Goal: Transaction & Acquisition: Book appointment/travel/reservation

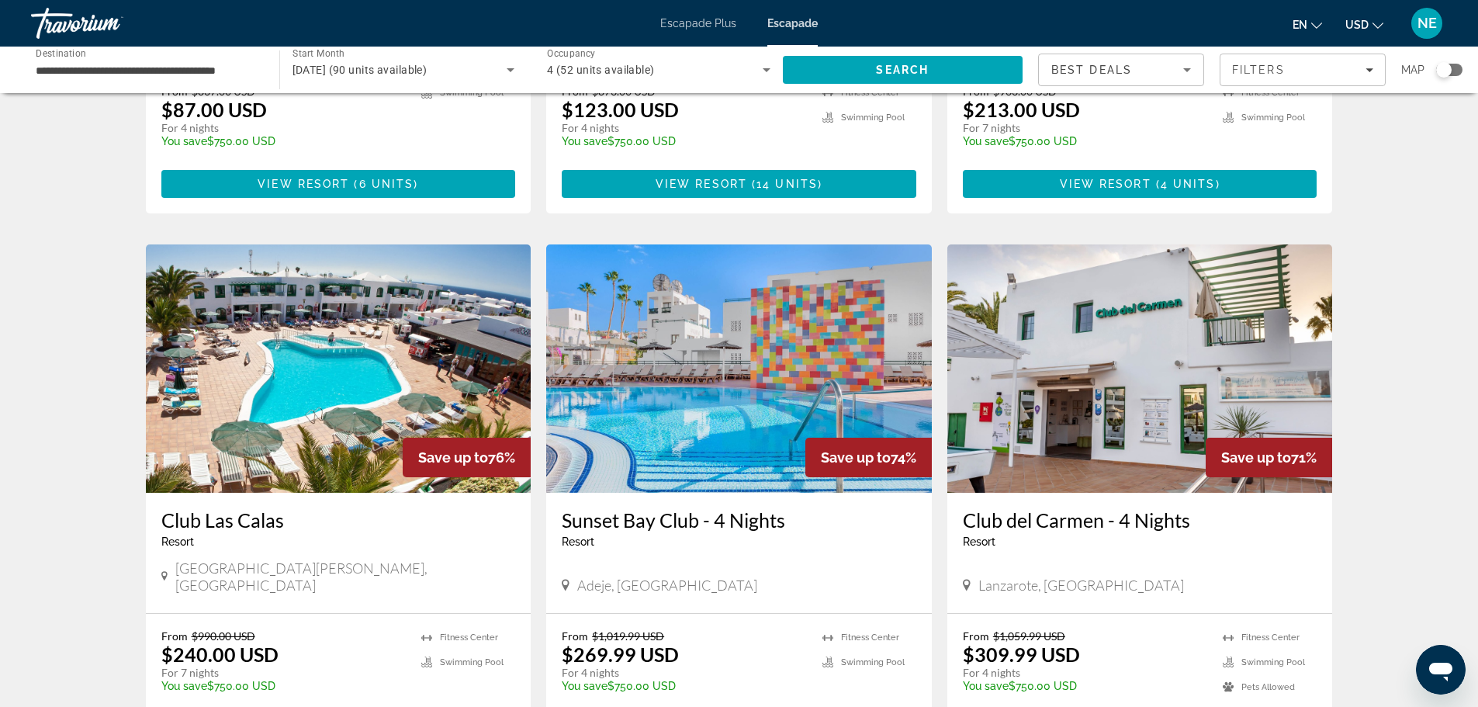
scroll to position [472, 0]
click at [645, 393] on img "Conținut principal" at bounding box center [739, 368] width 386 height 248
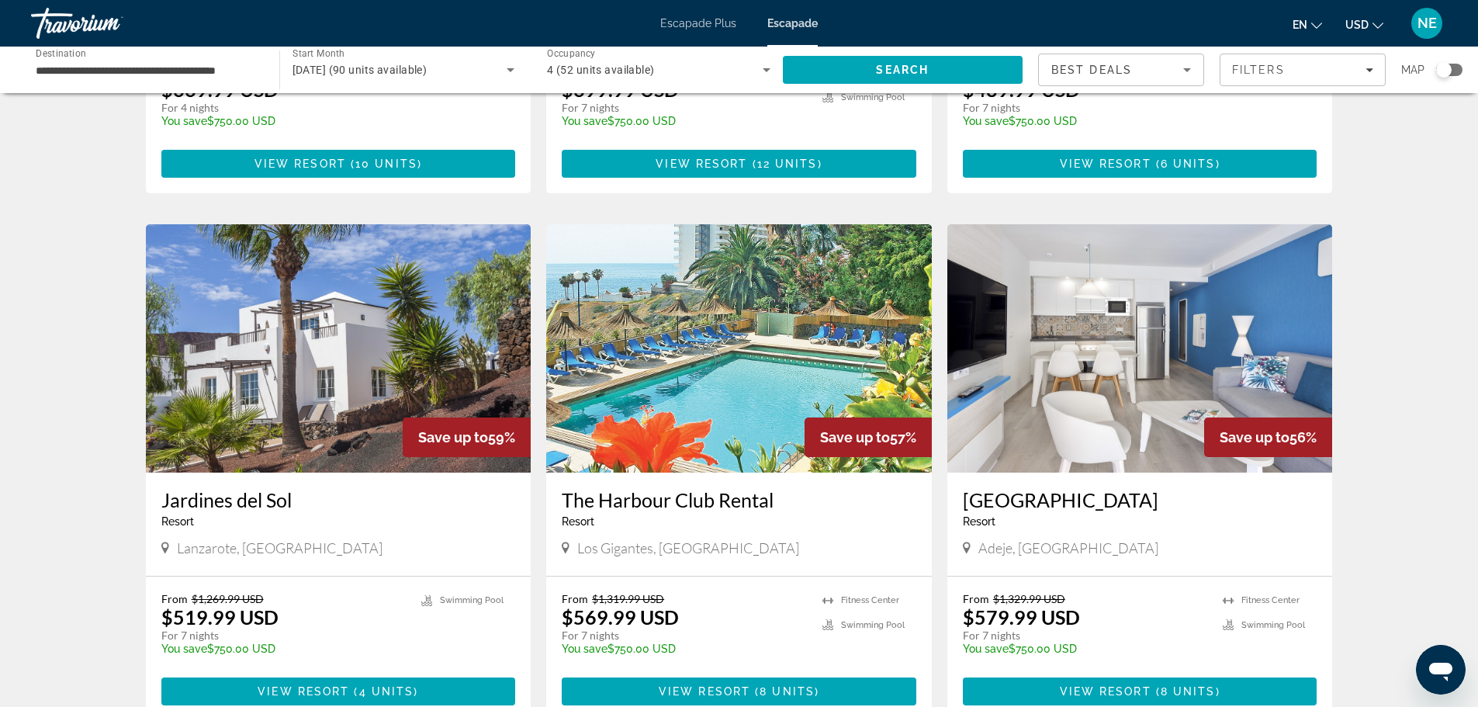
scroll to position [1581, 0]
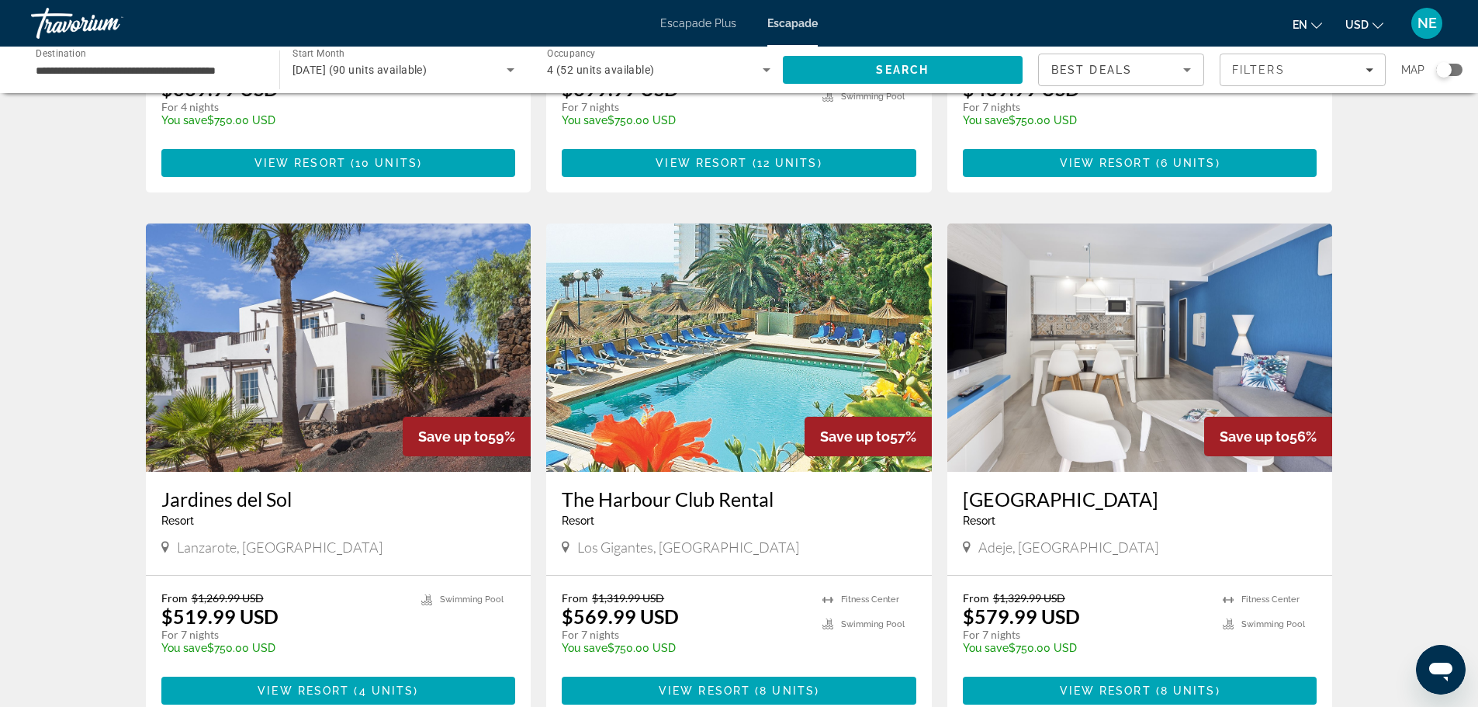
click at [716, 312] on img "Conținut principal" at bounding box center [739, 347] width 386 height 248
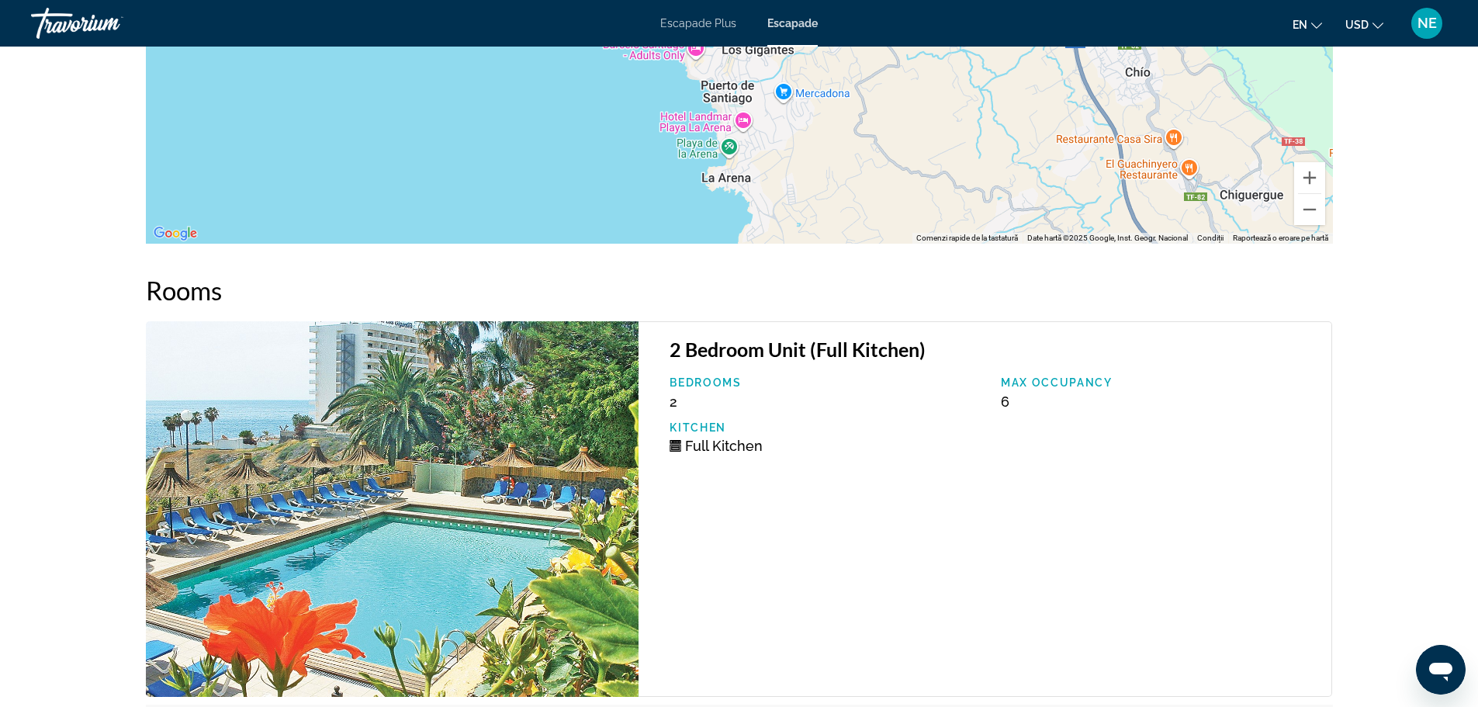
scroll to position [2201, 0]
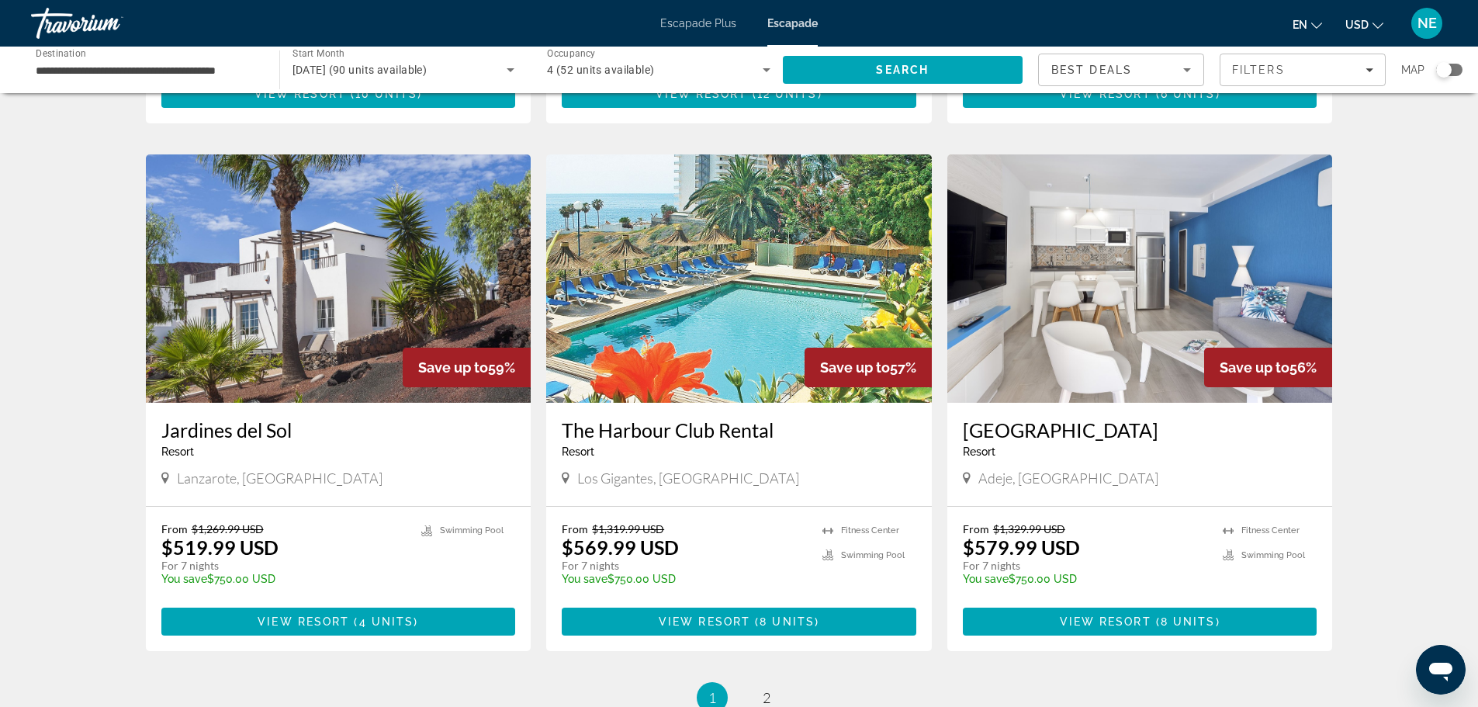
scroll to position [1640, 0]
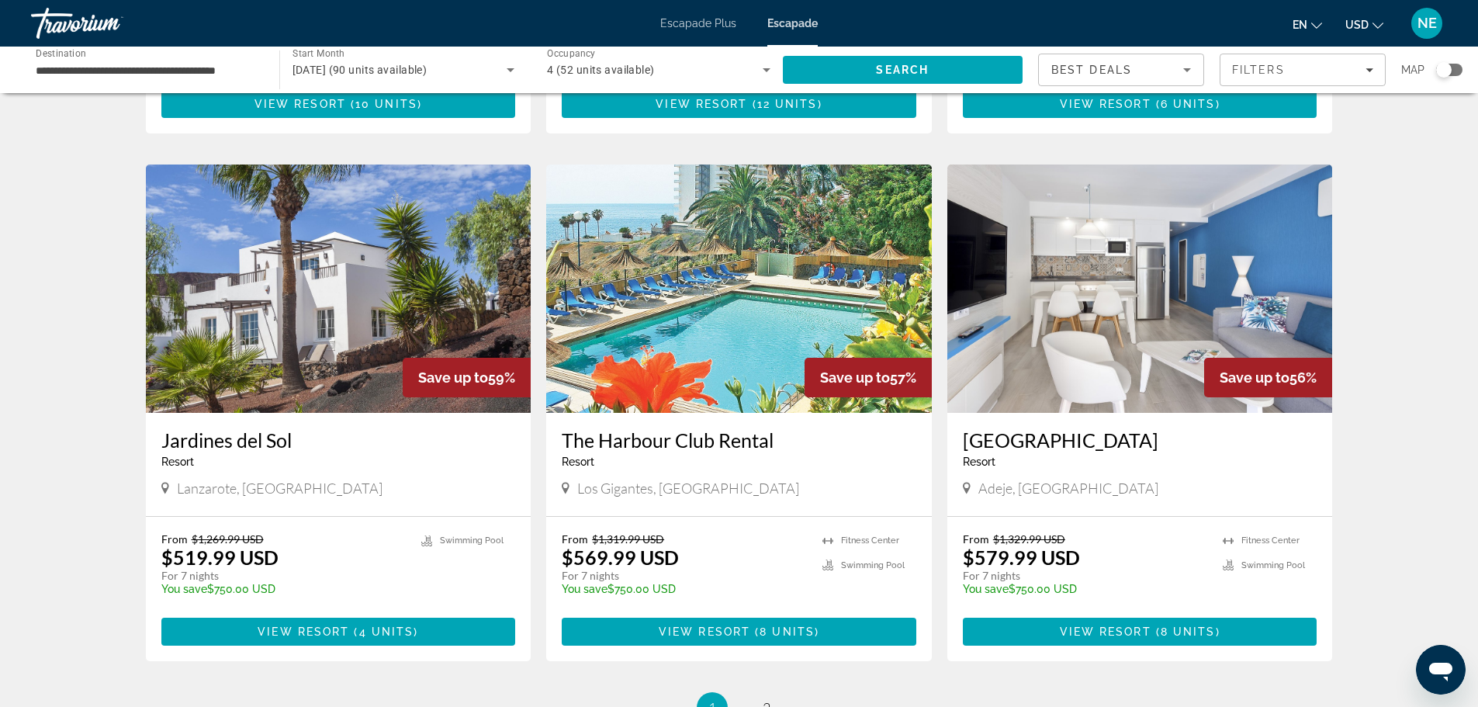
click at [1107, 280] on img "Conținut principal" at bounding box center [1140, 289] width 386 height 248
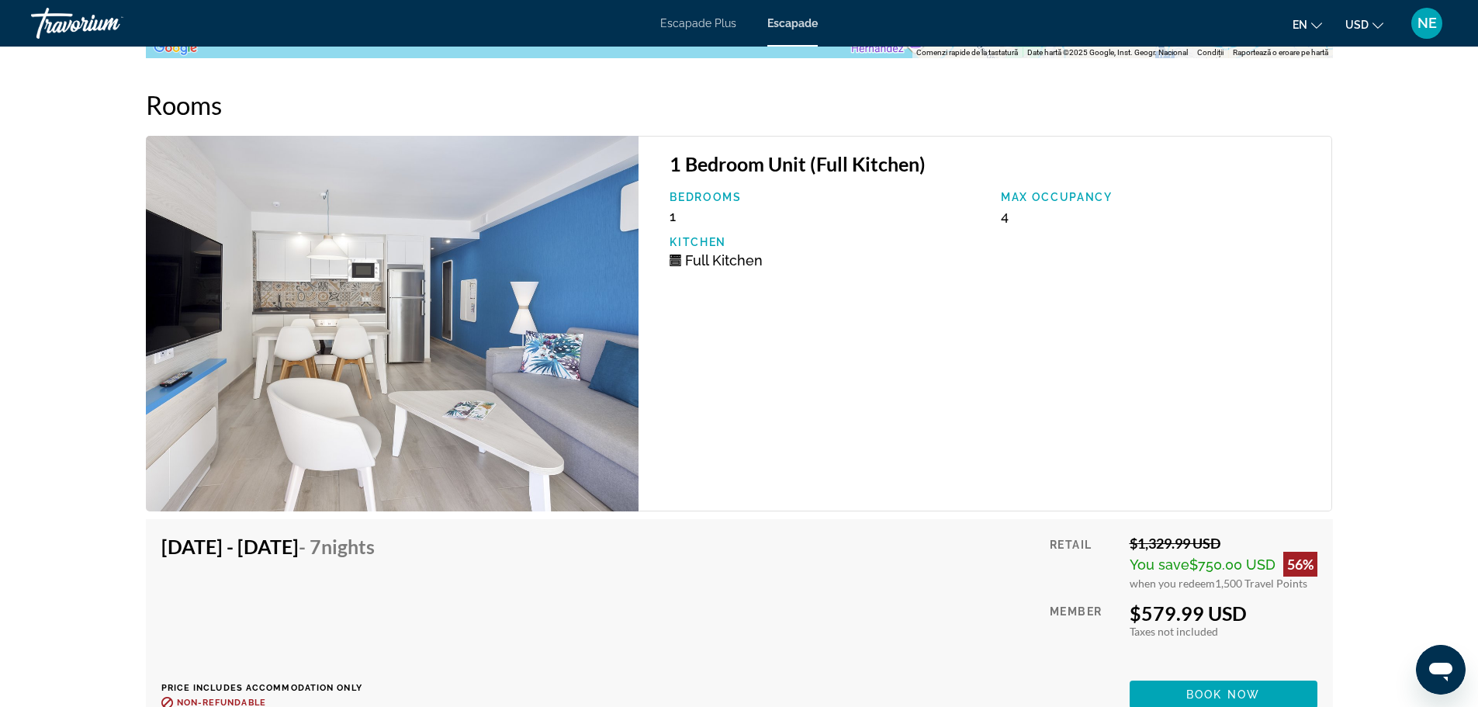
scroll to position [2443, 0]
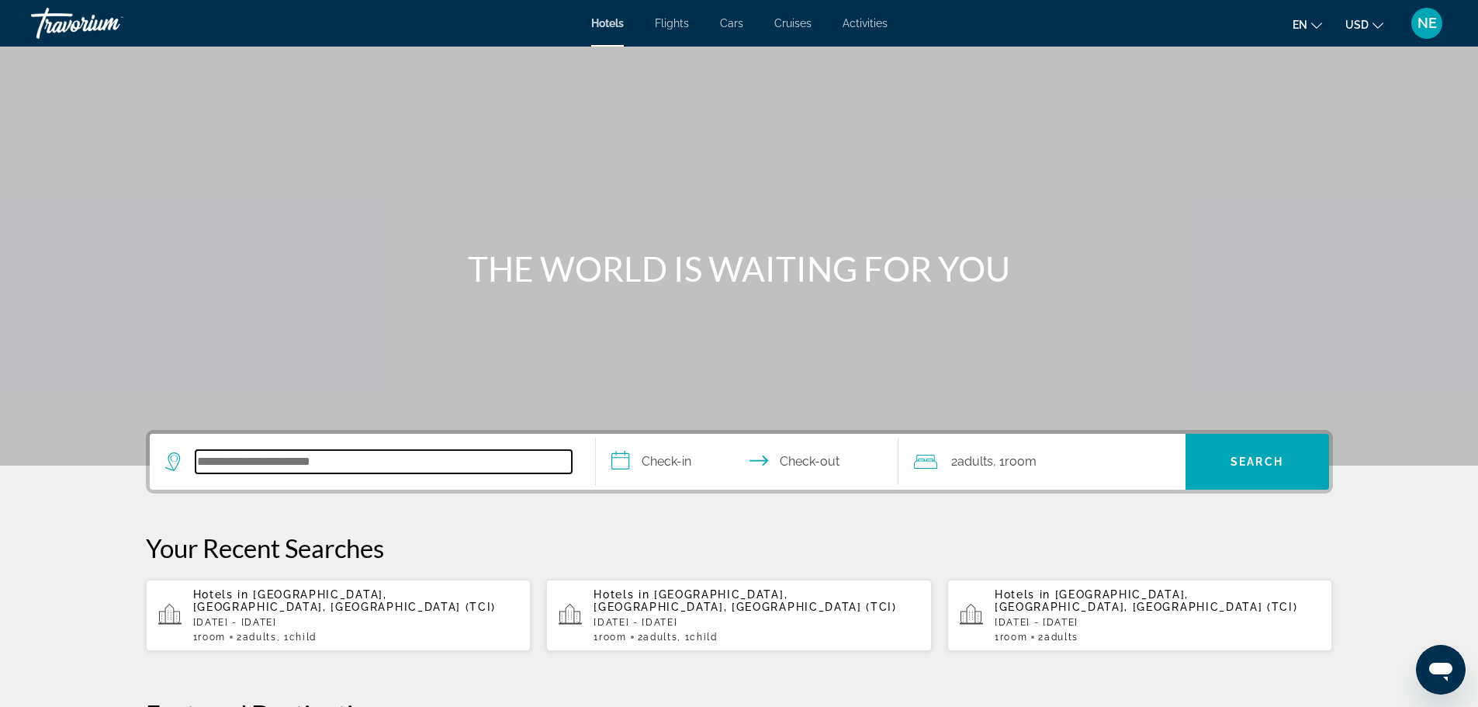
click at [328, 463] on input "Search hotel destination" at bounding box center [384, 461] width 376 height 23
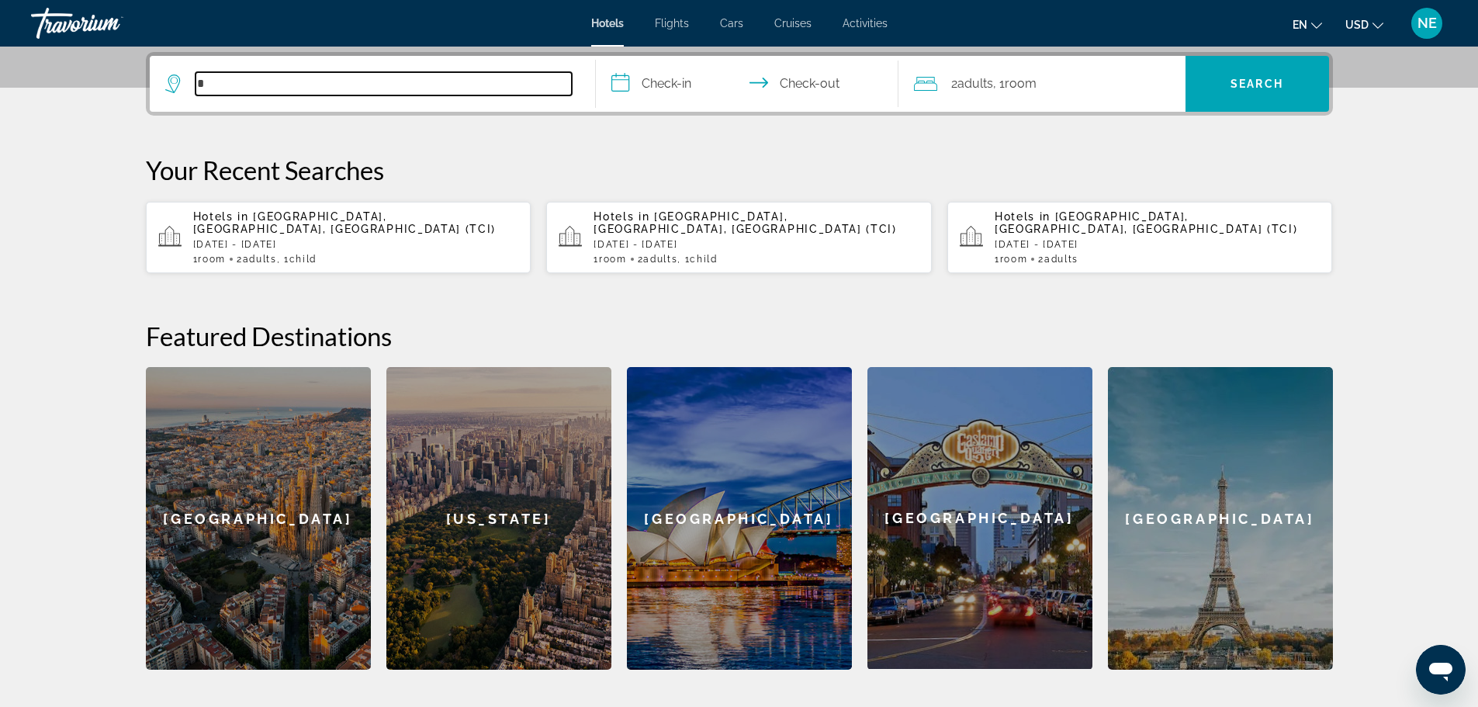
scroll to position [379, 0]
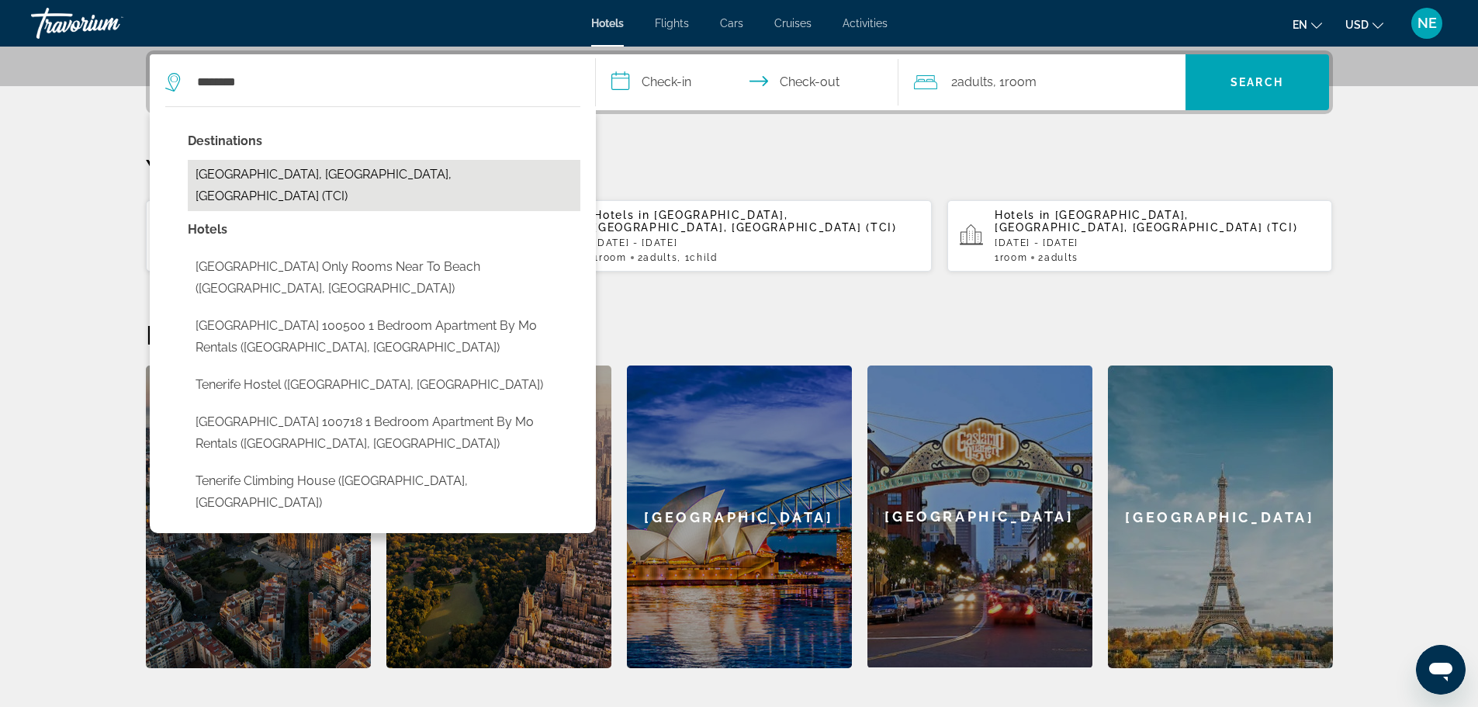
click at [323, 175] on button "[GEOGRAPHIC_DATA], [GEOGRAPHIC_DATA], [GEOGRAPHIC_DATA] (TCI)" at bounding box center [384, 185] width 393 height 51
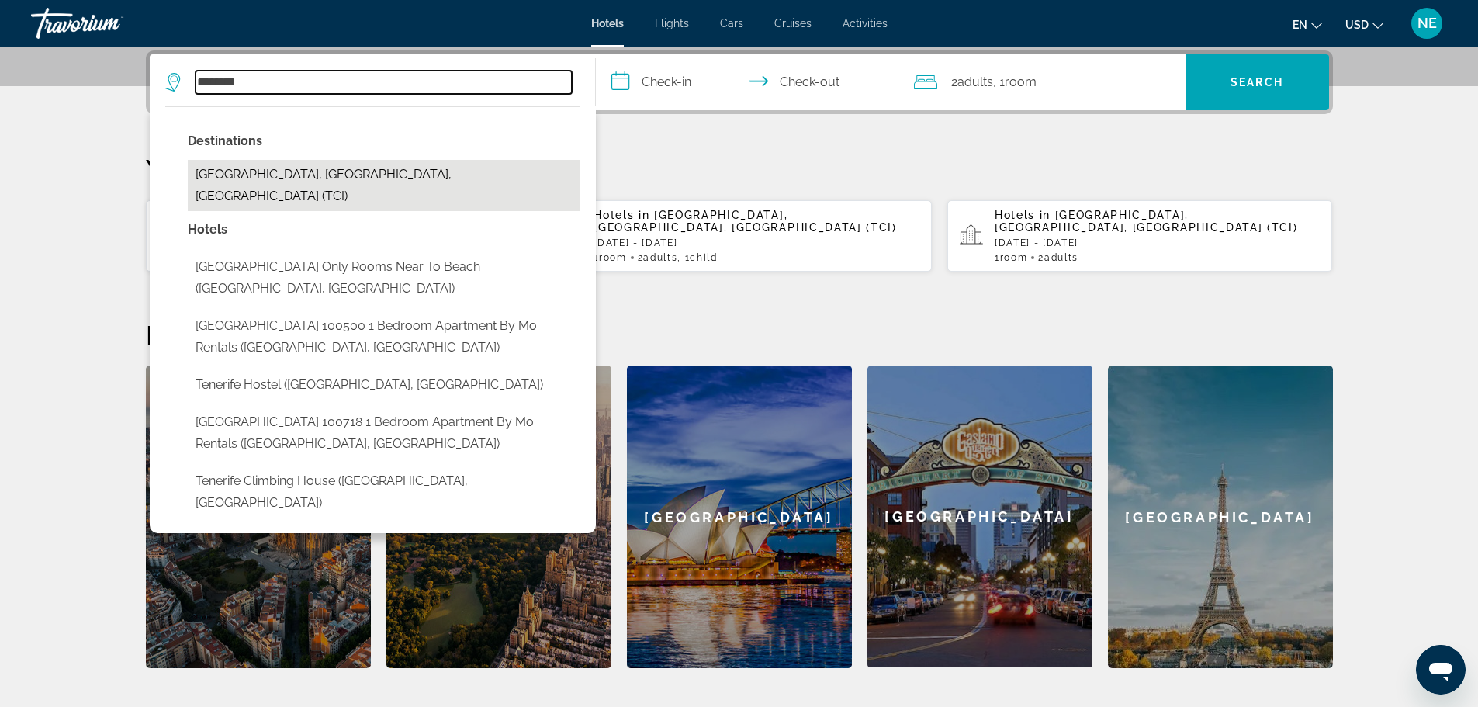
type input "**********"
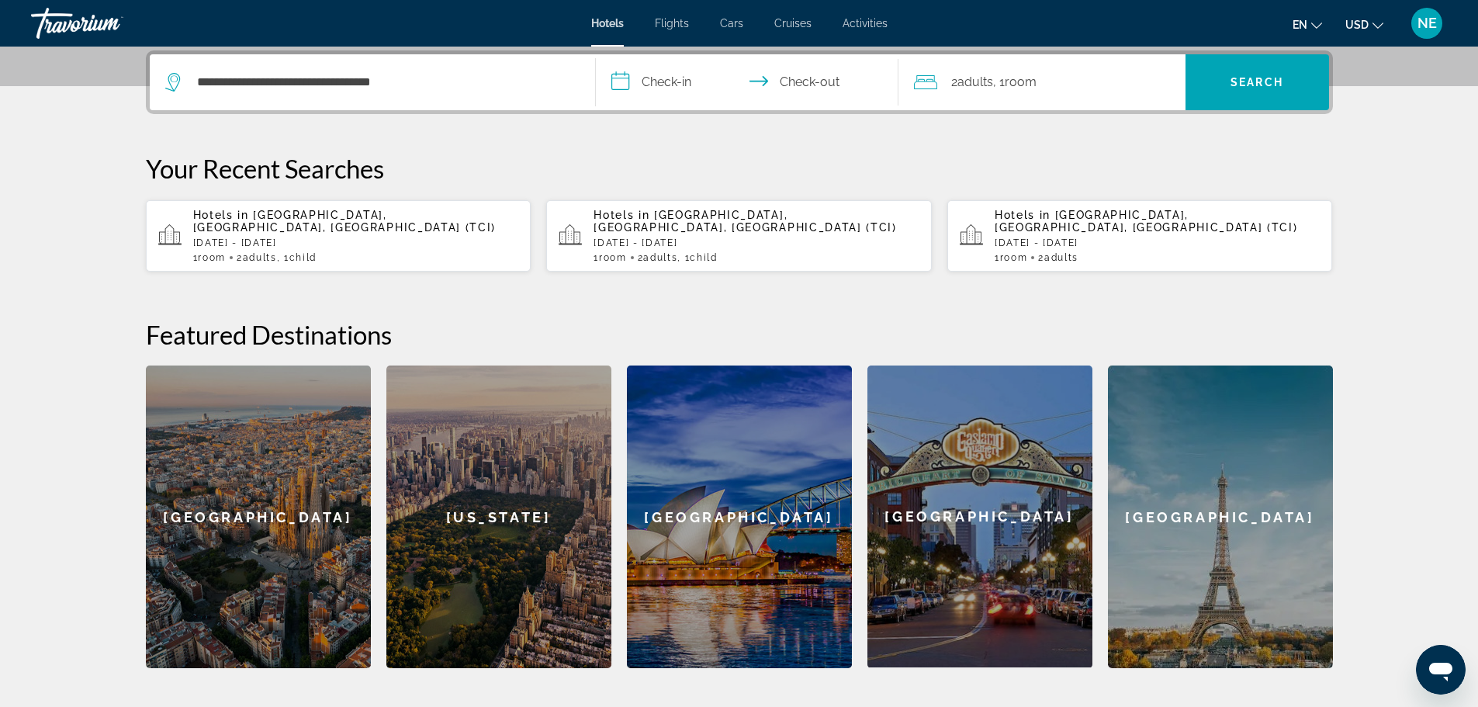
click at [678, 78] on input "**********" at bounding box center [750, 84] width 309 height 61
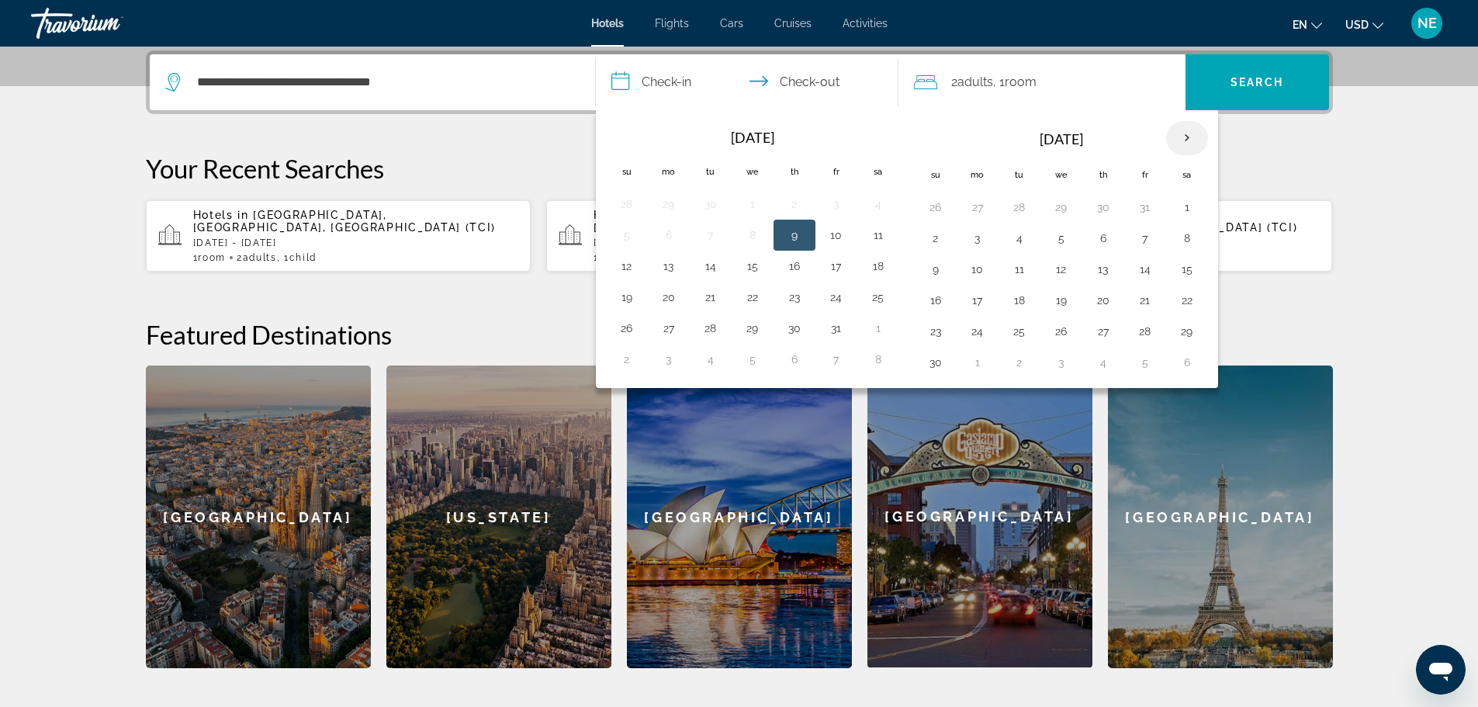
click at [1187, 136] on th "Next month" at bounding box center [1187, 138] width 42 height 34
click at [1145, 268] on button "19" at bounding box center [1145, 269] width 25 height 22
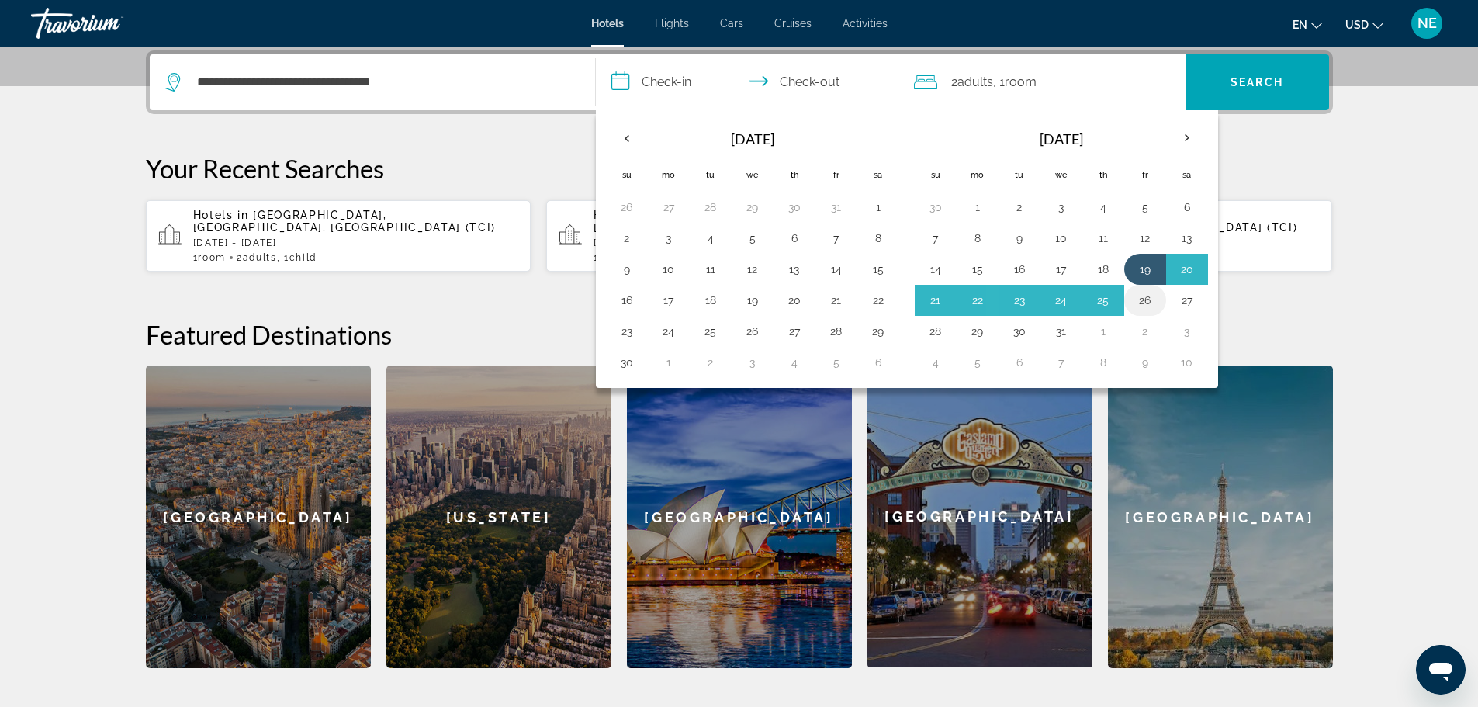
click at [1144, 300] on button "26" at bounding box center [1145, 300] width 25 height 22
type input "**********"
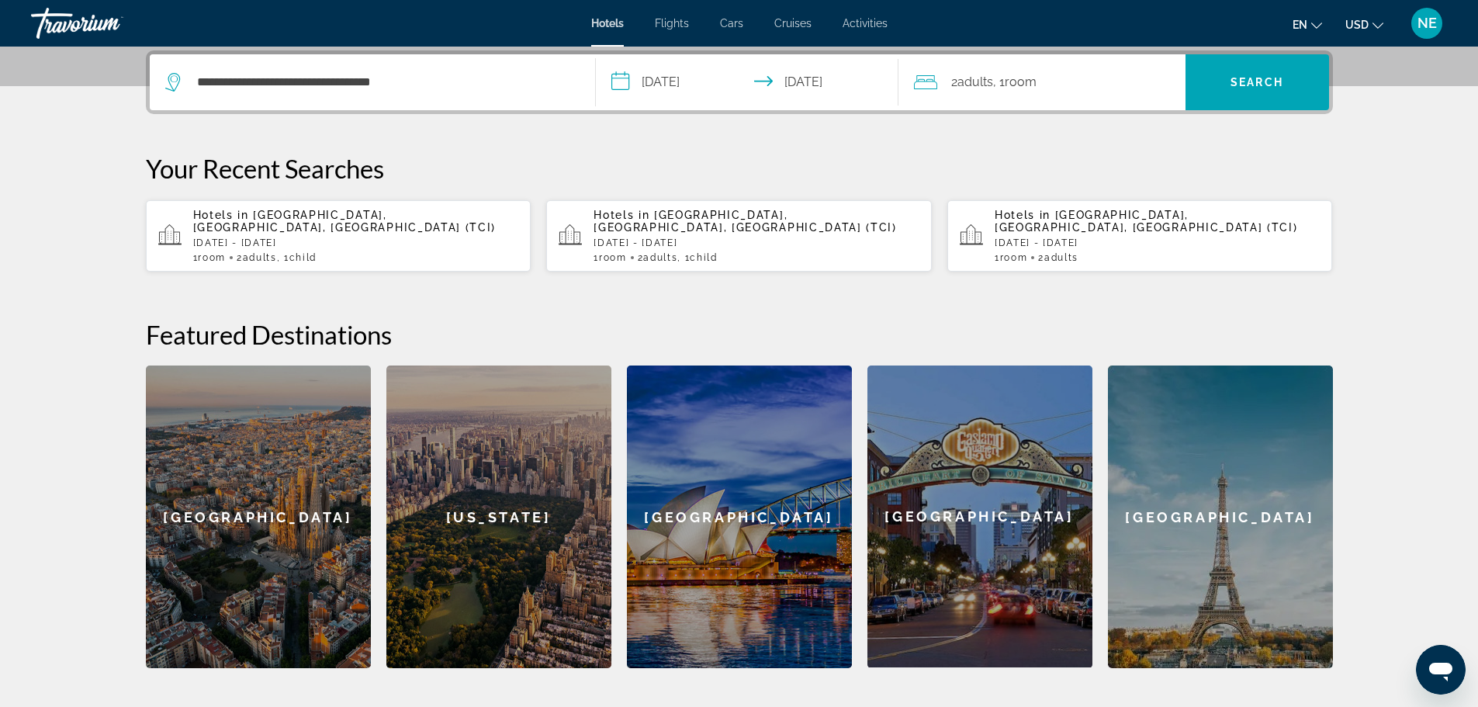
click at [993, 84] on span "Adults" at bounding box center [976, 81] width 36 height 15
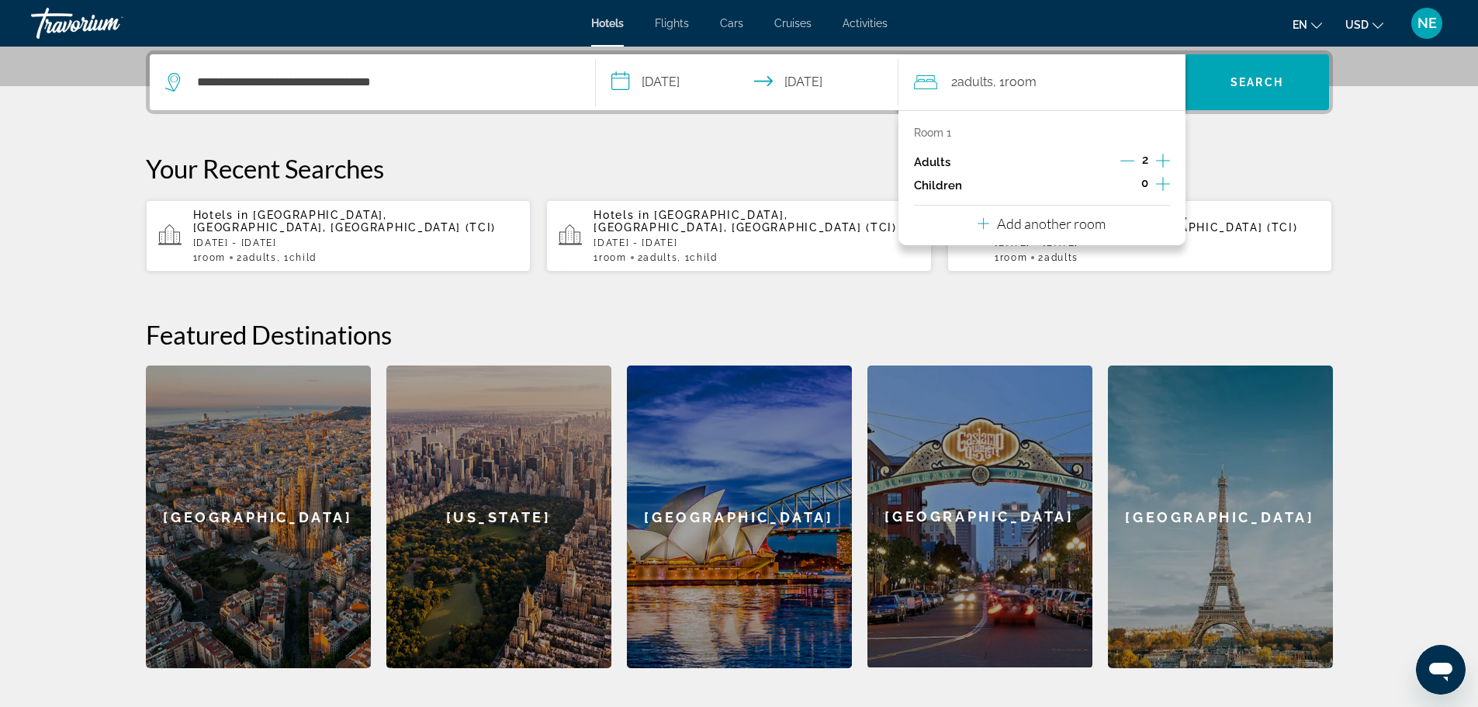
click at [1158, 159] on icon "Increment adults" at bounding box center [1163, 160] width 14 height 19
click at [1162, 186] on icon "Increment children" at bounding box center [1163, 184] width 14 height 19
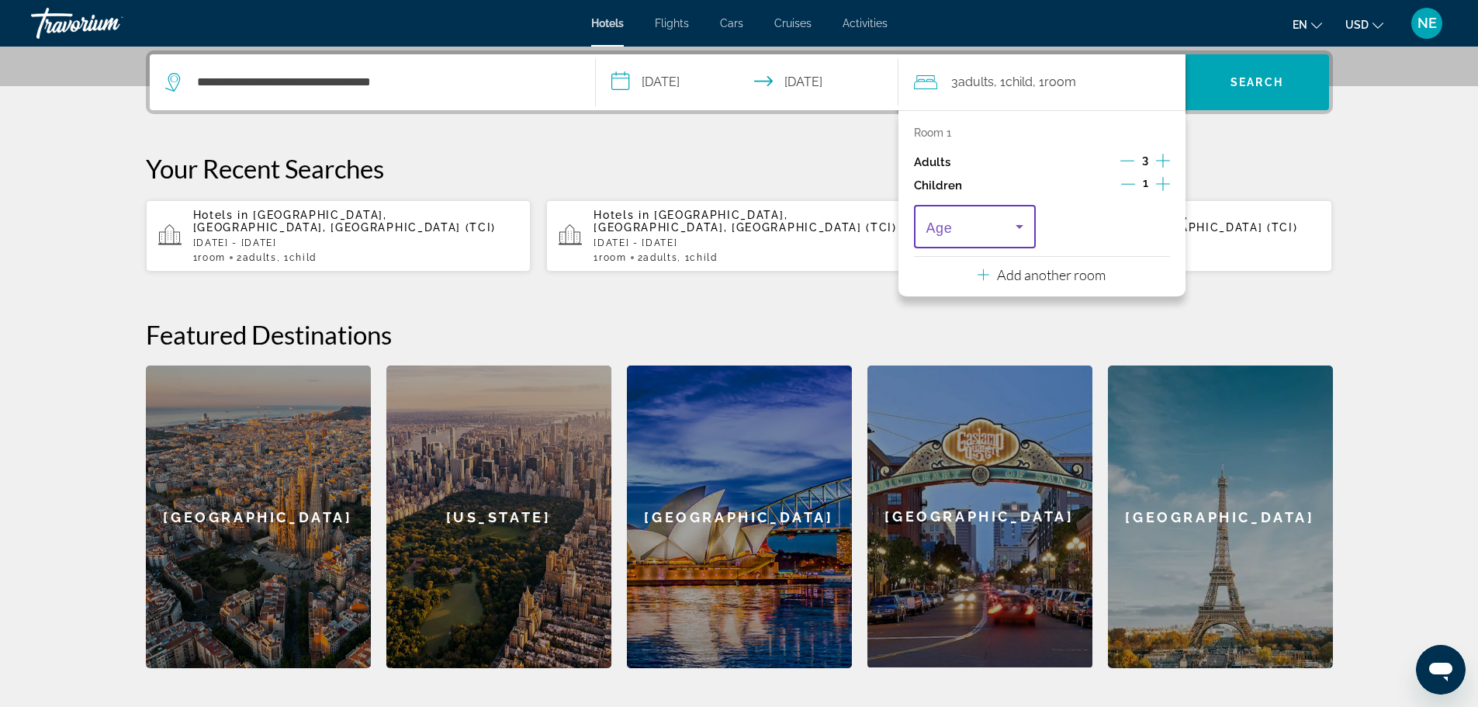
click at [1021, 231] on icon "Travelers: 3 adults, 1 child" at bounding box center [1019, 226] width 19 height 19
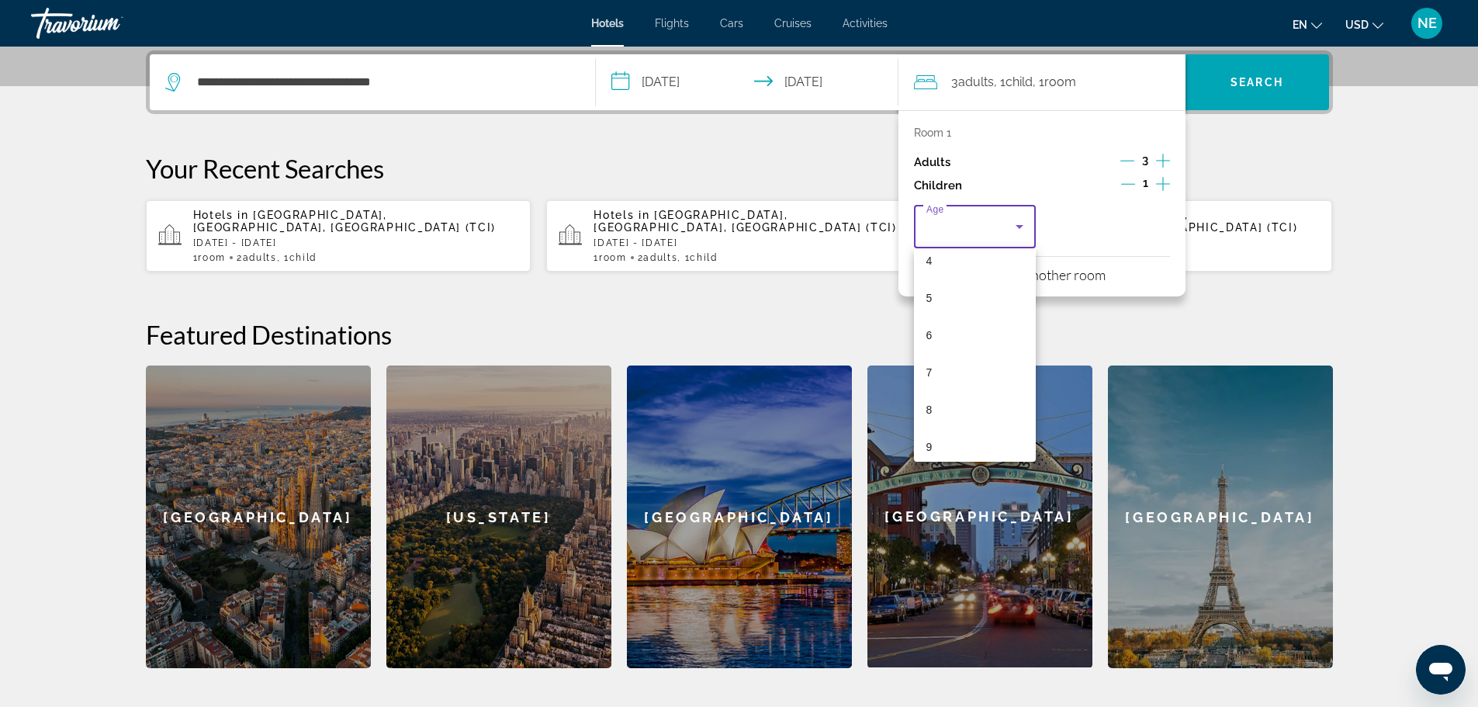
scroll to position [162, 0]
click at [930, 408] on span "8" at bounding box center [929, 409] width 6 height 19
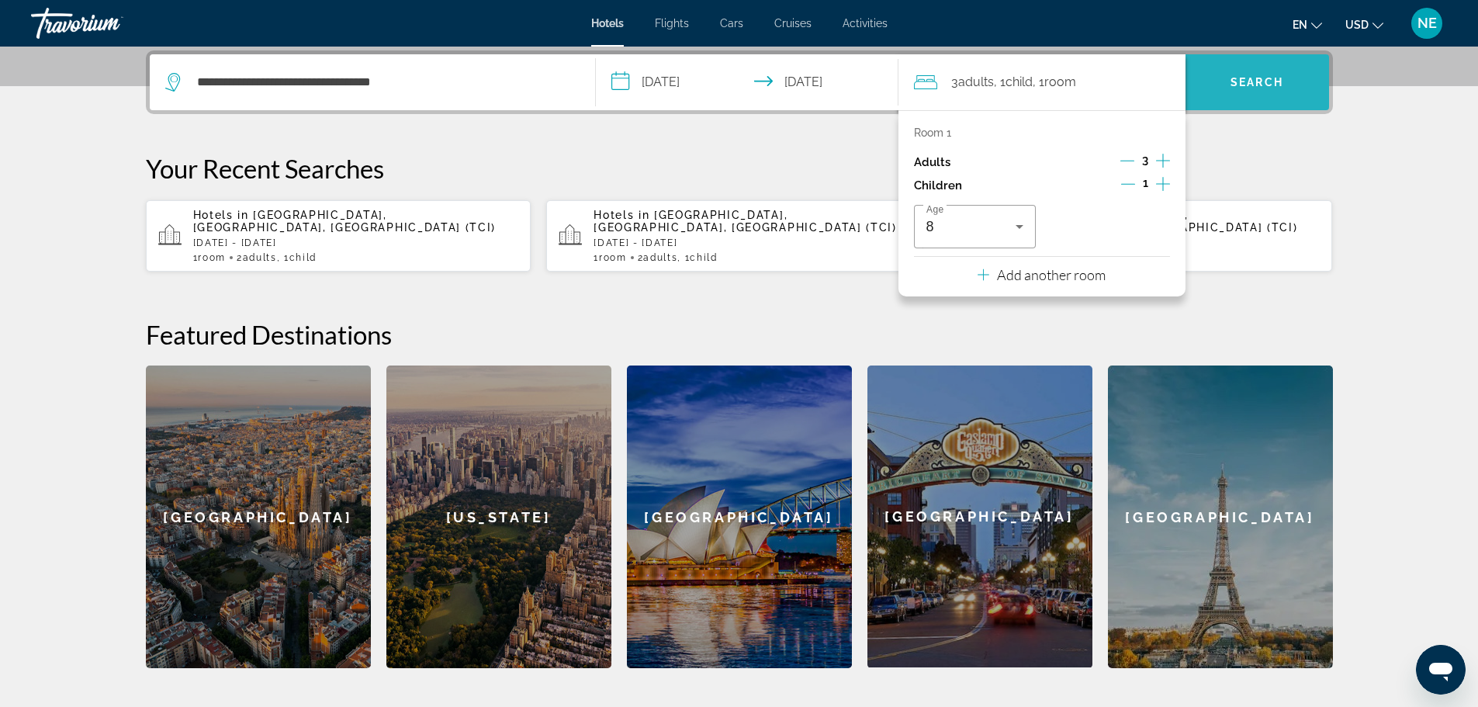
click at [1241, 85] on span "Search" at bounding box center [1257, 82] width 53 height 12
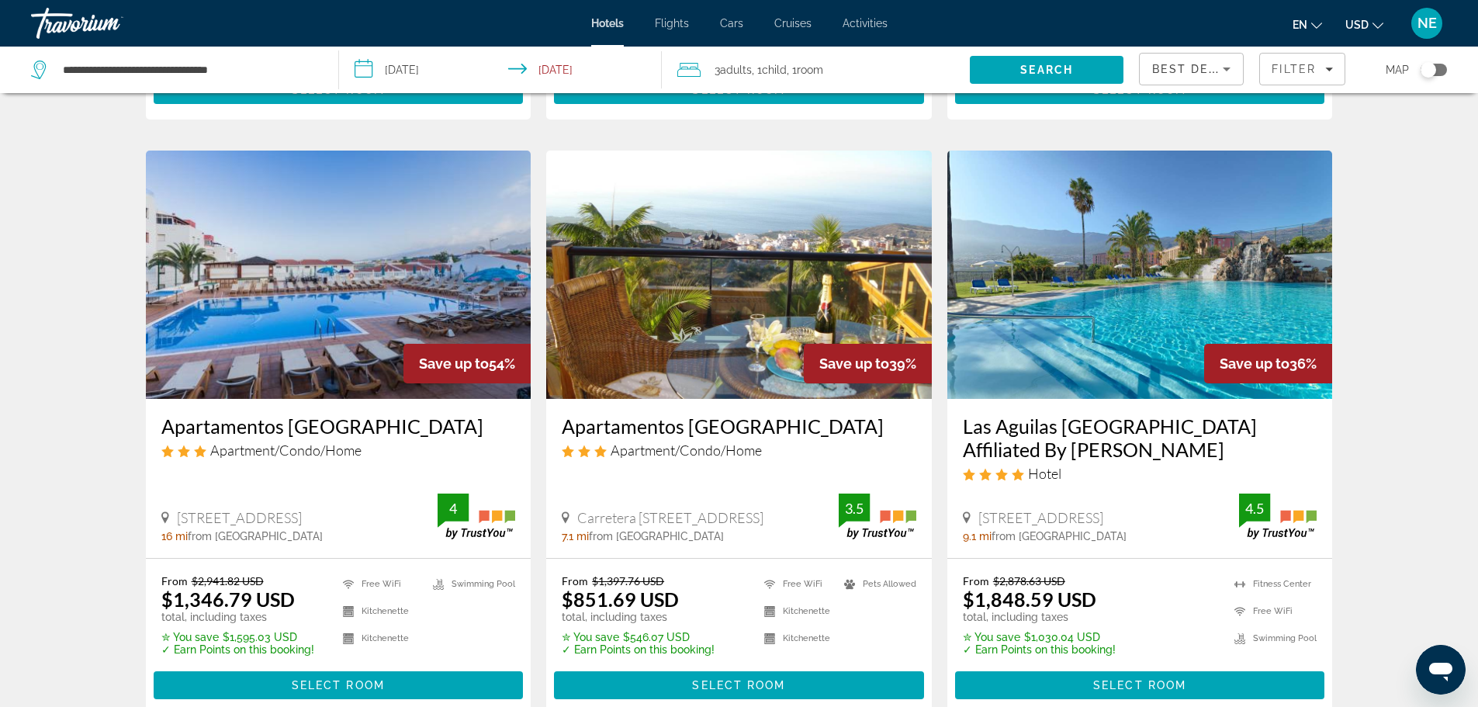
scroll to position [595, 0]
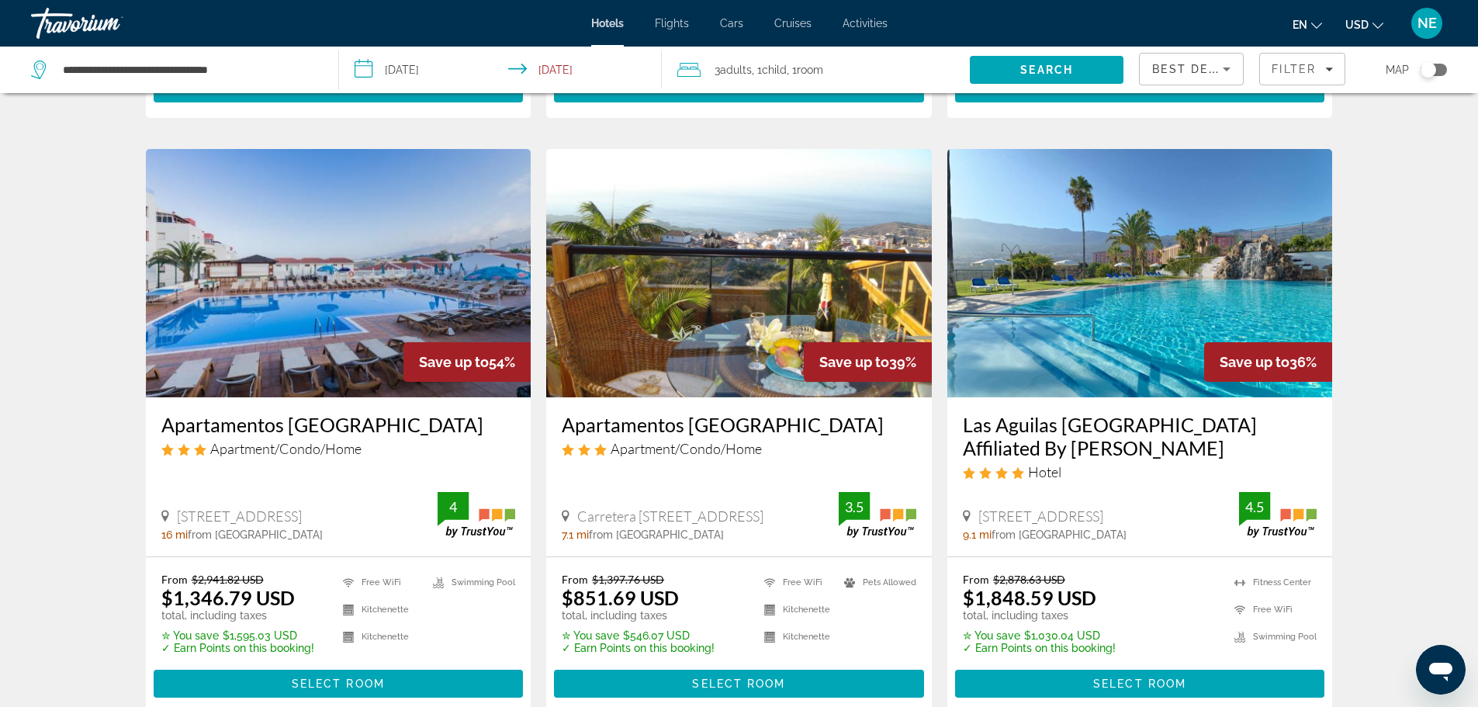
click at [718, 251] on img "Main content" at bounding box center [739, 273] width 386 height 248
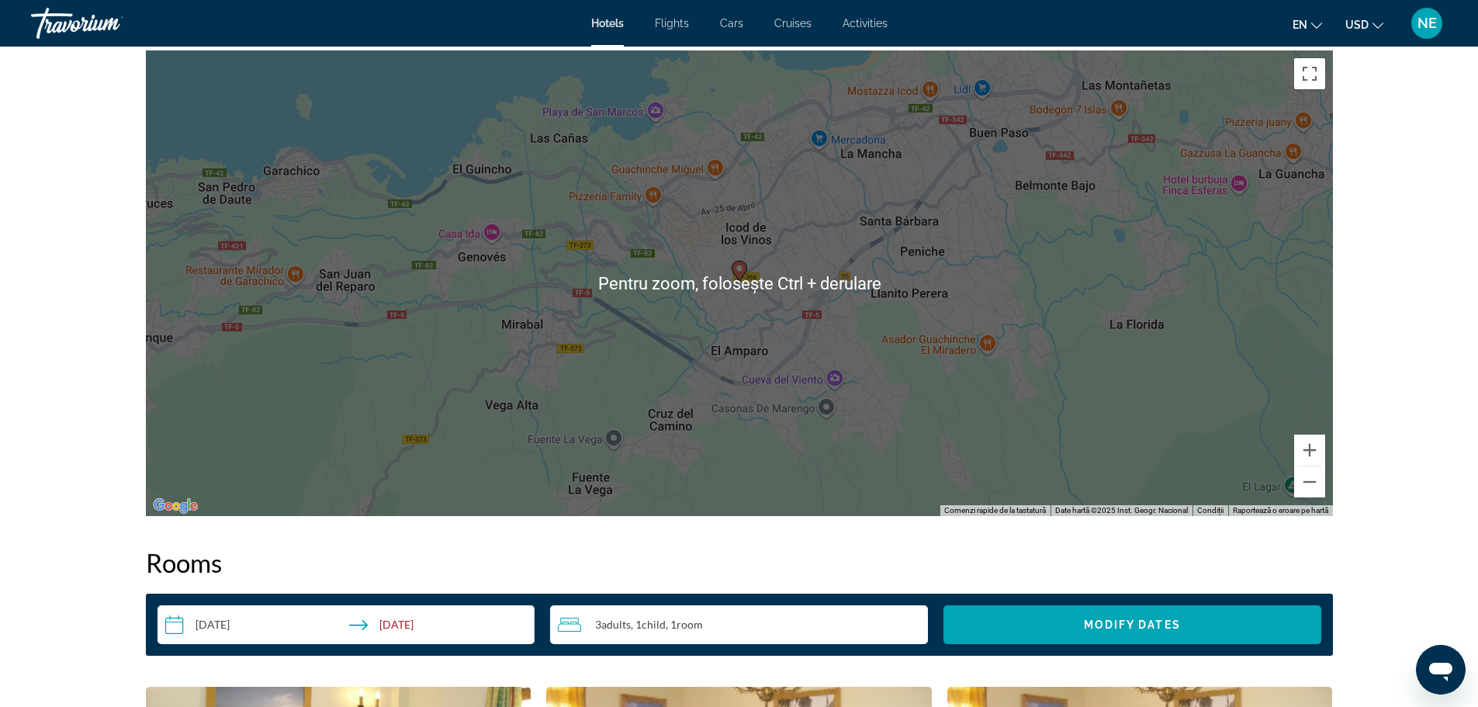
scroll to position [1463, 0]
click at [424, 301] on div "Ca să activezi tragerea cu ajutorul tastaturii, apasă Alt + Enter. După activar…" at bounding box center [739, 284] width 1187 height 466
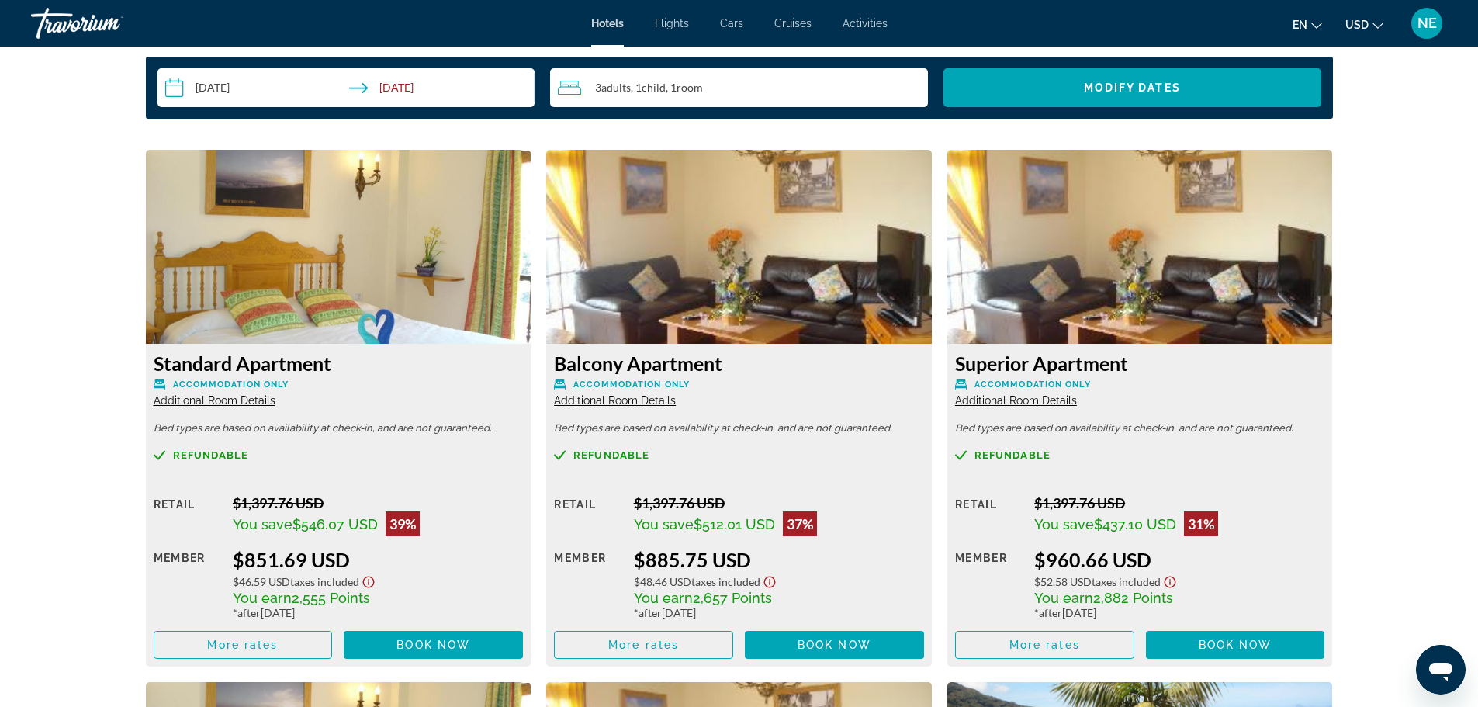
scroll to position [2000, 0]
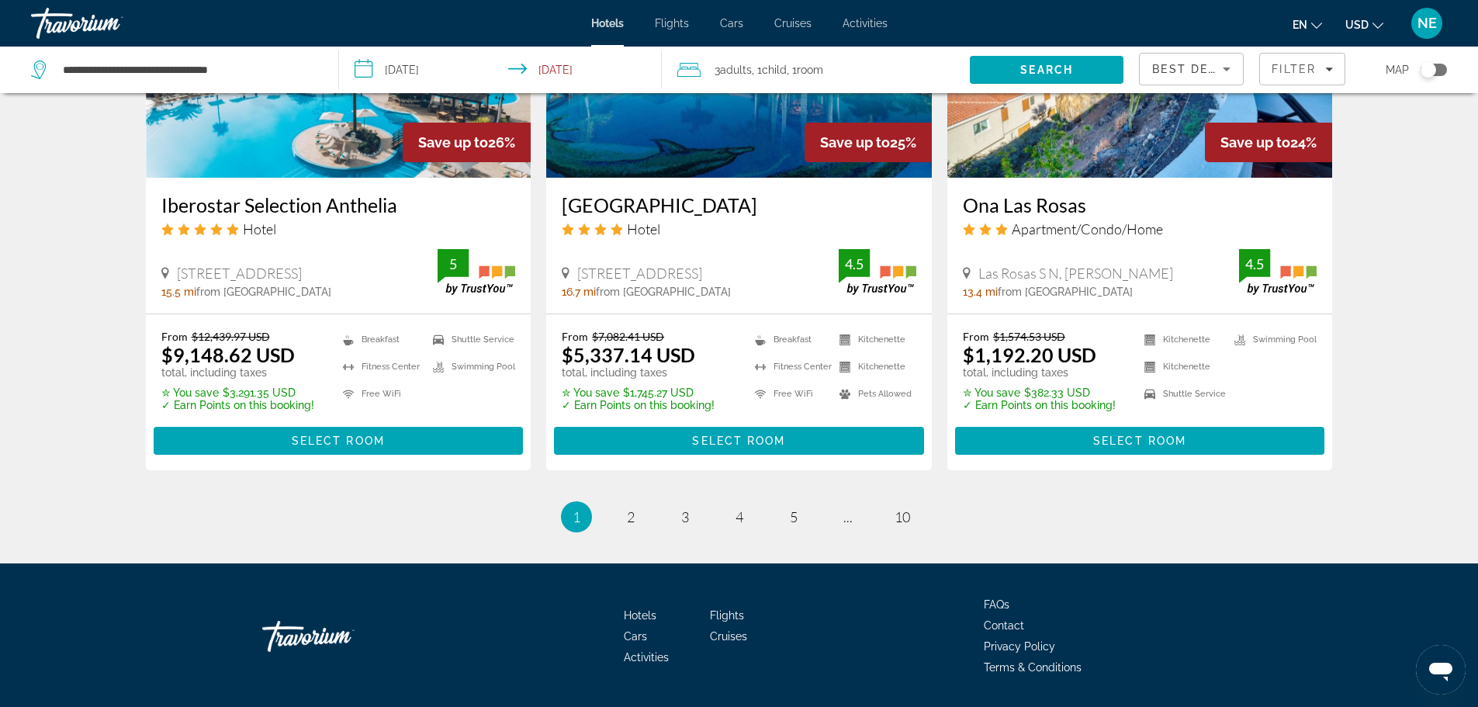
scroll to position [1984, 0]
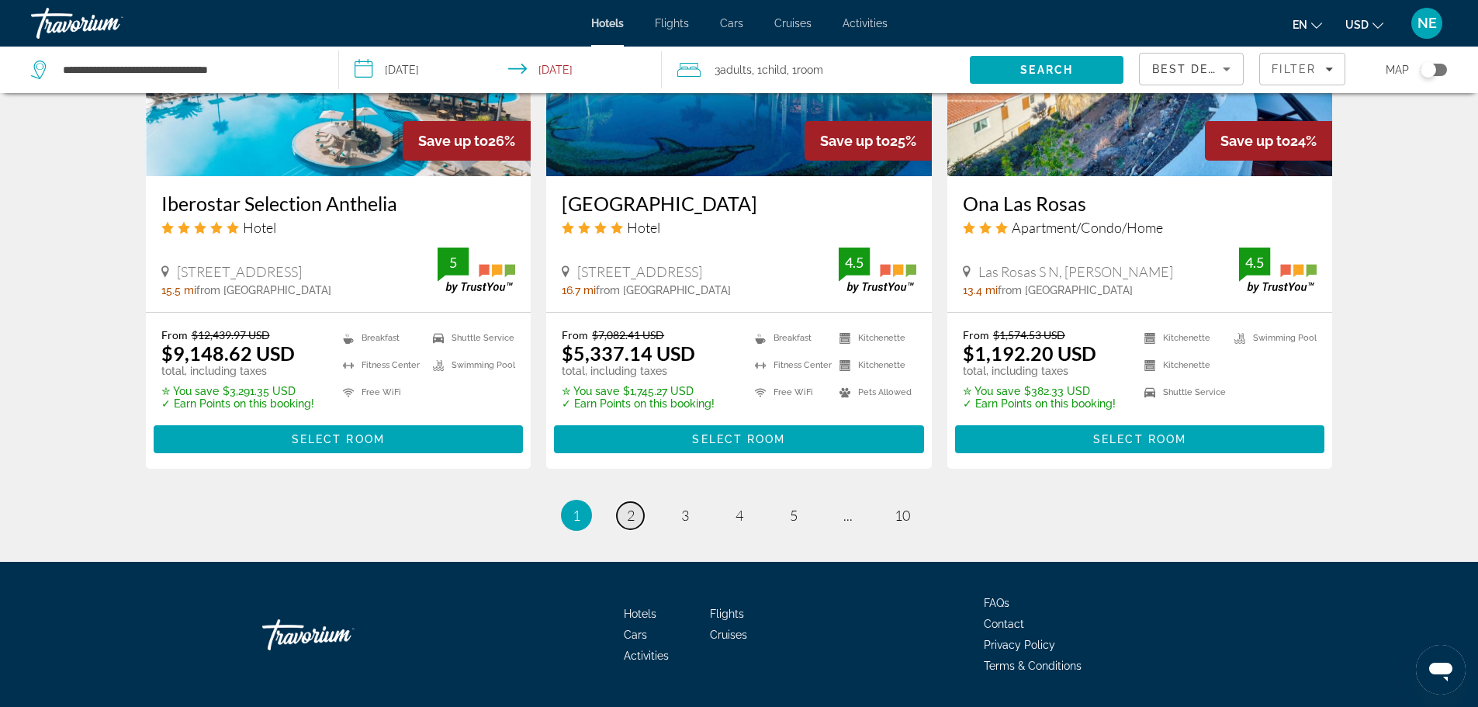
click at [635, 502] on link "page 2" at bounding box center [630, 515] width 27 height 27
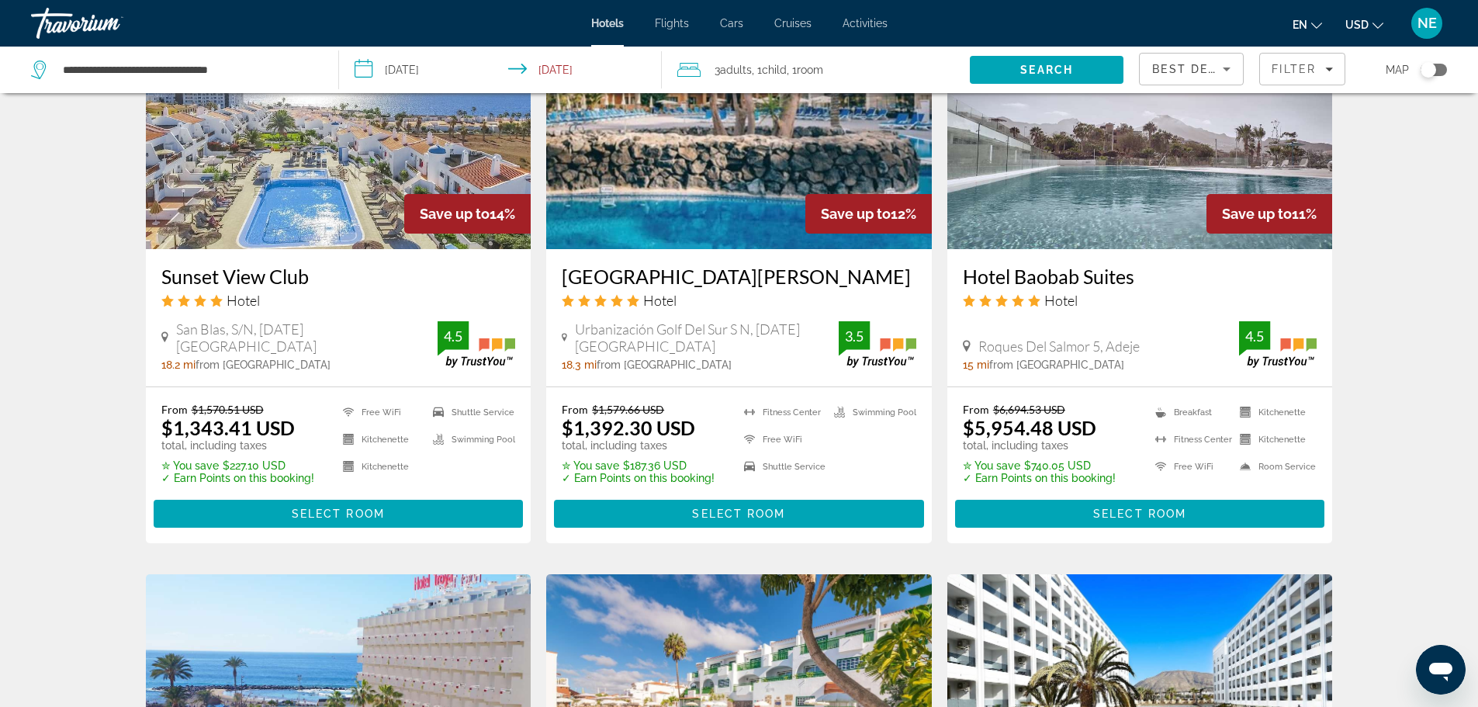
scroll to position [1339, 0]
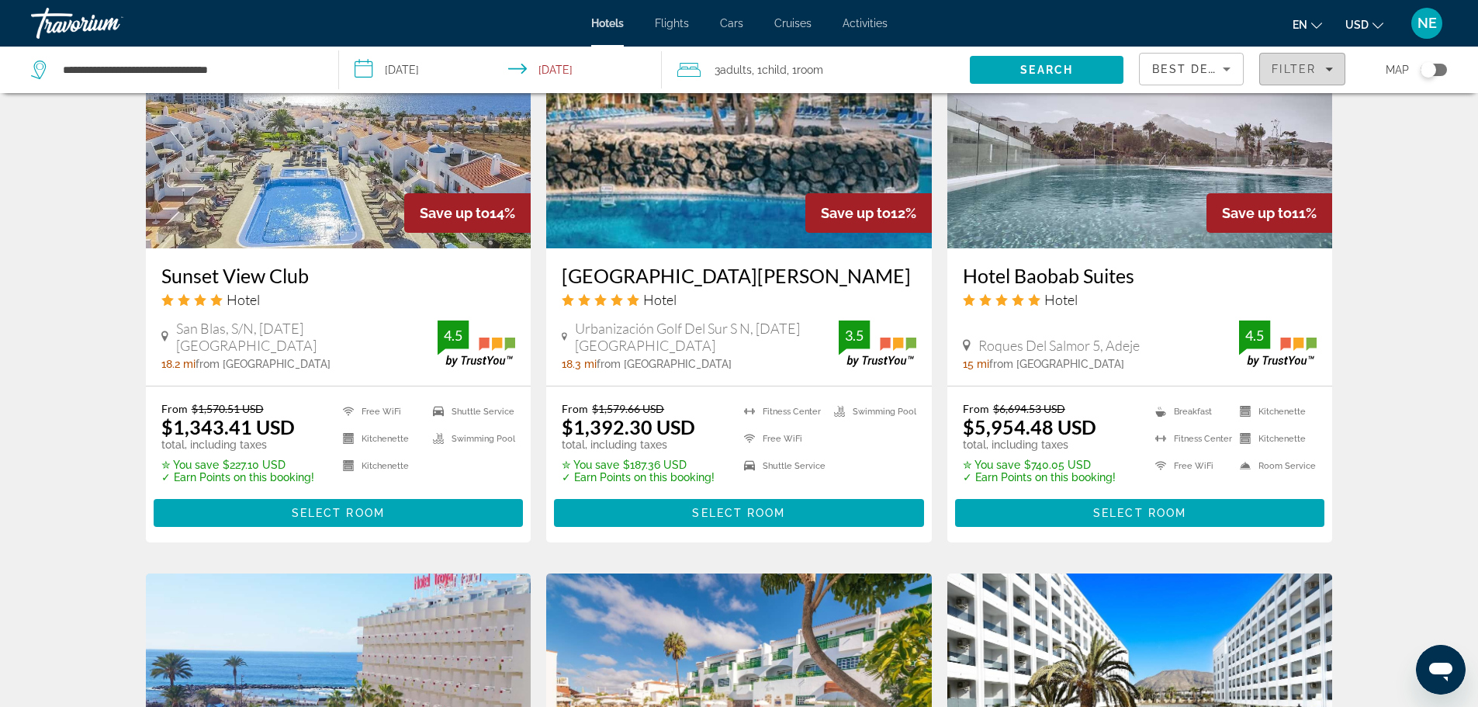
click at [1332, 68] on icon "Filters" at bounding box center [1330, 70] width 8 height 4
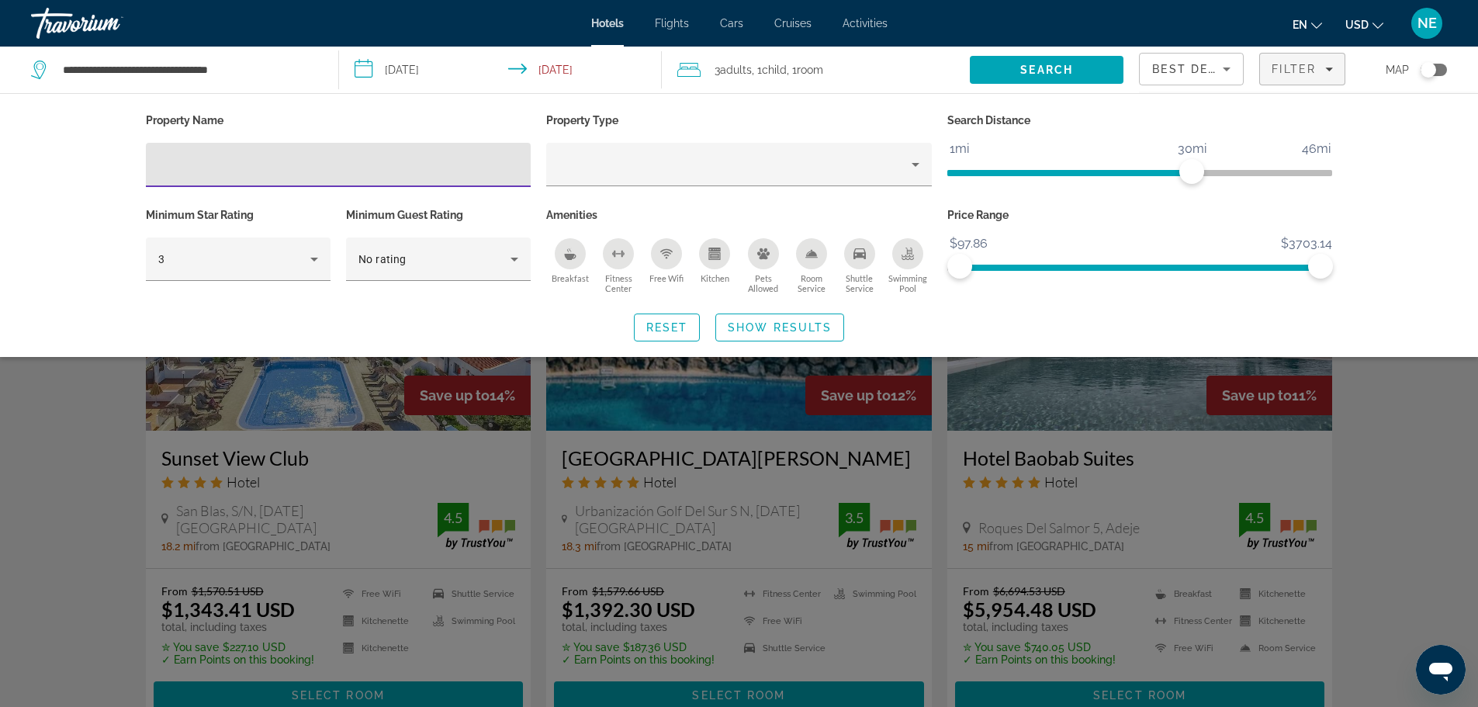
scroll to position [1155, 0]
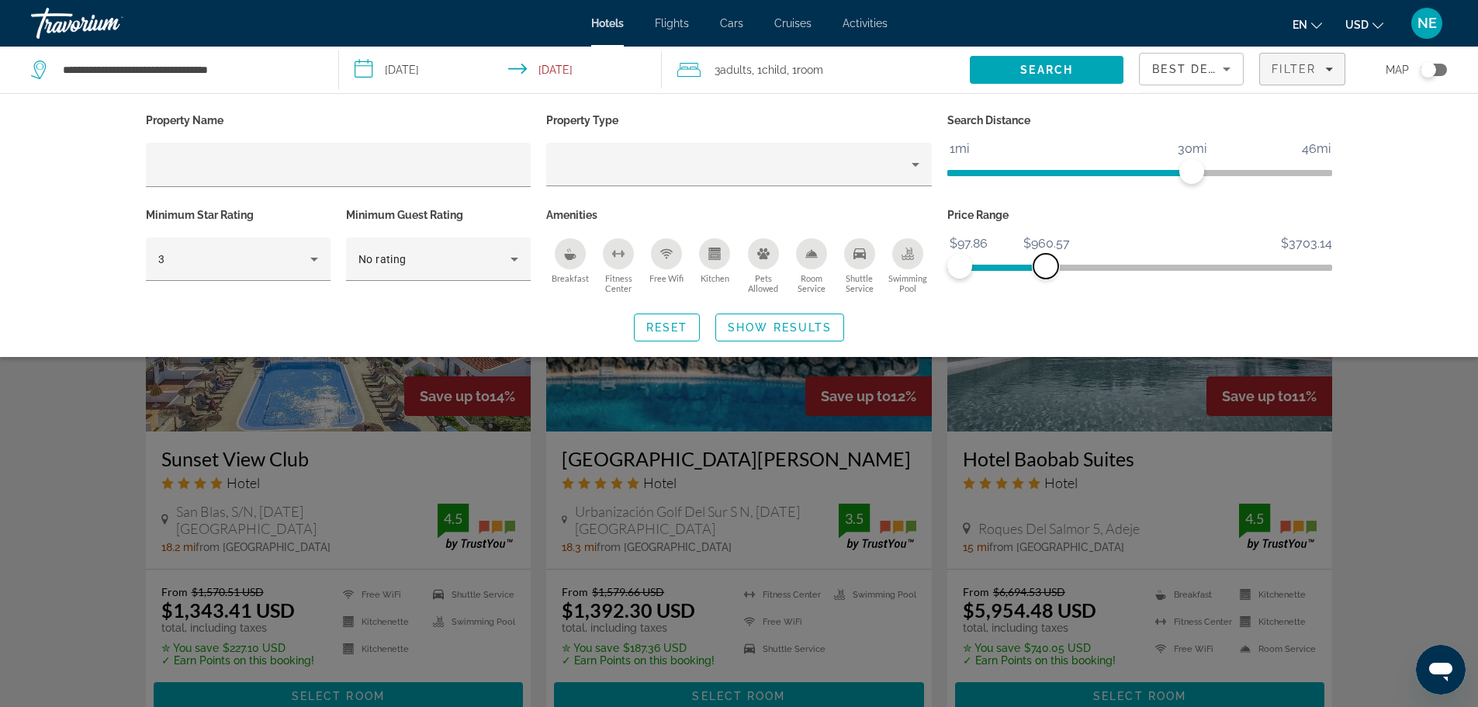
drag, startPoint x: 1325, startPoint y: 265, endPoint x: 1046, endPoint y: 302, distance: 281.8
click at [1046, 302] on div "Property Name Property Type Search Distance 1mi 46mi 30mi Minimum Star Rating 3…" at bounding box center [739, 225] width 1249 height 232
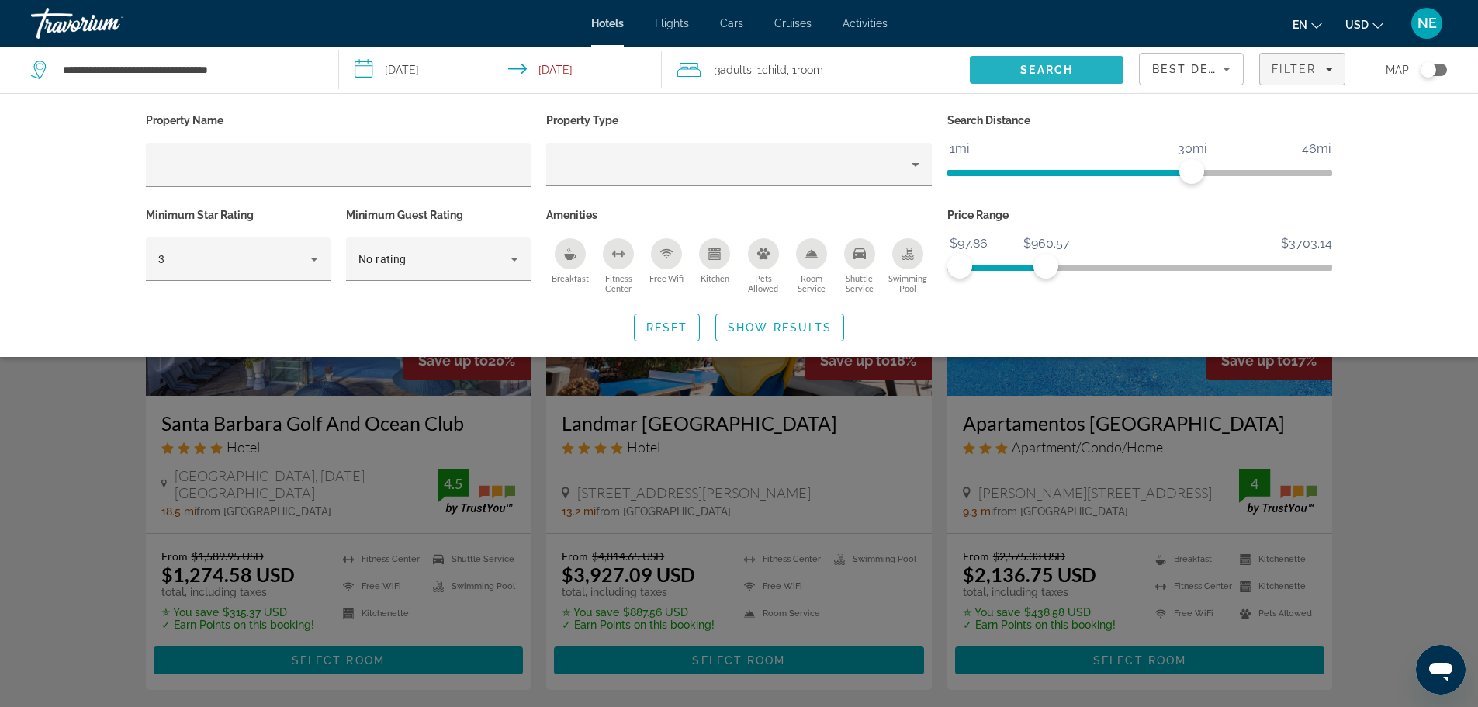
click at [1096, 71] on span "Search" at bounding box center [1047, 69] width 154 height 37
click at [1072, 64] on span "Search" at bounding box center [1046, 70] width 53 height 12
click at [746, 321] on span "Show Results" at bounding box center [780, 327] width 104 height 12
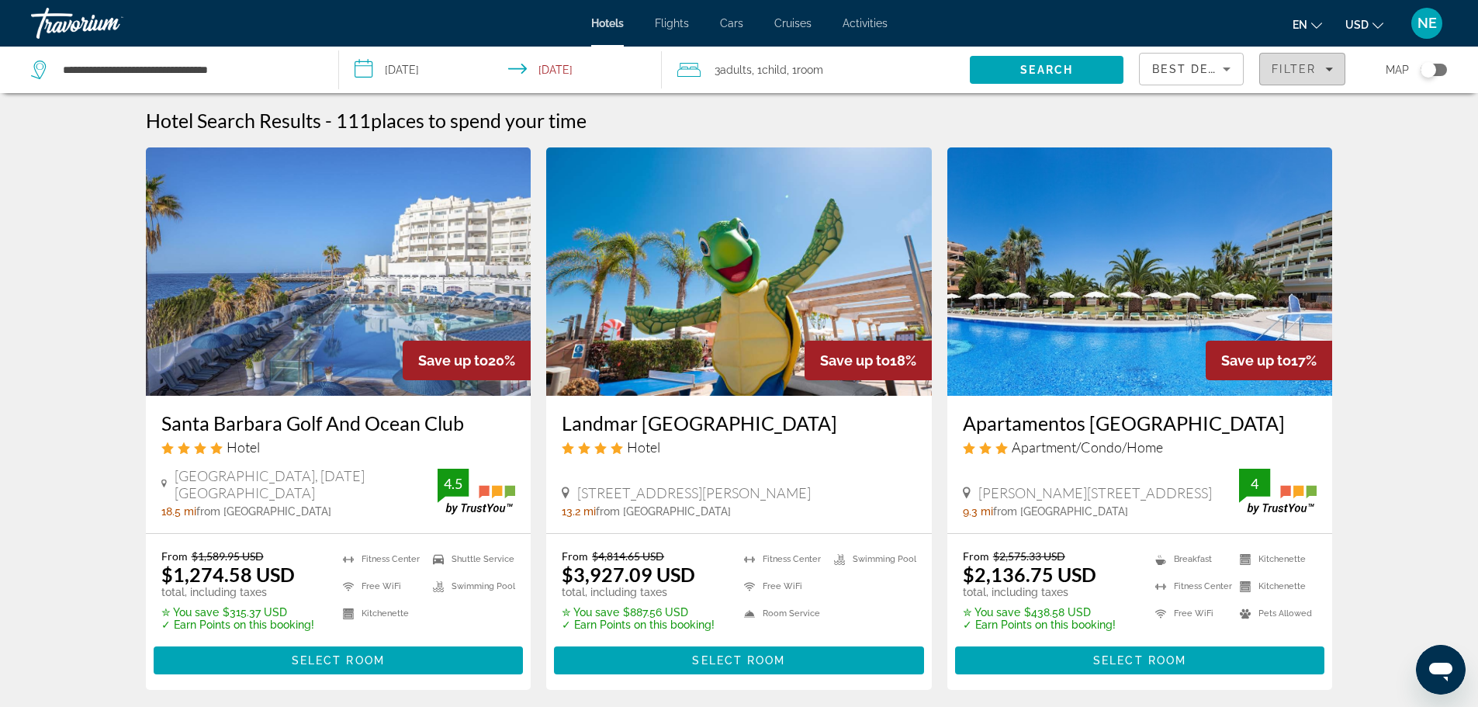
click at [1330, 66] on icon "Filters" at bounding box center [1329, 69] width 8 height 8
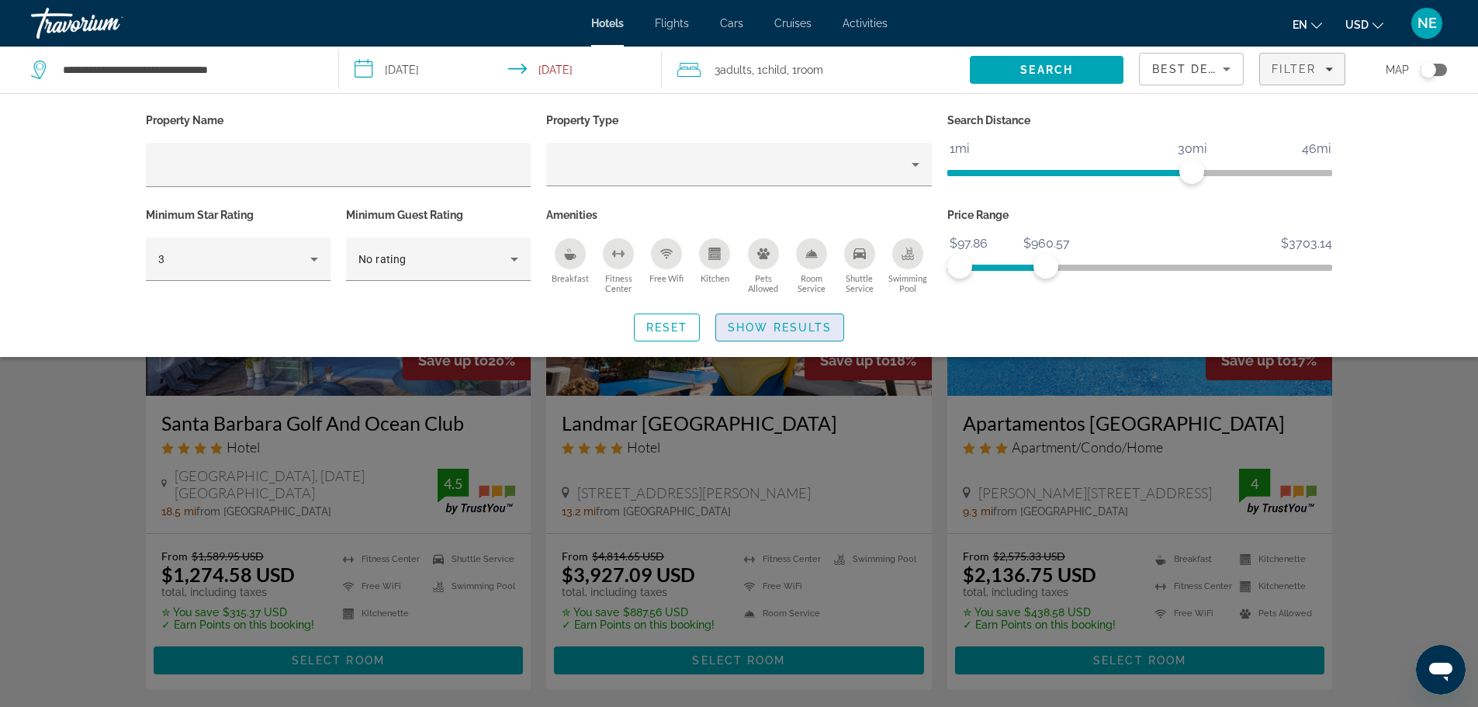
click at [760, 324] on span "Show Results" at bounding box center [780, 327] width 104 height 12
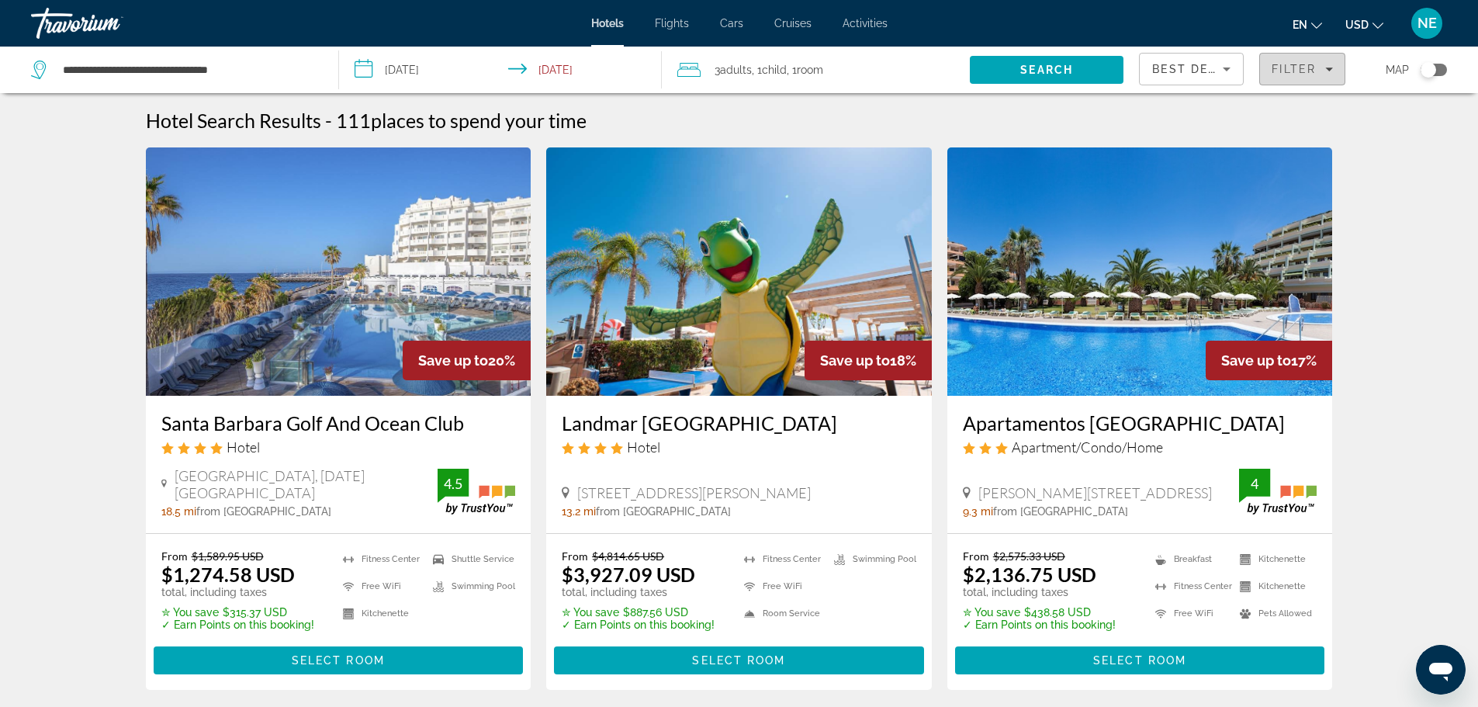
click at [1325, 72] on icon "Filters" at bounding box center [1329, 69] width 8 height 8
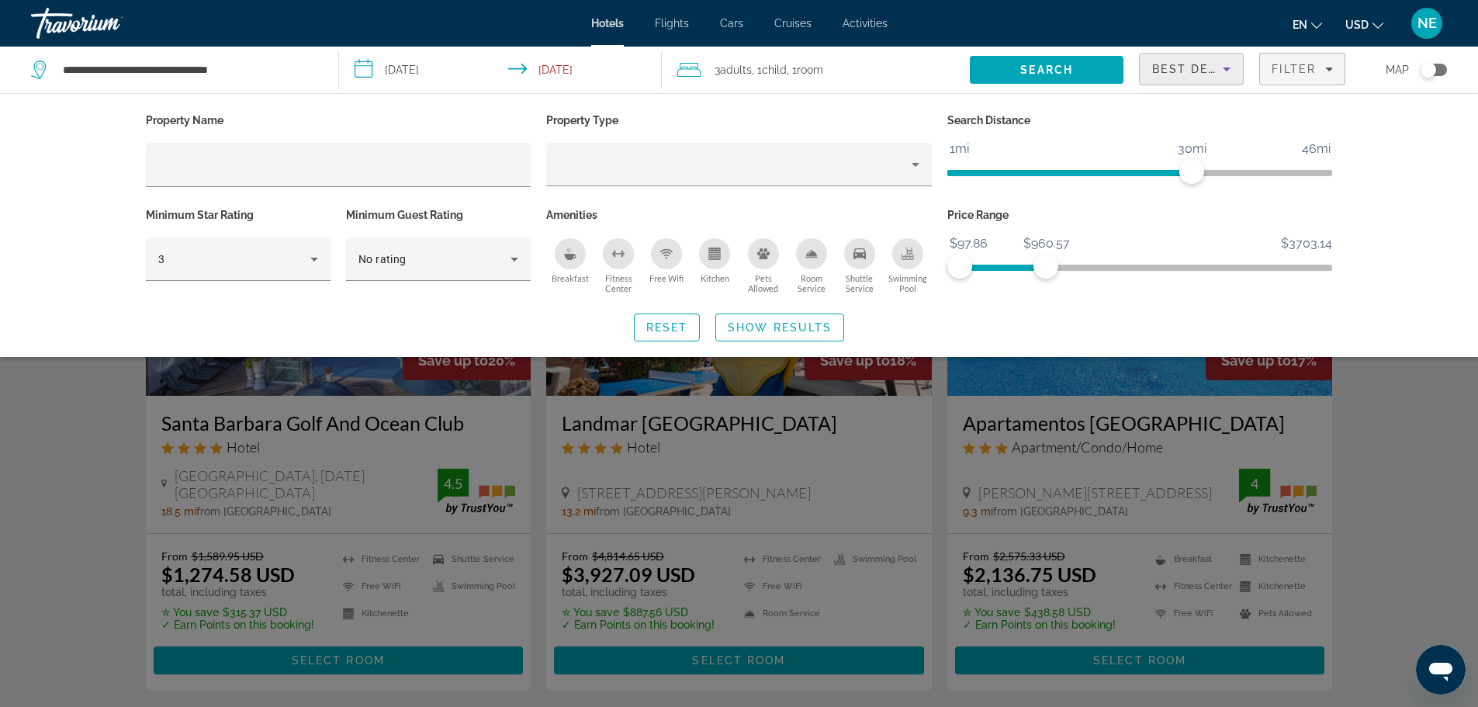
click at [1234, 64] on icon "Sort by" at bounding box center [1226, 69] width 19 height 19
click at [314, 259] on div at bounding box center [739, 353] width 1478 height 707
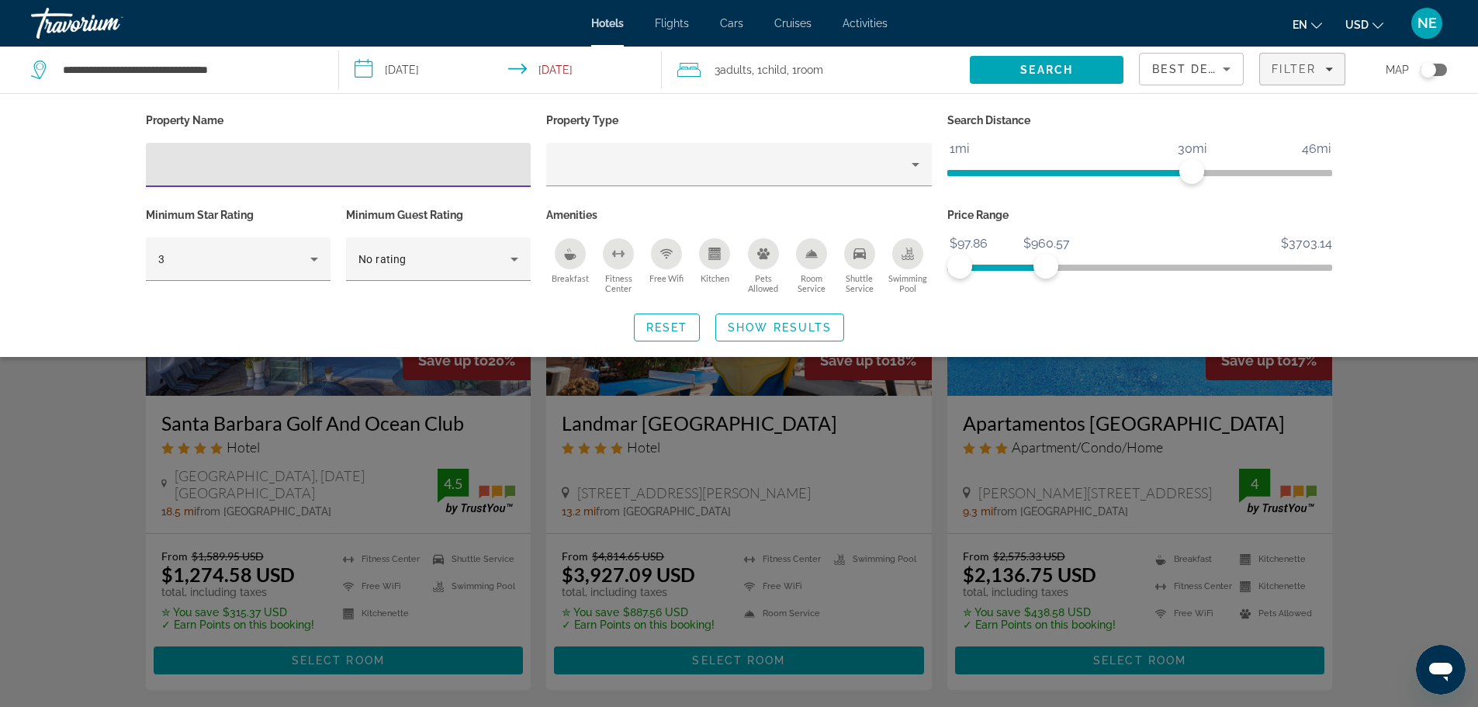
click at [462, 169] on input "Hotel Filters" at bounding box center [338, 165] width 361 height 19
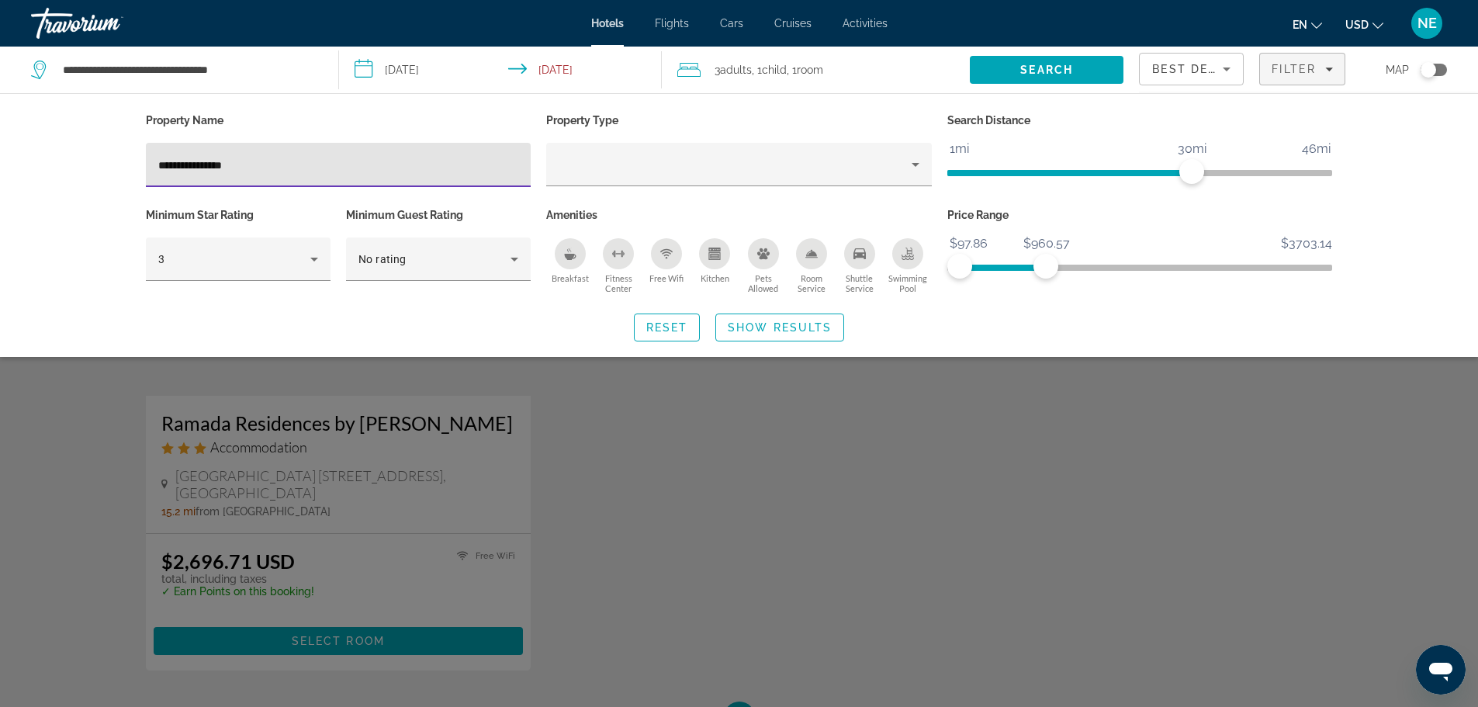
type input "**********"
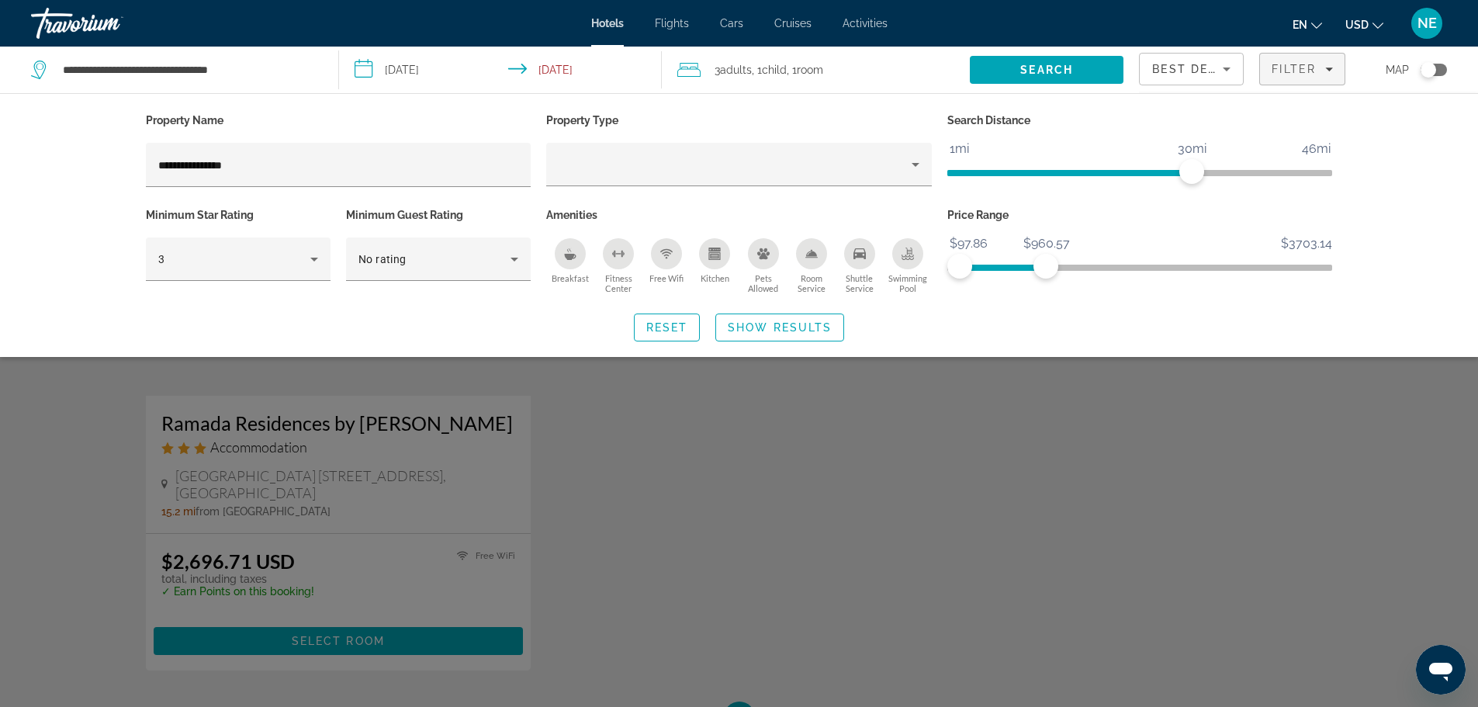
click at [708, 435] on div "Search widget" at bounding box center [739, 470] width 1478 height 474
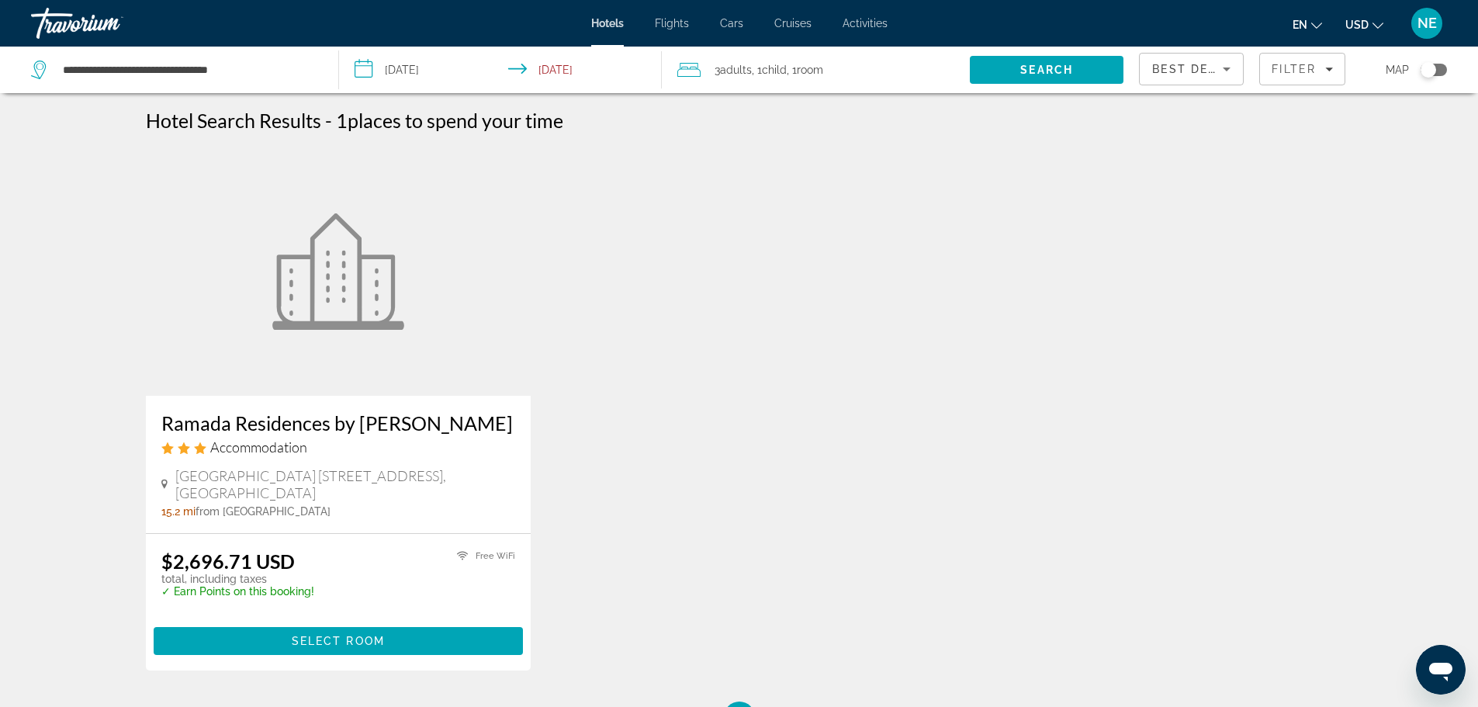
click at [213, 421] on h3 "Ramada Residences by Wyndham Costa Adeje" at bounding box center [338, 422] width 355 height 23
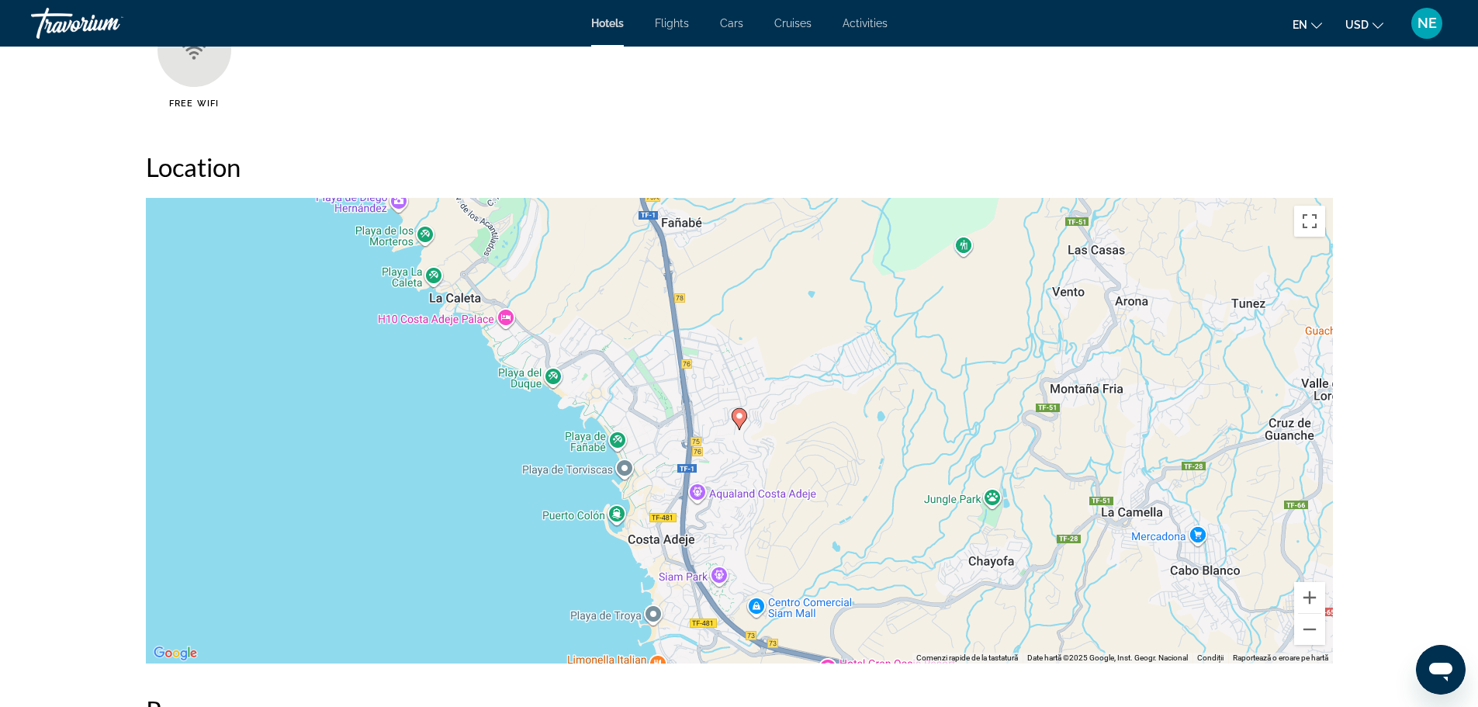
scroll to position [382, 0]
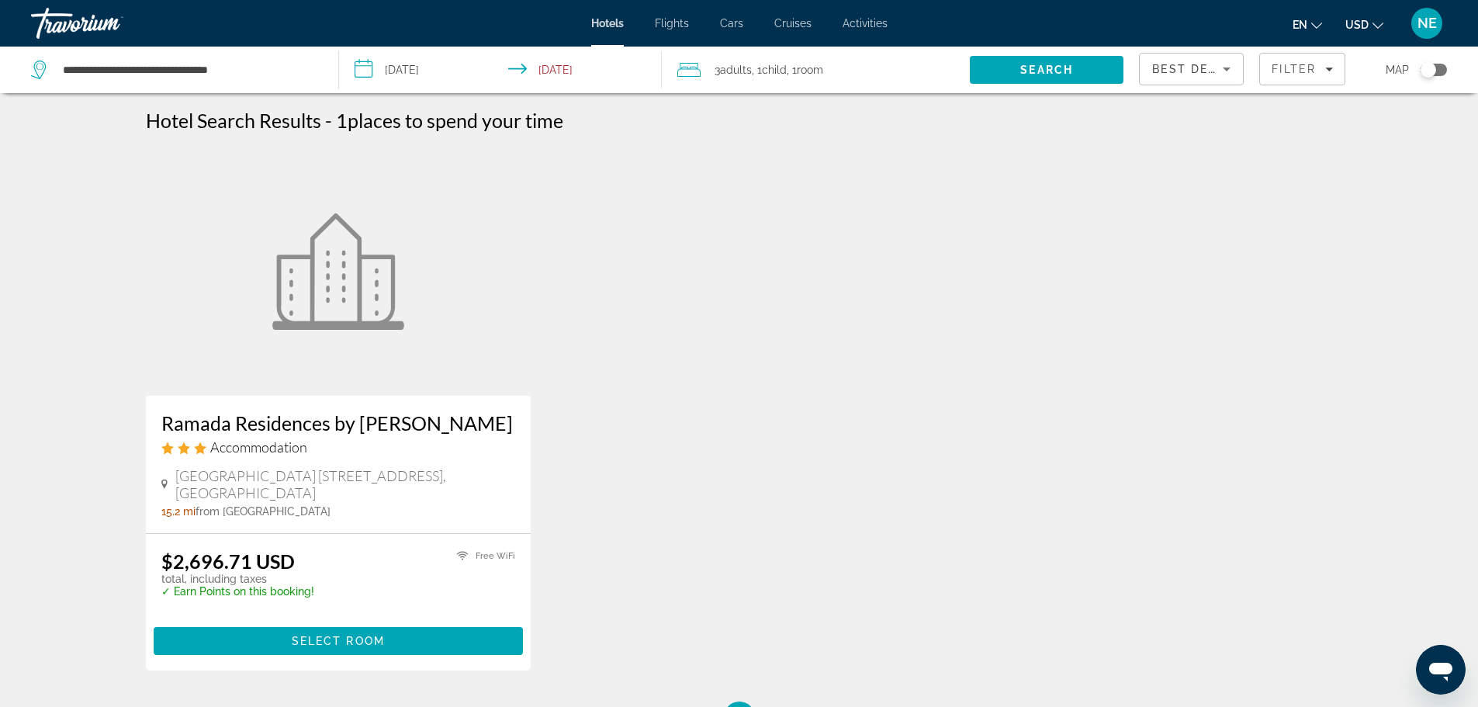
click at [42, 69] on icon "Search widget" at bounding box center [40, 66] width 8 height 7
click at [1443, 71] on div "Toggle map" at bounding box center [1434, 70] width 26 height 12
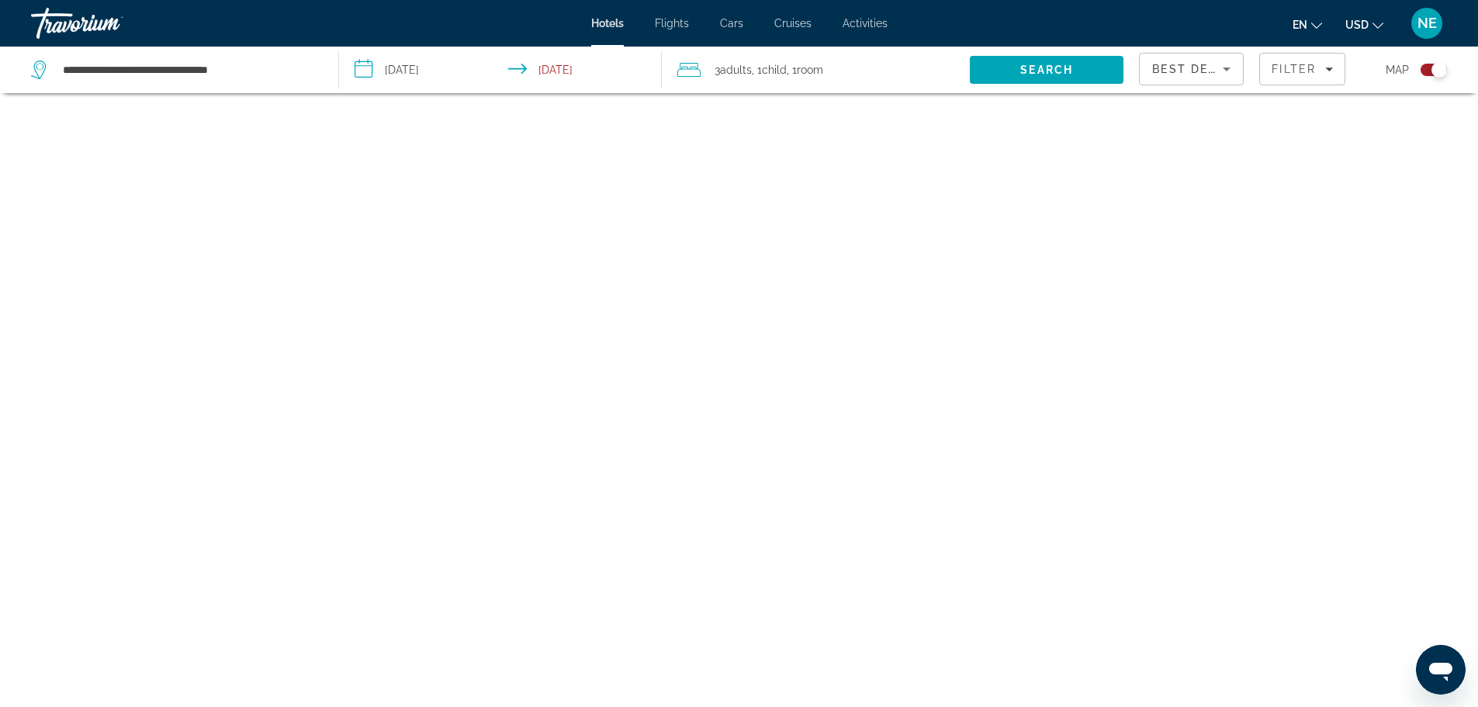
scroll to position [93, 0]
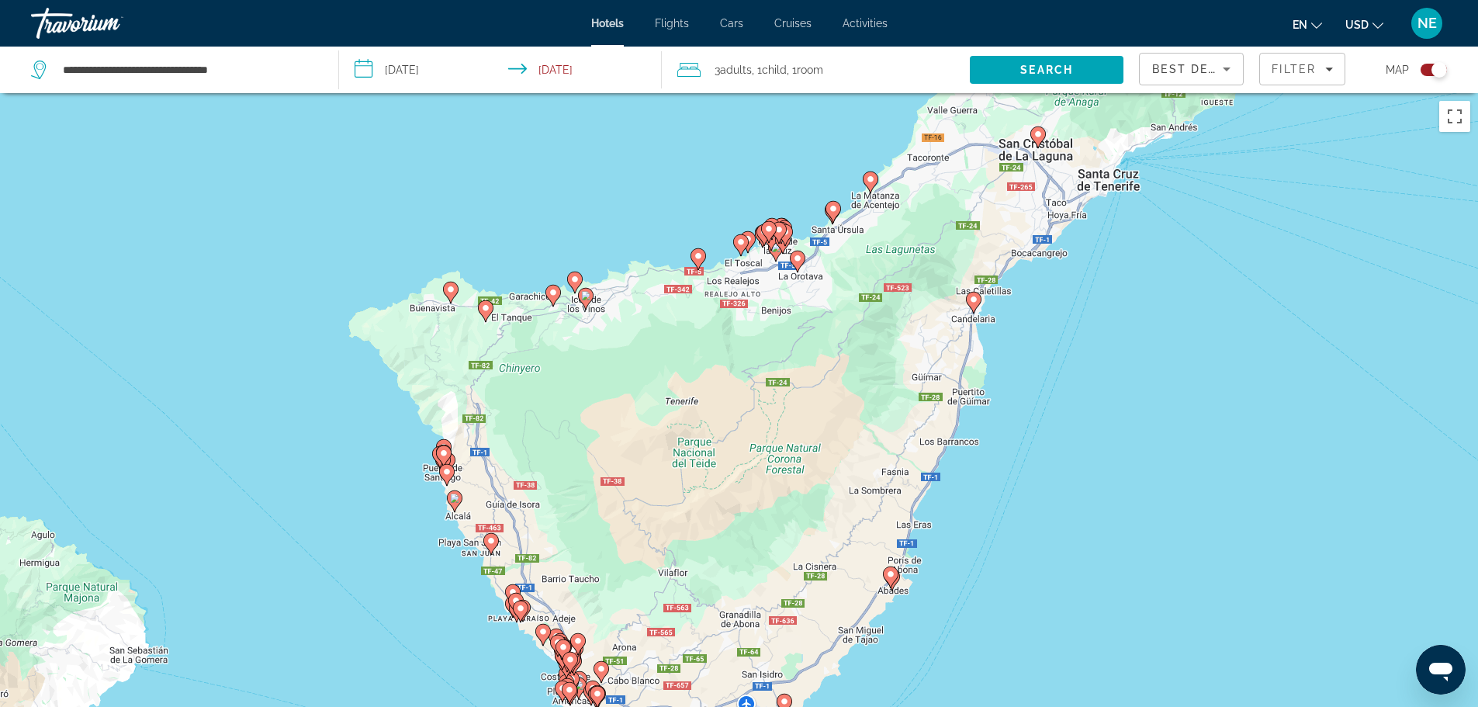
click at [566, 689] on image "Main content" at bounding box center [569, 689] width 9 height 9
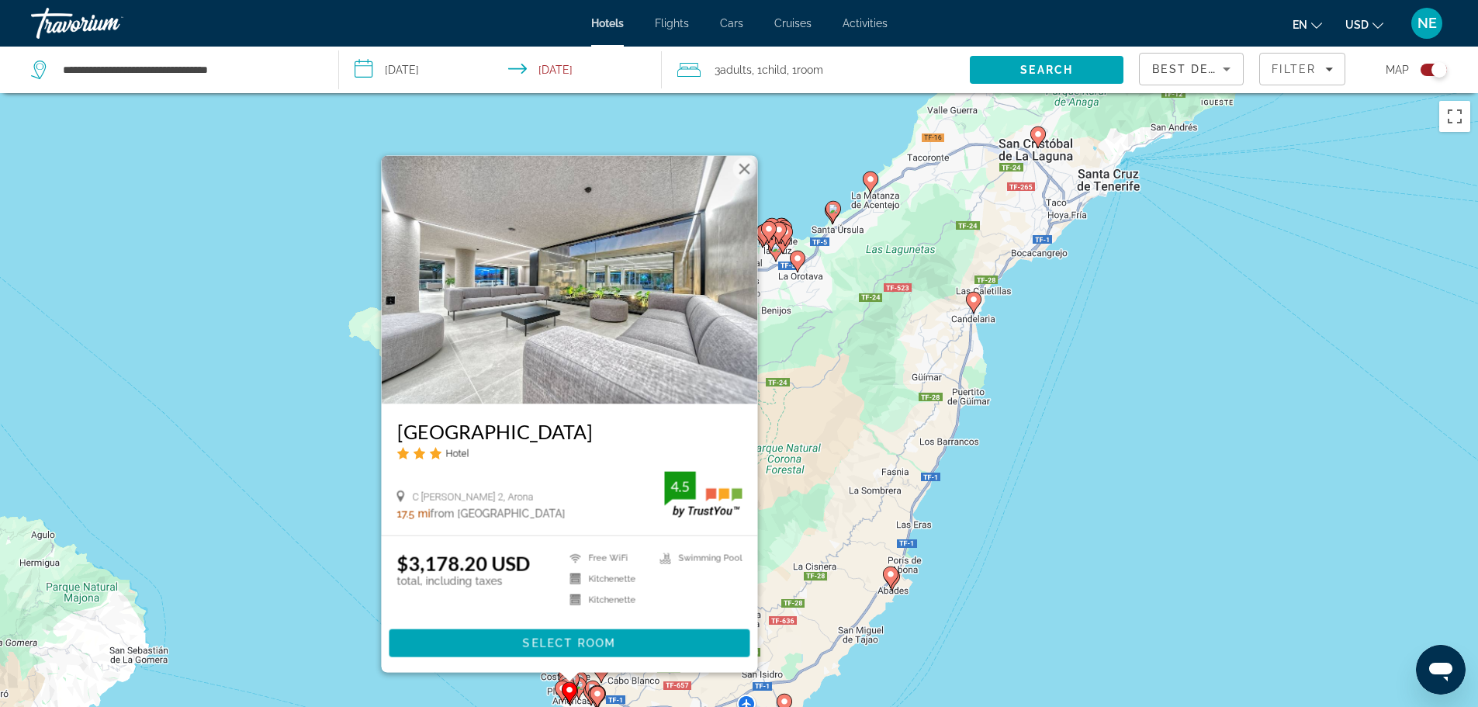
click at [580, 690] on icon "Main content" at bounding box center [578, 687] width 14 height 20
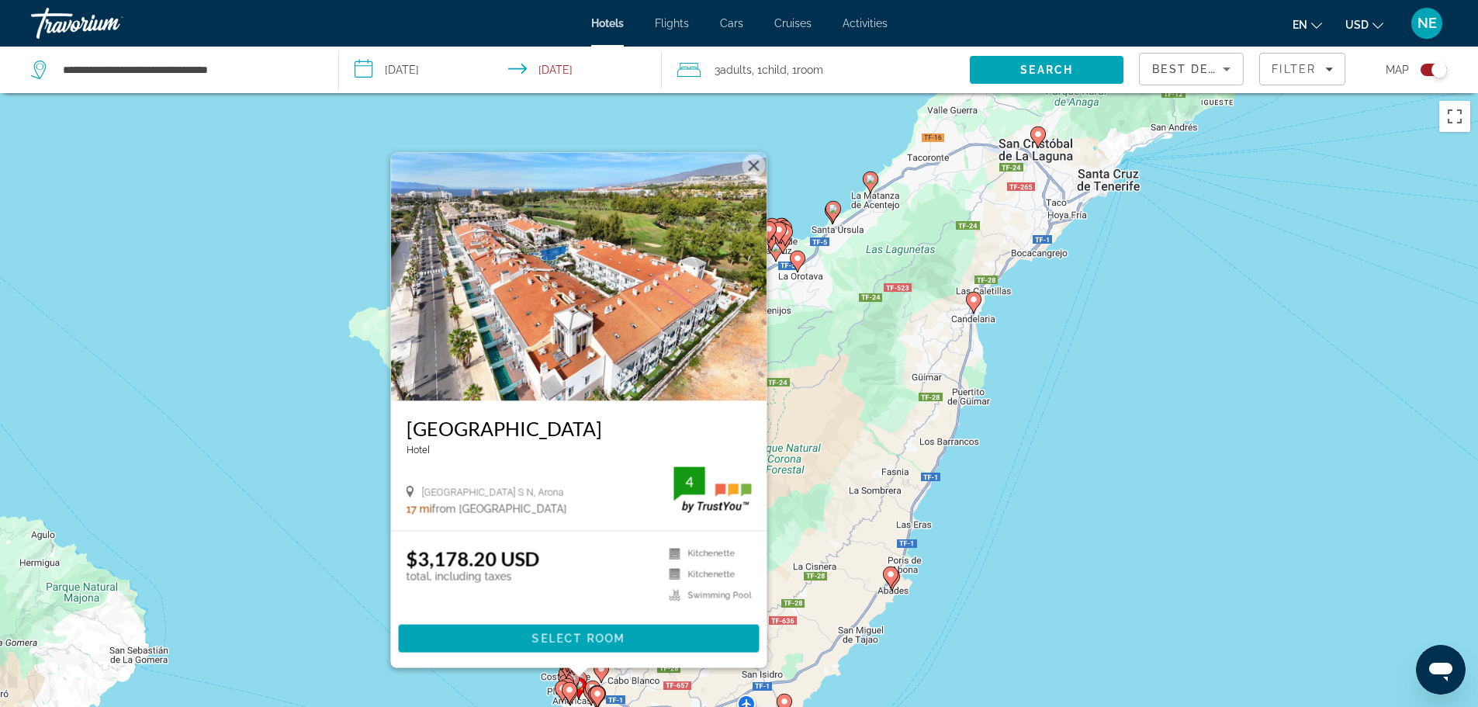
click at [591, 697] on icon "Main content" at bounding box center [597, 696] width 14 height 20
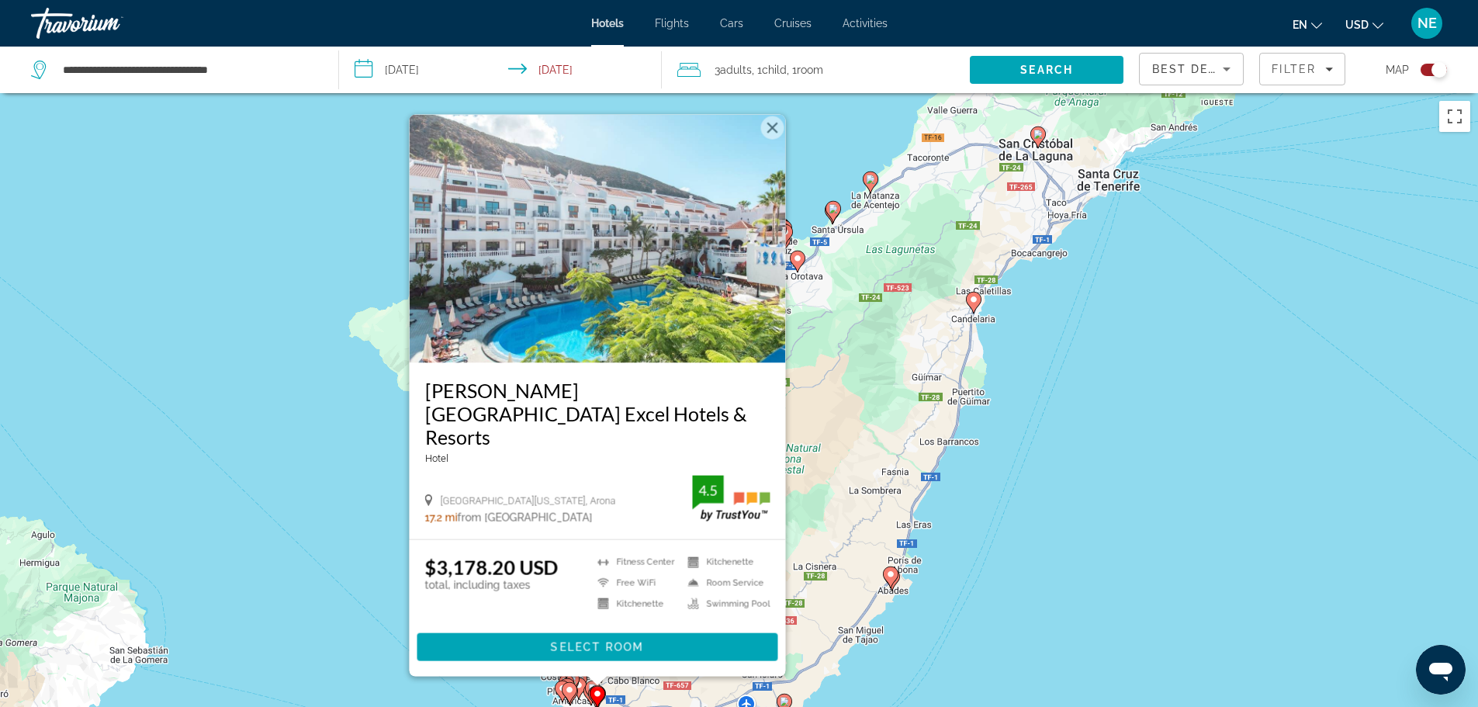
scroll to position [2, 0]
click at [878, 439] on div "Ca să activezi tragerea cu ajutorul tastaturii, apasă Alt + Enter. După activar…" at bounding box center [739, 445] width 1478 height 707
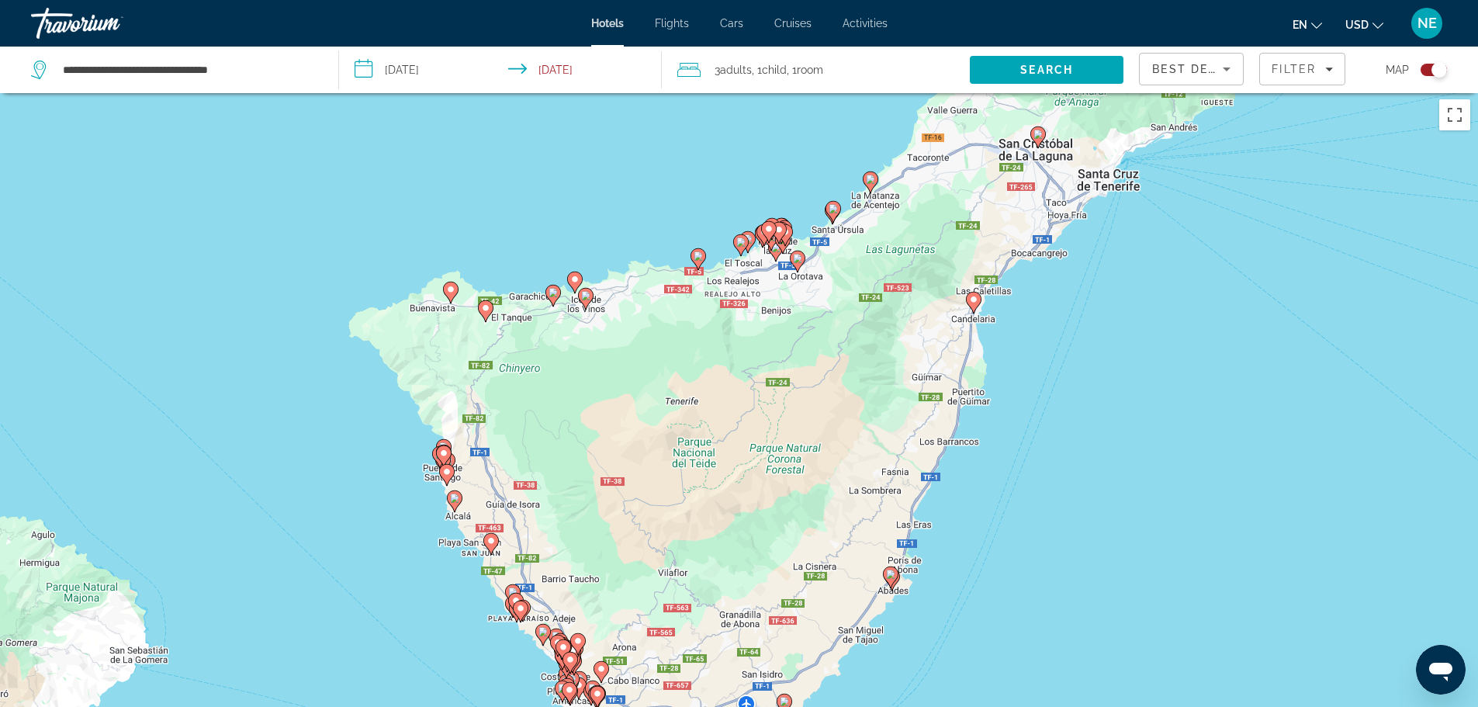
click at [455, 502] on image "Main content" at bounding box center [454, 498] width 9 height 9
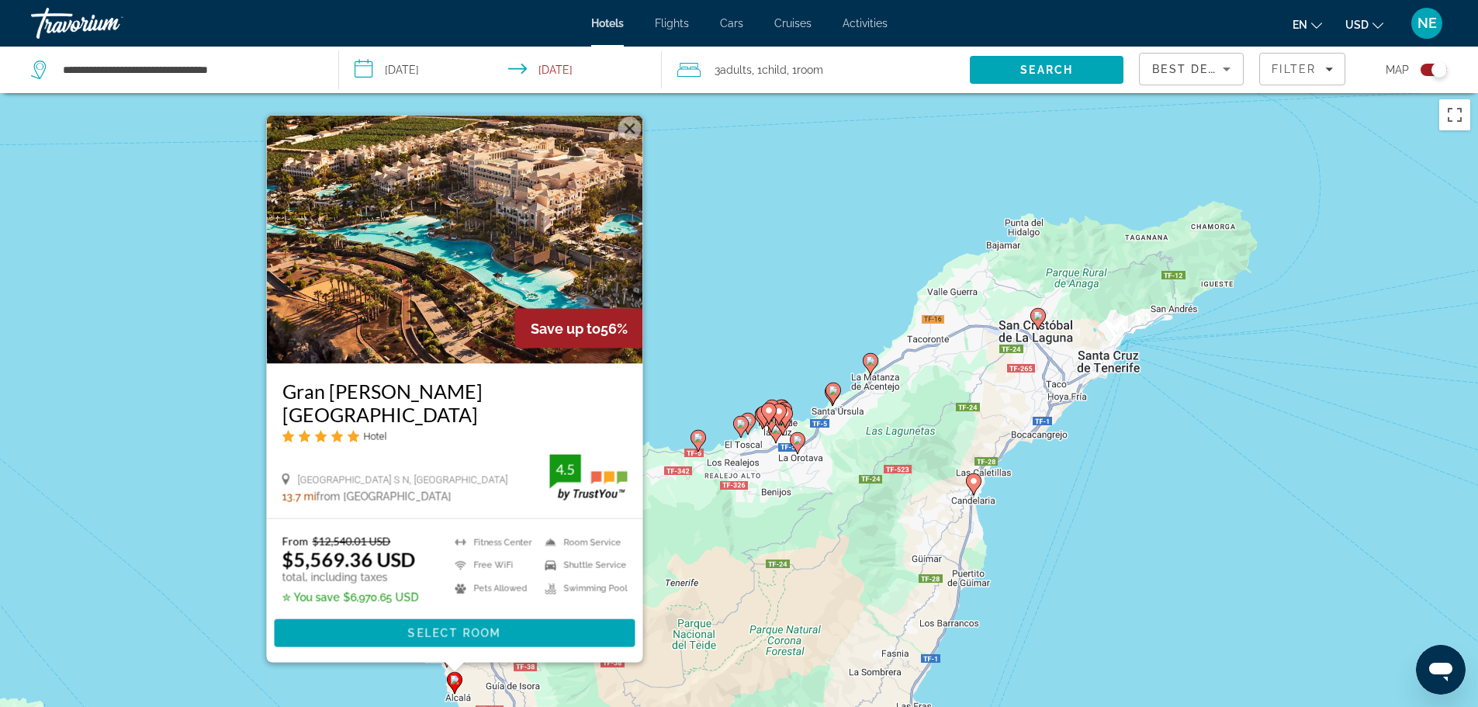
click at [684, 371] on div "Ca să activezi tragerea cu ajutorul tastaturii, apasă Alt + Enter. După activar…" at bounding box center [739, 445] width 1478 height 707
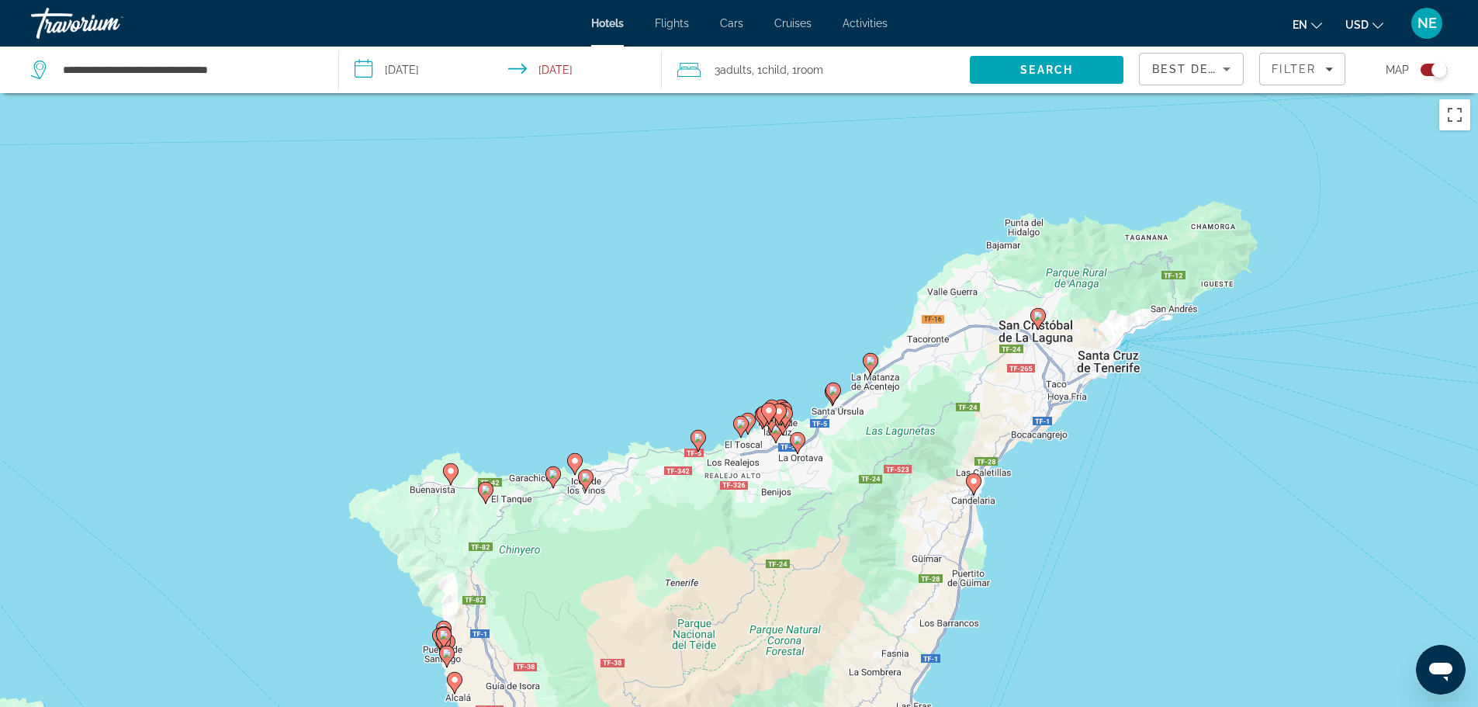
click at [488, 497] on icon "Main content" at bounding box center [485, 492] width 14 height 20
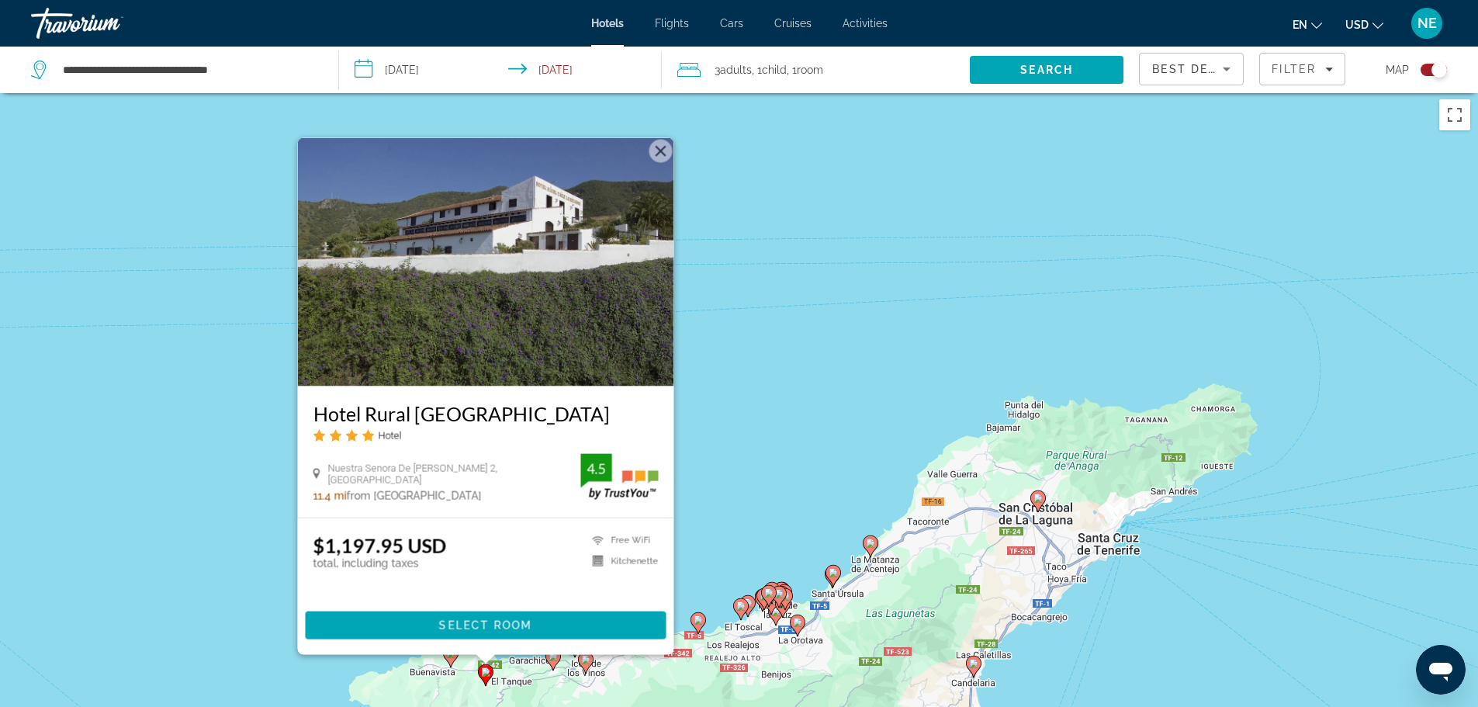
click at [704, 623] on icon "Main content" at bounding box center [698, 622] width 14 height 20
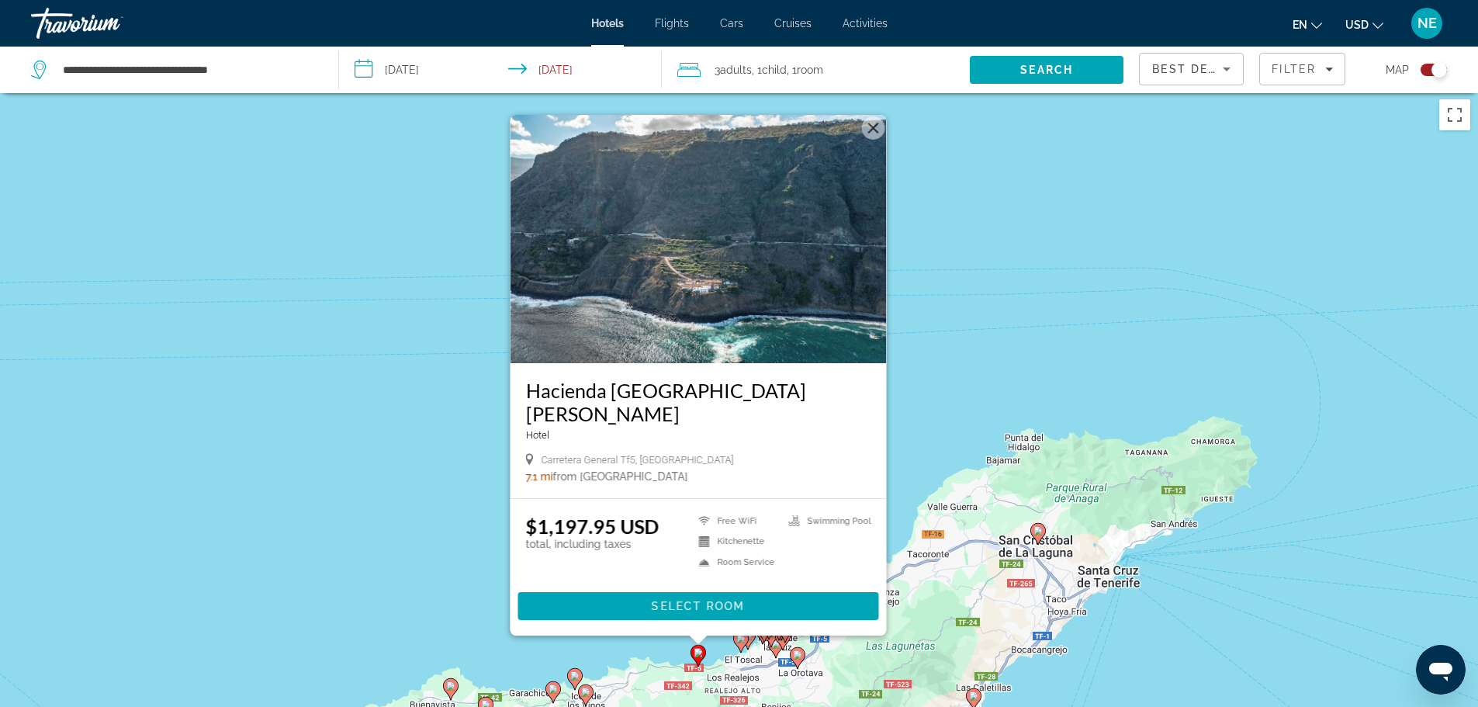
click at [771, 637] on gmp-advanced-marker "Main content" at bounding box center [769, 628] width 16 height 23
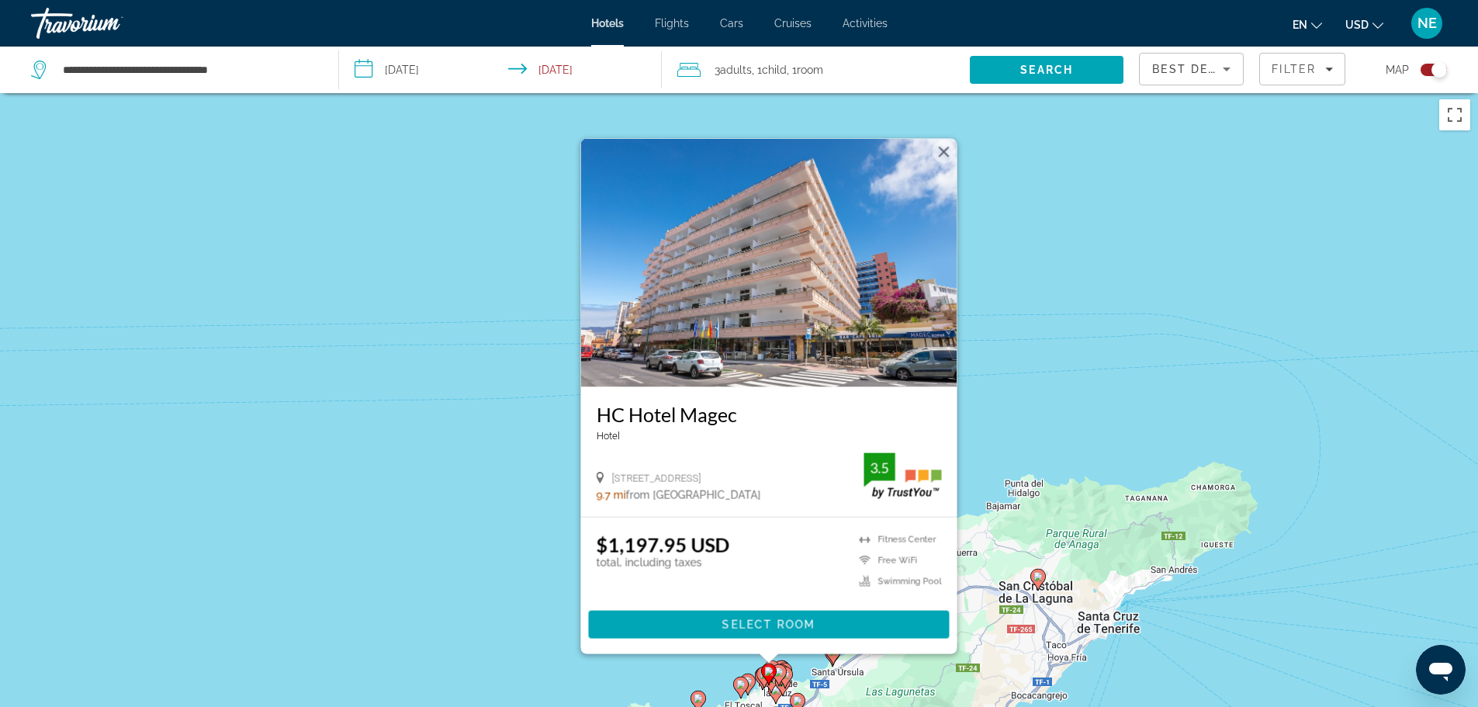
click at [789, 683] on gmp-advanced-marker "Main content" at bounding box center [785, 677] width 16 height 23
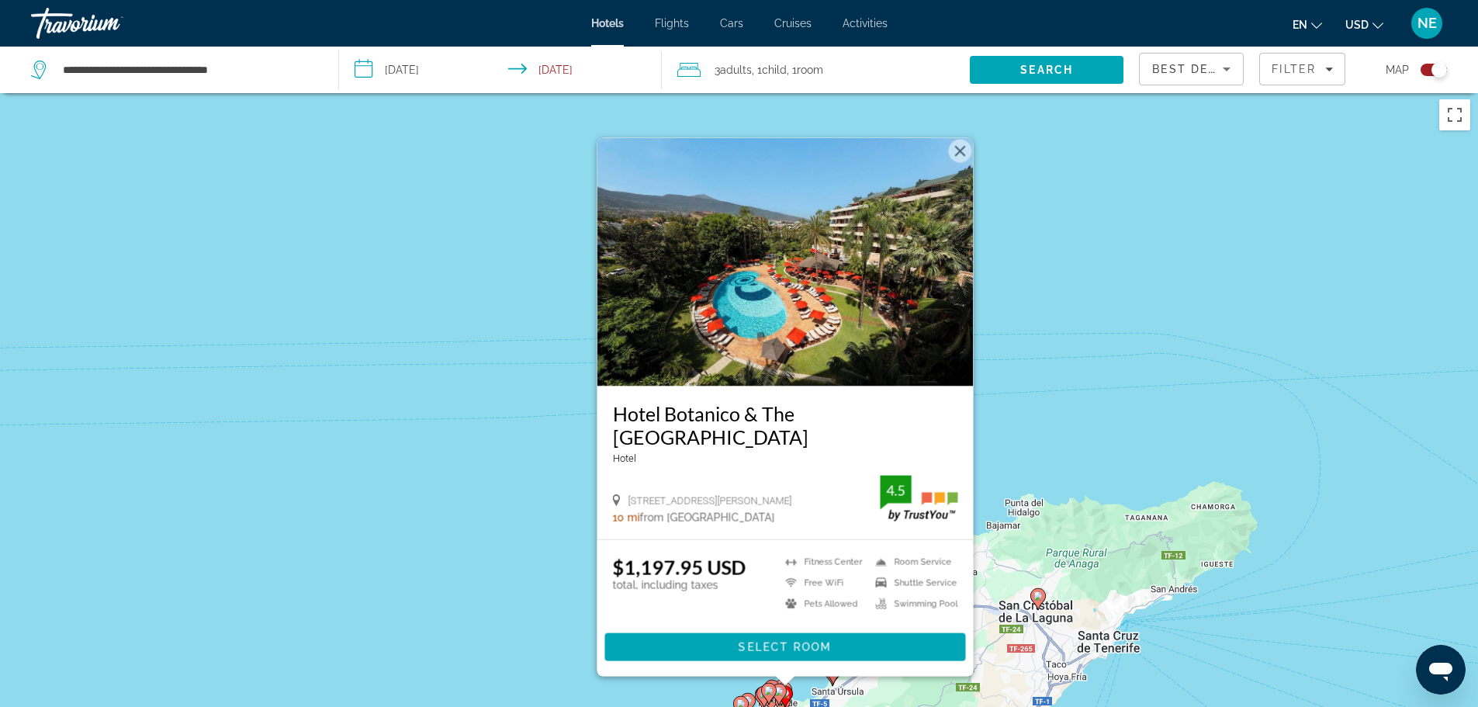
click at [993, 404] on div "Ca să activezi tragerea cu ajutorul tastaturii, apasă Alt + Enter. După activar…" at bounding box center [739, 445] width 1478 height 707
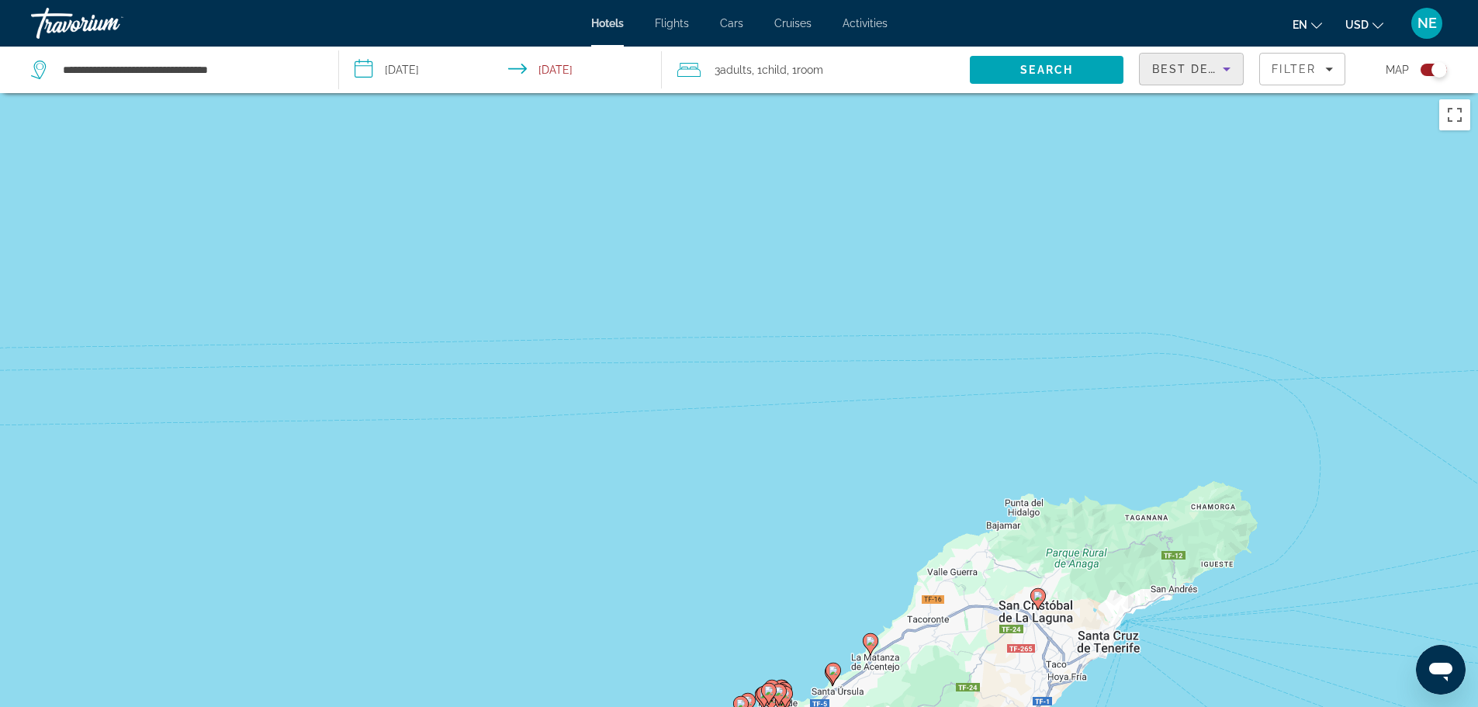
click at [1221, 69] on icon "Sort by" at bounding box center [1226, 69] width 19 height 19
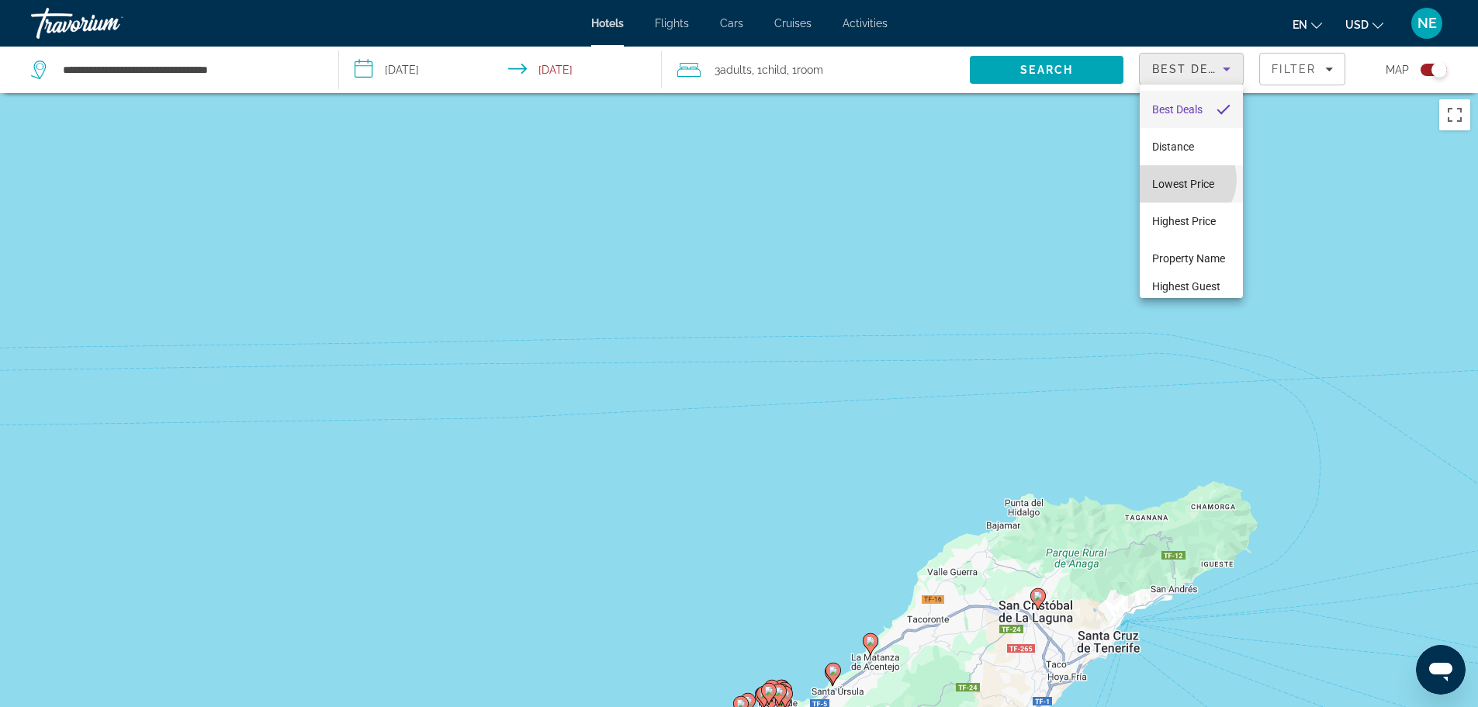
click at [1184, 179] on span "Lowest Price" at bounding box center [1183, 184] width 62 height 12
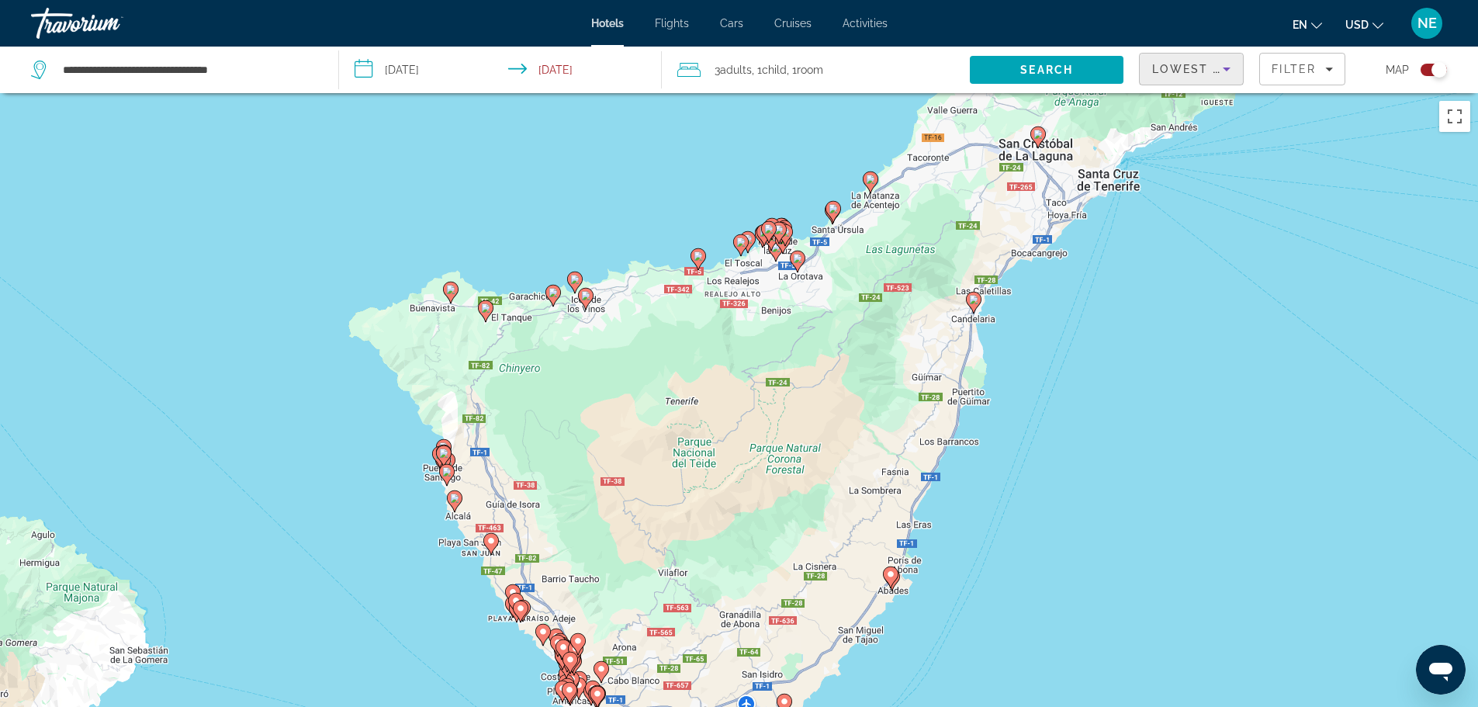
click at [1424, 69] on div "Toggle map" at bounding box center [1434, 70] width 26 height 12
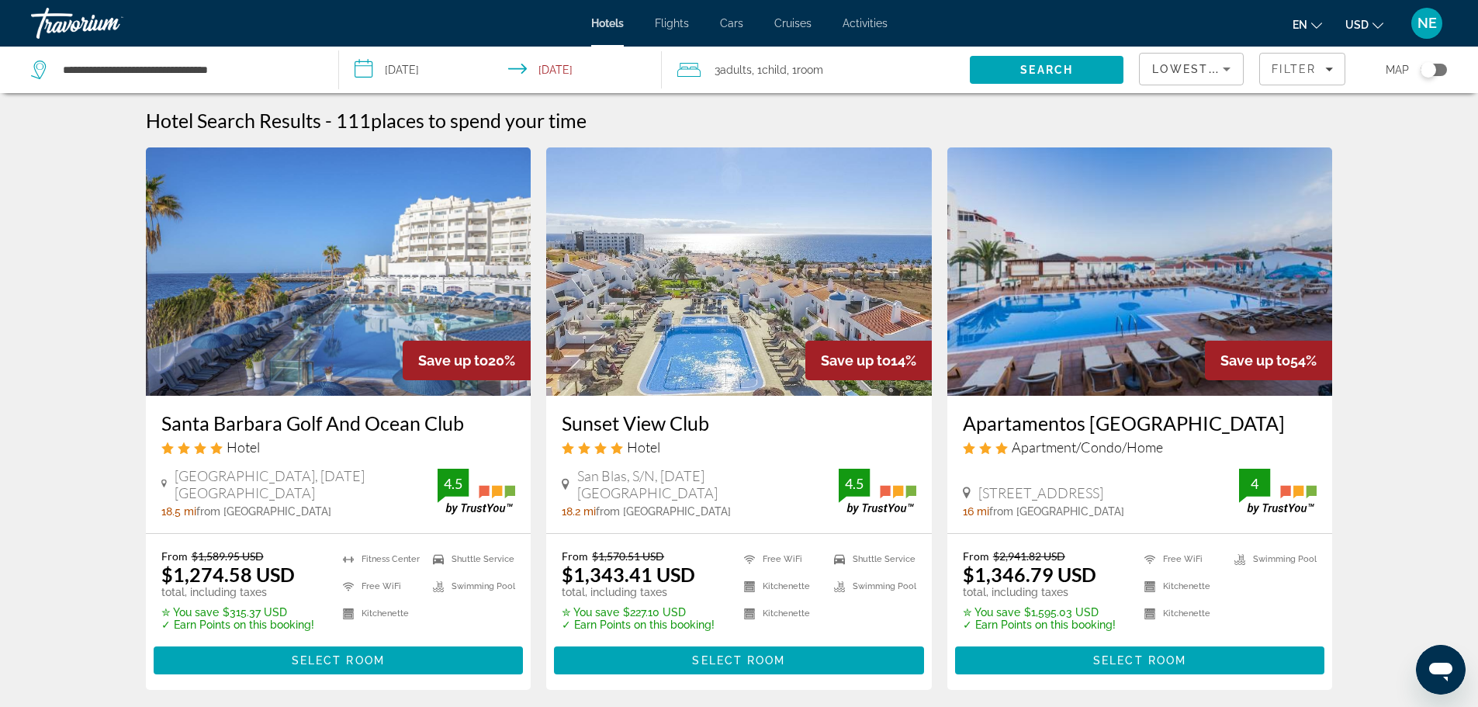
click at [318, 245] on img "Main content" at bounding box center [339, 271] width 386 height 248
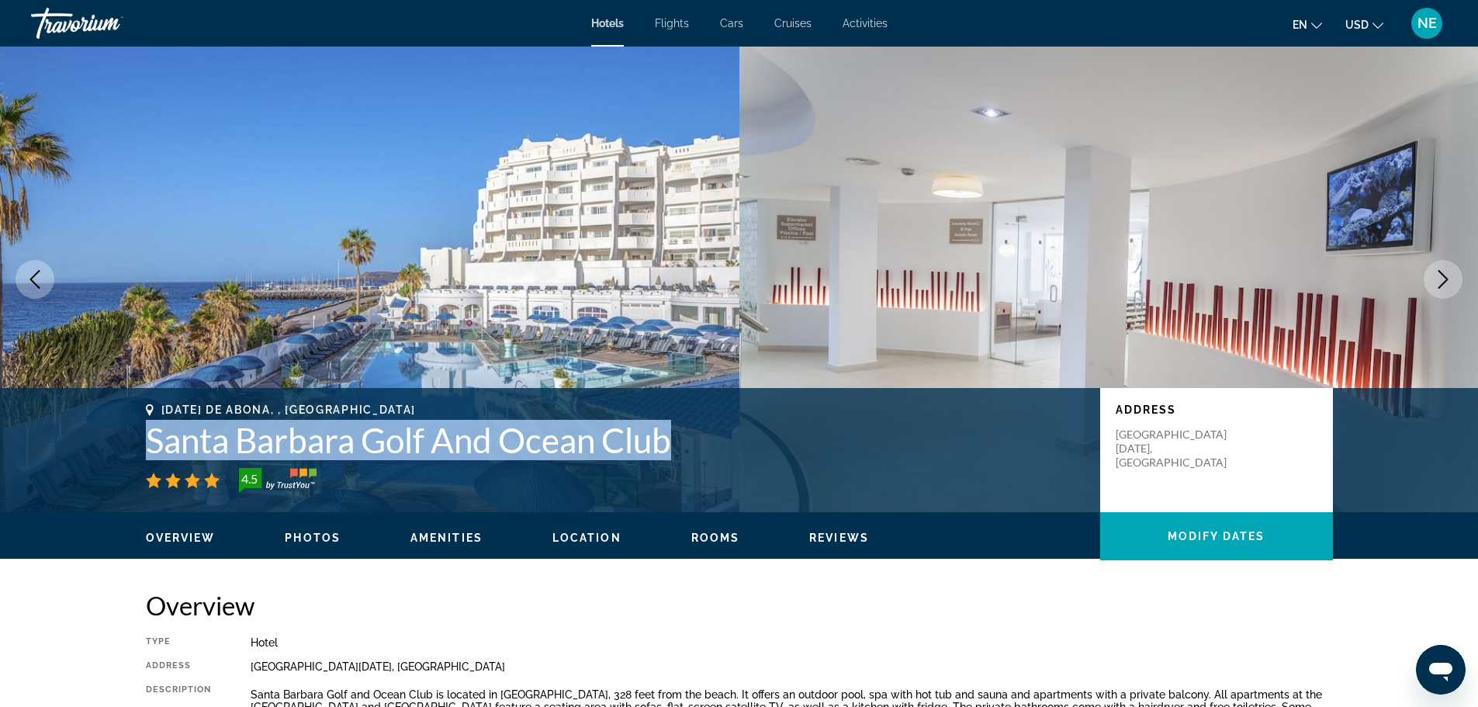
drag, startPoint x: 683, startPoint y: 438, endPoint x: 137, endPoint y: 430, distance: 546.3
click at [137, 430] on div "San Miguel De Abona, , Spain Santa Barbara Golf And Ocean Club 4.5 Address Aven…" at bounding box center [739, 449] width 1249 height 93
copy h1 "Santa Barbara Golf And Ocean Club"
click at [1375, 26] on icon "Change currency" at bounding box center [1378, 26] width 11 height 6
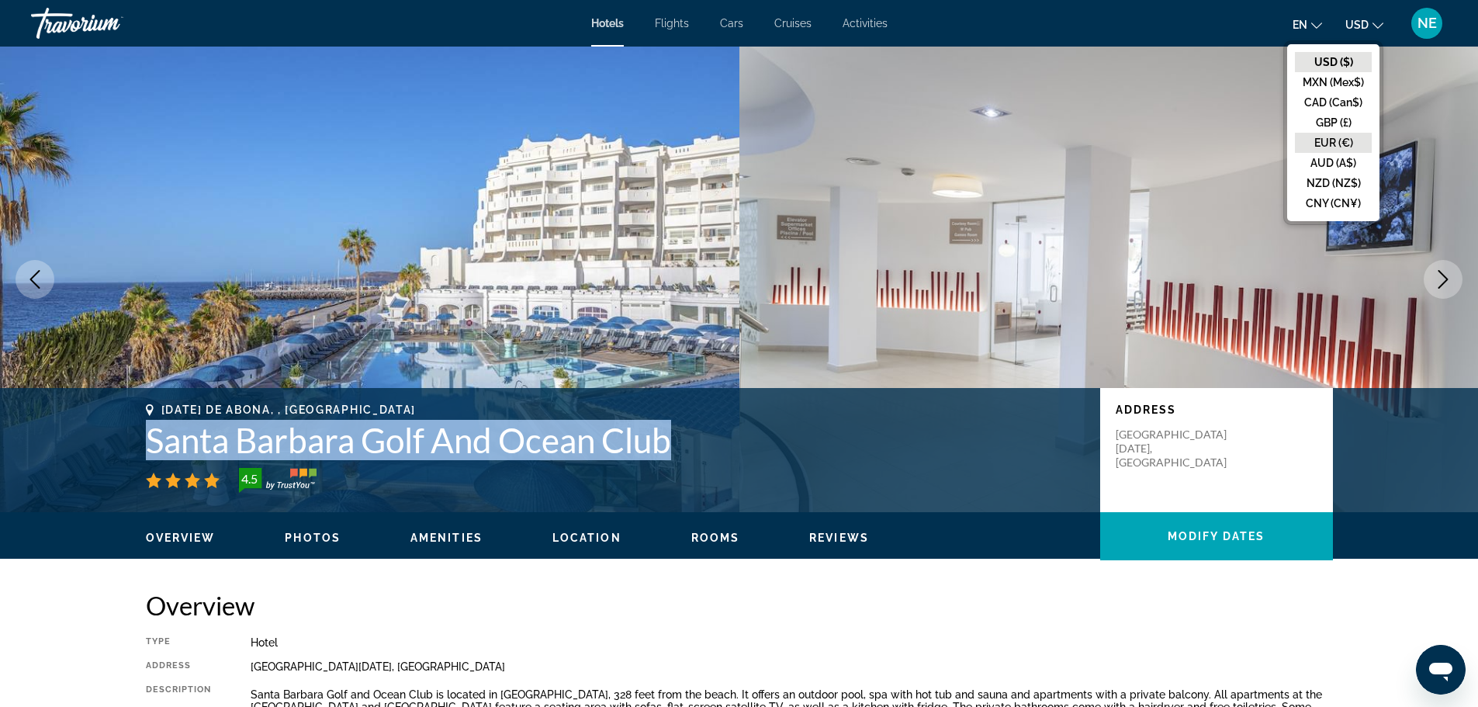
click at [1343, 137] on button "EUR (€)" at bounding box center [1333, 143] width 77 height 20
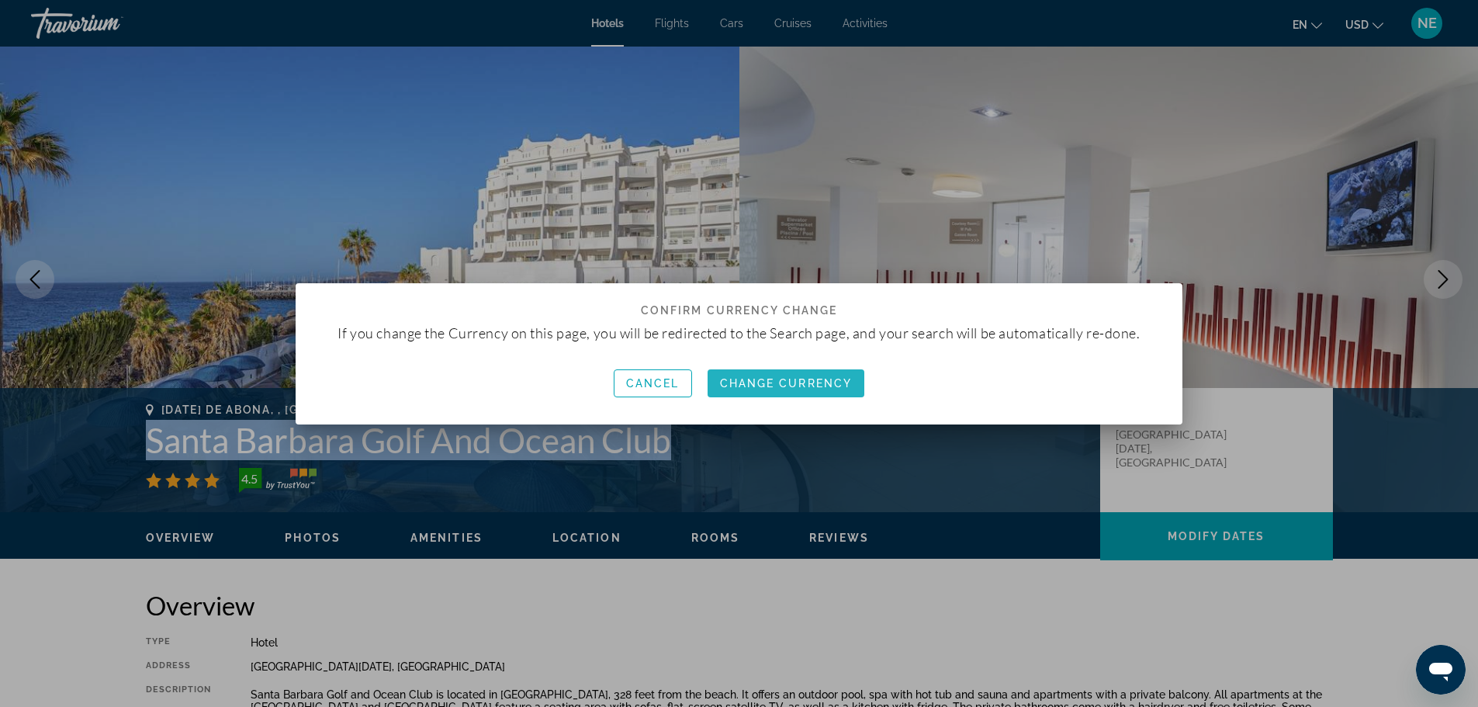
click at [811, 383] on span "Change Currency" at bounding box center [786, 383] width 133 height 12
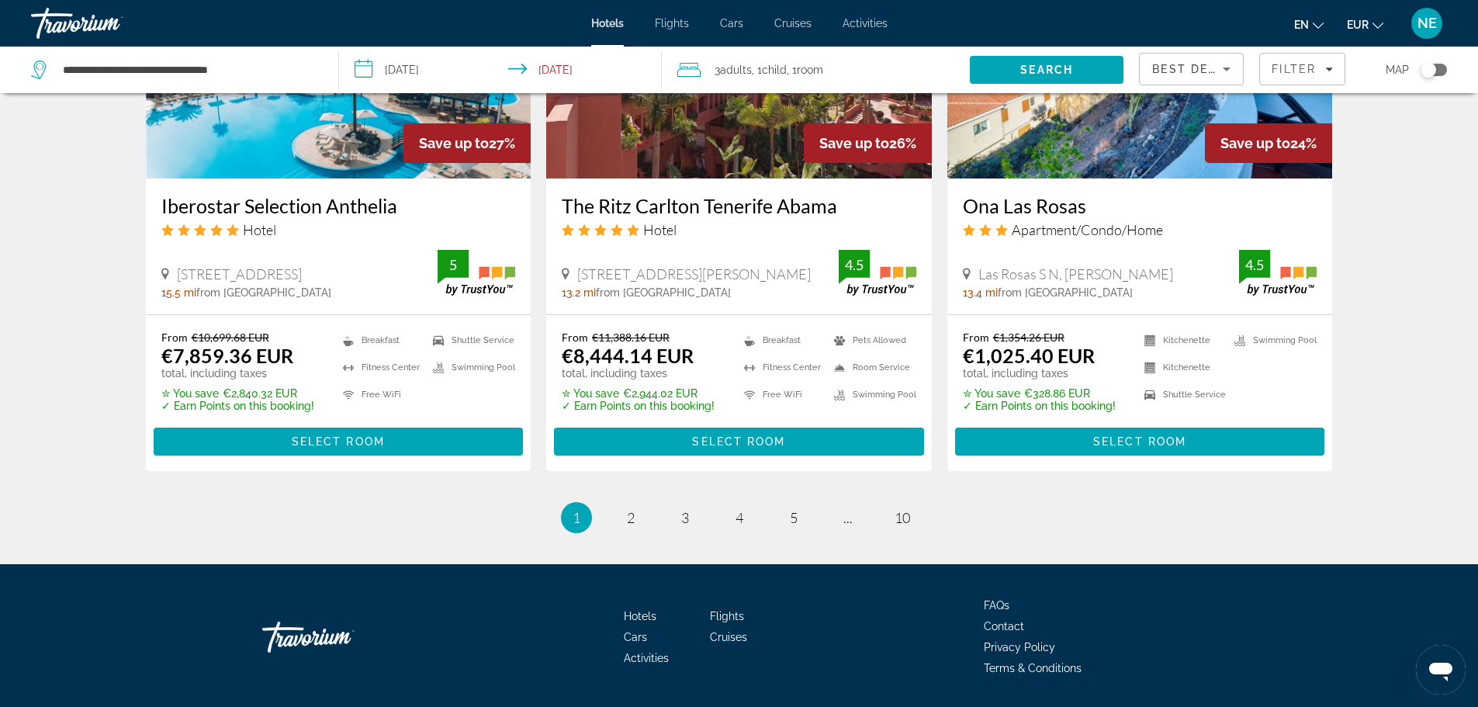
scroll to position [1984, 0]
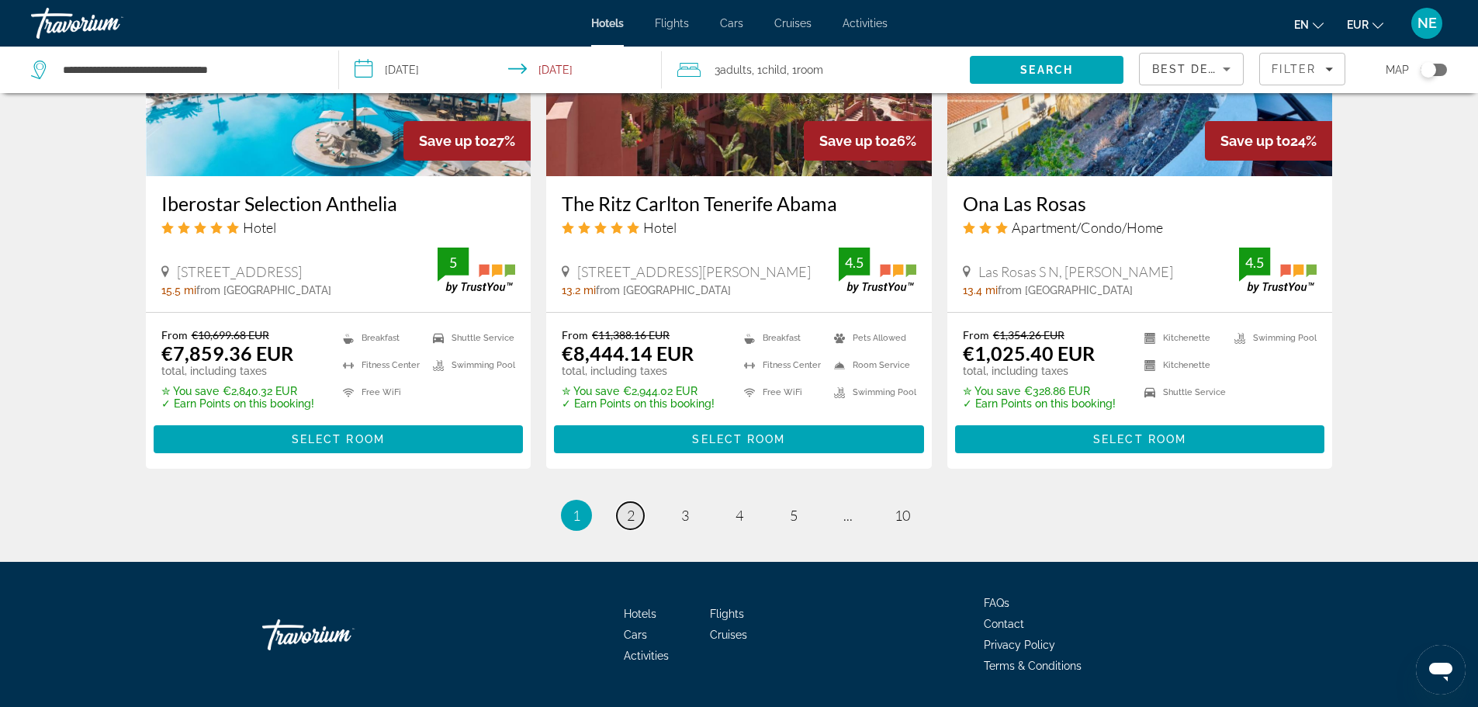
click at [632, 507] on span "2" at bounding box center [631, 515] width 8 height 17
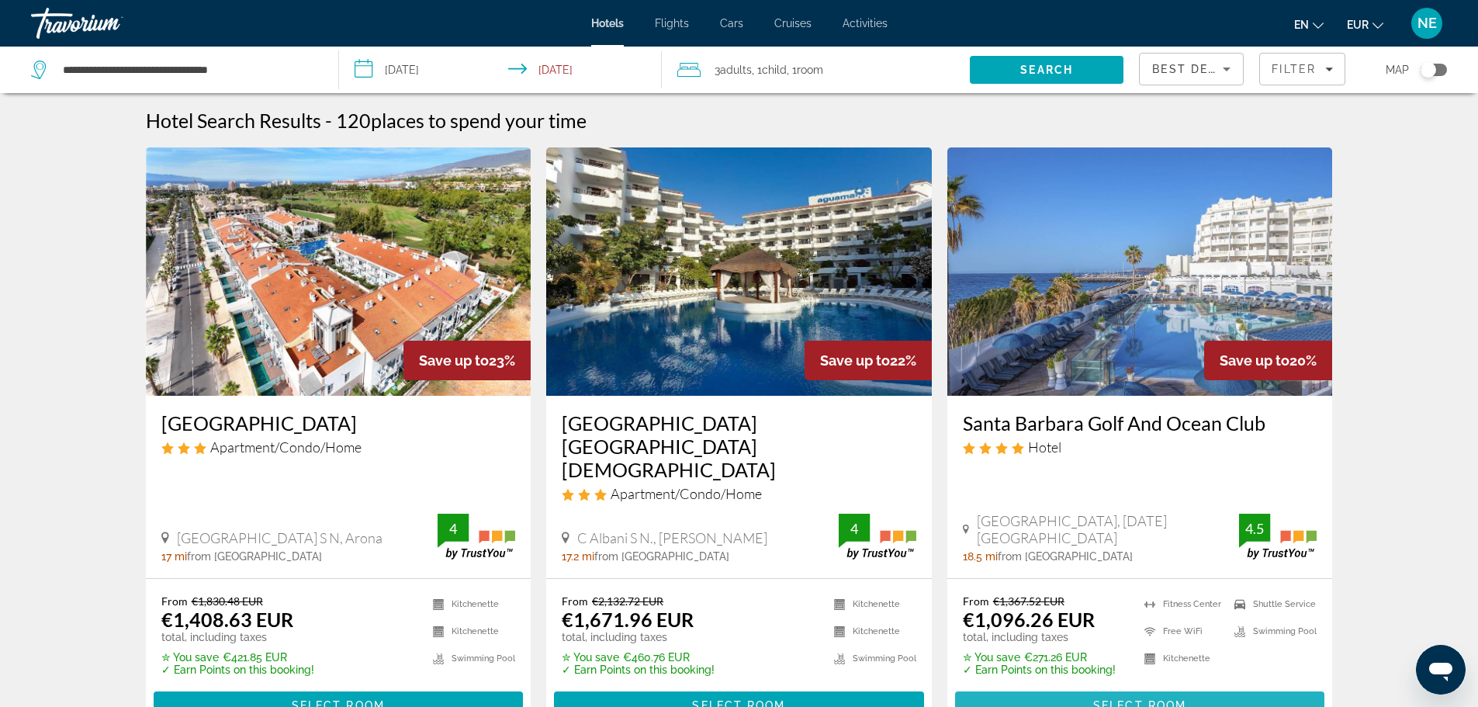
click at [1096, 699] on span "Select Room" at bounding box center [1139, 705] width 93 height 12
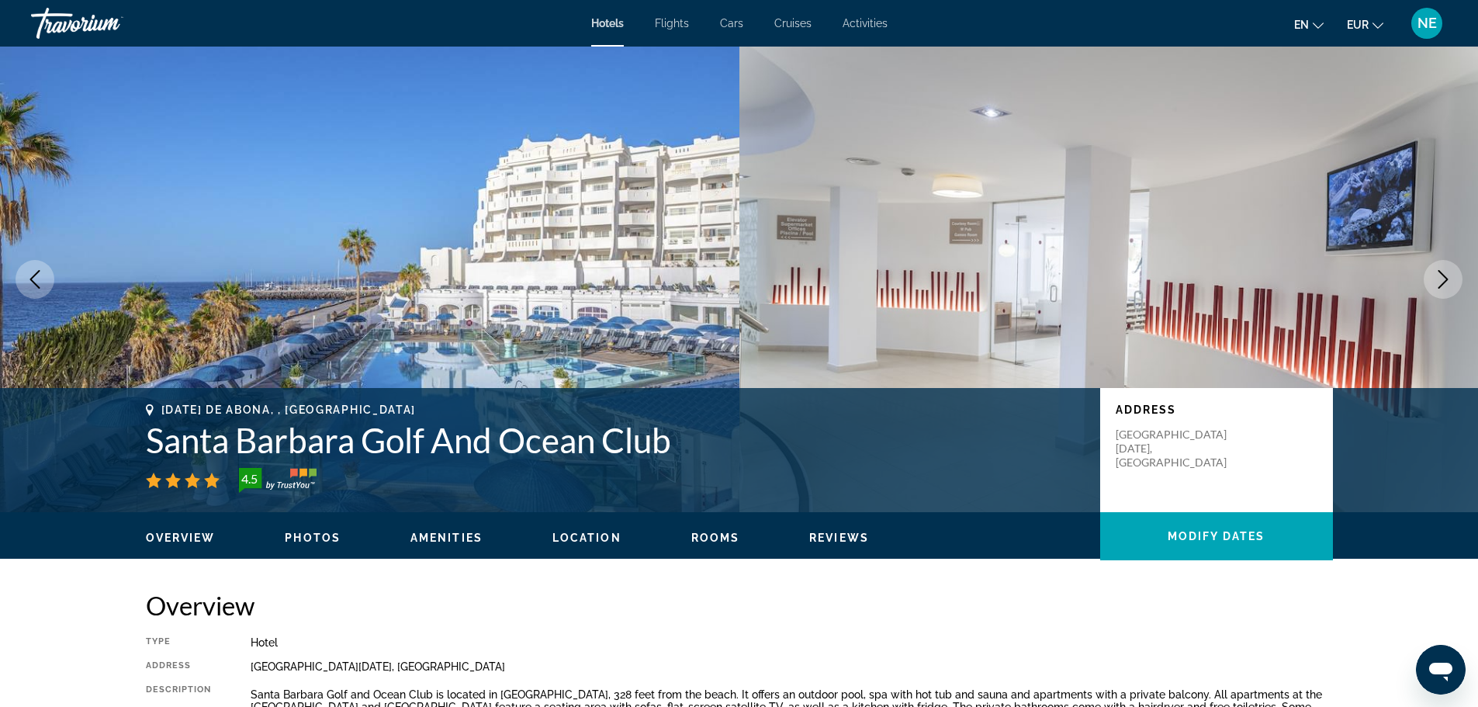
click at [1424, 260] on button "Next image" at bounding box center [1443, 279] width 39 height 39
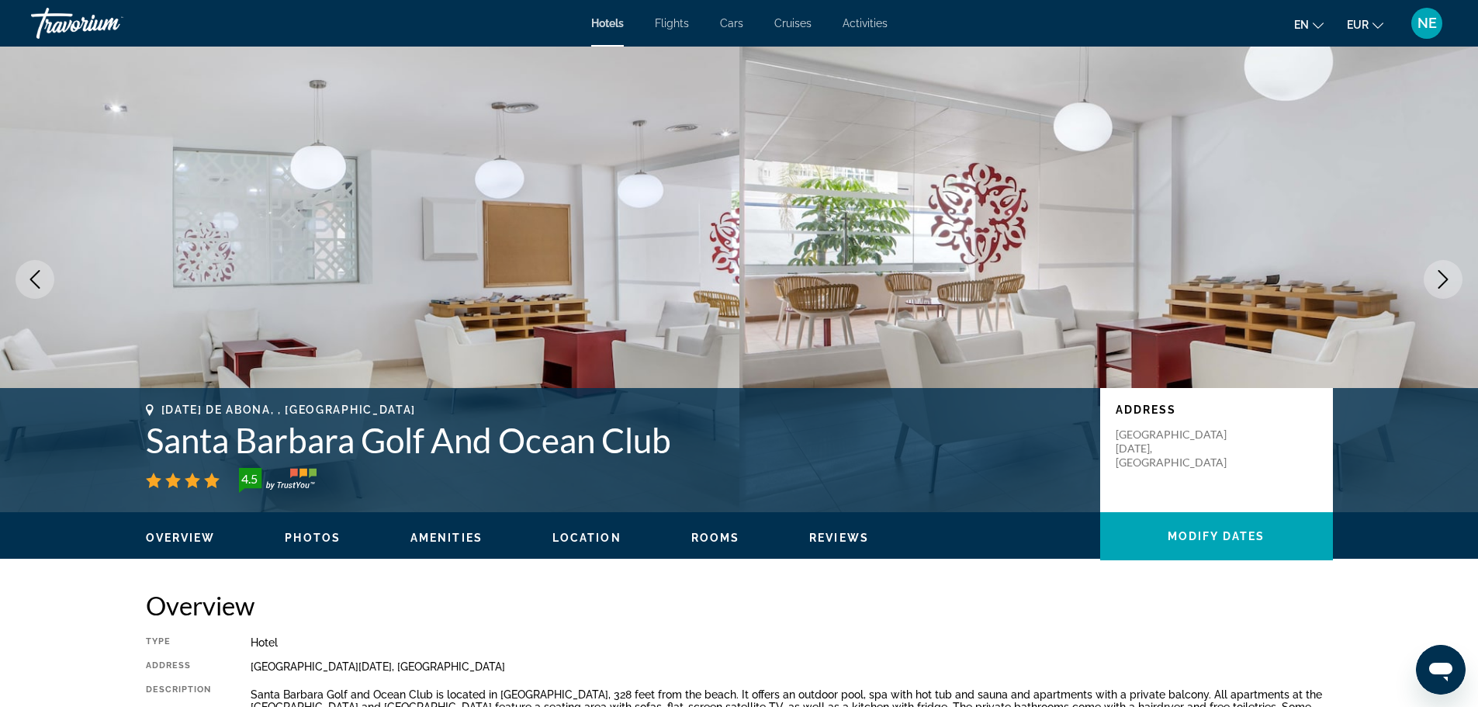
click at [1442, 275] on icon "Next image" at bounding box center [1443, 279] width 19 height 19
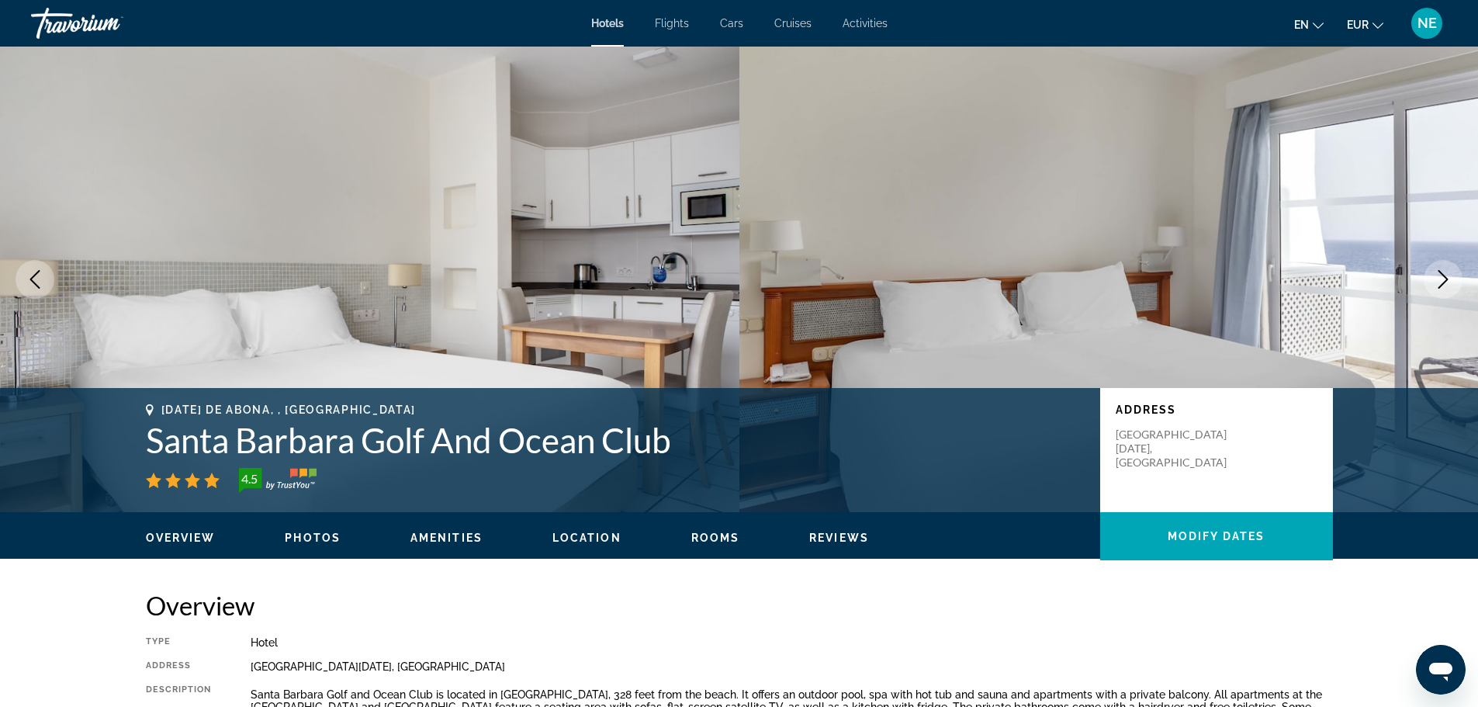
click at [1442, 275] on icon "Next image" at bounding box center [1443, 279] width 19 height 19
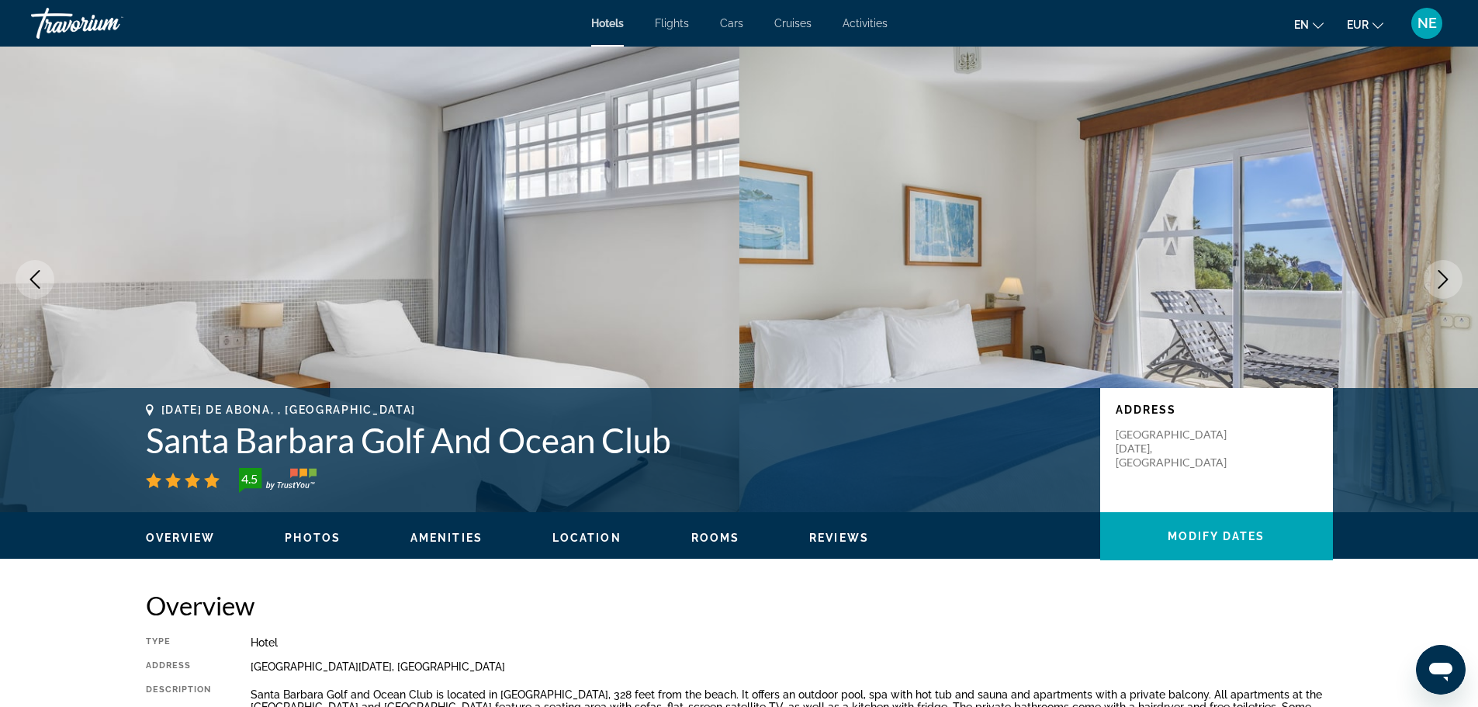
click at [1442, 275] on icon "Next image" at bounding box center [1443, 279] width 19 height 19
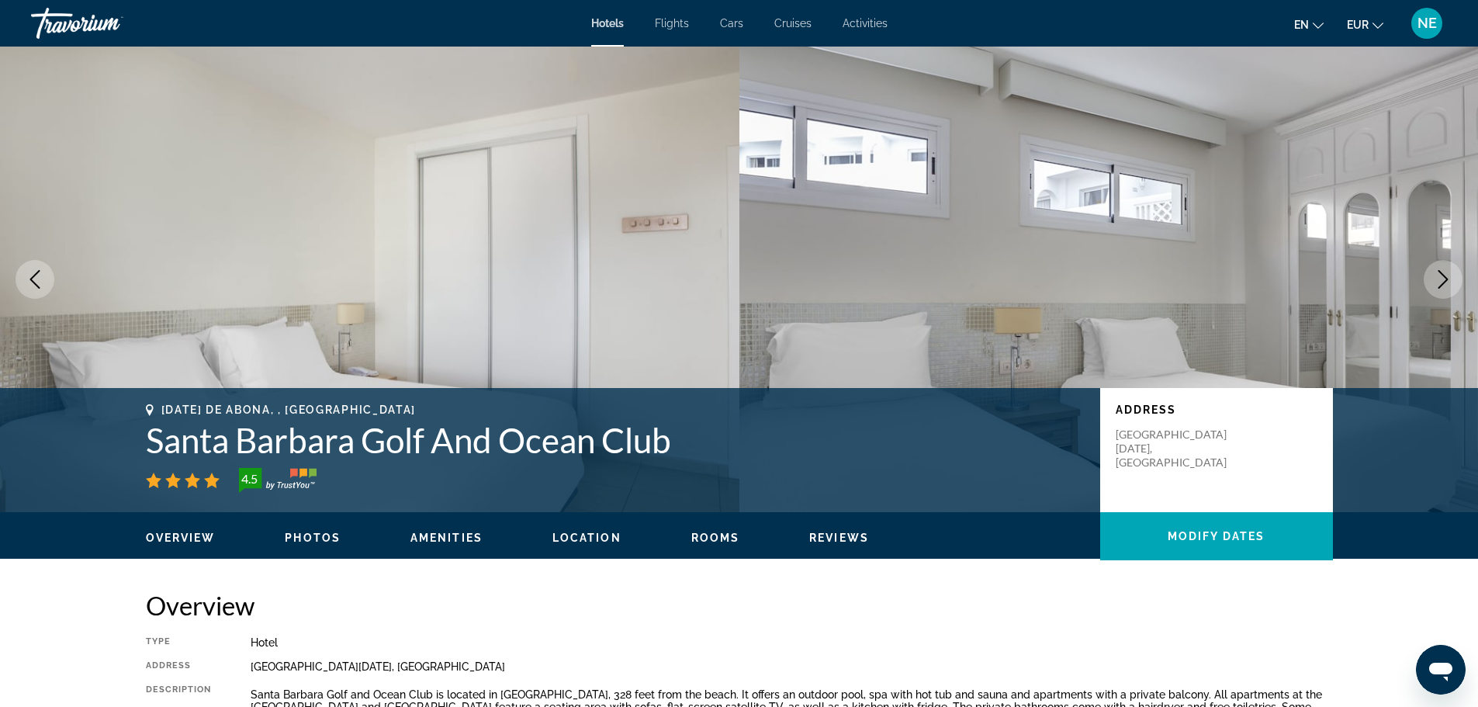
click at [1442, 275] on icon "Next image" at bounding box center [1443, 279] width 19 height 19
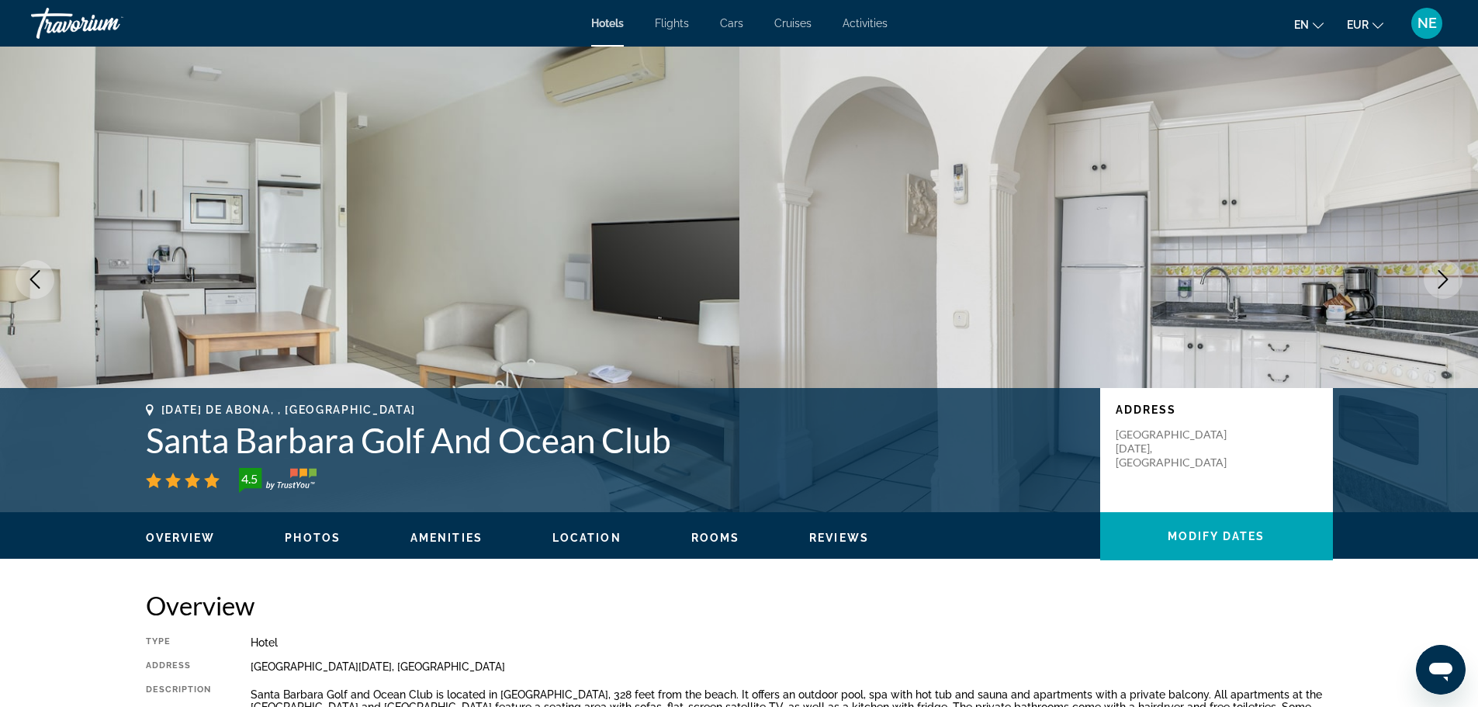
click at [27, 279] on icon "Previous image" at bounding box center [35, 279] width 19 height 19
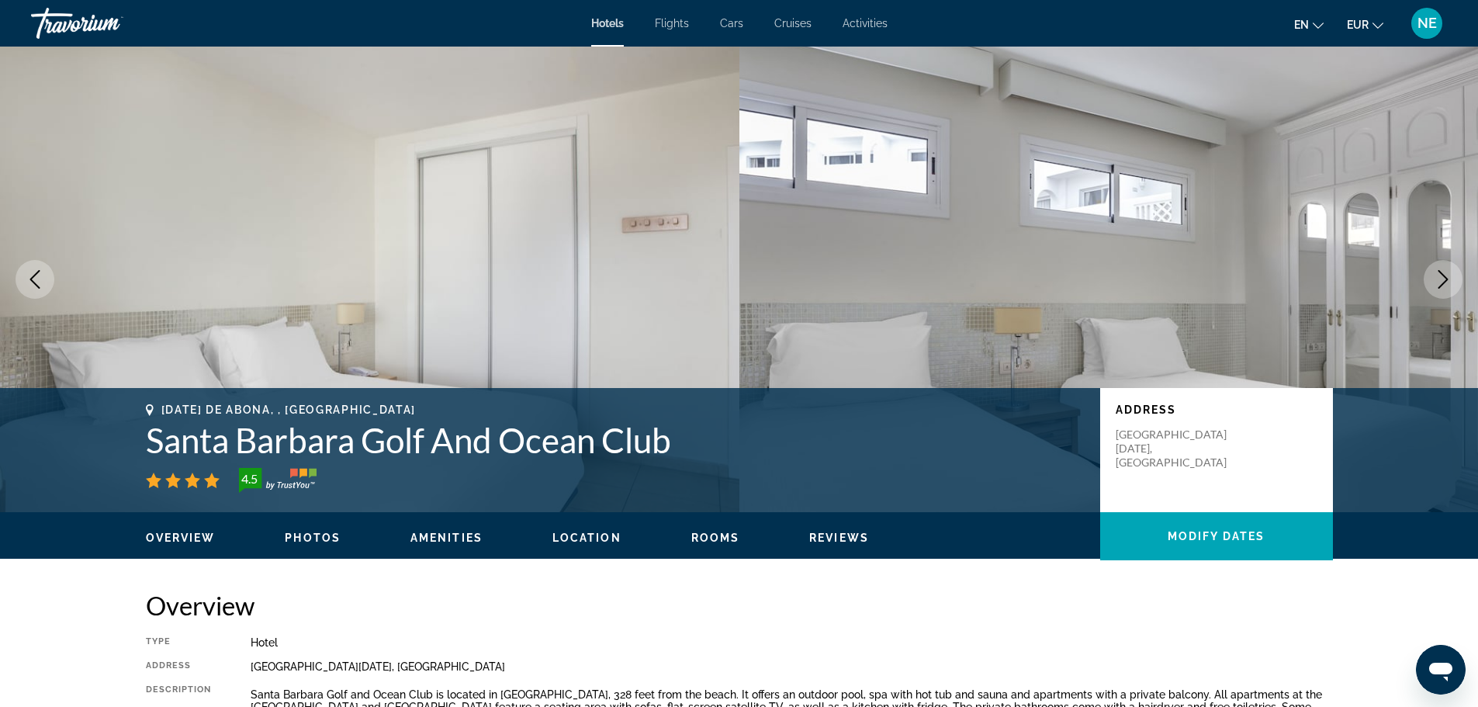
click at [27, 279] on icon "Previous image" at bounding box center [35, 279] width 19 height 19
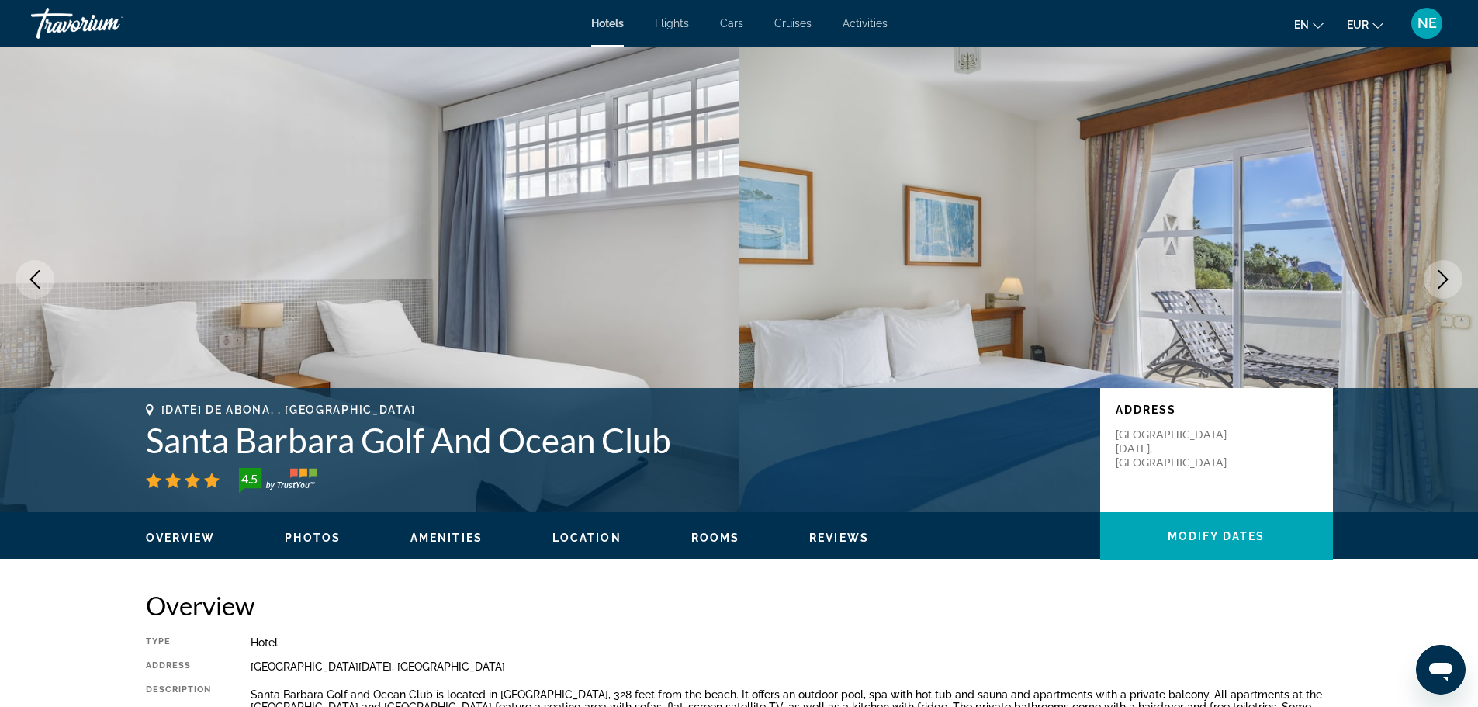
click at [27, 279] on icon "Previous image" at bounding box center [35, 279] width 19 height 19
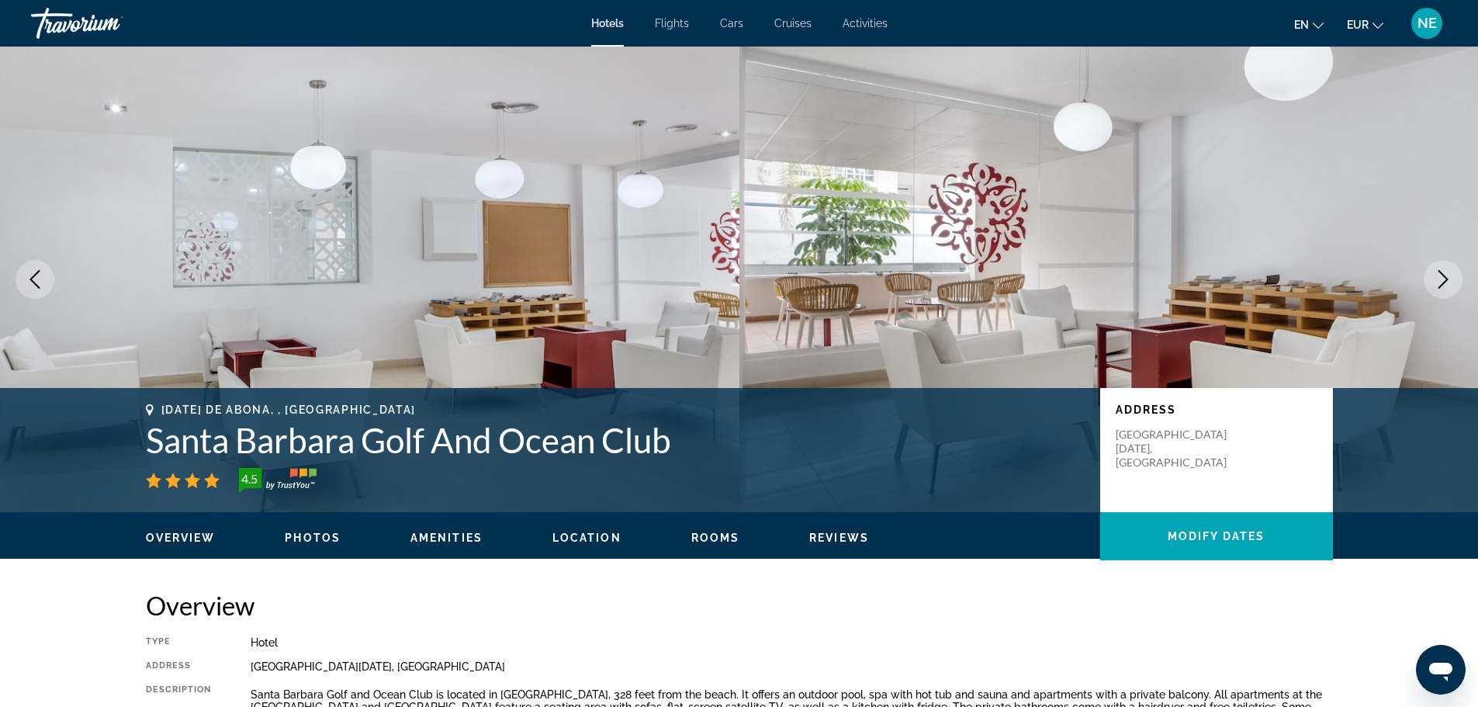
click at [27, 279] on icon "Previous image" at bounding box center [35, 279] width 19 height 19
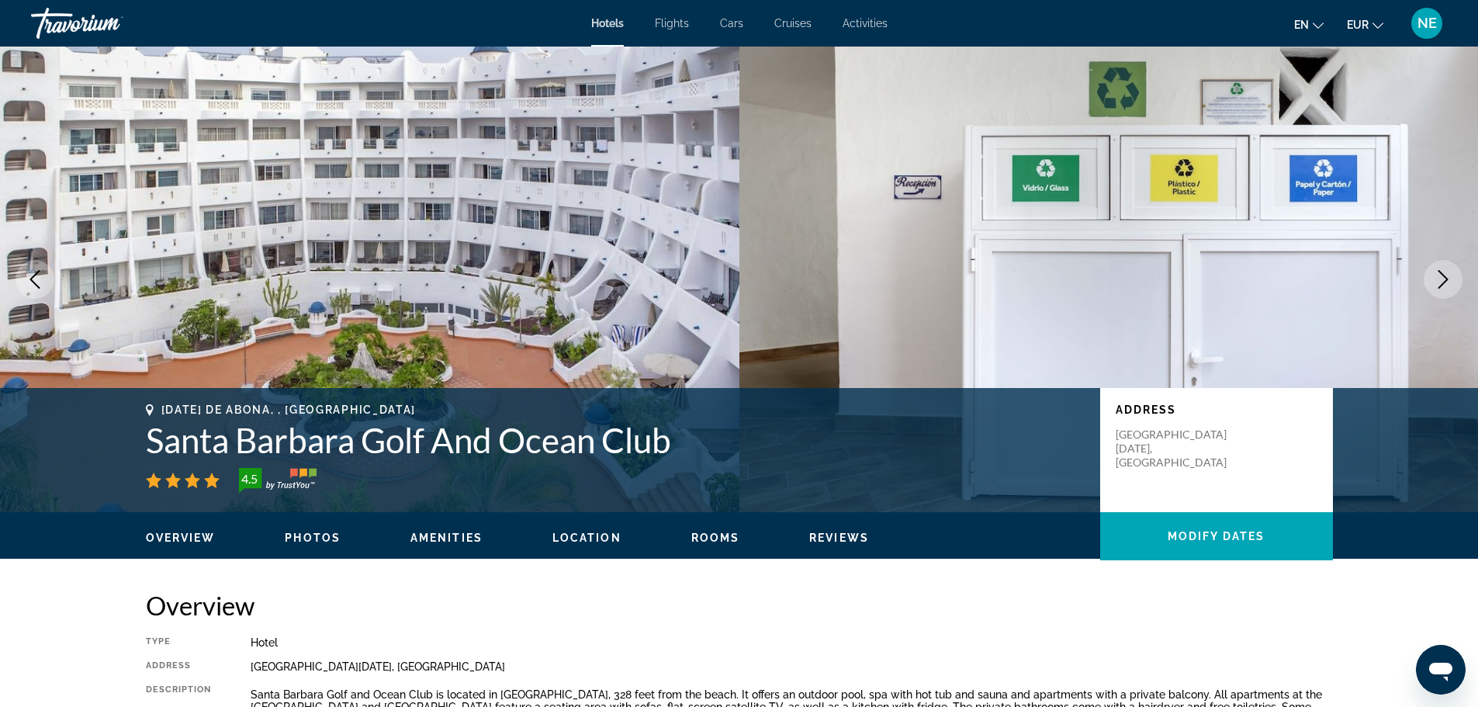
click at [27, 279] on icon "Previous image" at bounding box center [35, 279] width 19 height 19
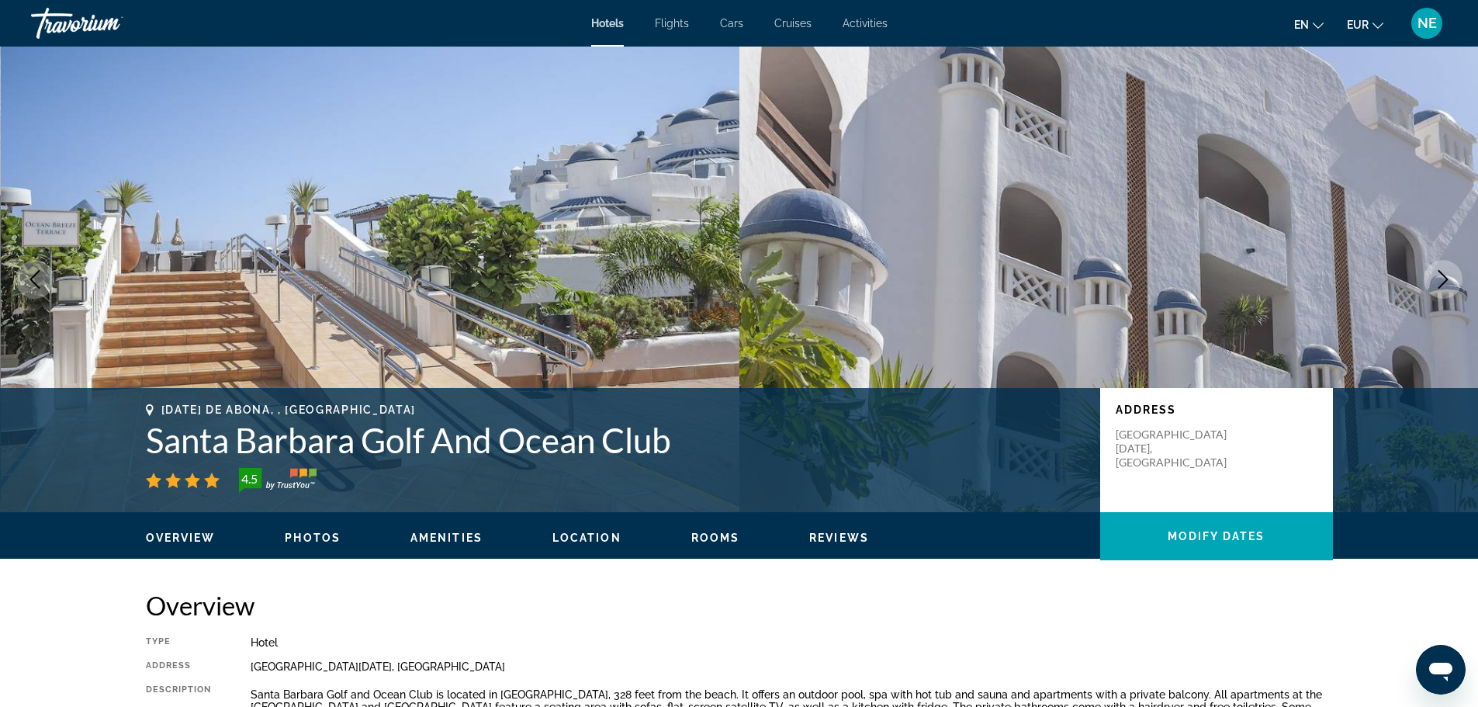
click at [27, 279] on icon "Previous image" at bounding box center [35, 279] width 19 height 19
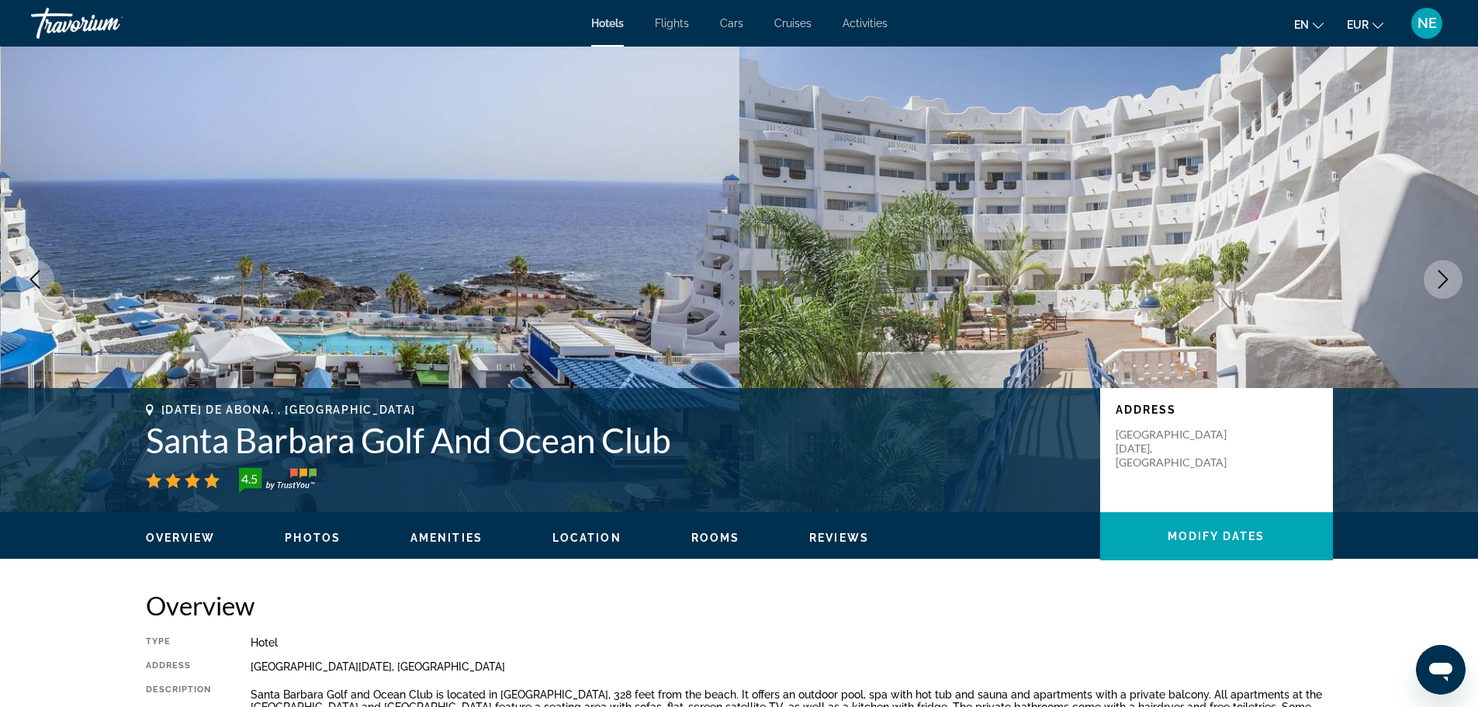
click at [27, 279] on icon "Previous image" at bounding box center [35, 279] width 19 height 19
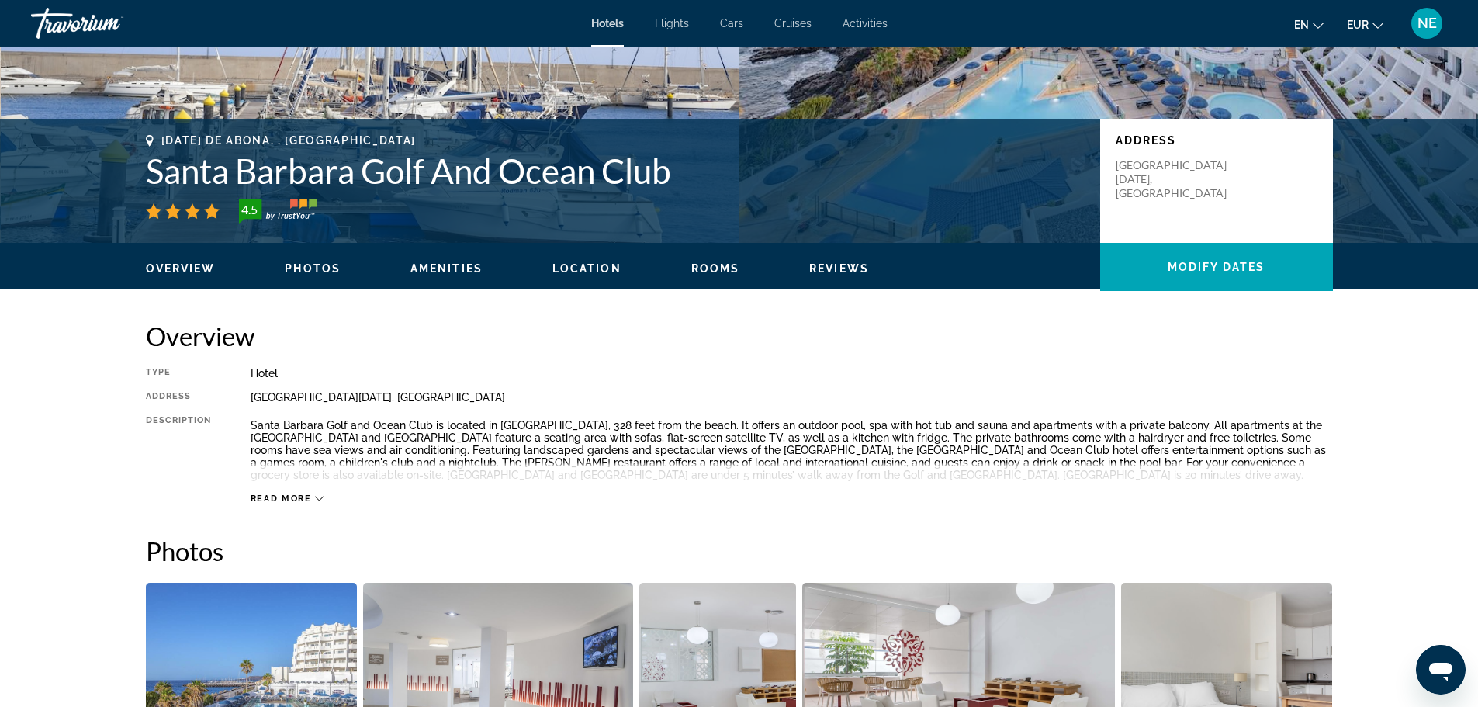
scroll to position [33, 0]
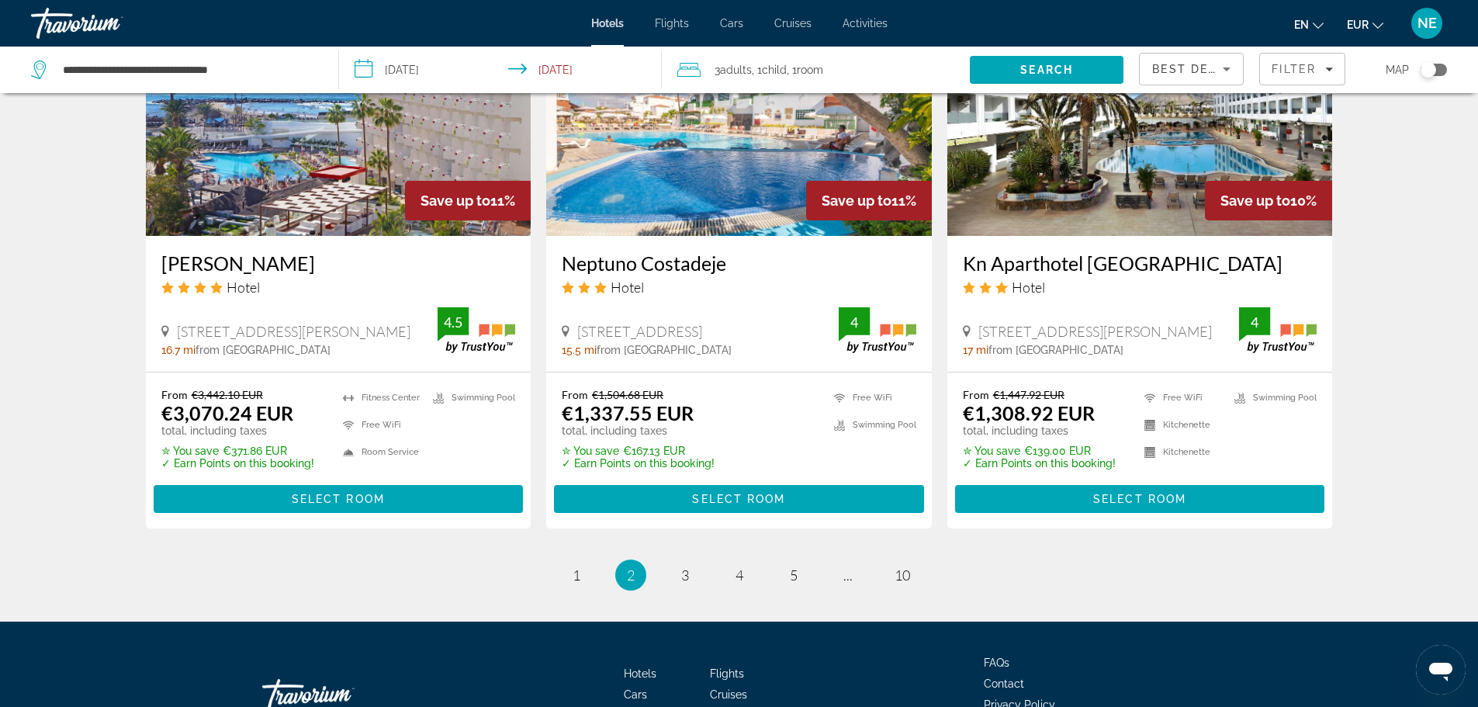
scroll to position [2031, 0]
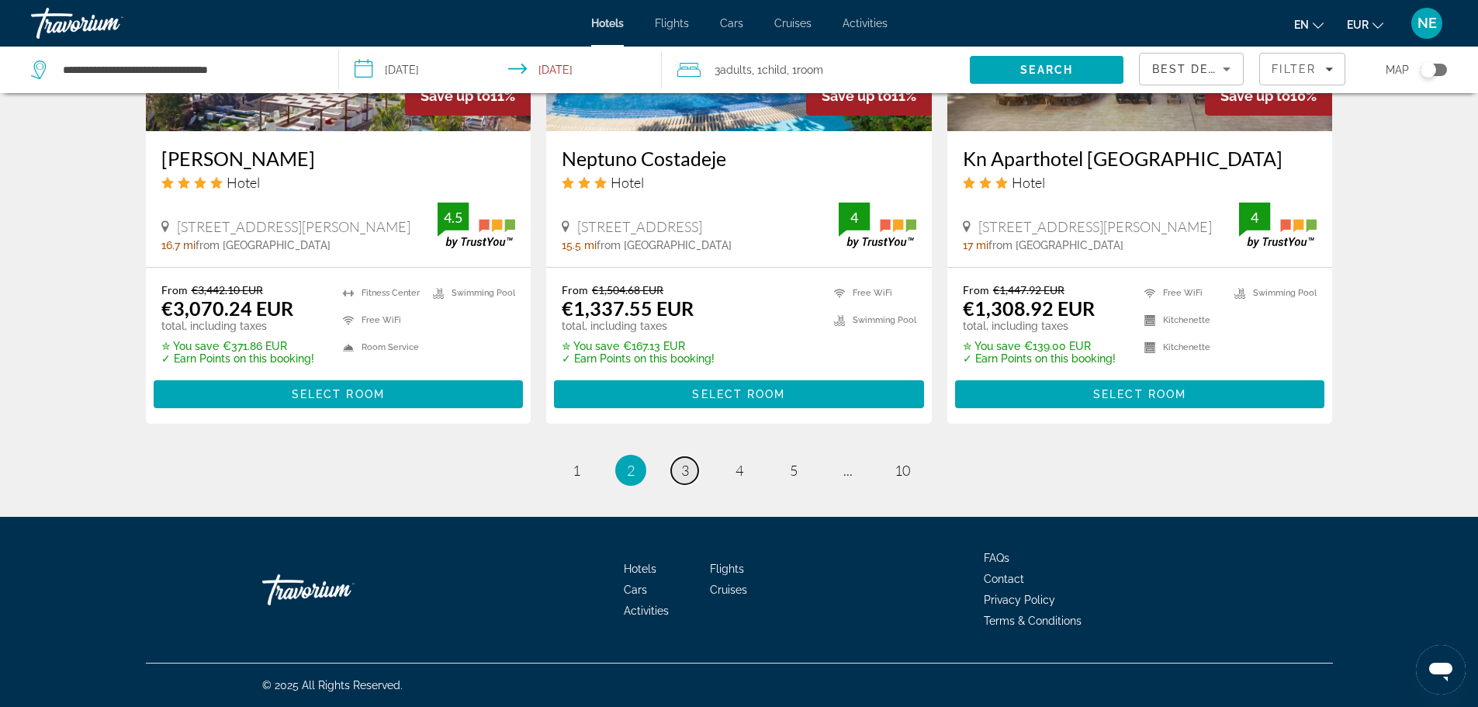
click at [685, 466] on span "3" at bounding box center [685, 470] width 8 height 17
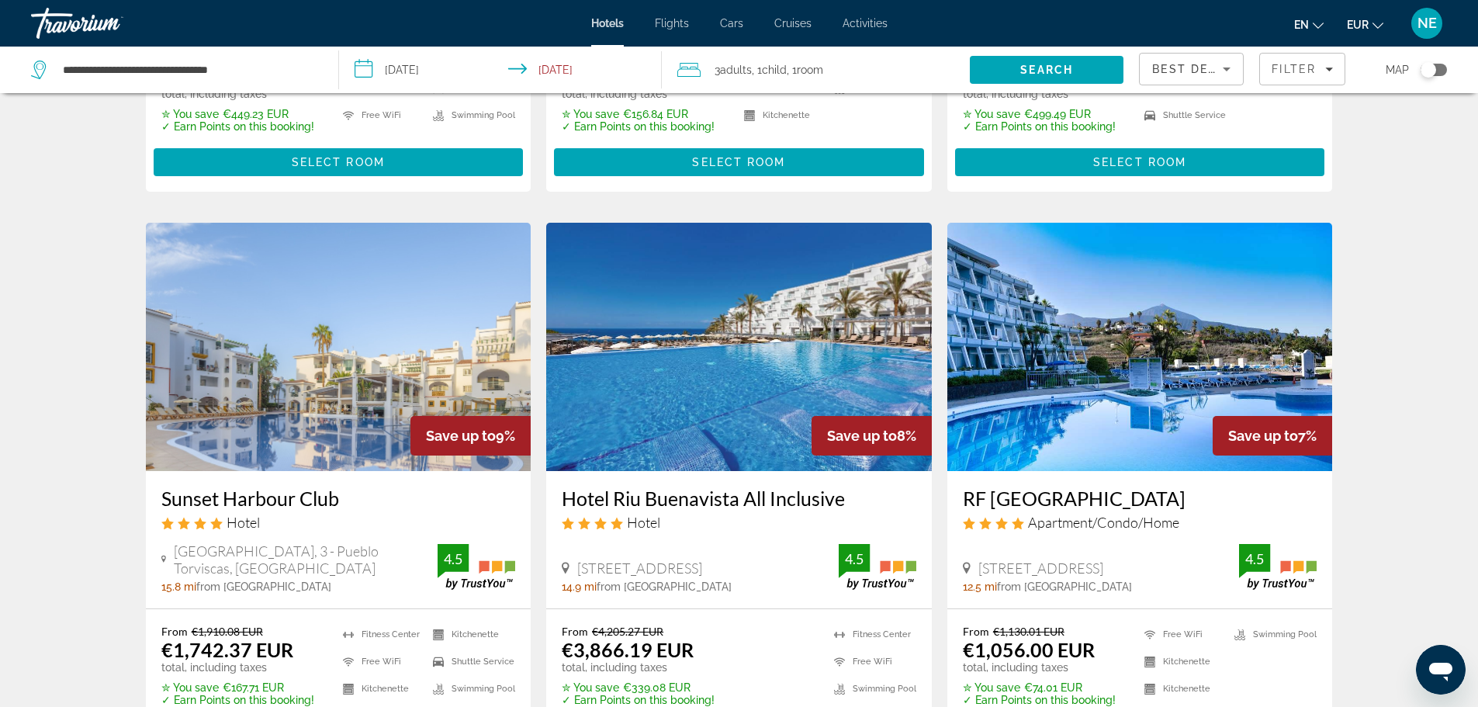
scroll to position [540, 0]
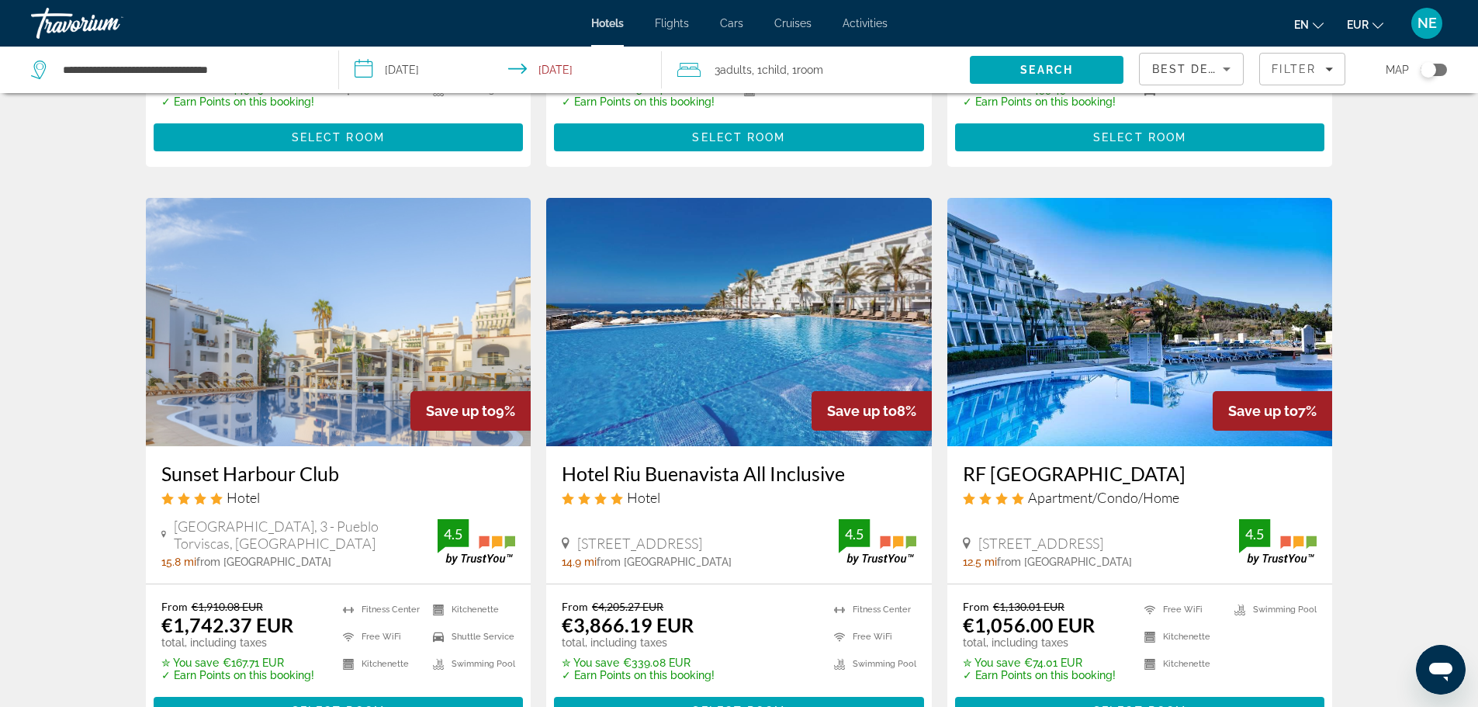
click at [1106, 311] on img "Main content" at bounding box center [1140, 322] width 386 height 248
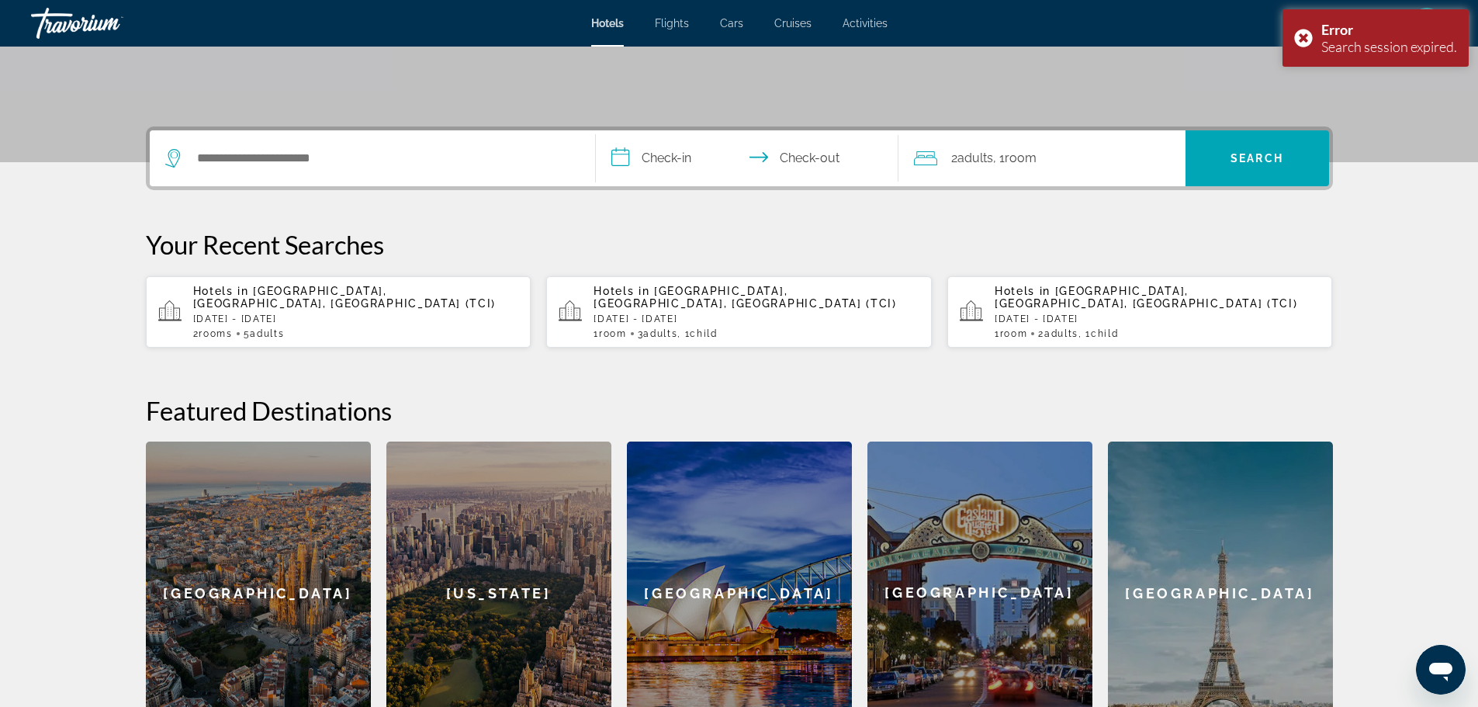
scroll to position [304, 0]
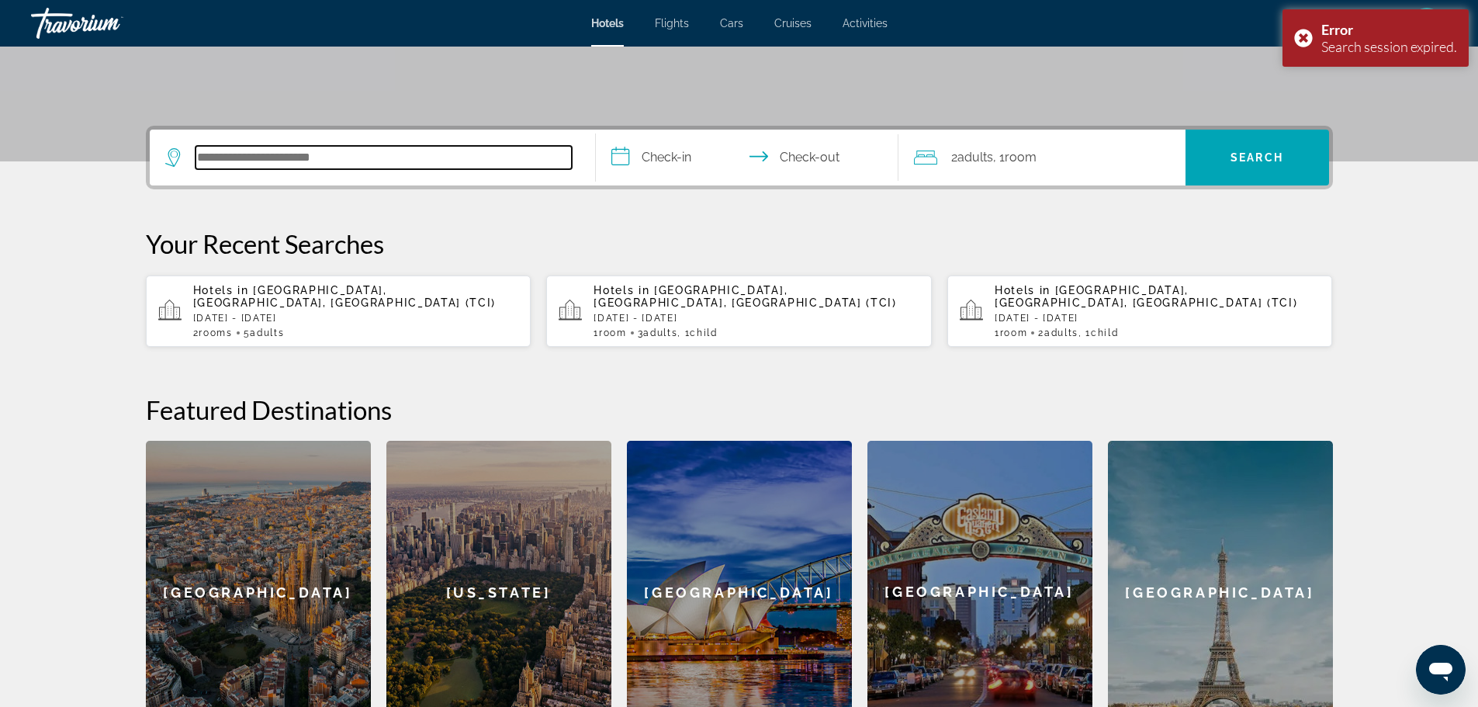
click at [481, 154] on input "Search hotel destination" at bounding box center [384, 157] width 376 height 23
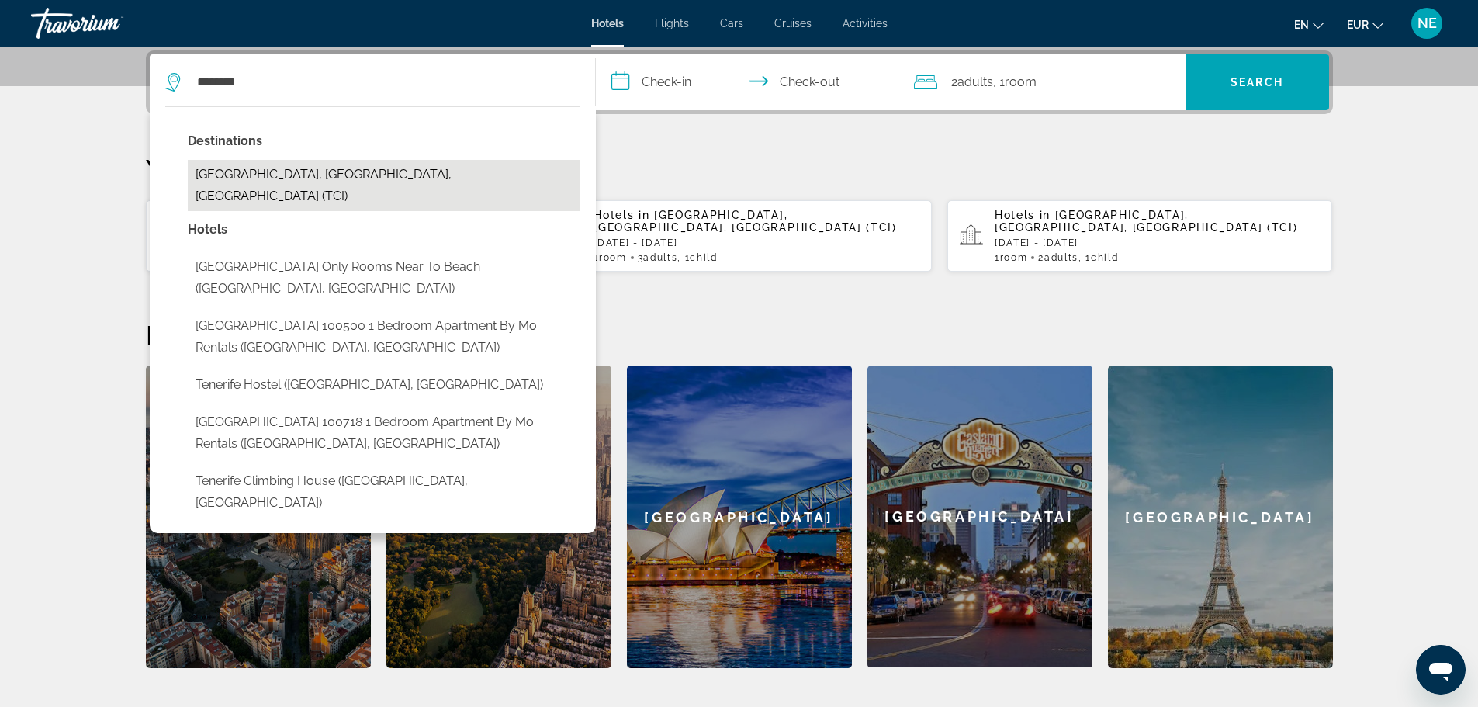
click at [428, 175] on button "[GEOGRAPHIC_DATA], [GEOGRAPHIC_DATA], [GEOGRAPHIC_DATA] (TCI)" at bounding box center [384, 185] width 393 height 51
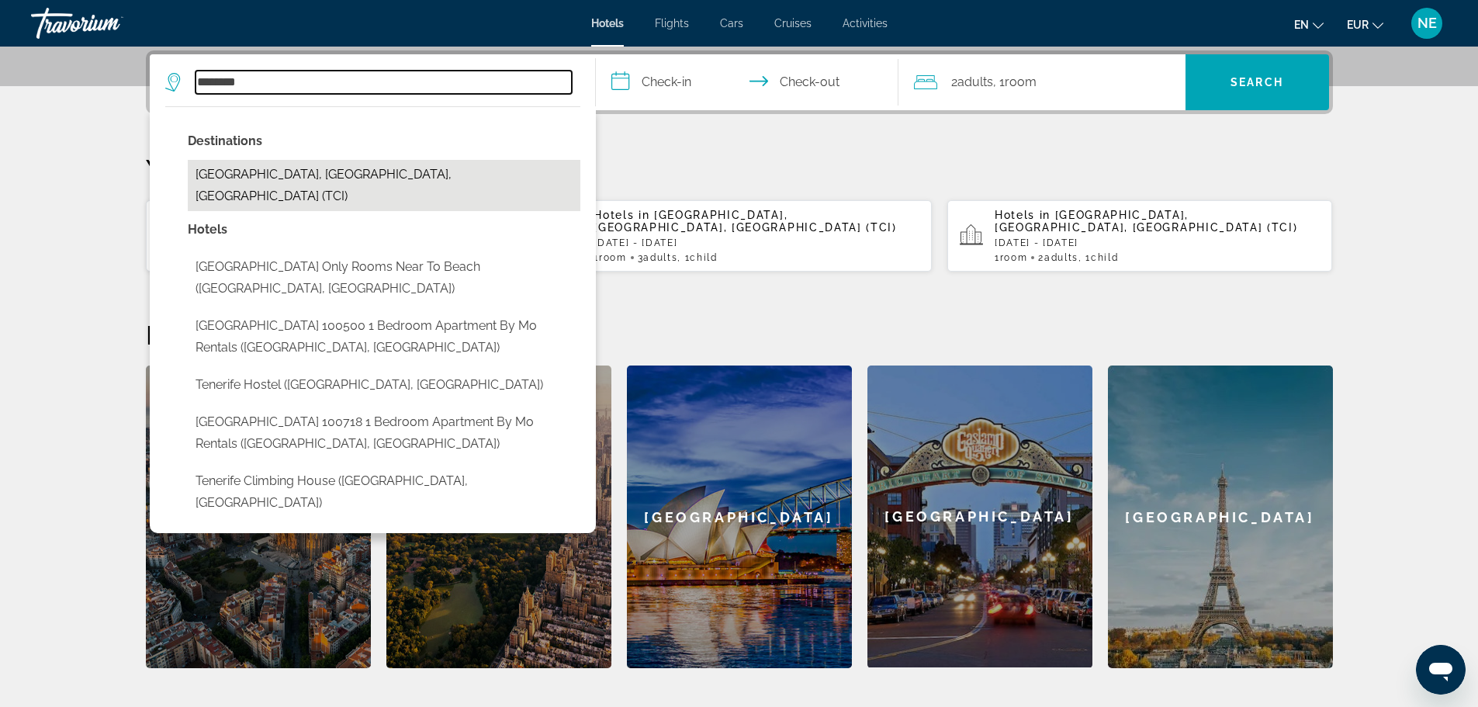
type input "**********"
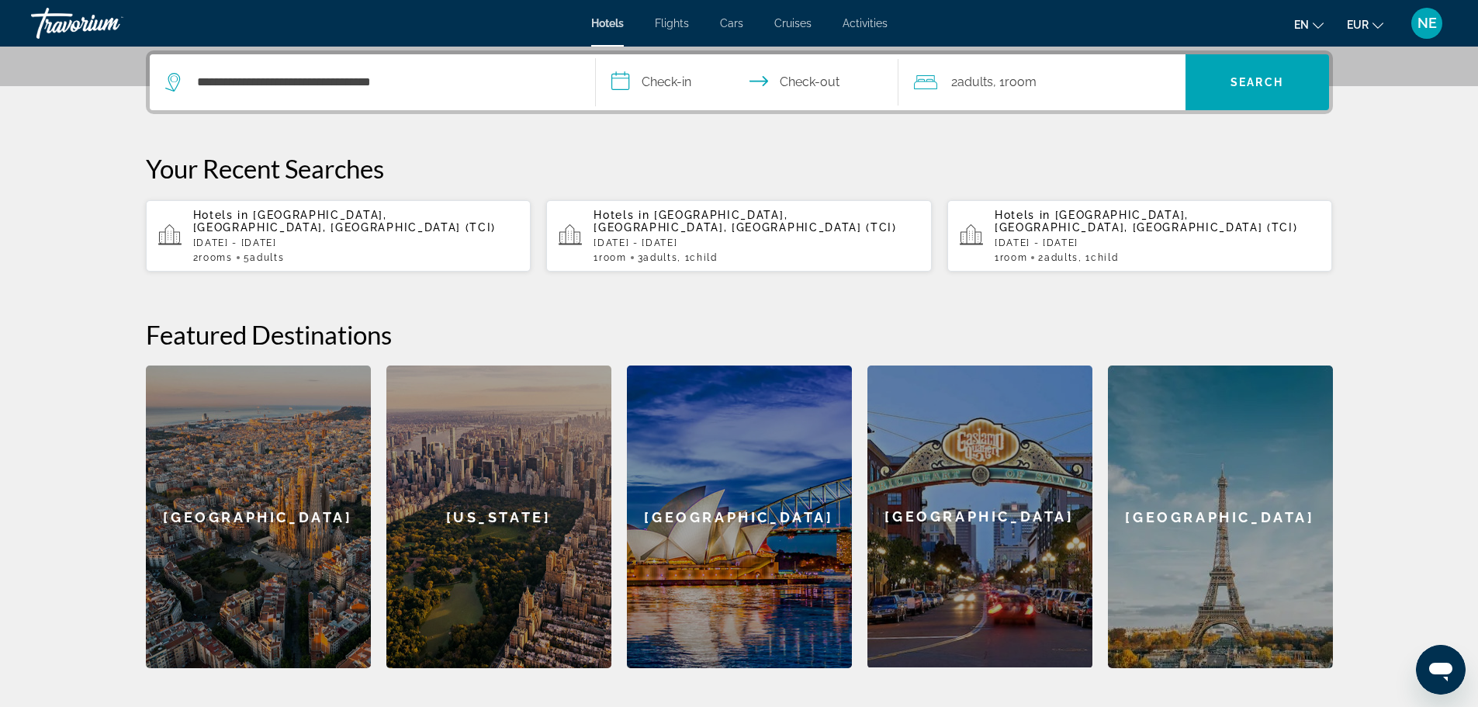
click at [678, 76] on input "**********" at bounding box center [750, 84] width 309 height 61
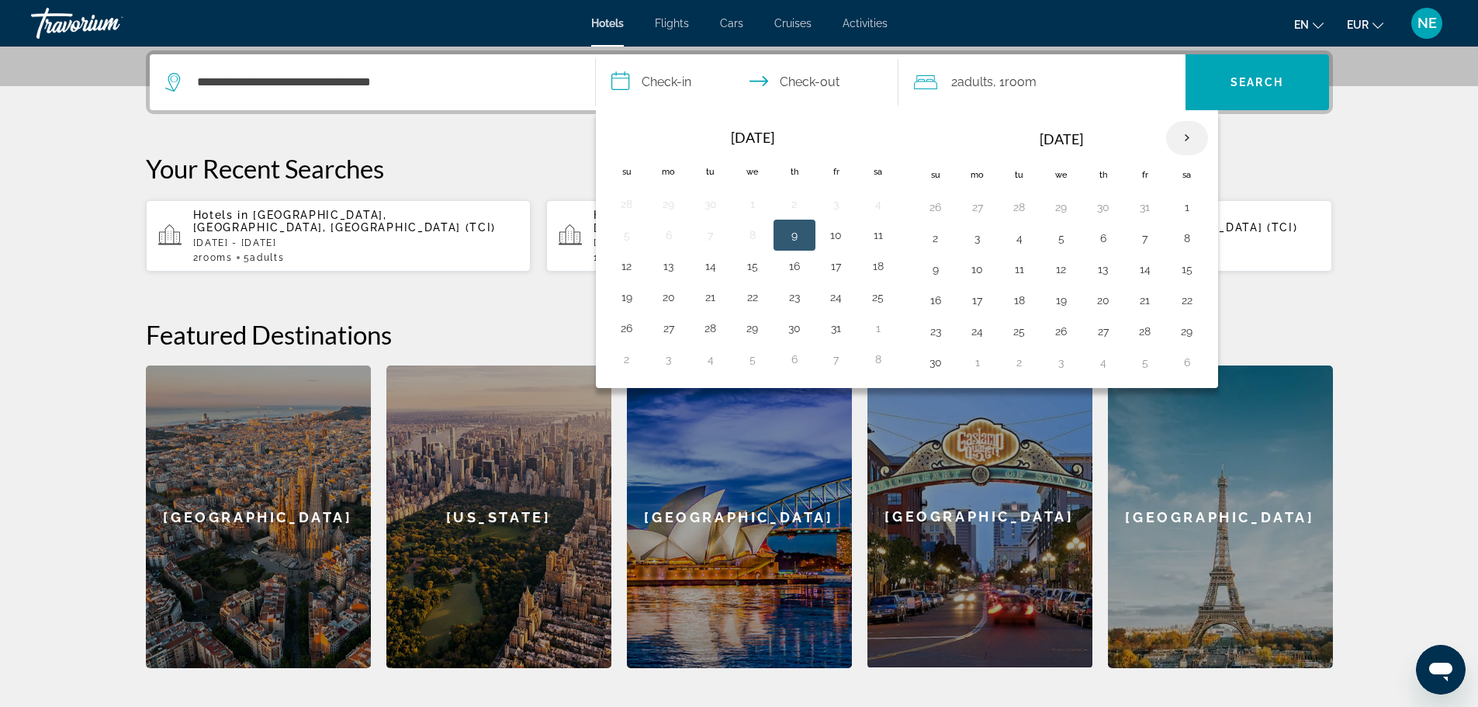
click at [1191, 137] on th "Next month" at bounding box center [1187, 138] width 42 height 34
click at [1146, 271] on button "19" at bounding box center [1145, 269] width 25 height 22
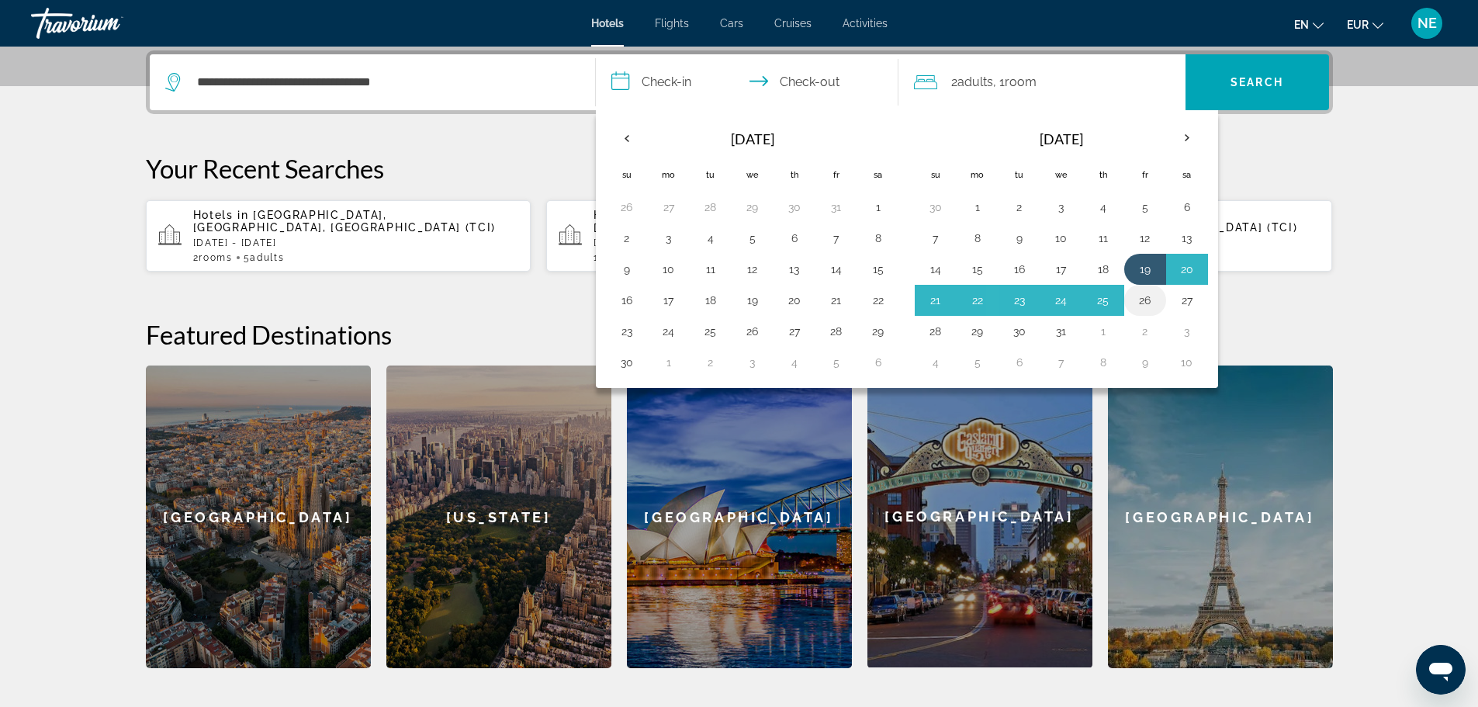
click at [1146, 300] on button "26" at bounding box center [1145, 300] width 25 height 22
type input "**********"
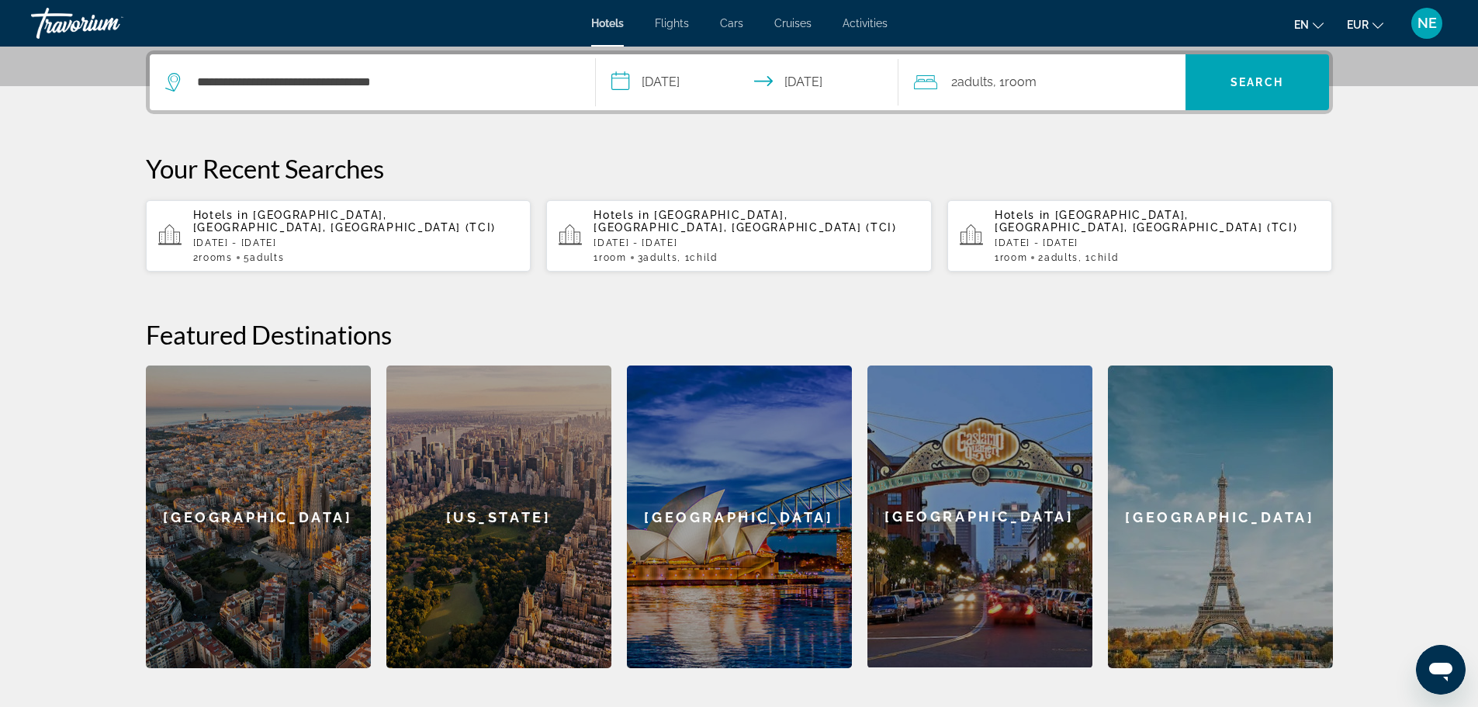
click at [1030, 78] on span "Room" at bounding box center [1021, 81] width 32 height 15
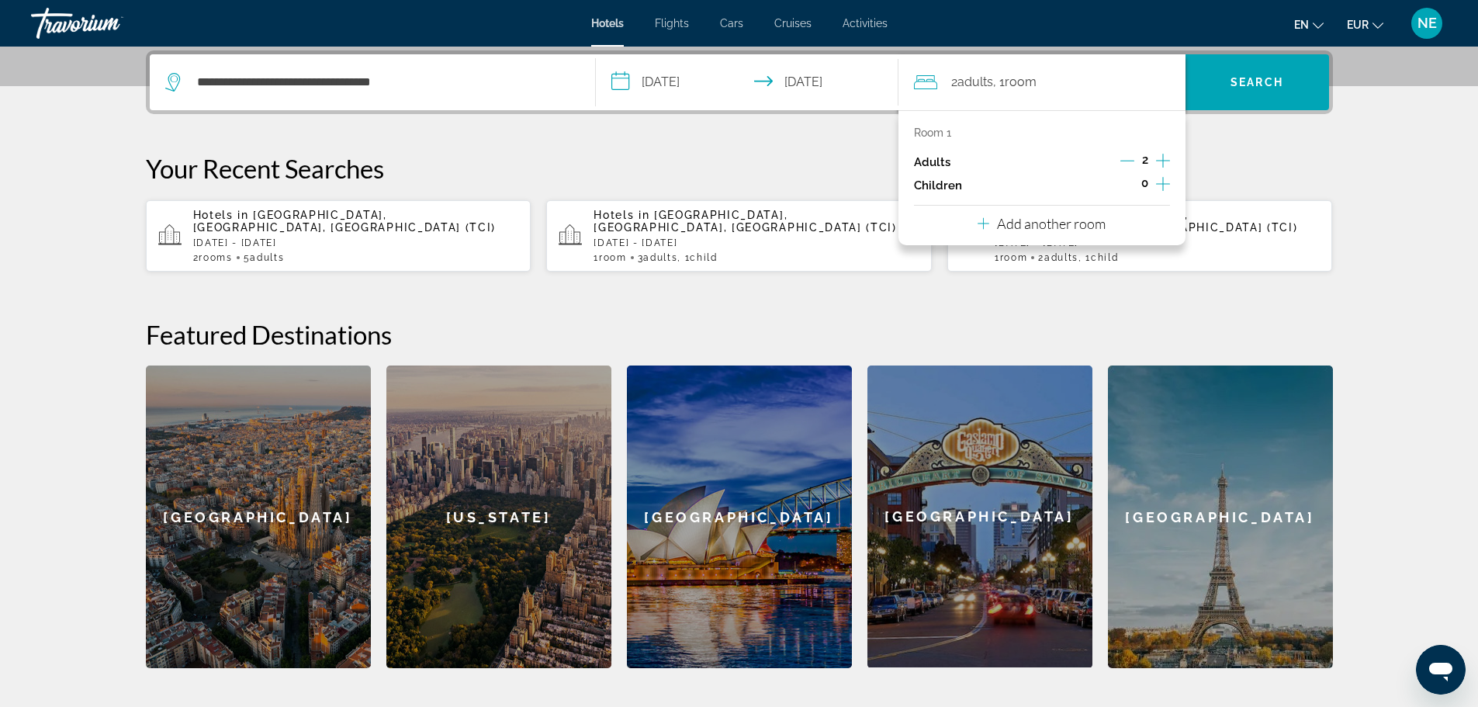
click at [1162, 160] on icon "Increment adults" at bounding box center [1163, 161] width 14 height 14
click at [1235, 80] on span "Search" at bounding box center [1257, 82] width 53 height 12
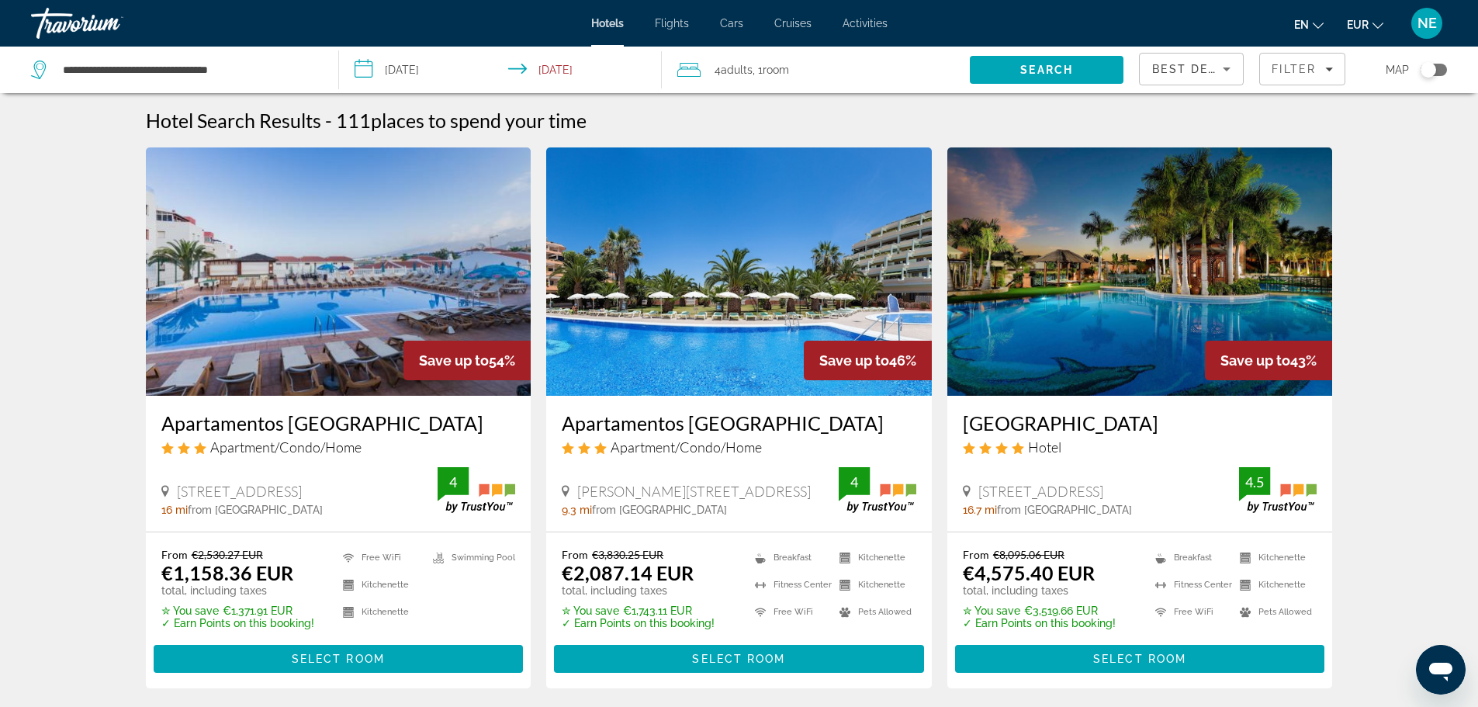
click at [779, 63] on span ", 1 Room rooms" at bounding box center [771, 70] width 36 height 22
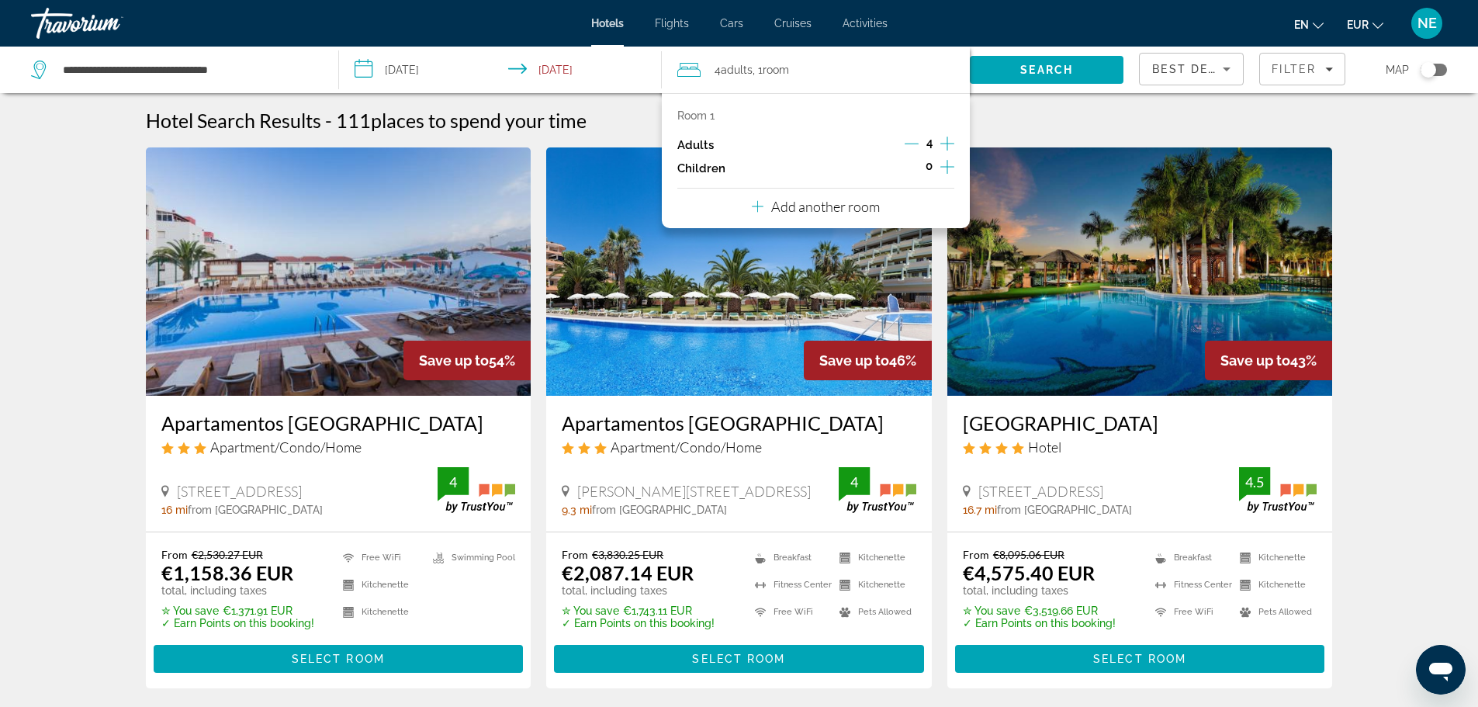
click at [916, 140] on icon "Decrement adults" at bounding box center [912, 144] width 14 height 14
click at [948, 168] on icon "Increment children" at bounding box center [947, 167] width 14 height 19
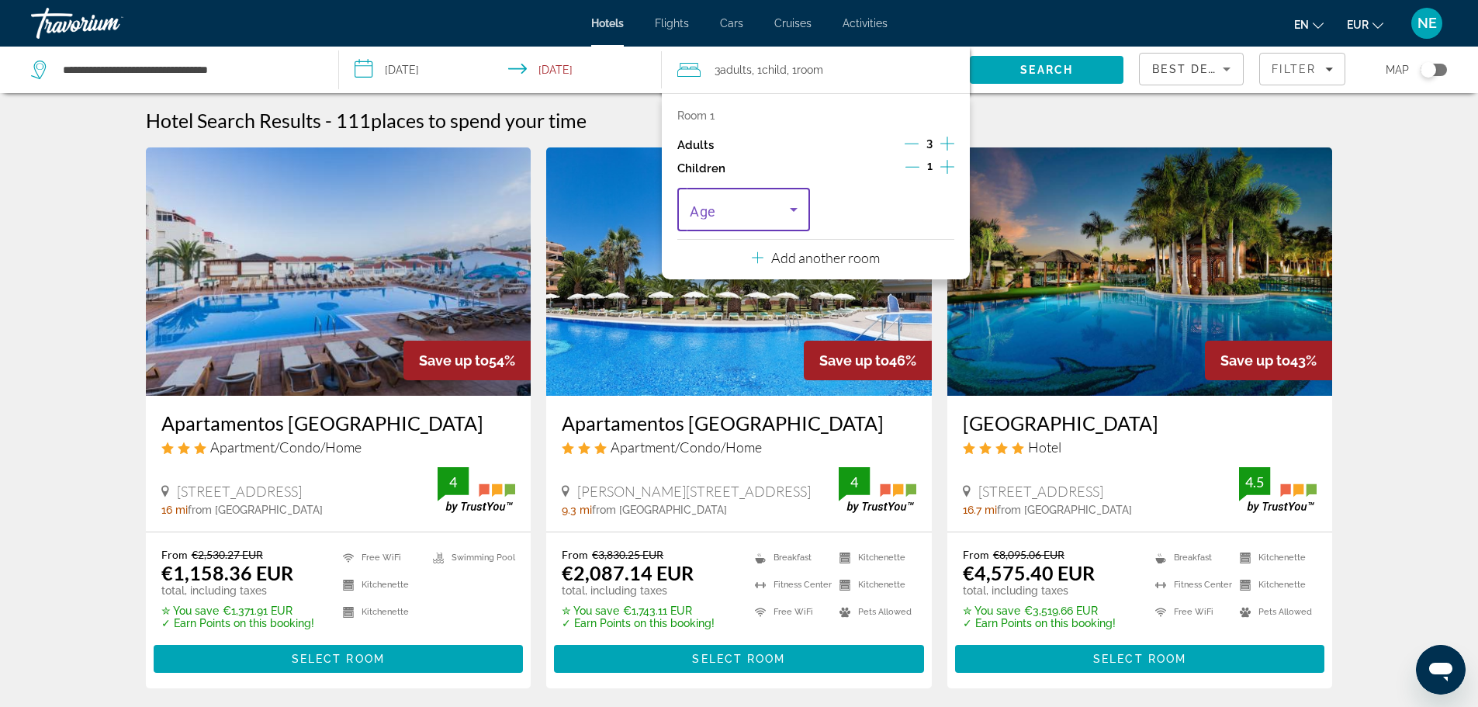
click at [789, 212] on icon "Travelers: 3 adults, 1 child" at bounding box center [793, 209] width 19 height 19
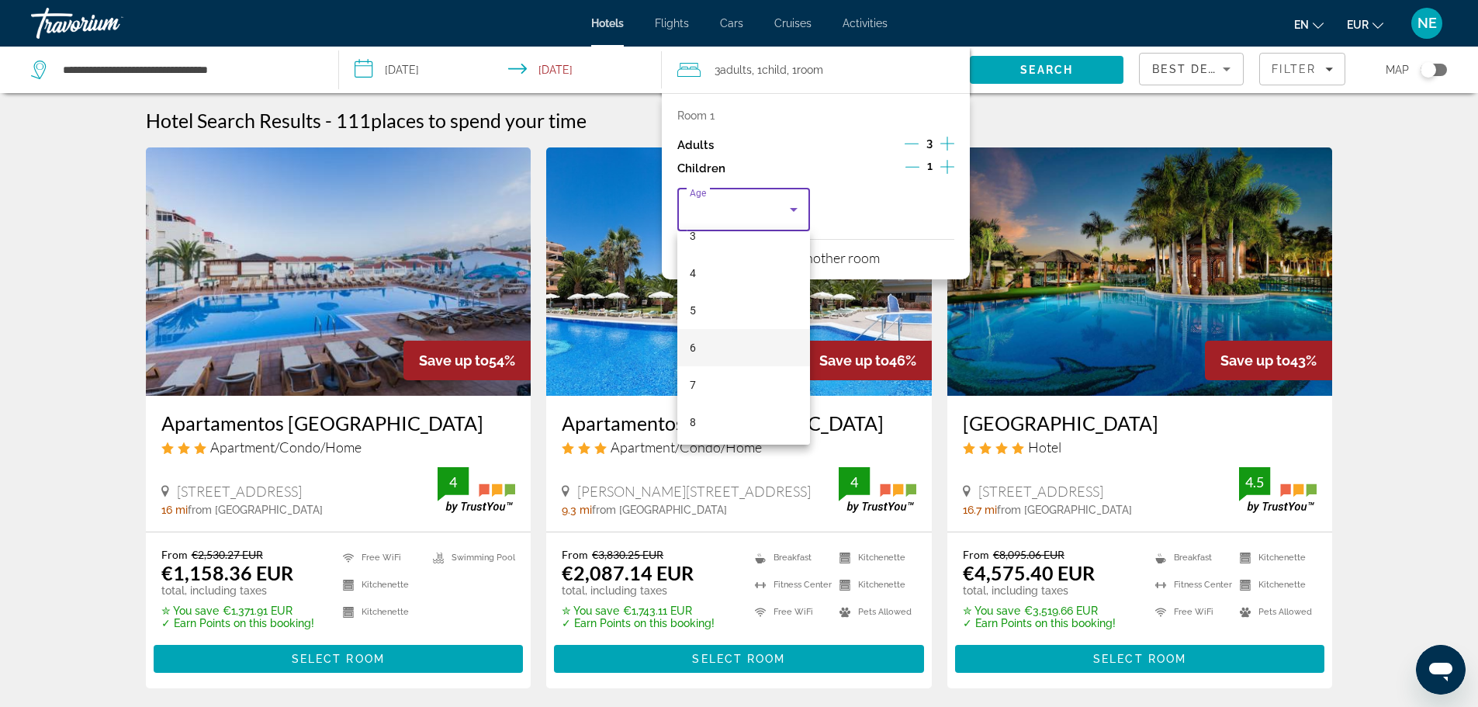
scroll to position [131, 0]
click at [723, 379] on mat-option "7" at bounding box center [743, 385] width 133 height 37
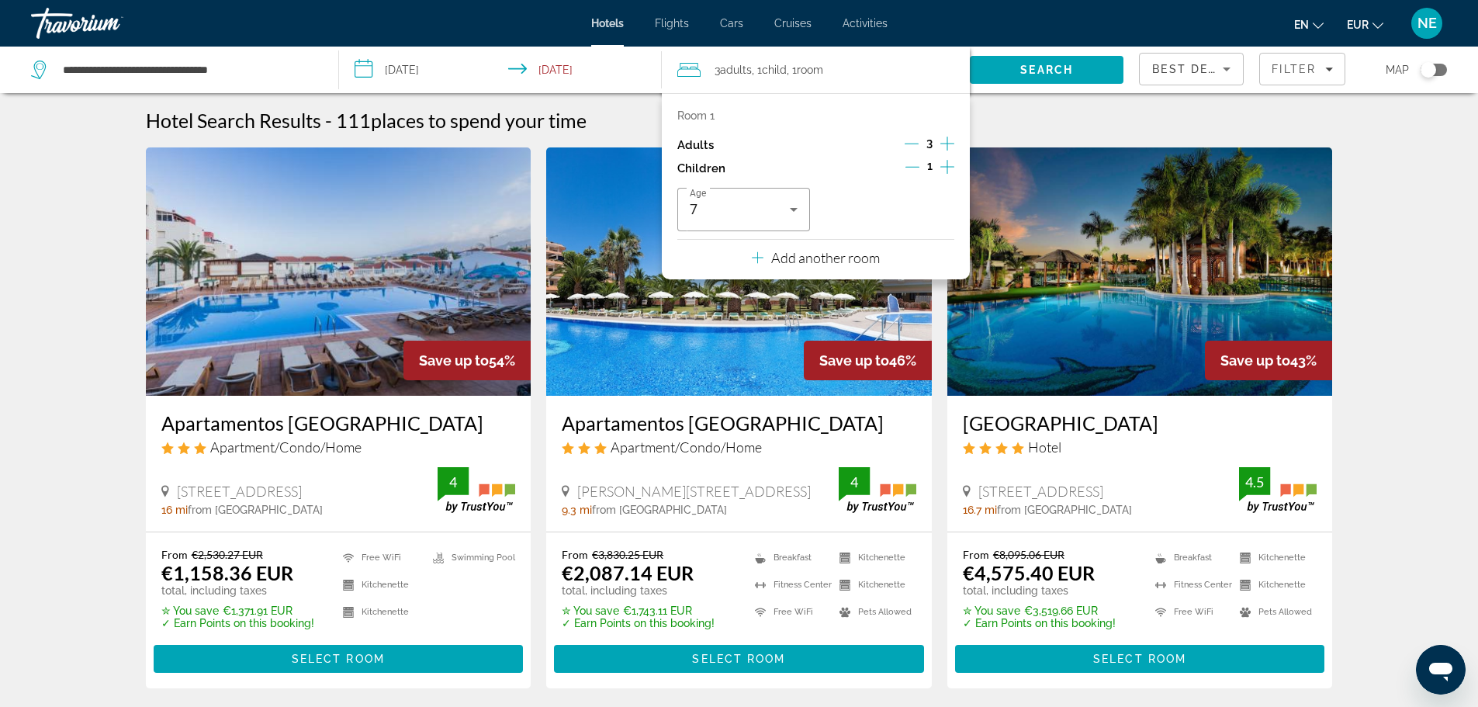
click at [1048, 120] on div "Hotel Search Results - 111 places to spend your time" at bounding box center [739, 120] width 1187 height 23
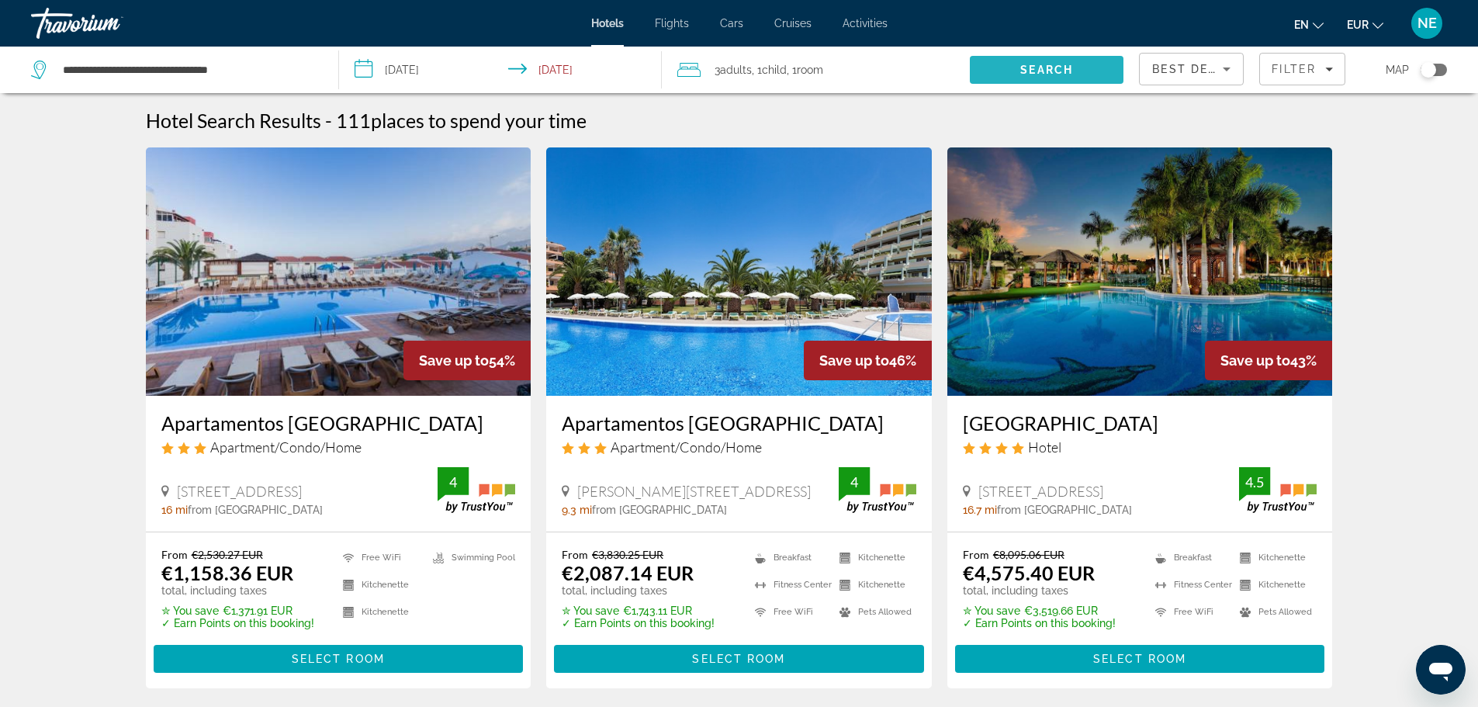
click at [1054, 75] on span "Search" at bounding box center [1046, 70] width 53 height 12
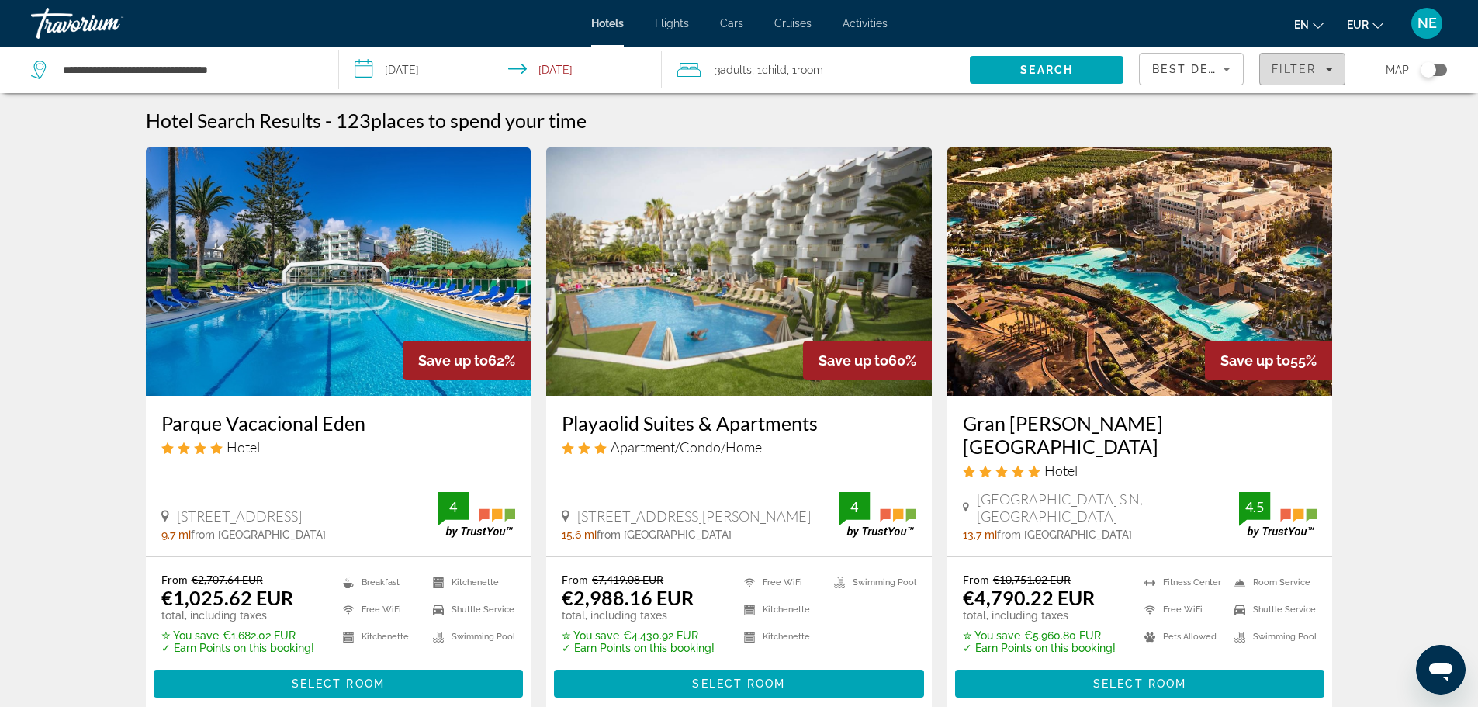
click at [1331, 73] on div "Filter" at bounding box center [1302, 69] width 61 height 12
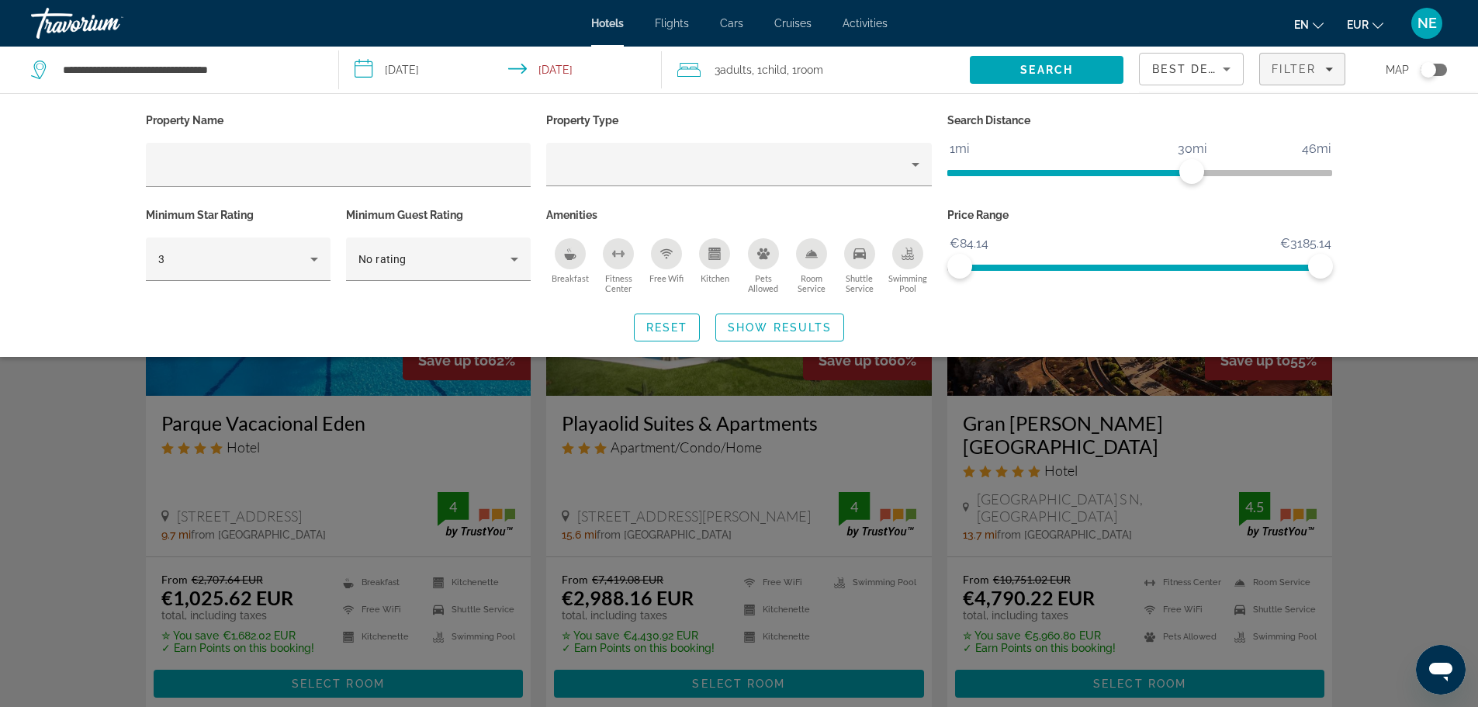
click at [566, 255] on icon "Breakfast" at bounding box center [571, 257] width 12 height 6
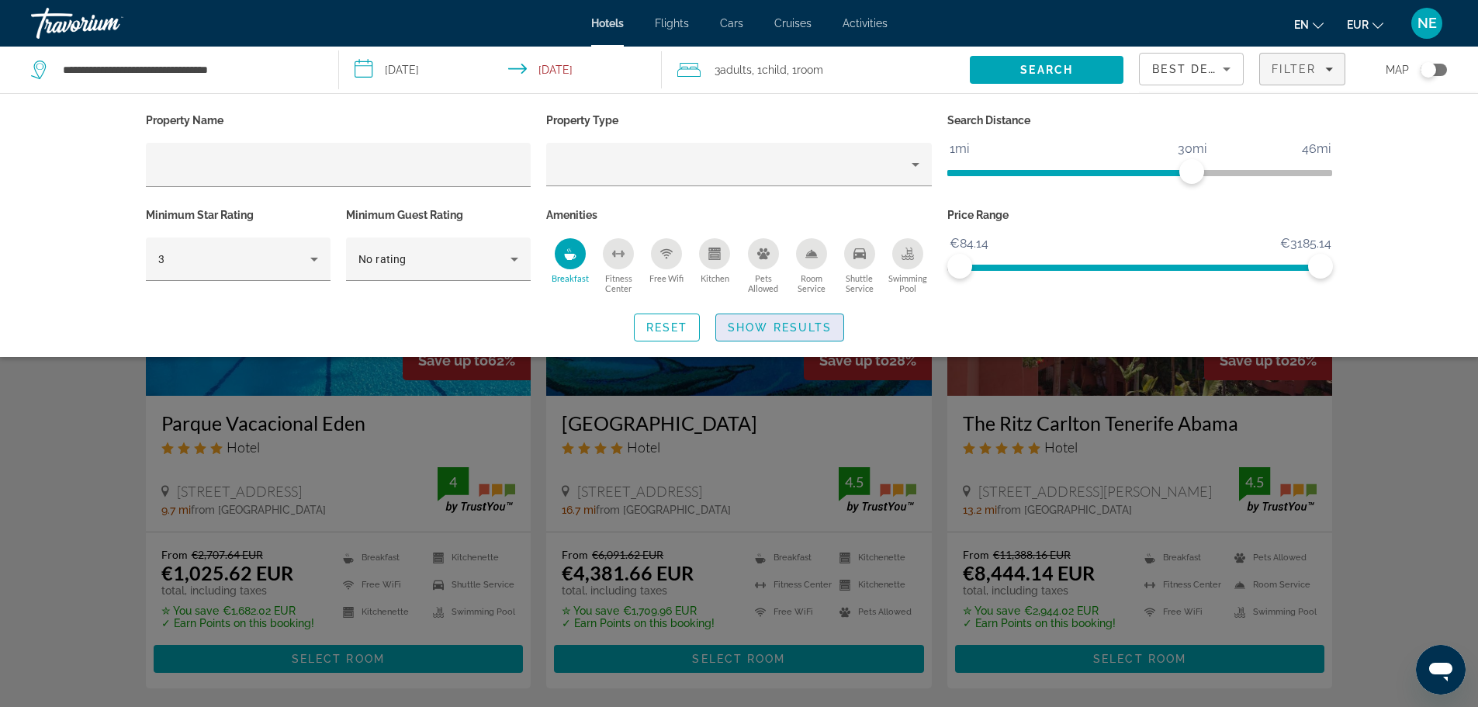
click at [801, 323] on span "Show Results" at bounding box center [780, 327] width 104 height 12
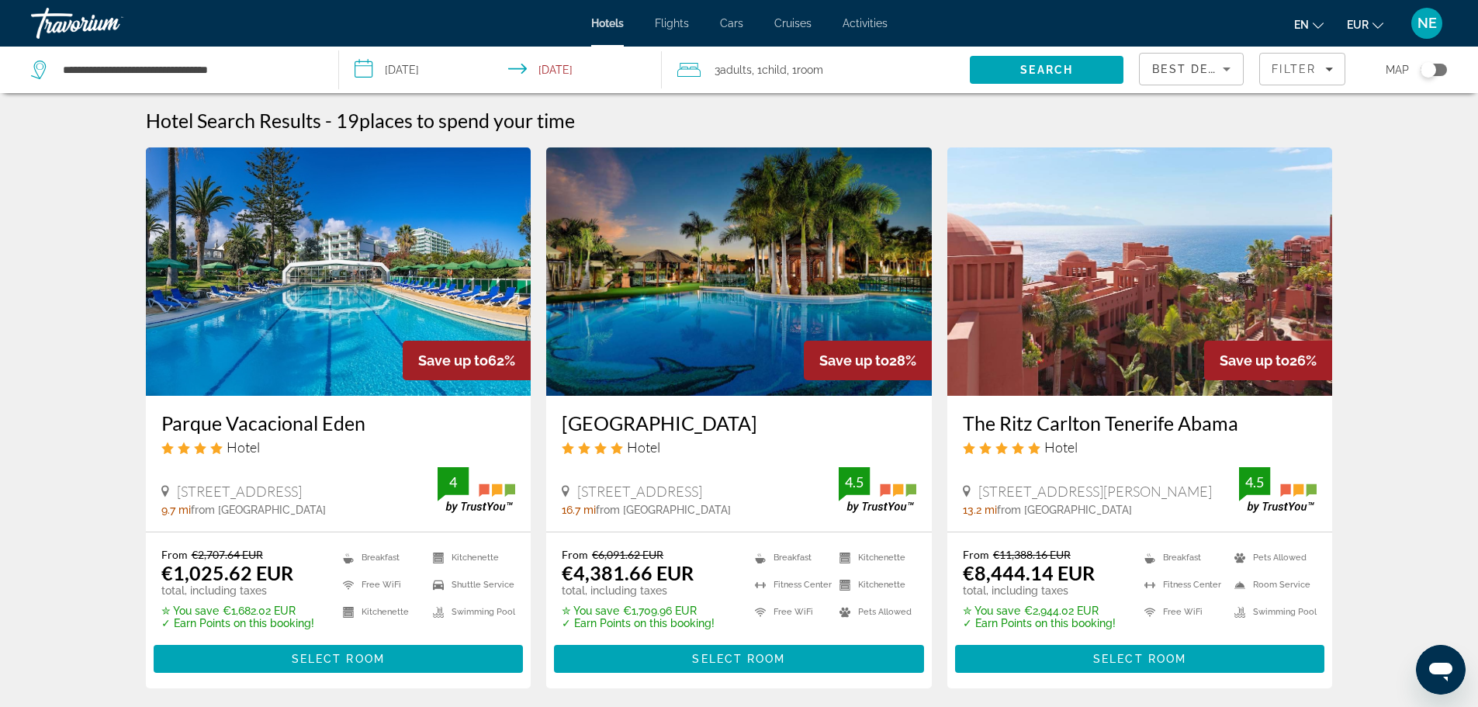
click at [319, 276] on img "Main content" at bounding box center [339, 271] width 386 height 248
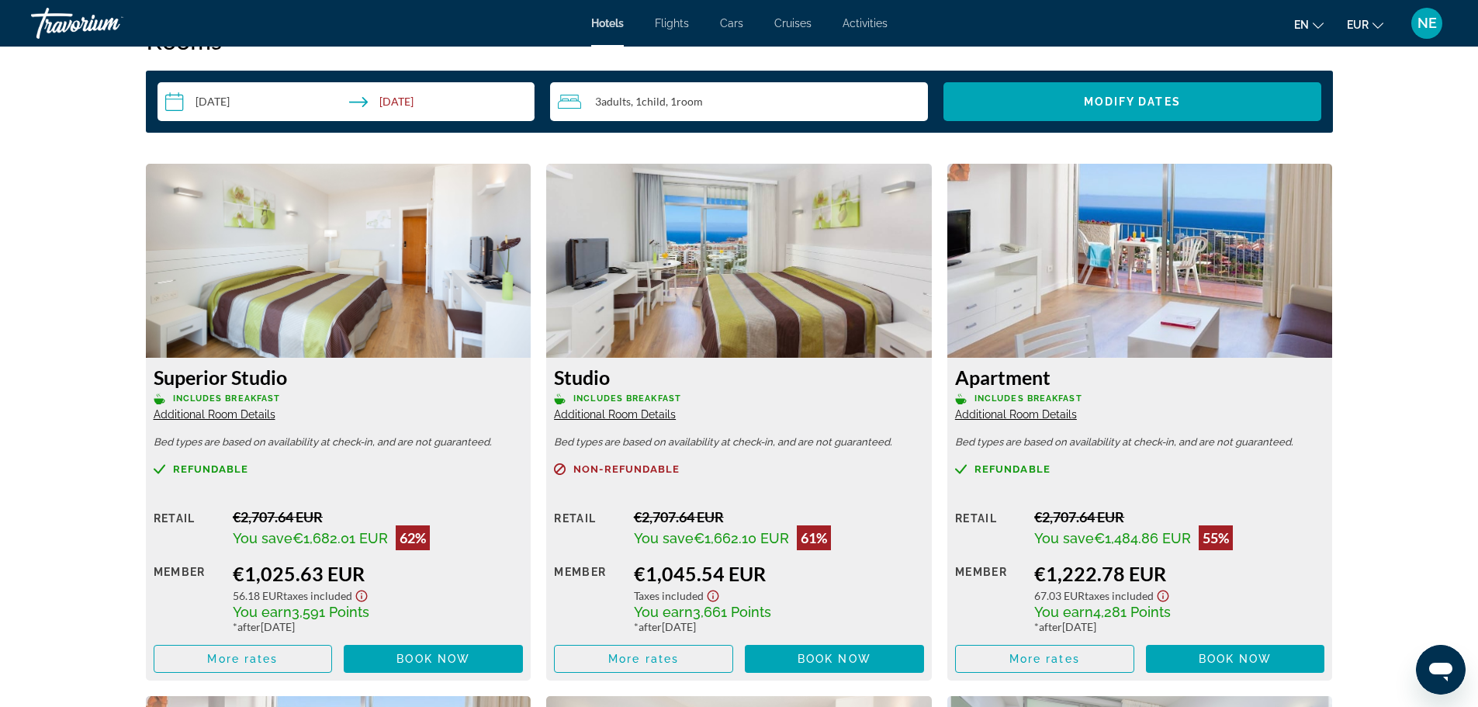
scroll to position [2032, 0]
click at [1113, 319] on img "Main content" at bounding box center [1140, 262] width 386 height 194
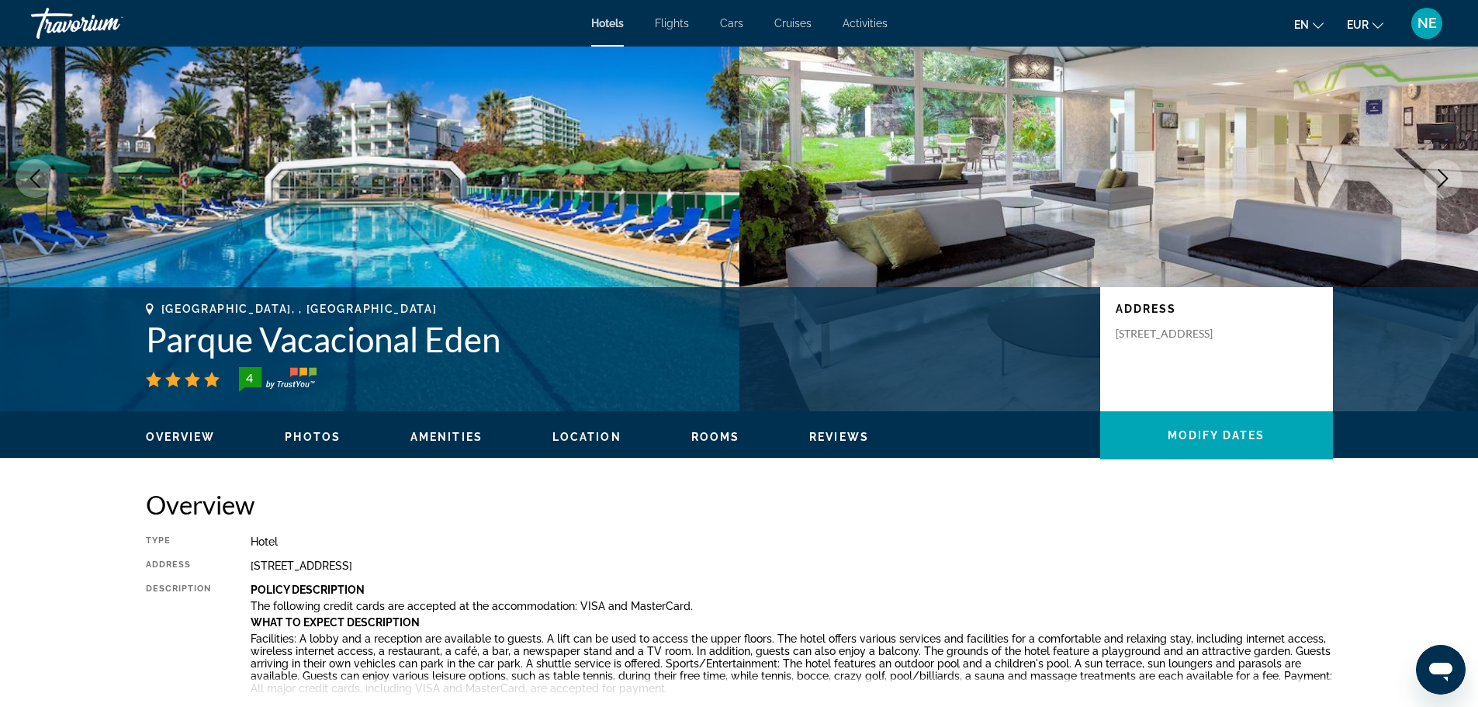
scroll to position [98, 0]
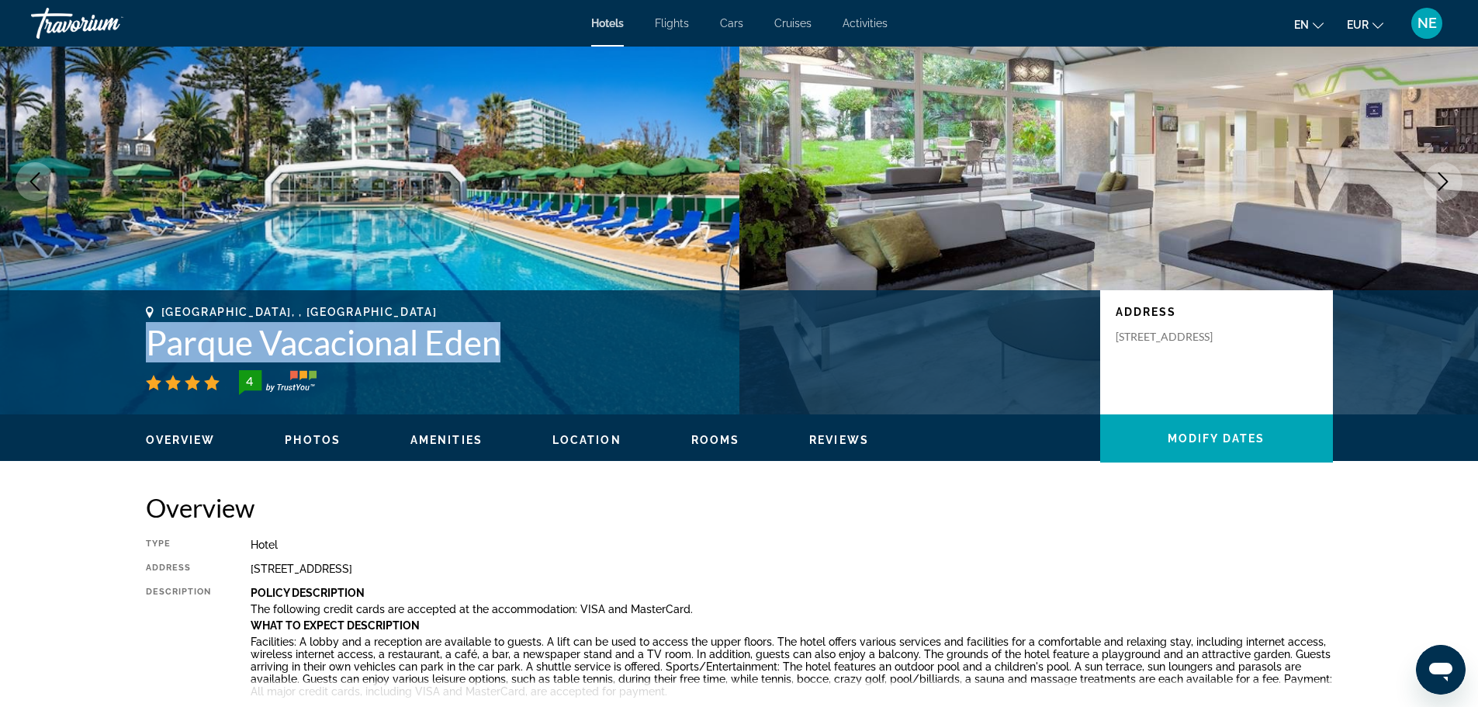
drag, startPoint x: 503, startPoint y: 350, endPoint x: 146, endPoint y: 340, distance: 357.1
click at [146, 340] on h1 "Parque Vacacional Eden" at bounding box center [615, 342] width 939 height 40
copy h1 "Parque Vacacional Eden"
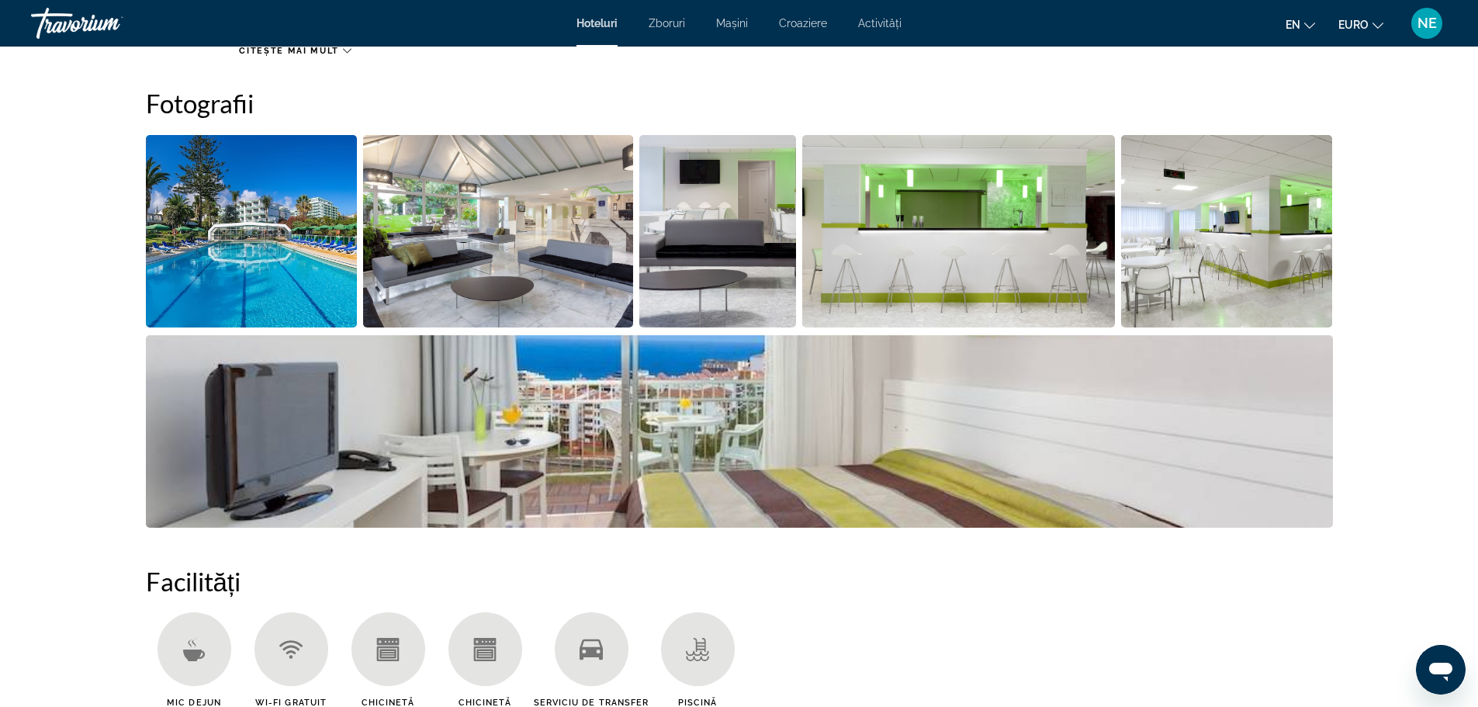
scroll to position [764, 0]
click at [491, 287] on img "Deschideți glisorul de imagine pe ecran complet" at bounding box center [498, 230] width 270 height 192
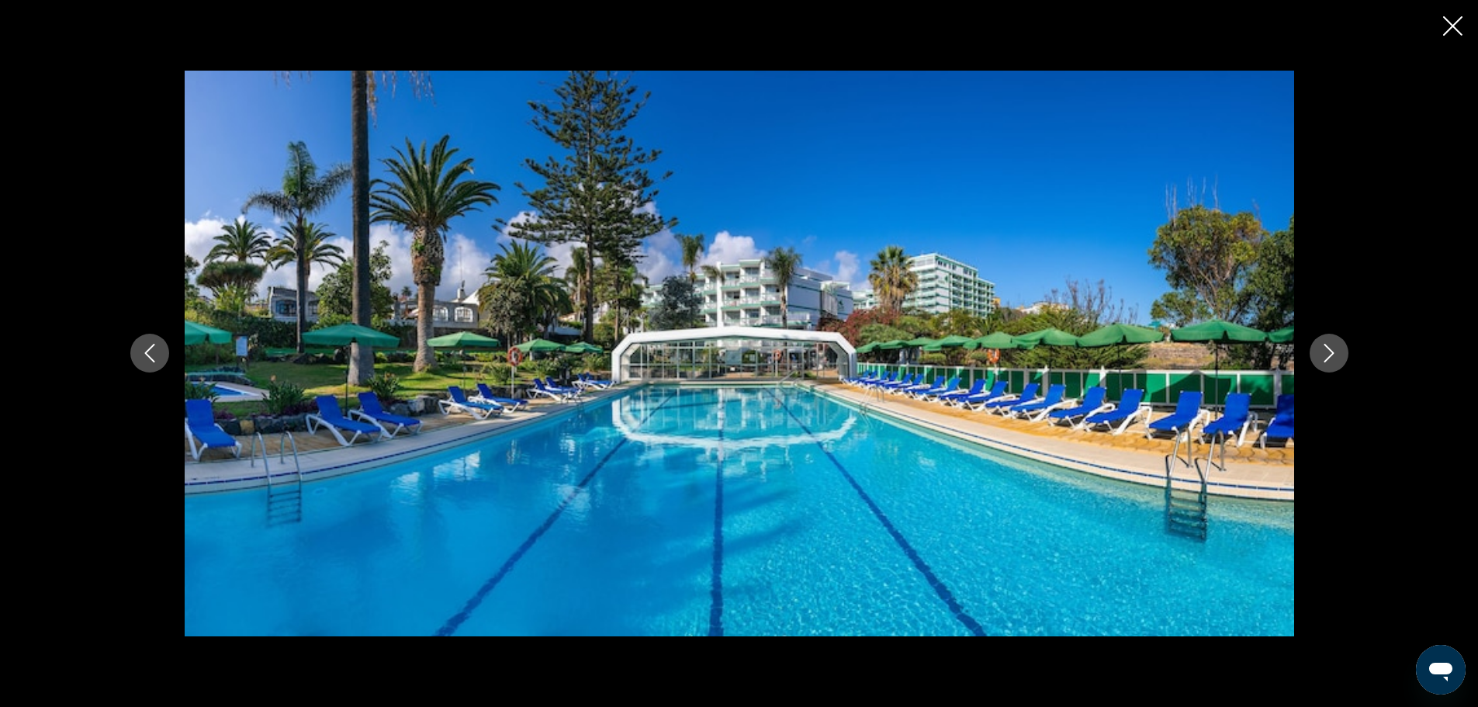
click at [1321, 352] on icon "Next image" at bounding box center [1329, 353] width 19 height 19
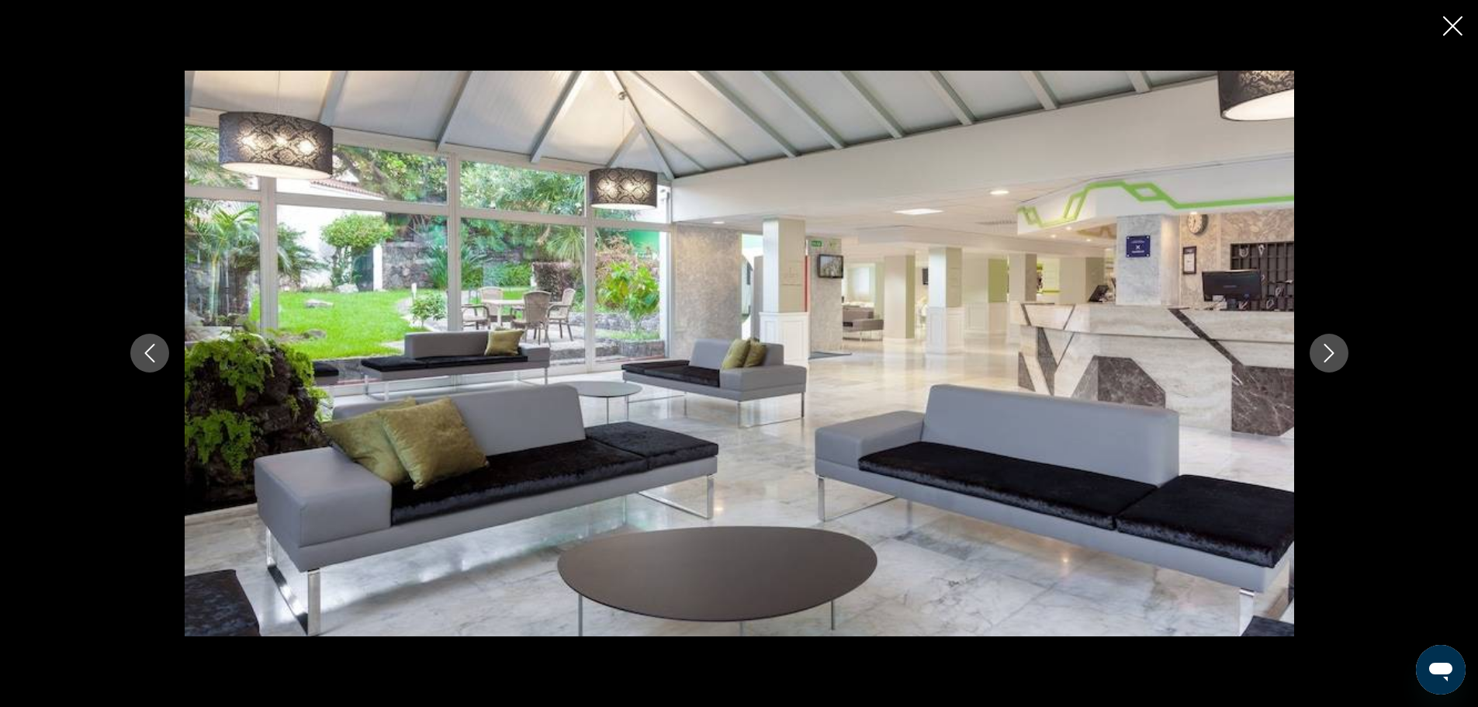
click at [1321, 352] on icon "Next image" at bounding box center [1329, 353] width 19 height 19
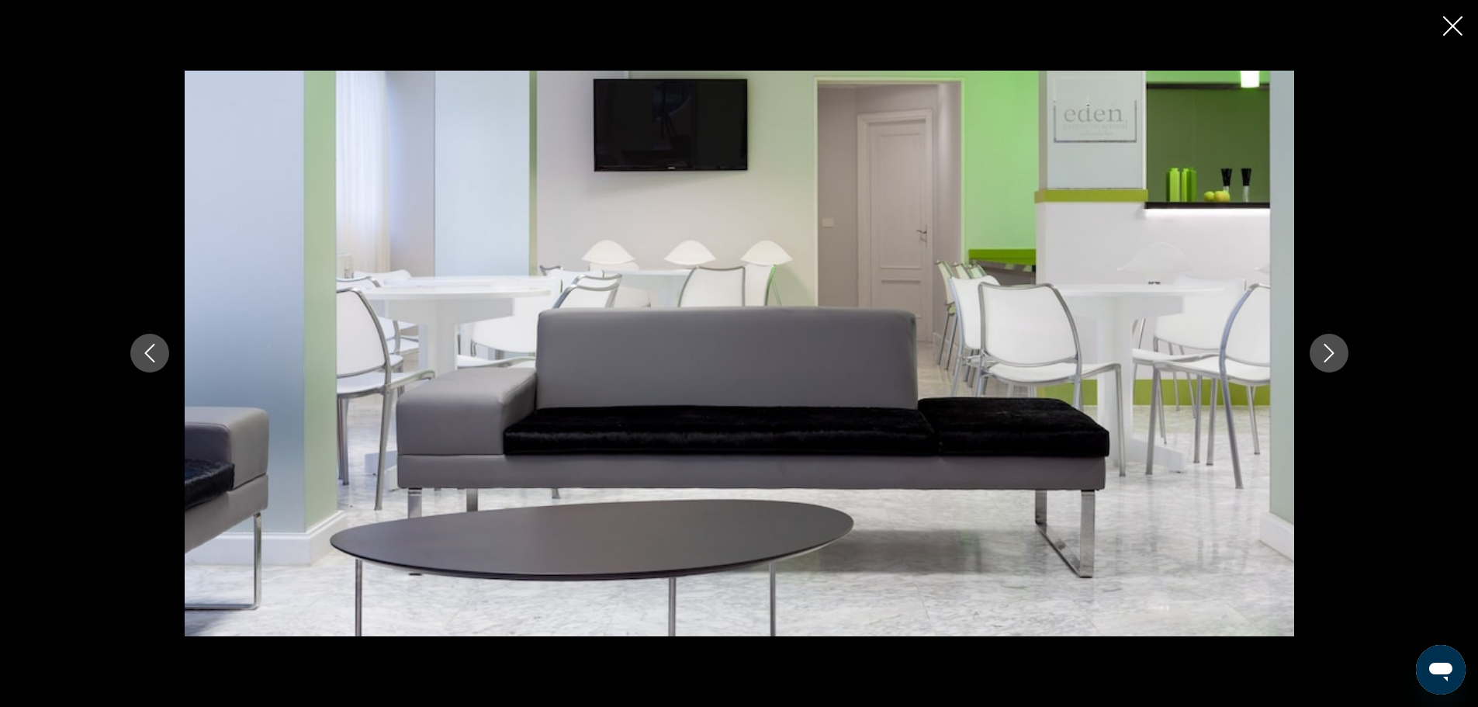
click at [1321, 352] on icon "Next image" at bounding box center [1329, 353] width 19 height 19
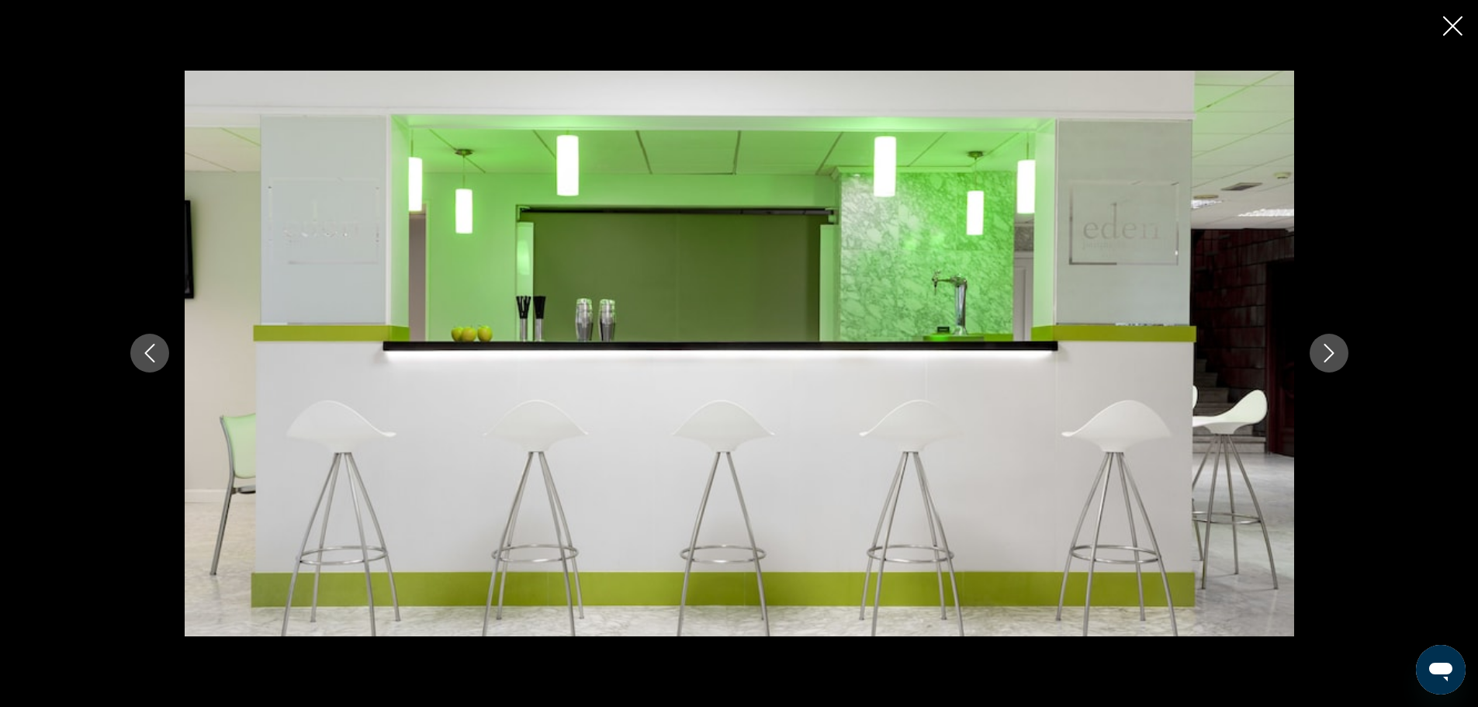
click at [1321, 352] on icon "Next image" at bounding box center [1329, 353] width 19 height 19
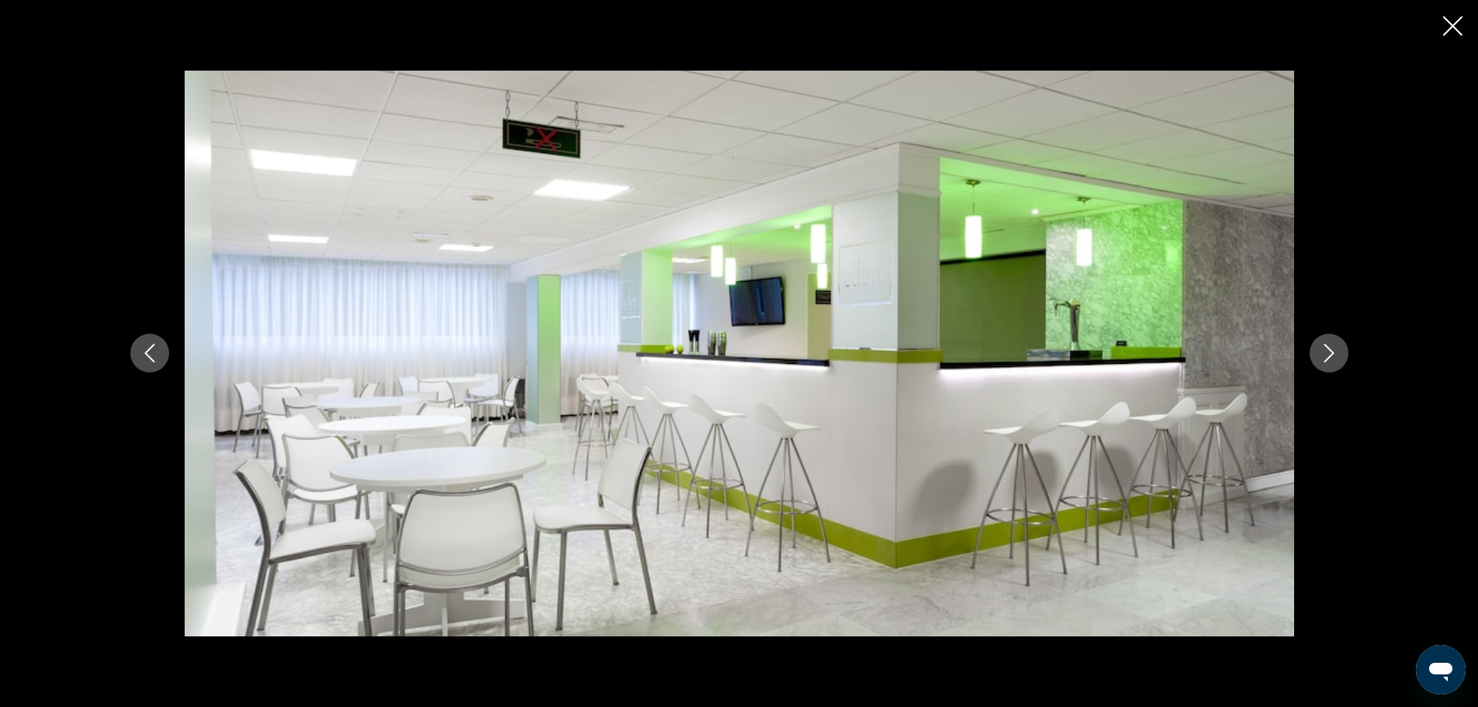
click at [1321, 352] on icon "Next image" at bounding box center [1329, 353] width 19 height 19
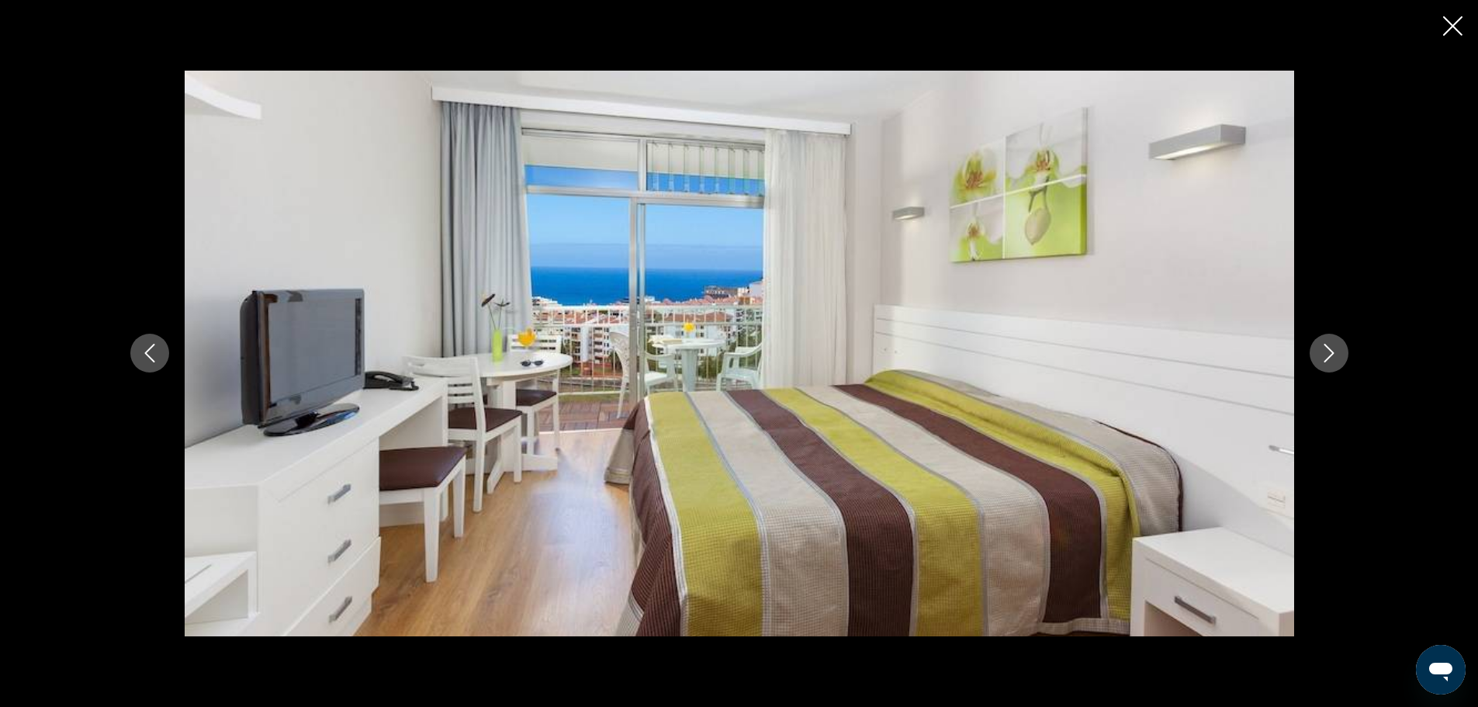
click at [1321, 352] on icon "Next image" at bounding box center [1329, 353] width 19 height 19
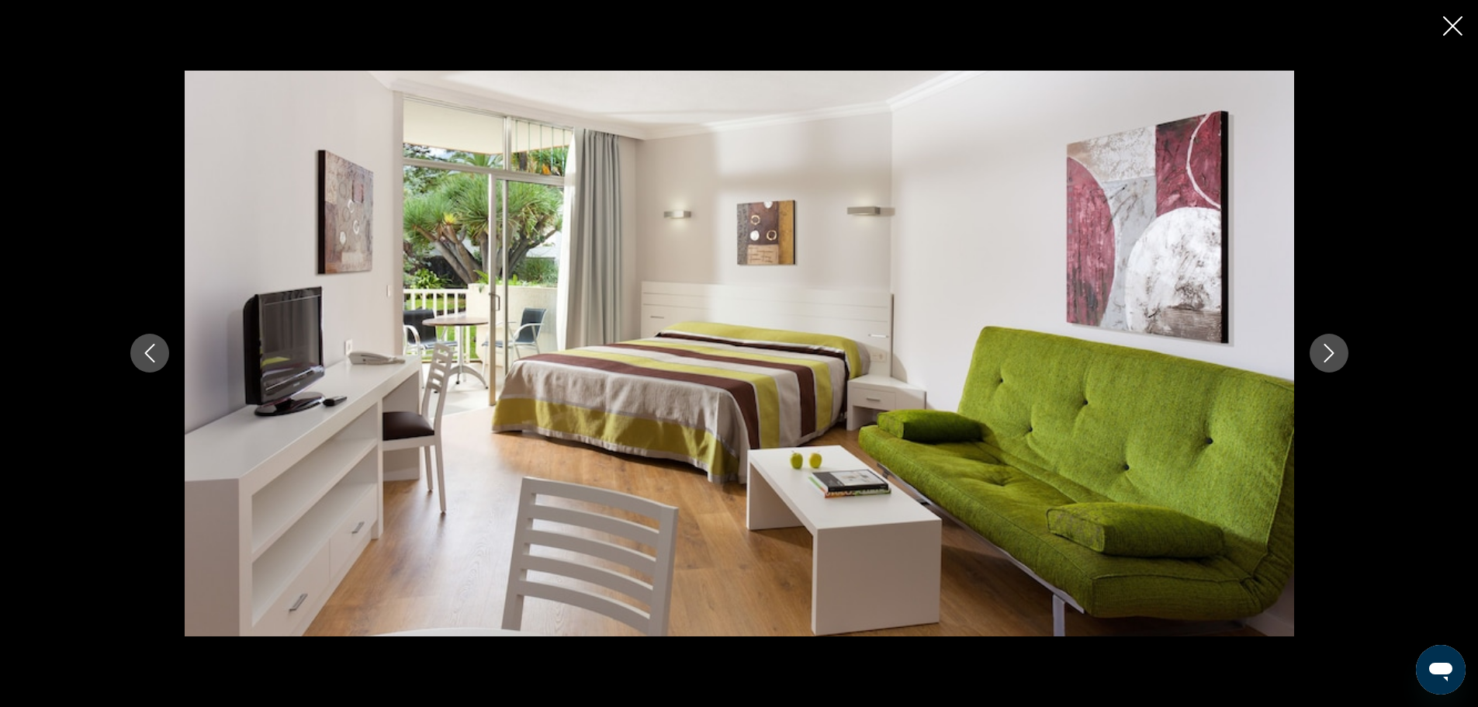
click at [1321, 352] on icon "Next image" at bounding box center [1329, 353] width 19 height 19
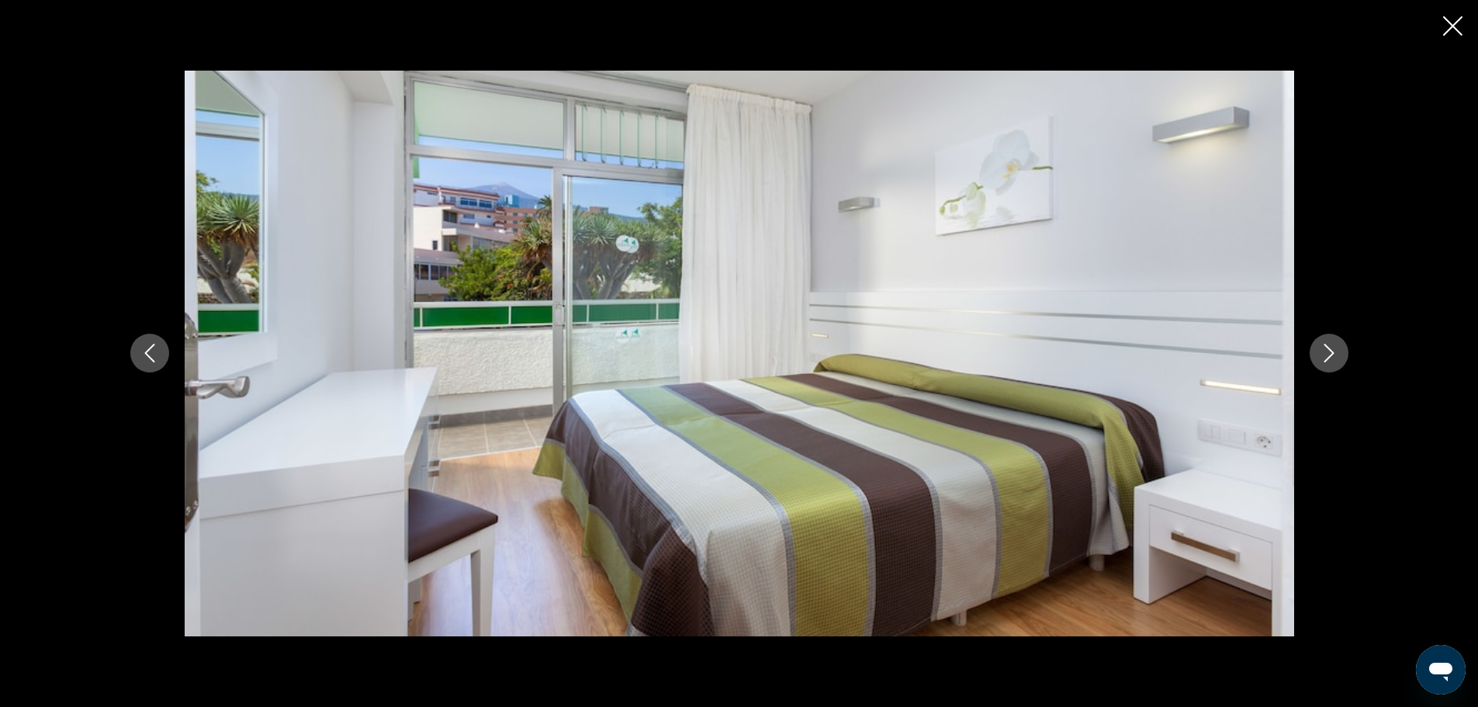
click at [1321, 352] on icon "Next image" at bounding box center [1329, 353] width 19 height 19
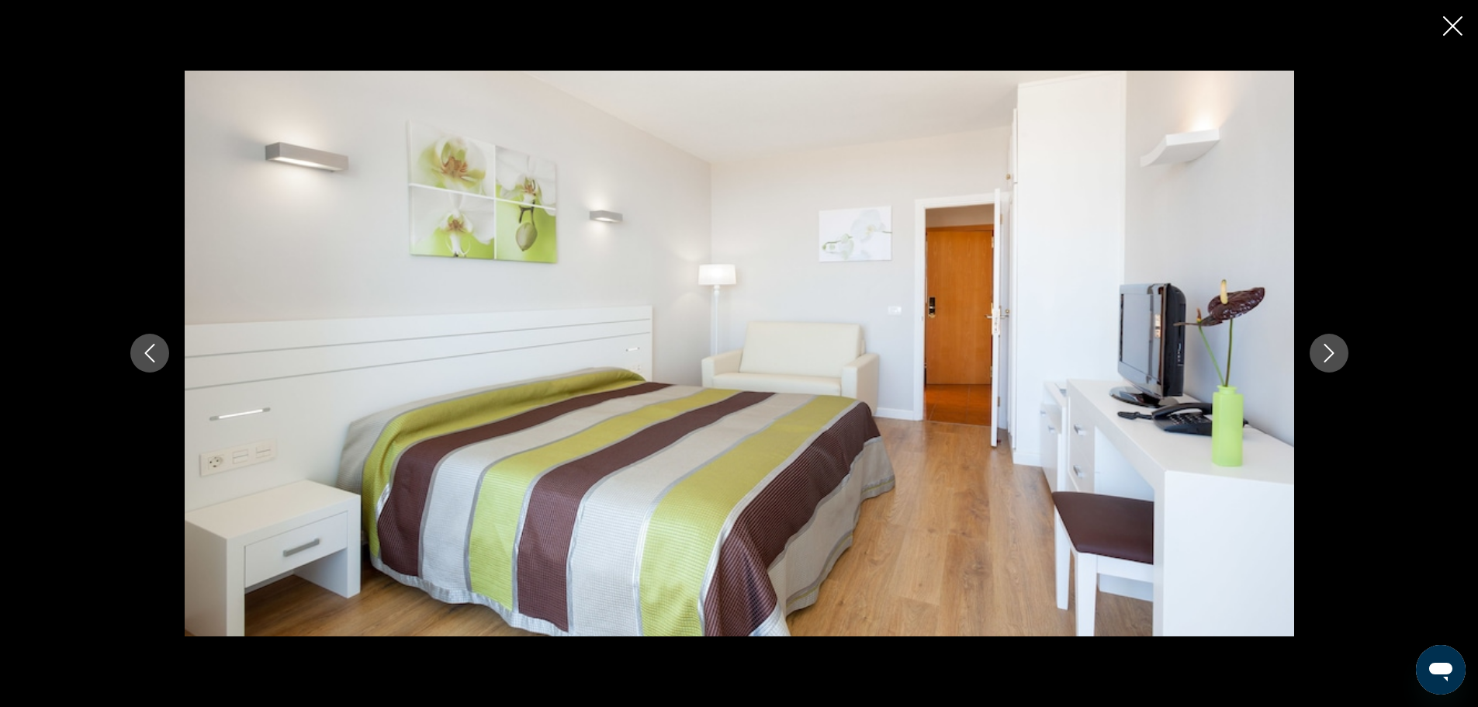
click at [1321, 352] on icon "Next image" at bounding box center [1329, 353] width 19 height 19
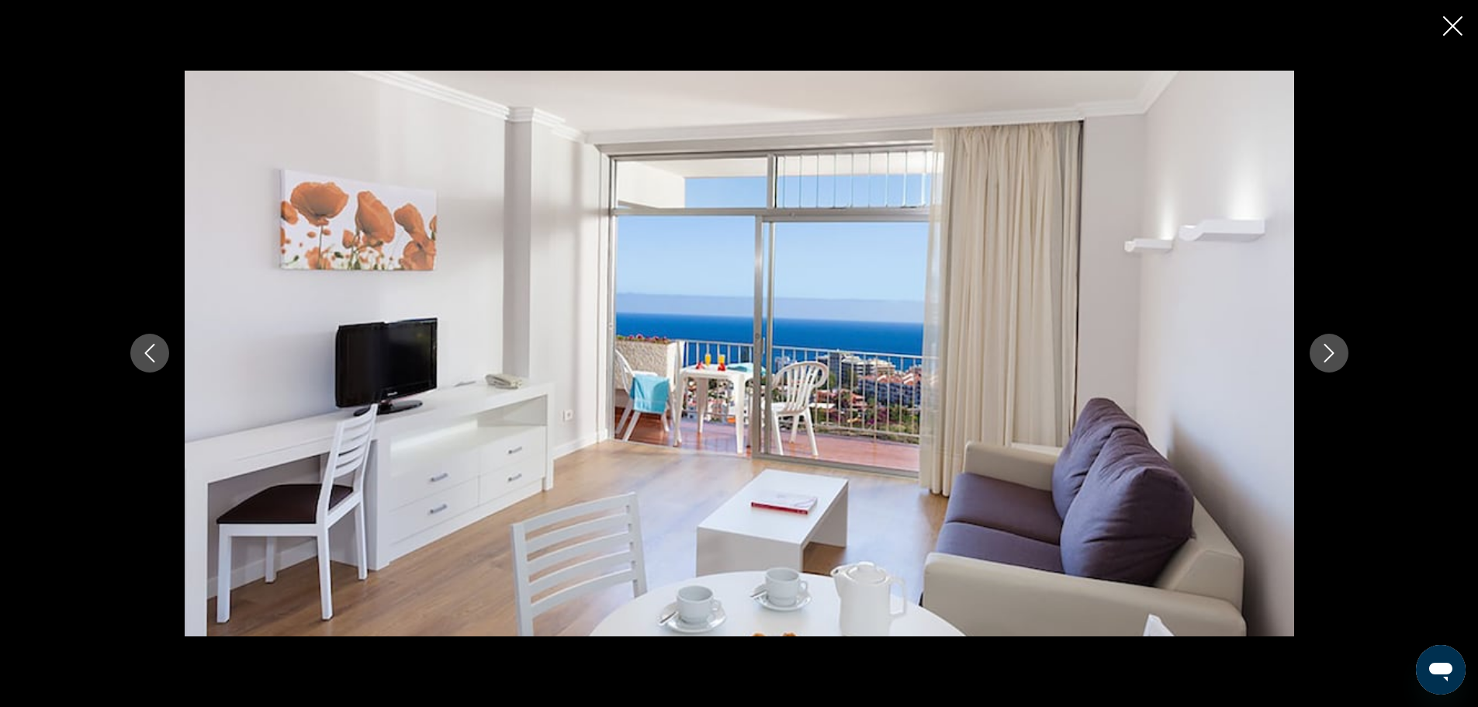
click at [1321, 352] on icon "Next image" at bounding box center [1329, 353] width 19 height 19
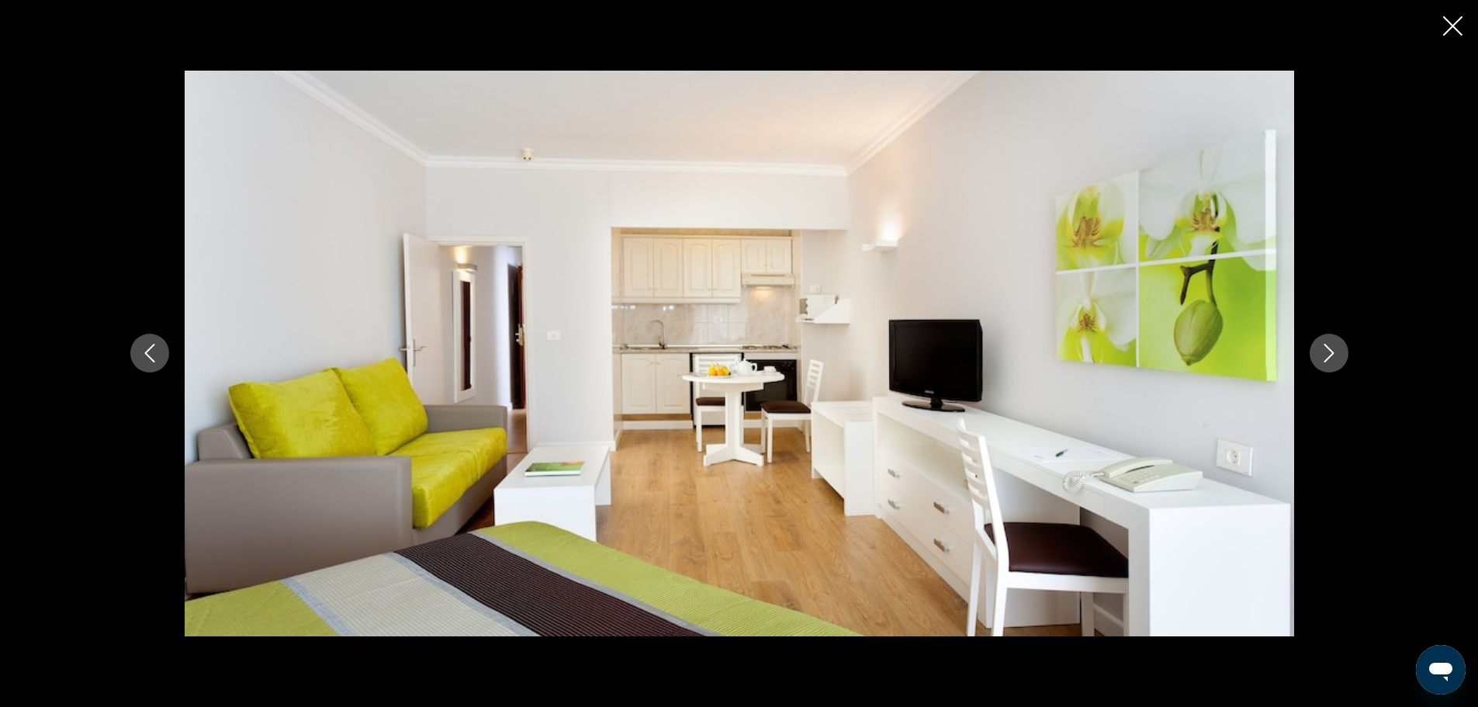
click at [1321, 352] on icon "Next image" at bounding box center [1329, 353] width 19 height 19
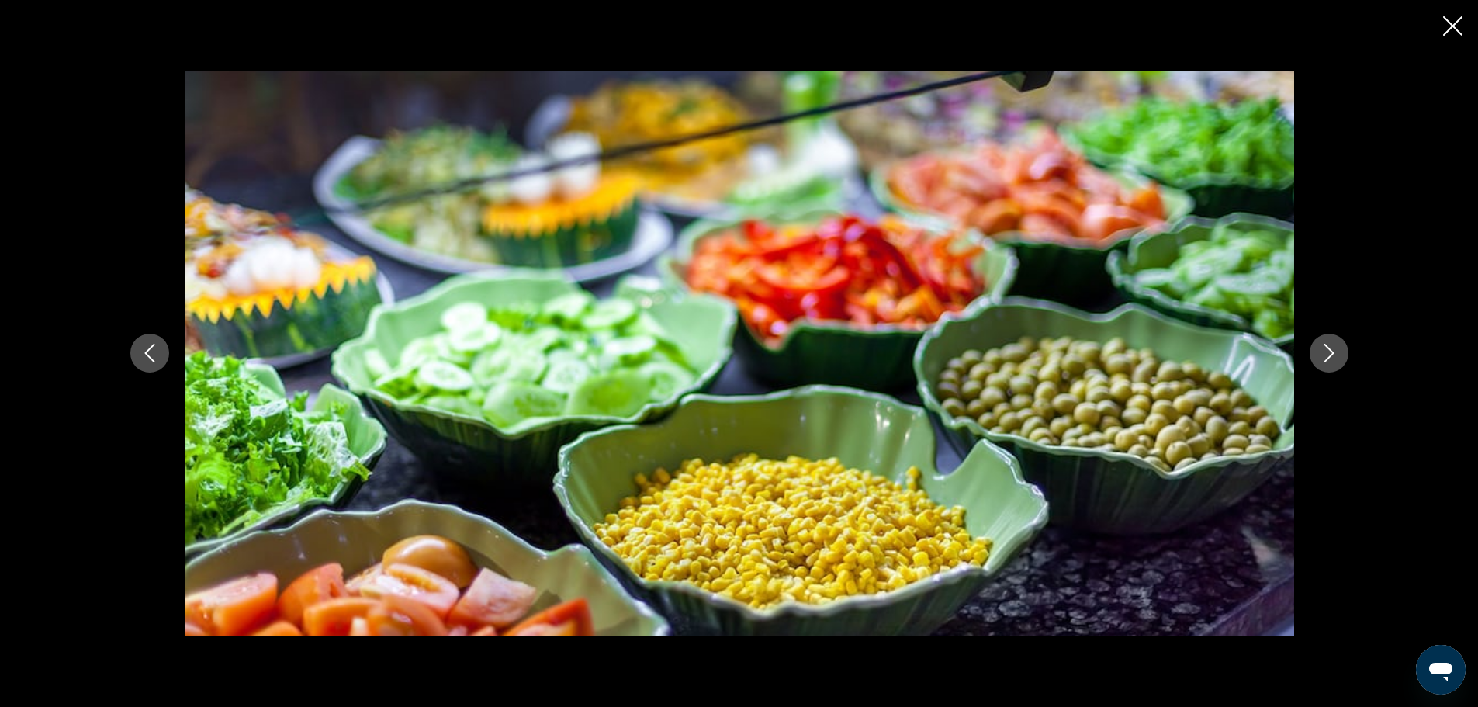
click at [1321, 352] on icon "Next image" at bounding box center [1329, 353] width 19 height 19
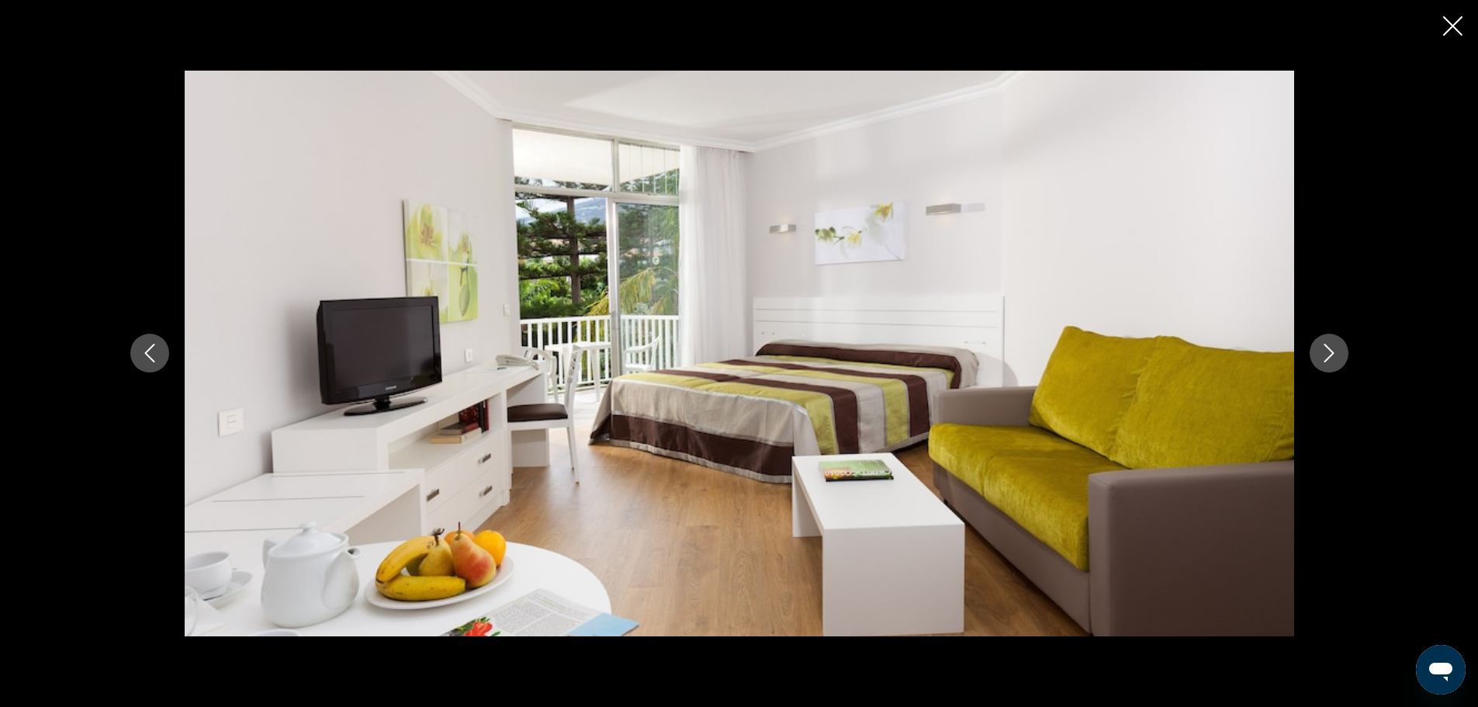
click at [1321, 352] on icon "Next image" at bounding box center [1329, 353] width 19 height 19
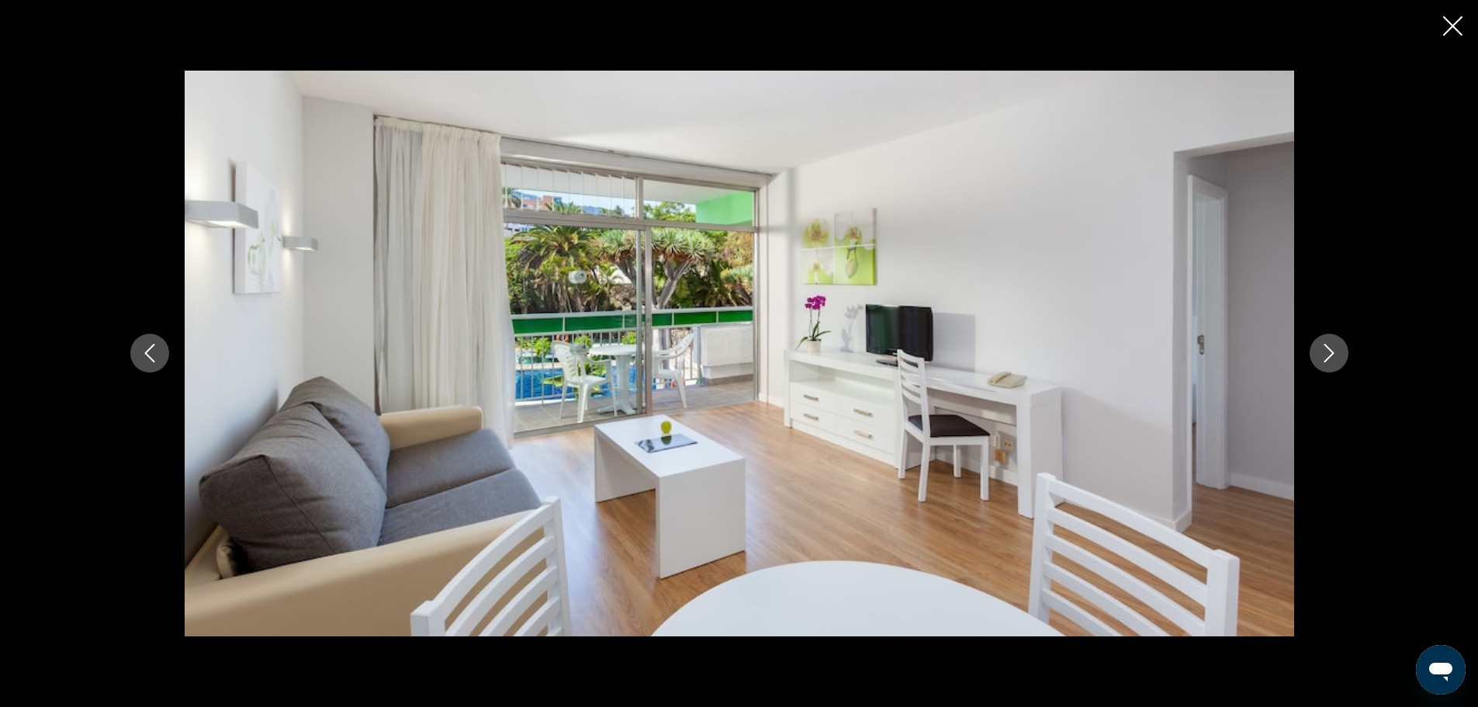
click at [1321, 352] on icon "Next image" at bounding box center [1329, 353] width 19 height 19
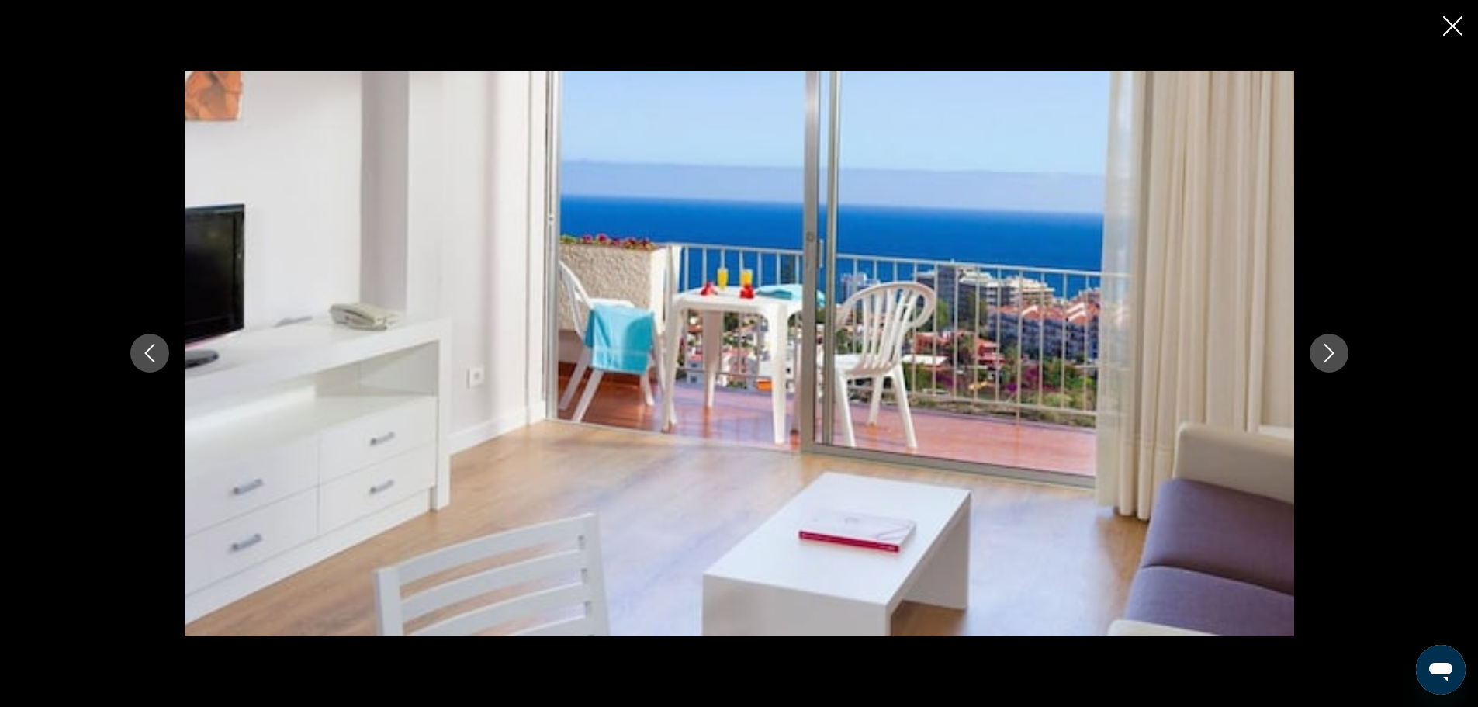
click at [1321, 352] on icon "Next image" at bounding box center [1329, 353] width 19 height 19
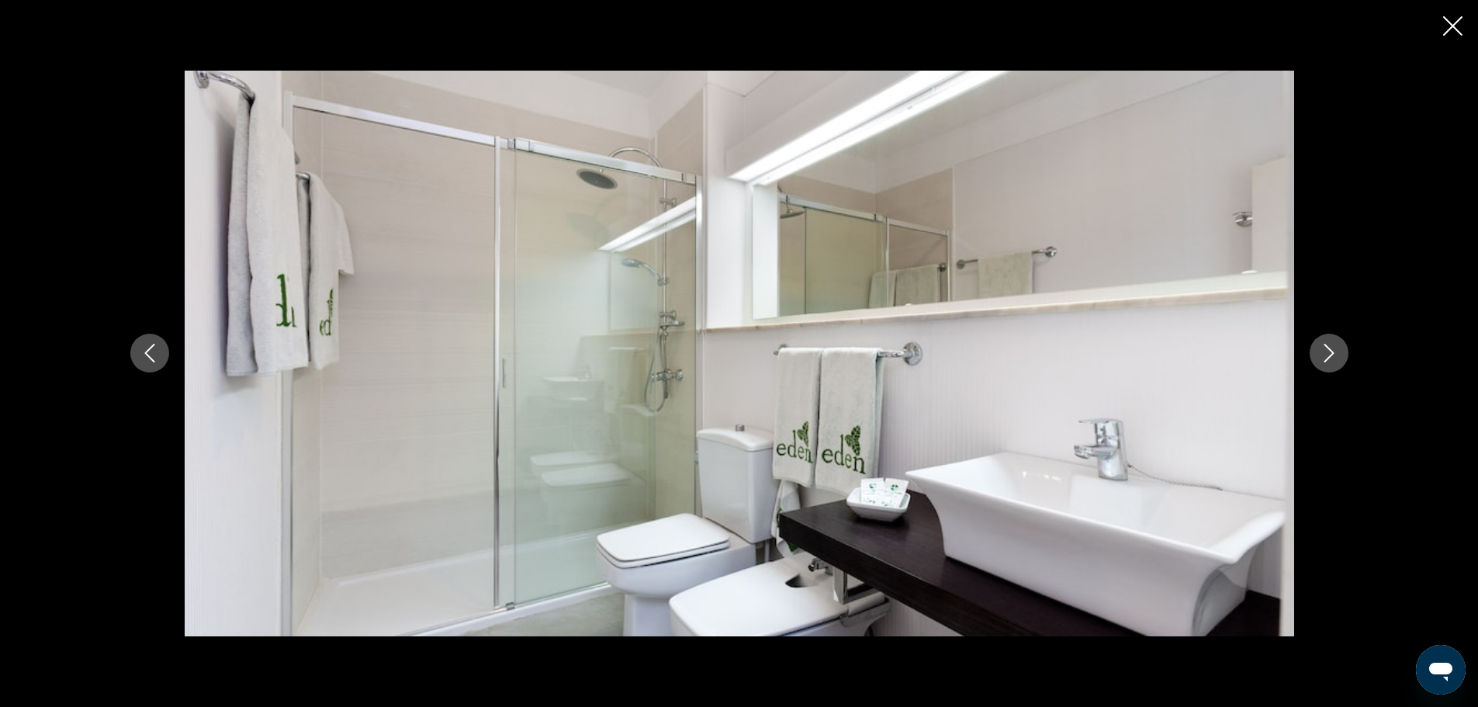
click at [1321, 352] on icon "Next image" at bounding box center [1329, 353] width 19 height 19
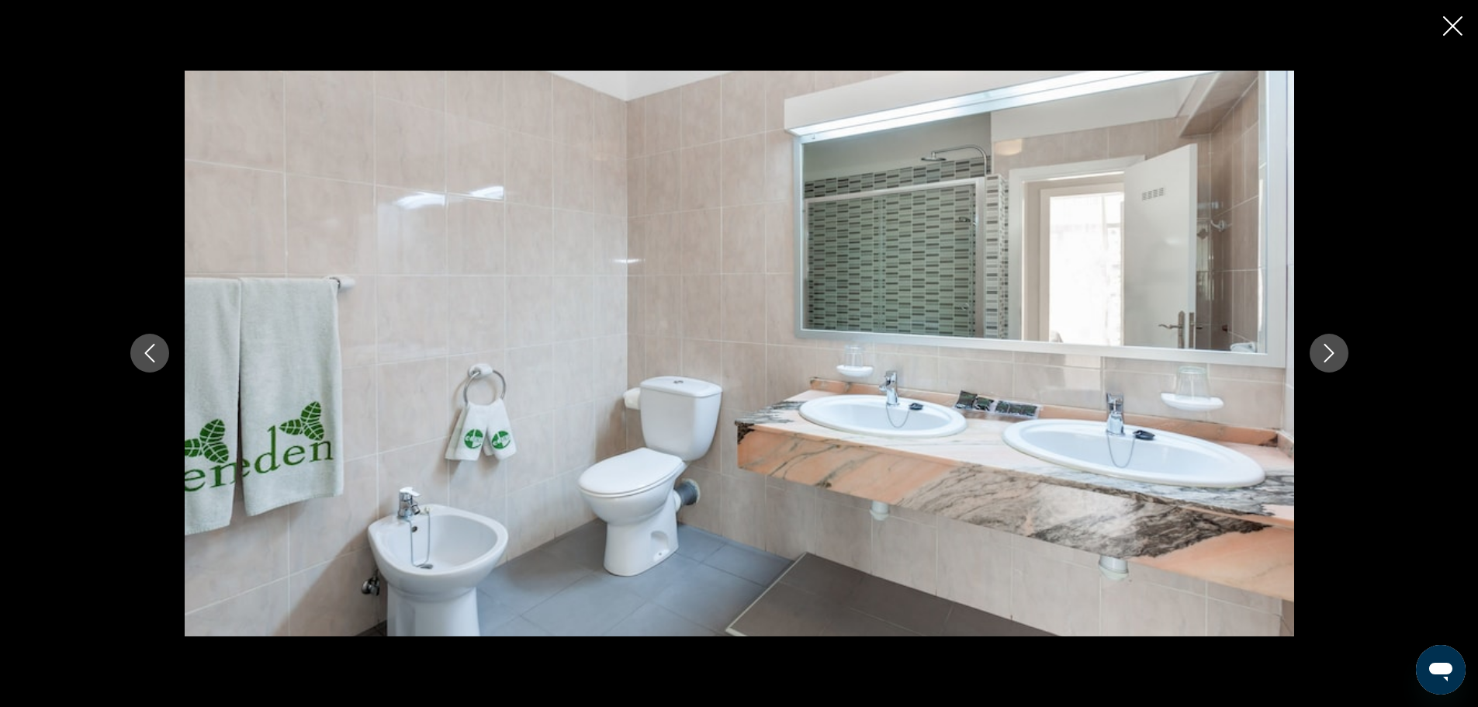
click at [1321, 352] on icon "Next image" at bounding box center [1329, 353] width 19 height 19
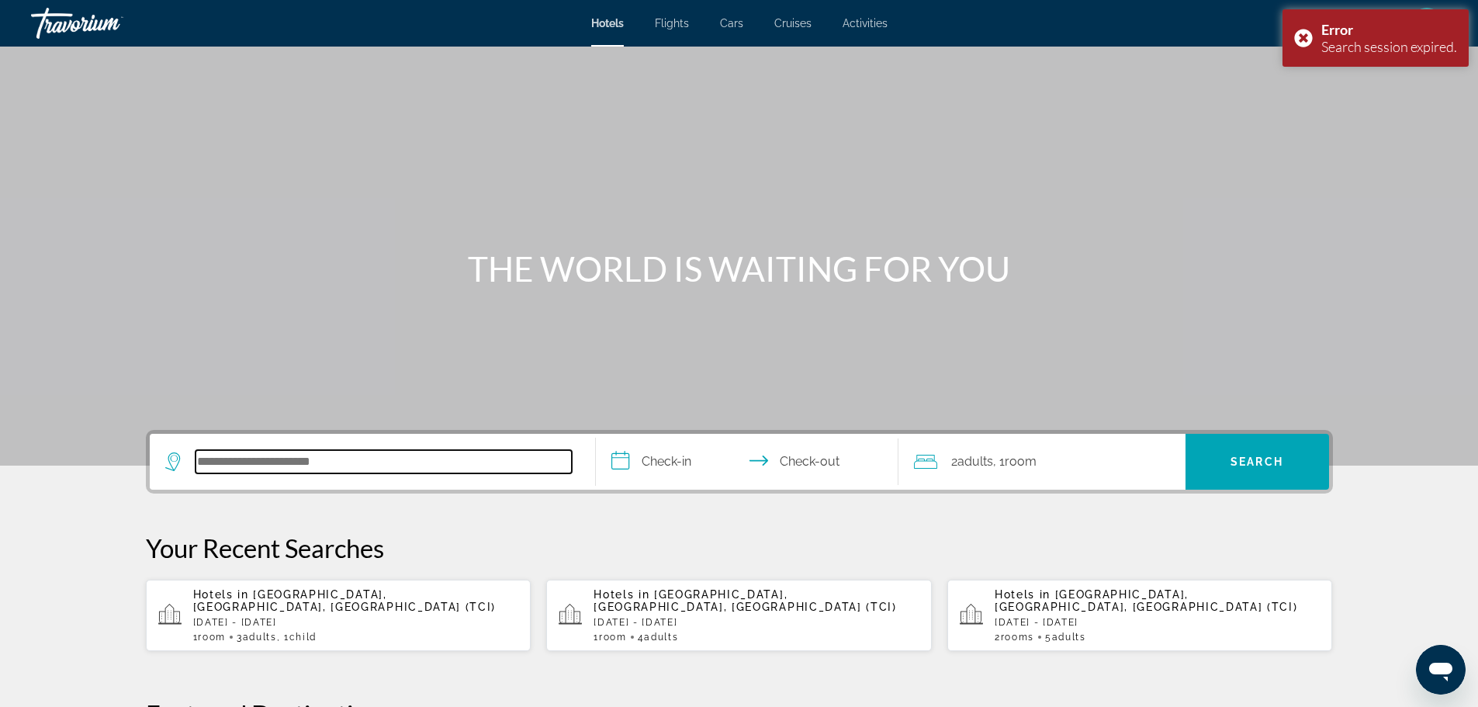
click at [357, 467] on input "Search hotel destination" at bounding box center [384, 461] width 376 height 23
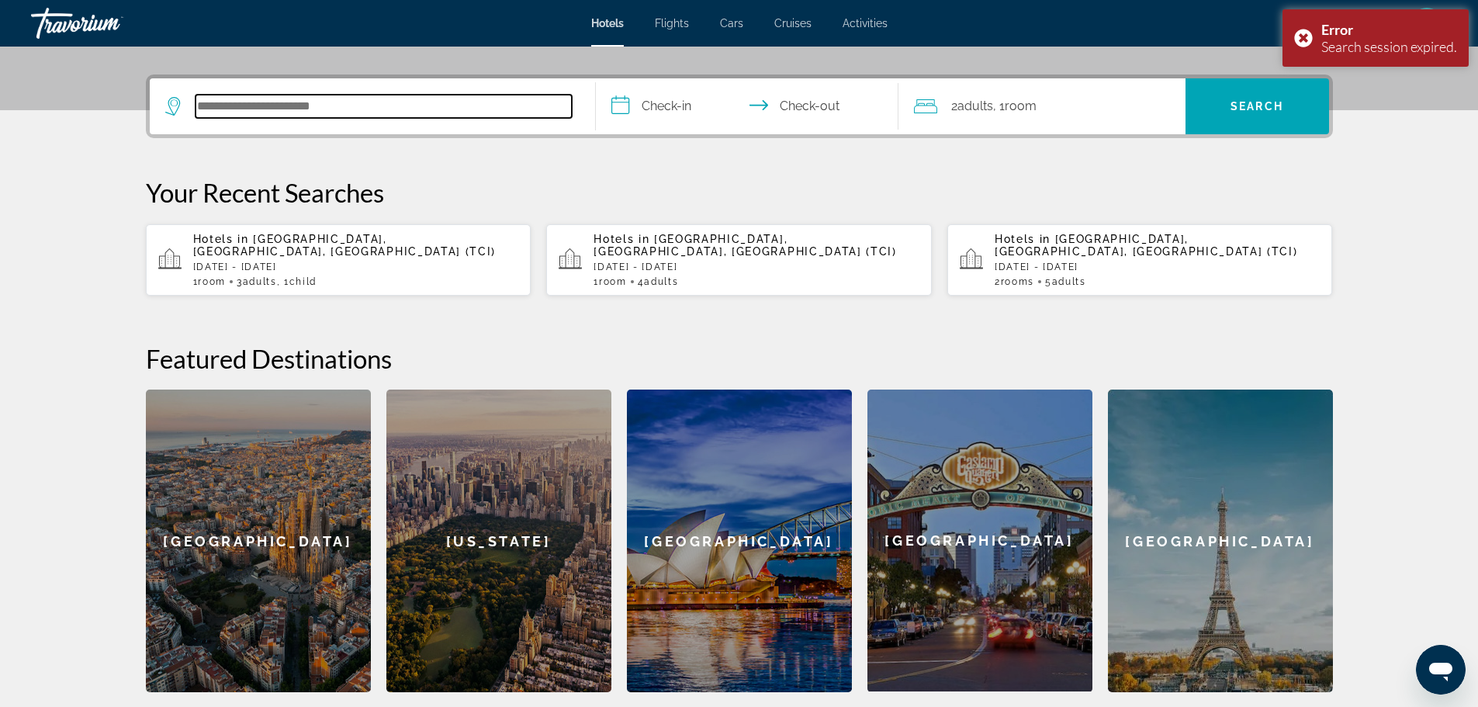
scroll to position [379, 0]
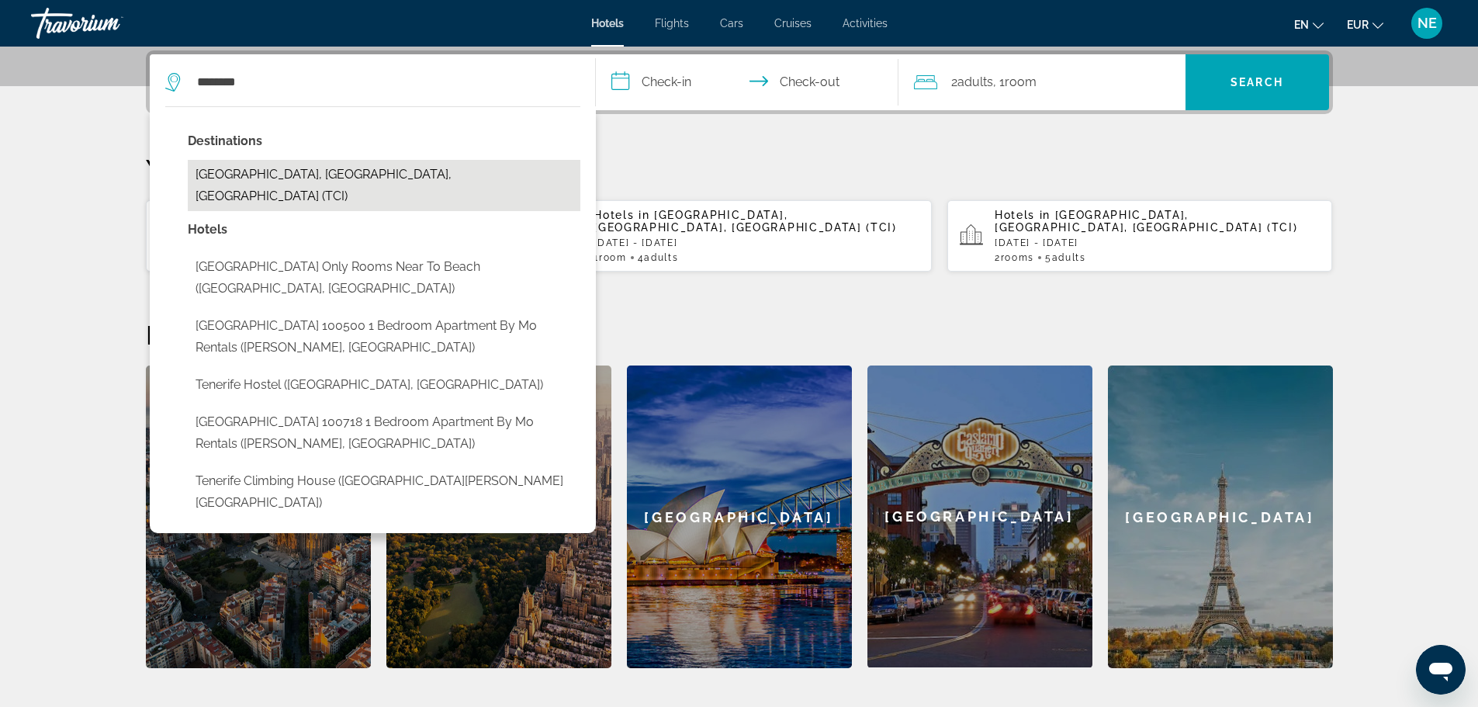
click at [341, 172] on button "[GEOGRAPHIC_DATA], [GEOGRAPHIC_DATA], [GEOGRAPHIC_DATA] (TCI)" at bounding box center [384, 185] width 393 height 51
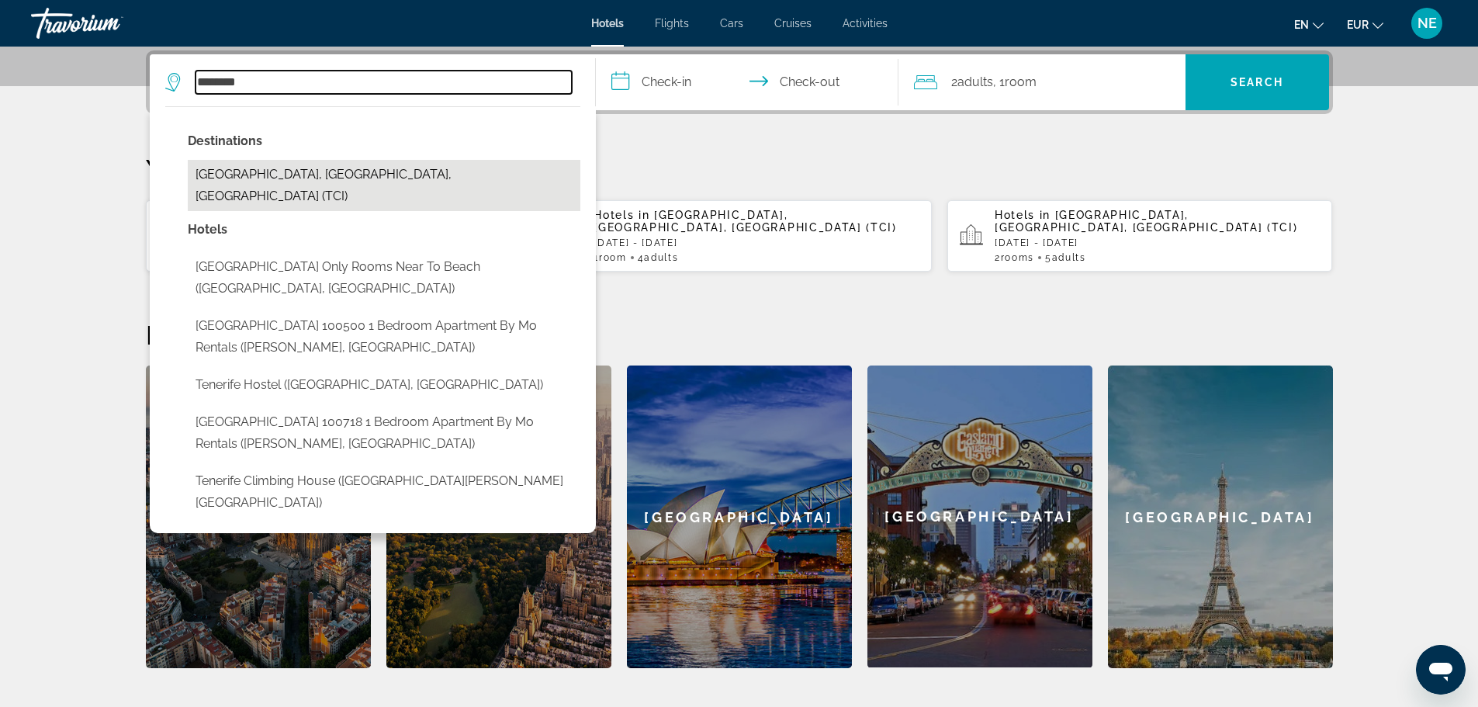
type input "**********"
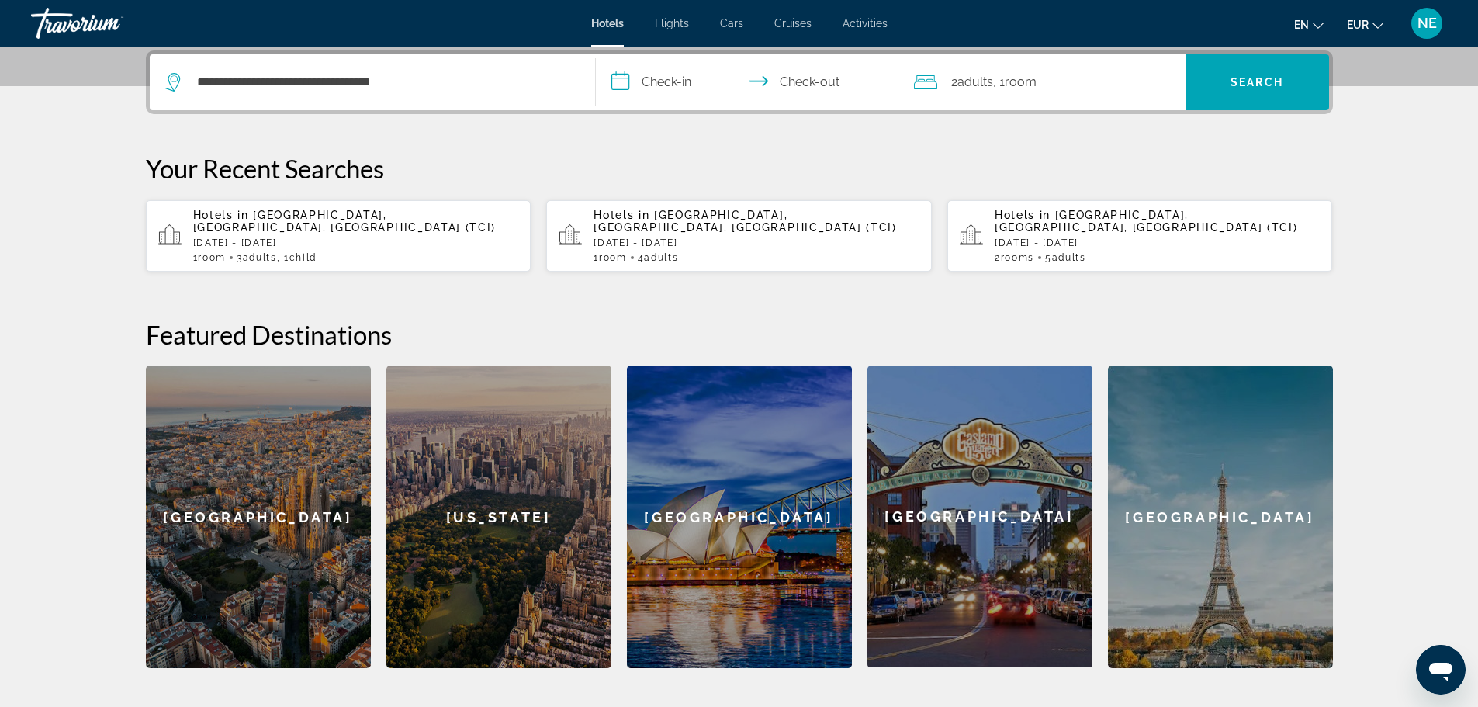
click at [674, 87] on input "**********" at bounding box center [750, 84] width 309 height 61
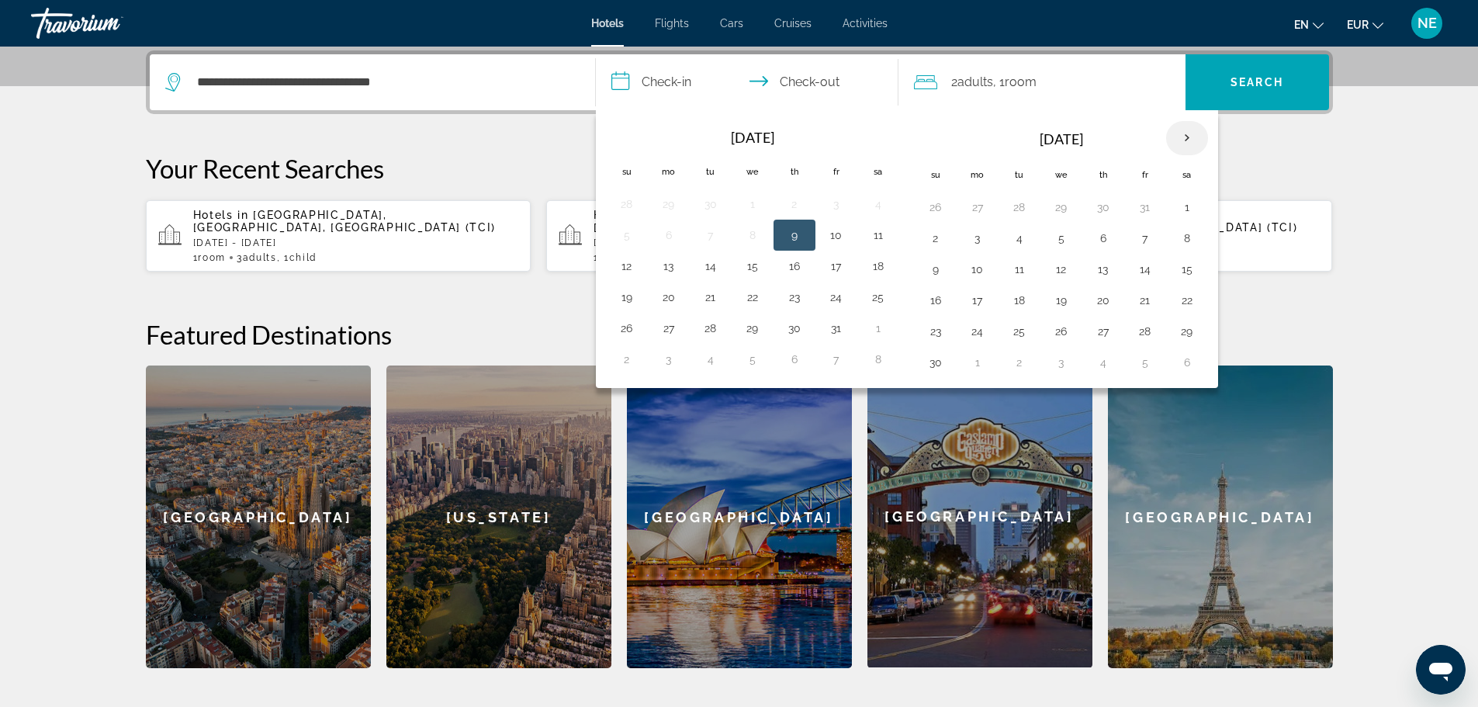
click at [1190, 133] on th "Next month" at bounding box center [1187, 138] width 42 height 34
click at [1146, 272] on button "19" at bounding box center [1145, 269] width 25 height 22
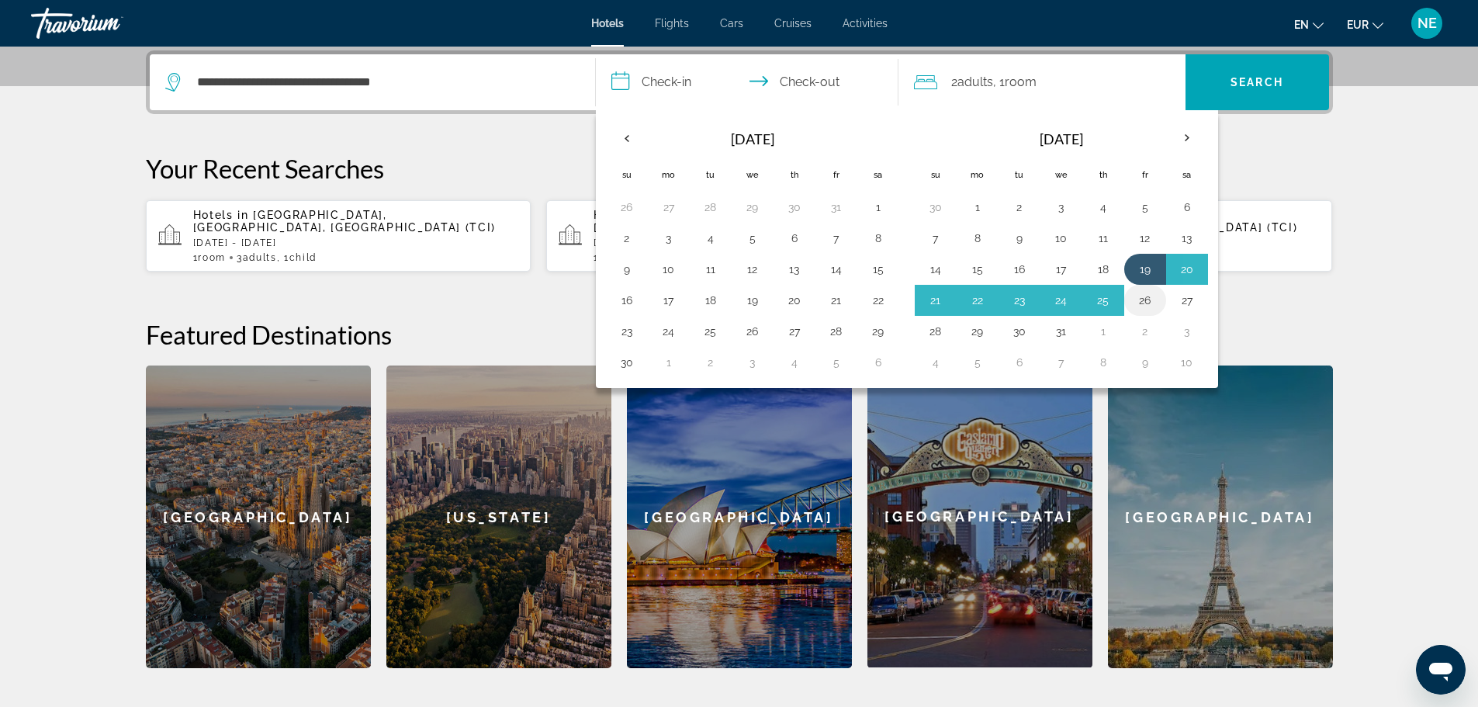
click at [1143, 303] on button "26" at bounding box center [1145, 300] width 25 height 22
type input "**********"
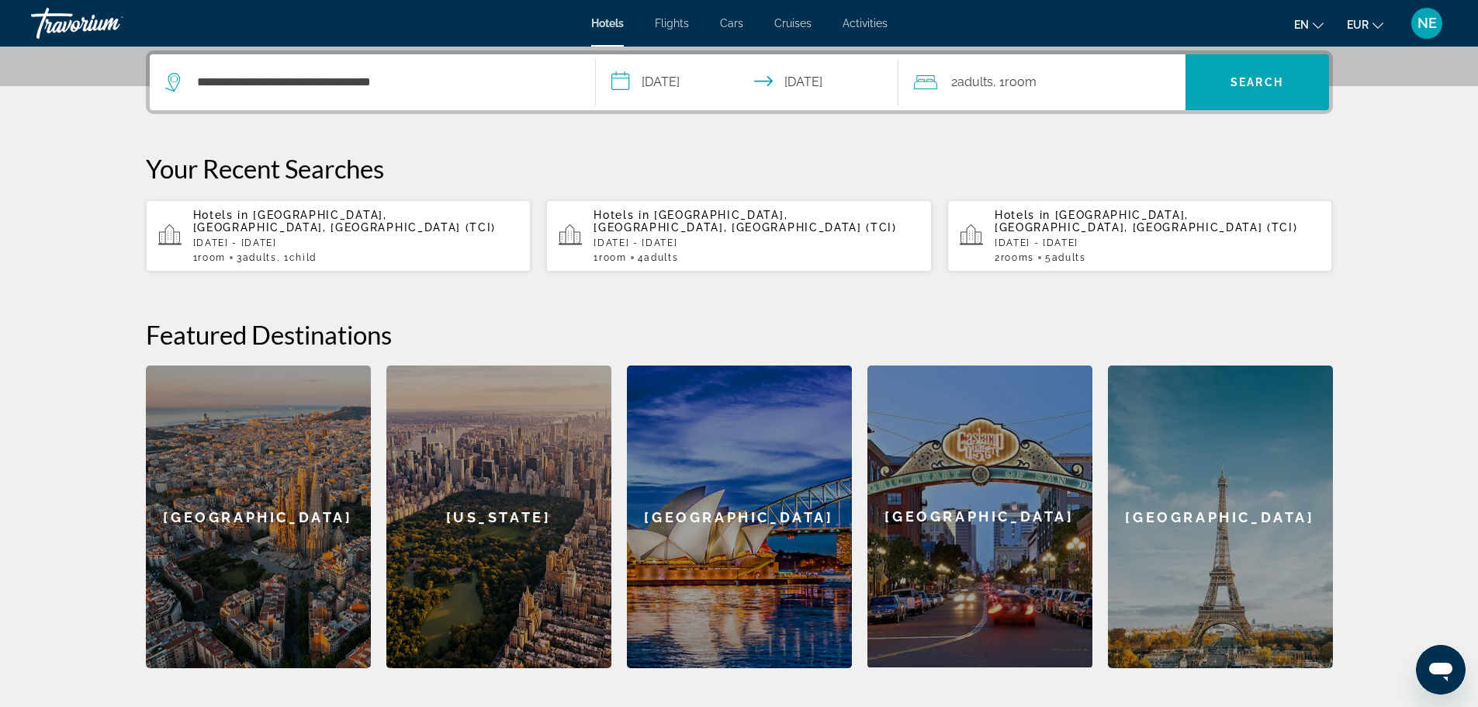
click at [1022, 84] on span "Room" at bounding box center [1021, 81] width 32 height 15
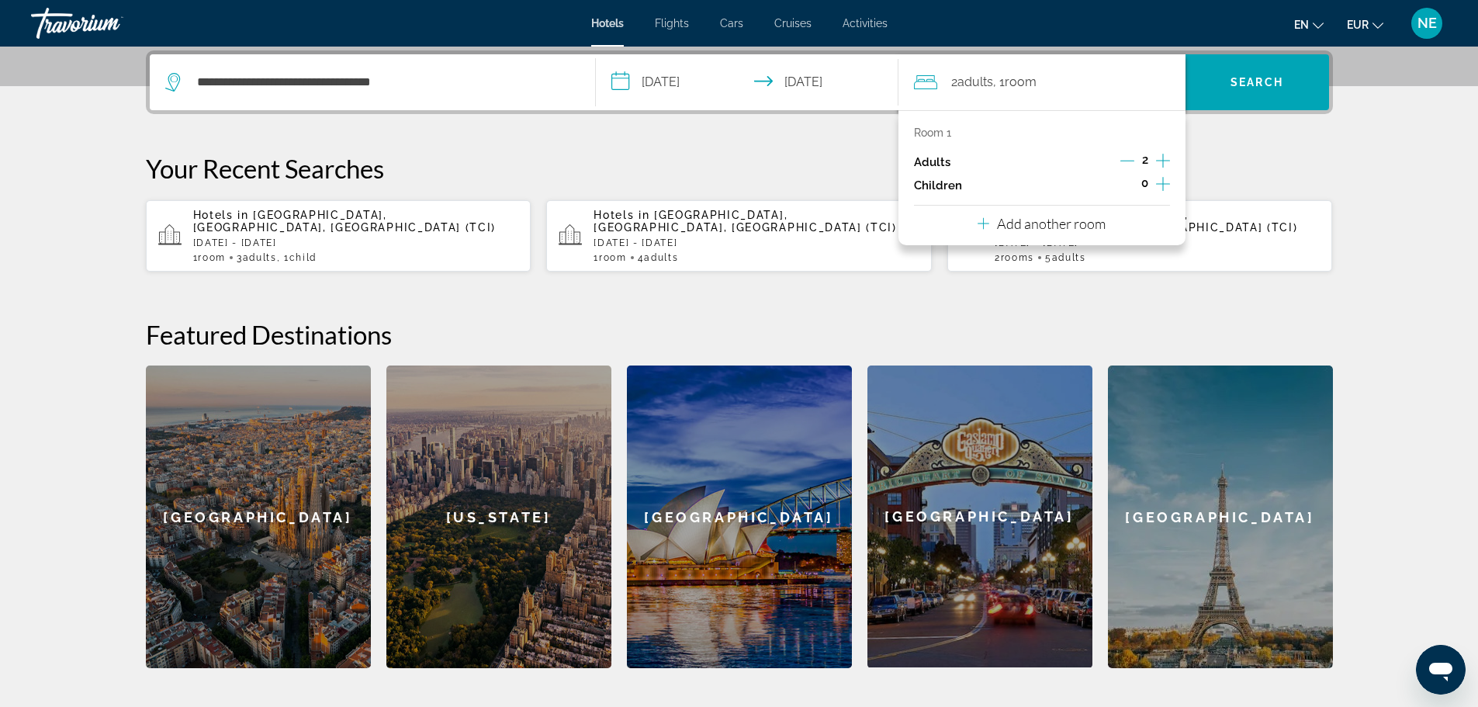
click at [1166, 161] on icon "Increment adults" at bounding box center [1163, 161] width 14 height 14
click at [1163, 186] on icon "Increment children" at bounding box center [1163, 184] width 14 height 14
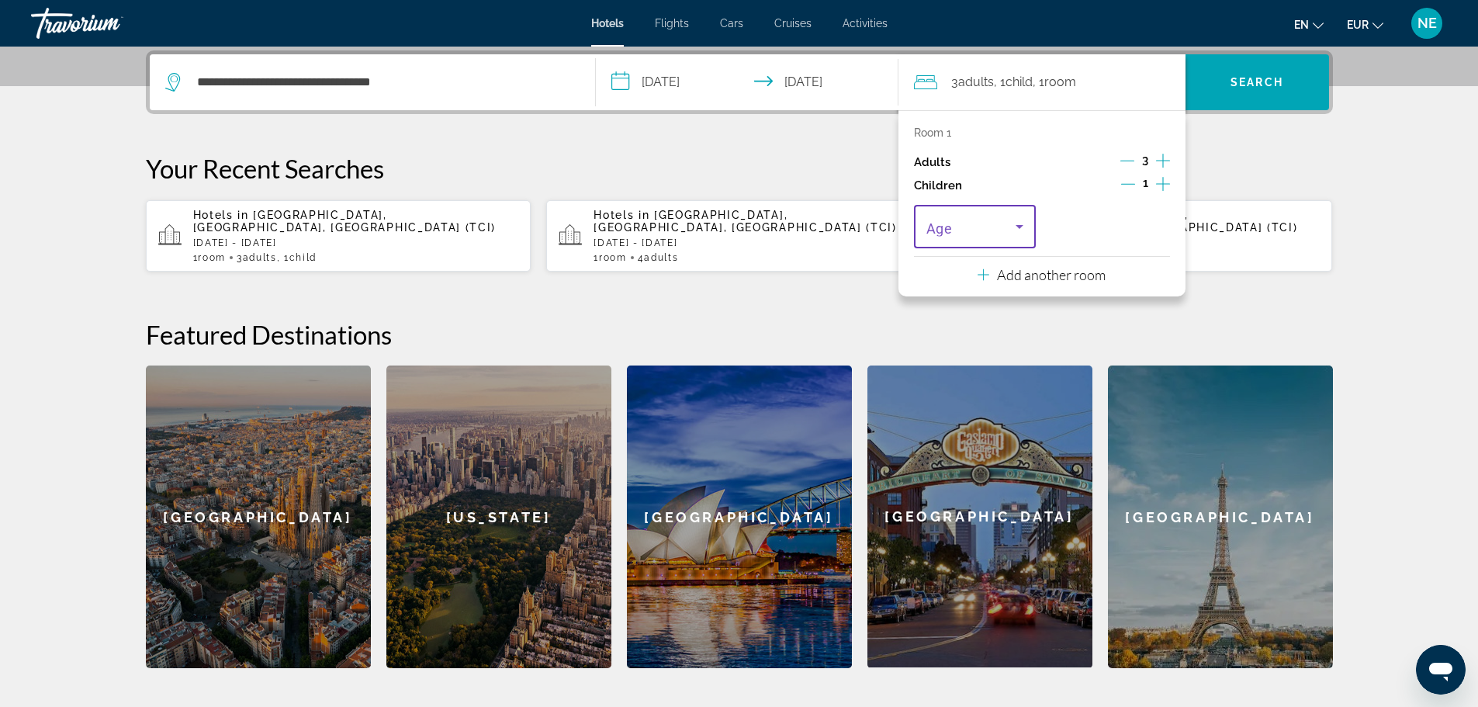
click at [1018, 227] on icon "Travelers: 3 adults, 1 child" at bounding box center [1020, 227] width 8 height 4
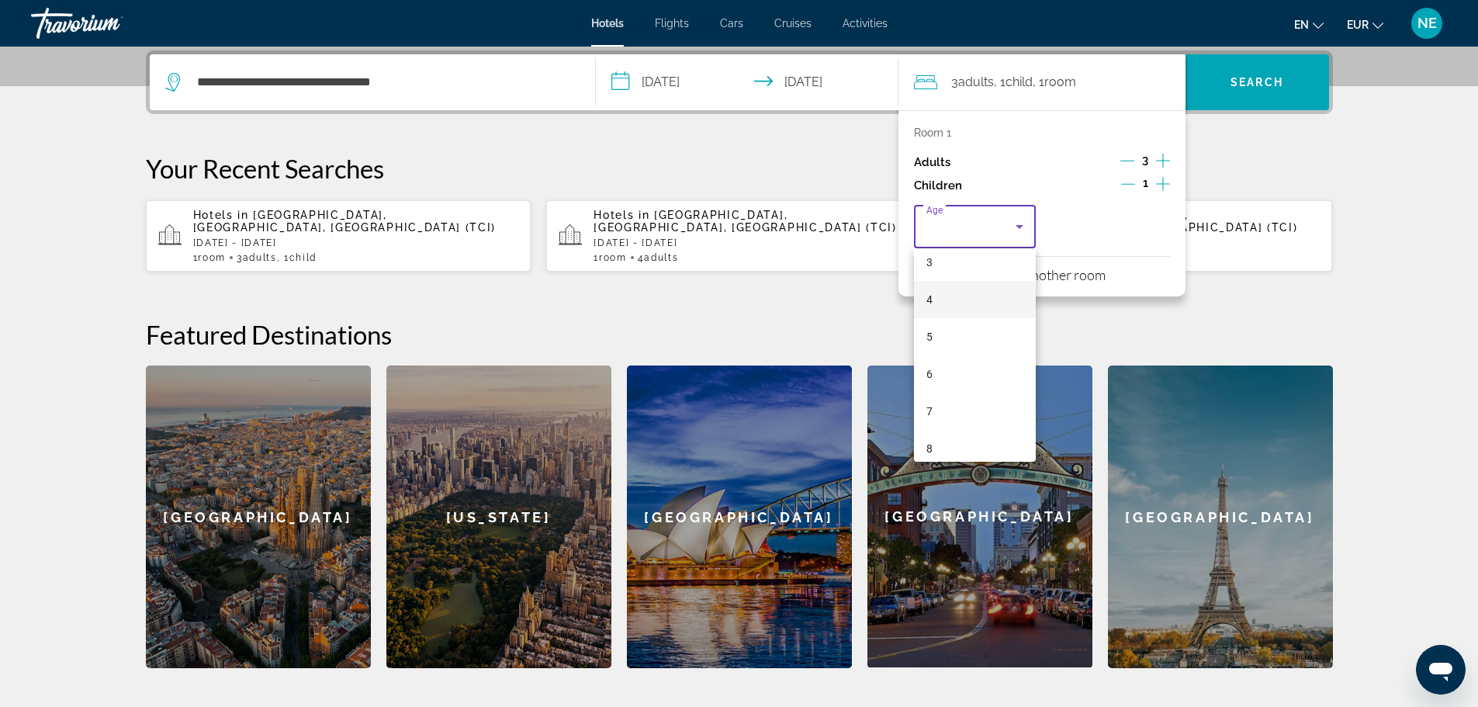
scroll to position [126, 0]
click at [937, 410] on mat-option "7" at bounding box center [975, 408] width 123 height 37
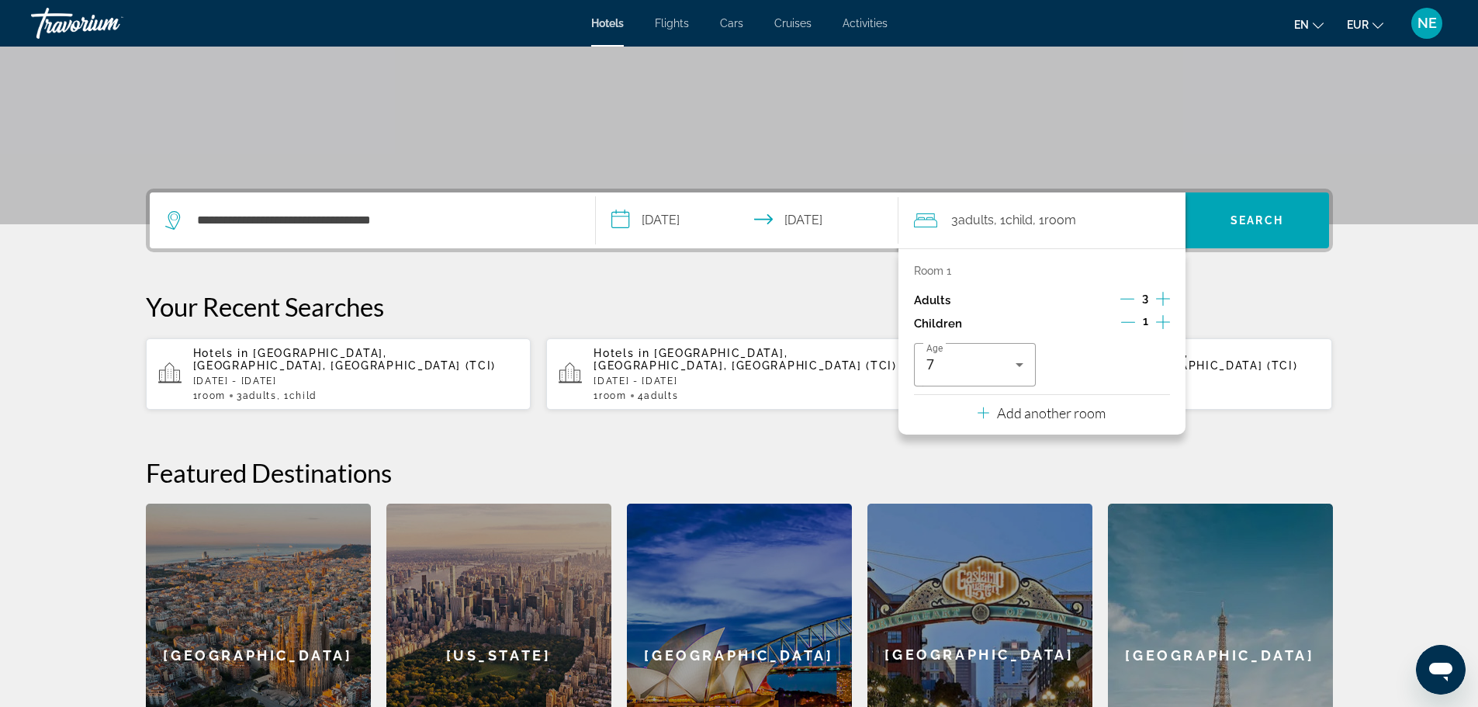
scroll to position [240, 0]
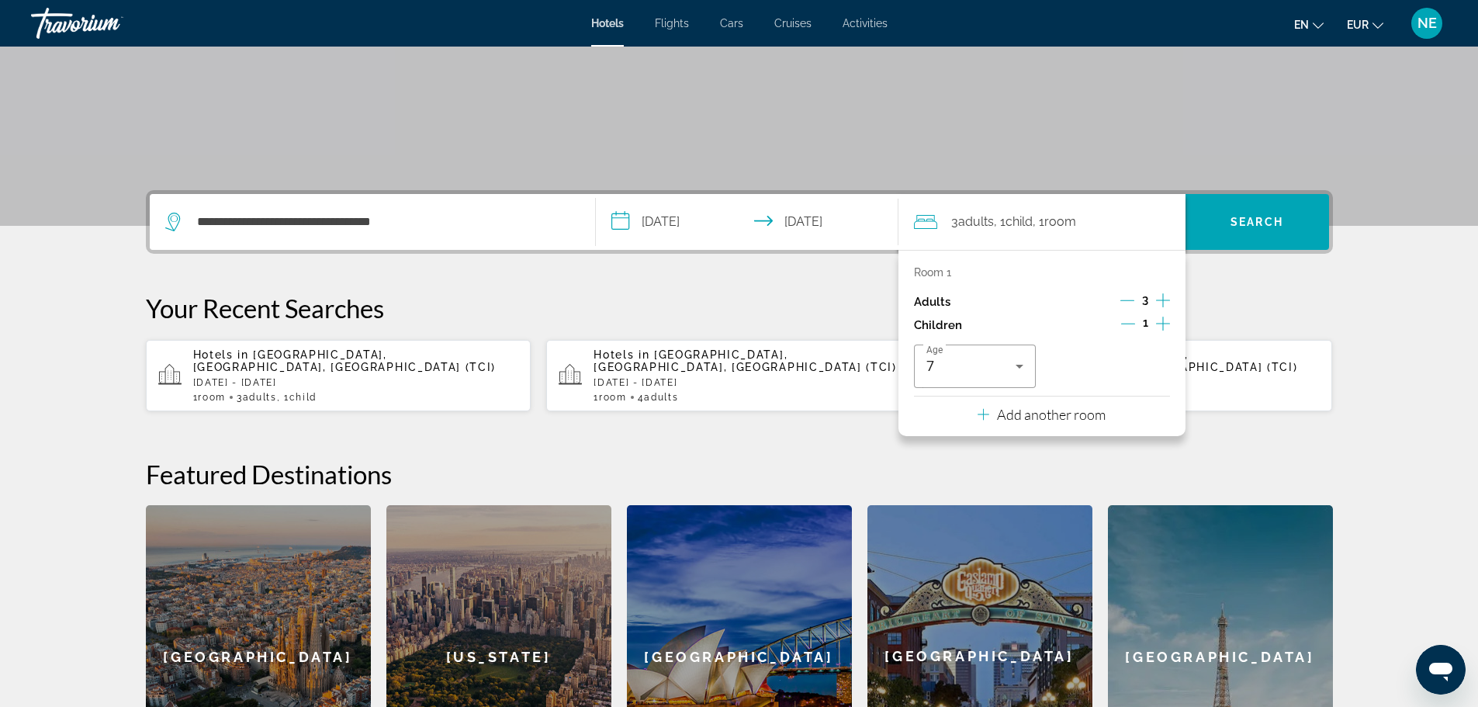
click at [1226, 316] on p "Your Recent Searches" at bounding box center [739, 308] width 1187 height 31
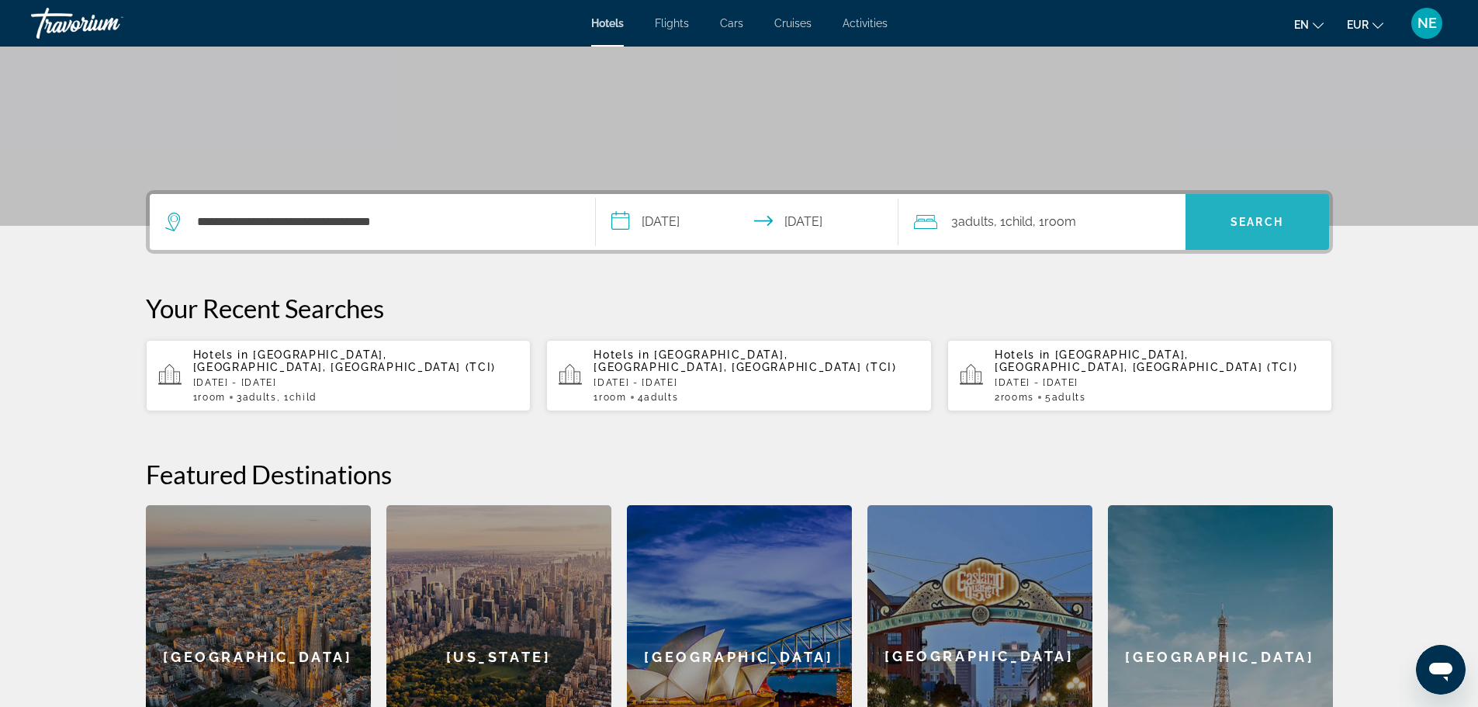
click at [1258, 228] on span "Search" at bounding box center [1258, 221] width 144 height 37
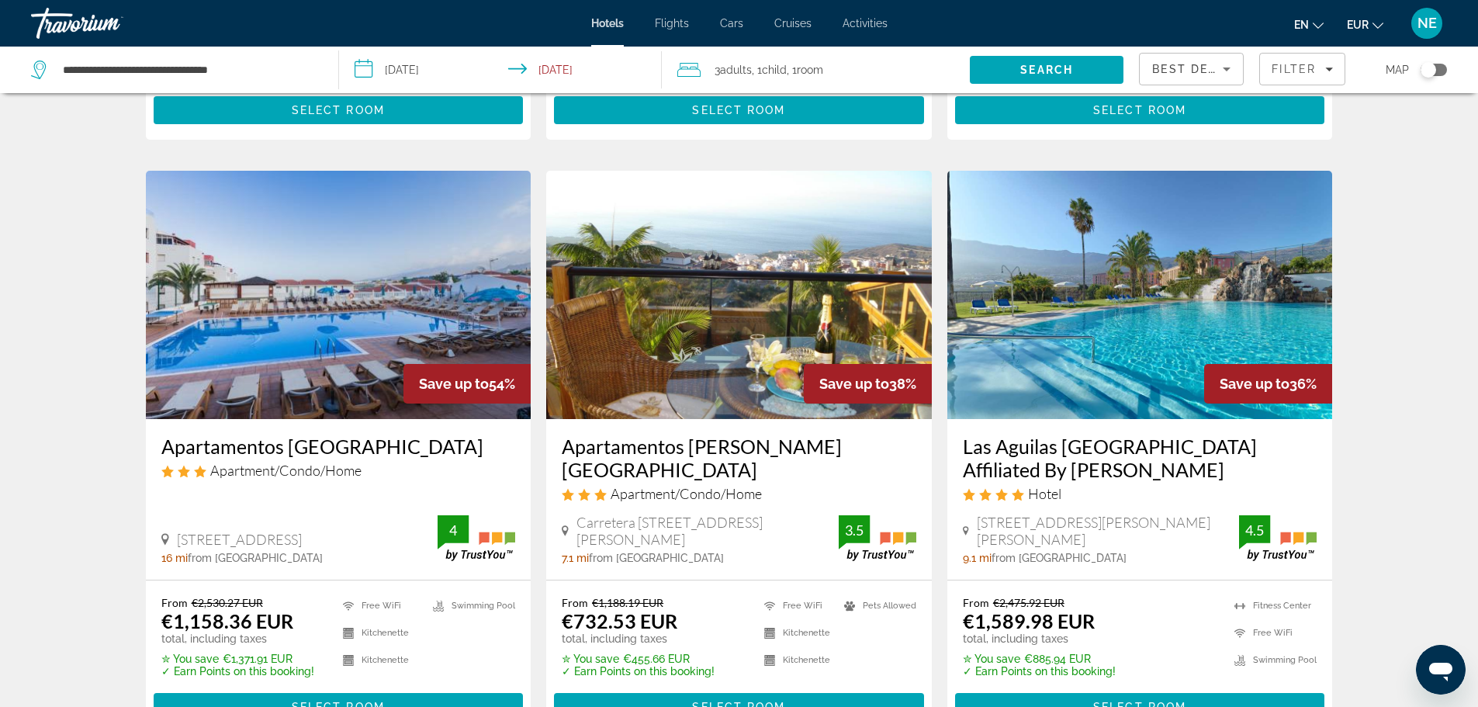
scroll to position [571, 0]
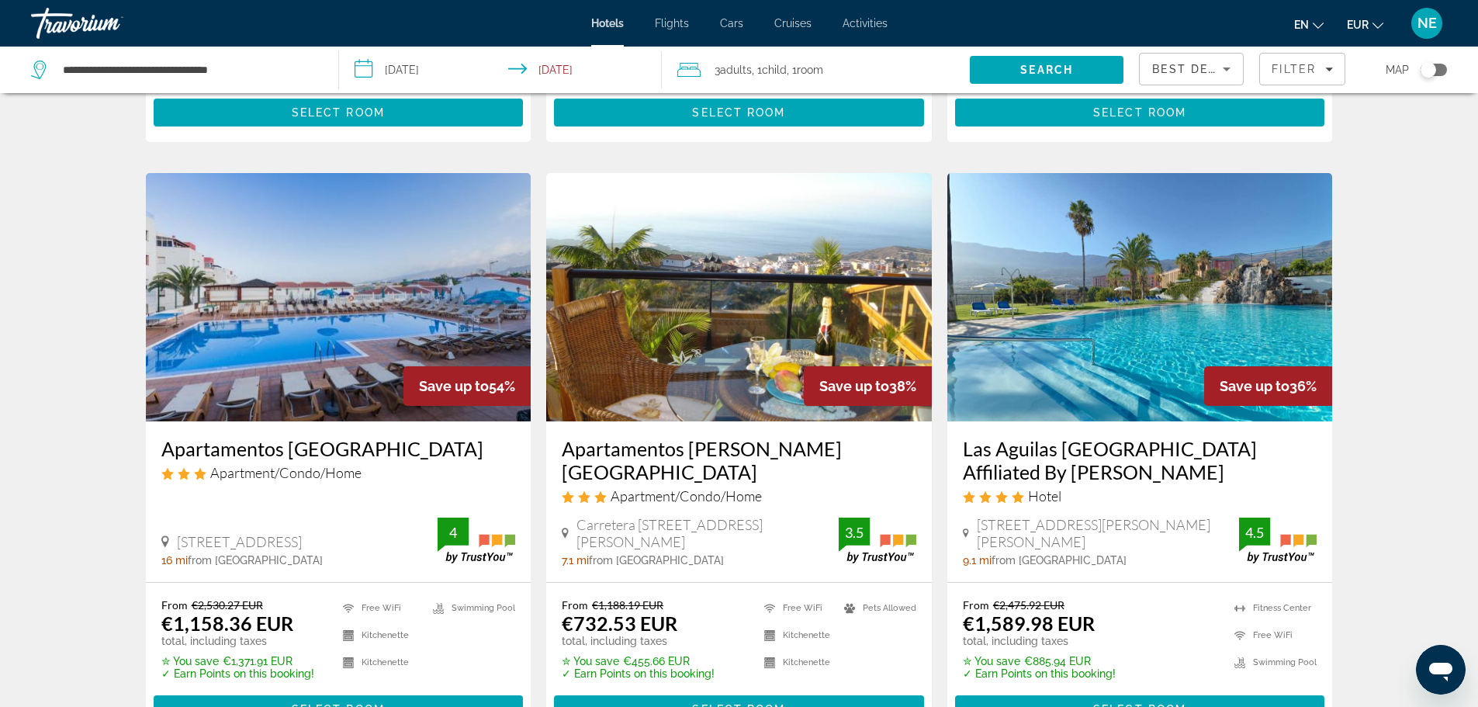
click at [729, 303] on img "Main content" at bounding box center [739, 297] width 386 height 248
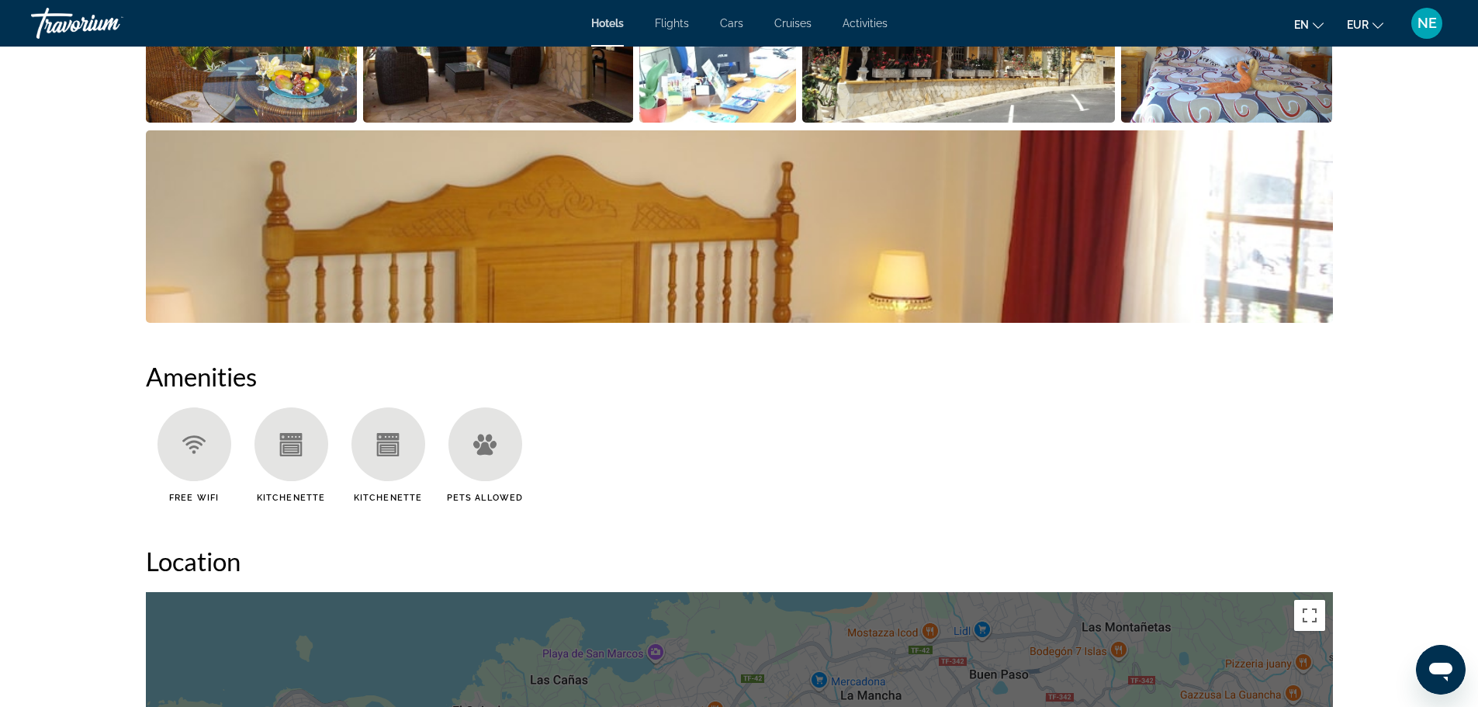
scroll to position [580, 0]
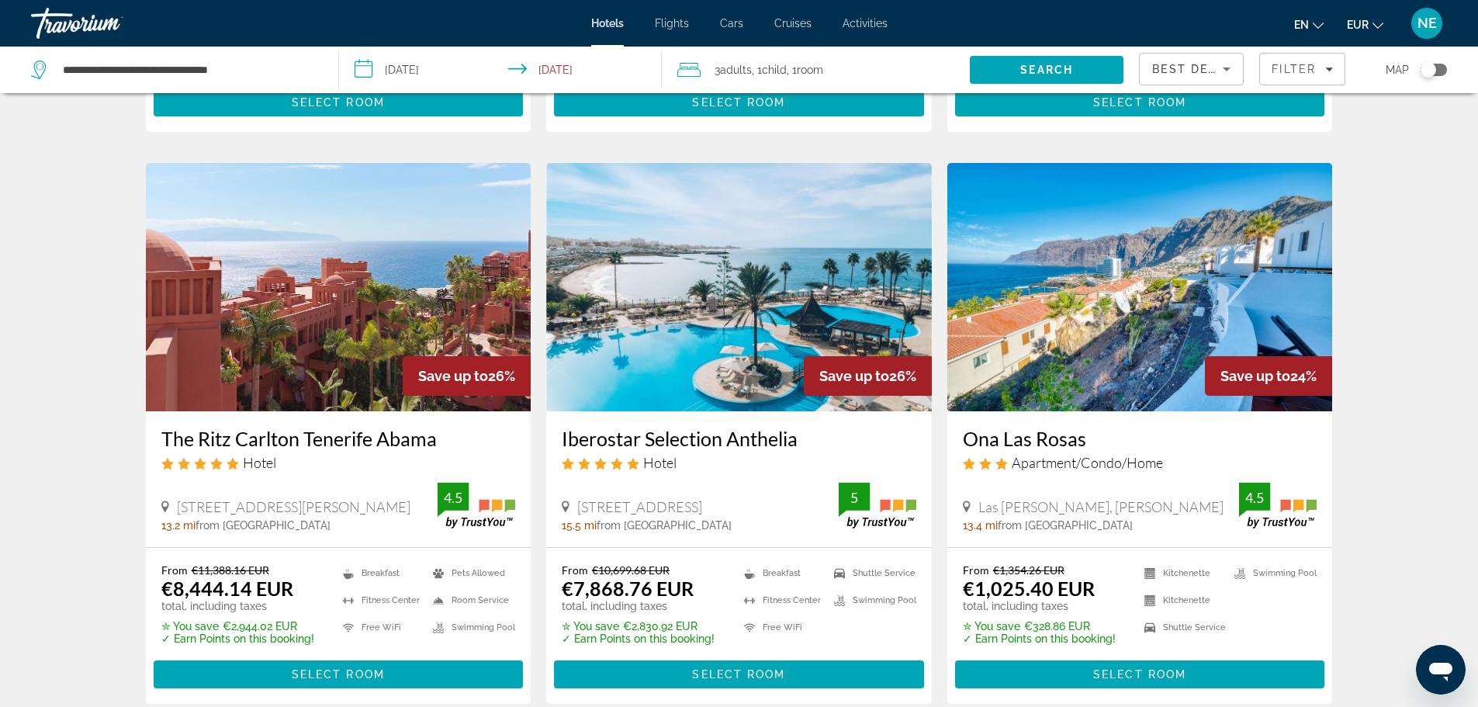
scroll to position [1984, 0]
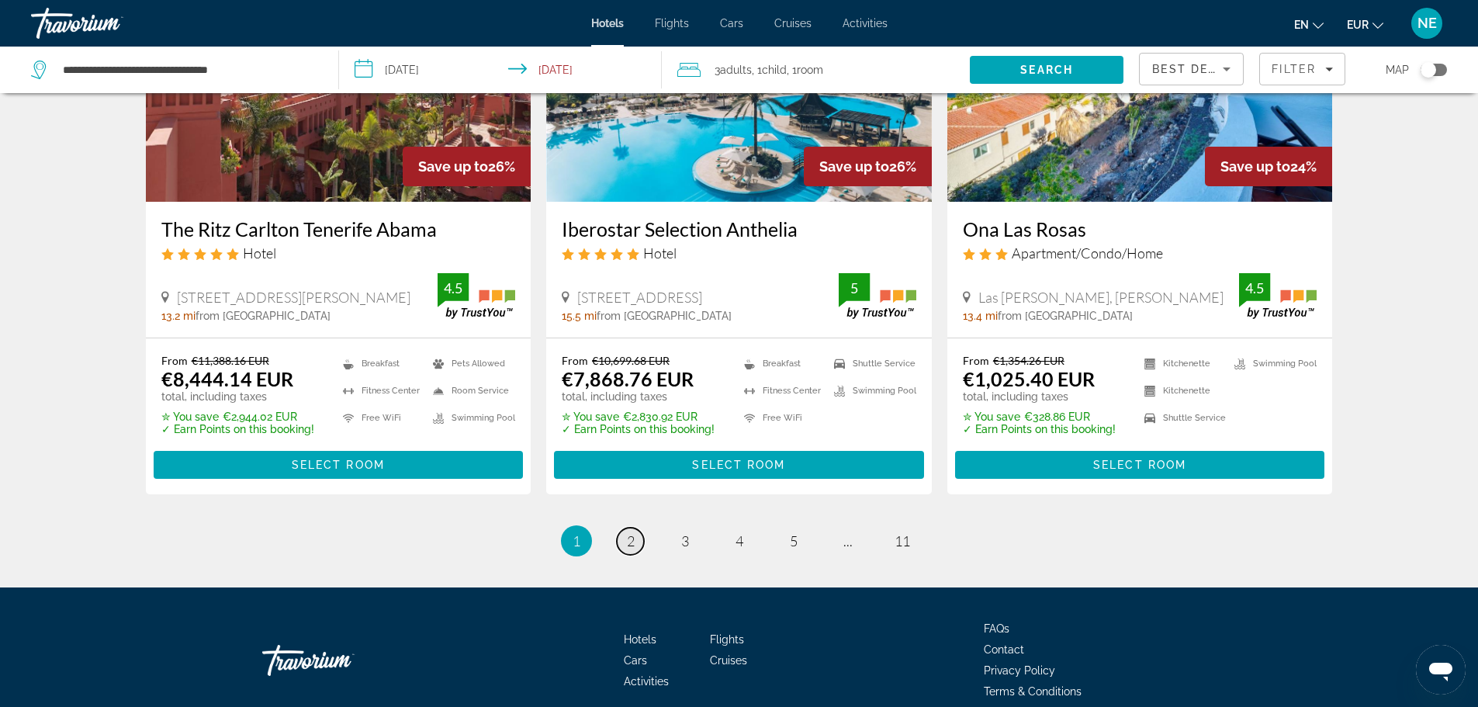
click at [629, 532] on span "2" at bounding box center [631, 540] width 8 height 17
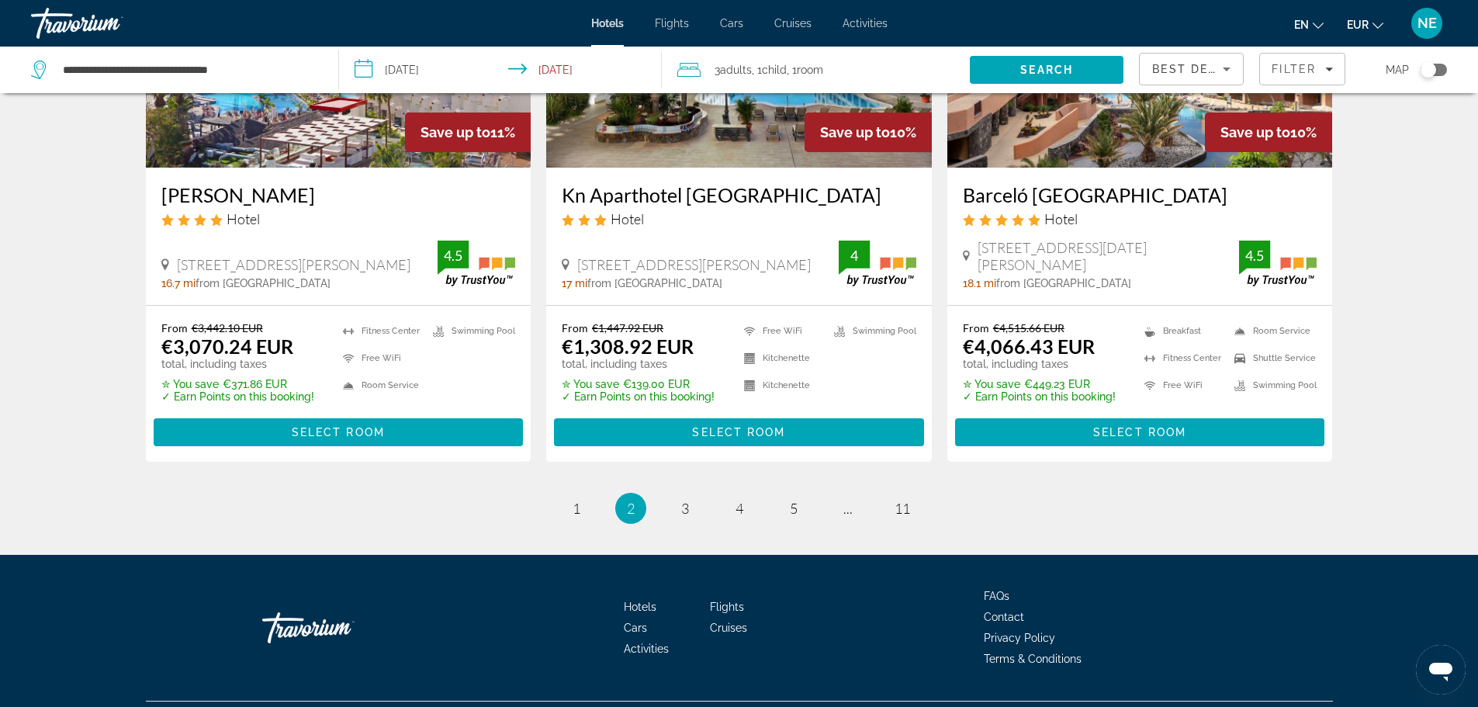
scroll to position [1996, 0]
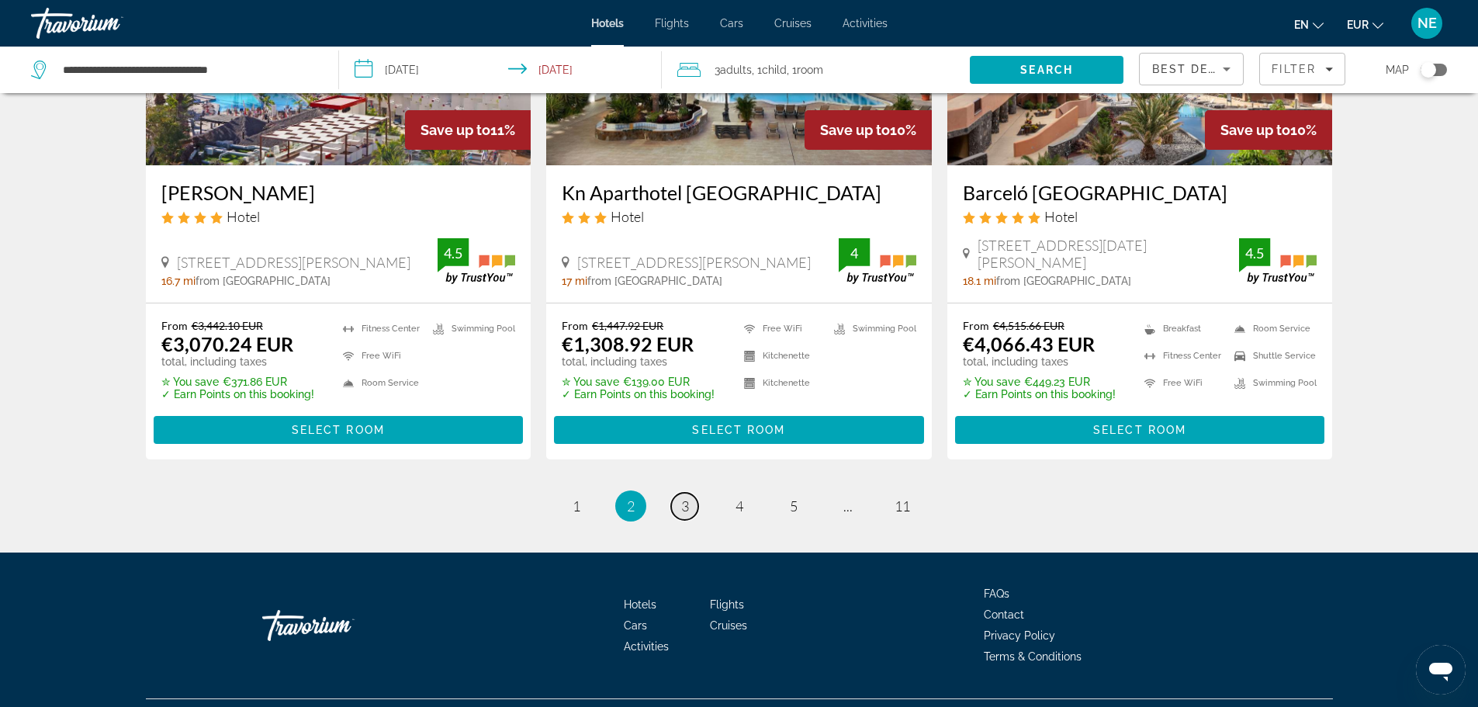
click at [687, 508] on span "3" at bounding box center [685, 505] width 8 height 17
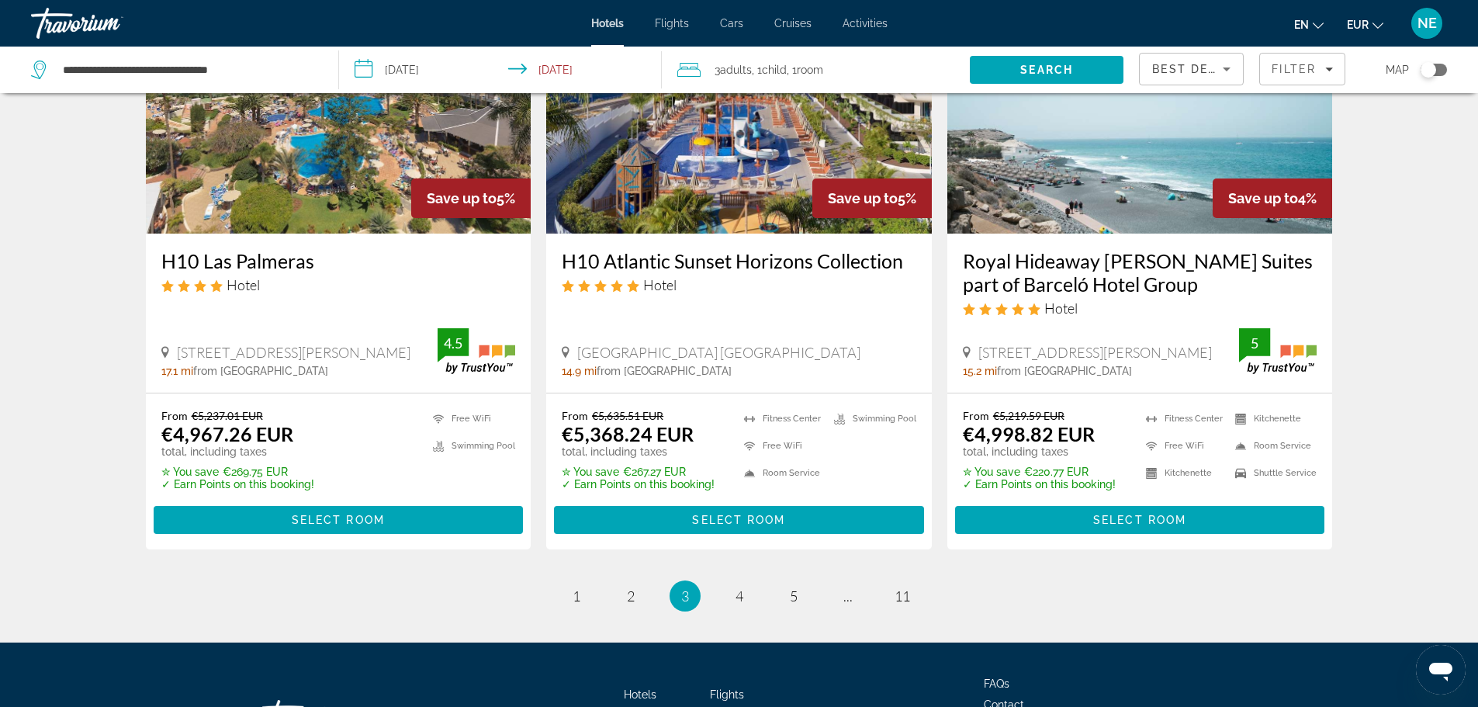
scroll to position [2007, 0]
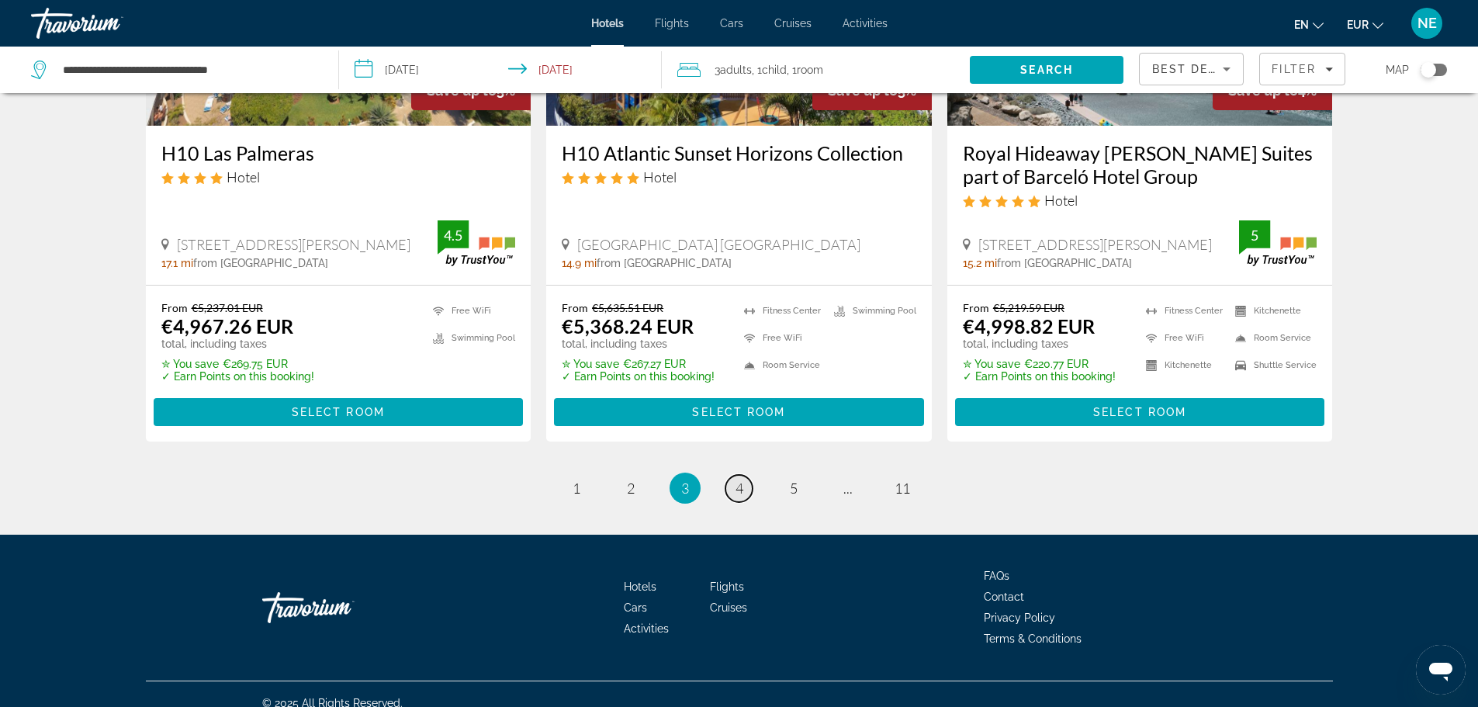
click at [737, 480] on span "4" at bounding box center [740, 488] width 8 height 17
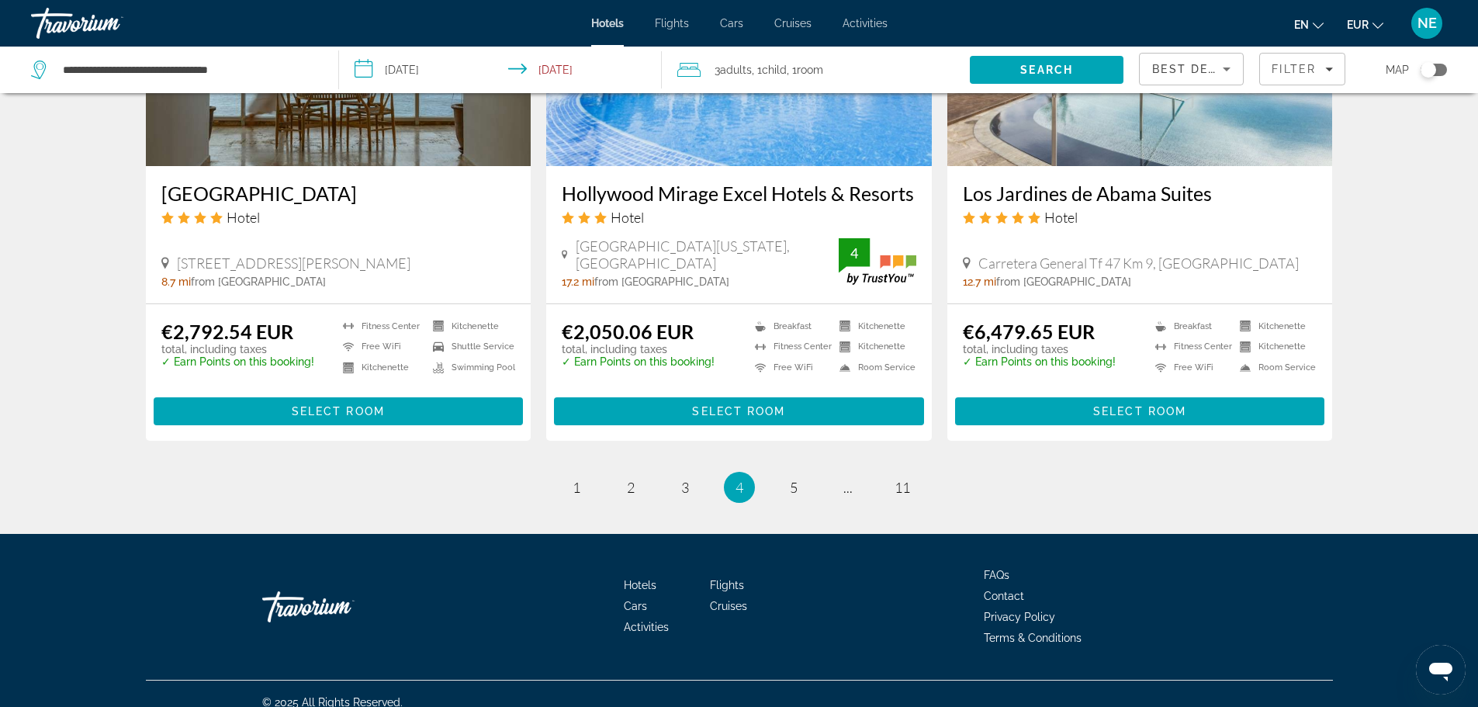
scroll to position [1933, 0]
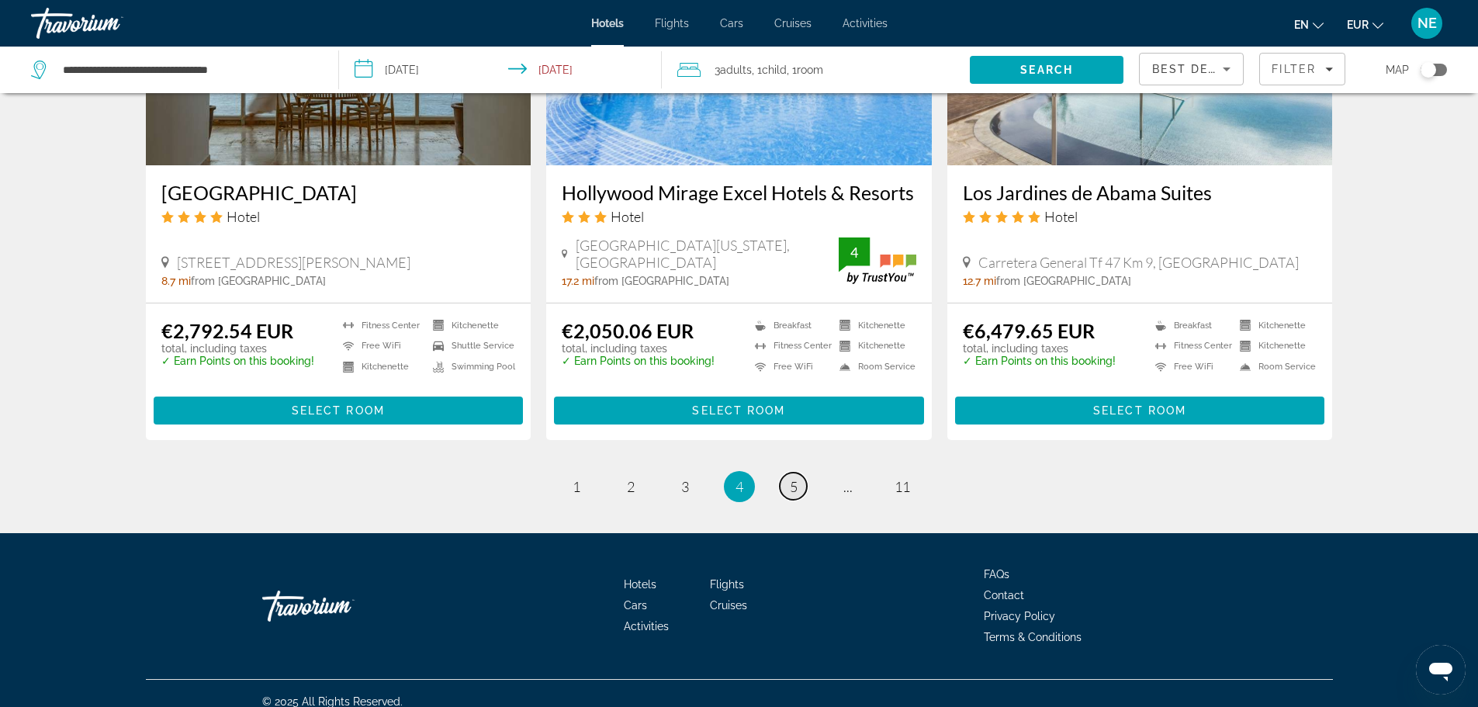
click at [794, 484] on span "5" at bounding box center [794, 486] width 8 height 17
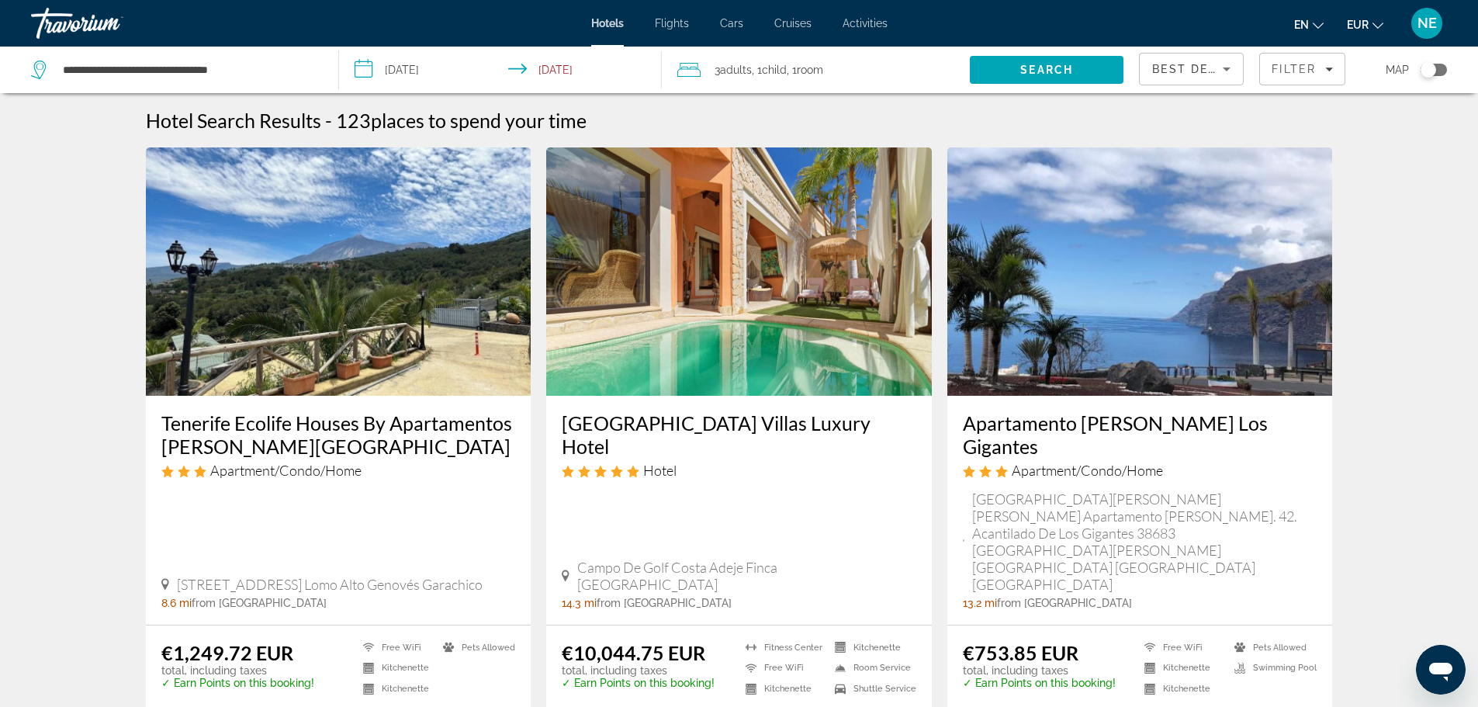
click at [1123, 310] on img "Main content" at bounding box center [1140, 271] width 386 height 248
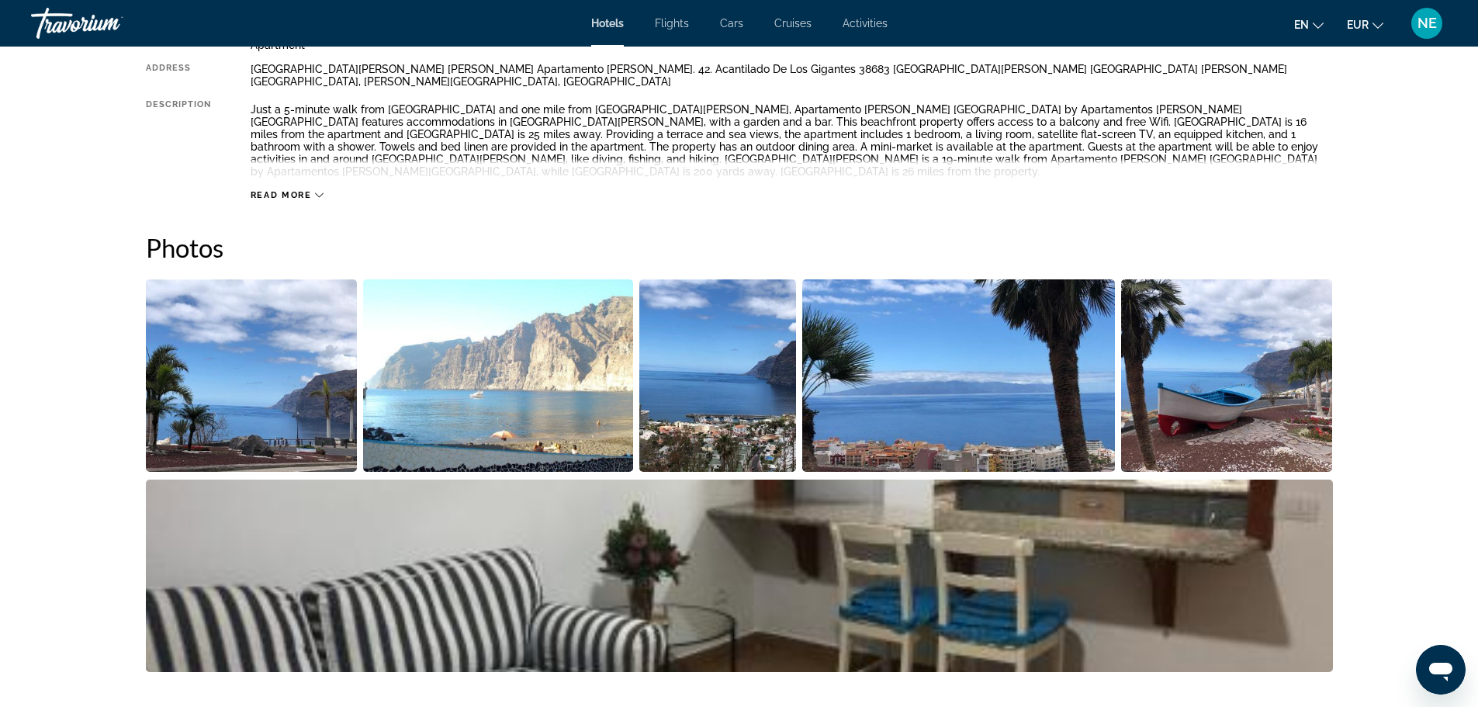
scroll to position [598, 0]
click at [268, 286] on img "Open full-screen image slider" at bounding box center [252, 375] width 212 height 192
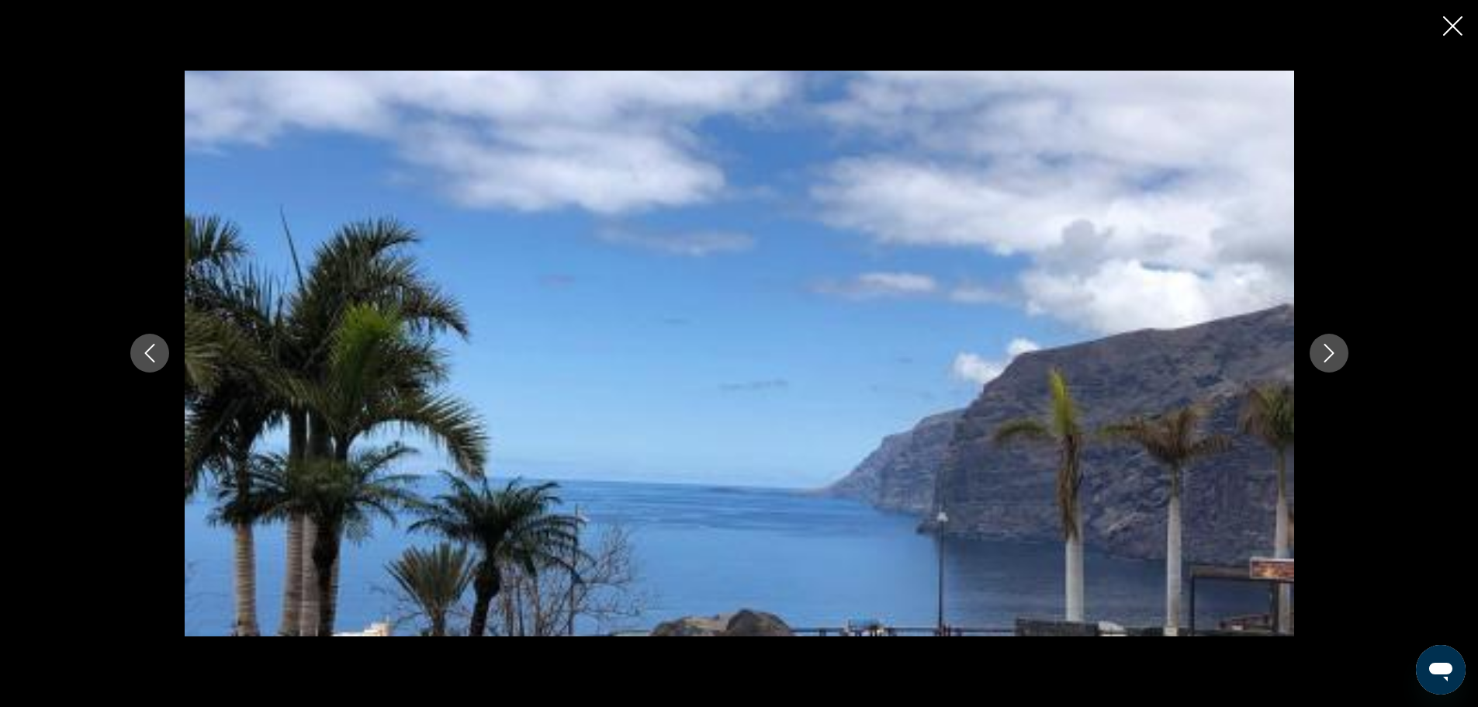
click at [1342, 355] on button "Next image" at bounding box center [1329, 353] width 39 height 39
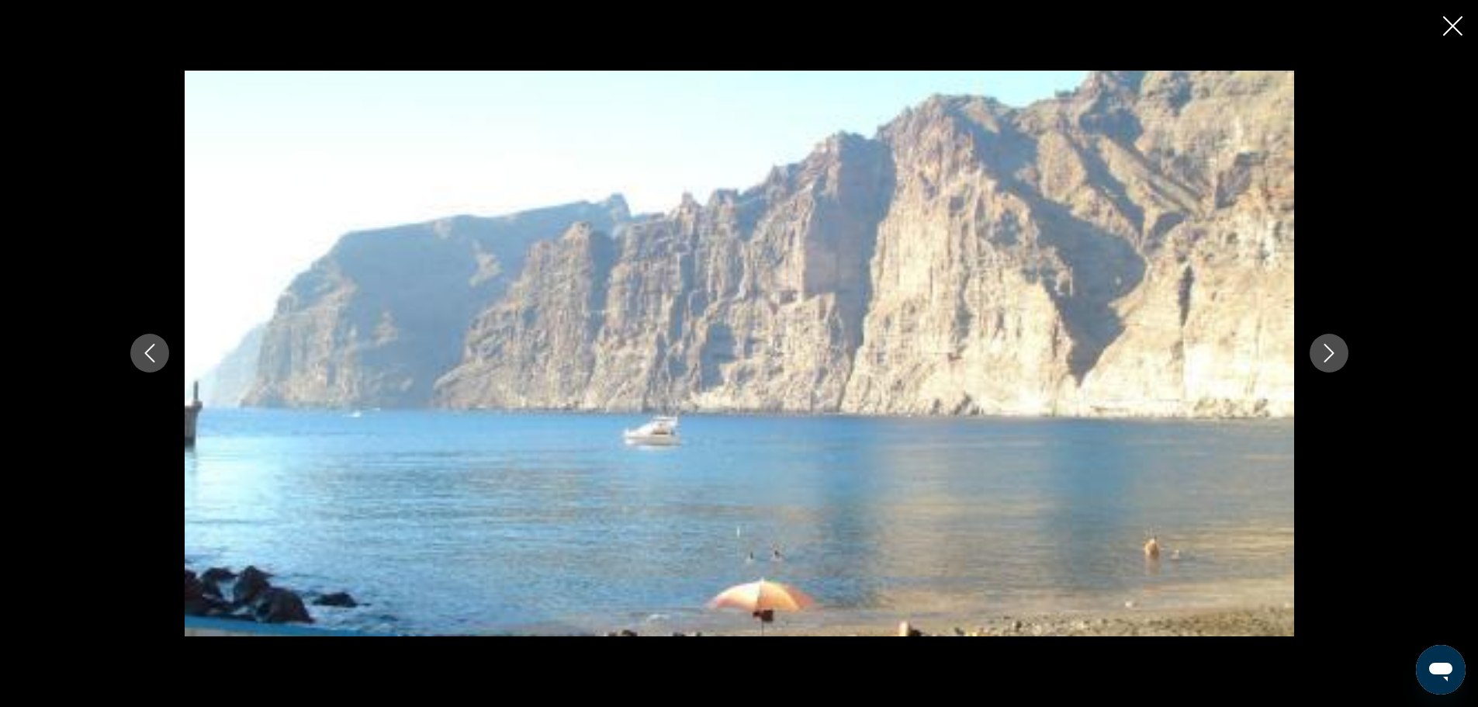
click at [1342, 355] on button "Next image" at bounding box center [1329, 353] width 39 height 39
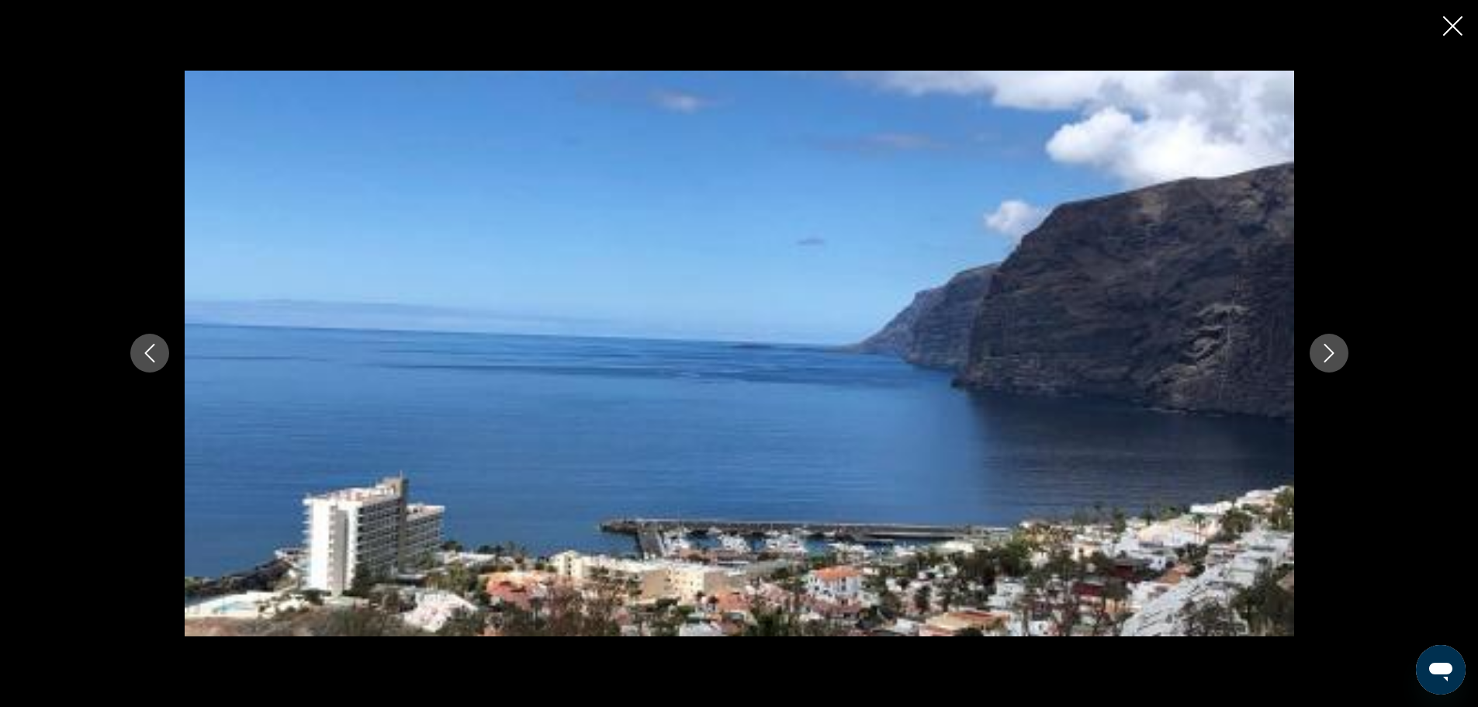
click at [1342, 355] on button "Next image" at bounding box center [1329, 353] width 39 height 39
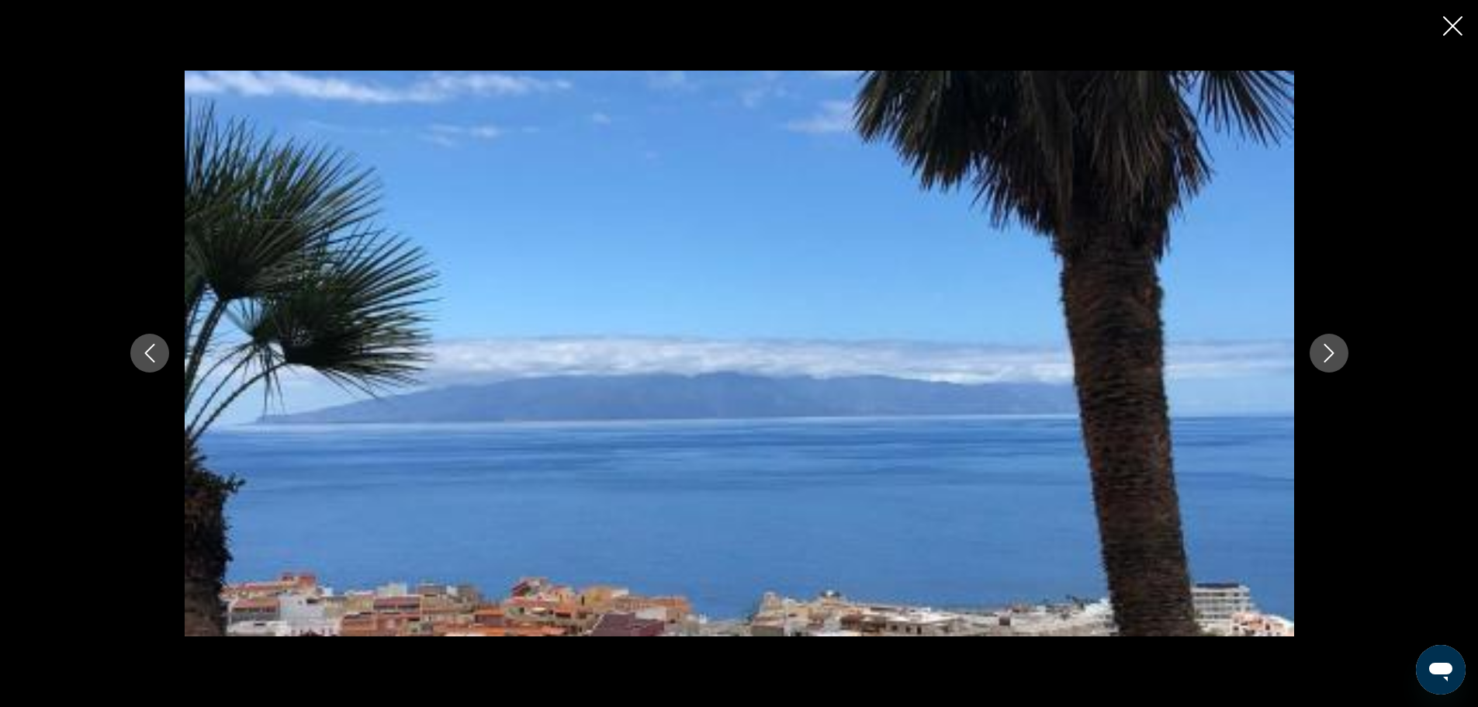
click at [1342, 355] on button "Next image" at bounding box center [1329, 353] width 39 height 39
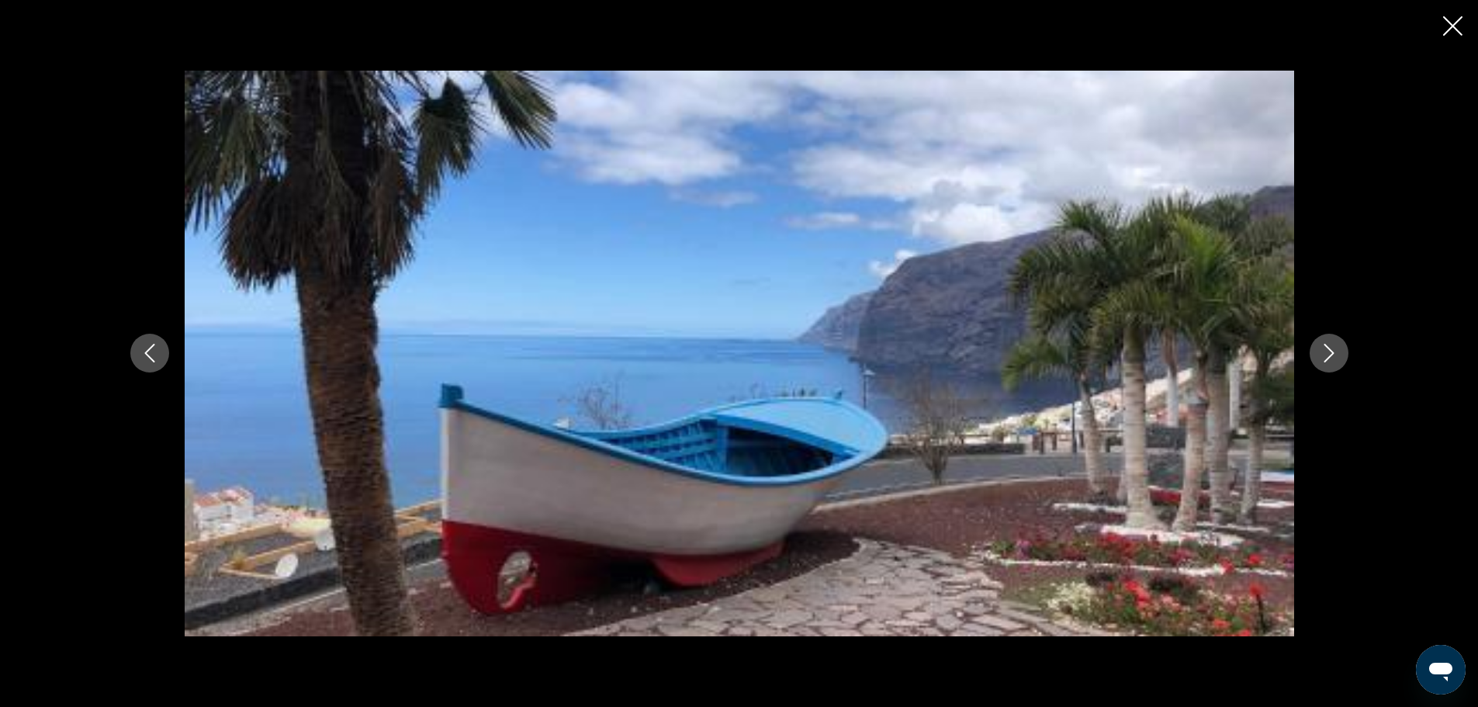
click at [1342, 355] on button "Next image" at bounding box center [1329, 353] width 39 height 39
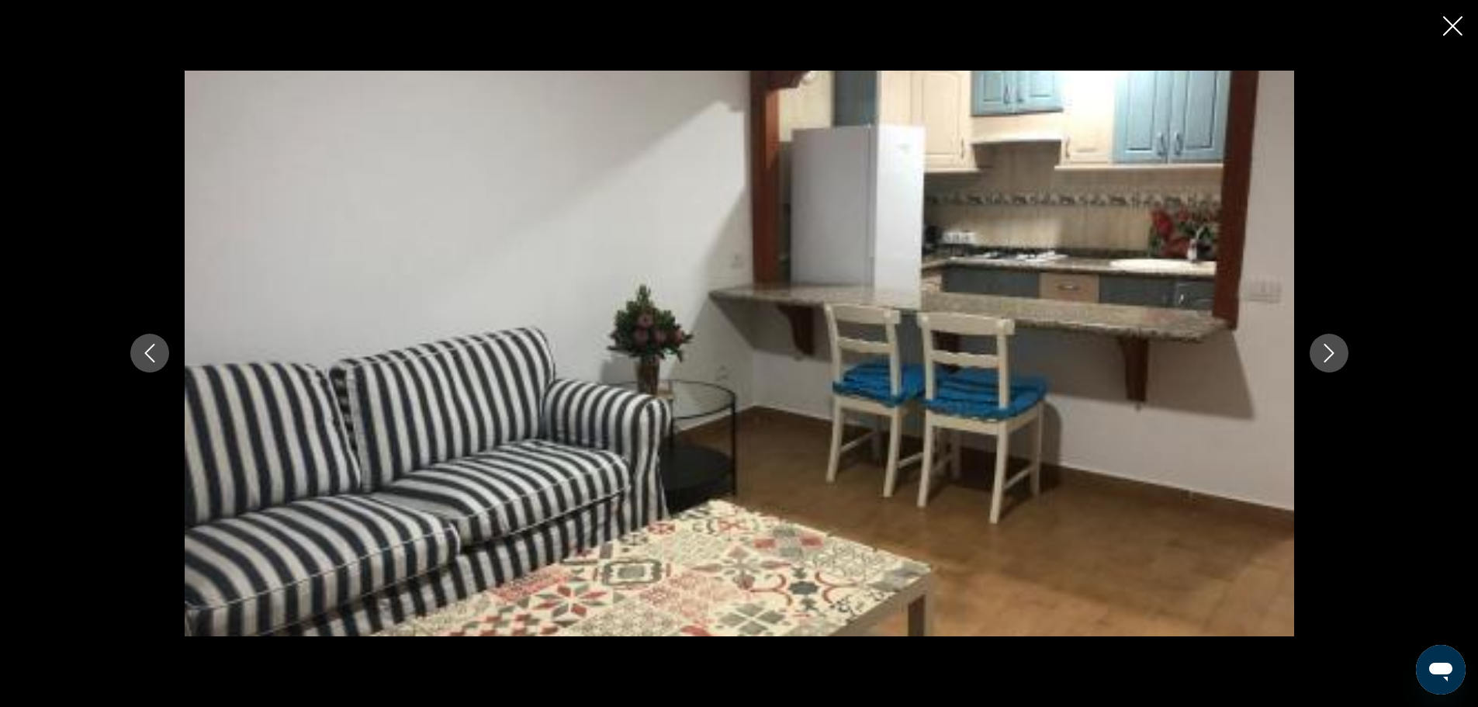
click at [1342, 355] on button "Next image" at bounding box center [1329, 353] width 39 height 39
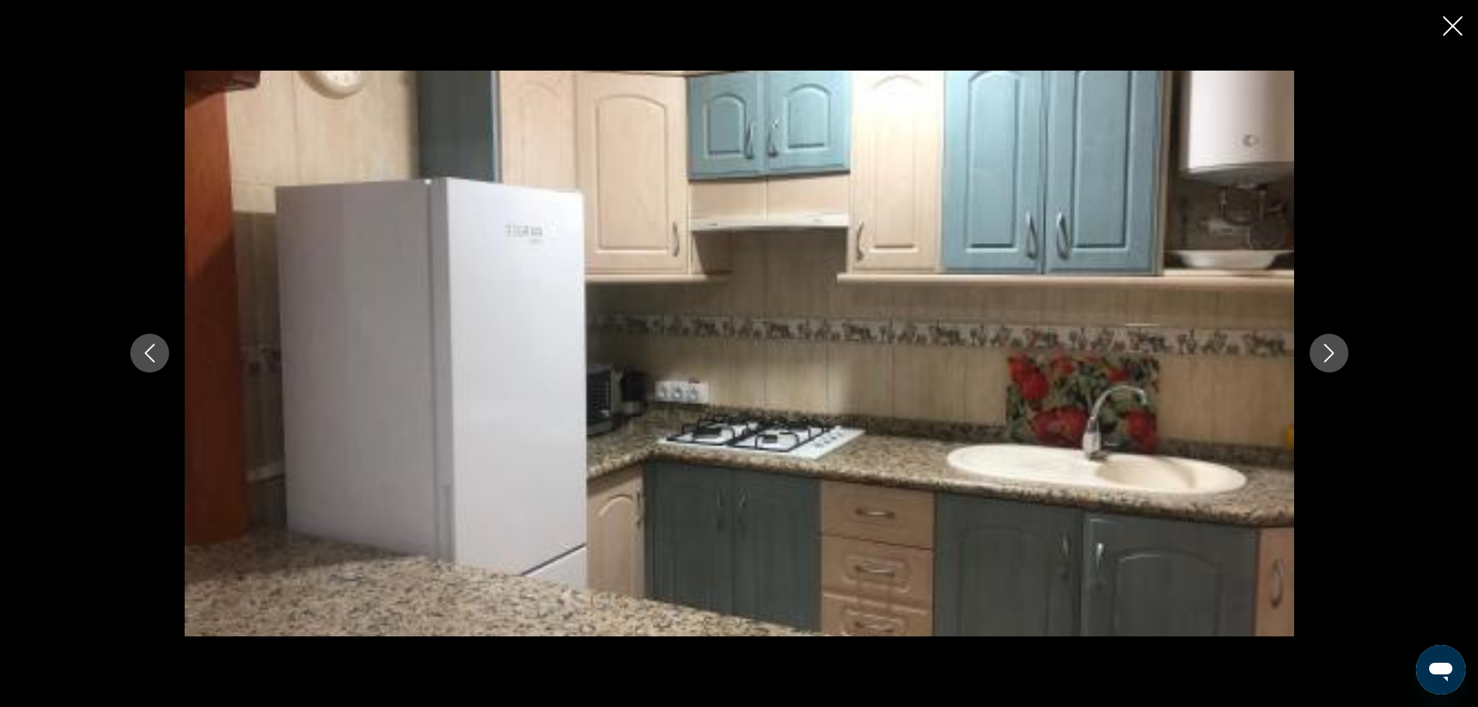
click at [1342, 355] on button "Next image" at bounding box center [1329, 353] width 39 height 39
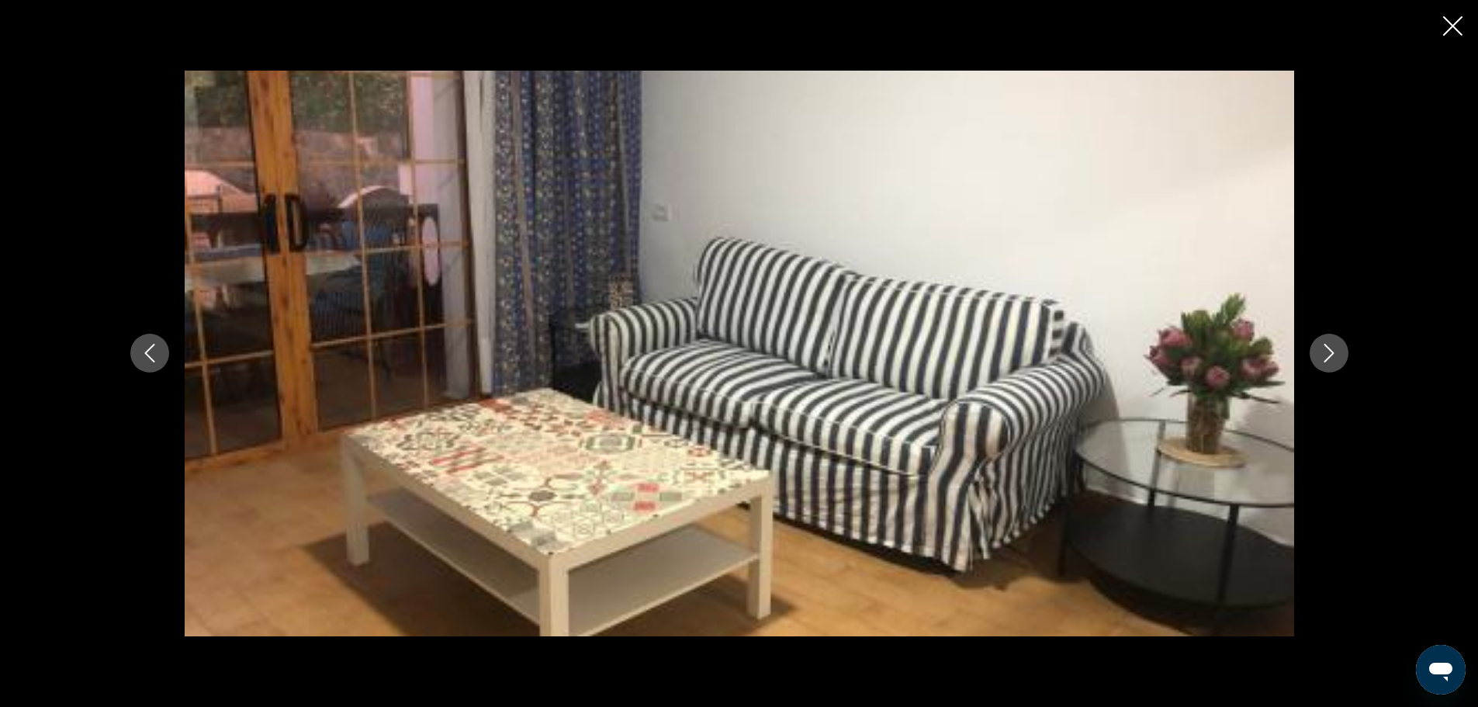
click at [1342, 355] on button "Next image" at bounding box center [1329, 353] width 39 height 39
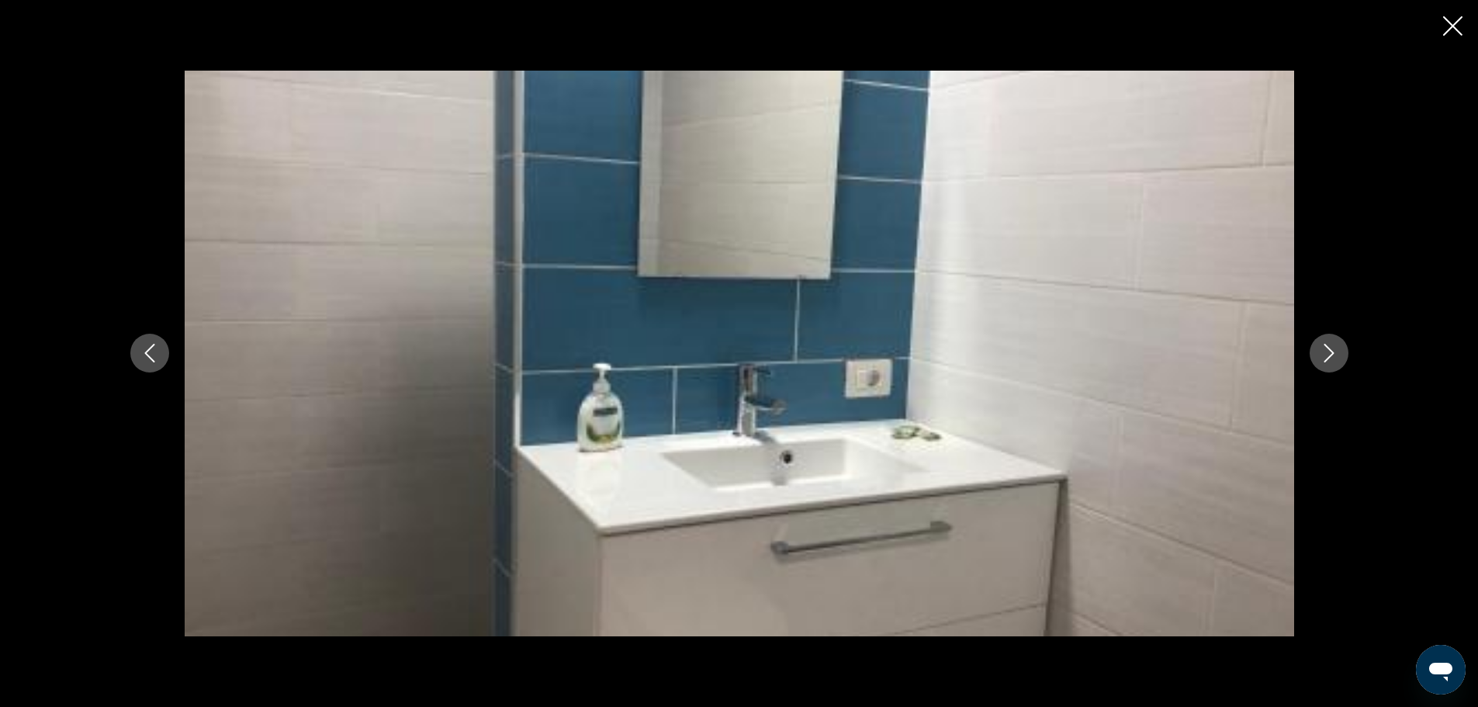
click at [1342, 355] on button "Next image" at bounding box center [1329, 353] width 39 height 39
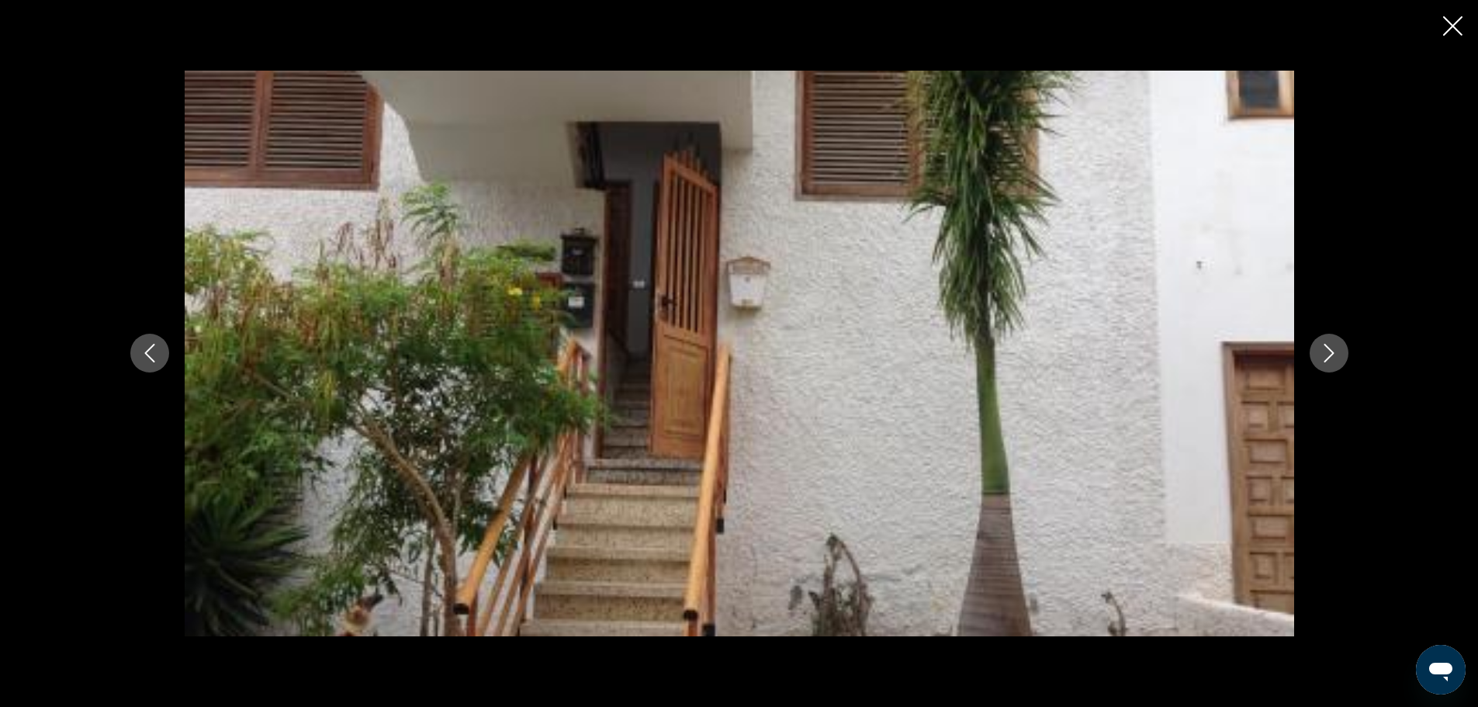
click at [1342, 355] on button "Next image" at bounding box center [1329, 353] width 39 height 39
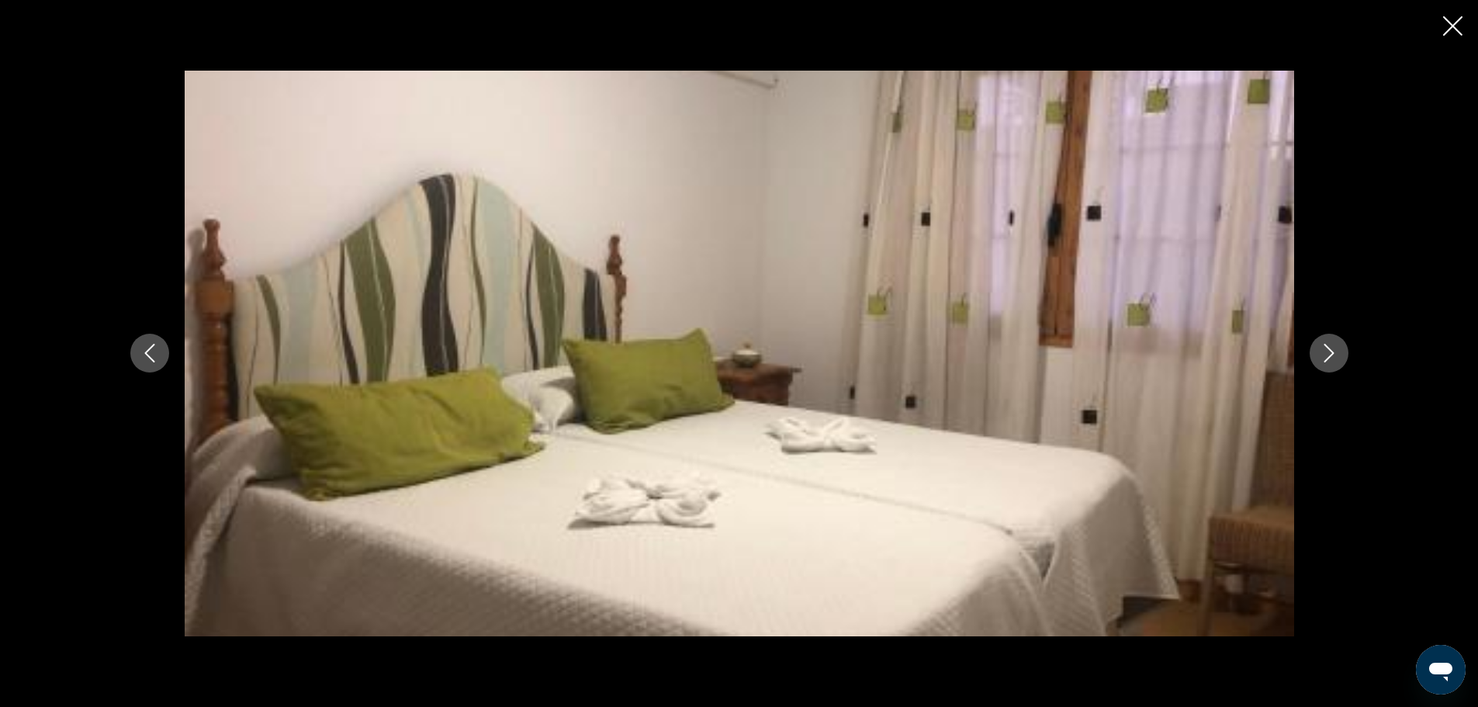
click at [1342, 355] on button "Next image" at bounding box center [1329, 353] width 39 height 39
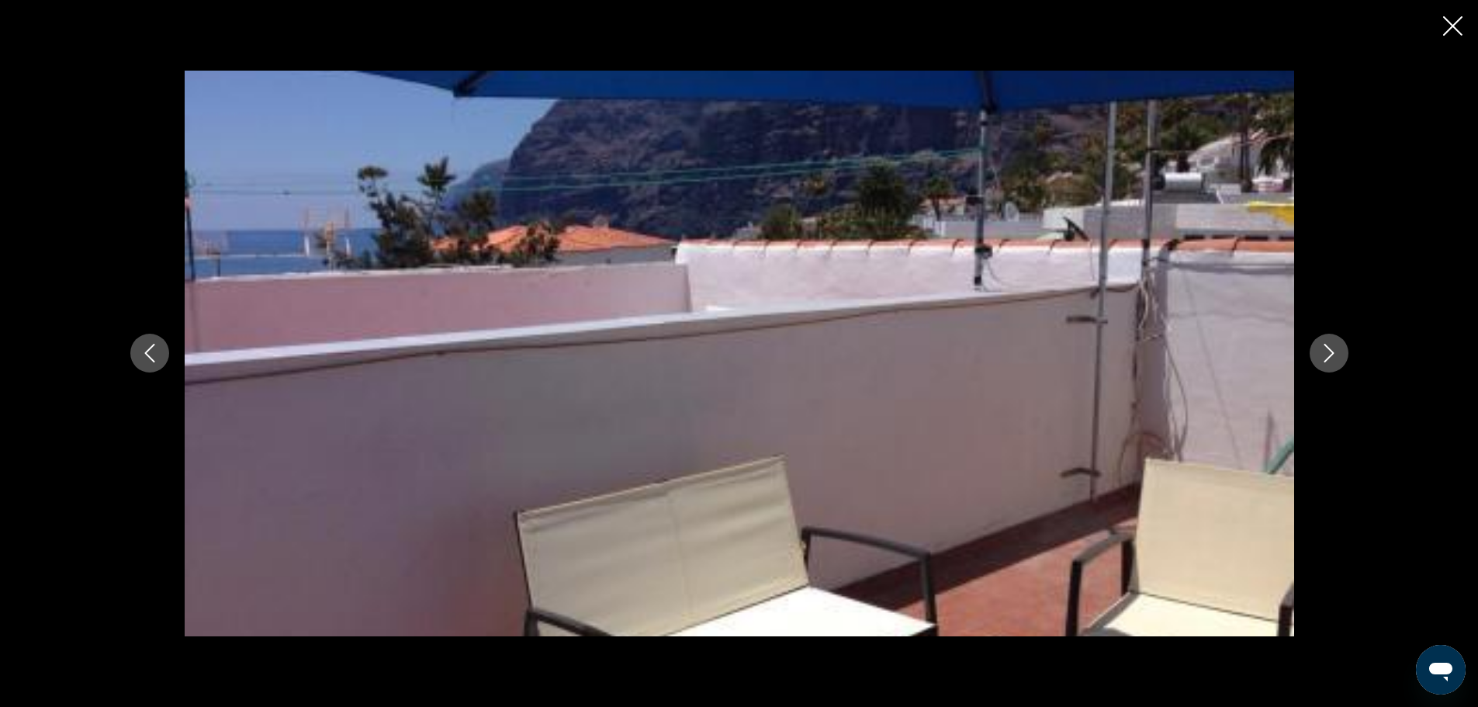
click at [1342, 355] on button "Next image" at bounding box center [1329, 353] width 39 height 39
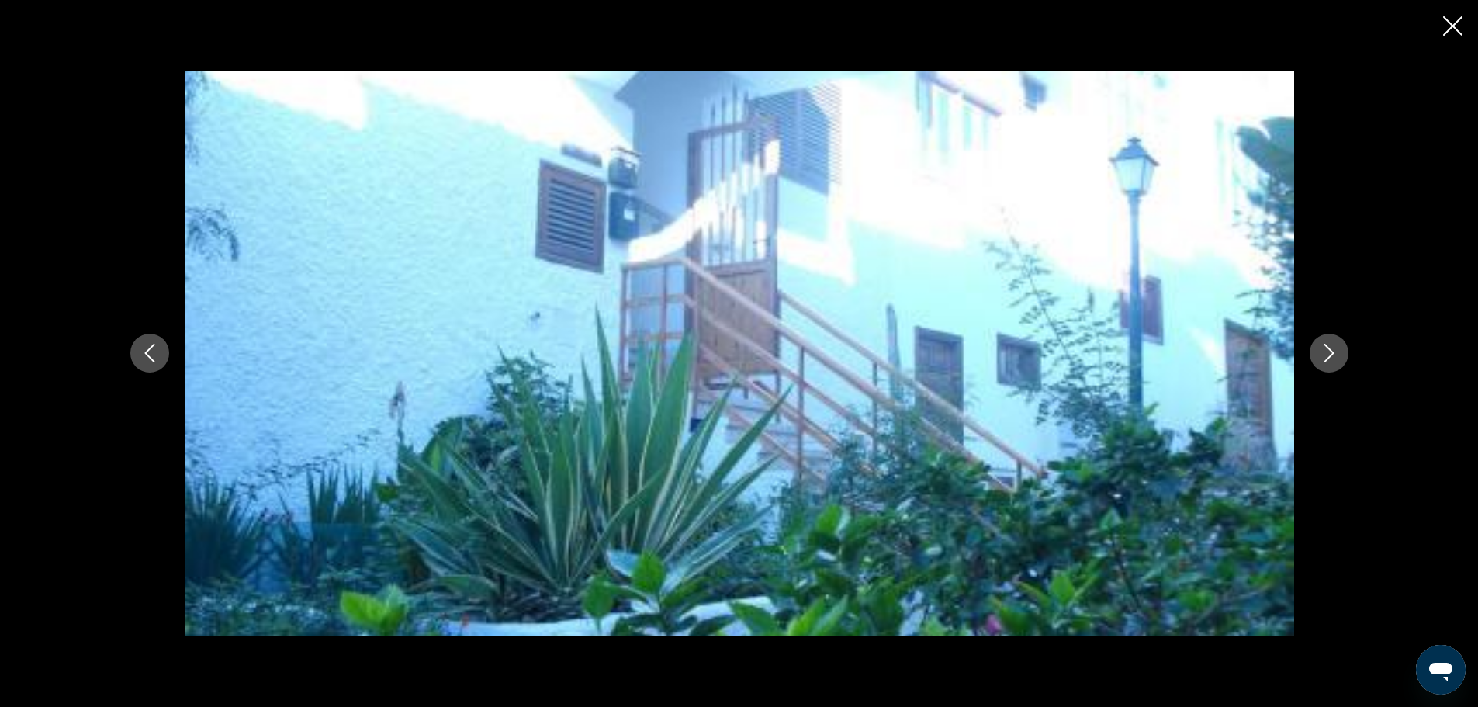
click at [1342, 355] on button "Next image" at bounding box center [1329, 353] width 39 height 39
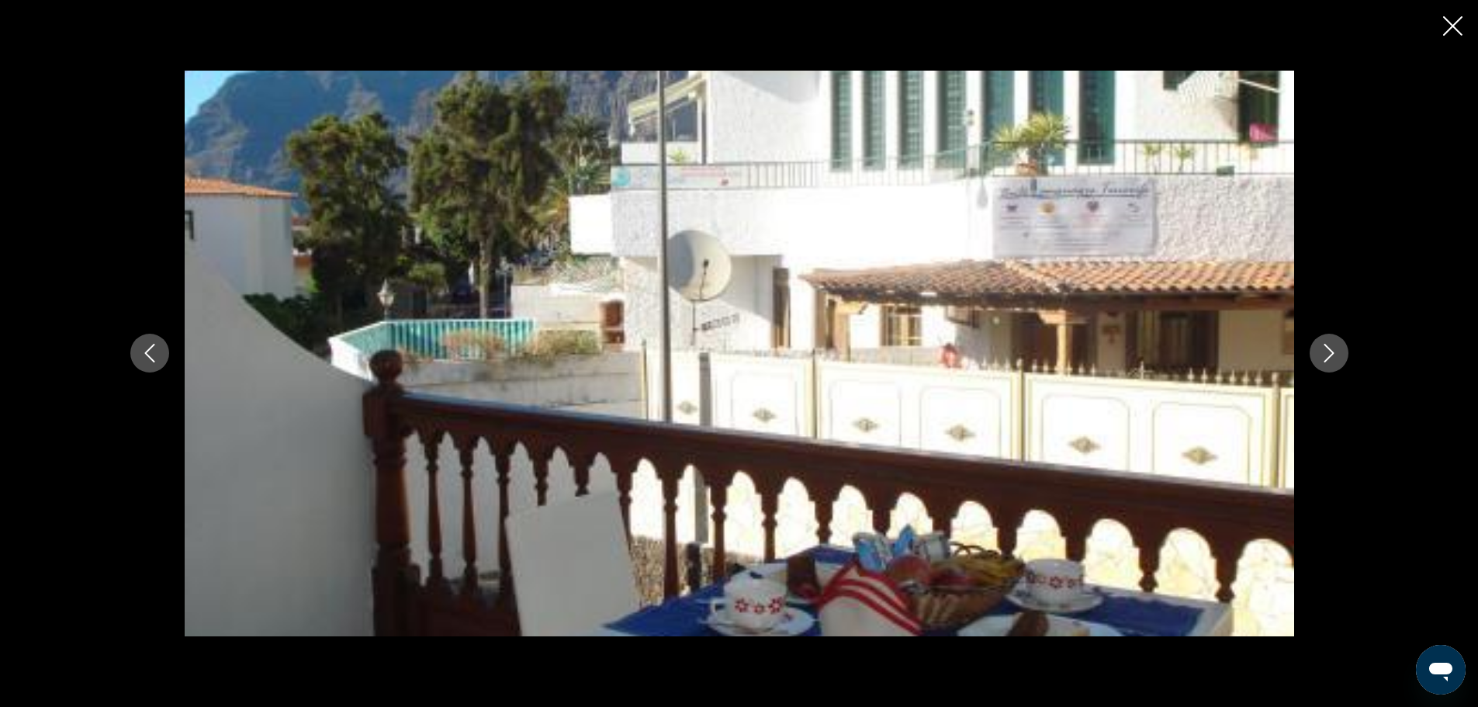
click at [1463, 23] on div "prev next" at bounding box center [739, 353] width 1478 height 707
click at [1450, 25] on icon "Close slideshow" at bounding box center [1452, 25] width 19 height 19
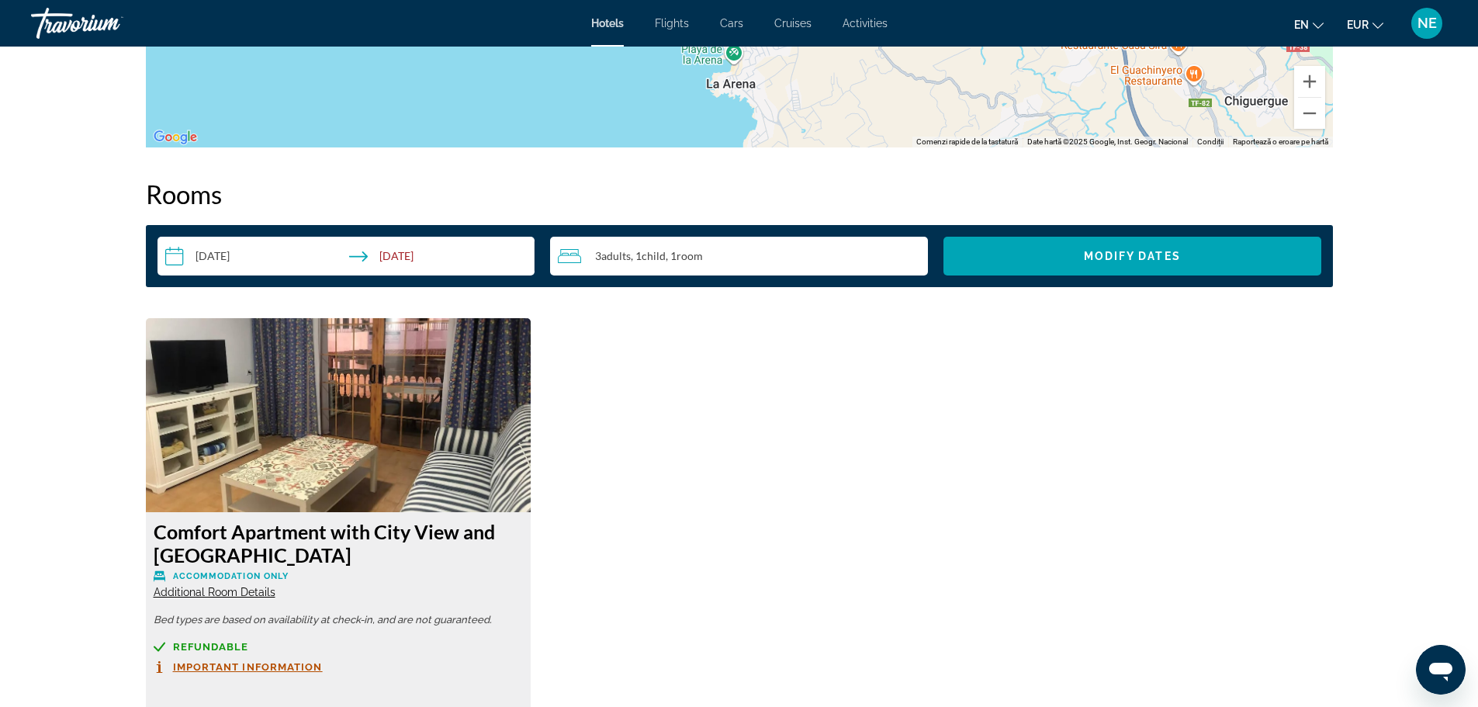
scroll to position [1631, 0]
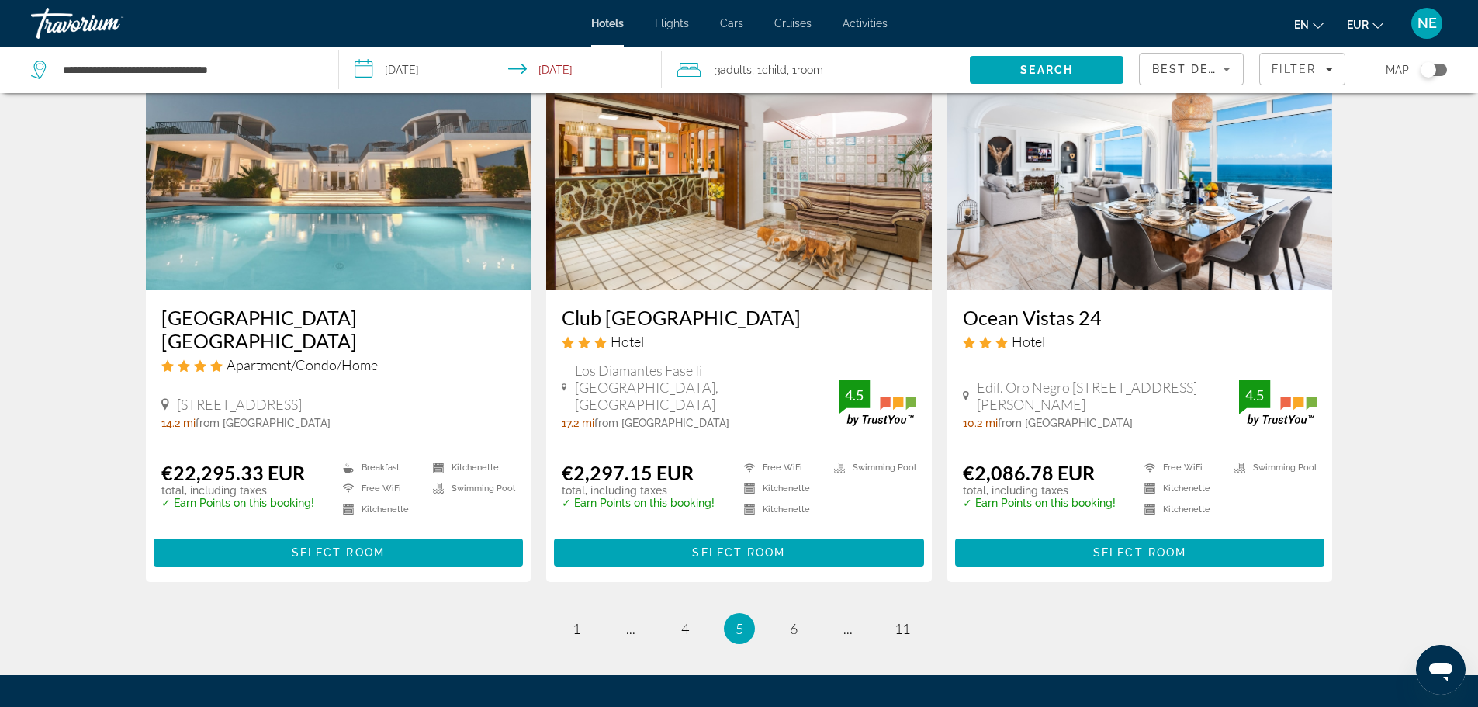
scroll to position [1926, 0]
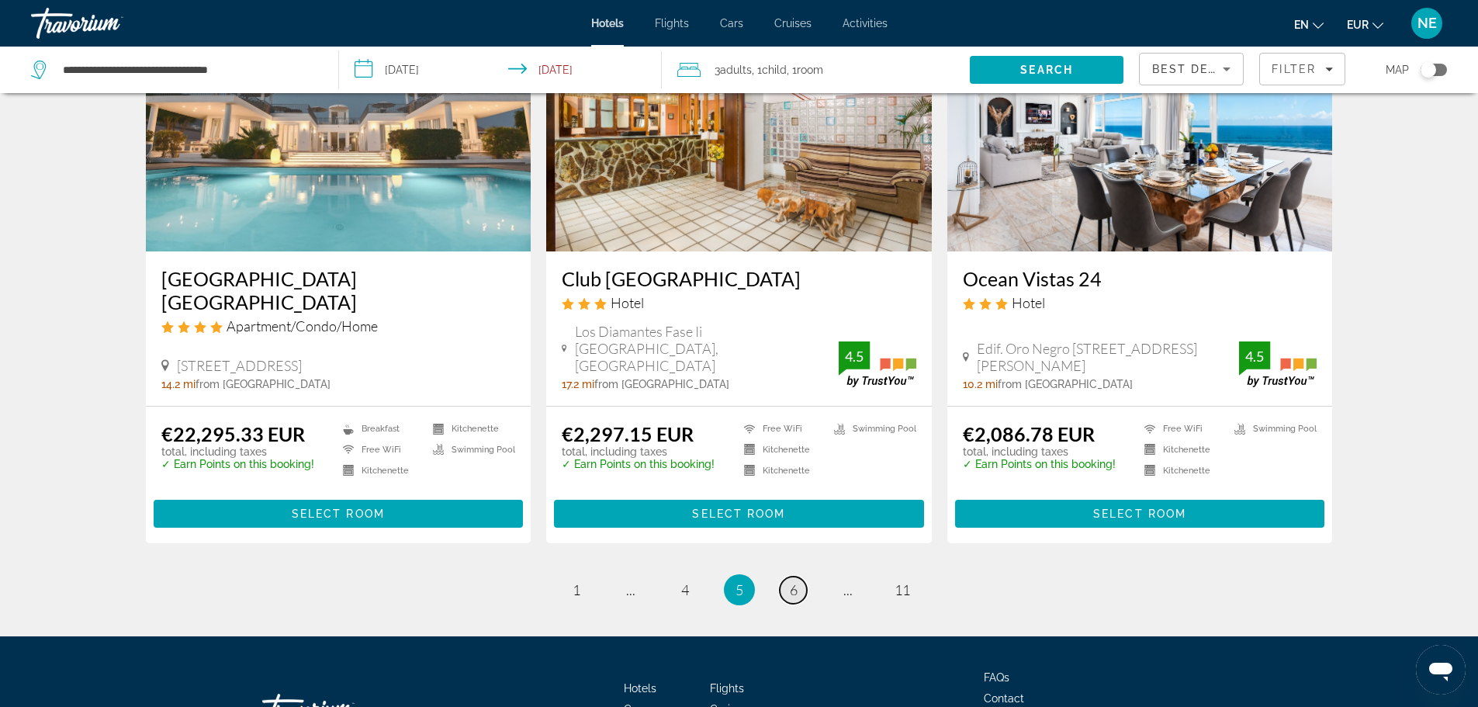
click at [797, 581] on span "6" at bounding box center [794, 589] width 8 height 17
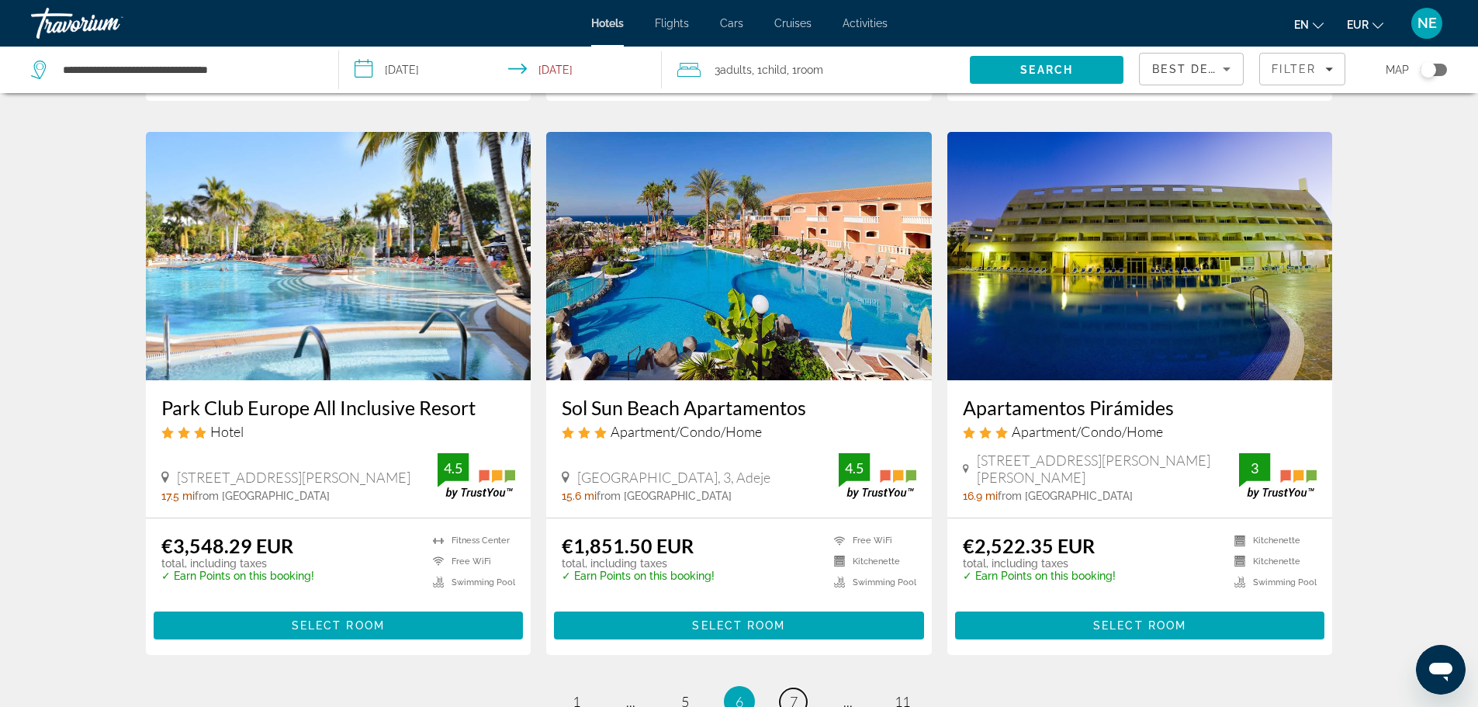
scroll to position [1913, 0]
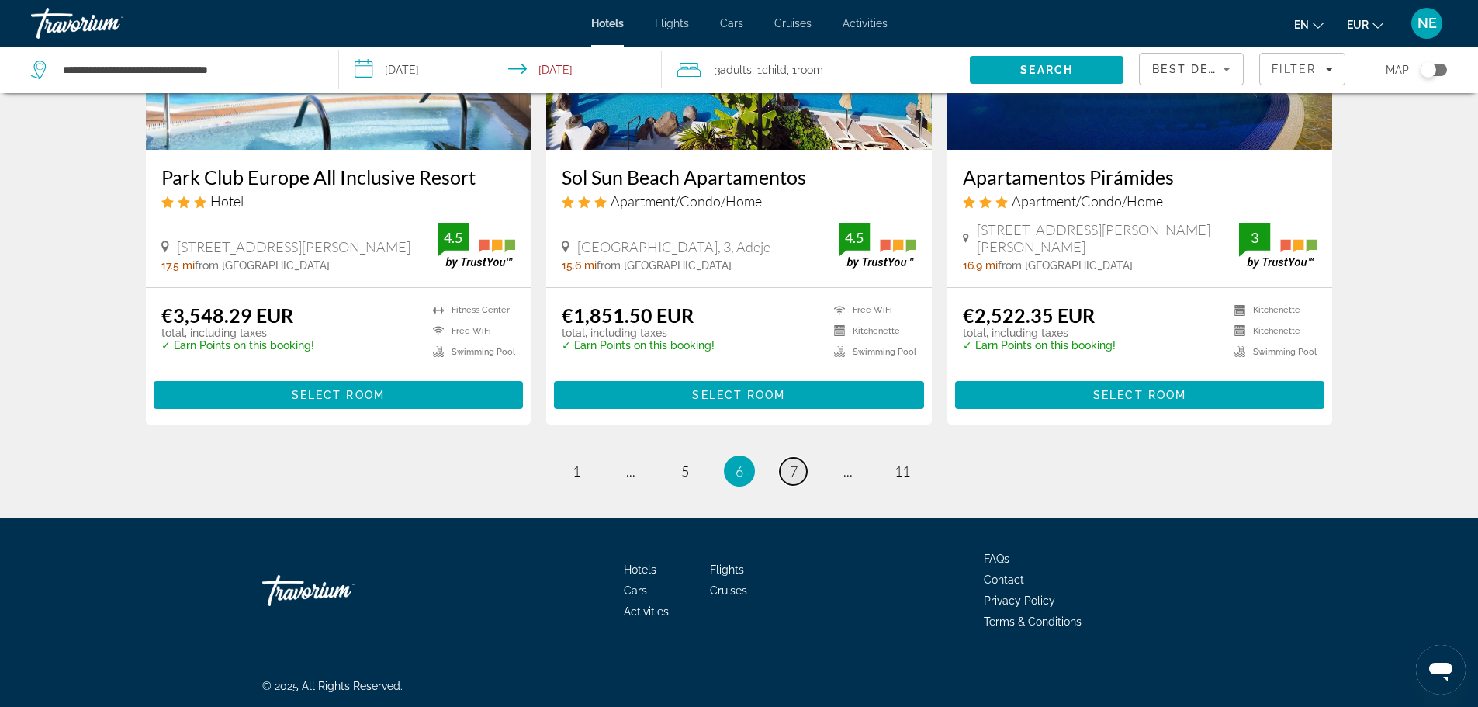
click at [791, 478] on span "7" at bounding box center [794, 470] width 8 height 17
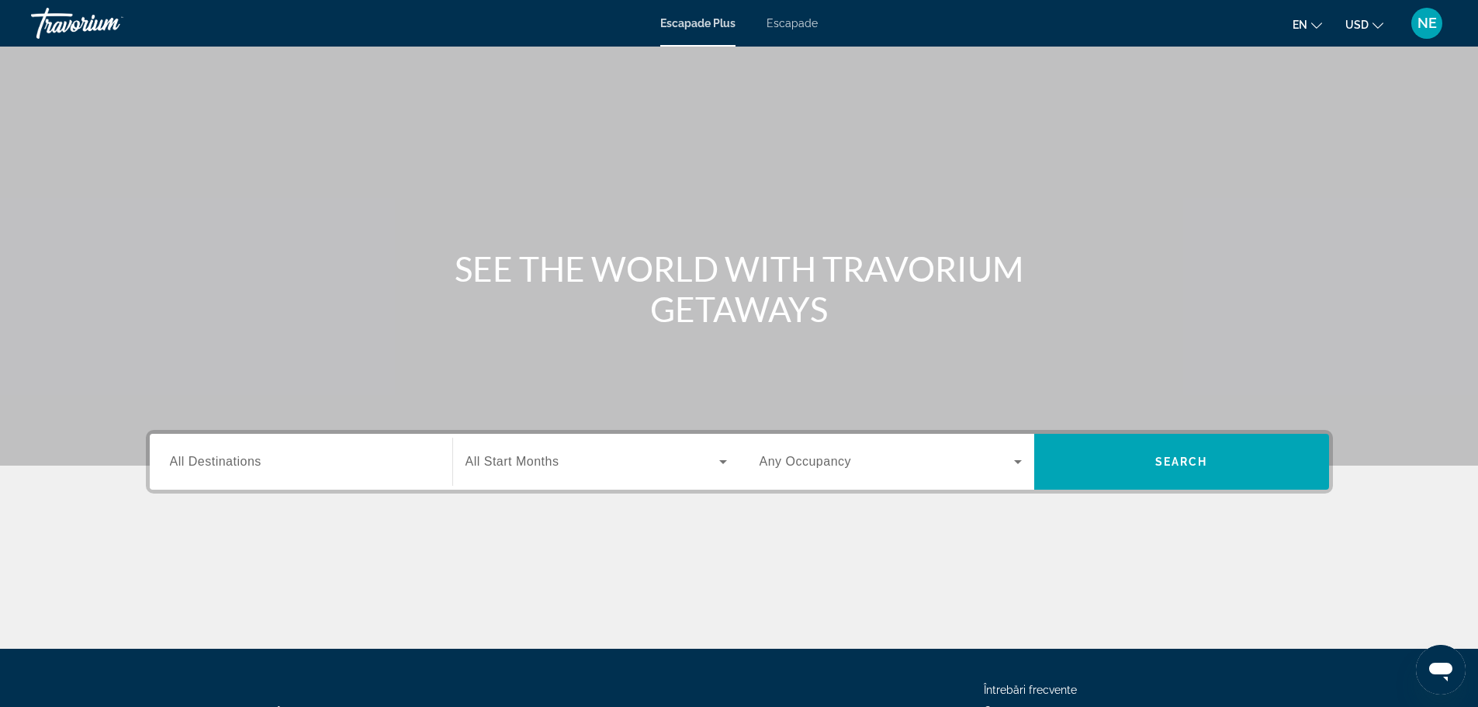
click at [216, 468] on label "Destination All Destinations" at bounding box center [216, 462] width 92 height 14
click at [216, 468] on input "Destination All Destinations" at bounding box center [301, 462] width 262 height 19
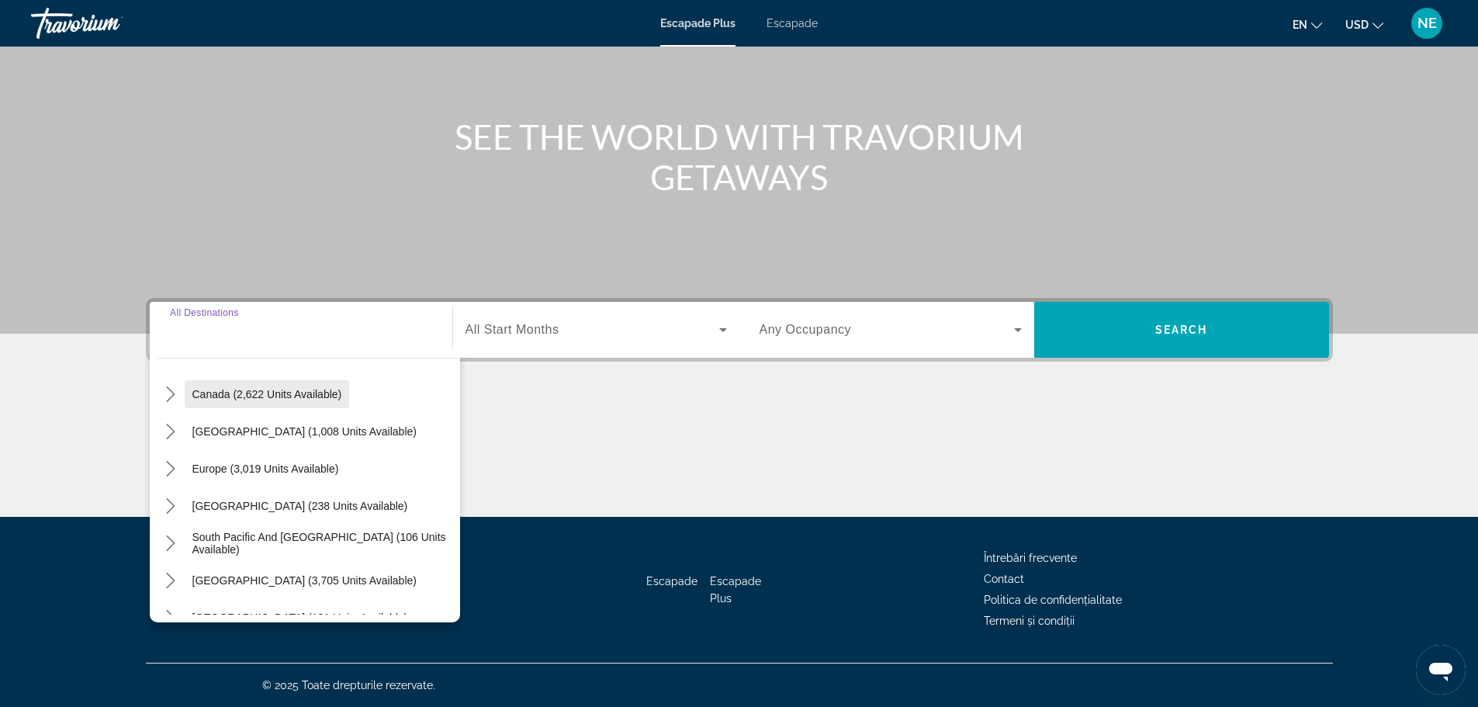
scroll to position [119, 0]
click at [168, 466] on icon "Toggle Europe (3,019 units available) submenu" at bounding box center [171, 468] width 16 height 16
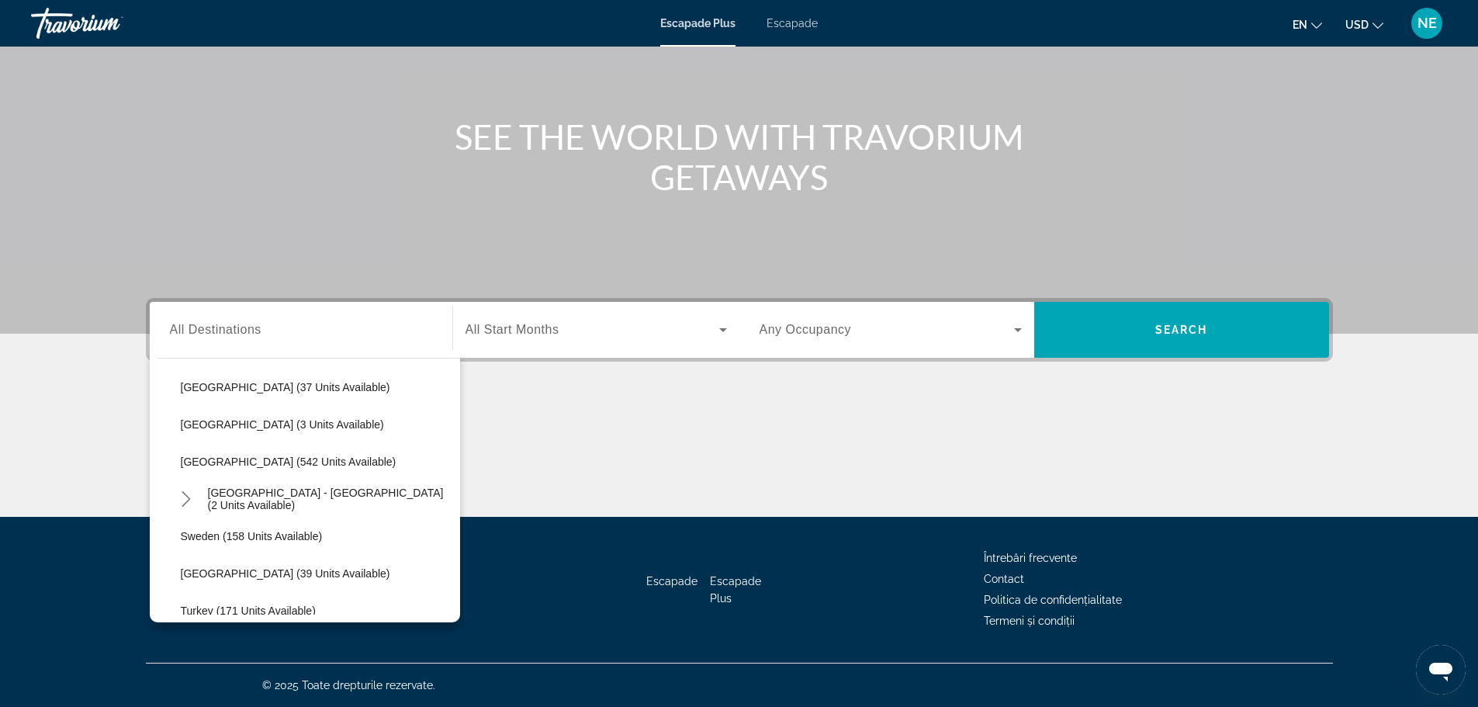
scroll to position [656, 0]
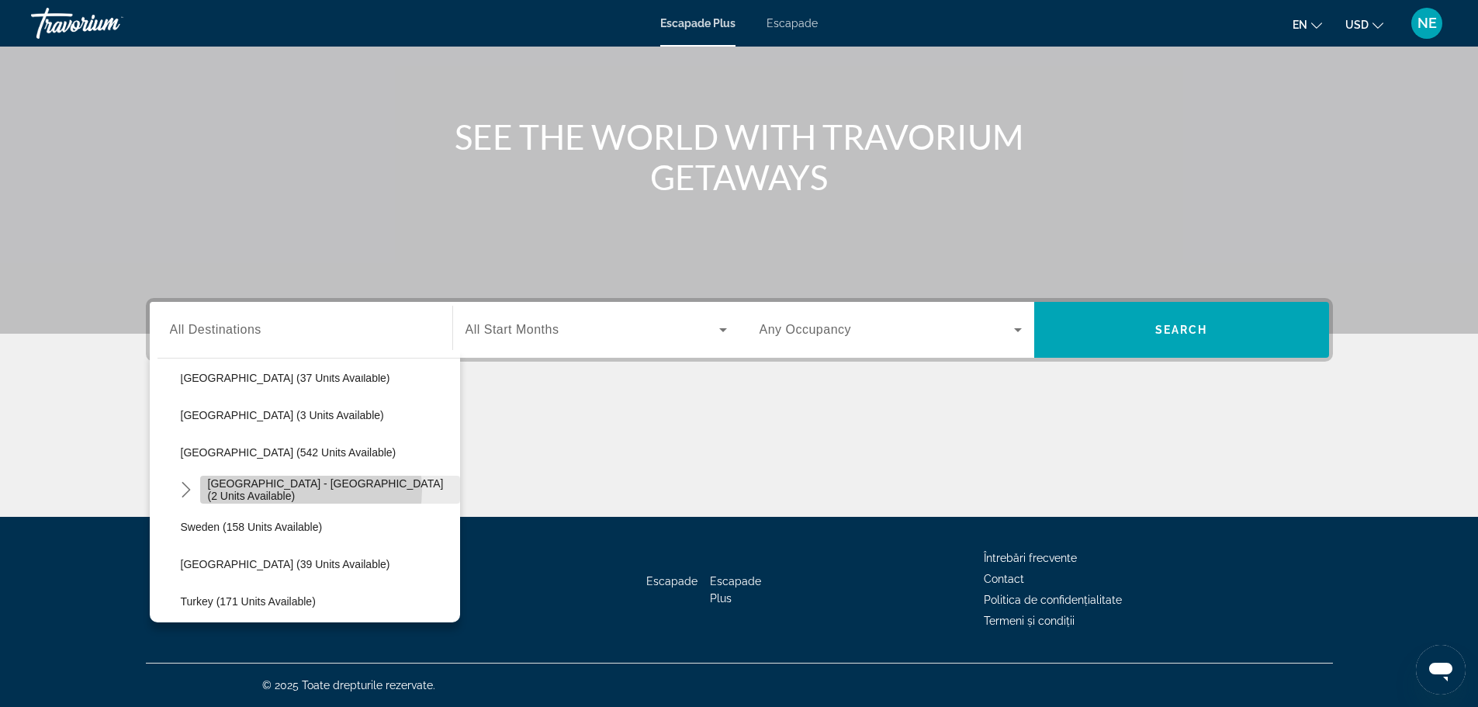
click at [310, 490] on span "[GEOGRAPHIC_DATA] - [GEOGRAPHIC_DATA] (2 units available)" at bounding box center [330, 489] width 244 height 25
type input "**********"
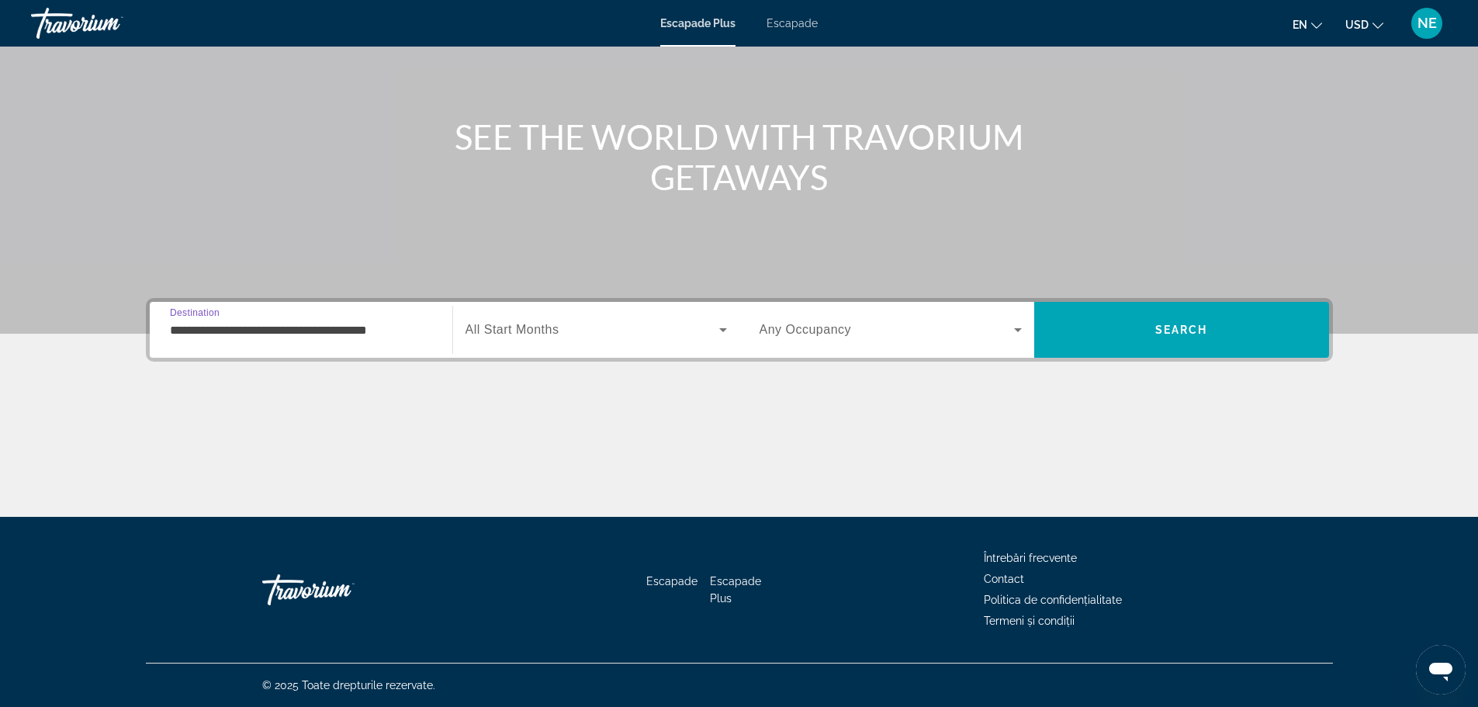
click at [528, 327] on span "All Start Months" at bounding box center [513, 329] width 94 height 13
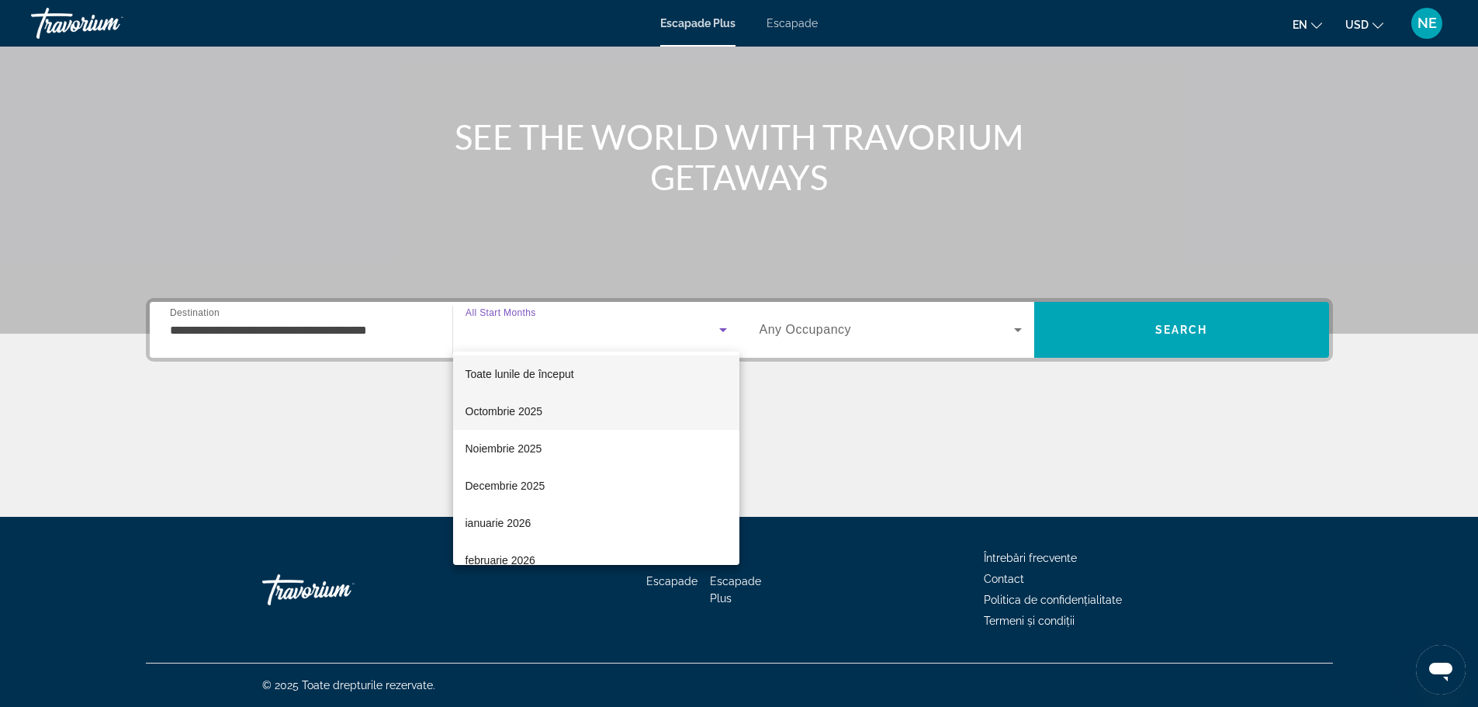
scroll to position [3, 0]
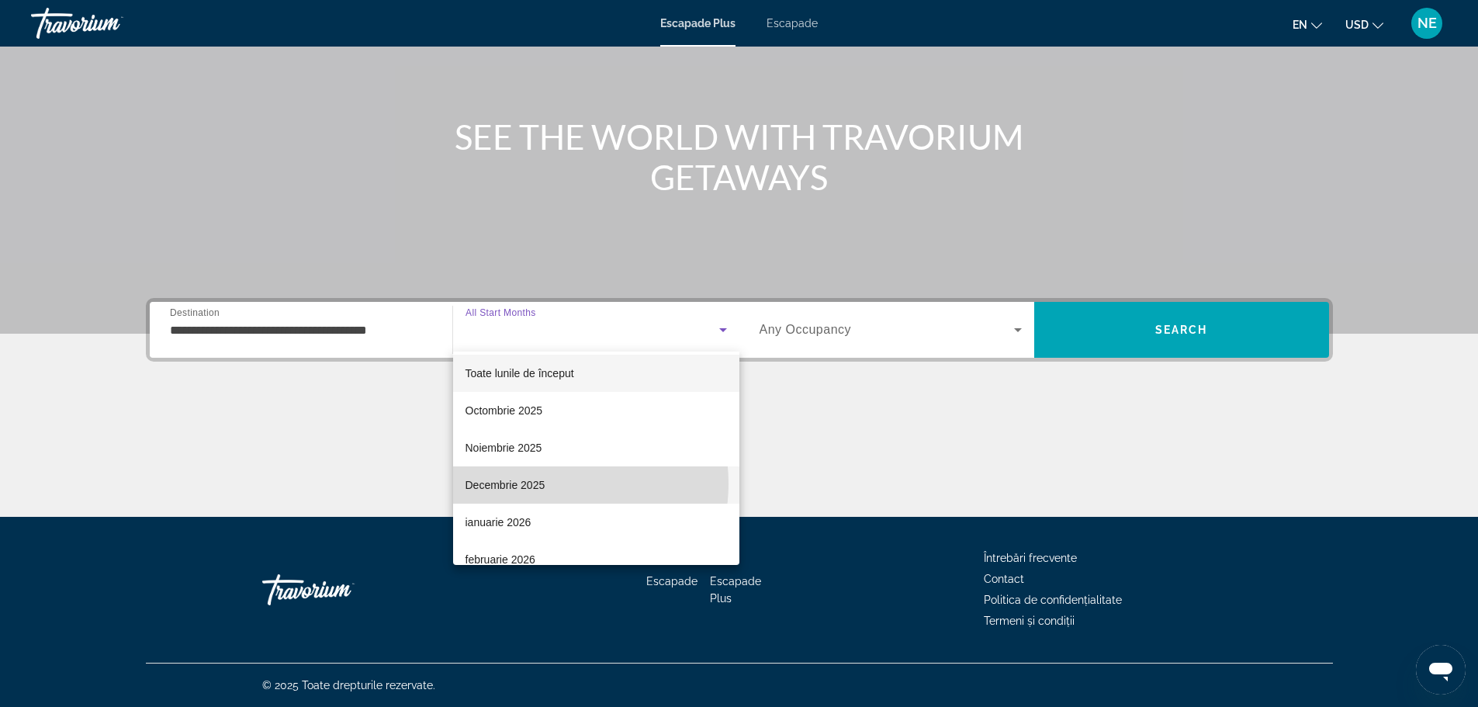
click at [547, 483] on mat-option "Decembrie 2025" at bounding box center [596, 484] width 286 height 37
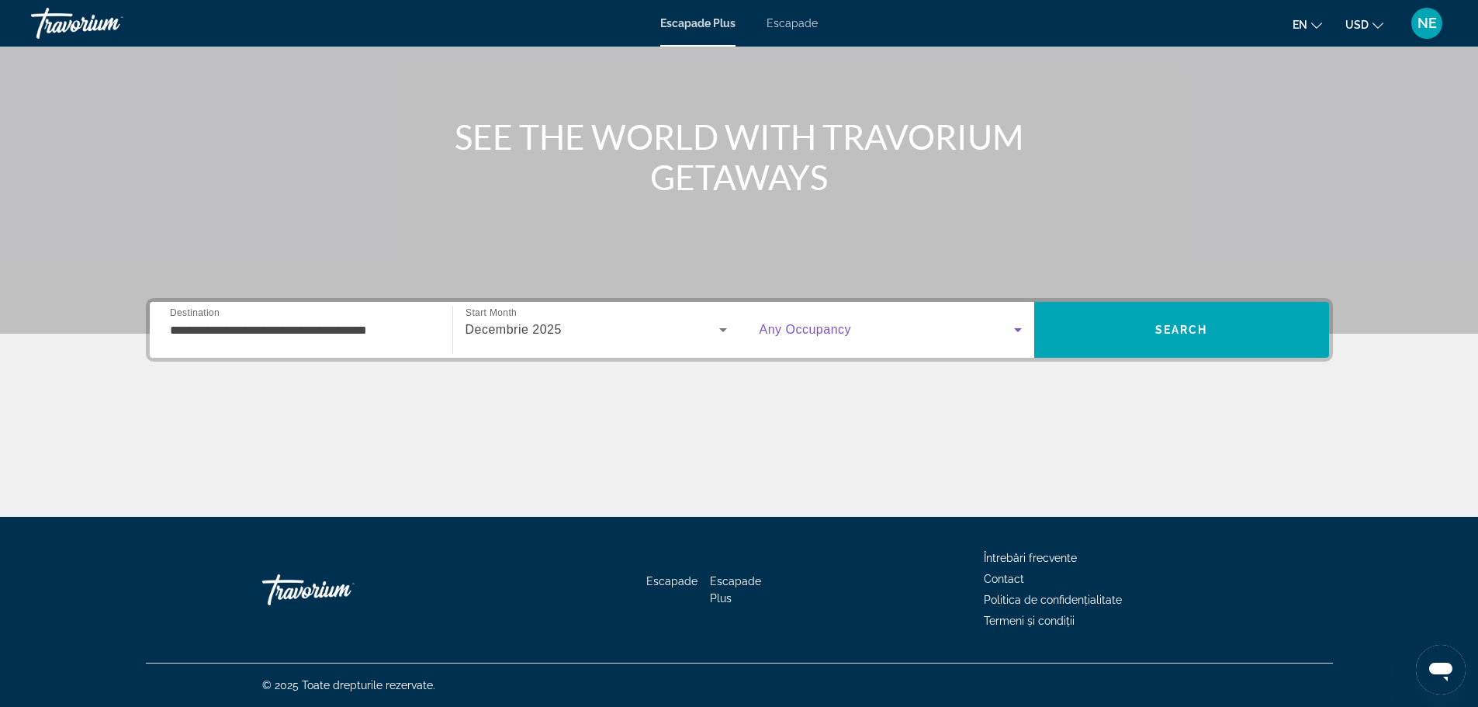
click at [1021, 330] on icon "Widget de căutare" at bounding box center [1018, 329] width 19 height 19
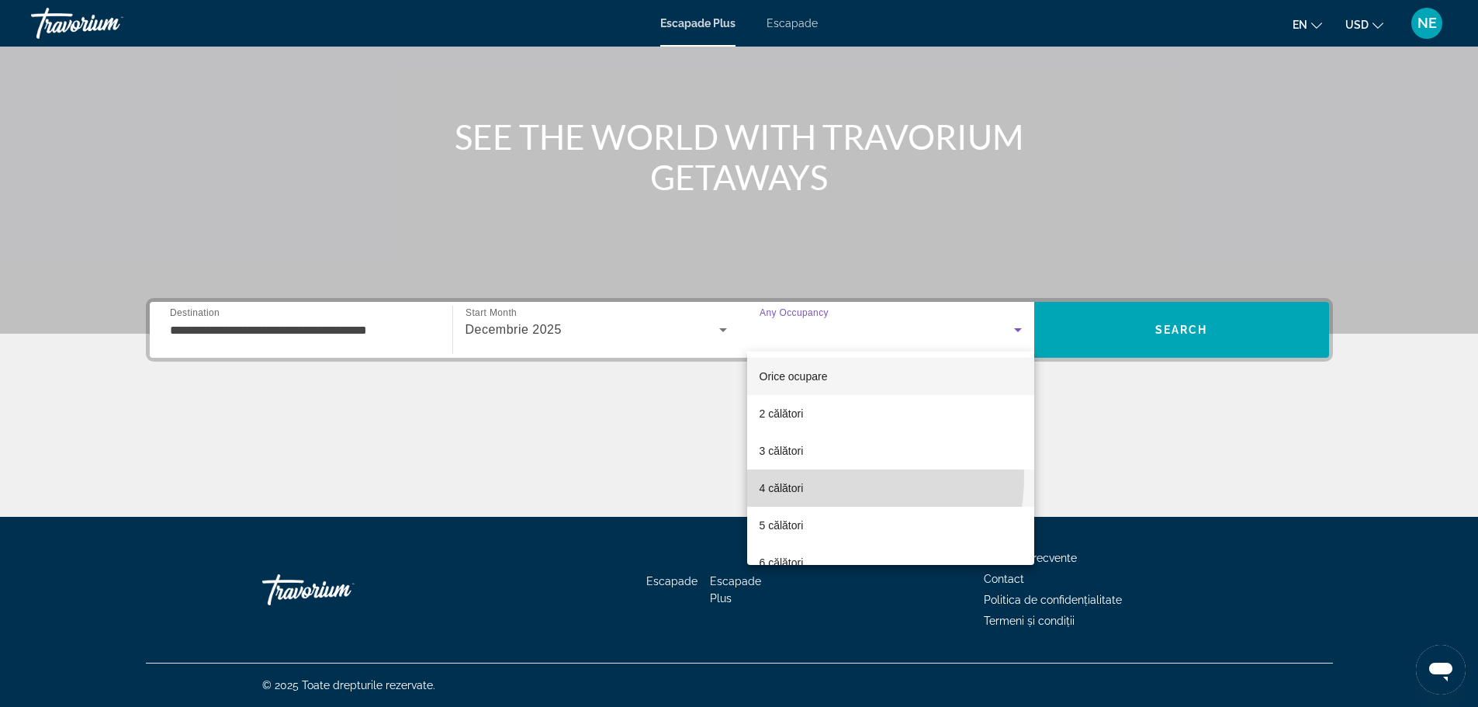
click at [827, 477] on mat-option "4 călători" at bounding box center [890, 487] width 287 height 37
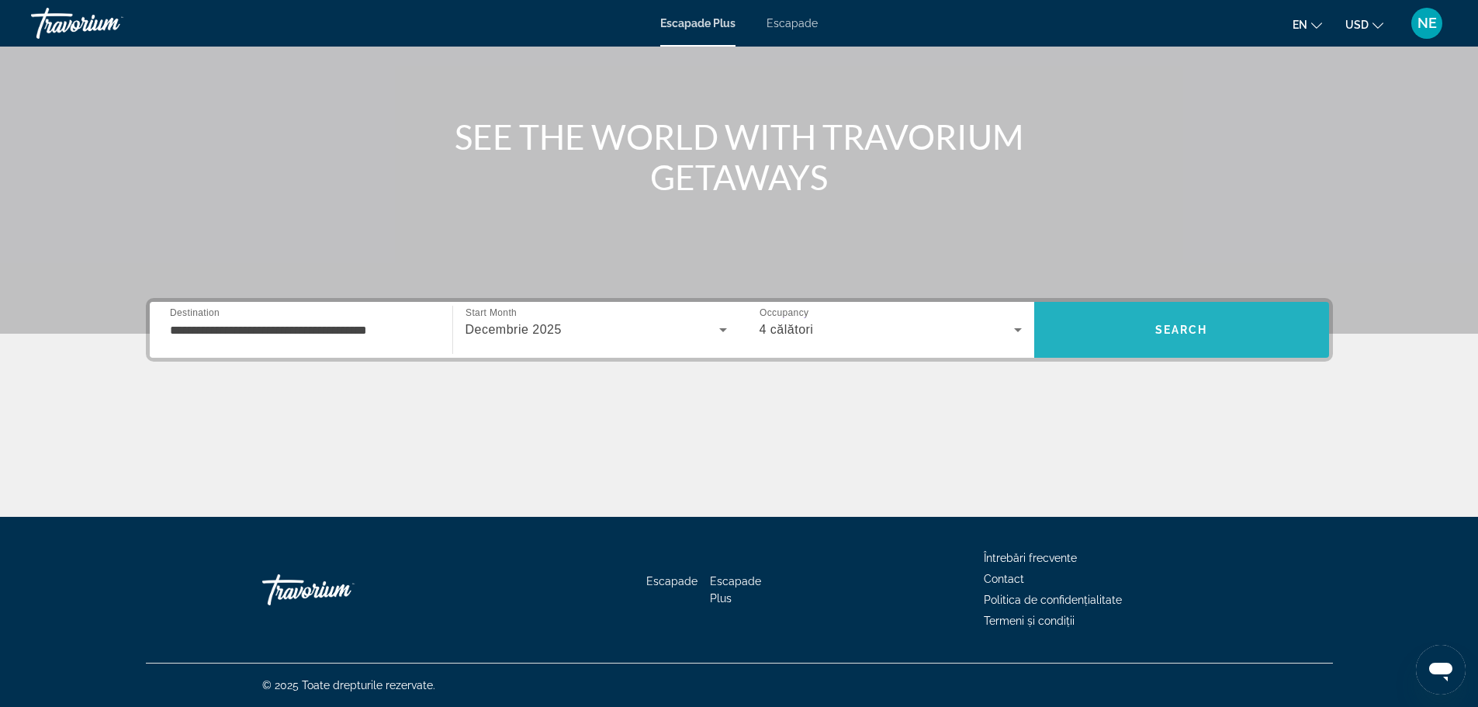
click at [1169, 324] on span "Search" at bounding box center [1181, 330] width 53 height 12
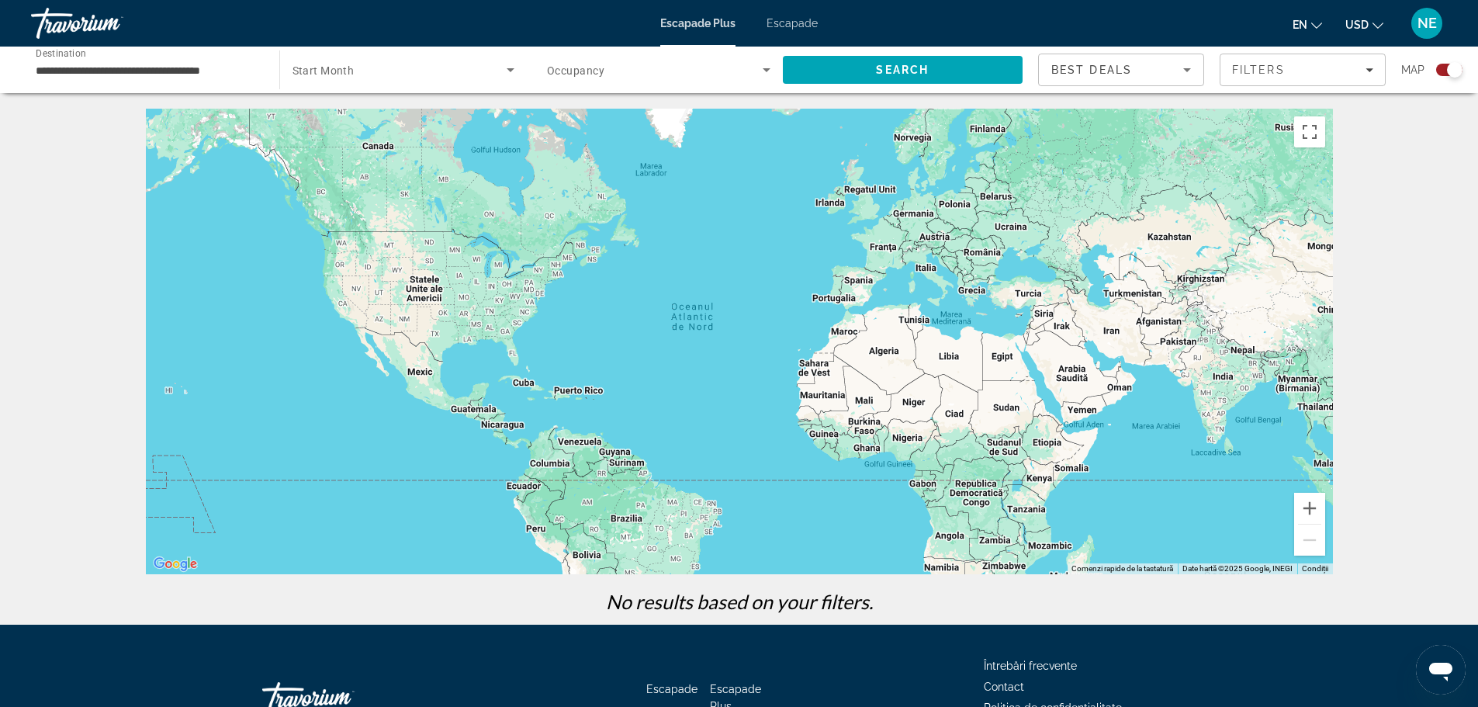
click at [1435, 73] on div "Search widget" at bounding box center [1444, 70] width 38 height 12
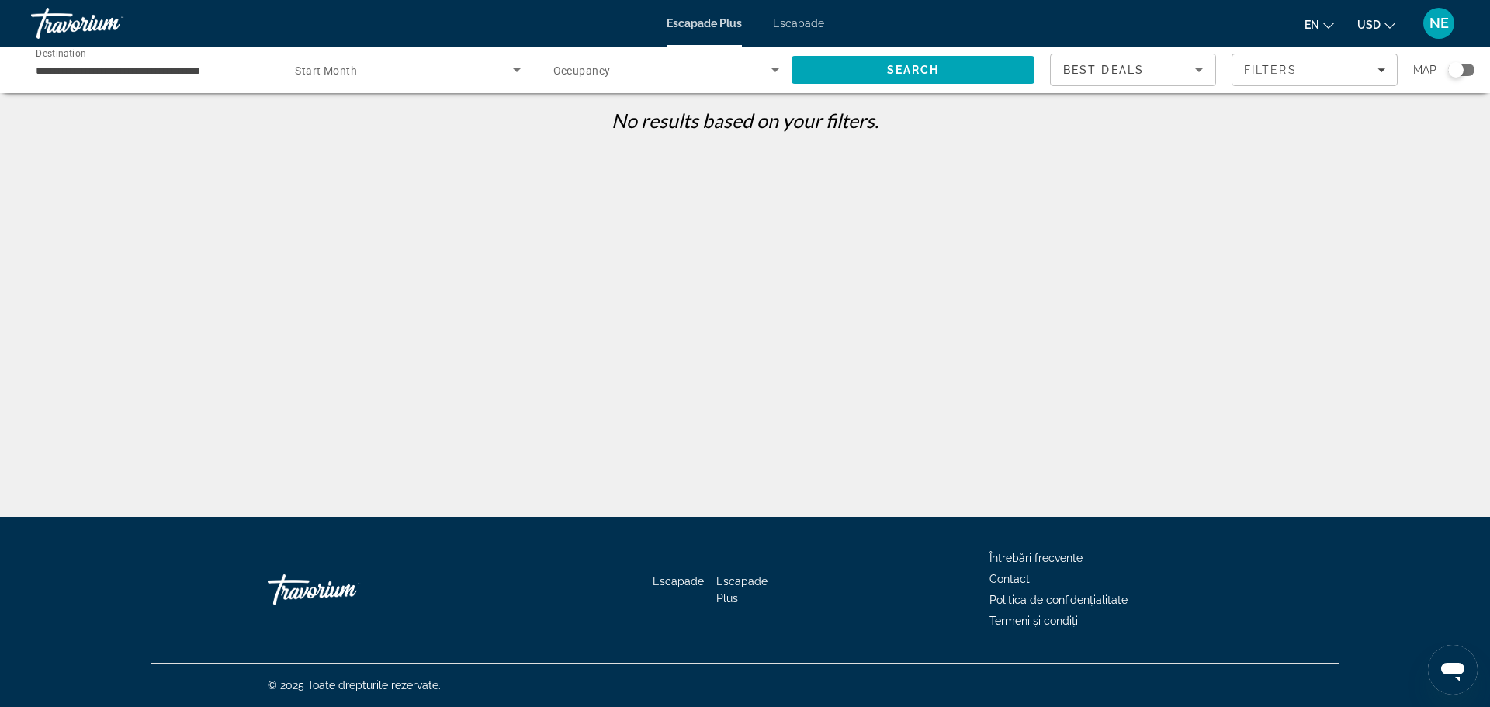
click at [1472, 68] on div "Search widget" at bounding box center [1461, 70] width 26 height 12
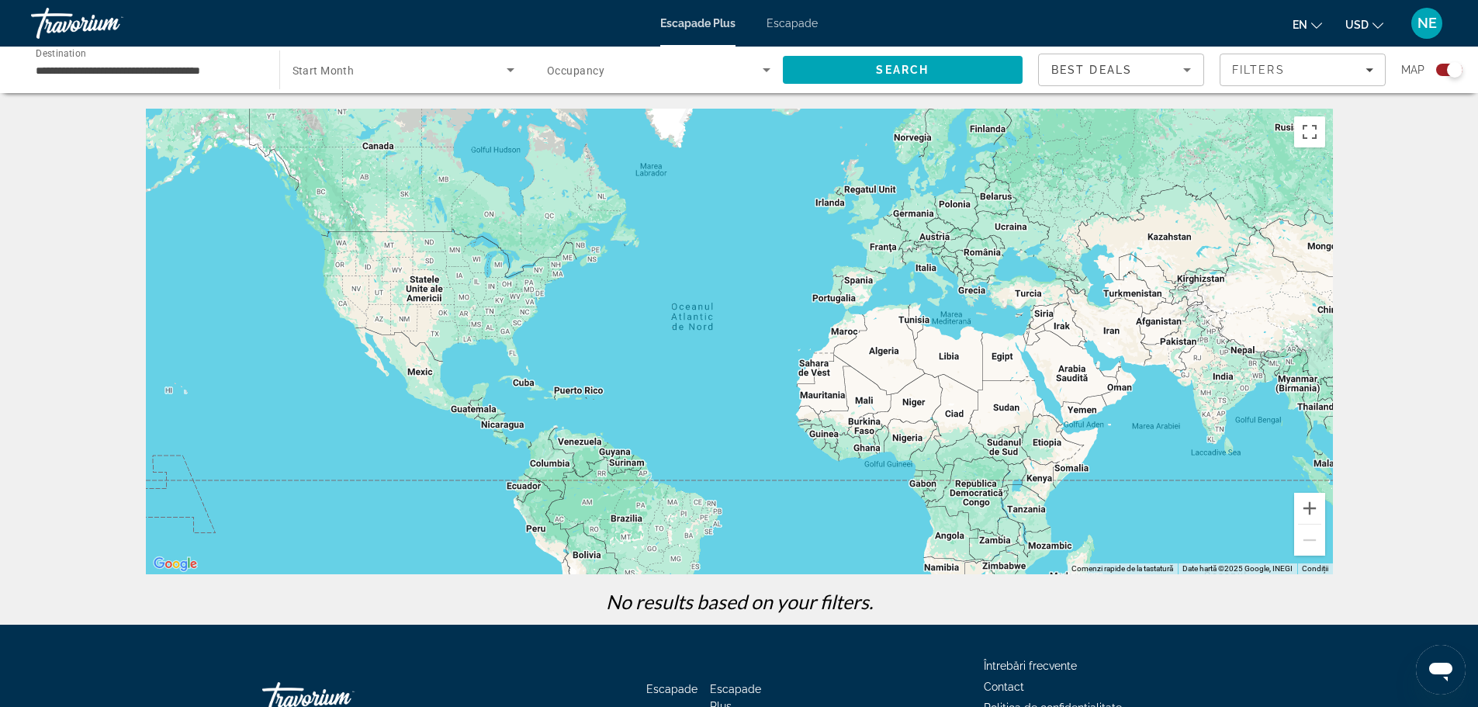
click at [784, 23] on font "Escapade" at bounding box center [792, 23] width 51 height 12
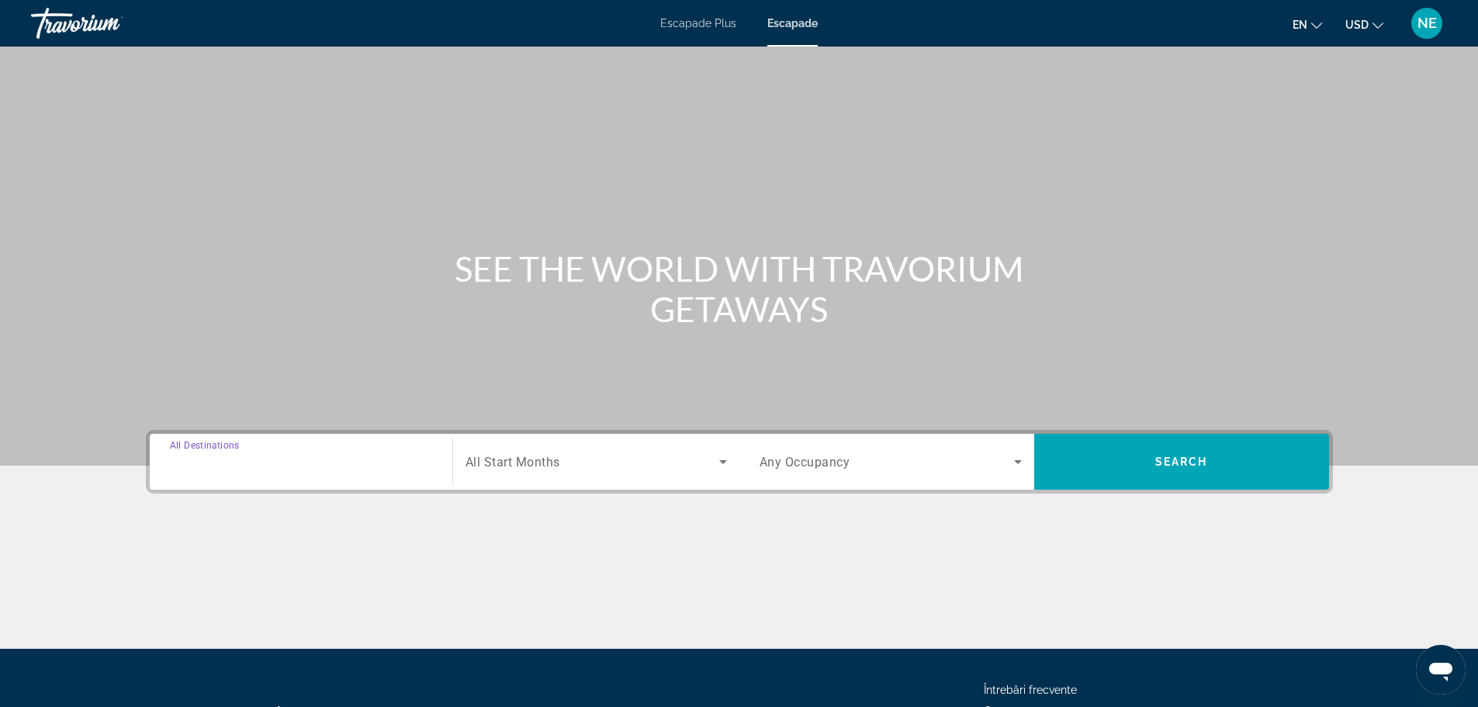
click at [310, 467] on input "Destination All Destinations" at bounding box center [301, 462] width 262 height 19
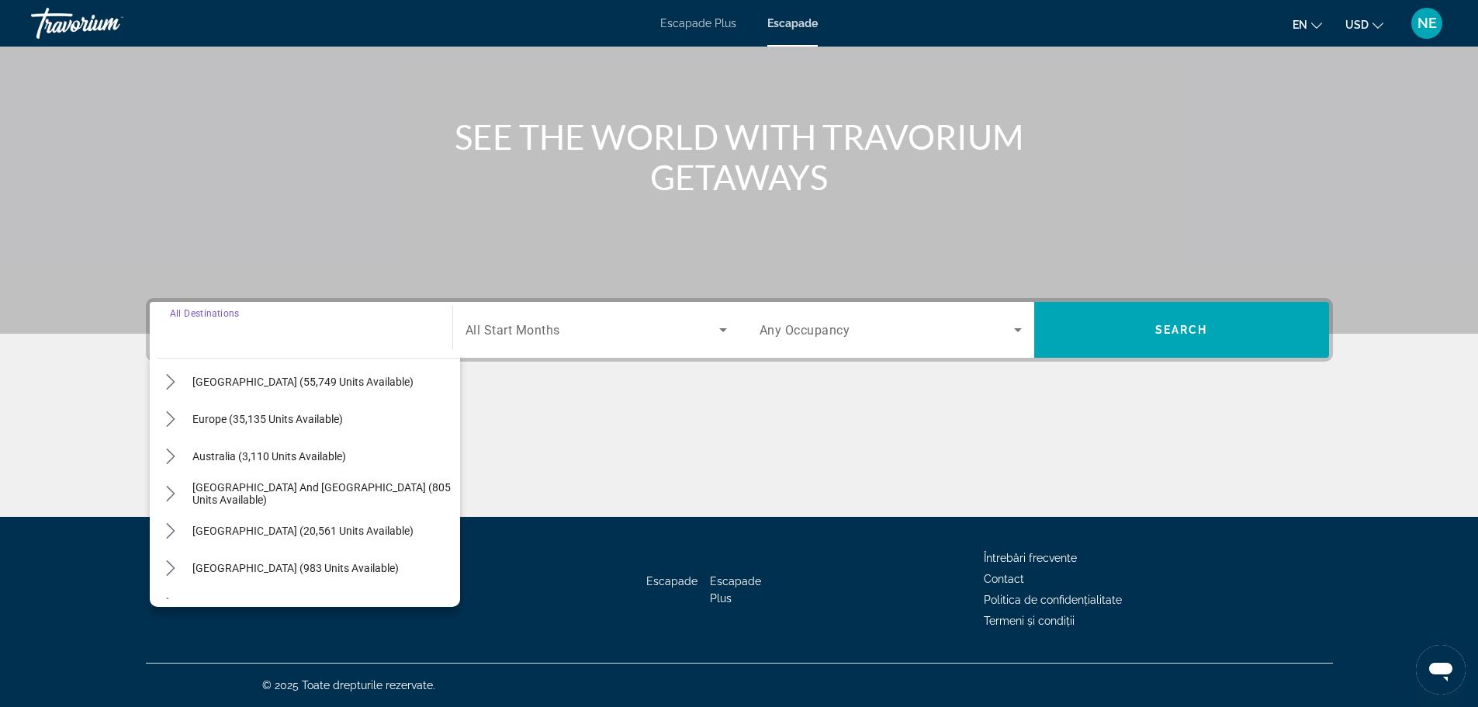
scroll to position [153, 0]
click at [168, 424] on icon "Toggle Europe (35,135 units available) submenu" at bounding box center [171, 418] width 16 height 16
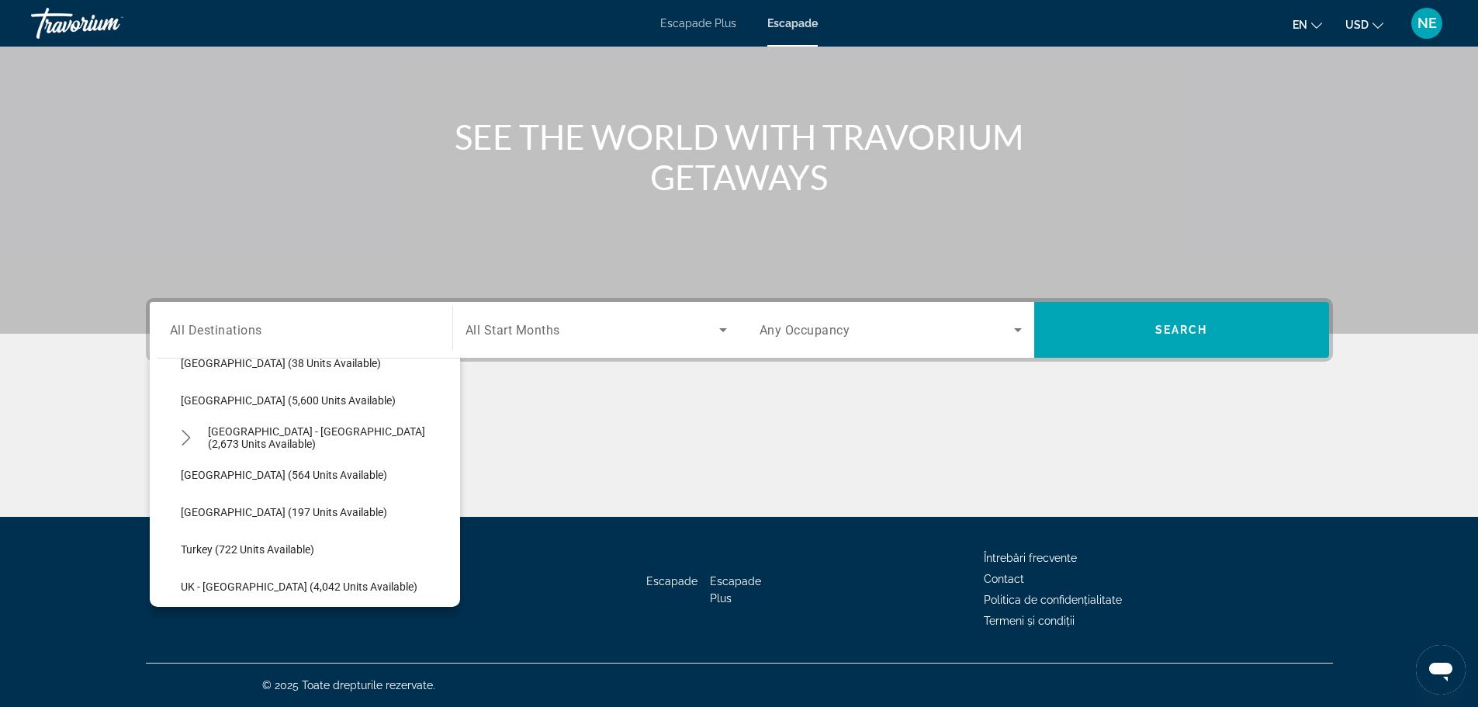
scroll to position [842, 0]
click at [293, 435] on span "[GEOGRAPHIC_DATA] - [GEOGRAPHIC_DATA] (2,673 units available)" at bounding box center [330, 436] width 244 height 25
type input "**********"
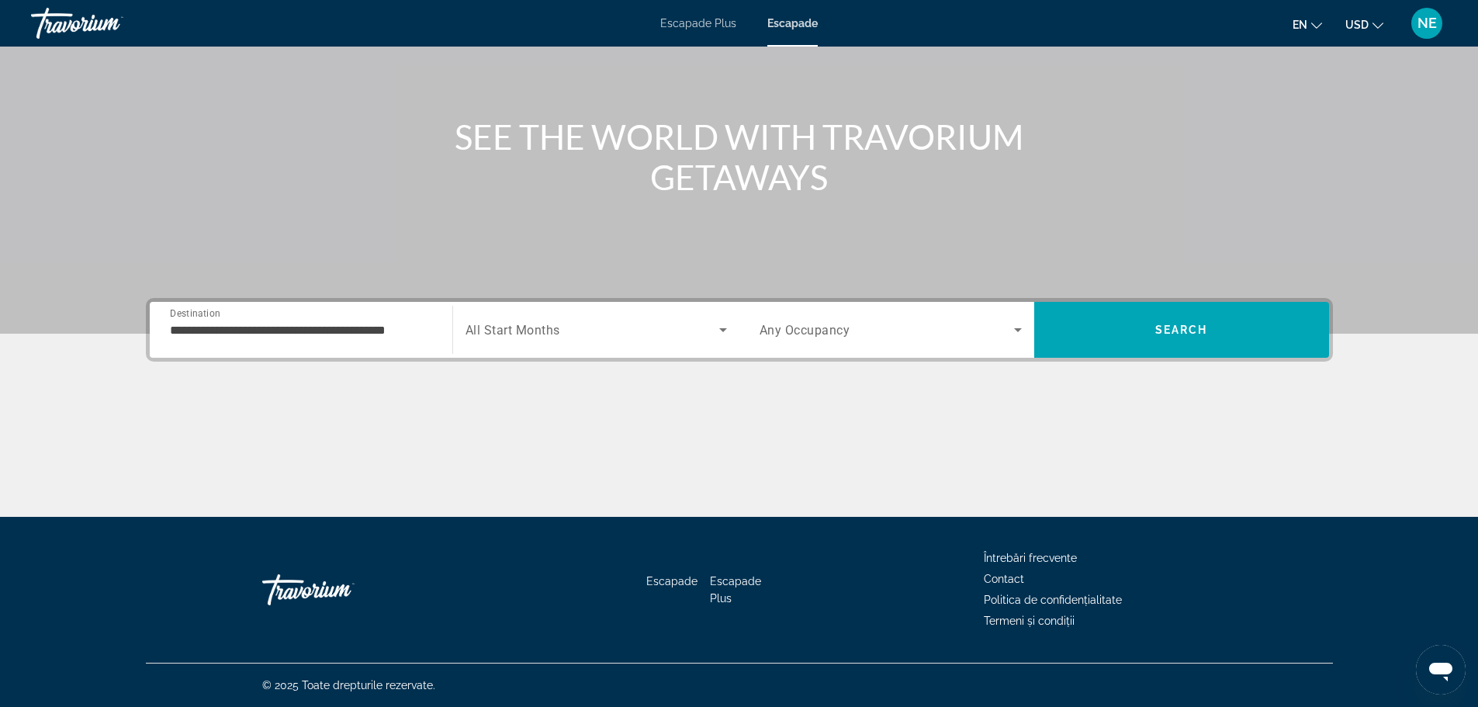
click at [542, 333] on span "All Start Months" at bounding box center [513, 330] width 95 height 15
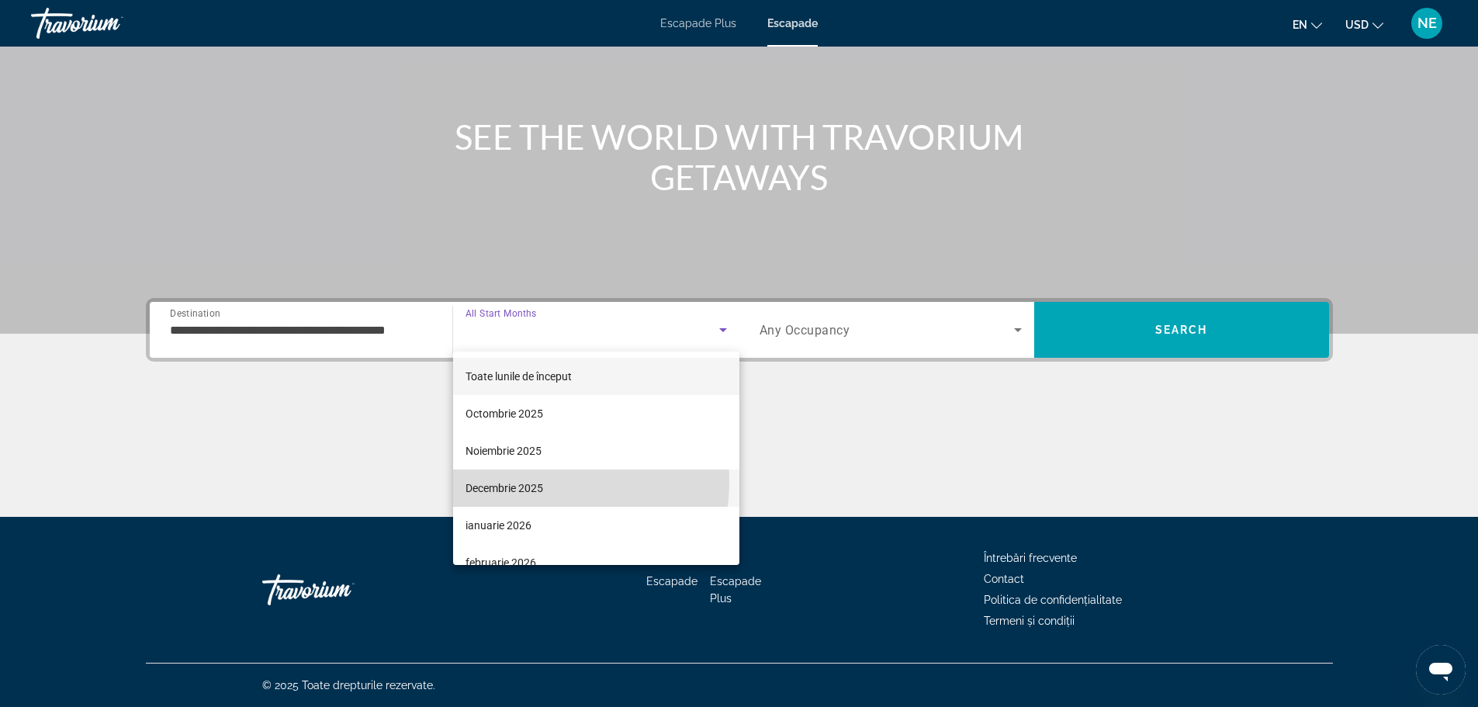
click at [524, 482] on font "Decembrie 2025" at bounding box center [505, 488] width 78 height 12
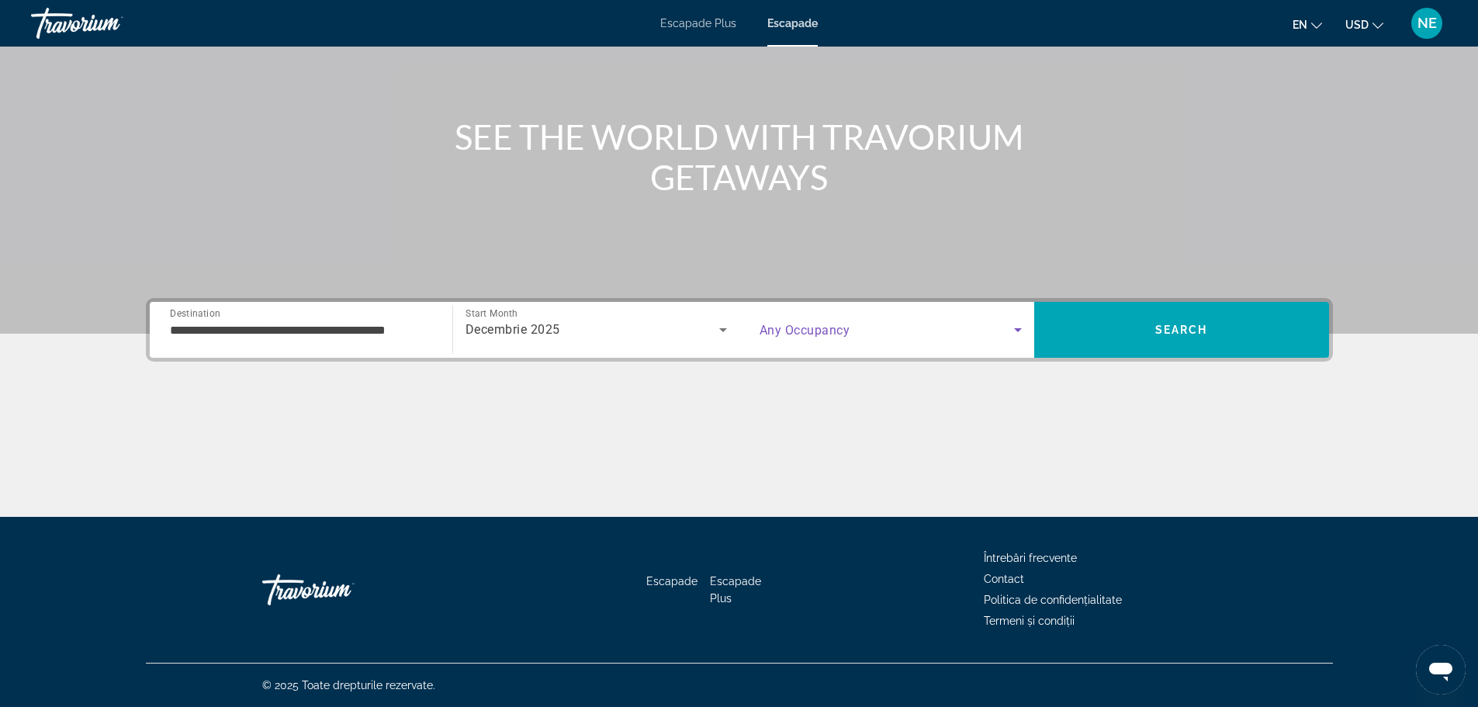
click at [1021, 330] on icon "Search widget" at bounding box center [1018, 329] width 19 height 19
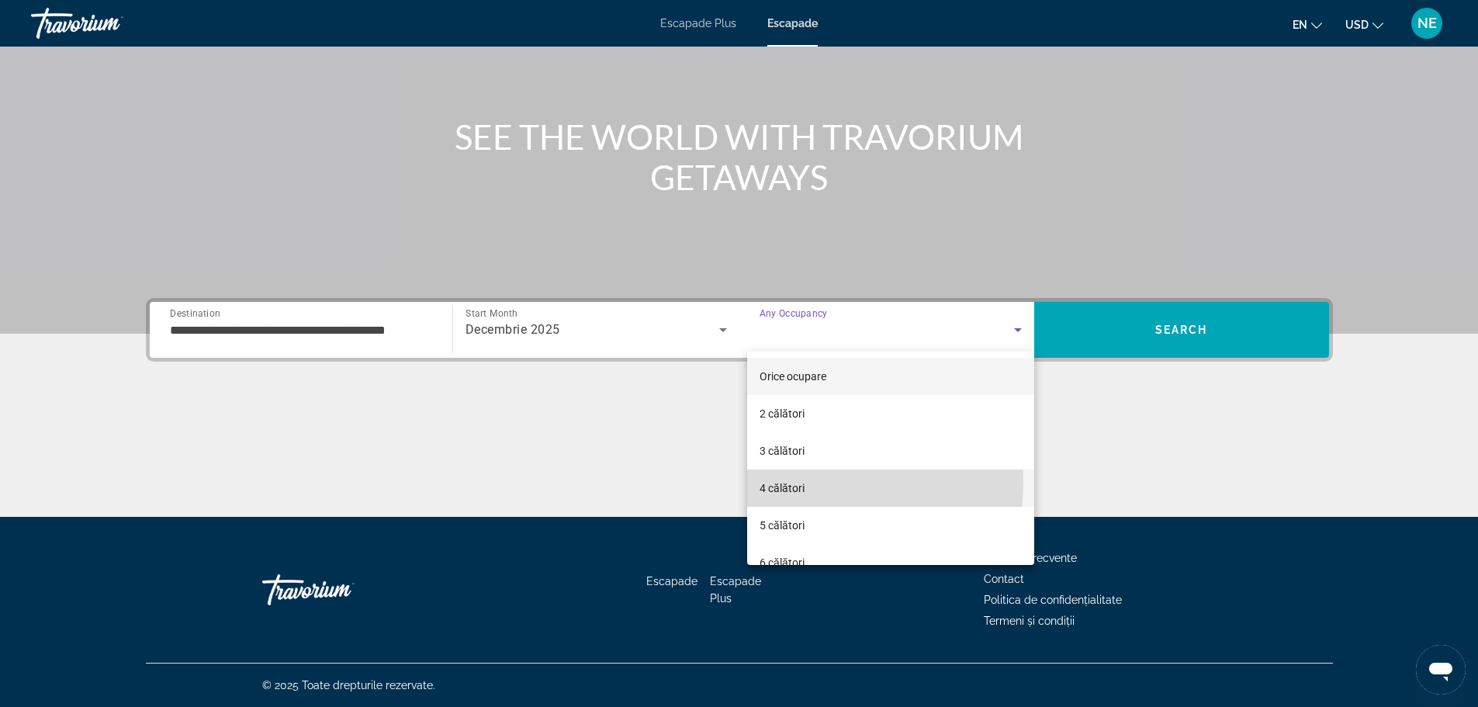
click at [829, 483] on mat-option "4 călători" at bounding box center [890, 487] width 287 height 37
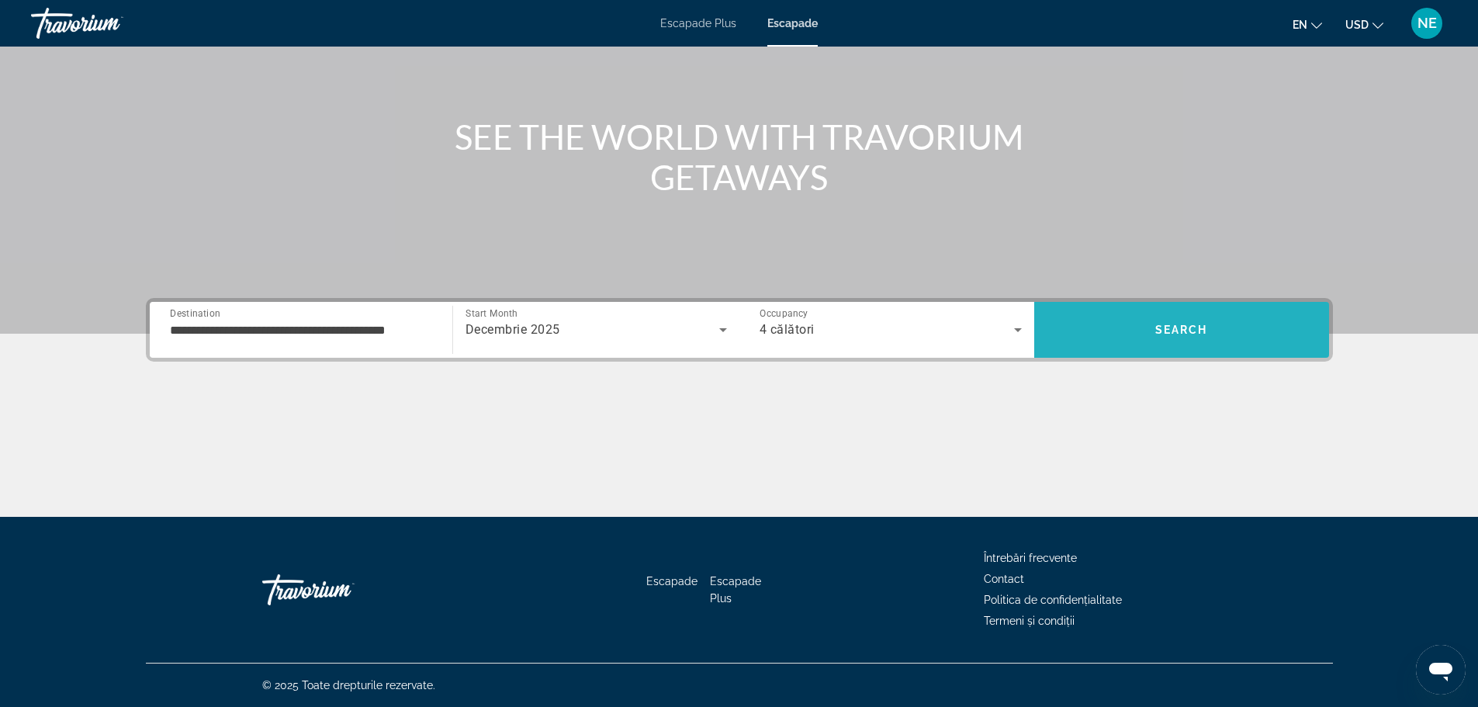
click at [1184, 324] on span "Search" at bounding box center [1181, 330] width 53 height 12
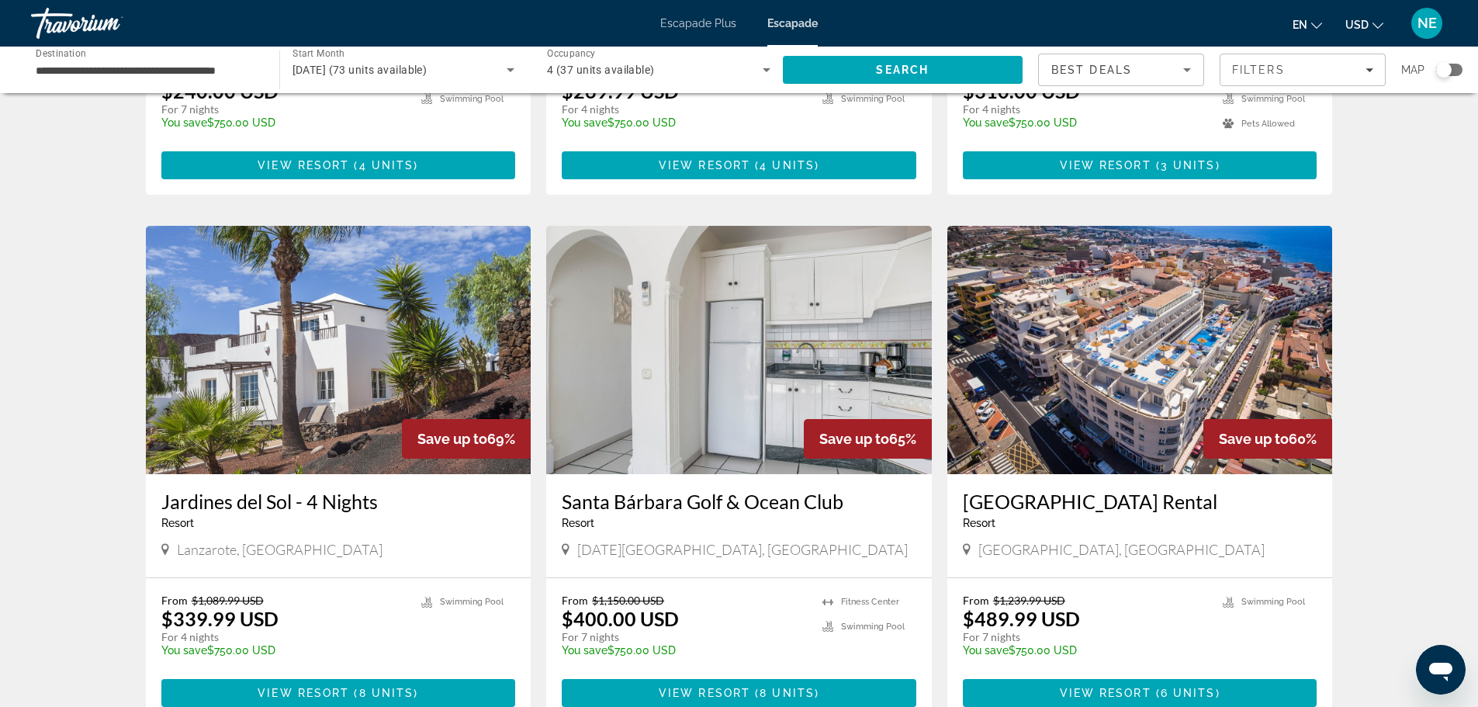
scroll to position [1013, 0]
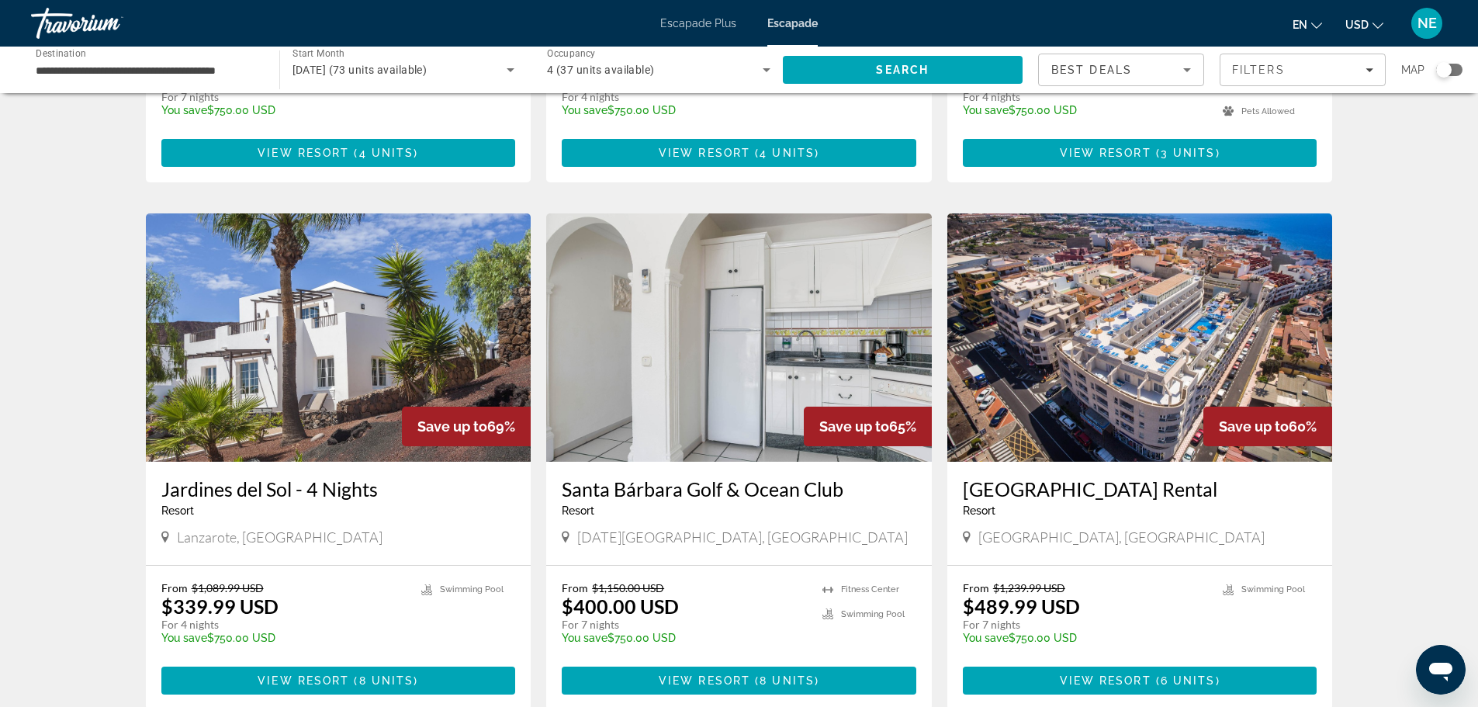
click at [728, 379] on img "Conținut principal" at bounding box center [739, 337] width 386 height 248
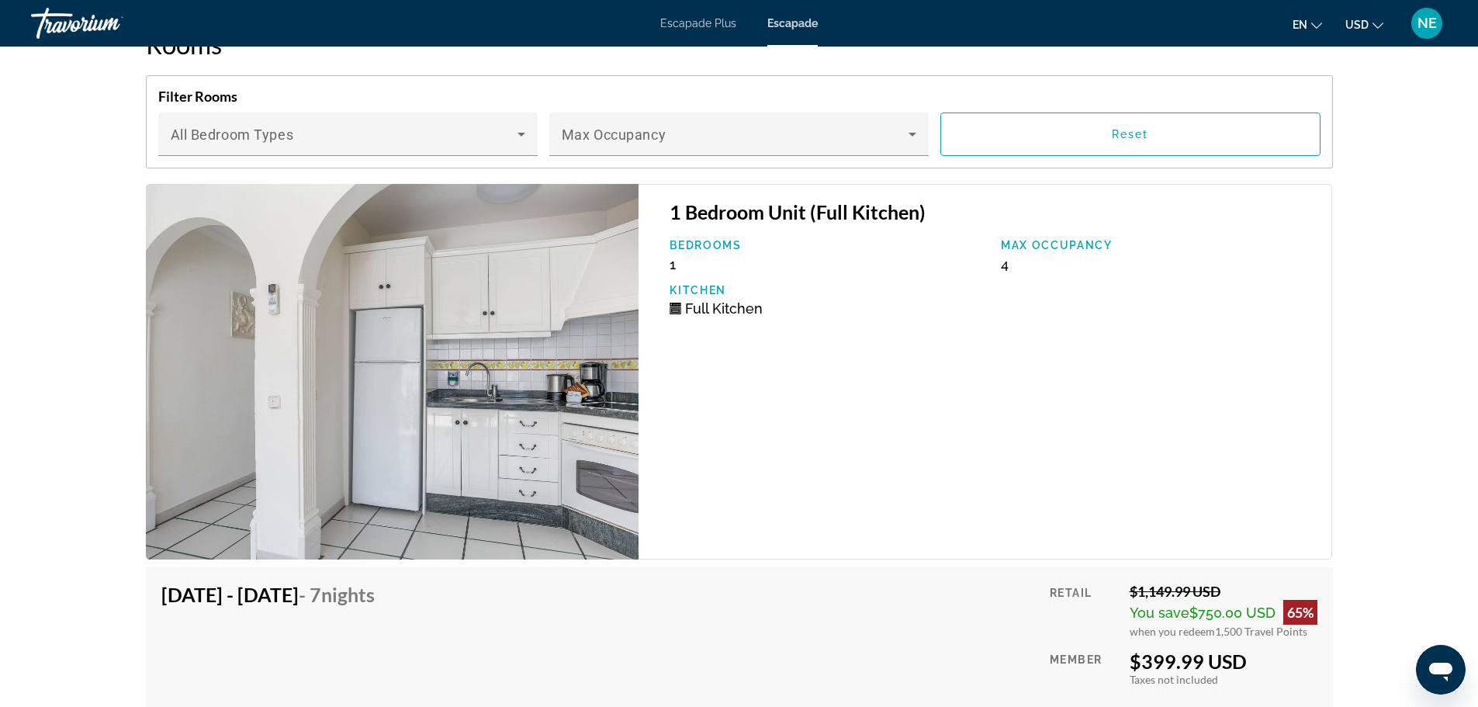
scroll to position [2860, 0]
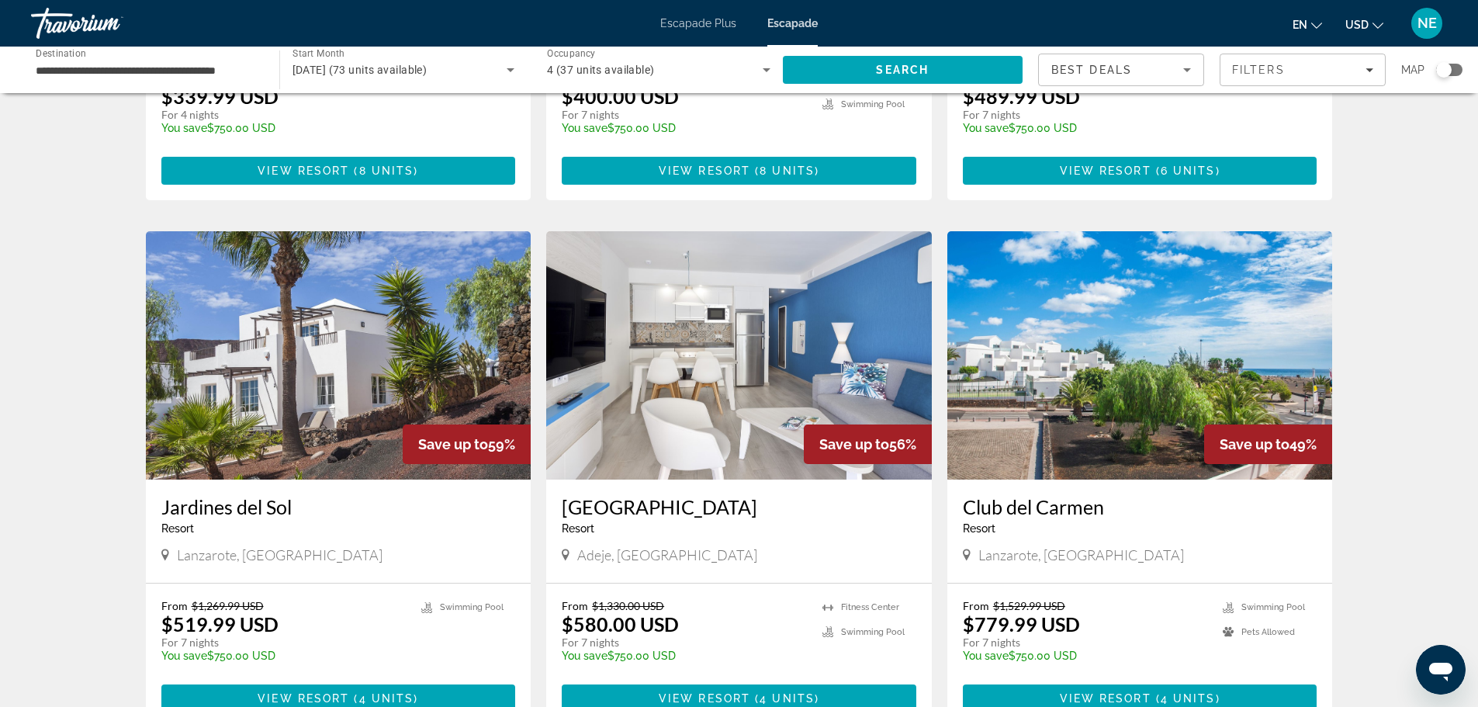
scroll to position [1522, 0]
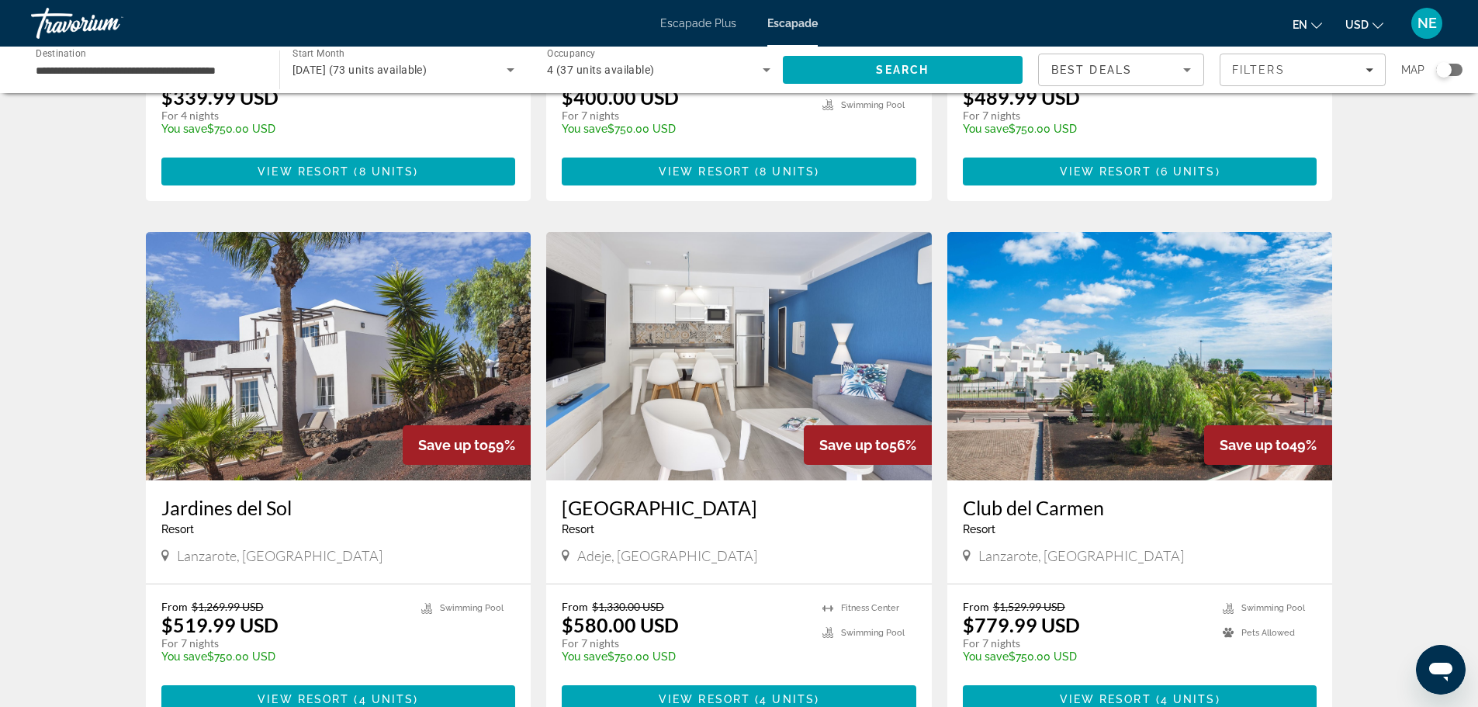
click at [685, 386] on img "Conținut principal" at bounding box center [739, 356] width 386 height 248
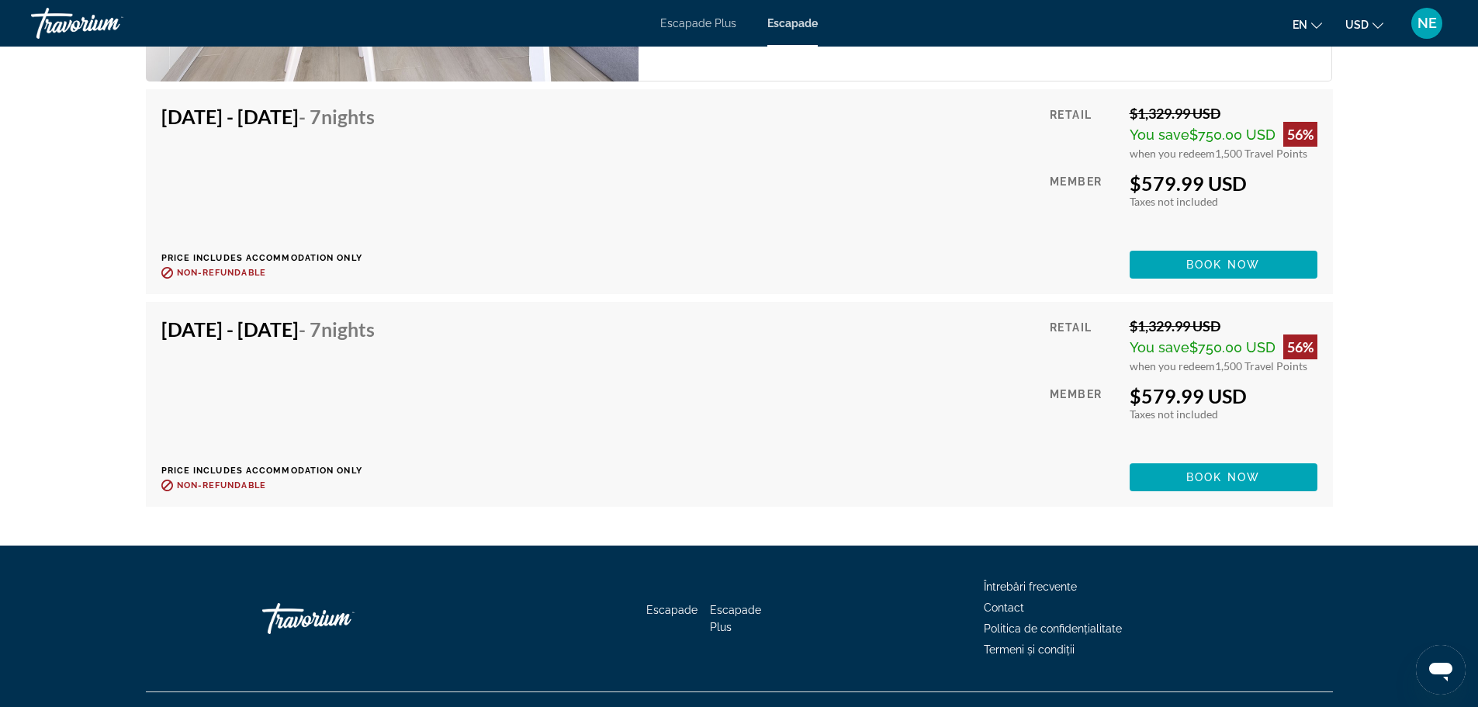
scroll to position [2903, 0]
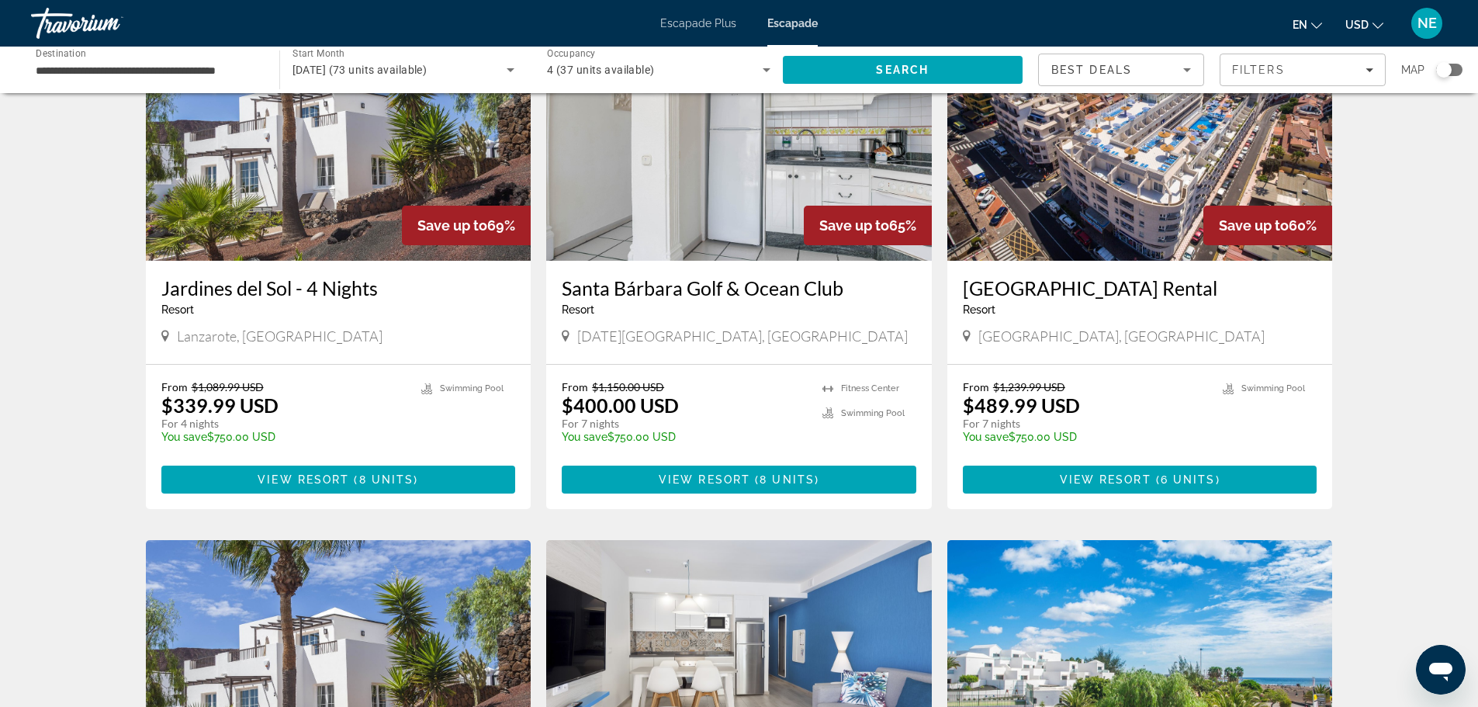
scroll to position [1248, 0]
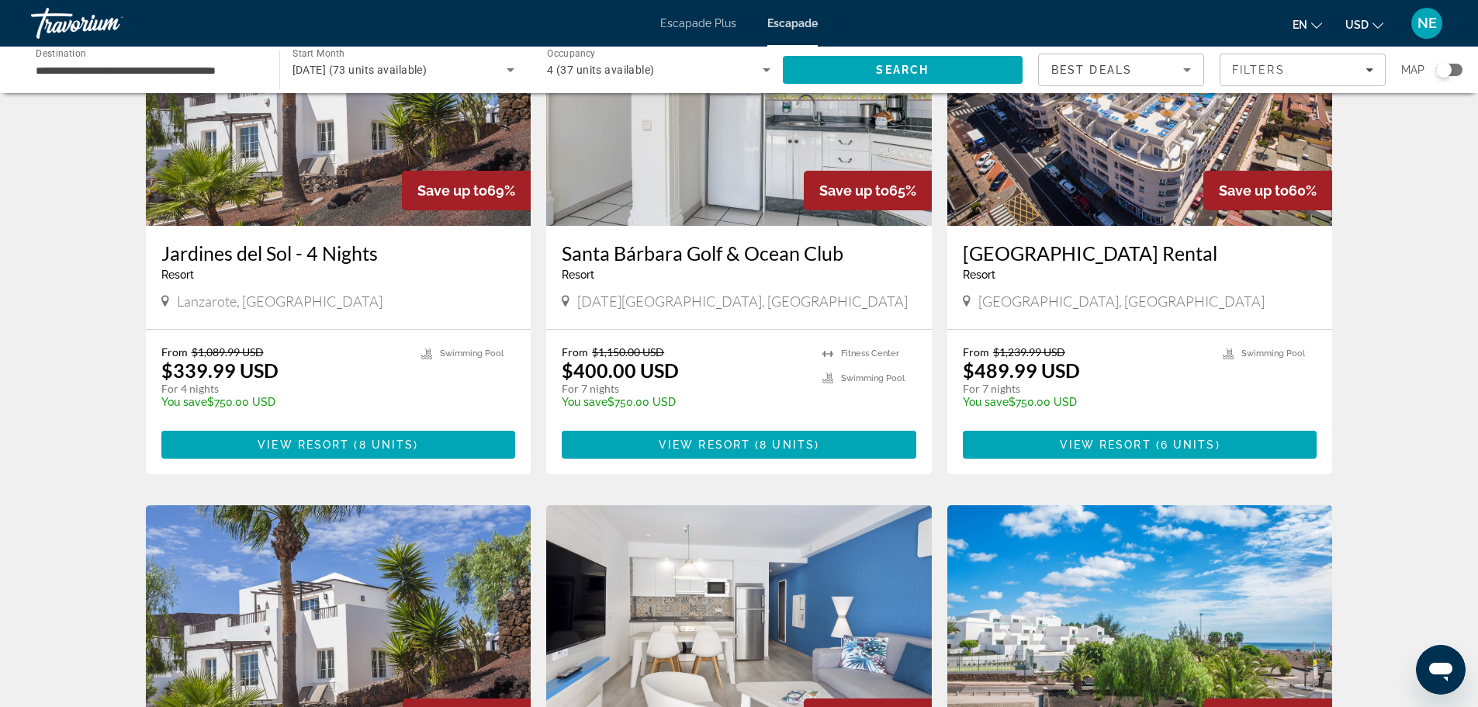
click at [1040, 253] on h3 "Vigilia Park Rental" at bounding box center [1140, 252] width 355 height 23
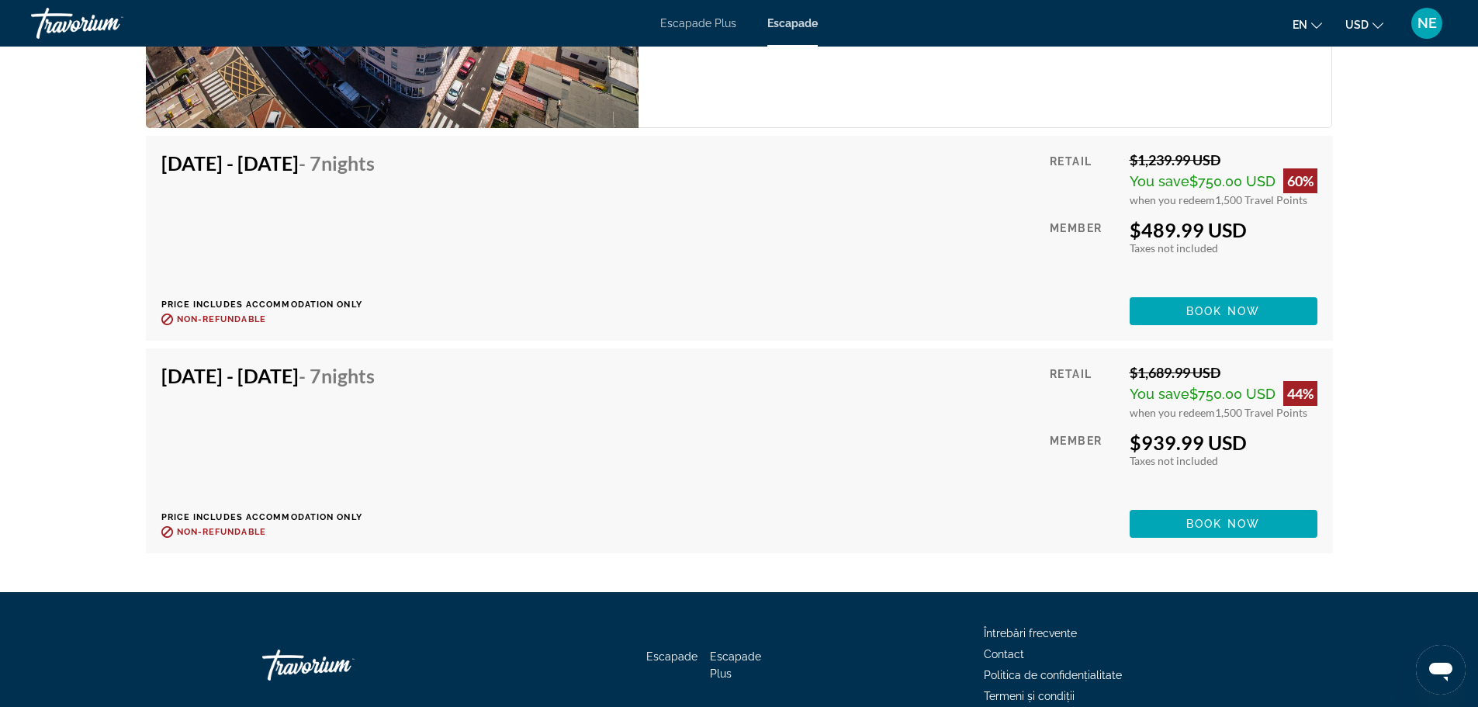
scroll to position [2796, 0]
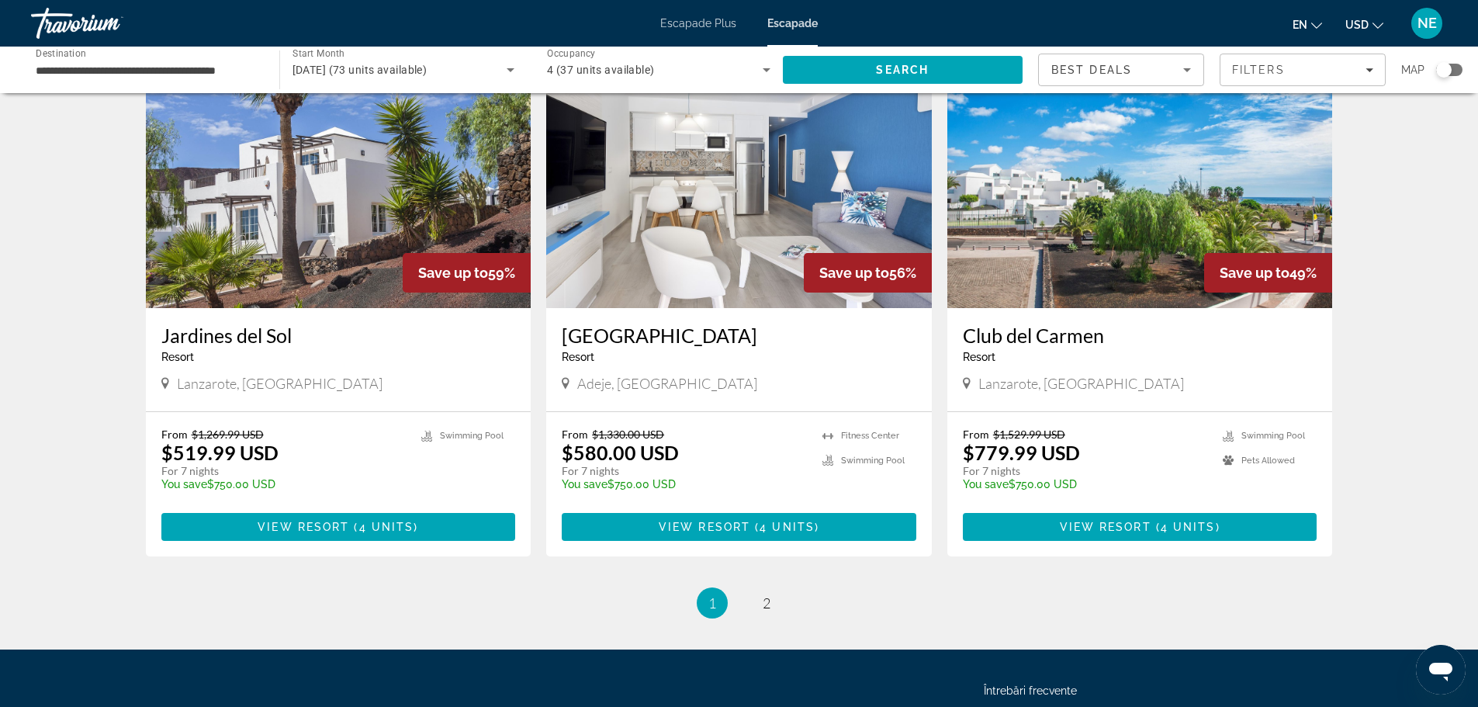
scroll to position [1695, 0]
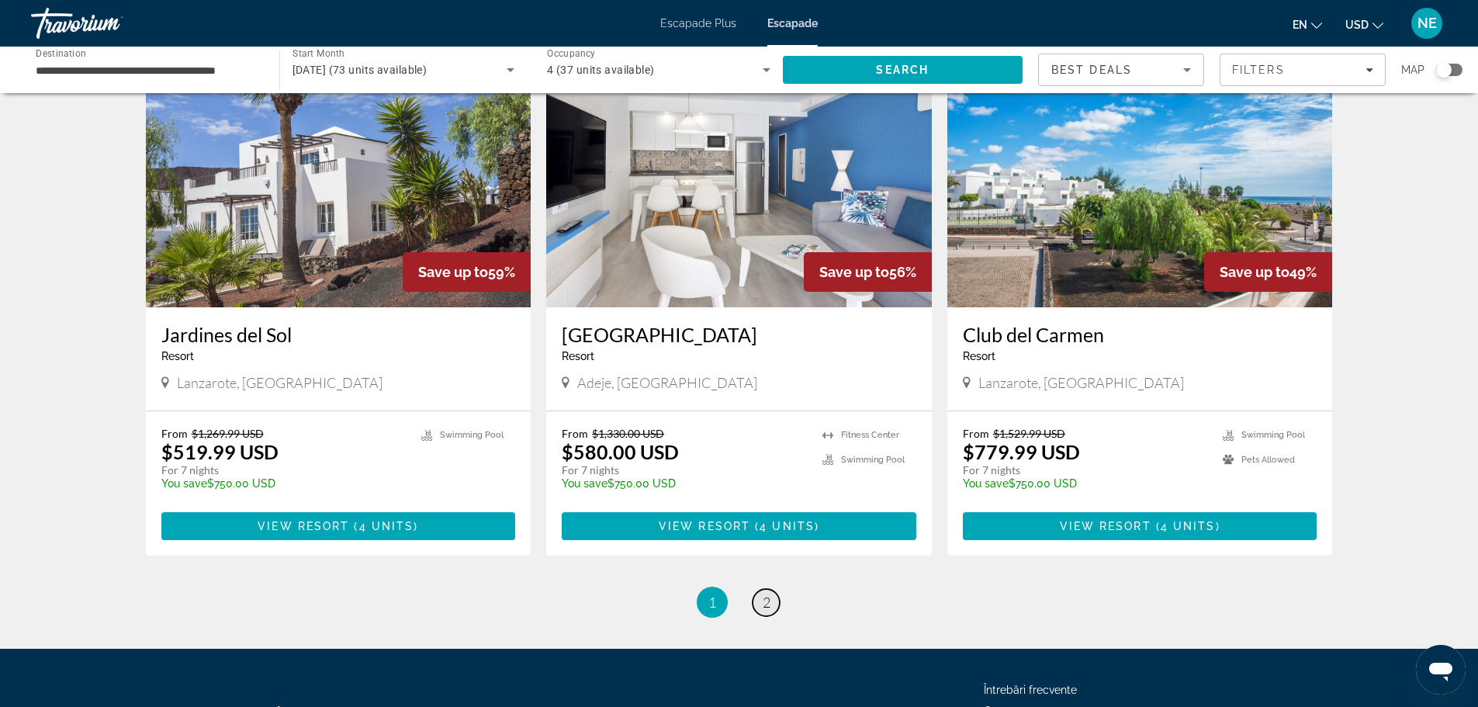
click at [767, 597] on span "2" at bounding box center [767, 602] width 8 height 17
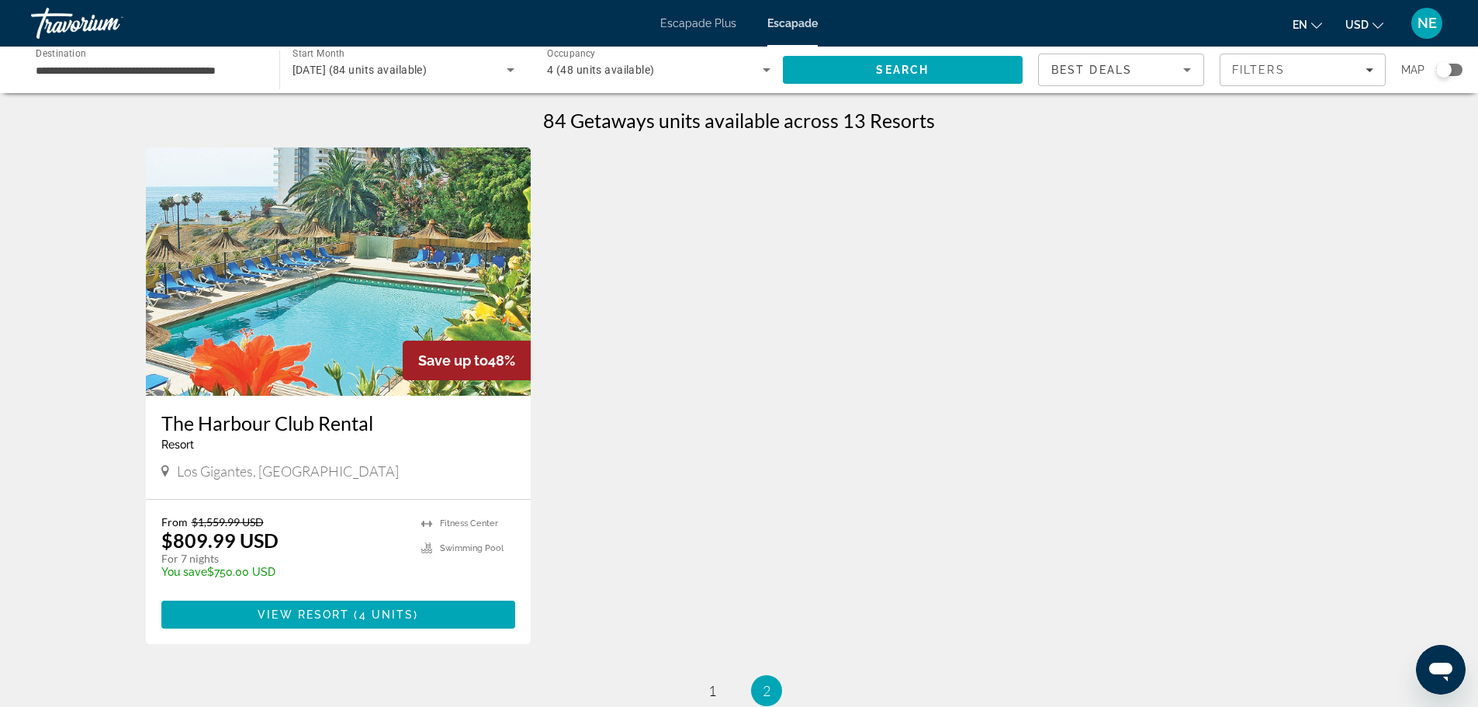
click at [387, 268] on img "Conținut principal" at bounding box center [339, 271] width 386 height 248
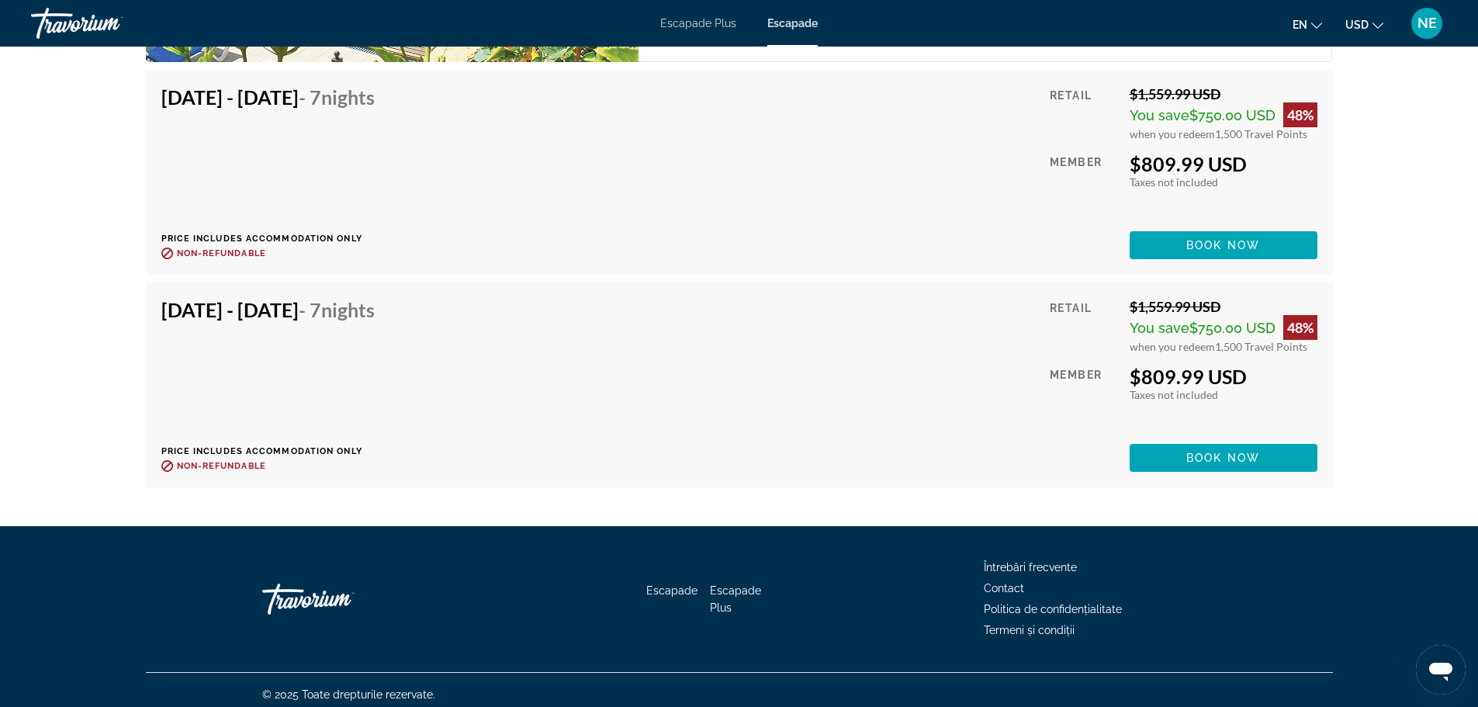
scroll to position [2887, 0]
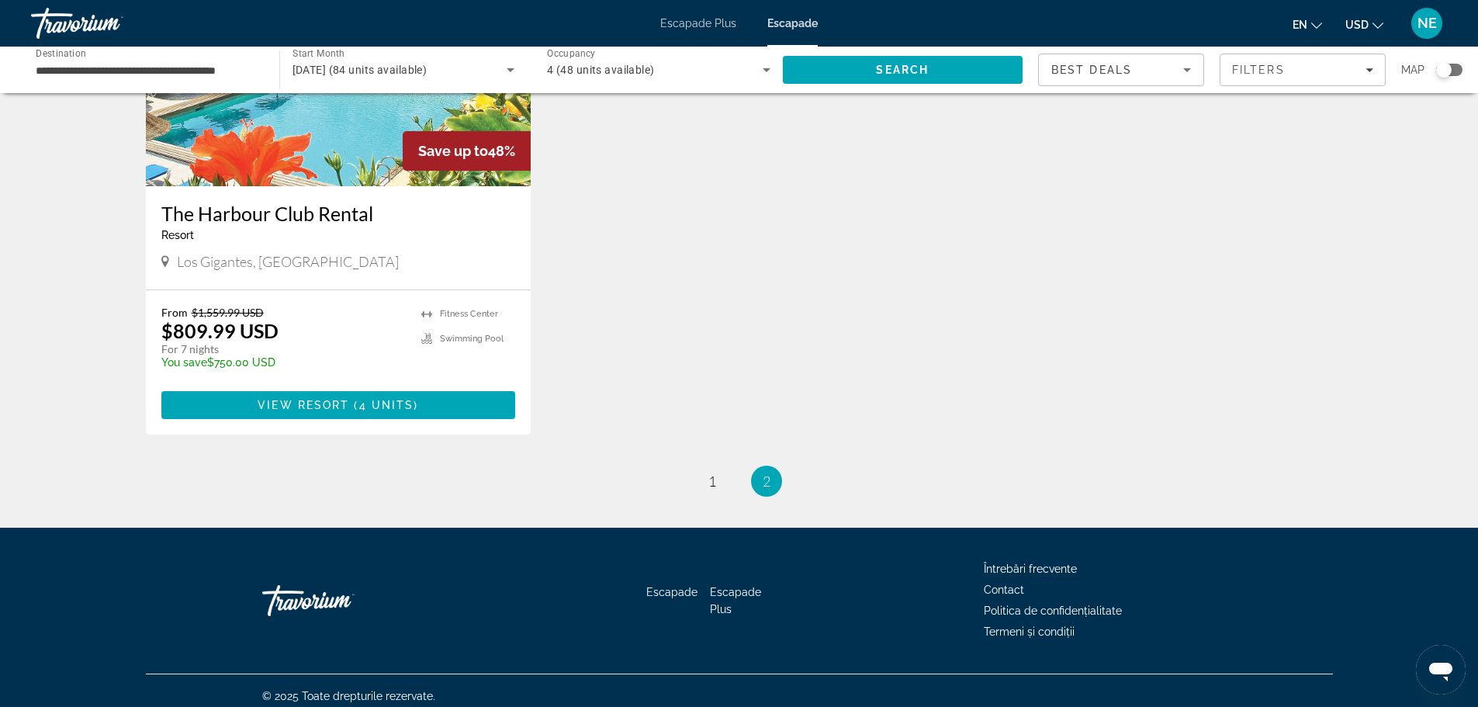
scroll to position [212, 0]
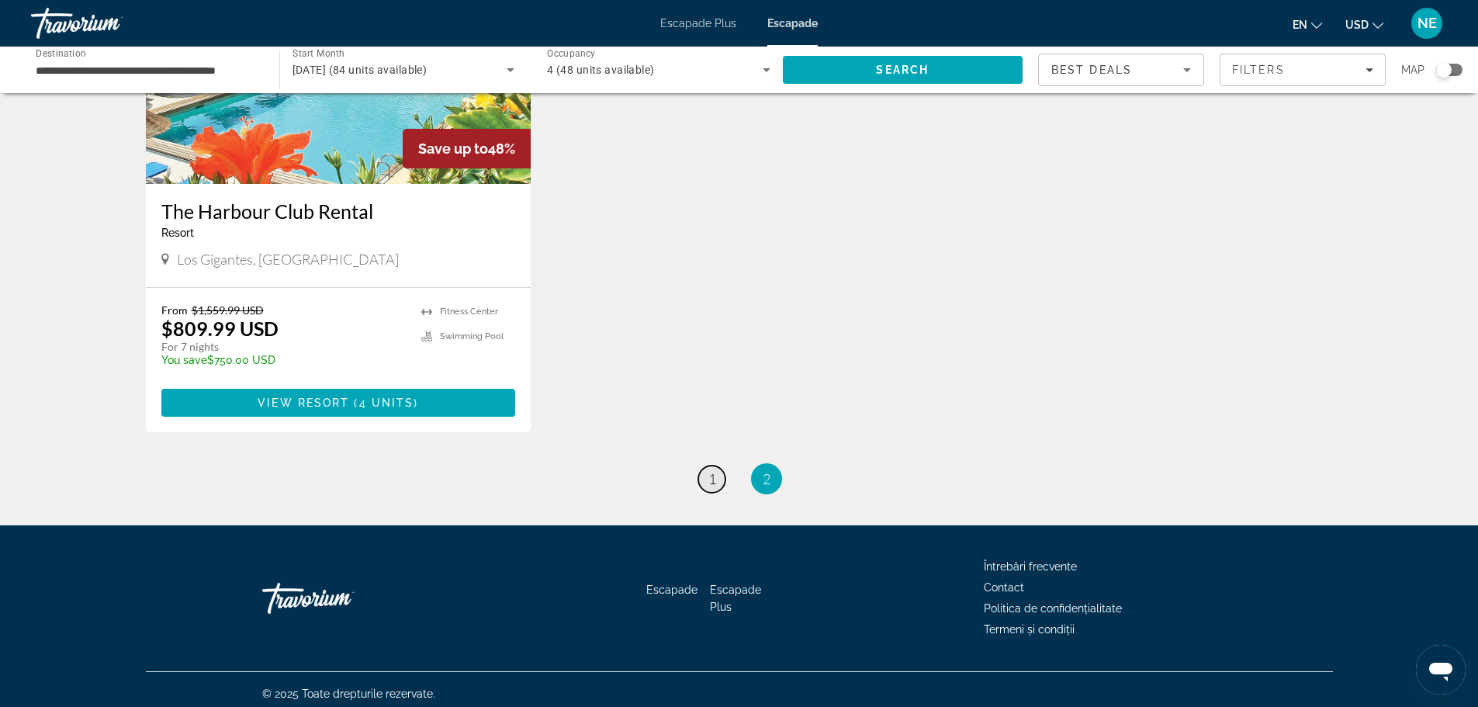
click at [709, 480] on span "1" at bounding box center [712, 478] width 8 height 17
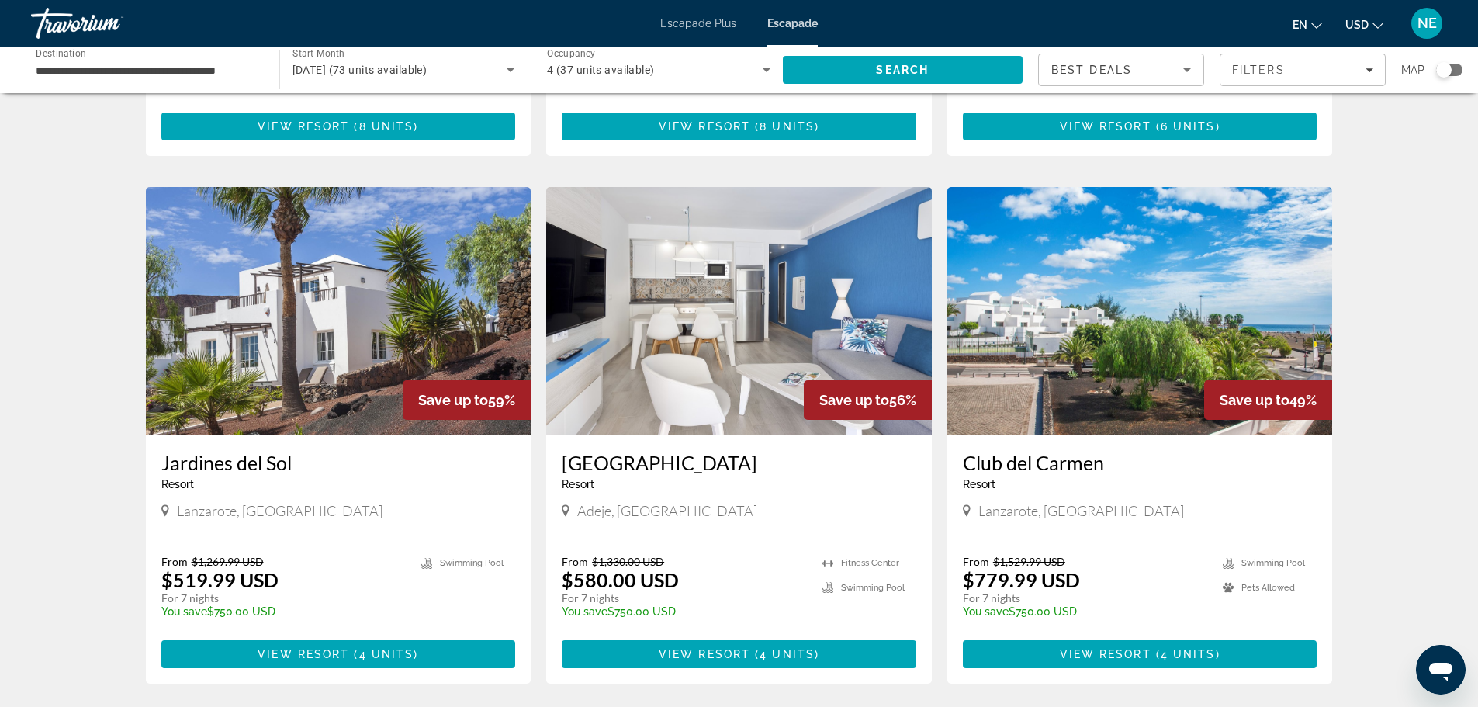
scroll to position [1566, 0]
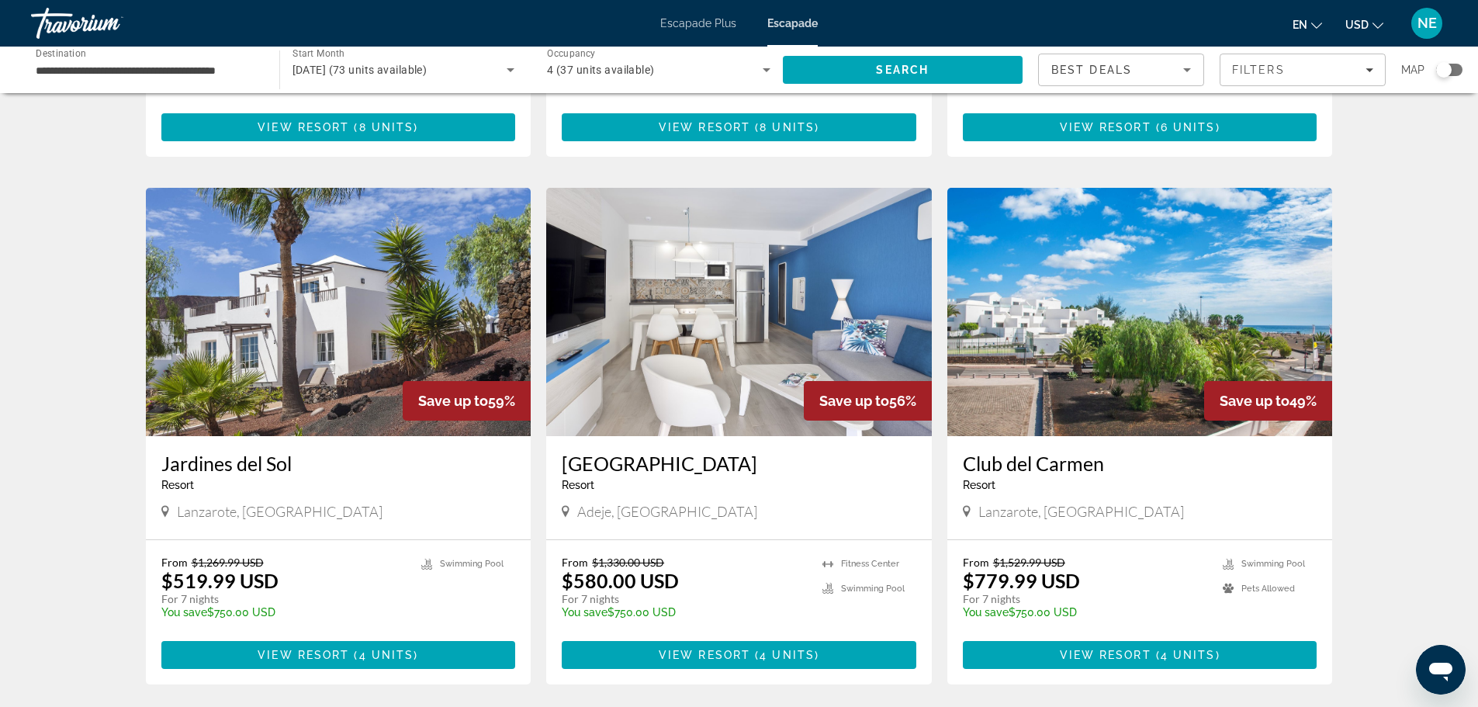
click at [265, 293] on img "Conținut principal" at bounding box center [339, 312] width 386 height 248
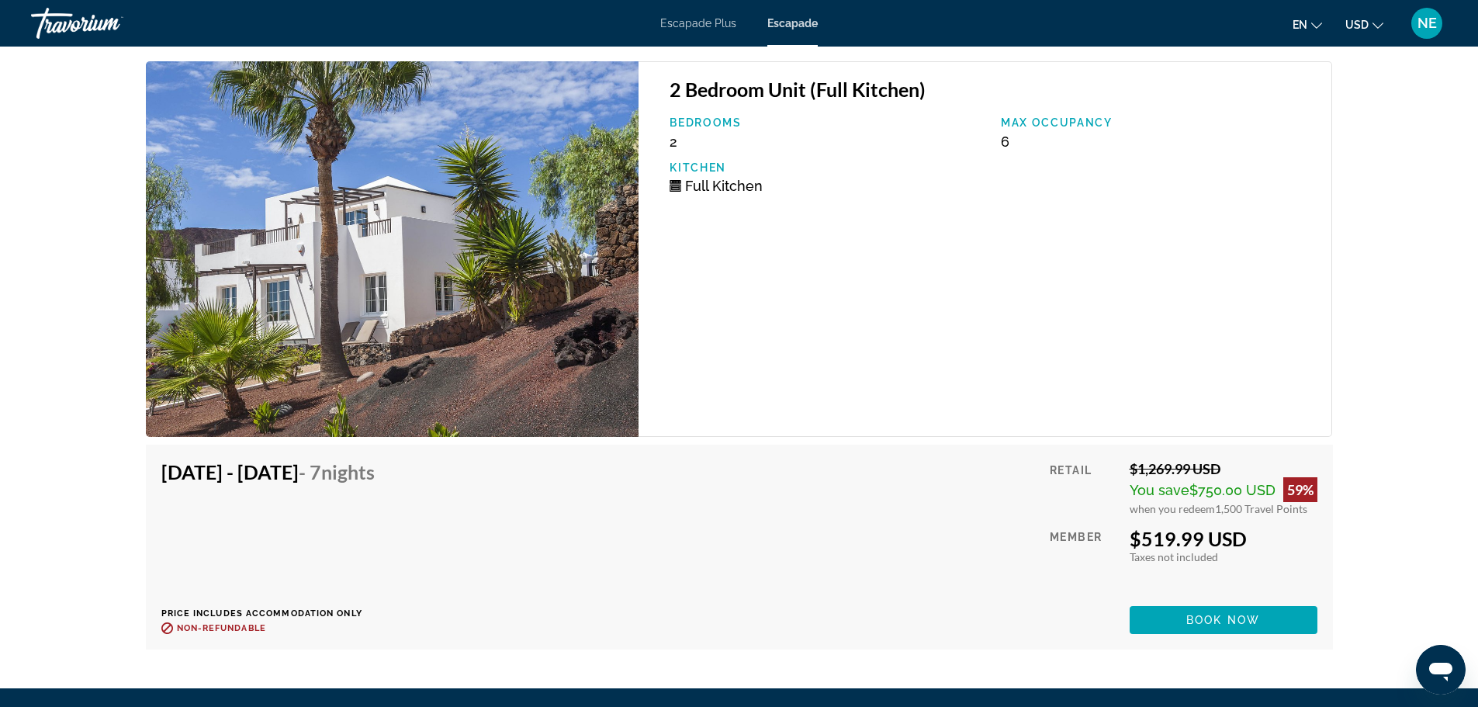
scroll to position [2527, 0]
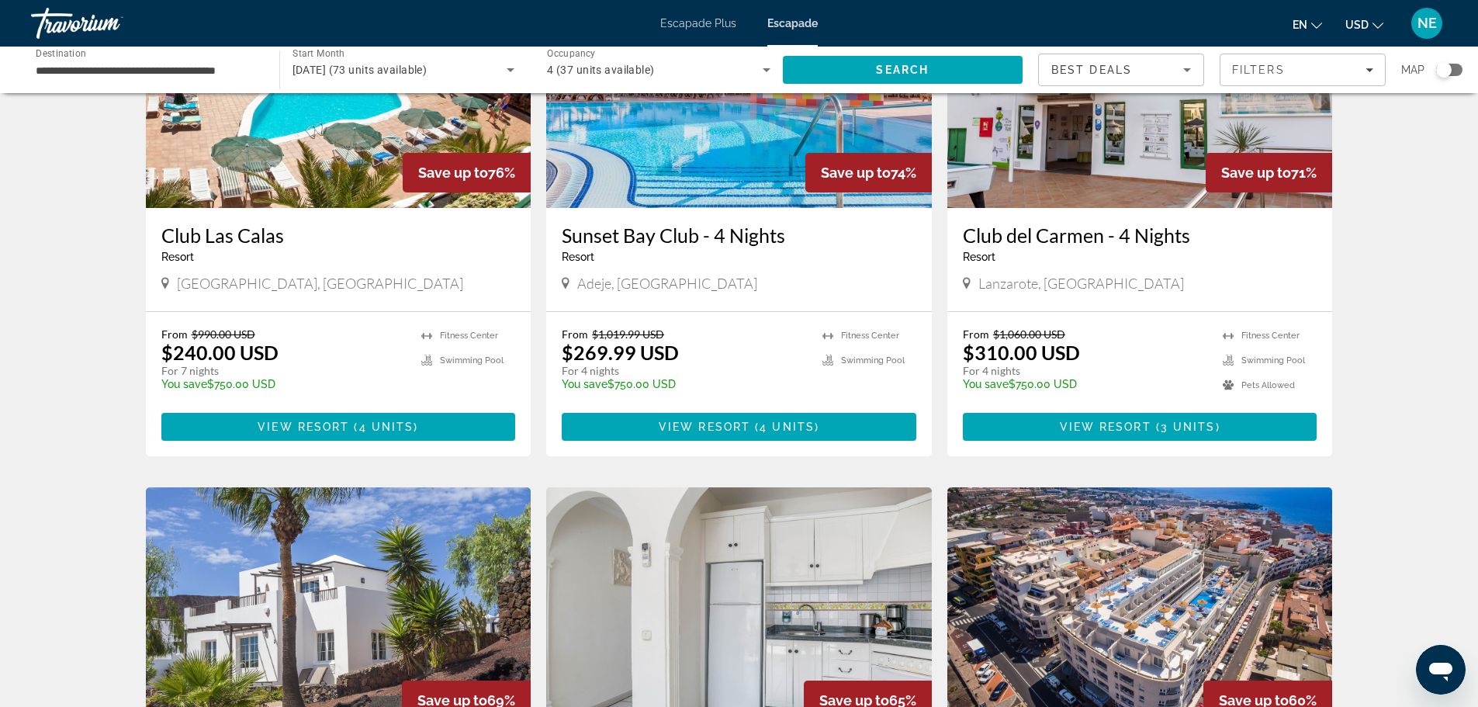
scroll to position [543, 0]
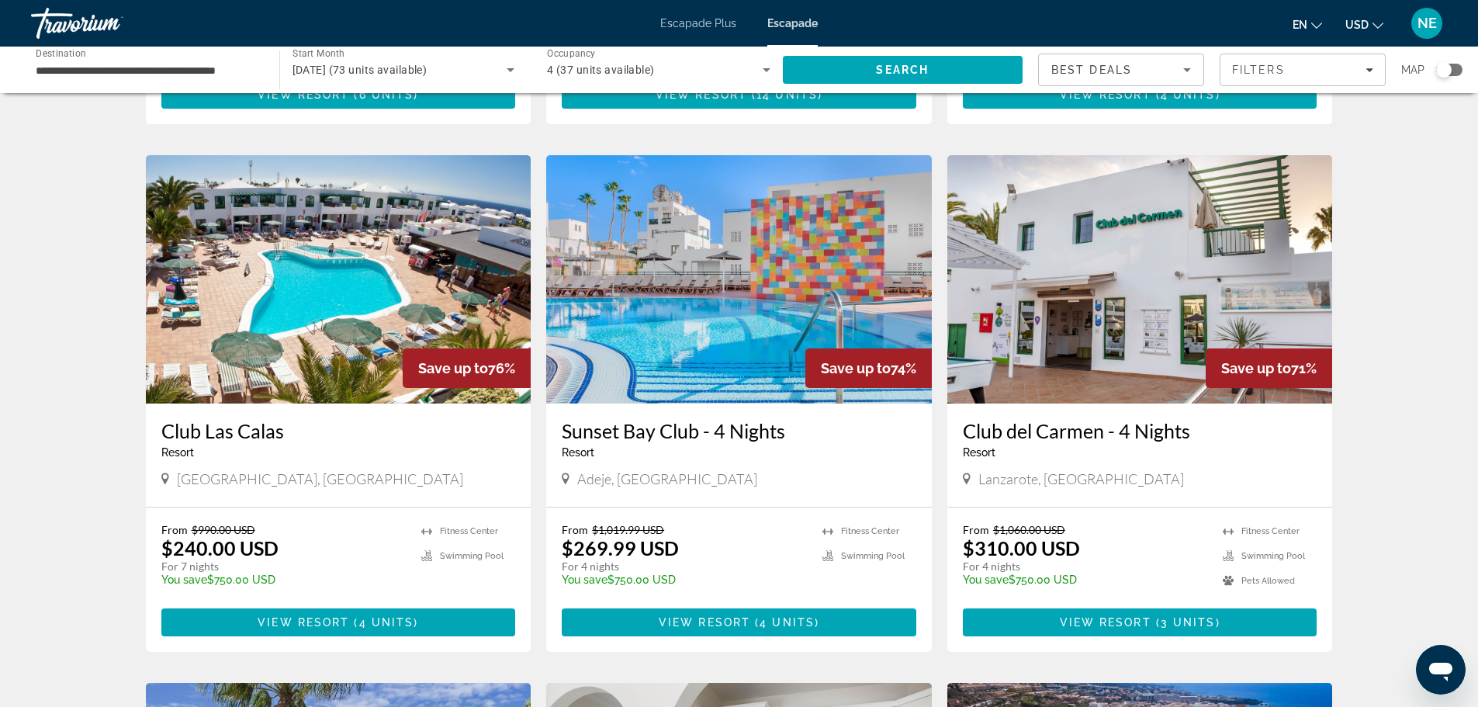
click at [319, 232] on img "Conținut principal" at bounding box center [339, 279] width 386 height 248
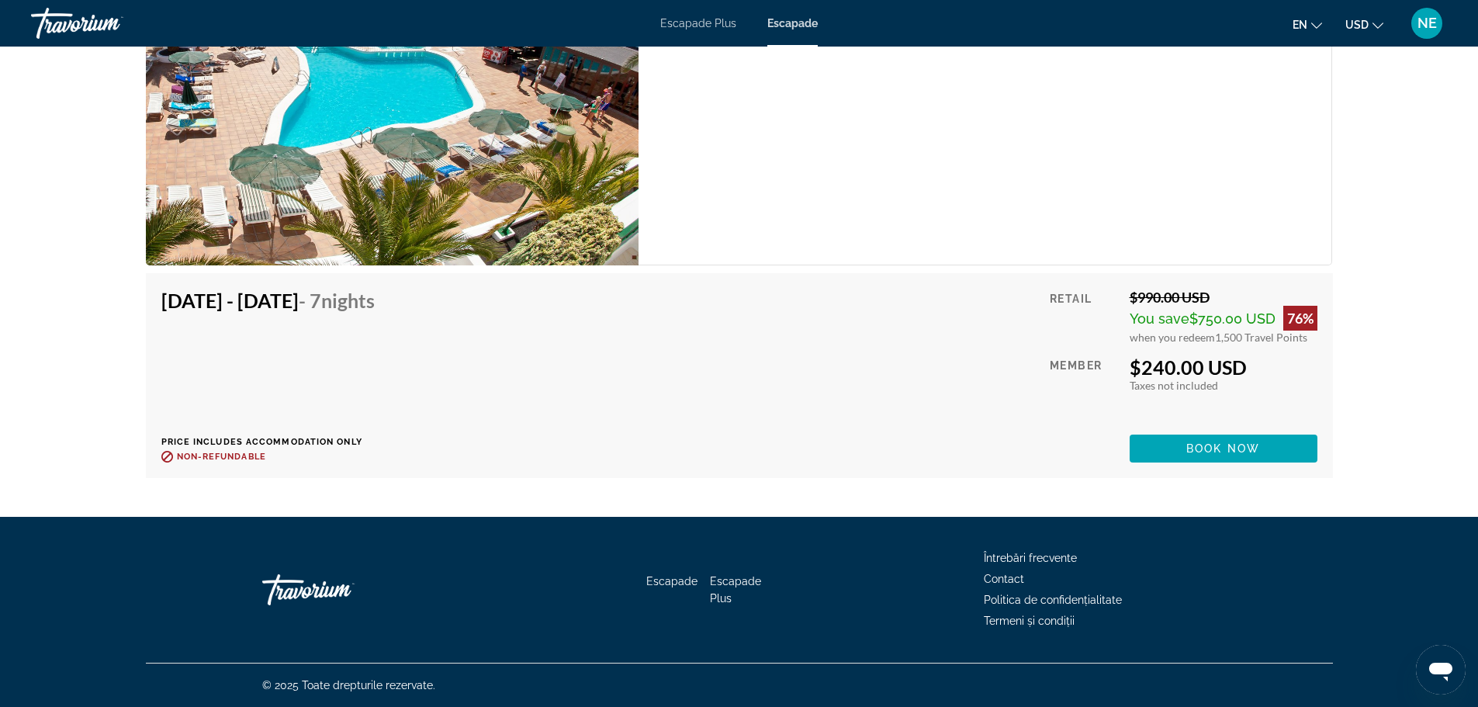
scroll to position [2913, 0]
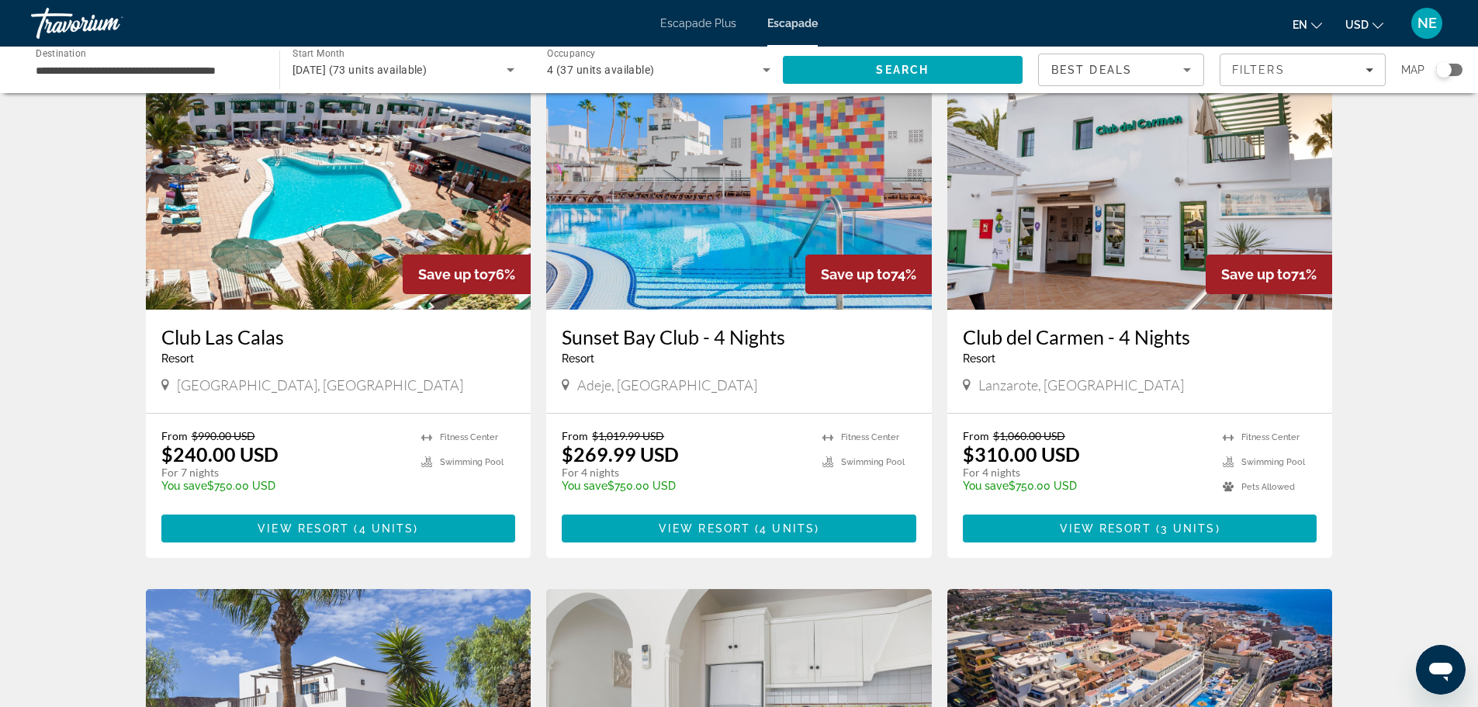
scroll to position [636, 0]
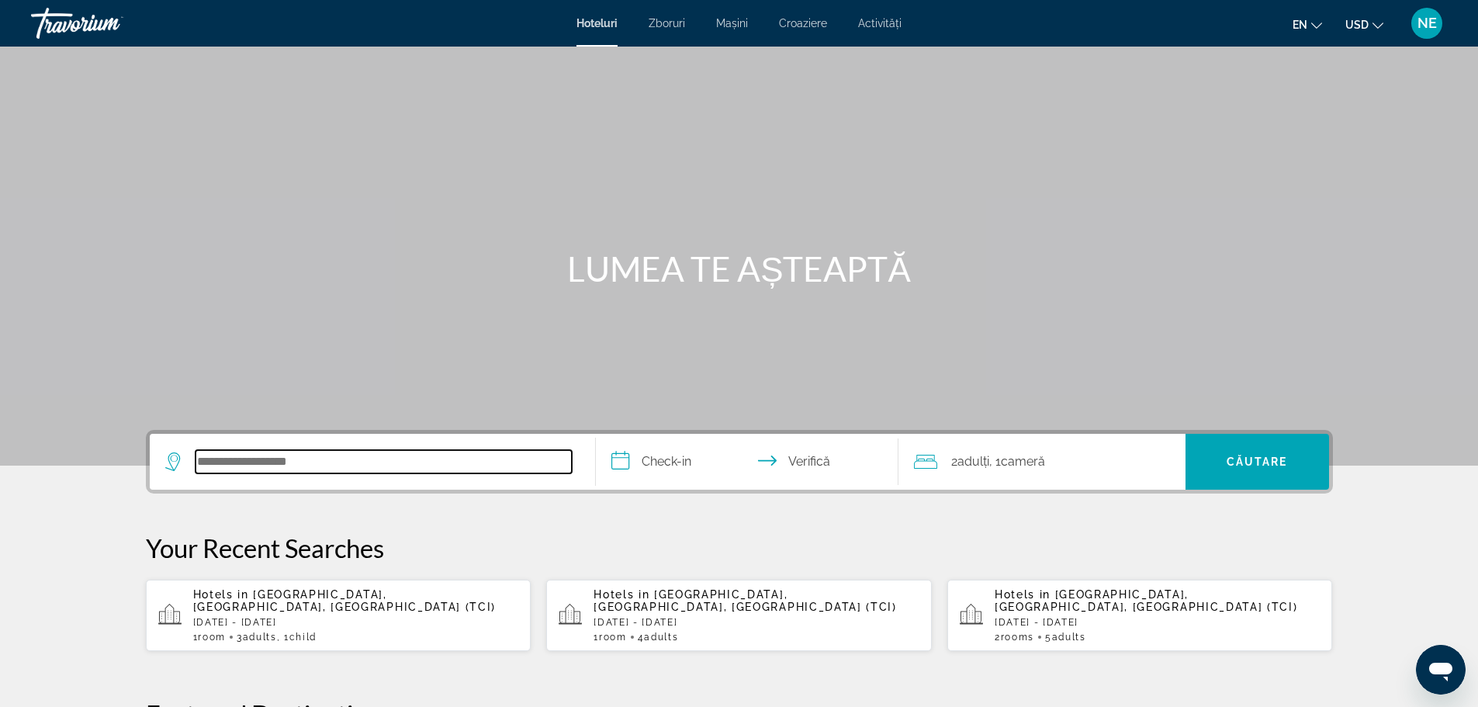
click at [352, 462] on input "Căutați destinație hotelieră" at bounding box center [384, 461] width 376 height 23
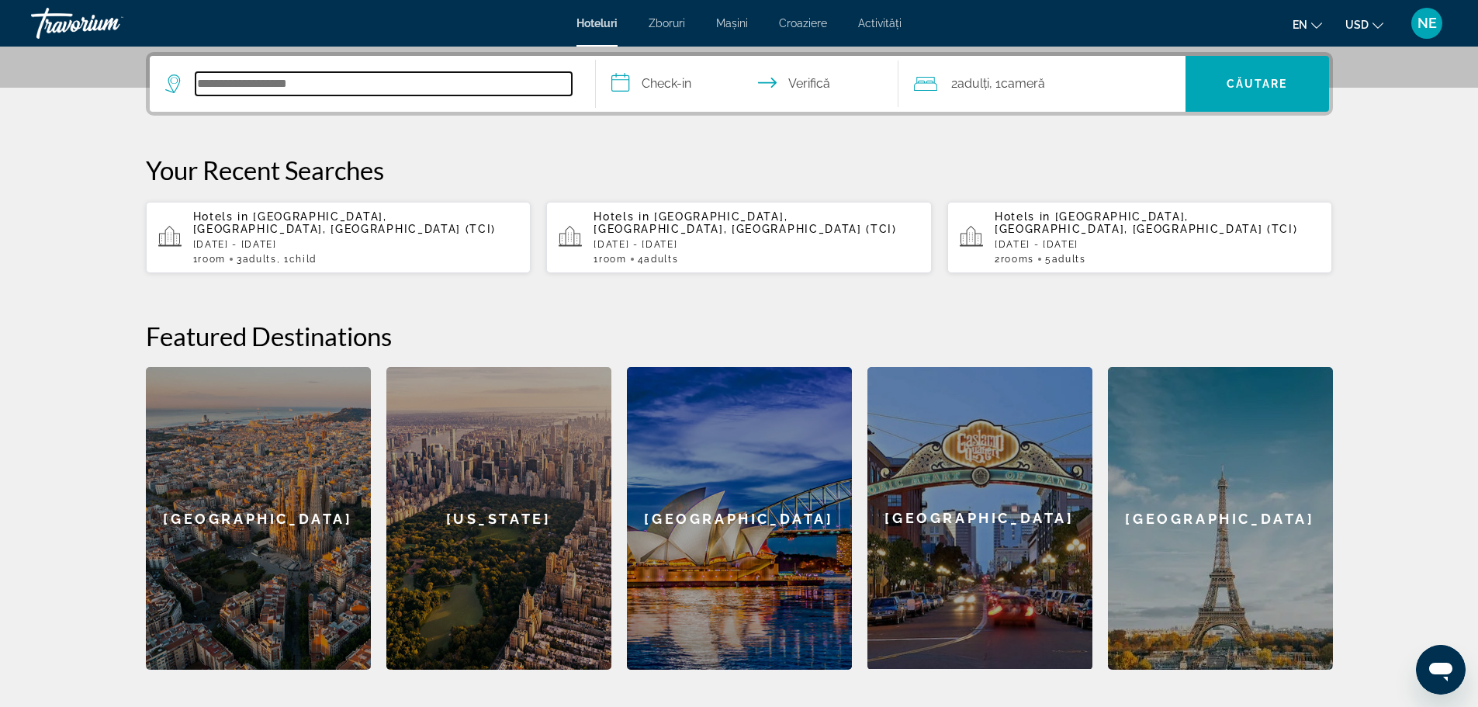
scroll to position [379, 0]
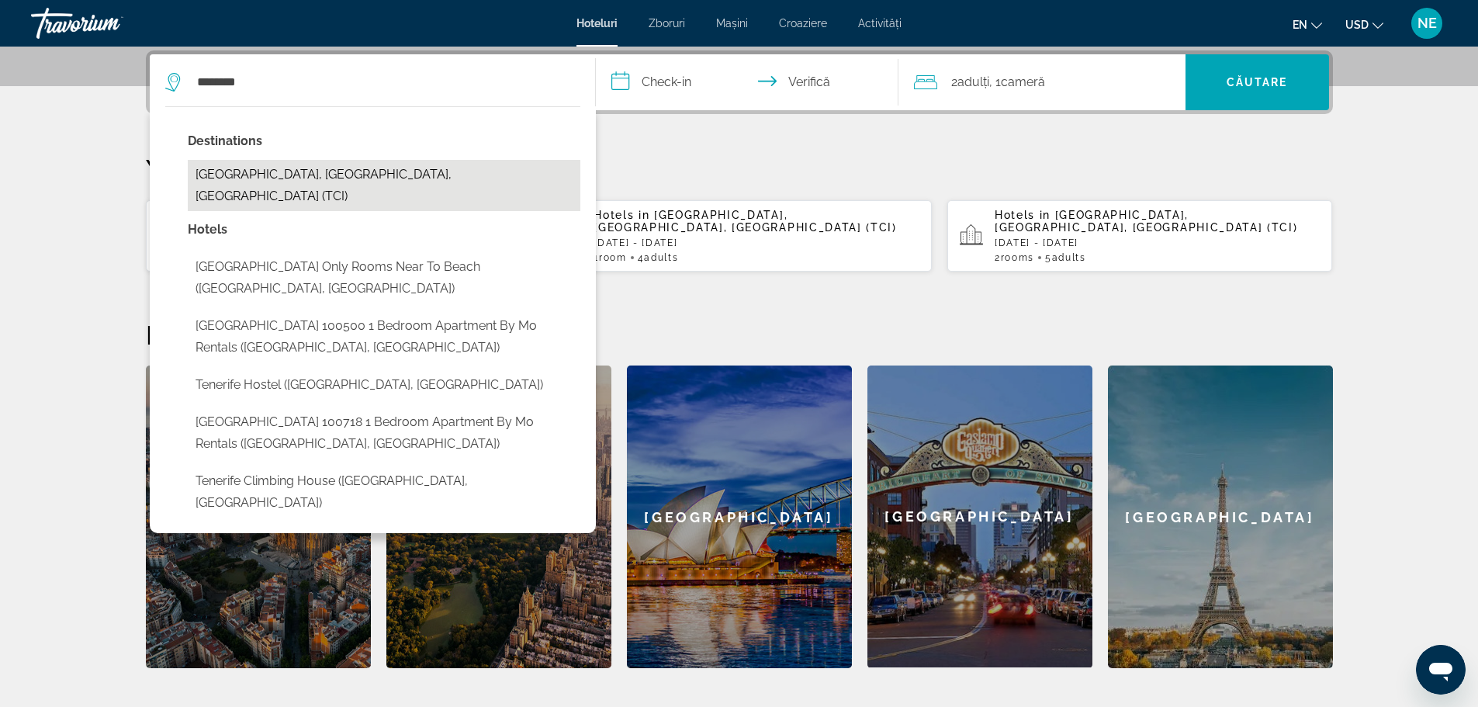
click at [286, 182] on button "[GEOGRAPHIC_DATA], [GEOGRAPHIC_DATA], [GEOGRAPHIC_DATA] (TCI)" at bounding box center [384, 185] width 393 height 51
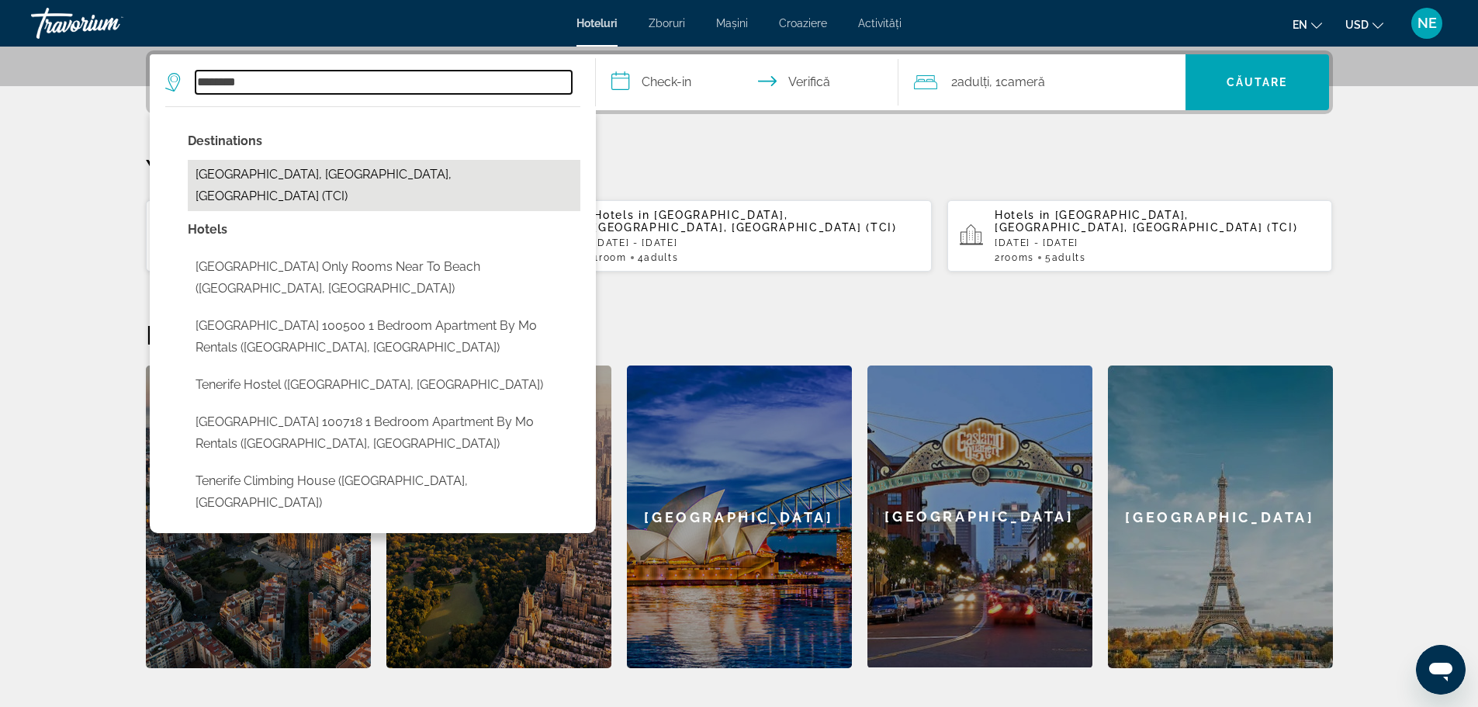
type input "**********"
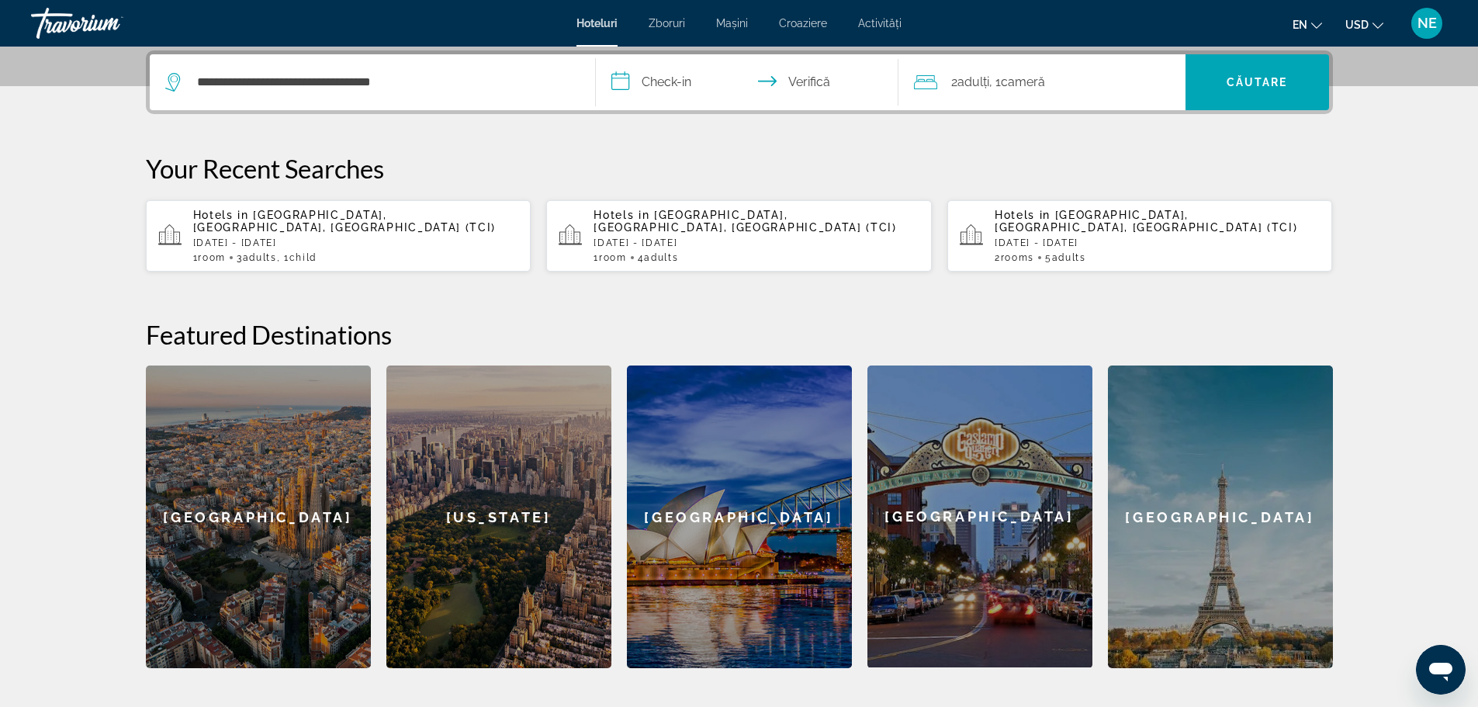
click at [671, 85] on input "**********" at bounding box center [750, 84] width 309 height 61
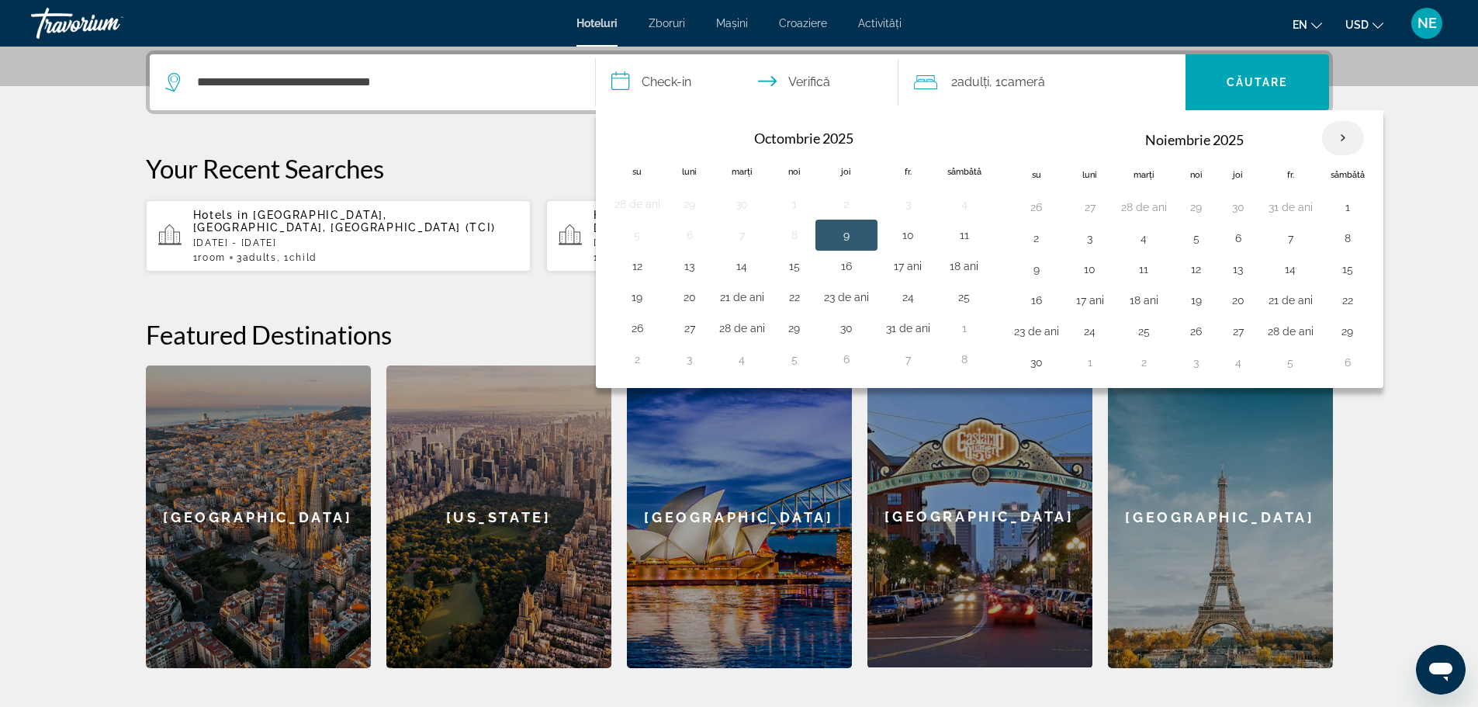
click at [1344, 133] on th "Luna viitoare" at bounding box center [1343, 138] width 42 height 34
click at [546, 162] on p "Your Recent Searches" at bounding box center [739, 168] width 1187 height 31
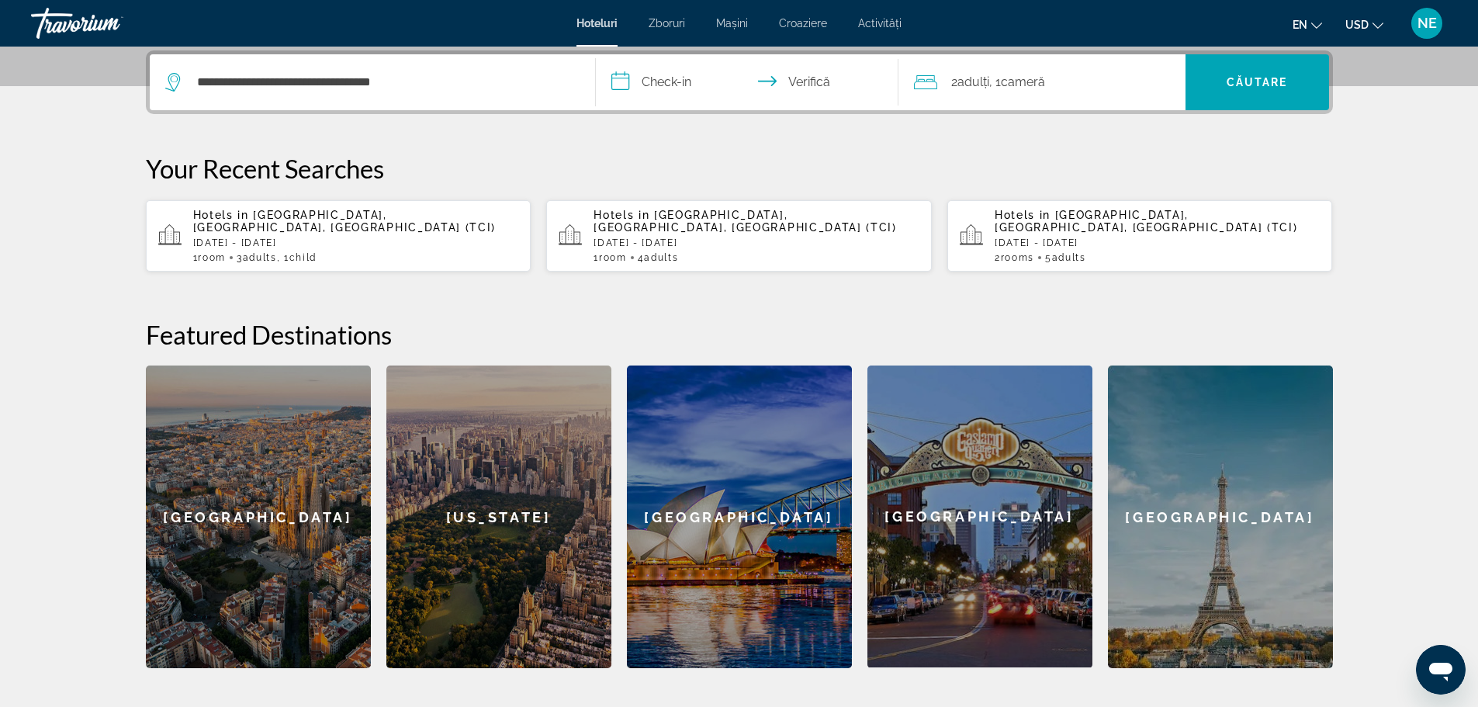
click at [686, 81] on input "**********" at bounding box center [750, 84] width 309 height 61
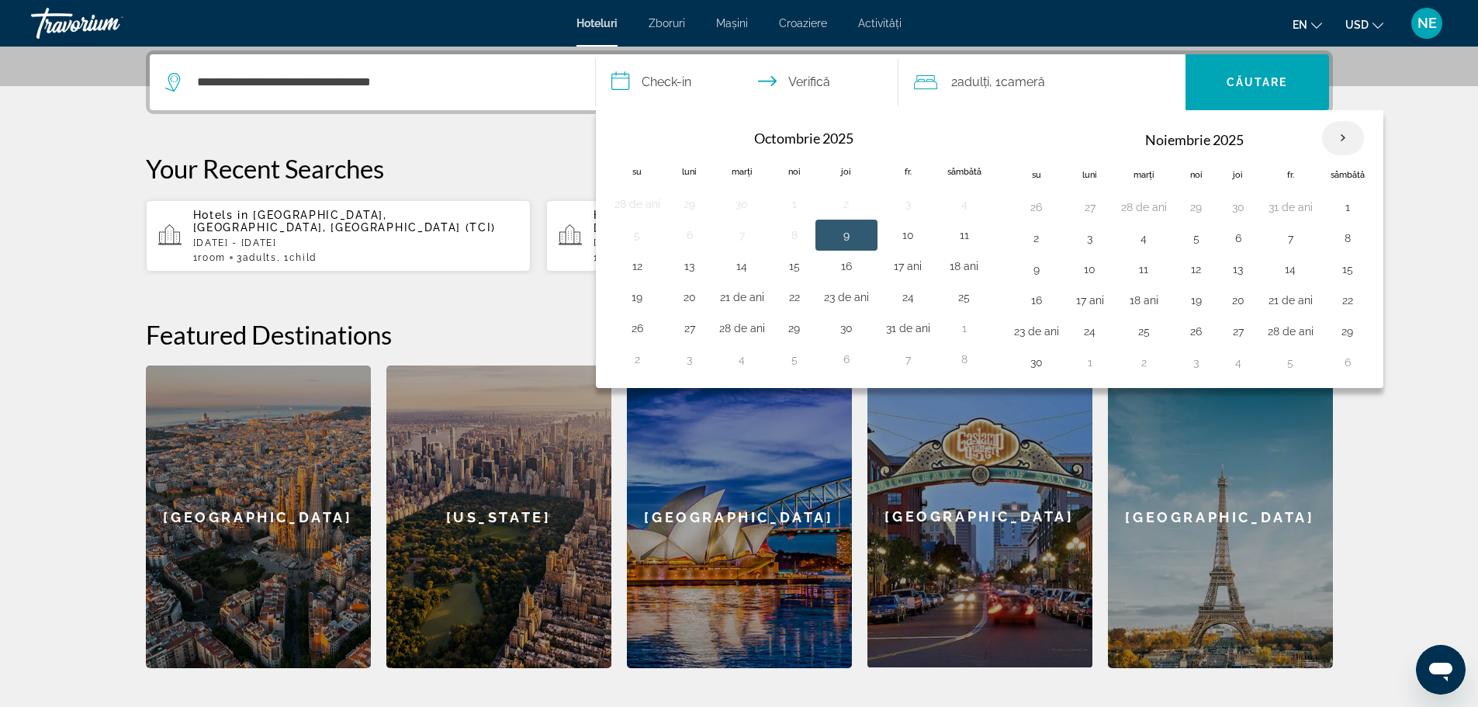
click at [1341, 144] on th "Luna viitoare" at bounding box center [1343, 138] width 42 height 34
click at [1197, 303] on button "19" at bounding box center [1196, 300] width 25 height 22
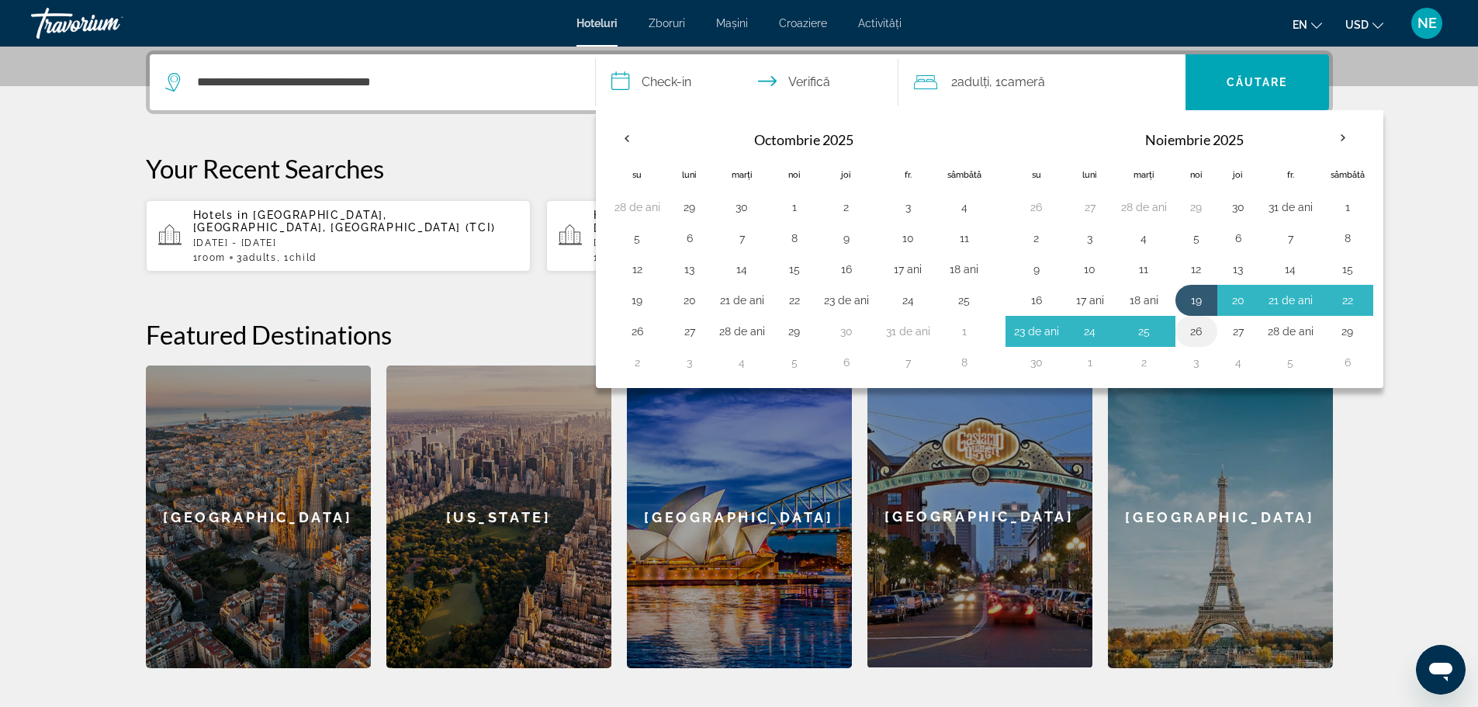
click at [1195, 331] on button "26" at bounding box center [1196, 331] width 25 height 22
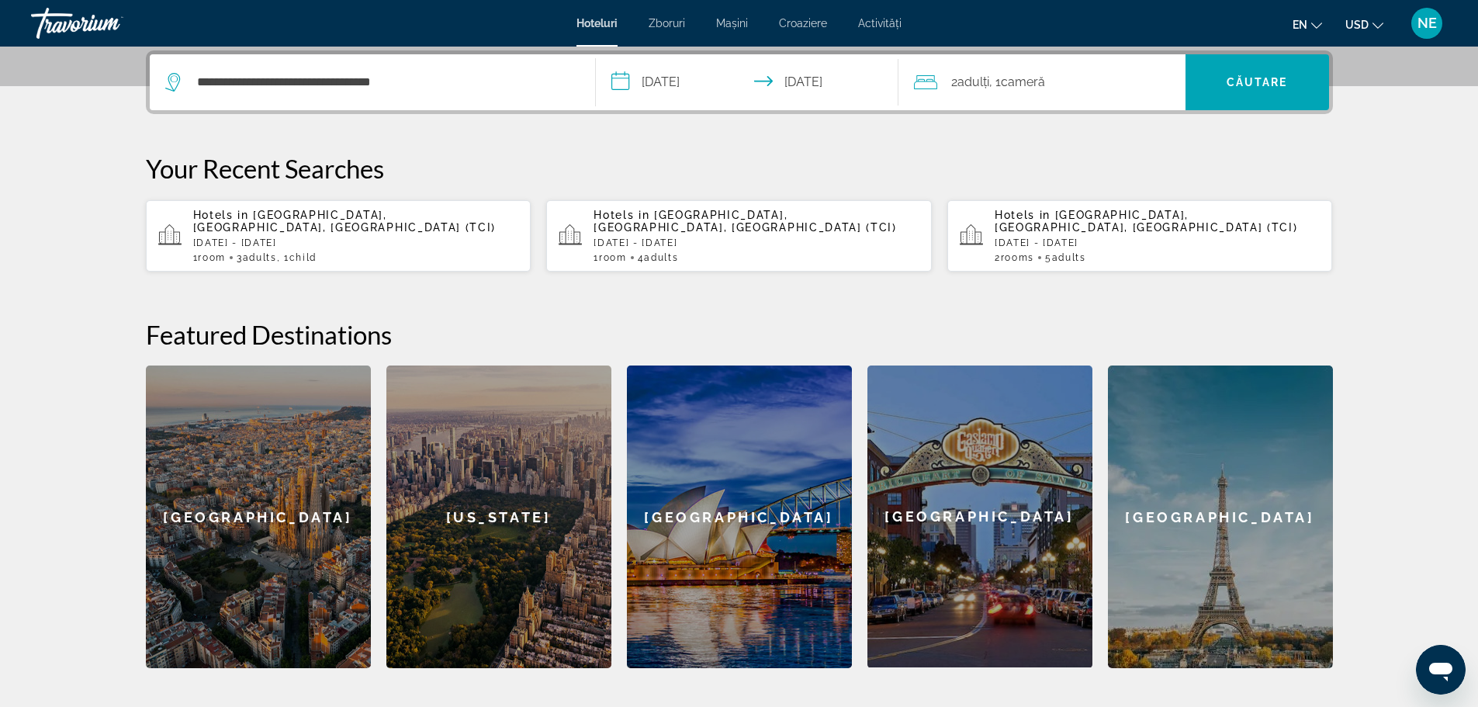
click at [618, 81] on input "**********" at bounding box center [750, 84] width 309 height 61
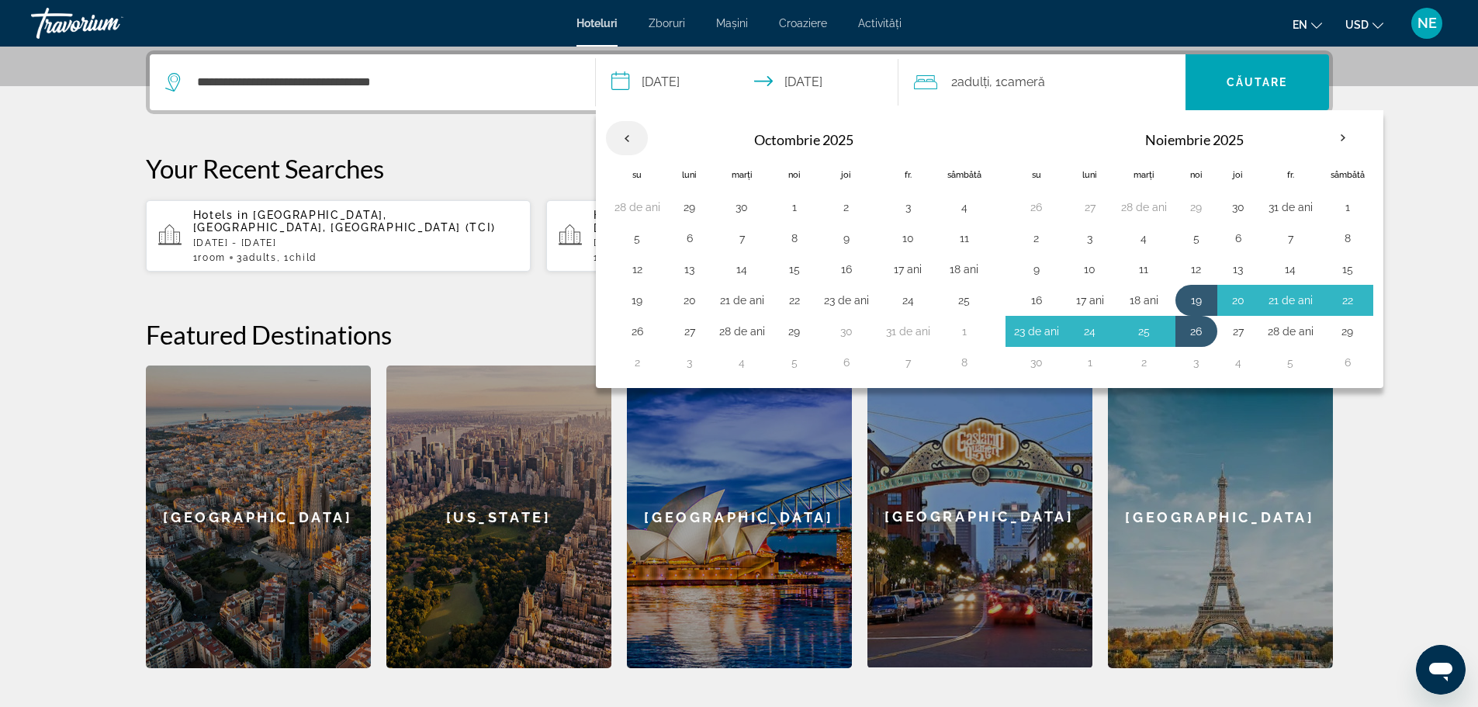
click at [626, 133] on th "Previous month" at bounding box center [627, 138] width 42 height 34
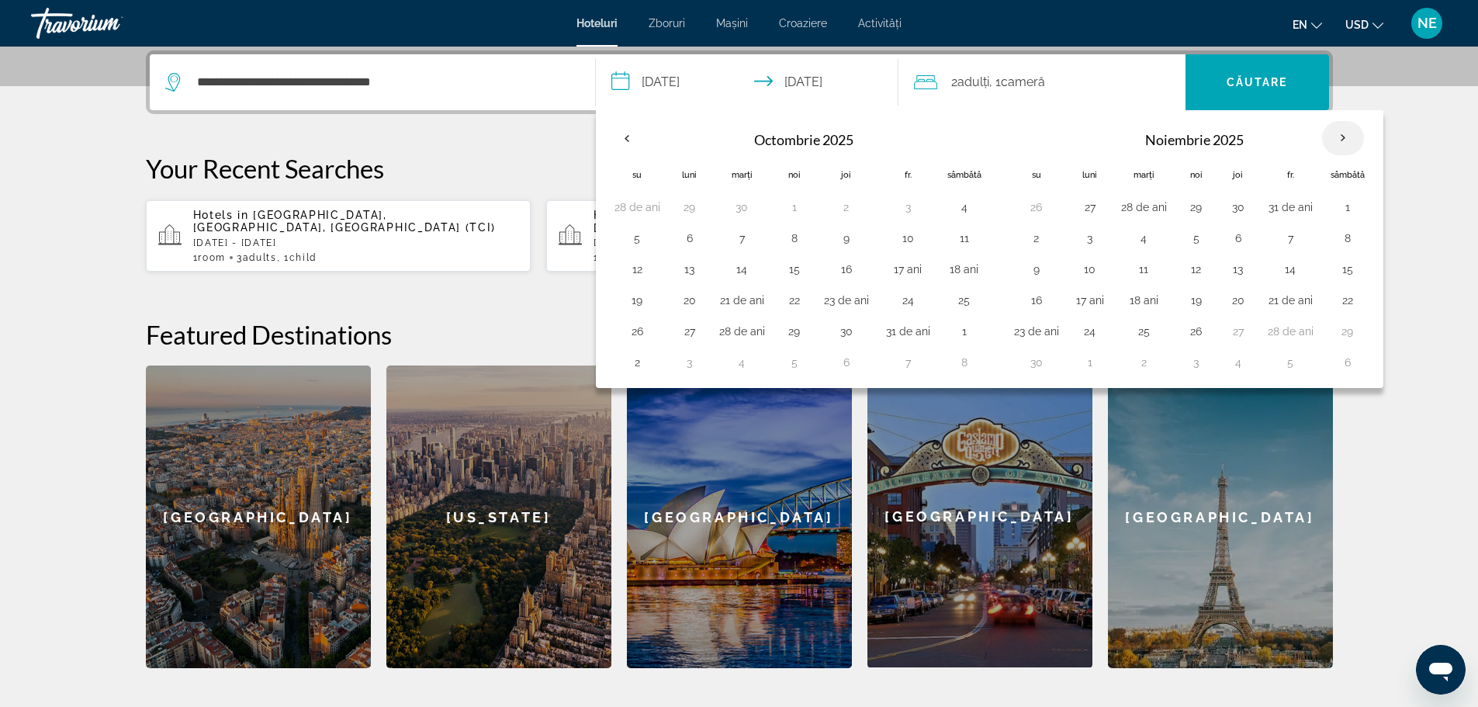
click at [1349, 137] on th "Luna viitoare" at bounding box center [1343, 138] width 42 height 34
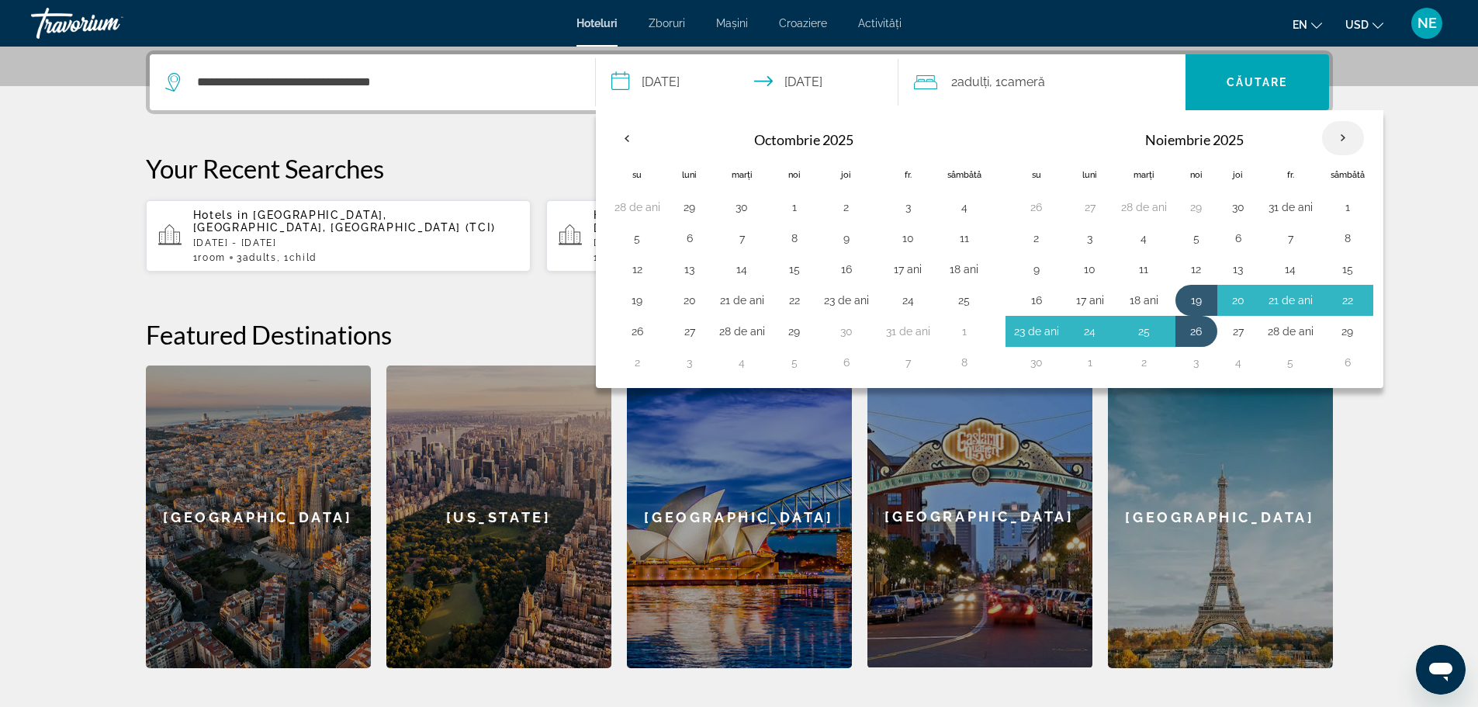
click at [1349, 137] on th "Luna viitoare" at bounding box center [1343, 138] width 42 height 34
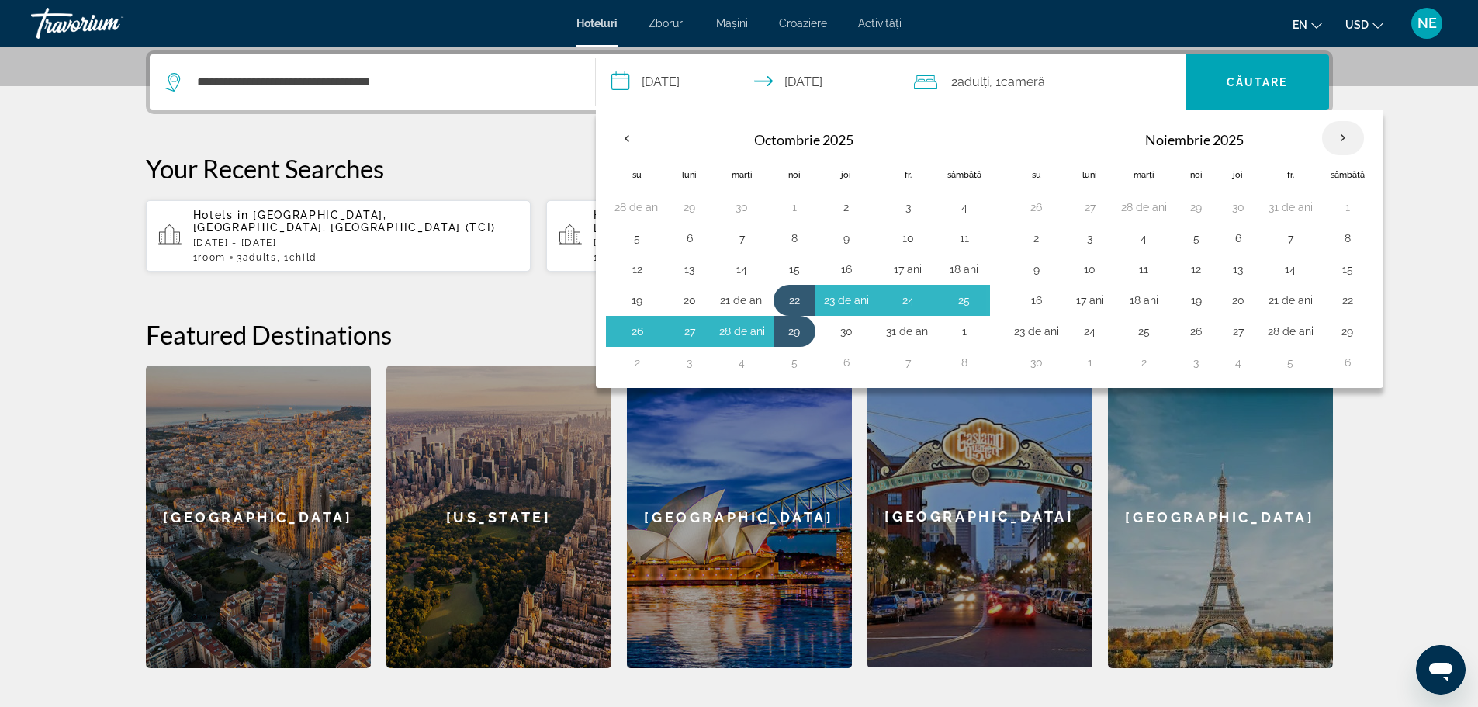
click at [1349, 137] on th "Luna viitoare" at bounding box center [1343, 138] width 42 height 34
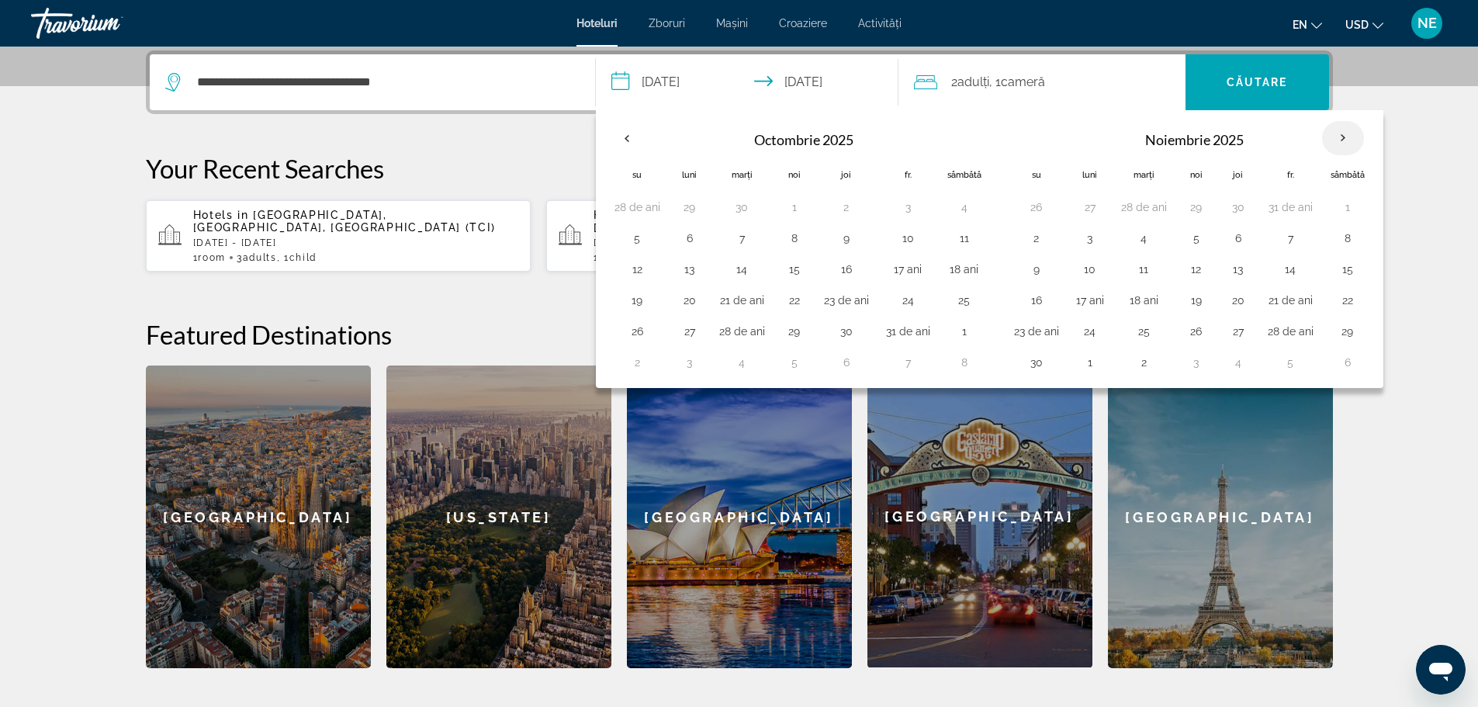
click at [1349, 137] on th "Luna viitoare" at bounding box center [1343, 138] width 42 height 34
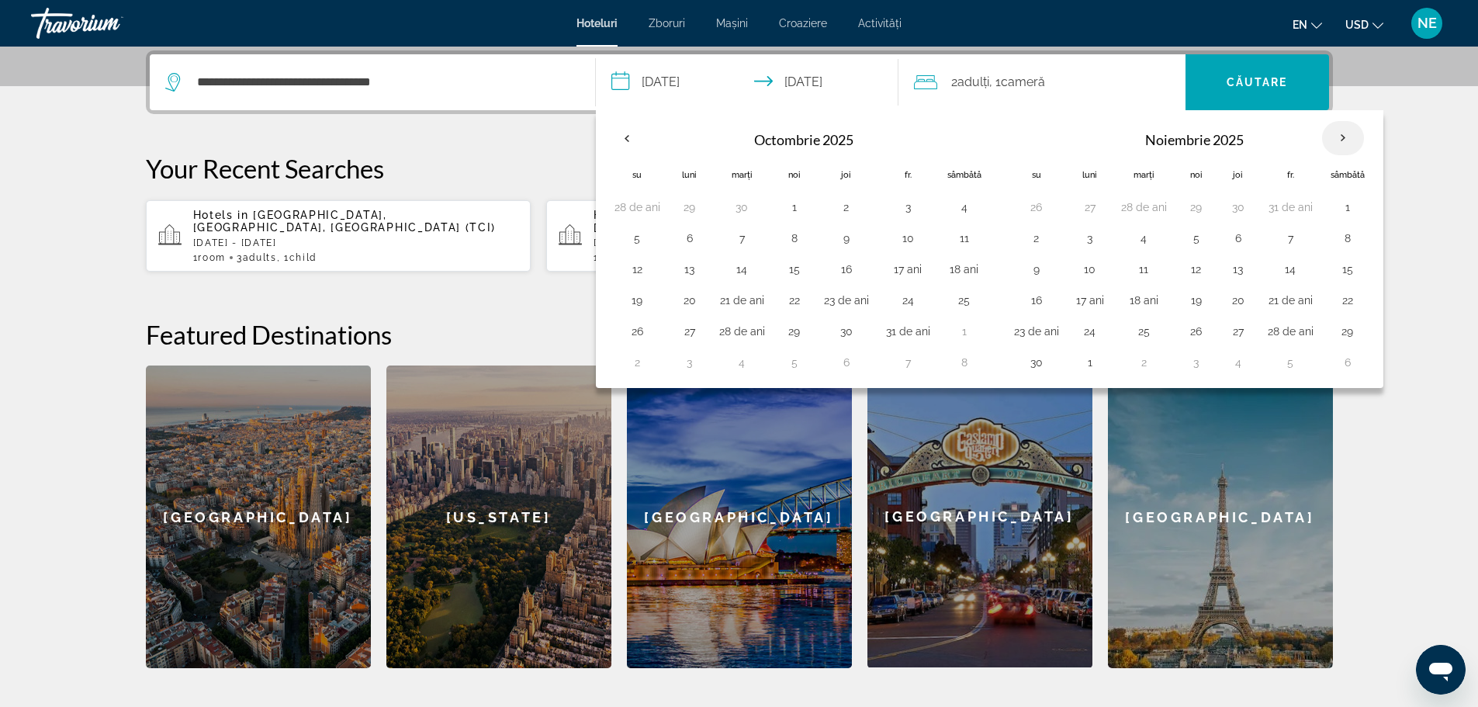
click at [1349, 137] on th "Luna viitoare" at bounding box center [1343, 138] width 42 height 34
click at [1020, 79] on font "cameră" at bounding box center [1023, 81] width 44 height 15
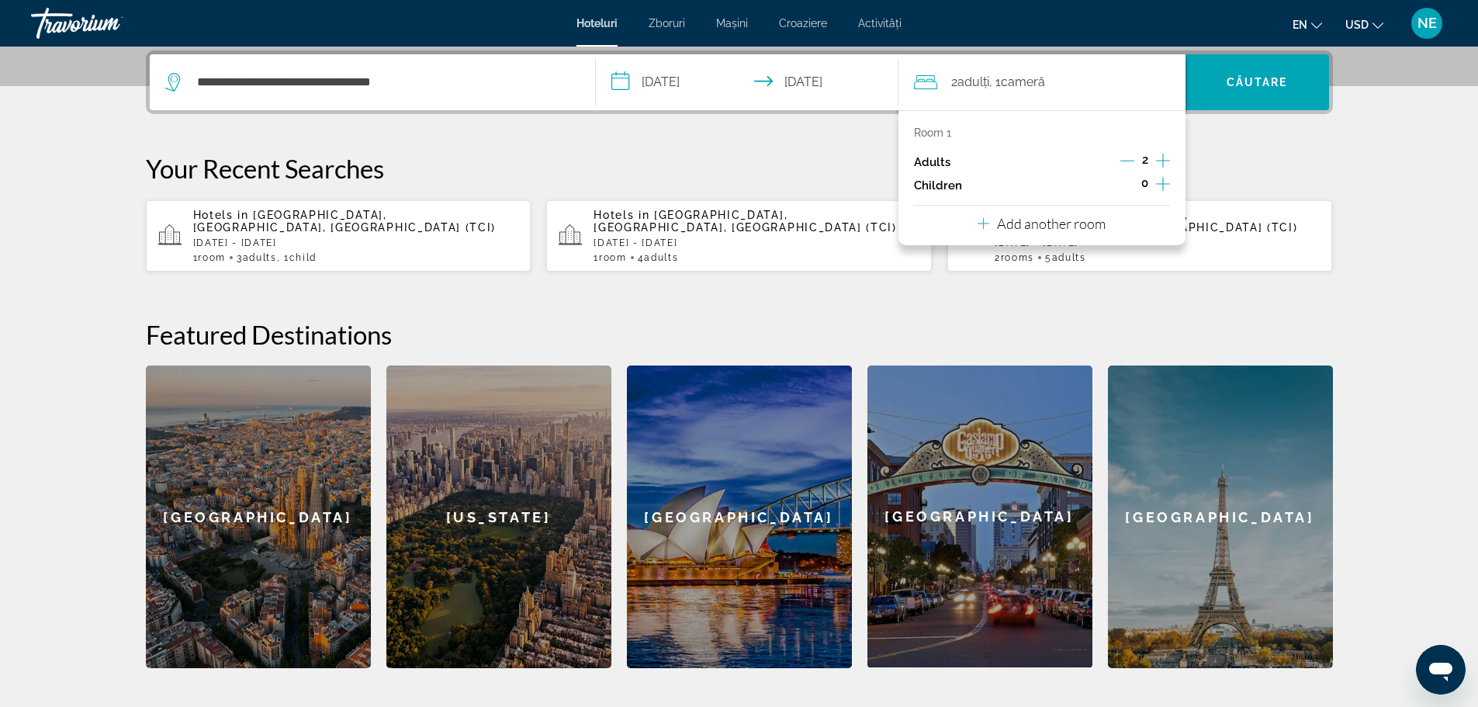
click at [1158, 161] on icon "Increment adults" at bounding box center [1163, 160] width 14 height 19
click at [1162, 182] on icon "Increment children" at bounding box center [1163, 184] width 14 height 19
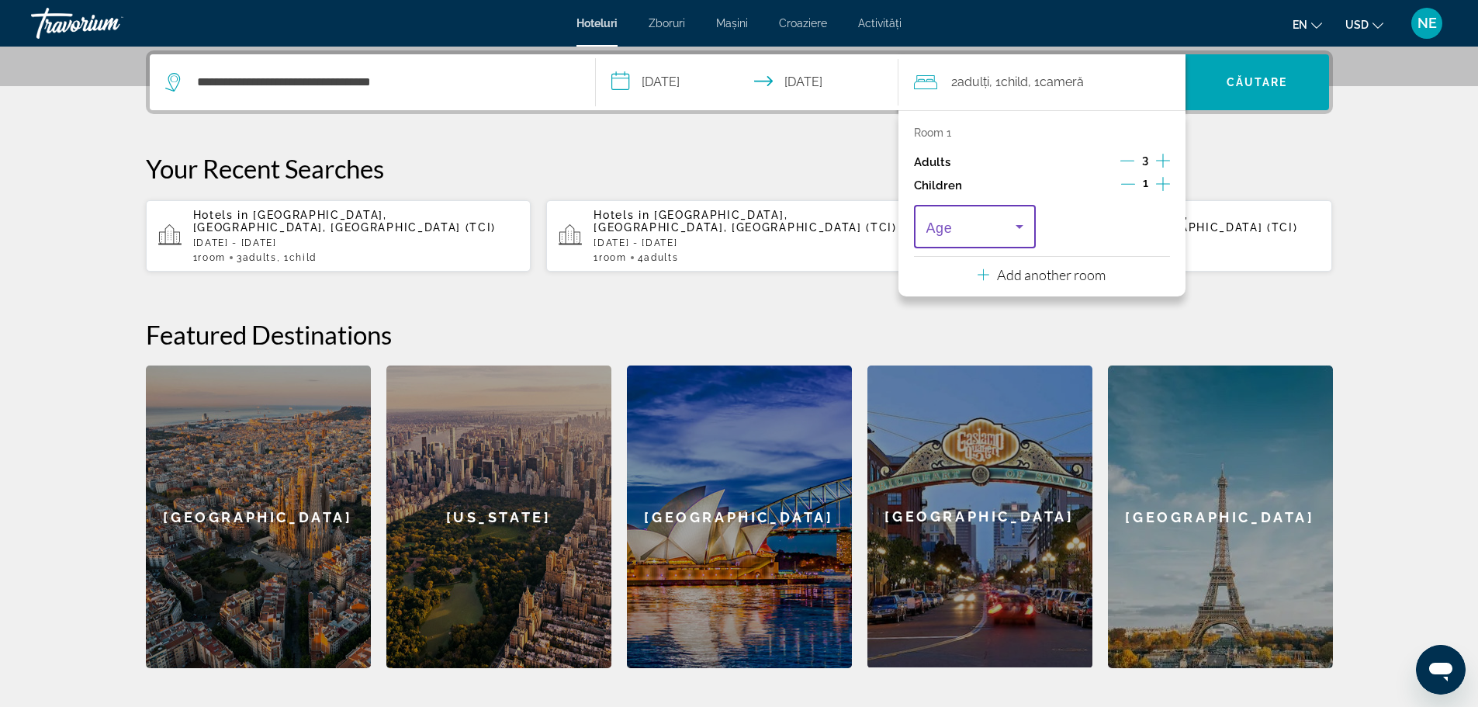
click at [1025, 222] on icon "Travelers: 3 adults, 1 child" at bounding box center [1019, 226] width 19 height 19
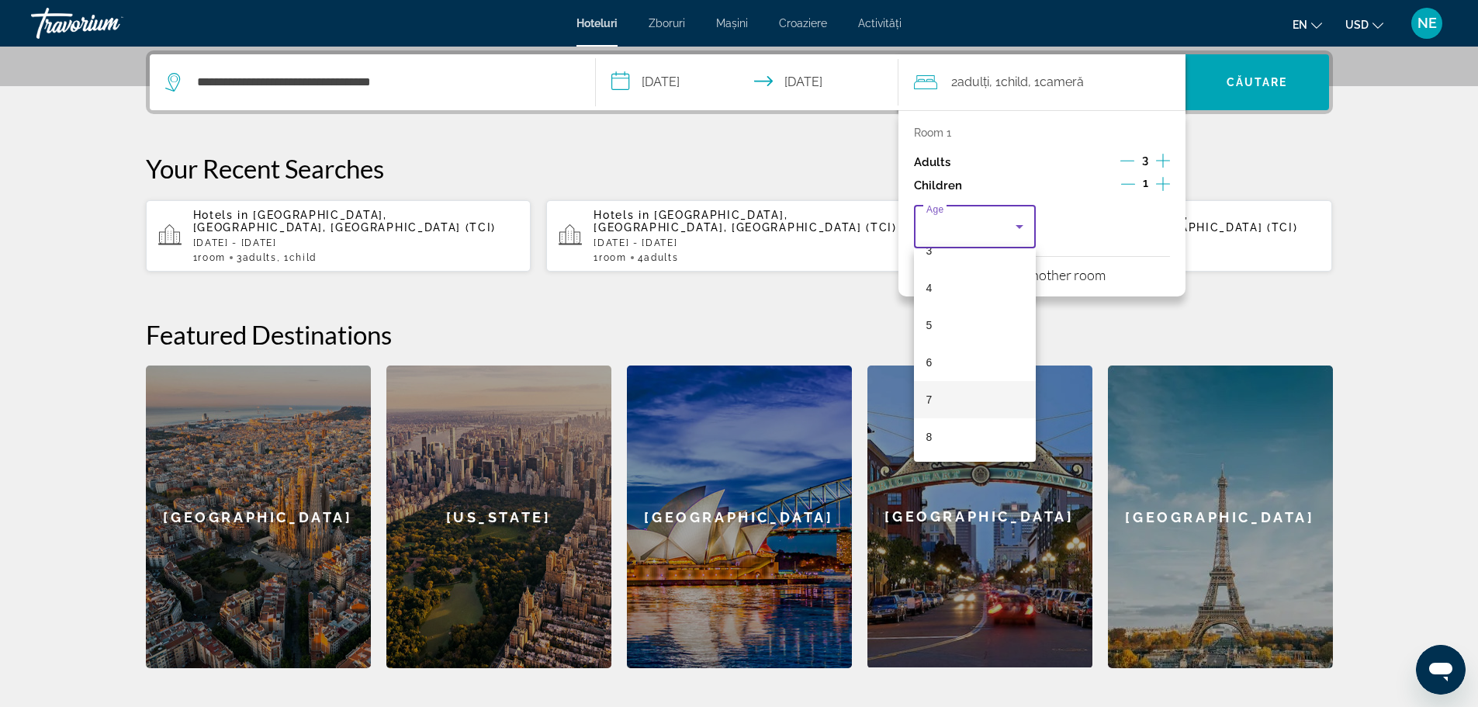
scroll to position [139, 0]
click at [958, 433] on mat-option "8" at bounding box center [975, 432] width 123 height 37
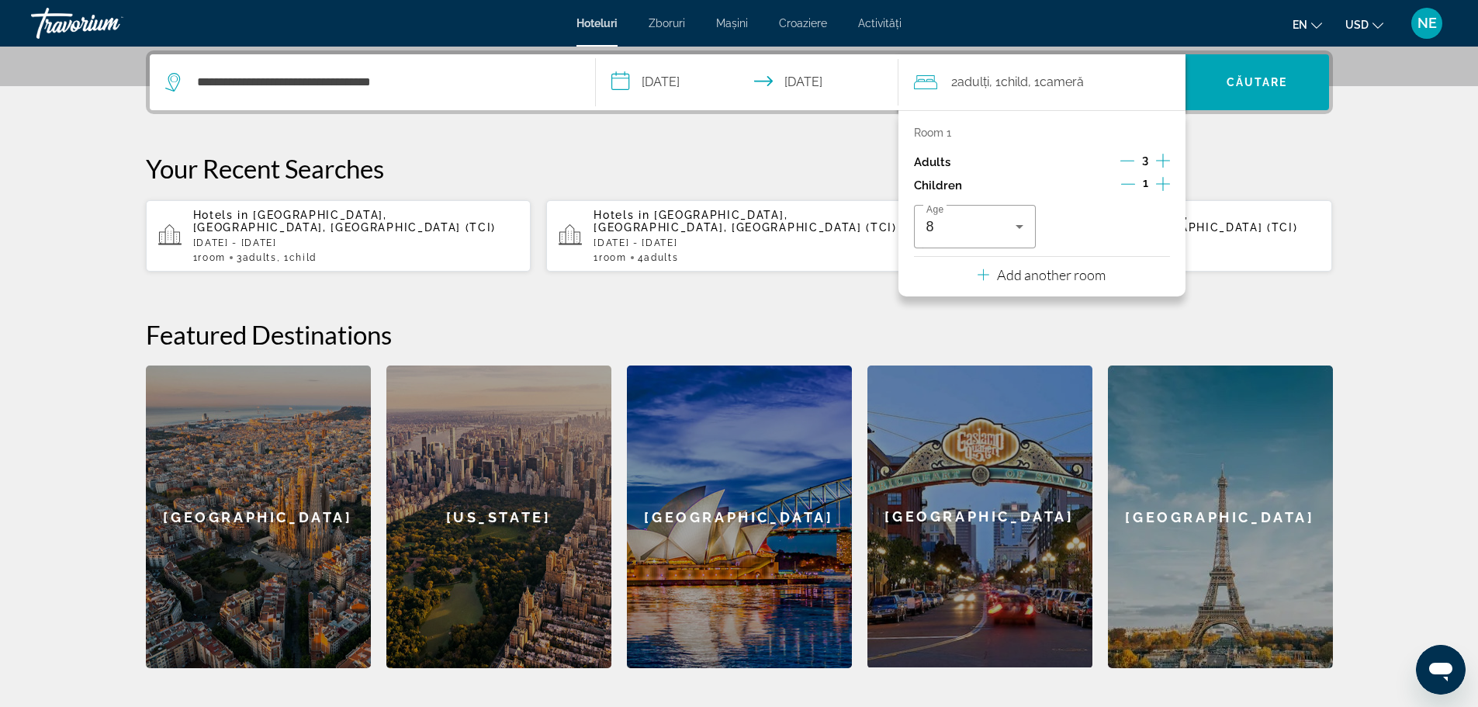
click at [1376, 152] on section "**********" at bounding box center [739, 145] width 1478 height 1048
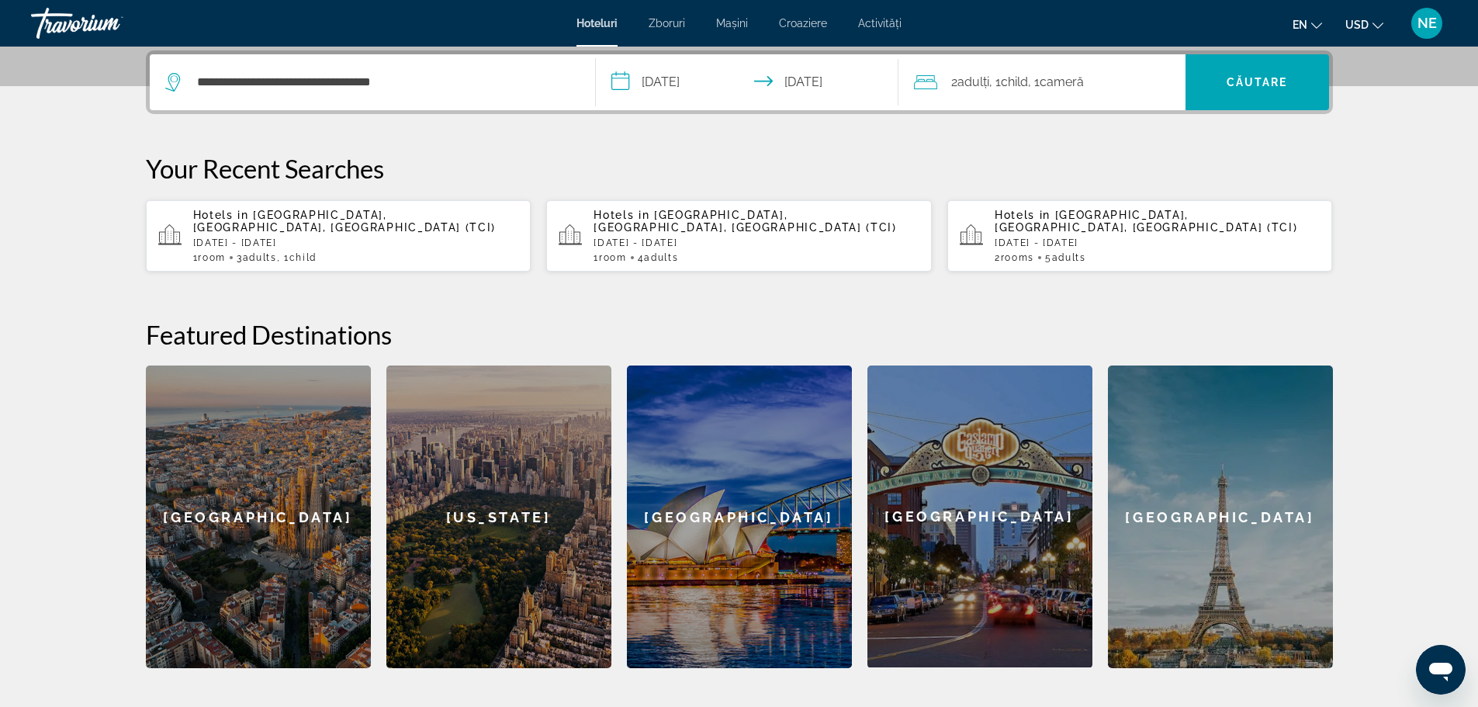
click at [620, 80] on input "**********" at bounding box center [750, 84] width 309 height 61
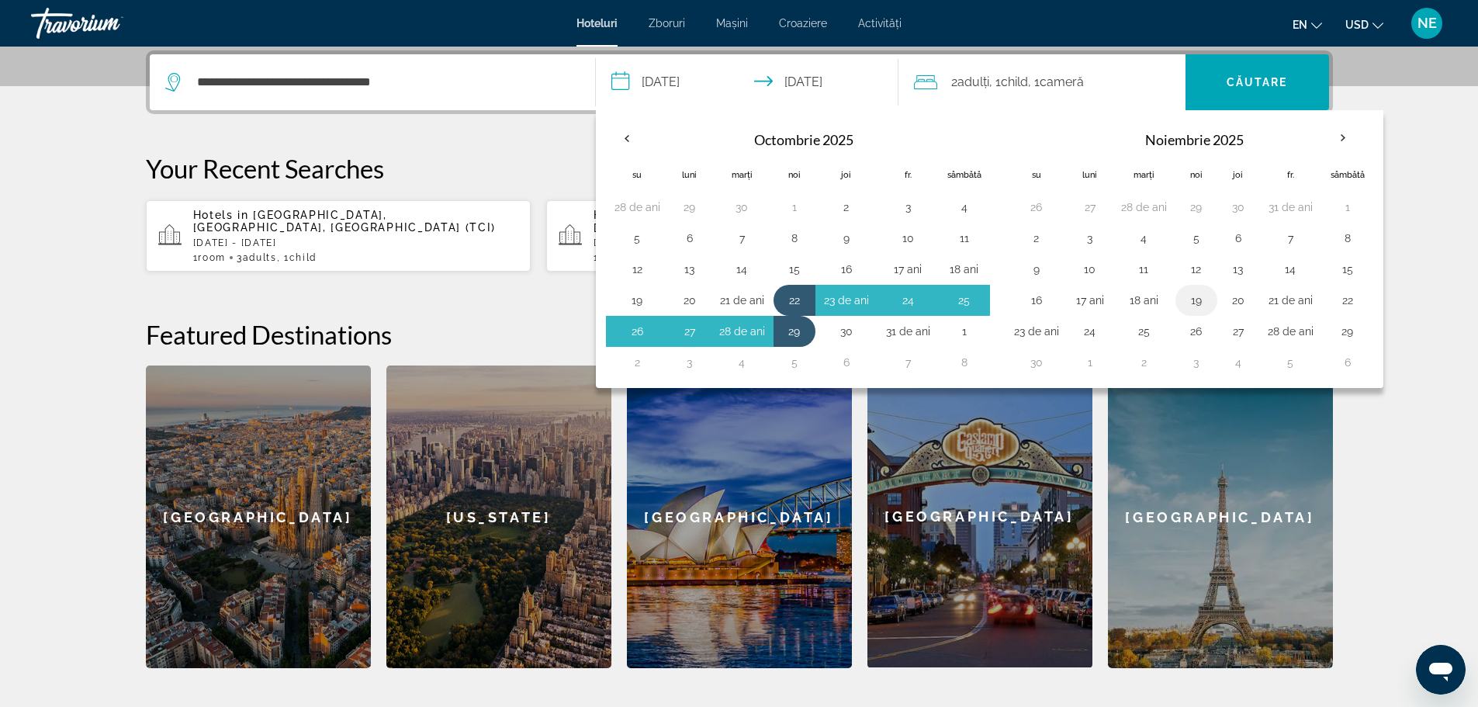
click at [1195, 298] on button "19" at bounding box center [1196, 300] width 25 height 22
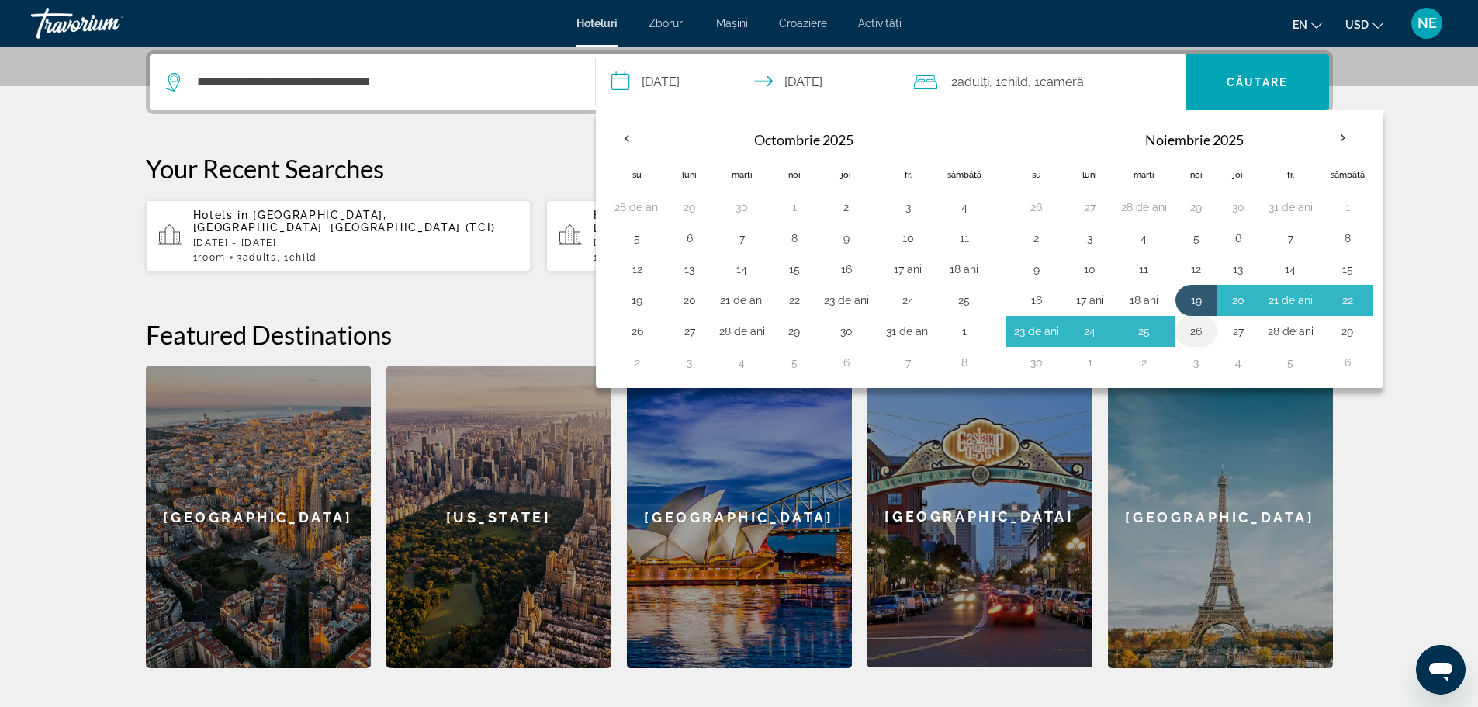
click at [1193, 327] on button "26" at bounding box center [1196, 331] width 25 height 22
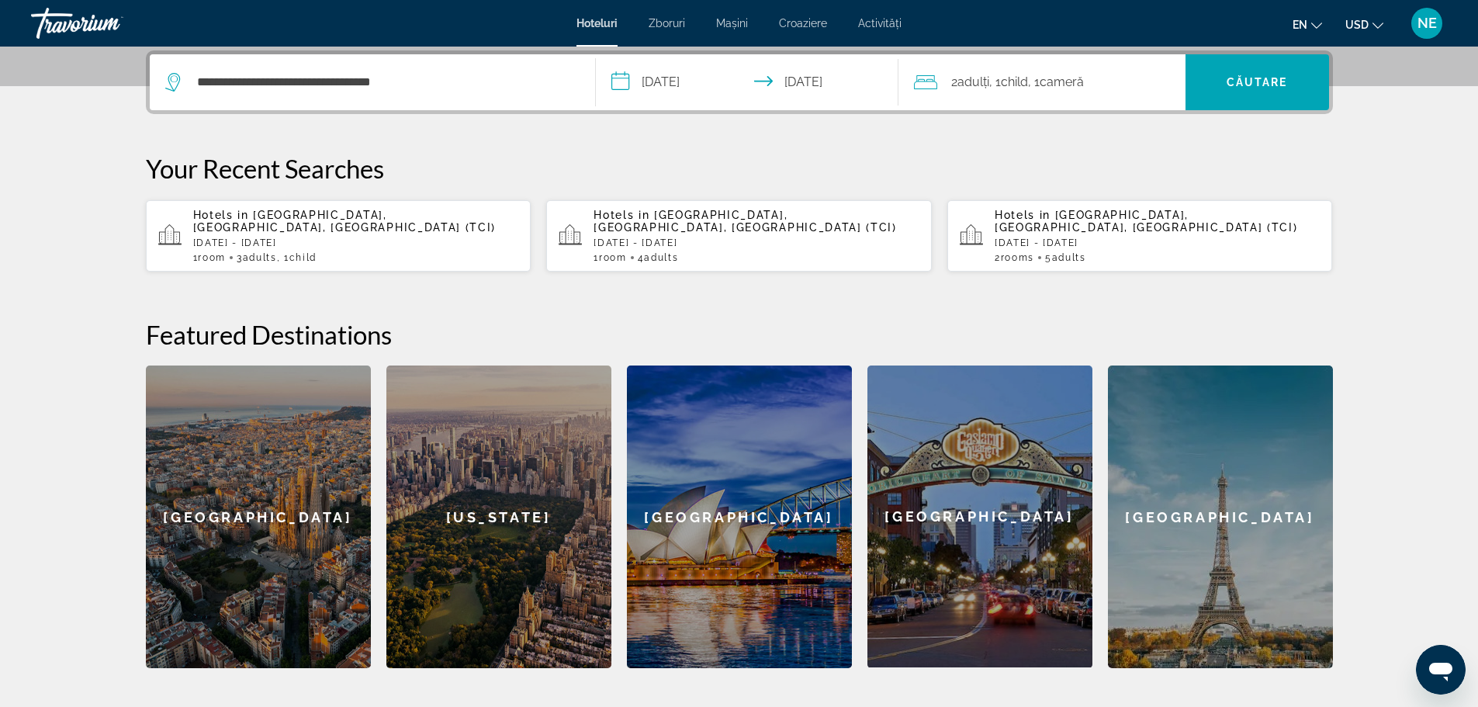
click at [620, 81] on input "**********" at bounding box center [750, 84] width 309 height 61
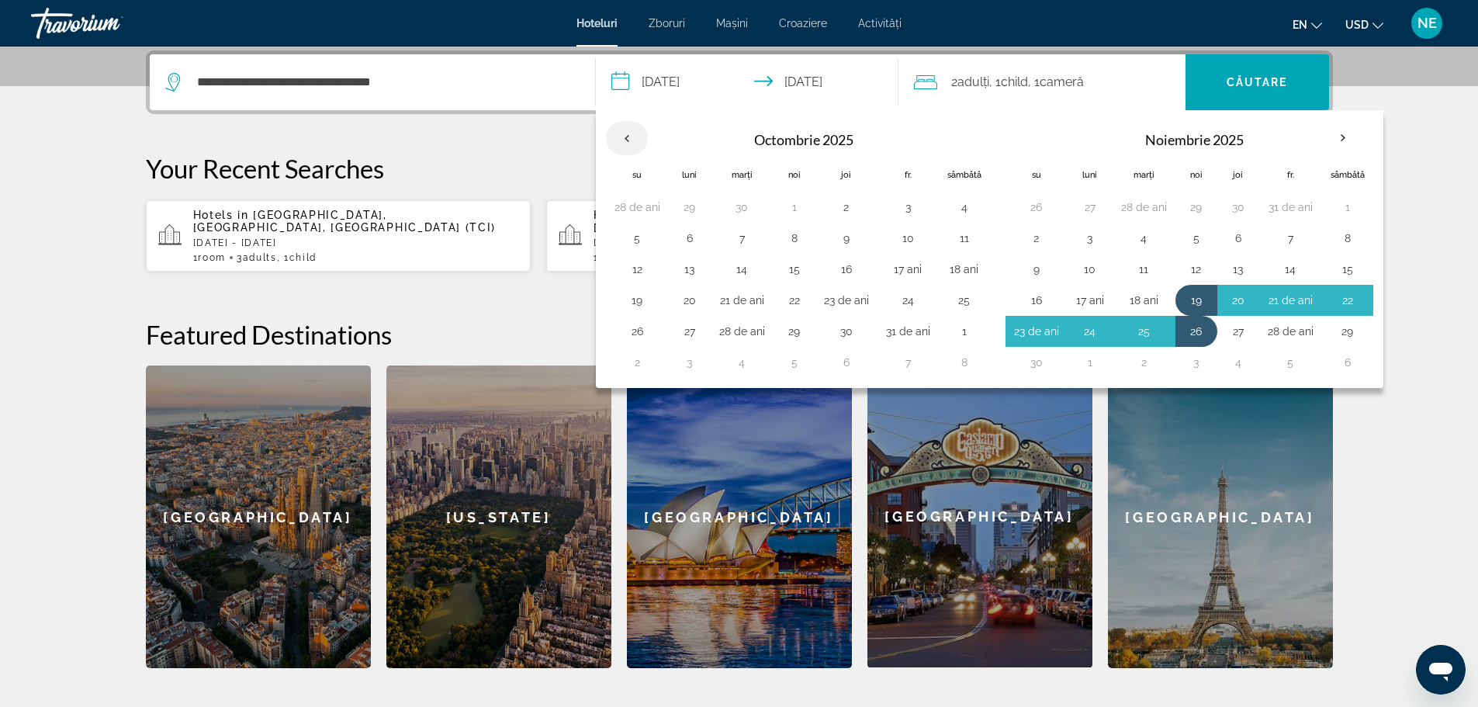
click at [623, 137] on th "Previous month" at bounding box center [627, 138] width 42 height 34
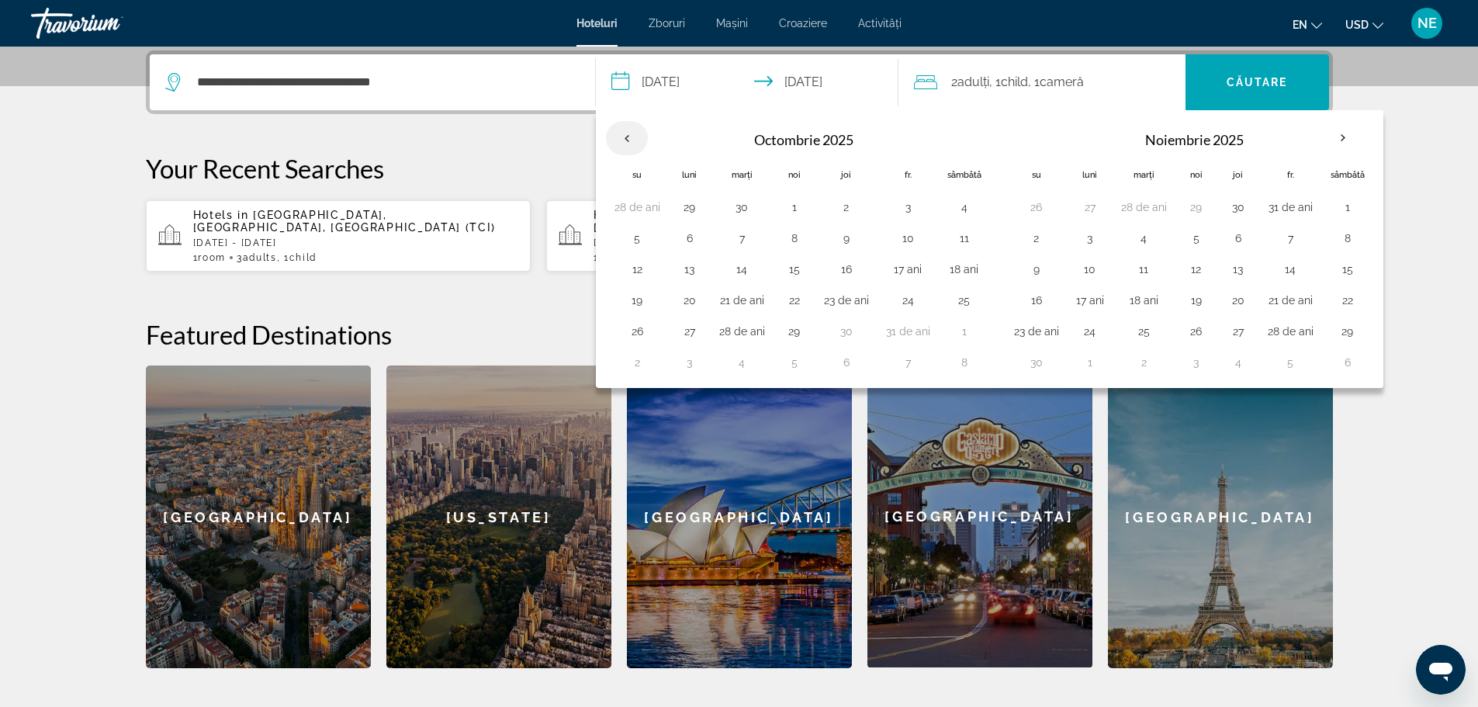
click at [623, 137] on th "Previous month" at bounding box center [627, 138] width 42 height 34
click at [642, 300] on button "19" at bounding box center [638, 300] width 46 height 22
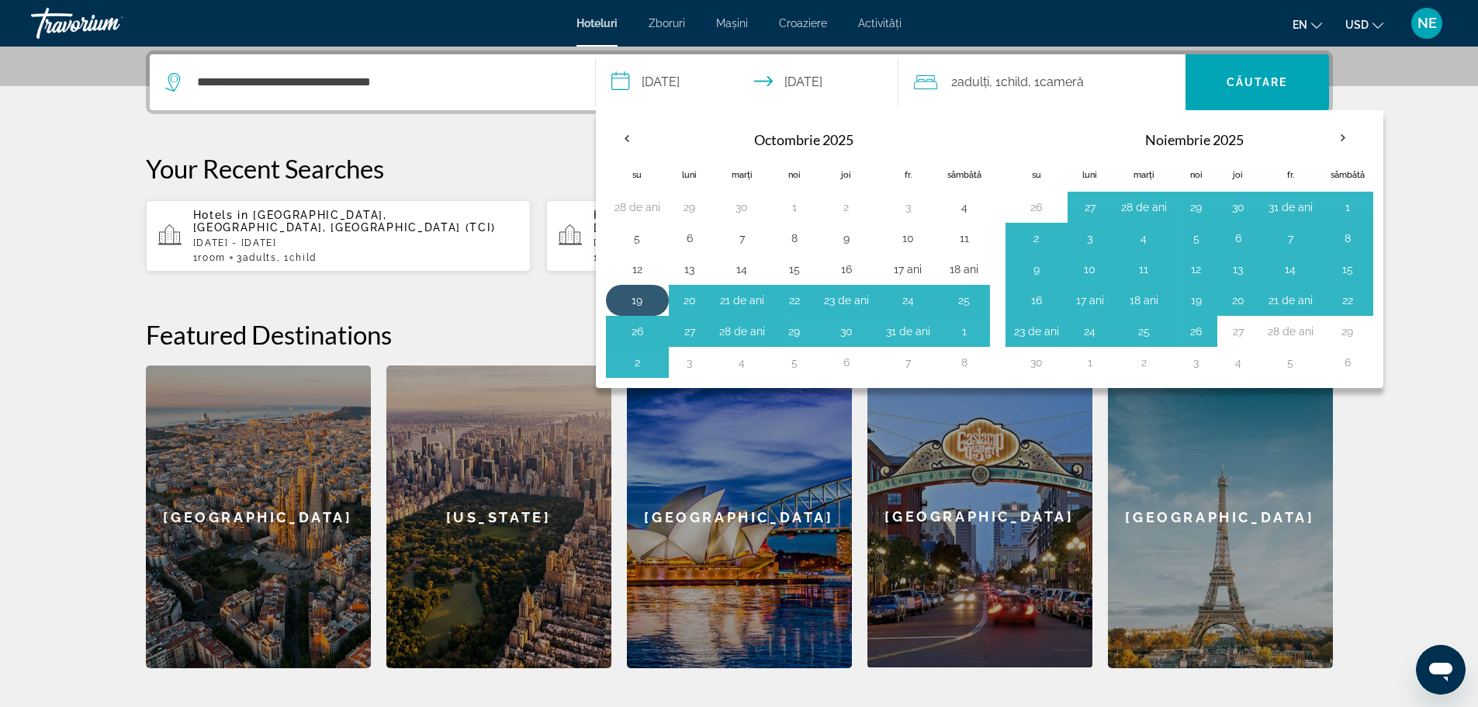
click at [641, 300] on button "19" at bounding box center [638, 300] width 46 height 22
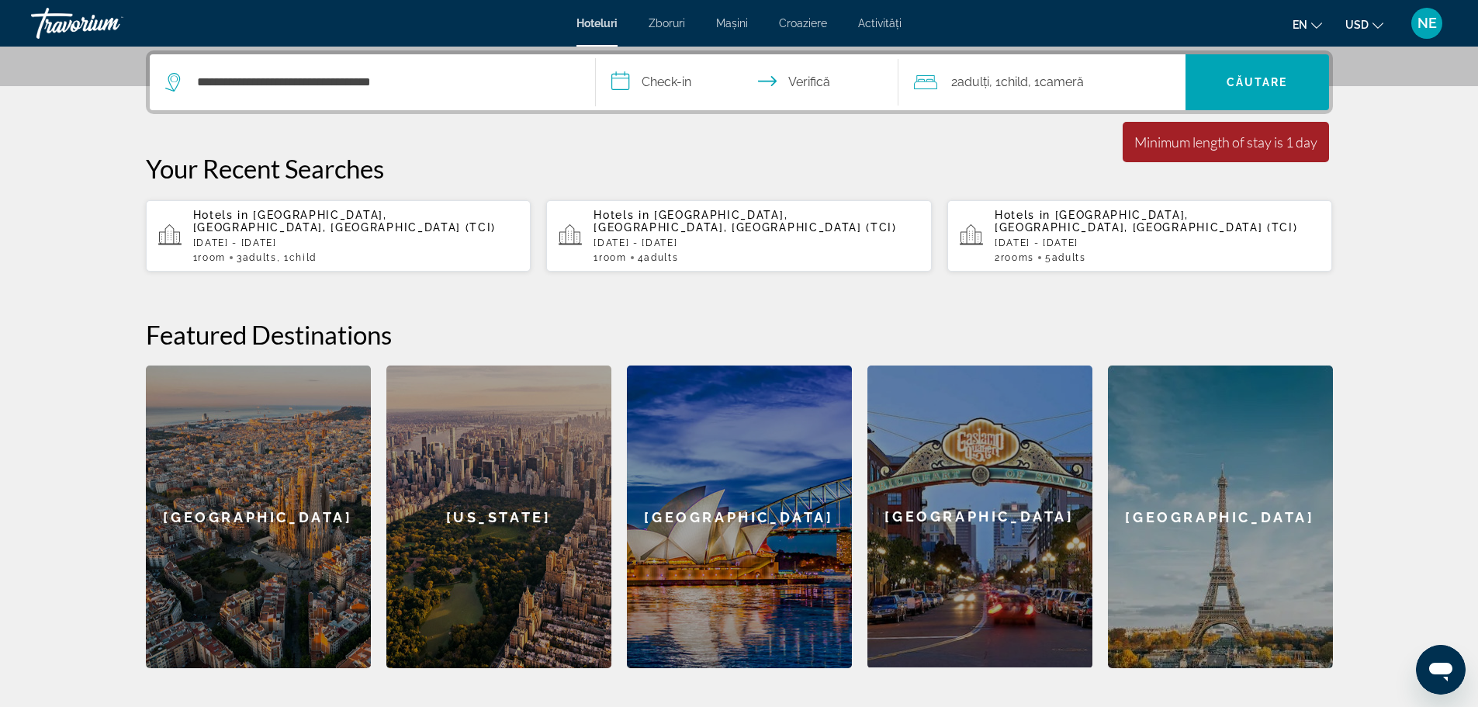
click at [679, 78] on input "**********" at bounding box center [750, 84] width 309 height 61
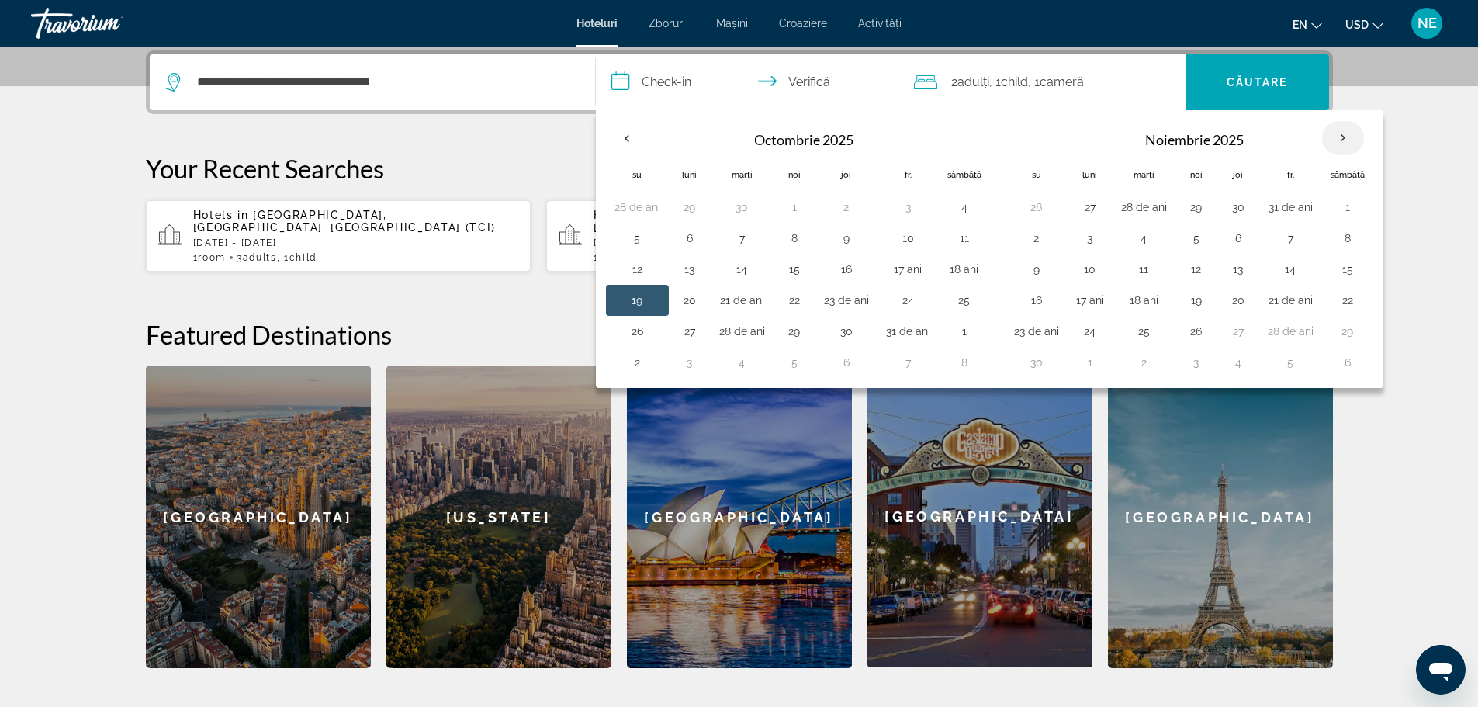
click at [1346, 140] on th "Luna viitoare" at bounding box center [1343, 138] width 42 height 34
click at [1197, 296] on button "19" at bounding box center [1196, 300] width 25 height 22
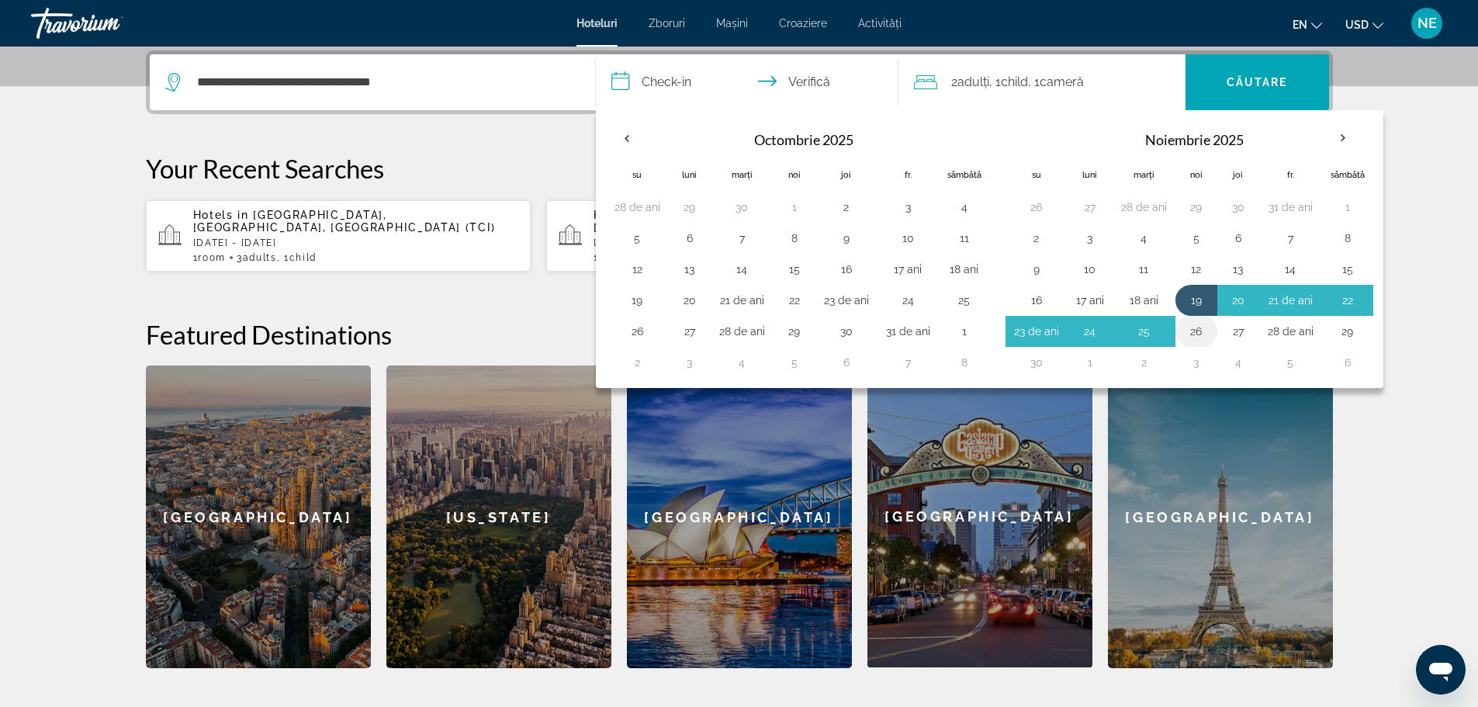
click at [1194, 329] on button "26" at bounding box center [1196, 331] width 25 height 22
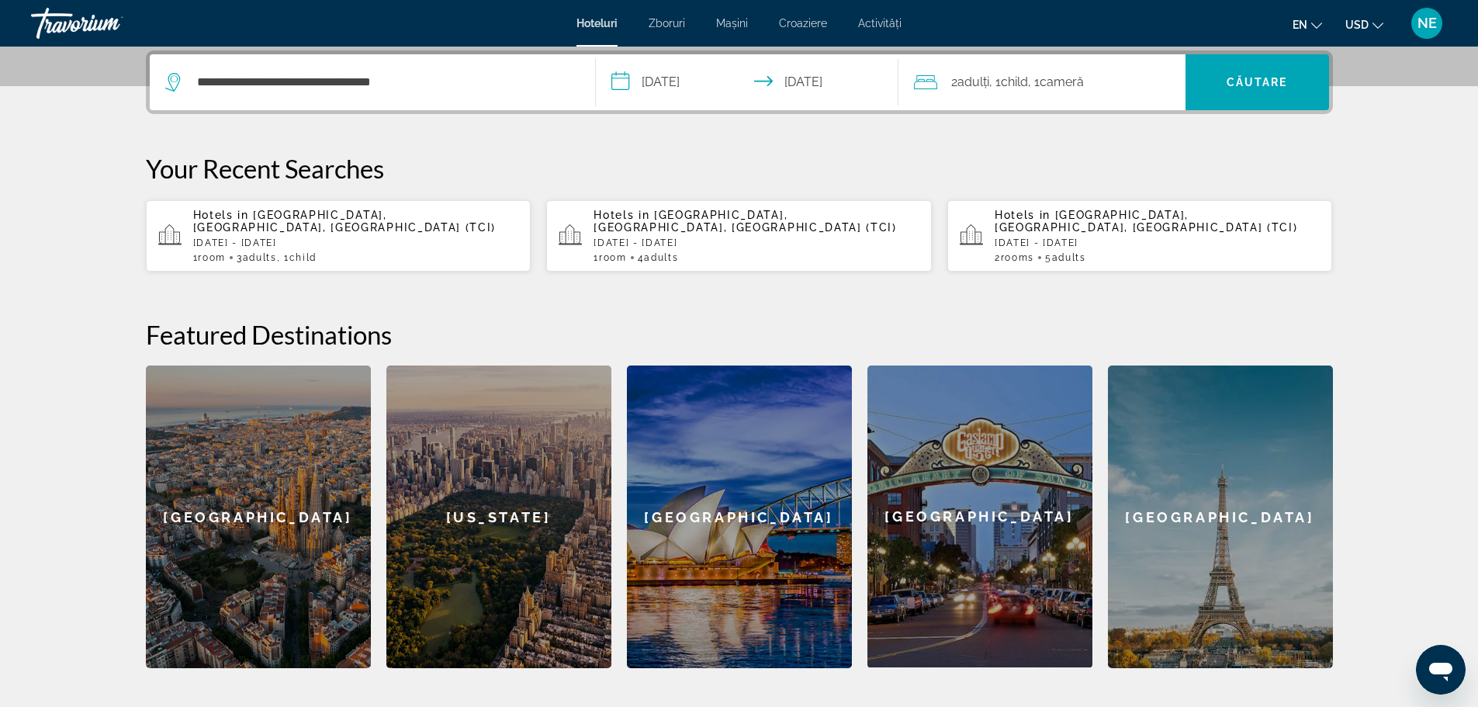
click at [619, 88] on input "**********" at bounding box center [750, 84] width 309 height 61
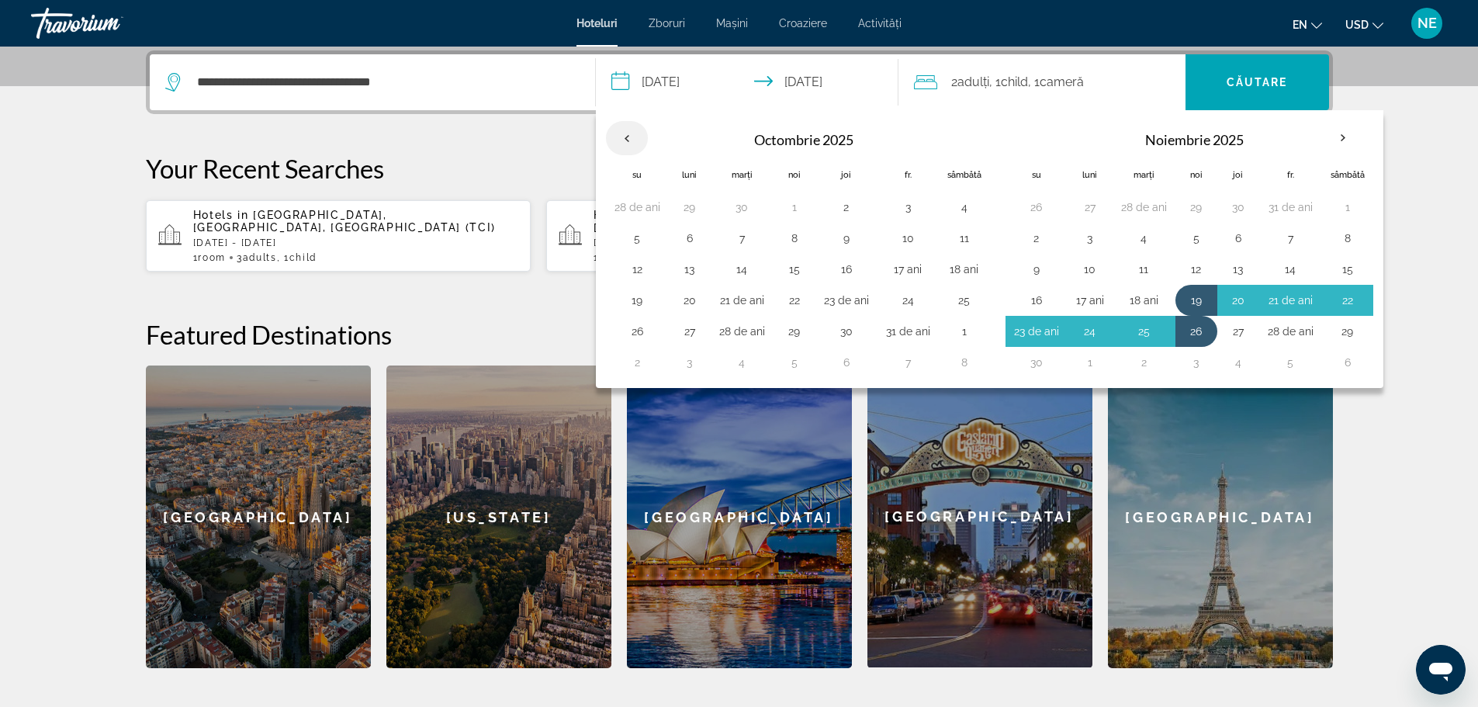
click at [625, 136] on th "Previous month" at bounding box center [627, 138] width 42 height 34
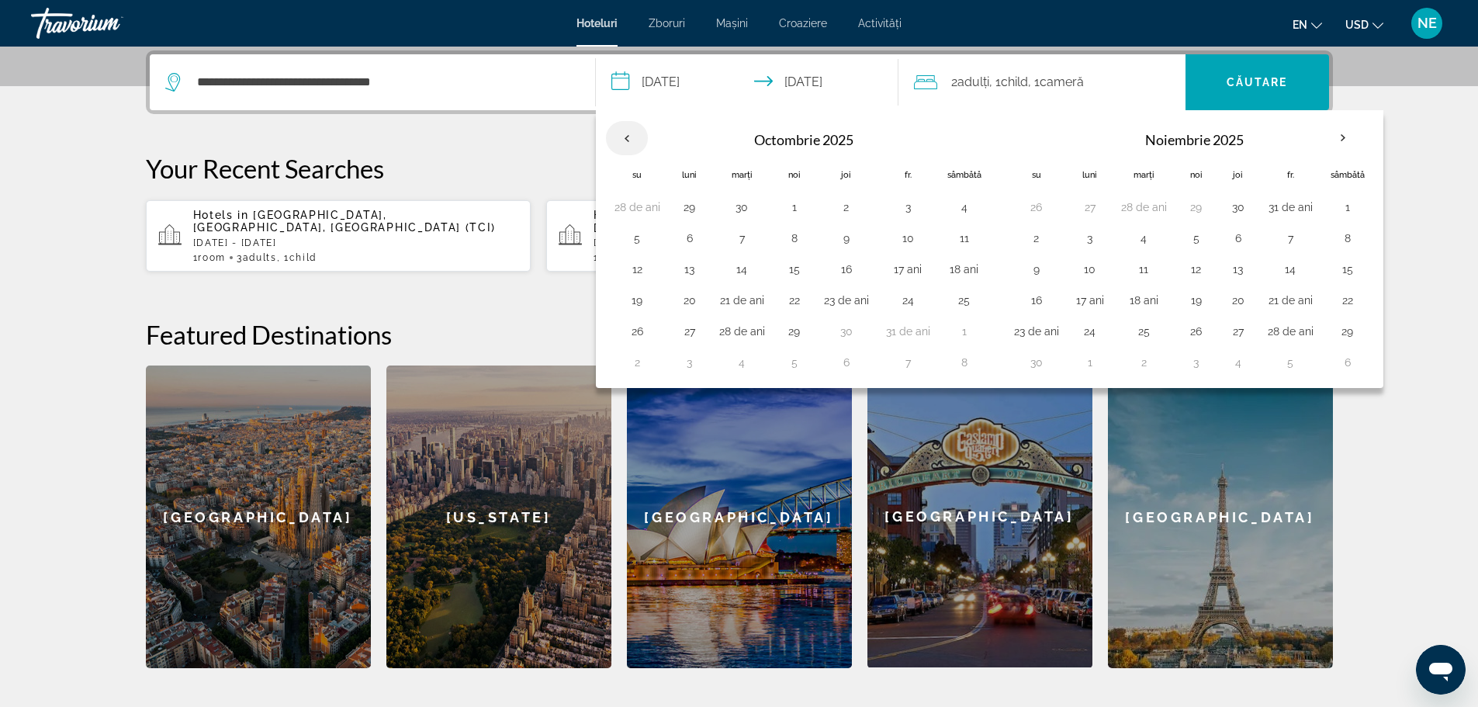
click at [625, 136] on th "Previous month" at bounding box center [627, 138] width 42 height 34
click at [635, 297] on button "19" at bounding box center [638, 300] width 46 height 22
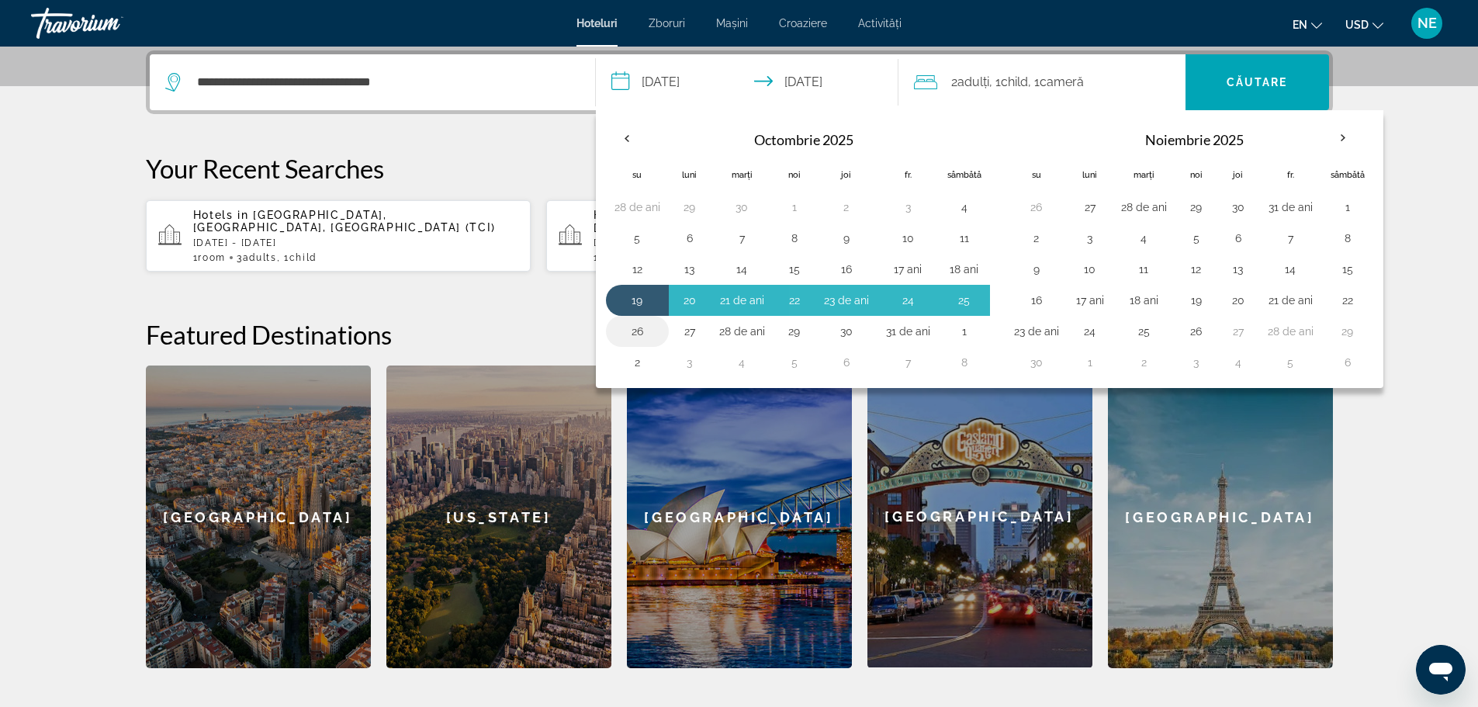
click at [632, 326] on button "26" at bounding box center [638, 331] width 46 height 22
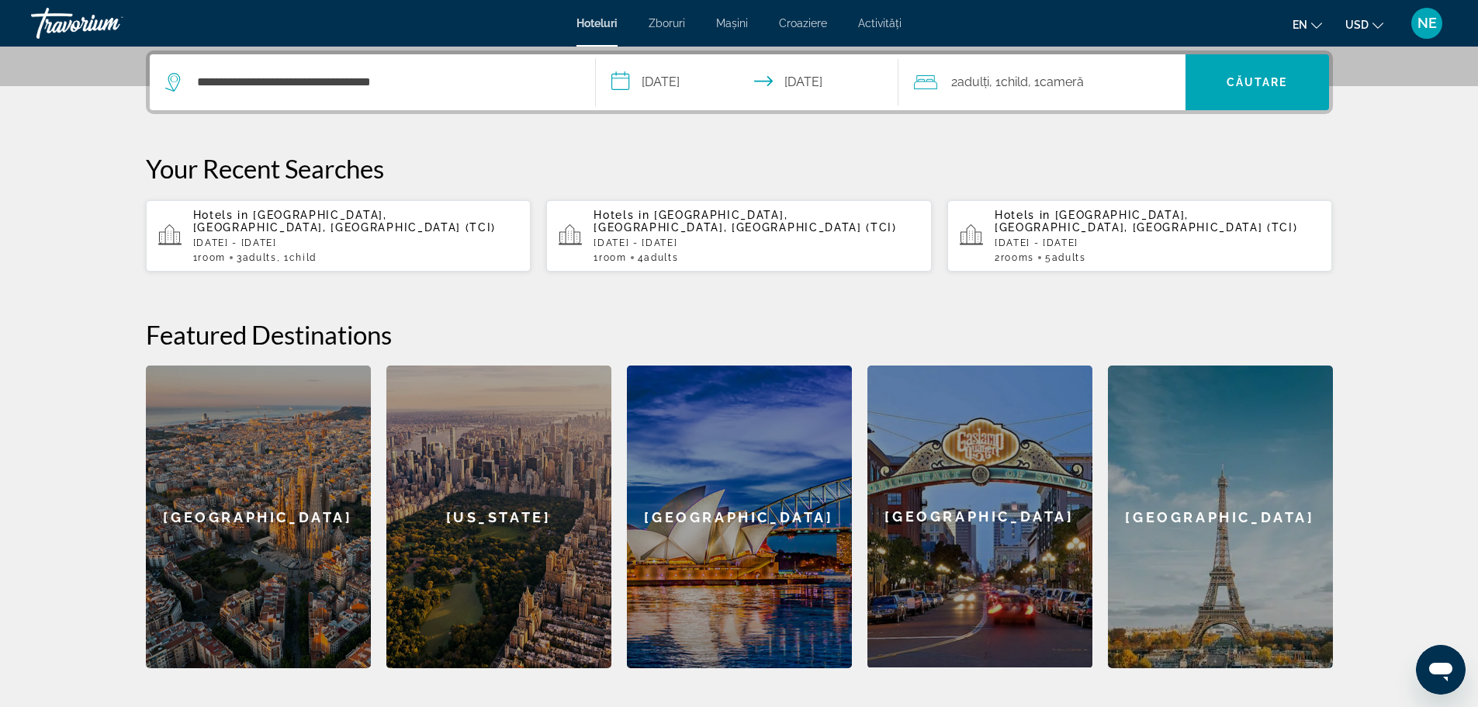
click at [623, 81] on input "**********" at bounding box center [750, 84] width 309 height 61
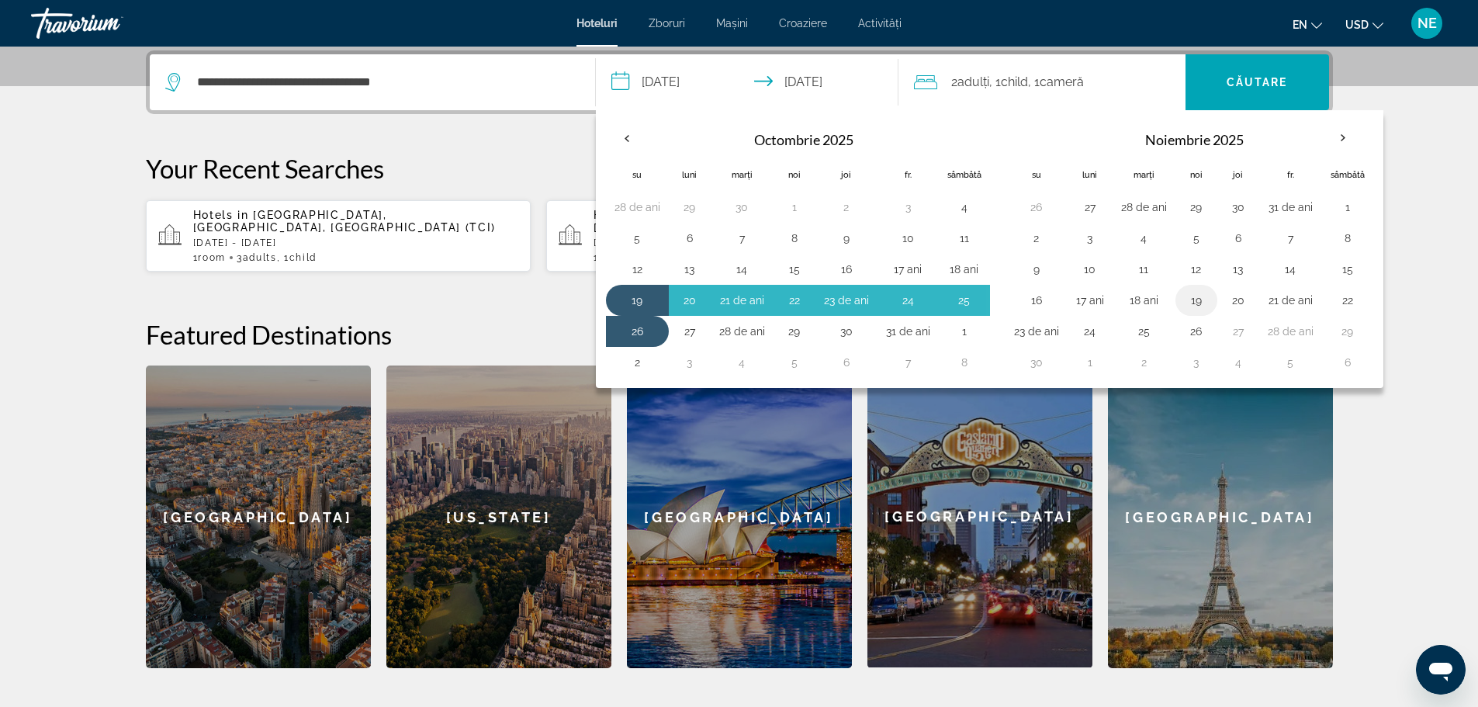
click at [1191, 298] on button "19" at bounding box center [1196, 300] width 25 height 22
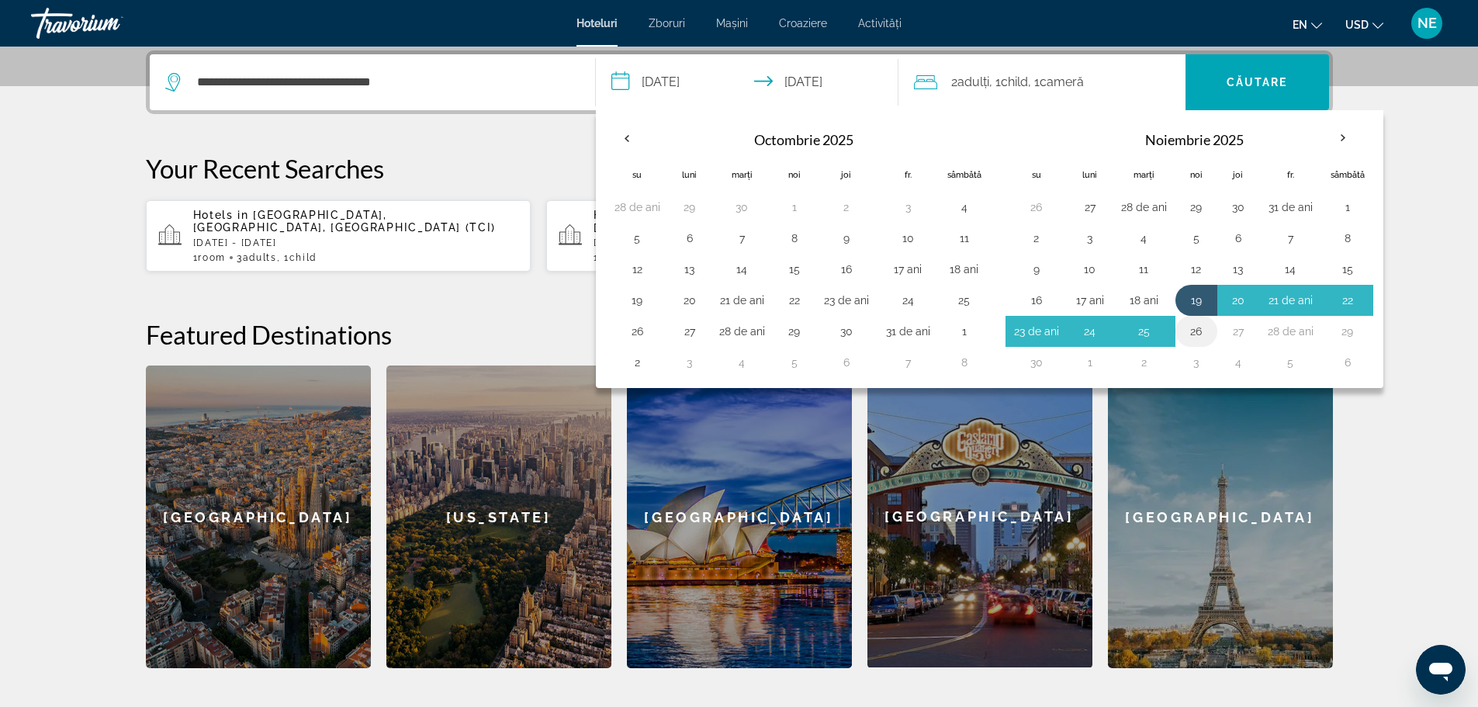
click at [1193, 337] on button "26" at bounding box center [1196, 331] width 25 height 22
type input "**********"
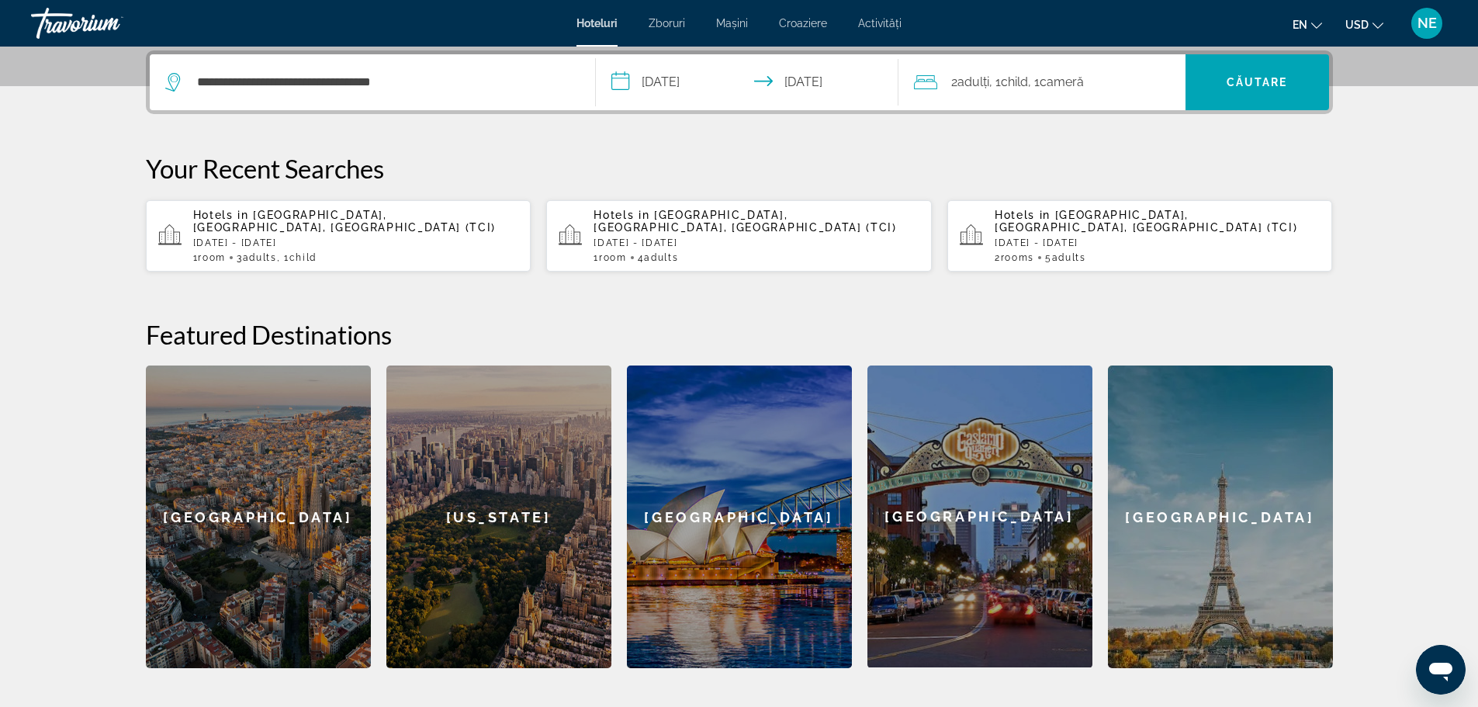
click at [634, 77] on input "**********" at bounding box center [750, 84] width 309 height 61
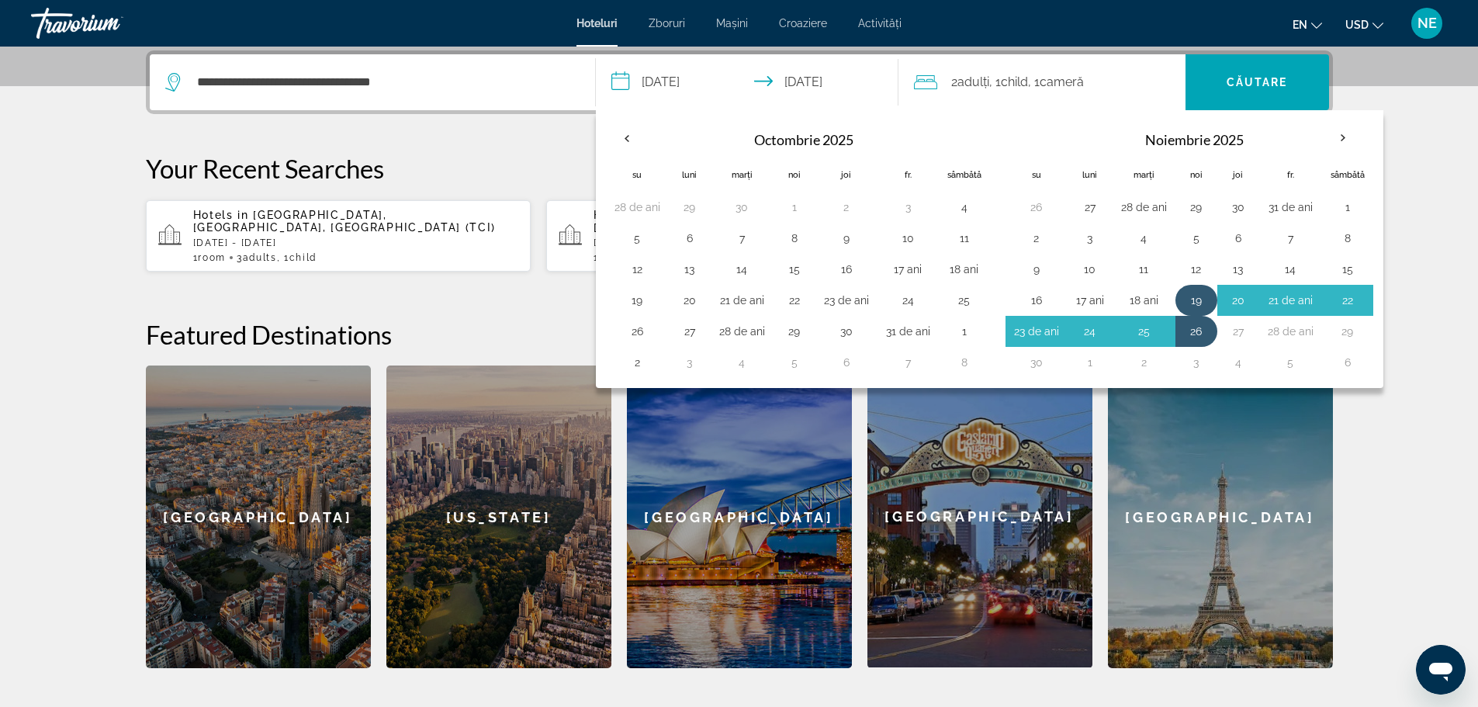
click at [1197, 303] on button "19" at bounding box center [1196, 300] width 25 height 22
click at [1194, 331] on button "26" at bounding box center [1196, 331] width 25 height 22
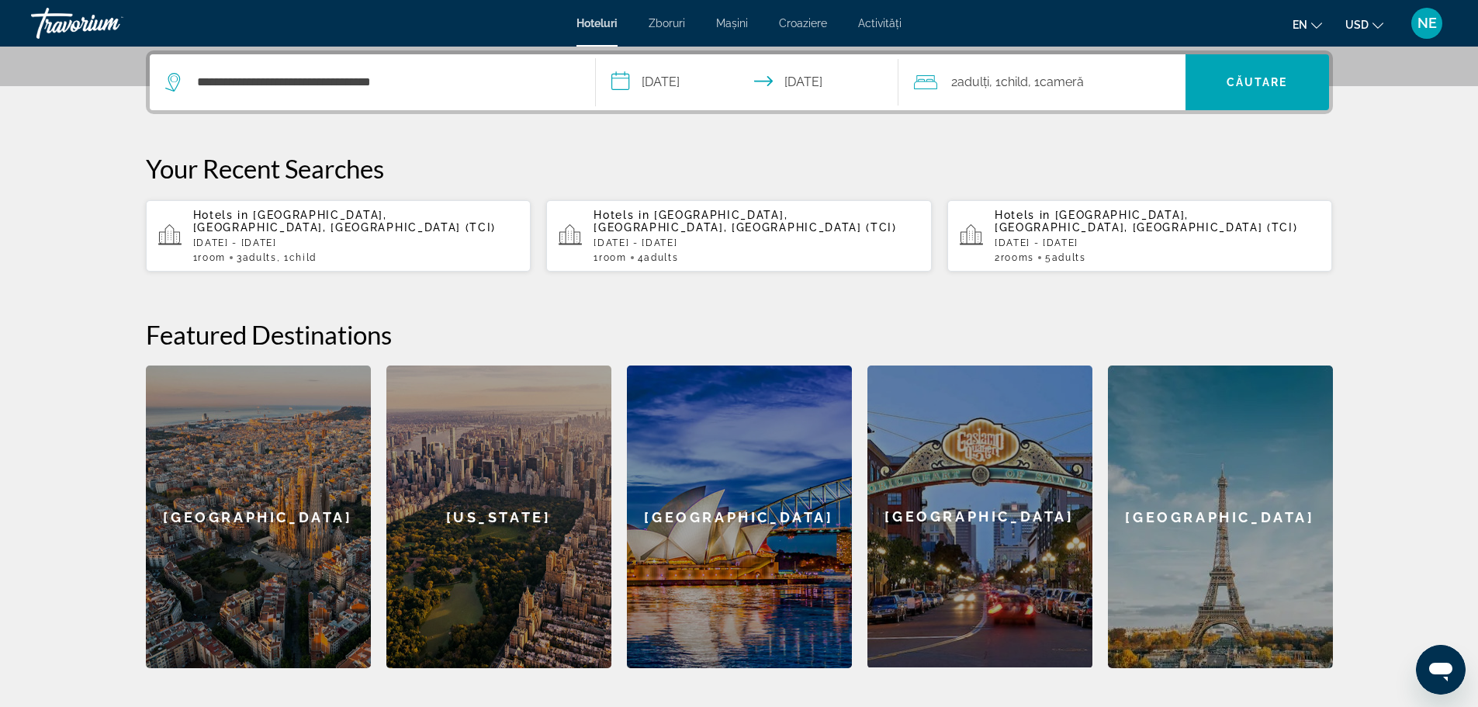
click at [614, 78] on input "**********" at bounding box center [750, 84] width 309 height 61
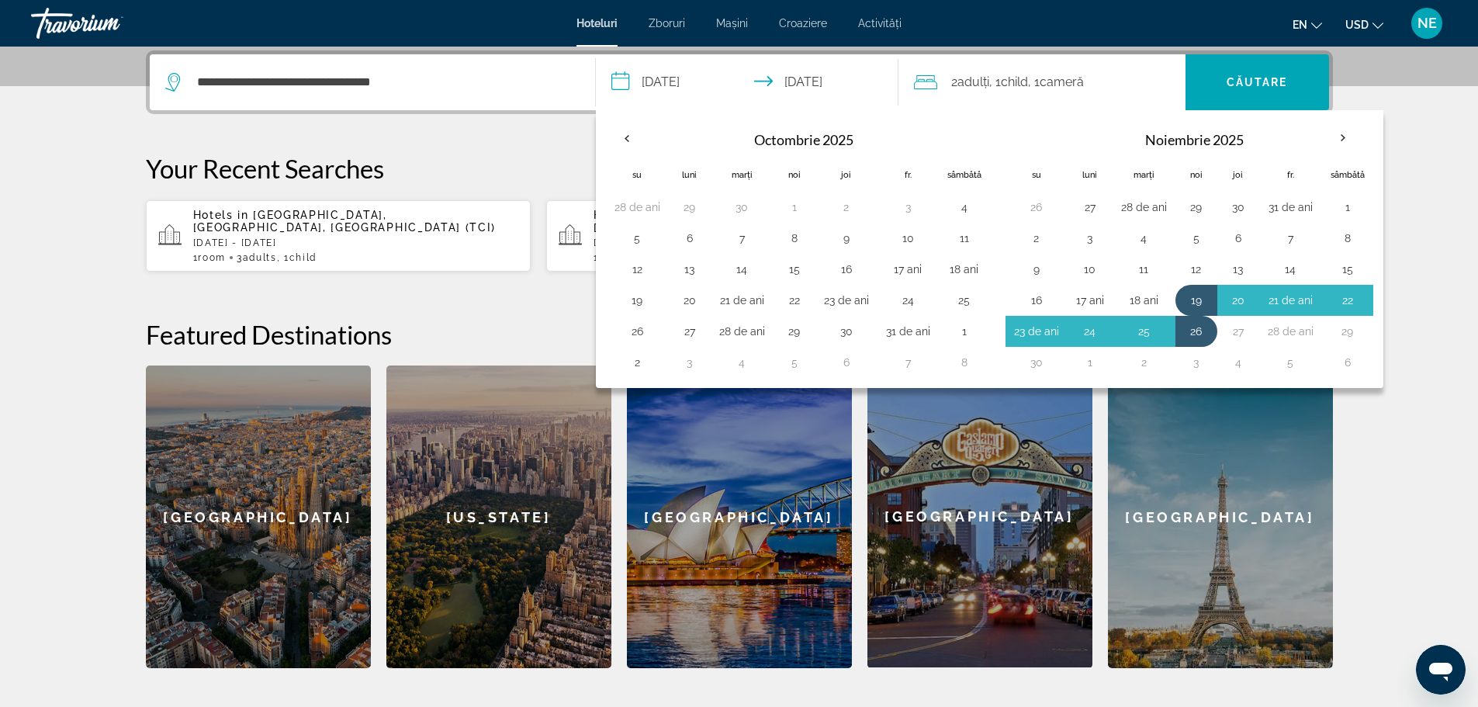
click at [614, 78] on input "**********" at bounding box center [750, 84] width 309 height 61
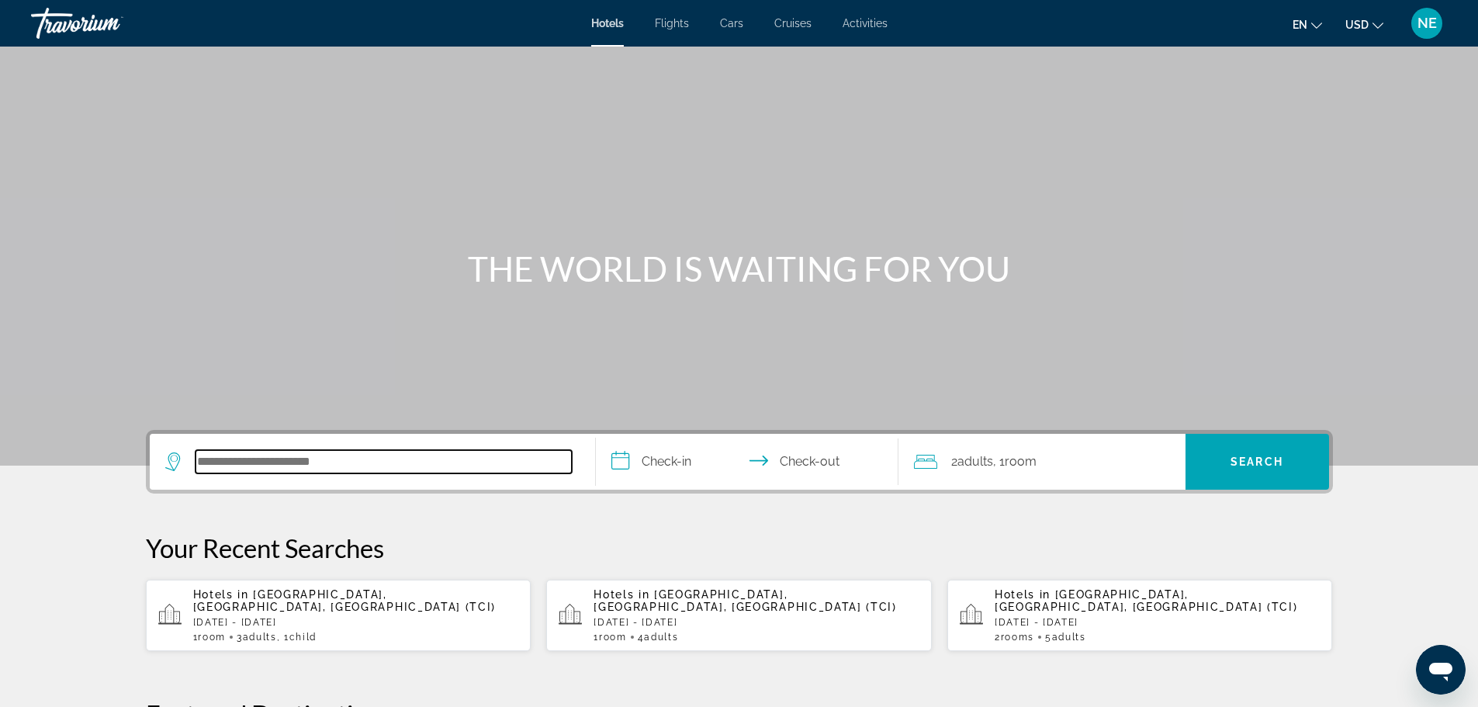
click at [252, 467] on input "Search hotel destination" at bounding box center [384, 461] width 376 height 23
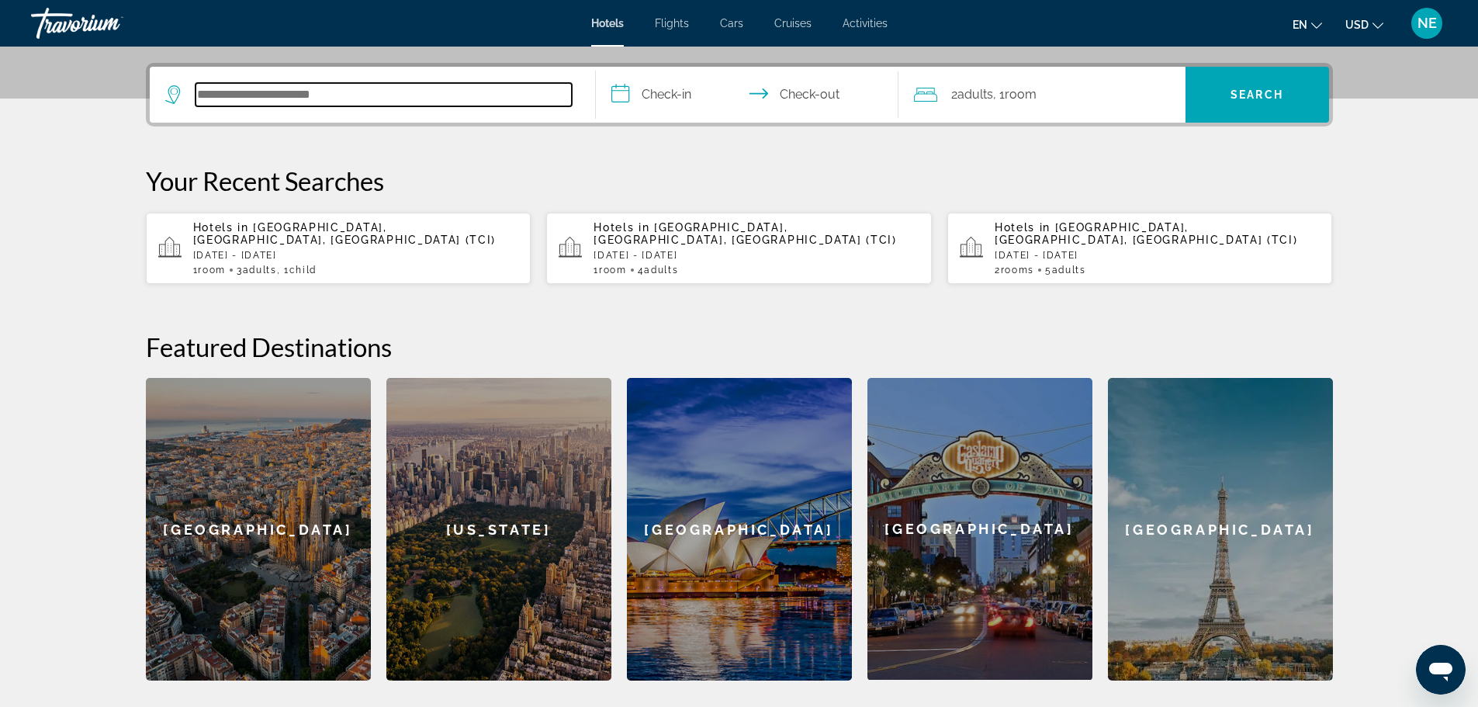
scroll to position [379, 0]
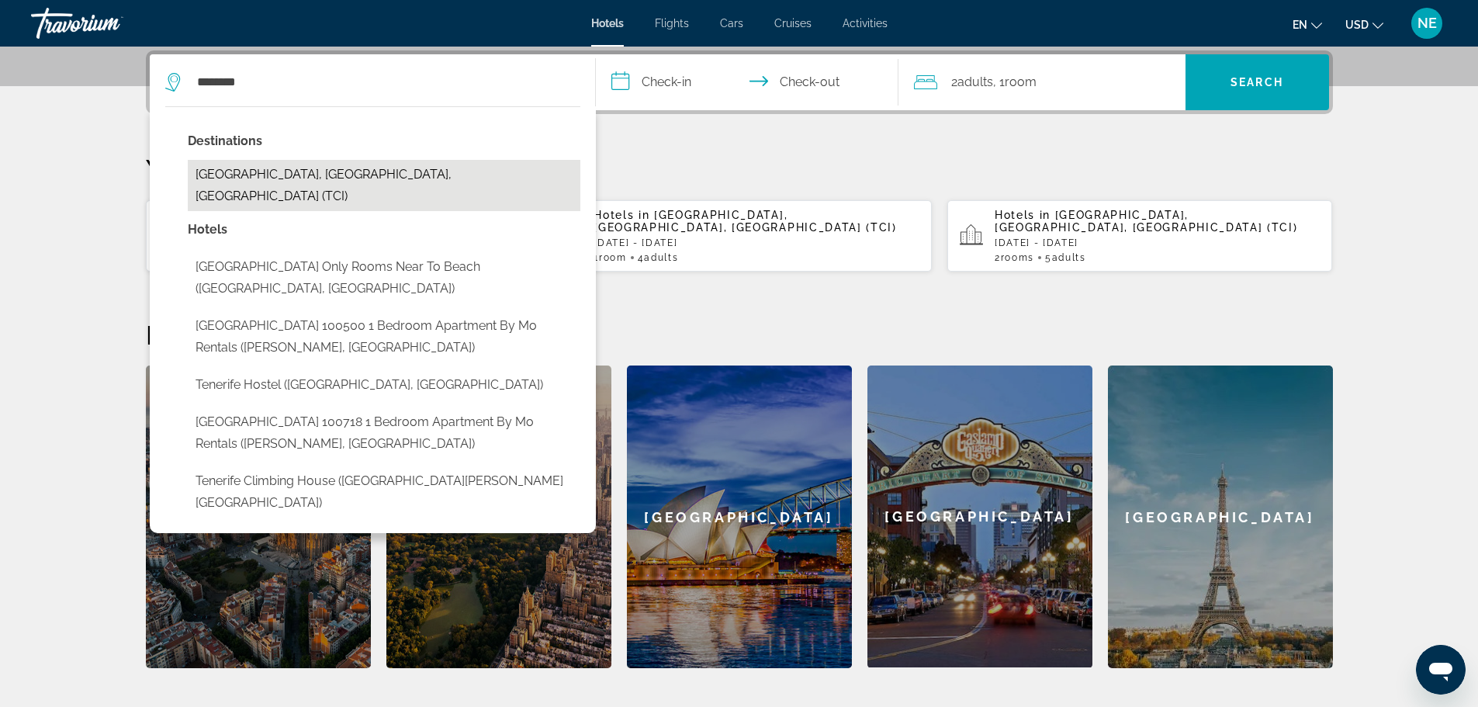
click at [323, 175] on button "[GEOGRAPHIC_DATA], [GEOGRAPHIC_DATA], [GEOGRAPHIC_DATA] (TCI)" at bounding box center [384, 185] width 393 height 51
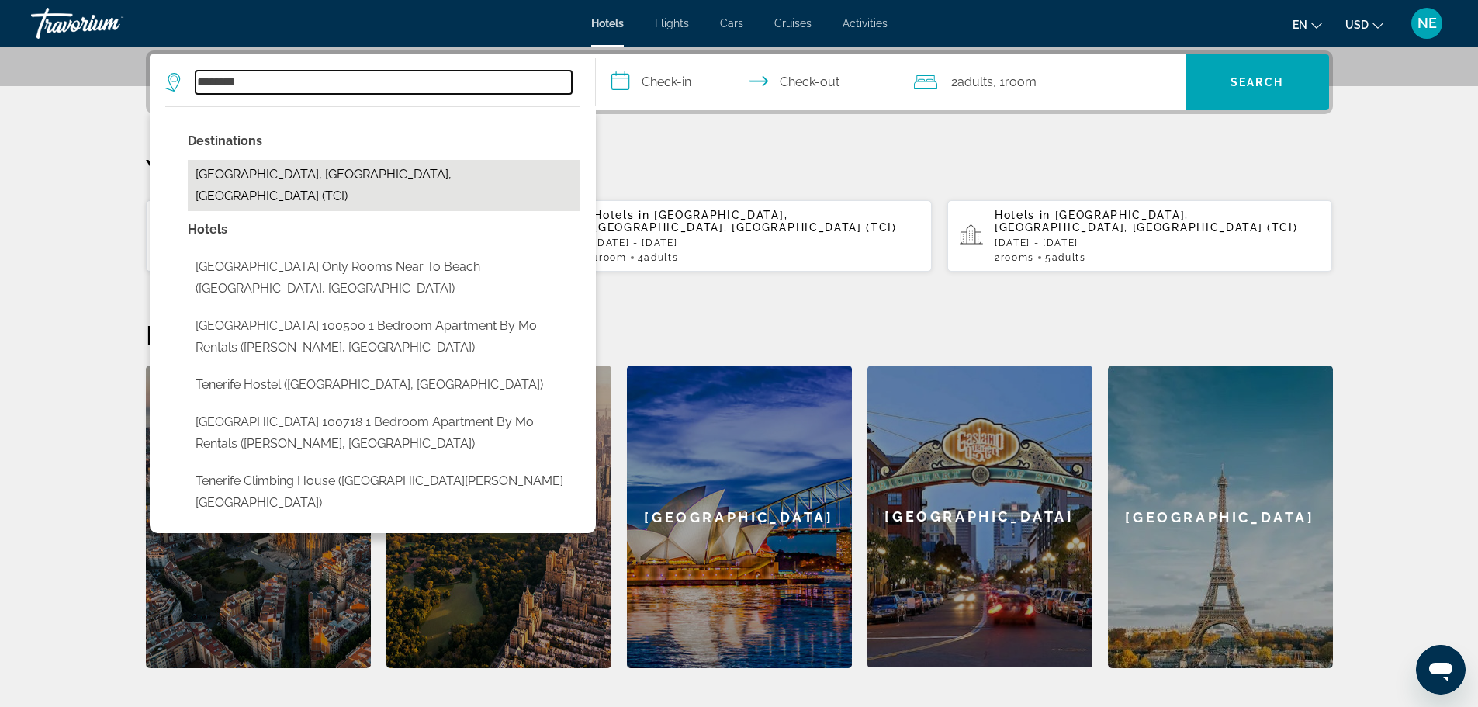
type input "**********"
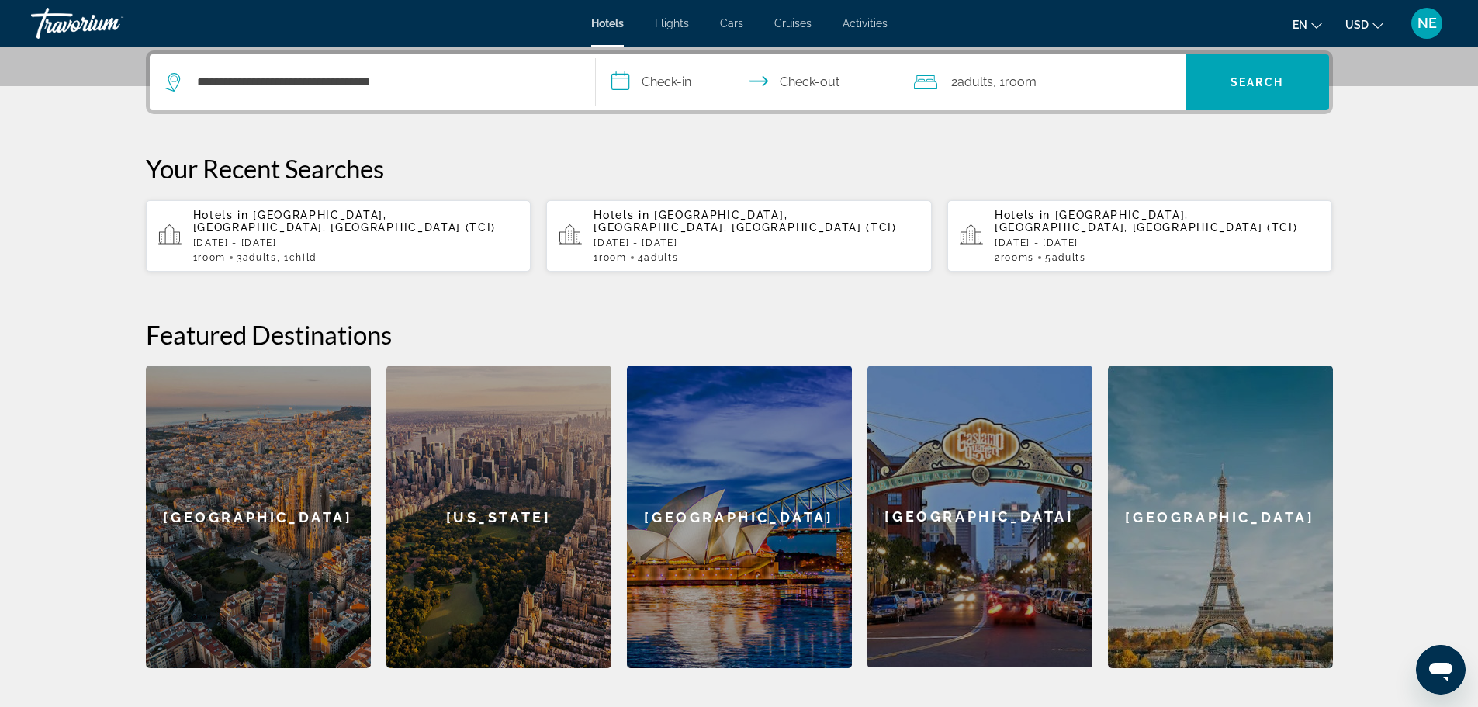
click at [672, 78] on input "**********" at bounding box center [750, 84] width 309 height 61
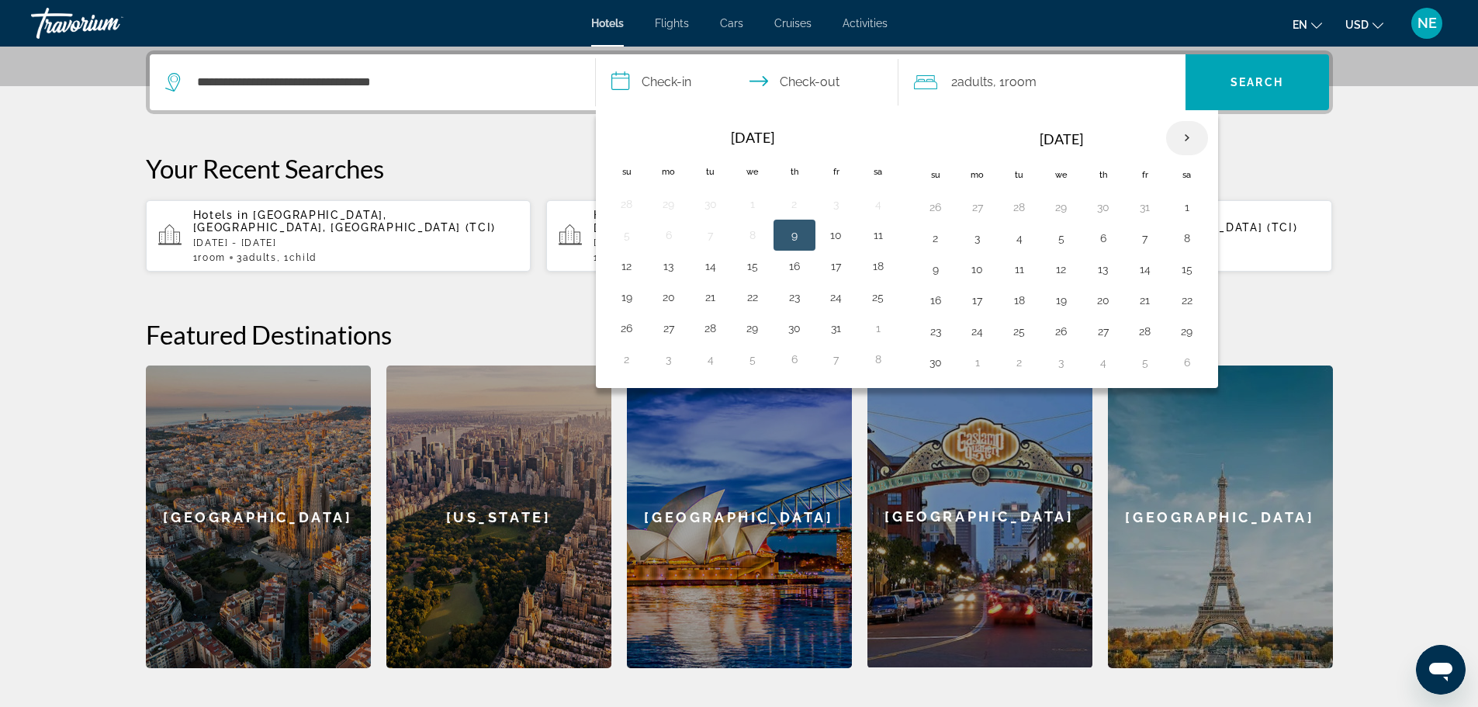
click at [1189, 137] on th "Next month" at bounding box center [1187, 138] width 42 height 34
click at [1148, 268] on button "19" at bounding box center [1145, 269] width 25 height 22
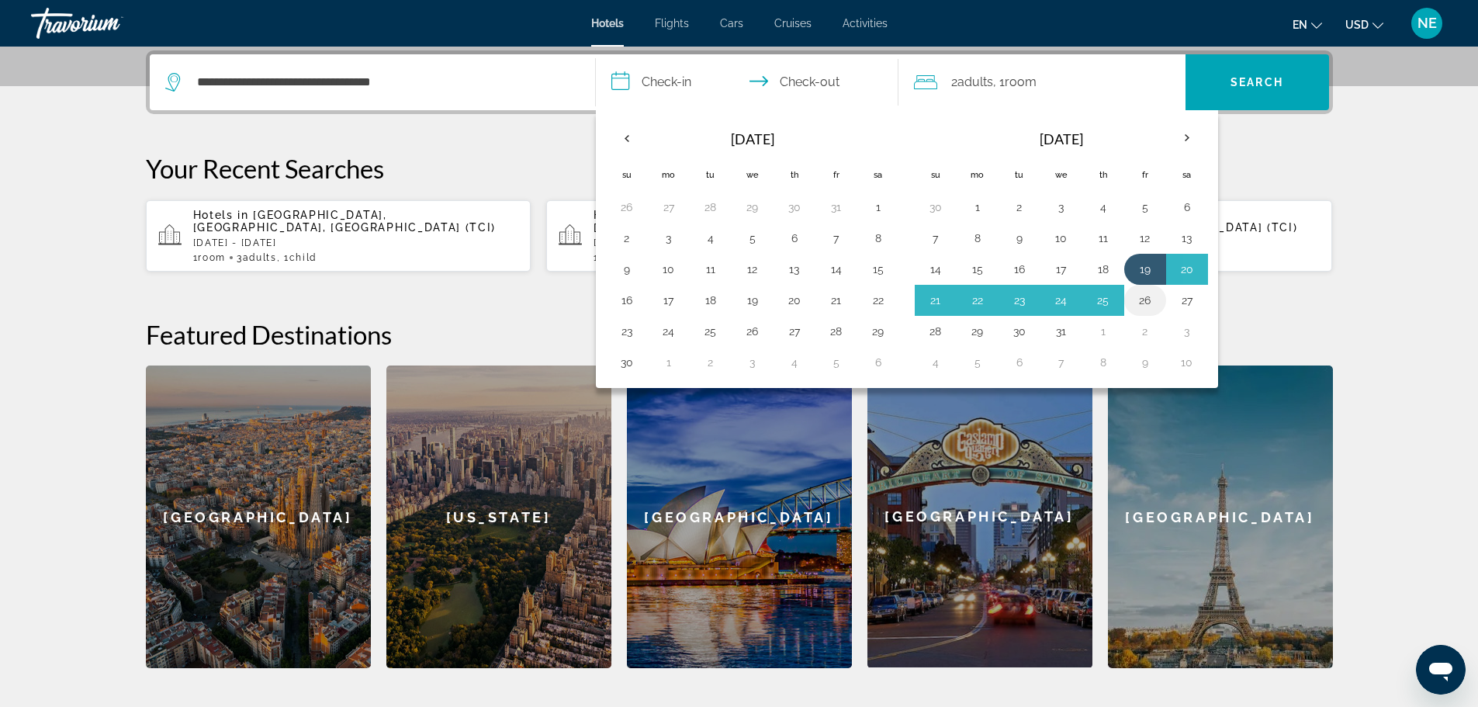
click at [1147, 299] on button "26" at bounding box center [1145, 300] width 25 height 22
type input "**********"
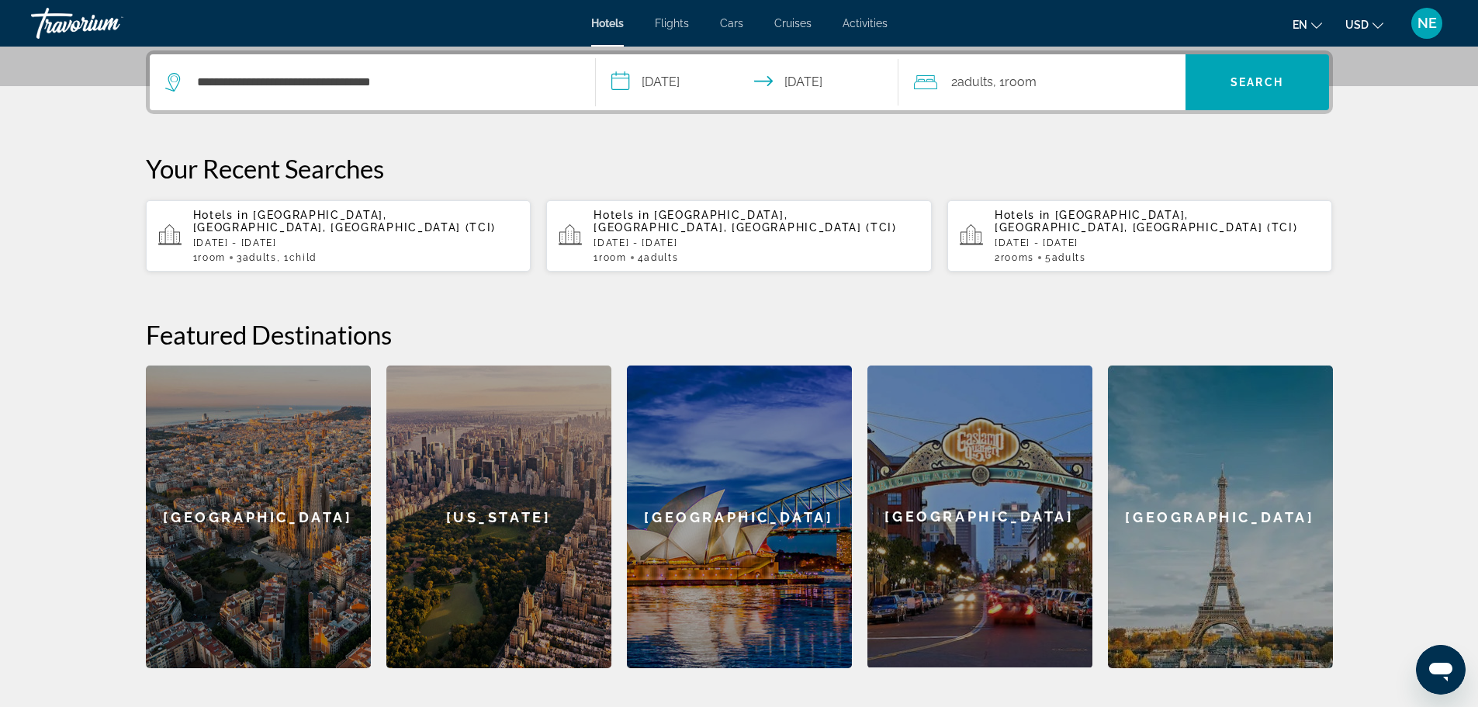
click at [1008, 84] on span ", 1 Room rooms" at bounding box center [1014, 82] width 43 height 22
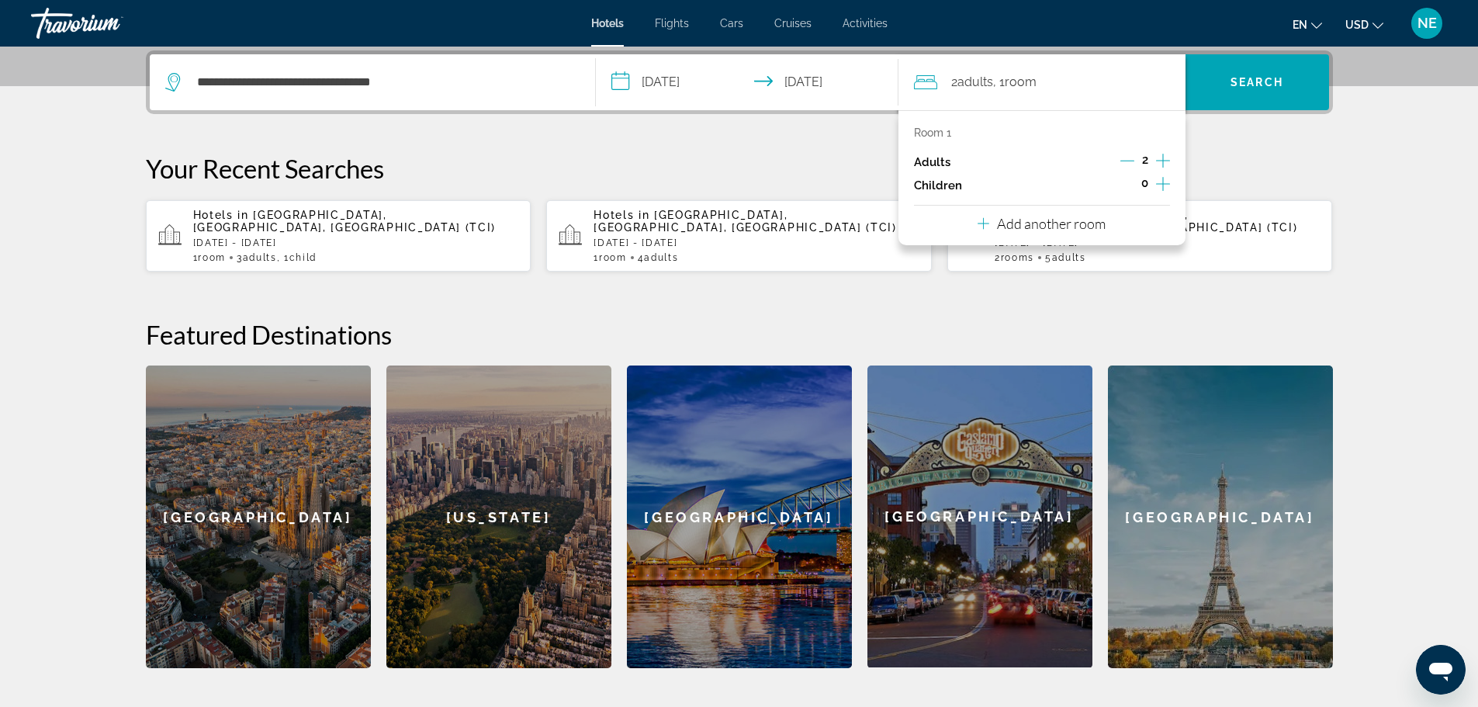
click at [1161, 162] on icon "Increment adults" at bounding box center [1163, 160] width 14 height 19
click at [1161, 185] on icon "Increment children" at bounding box center [1163, 184] width 14 height 19
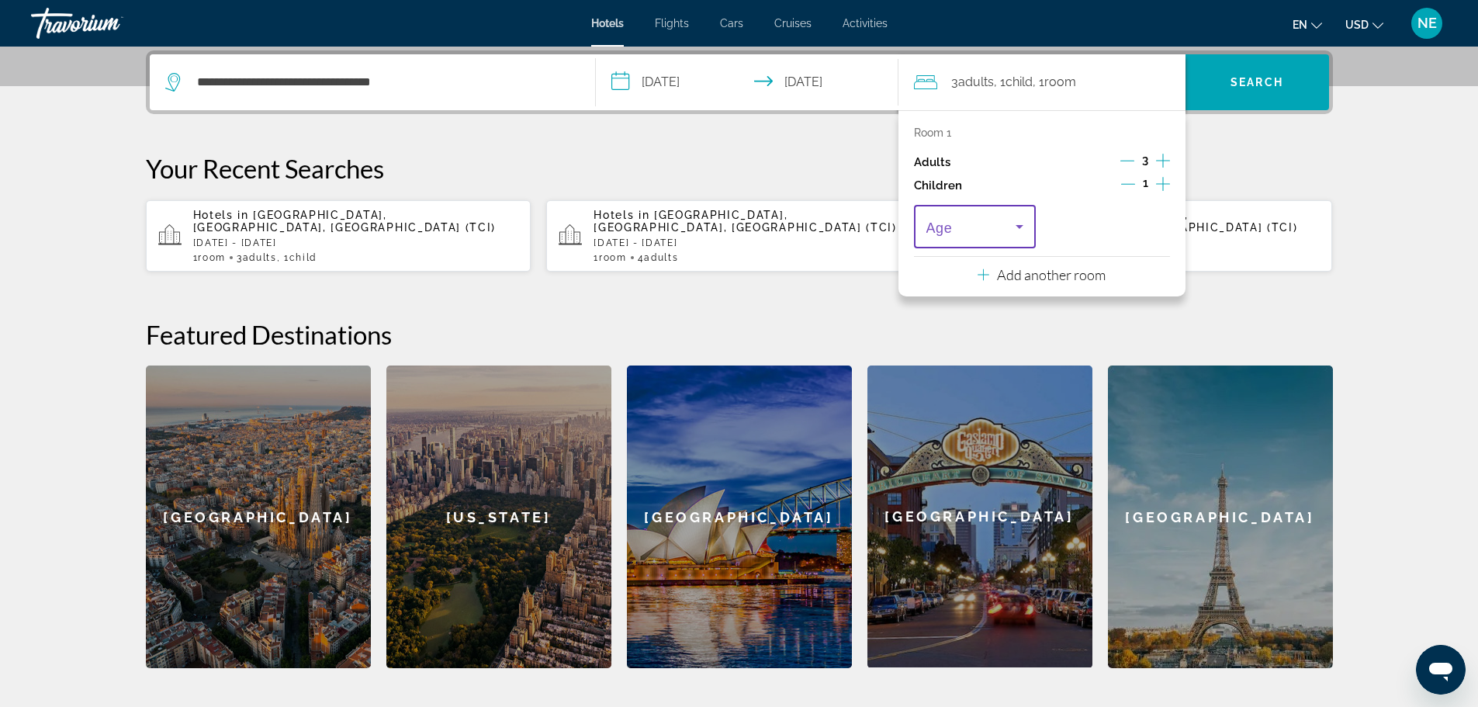
click at [1022, 227] on icon "Travelers: 3 adults, 1 child" at bounding box center [1020, 227] width 8 height 4
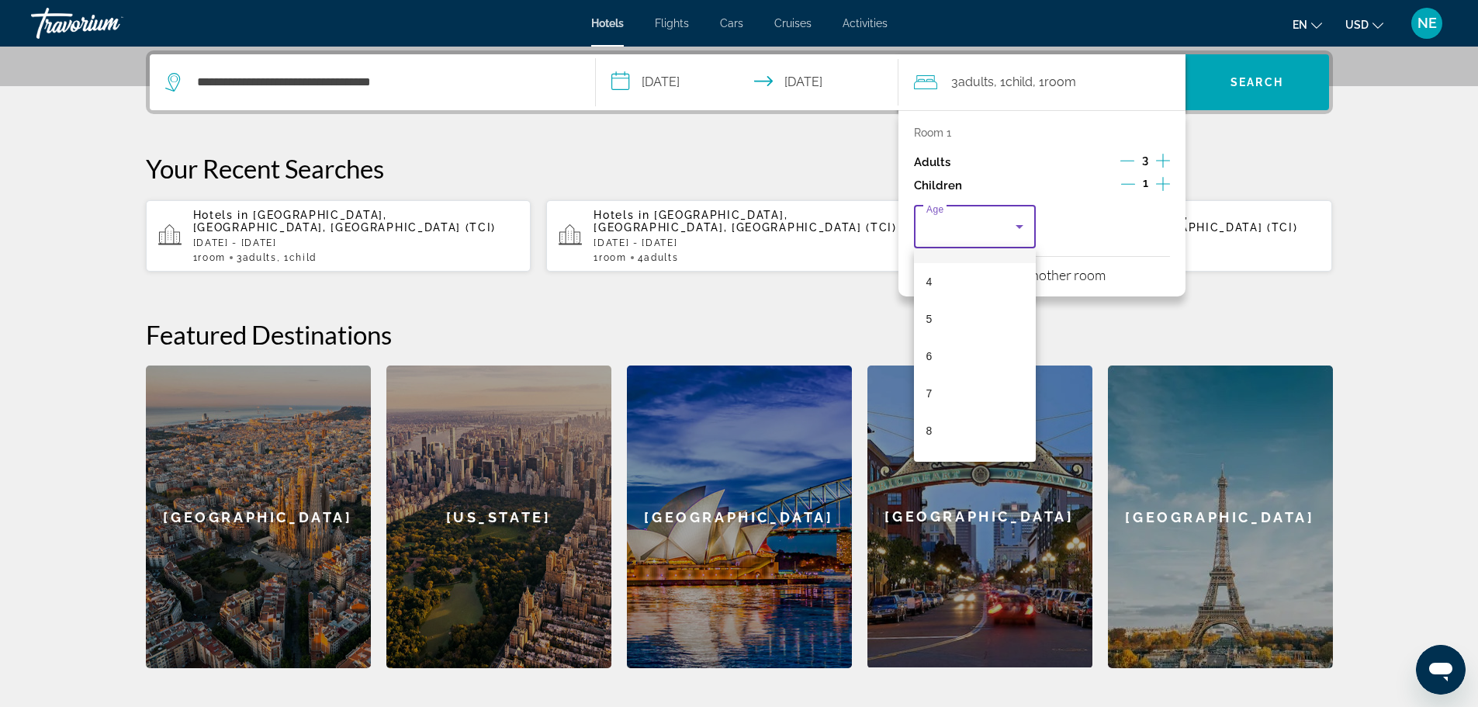
scroll to position [142, 0]
click at [954, 426] on mat-option "8" at bounding box center [975, 428] width 123 height 37
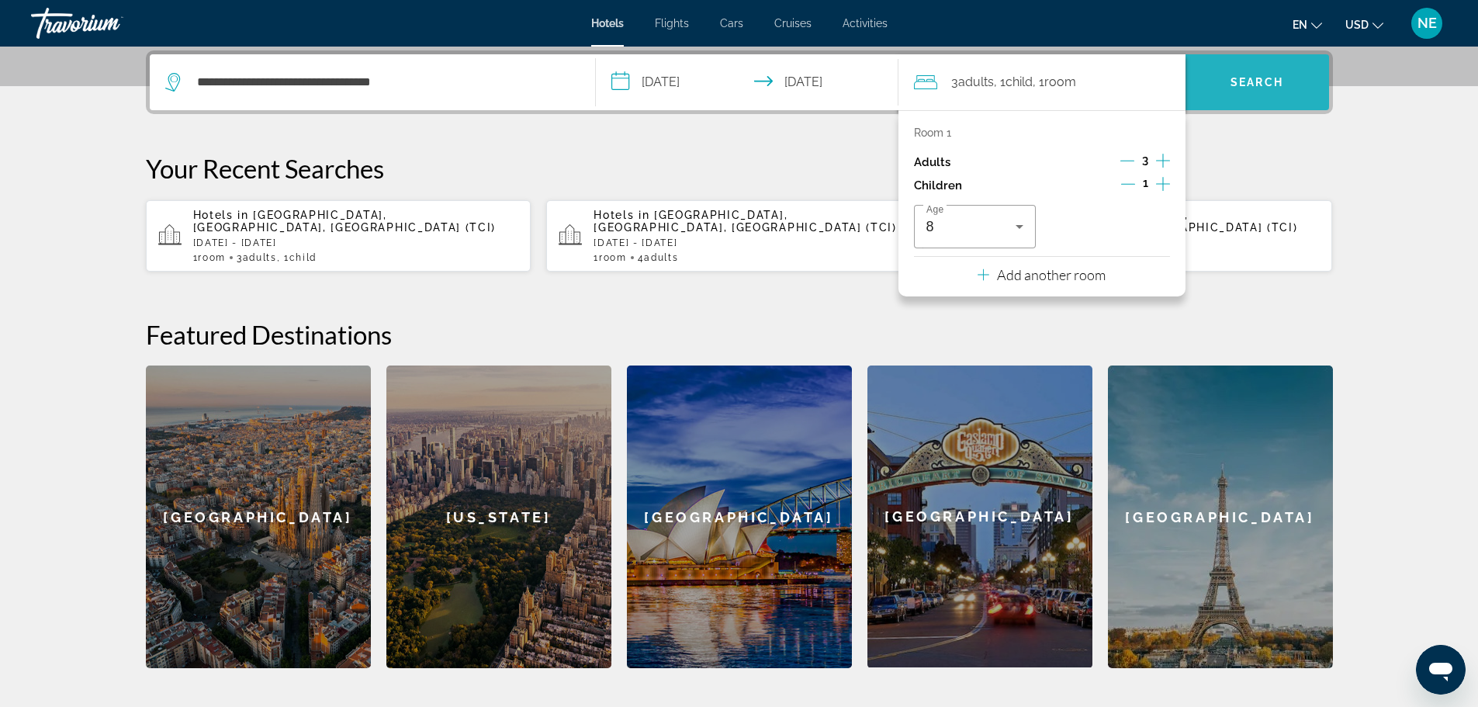
click at [1247, 85] on span "Search" at bounding box center [1257, 82] width 53 height 12
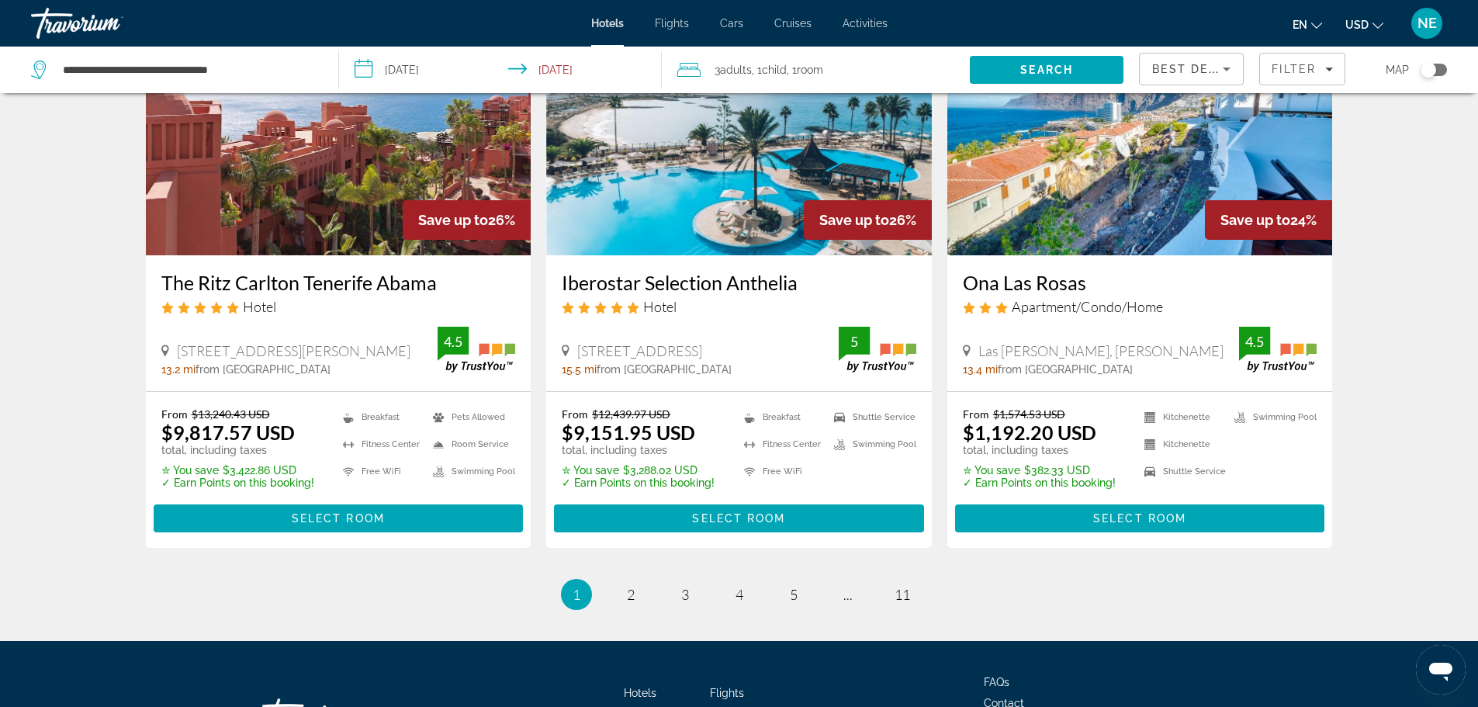
scroll to position [1984, 0]
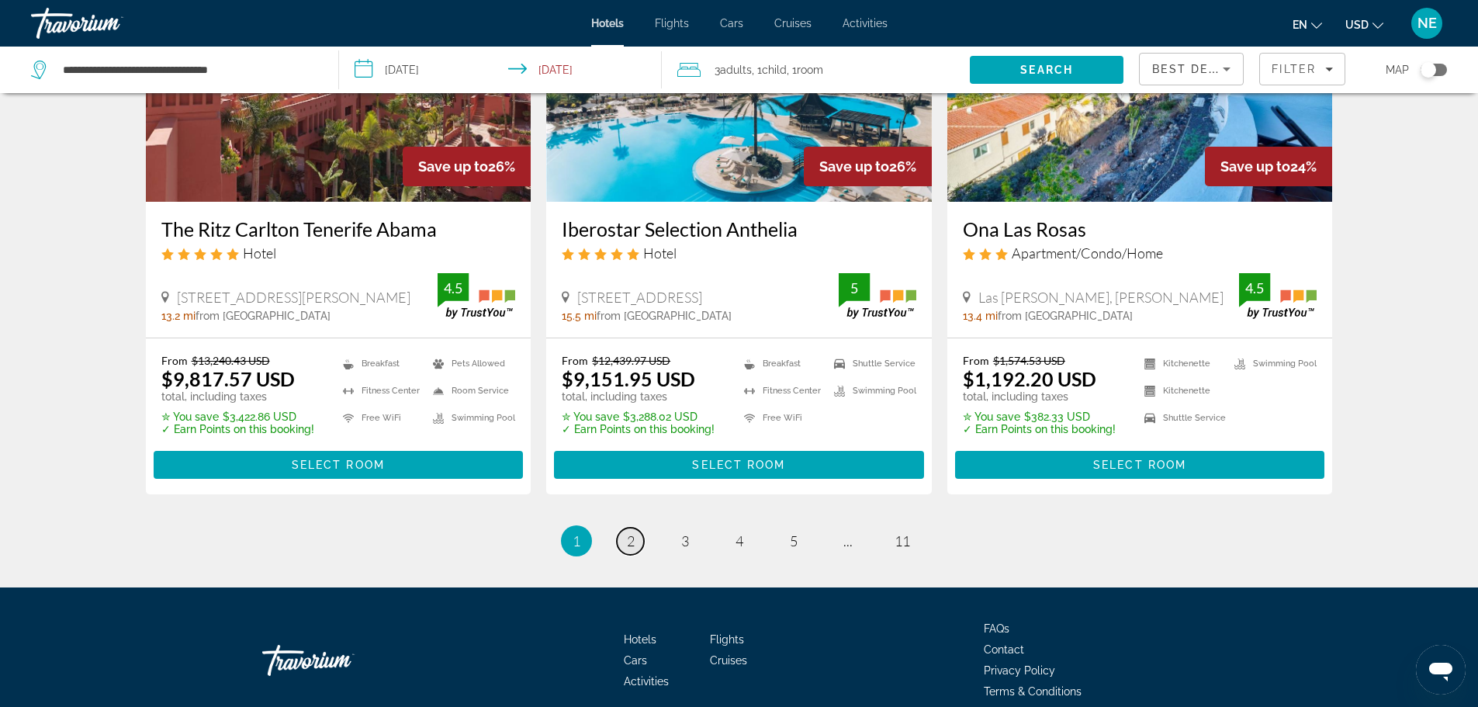
click at [632, 532] on span "2" at bounding box center [631, 540] width 8 height 17
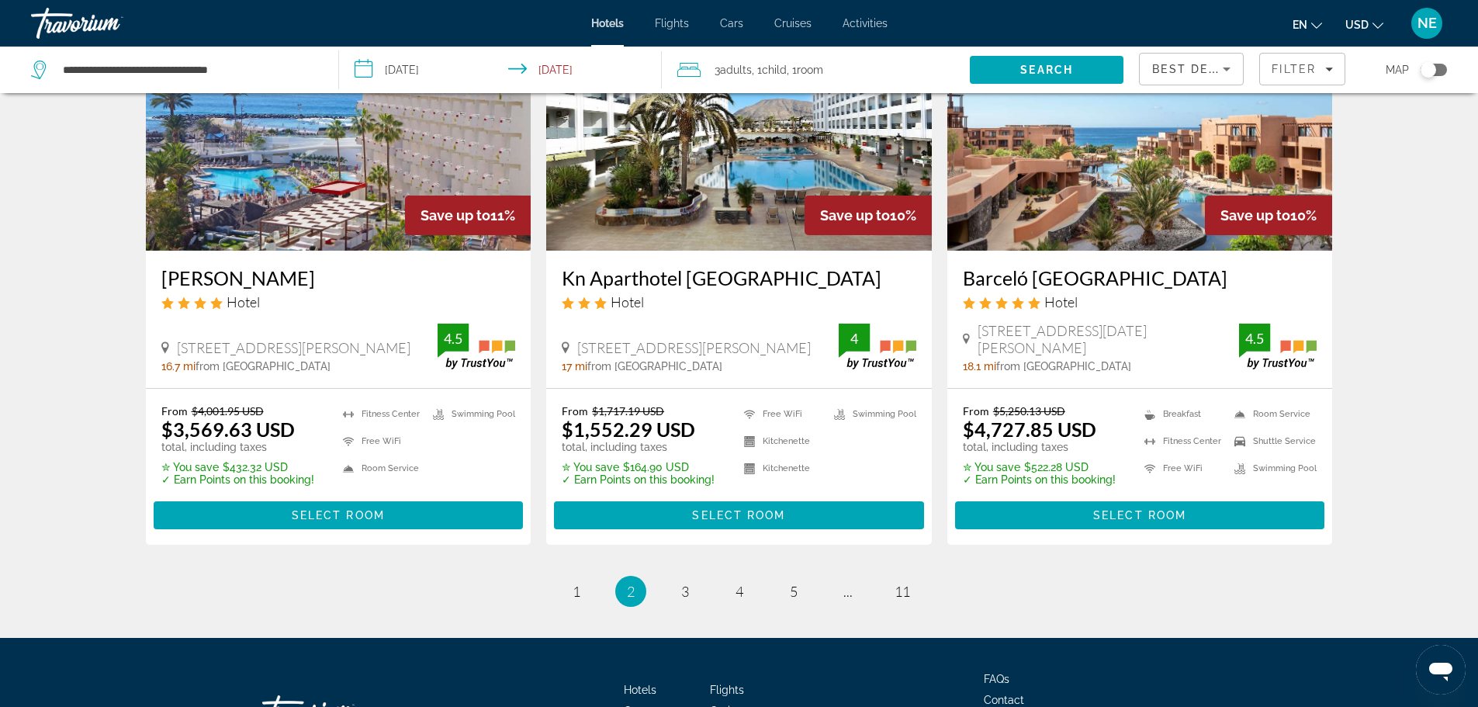
scroll to position [2031, 0]
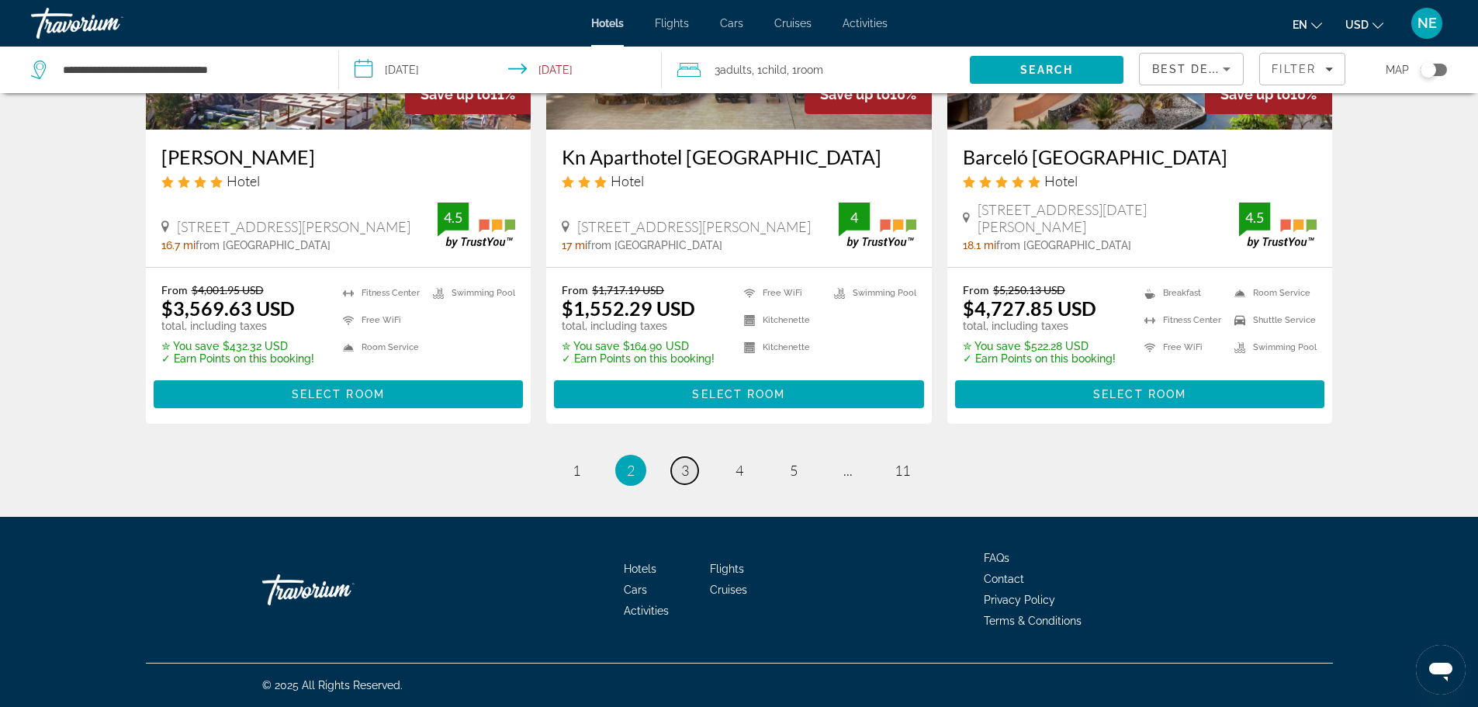
click at [685, 473] on span "3" at bounding box center [685, 470] width 8 height 17
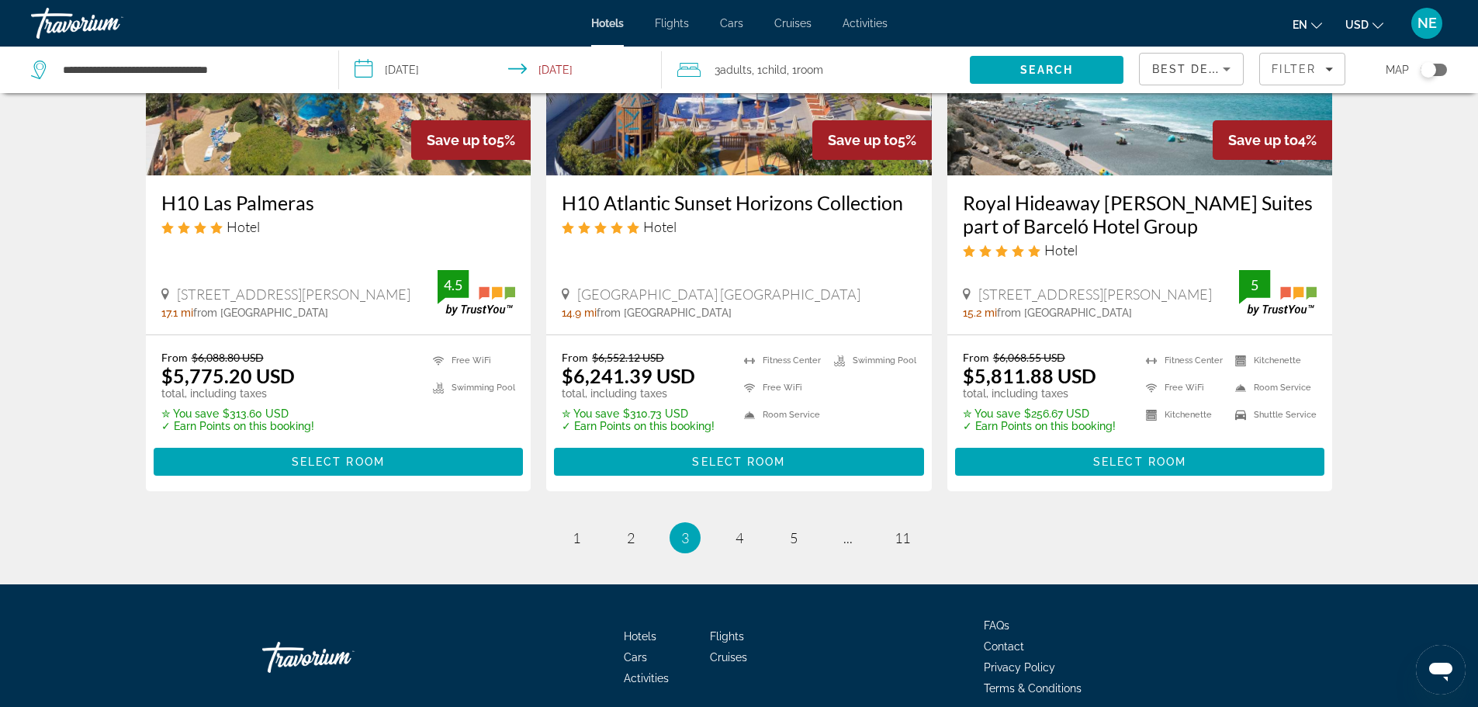
scroll to position [1958, 0]
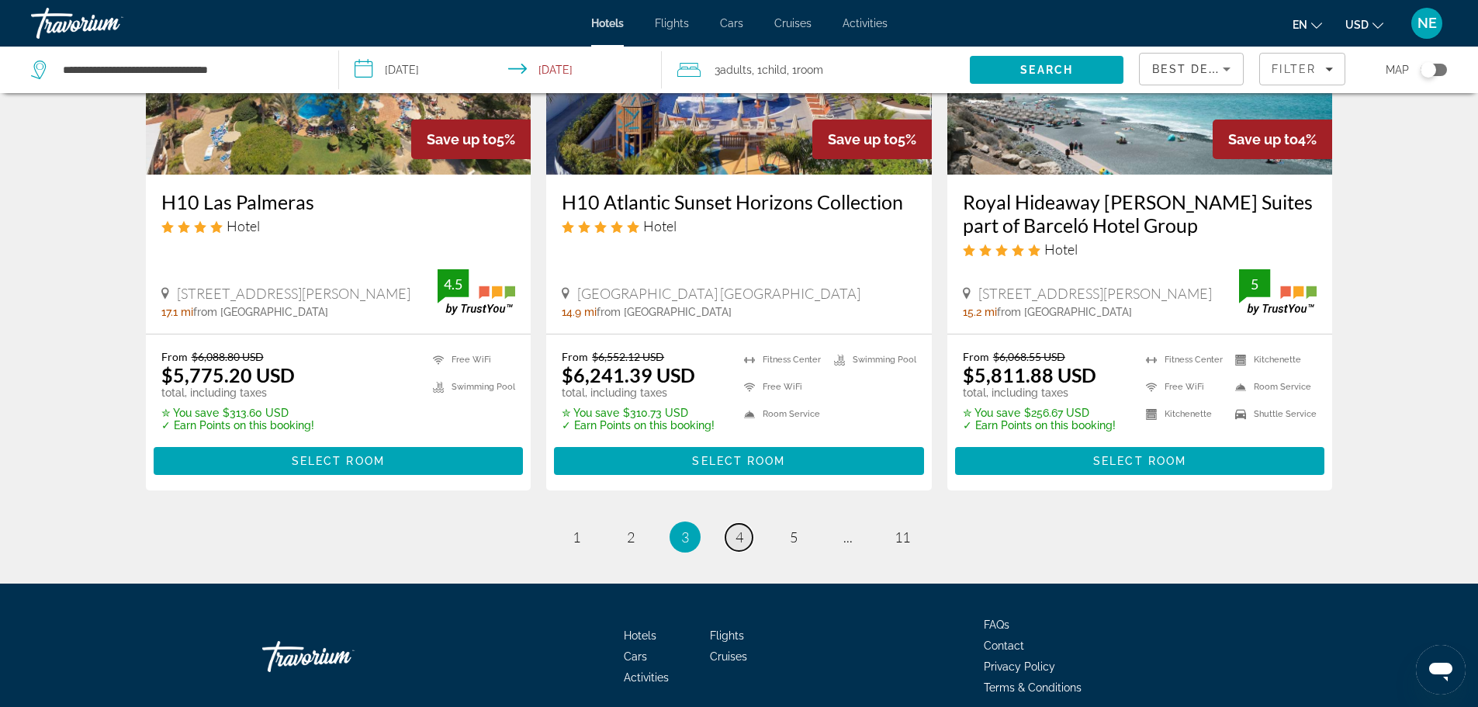
click at [739, 528] on span "4" at bounding box center [740, 536] width 8 height 17
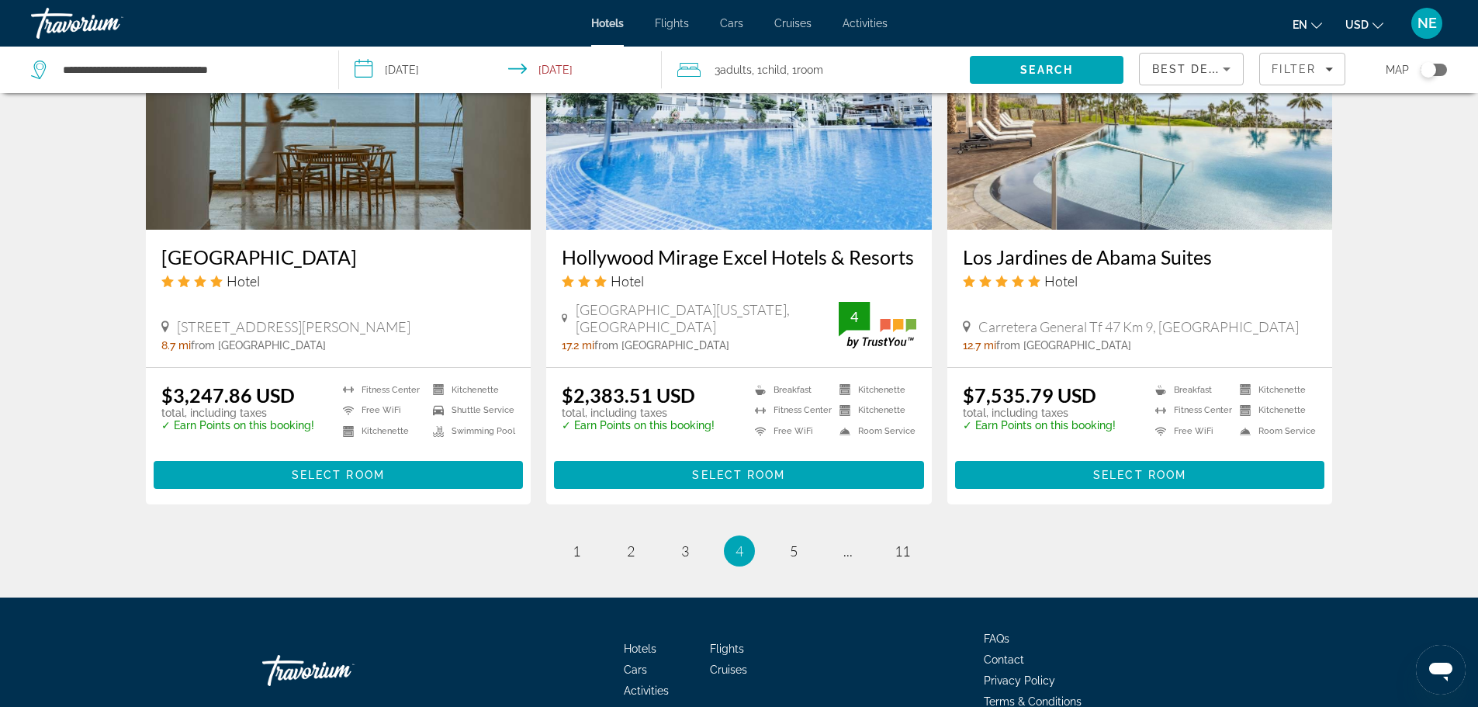
scroll to position [1947, 0]
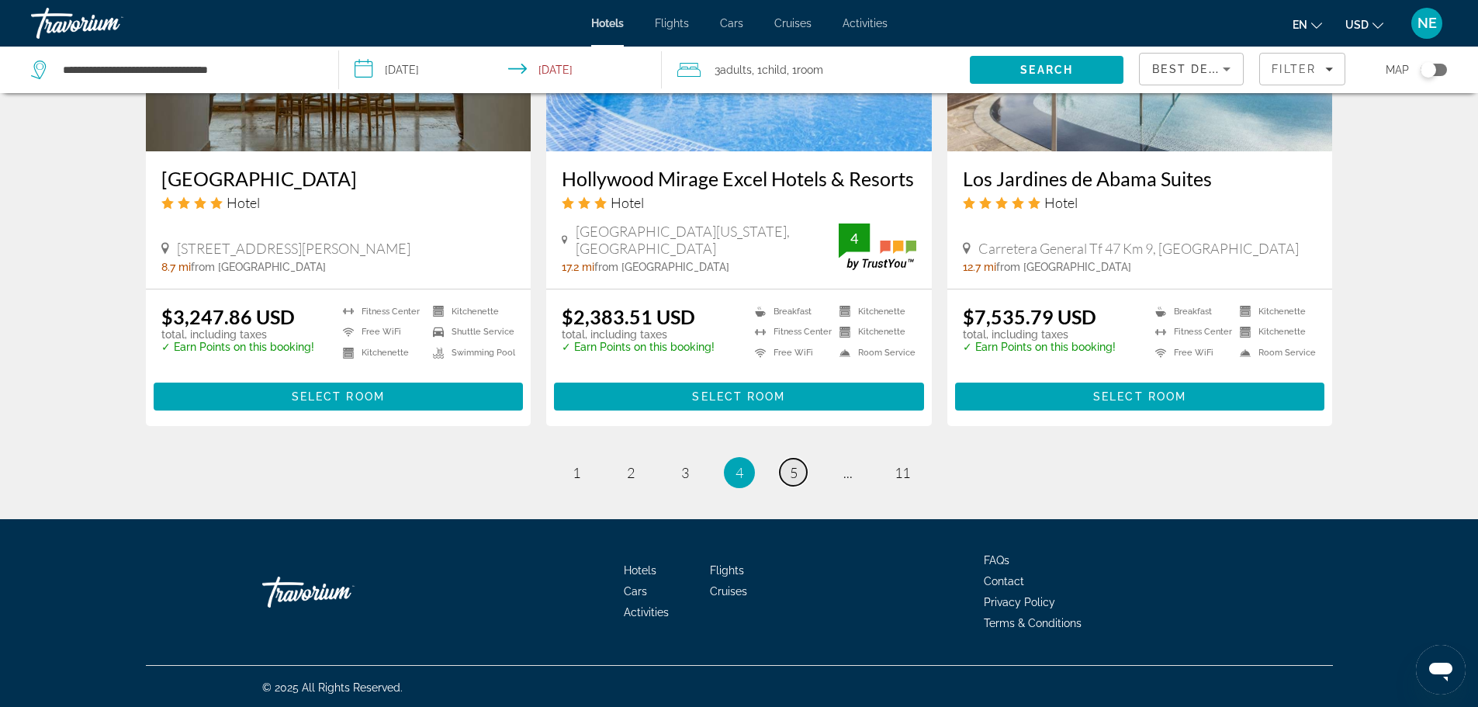
click at [791, 467] on span "5" at bounding box center [794, 472] width 8 height 17
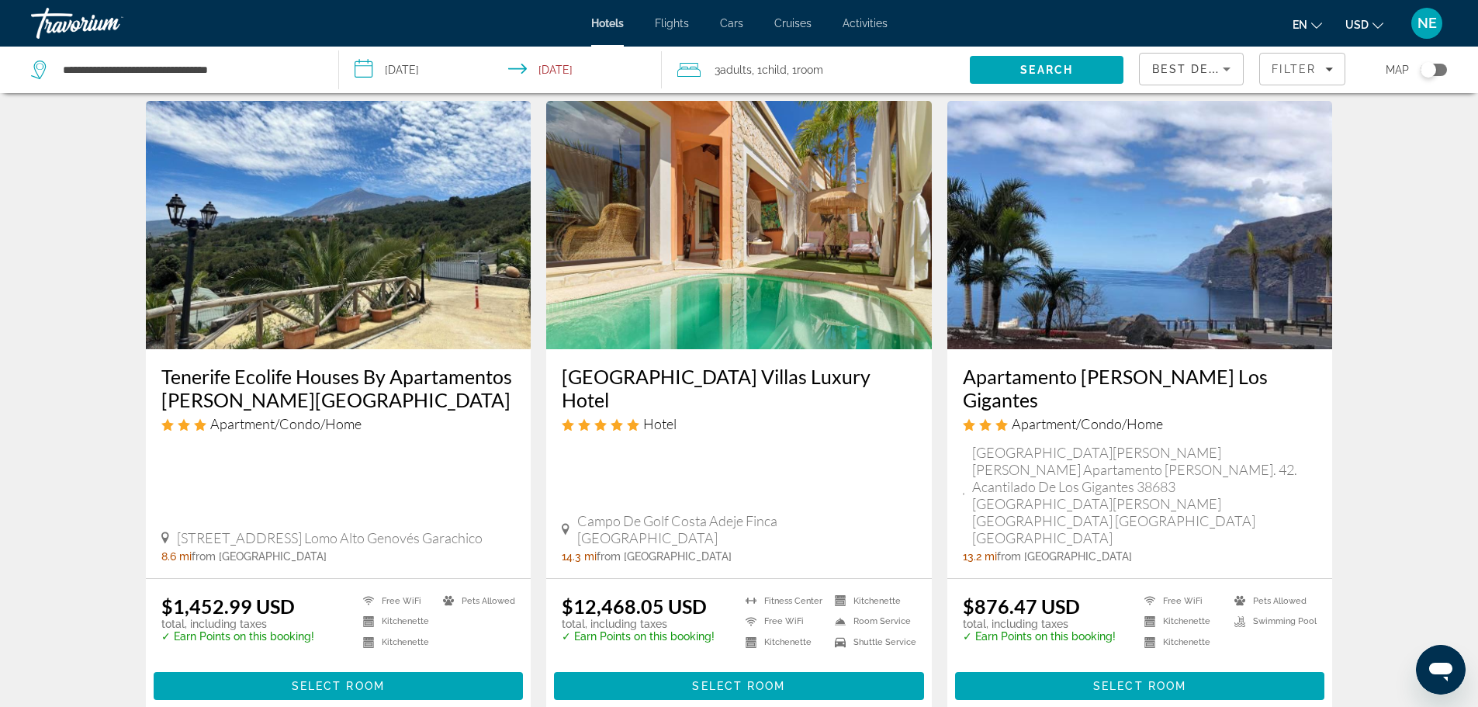
scroll to position [46, 0]
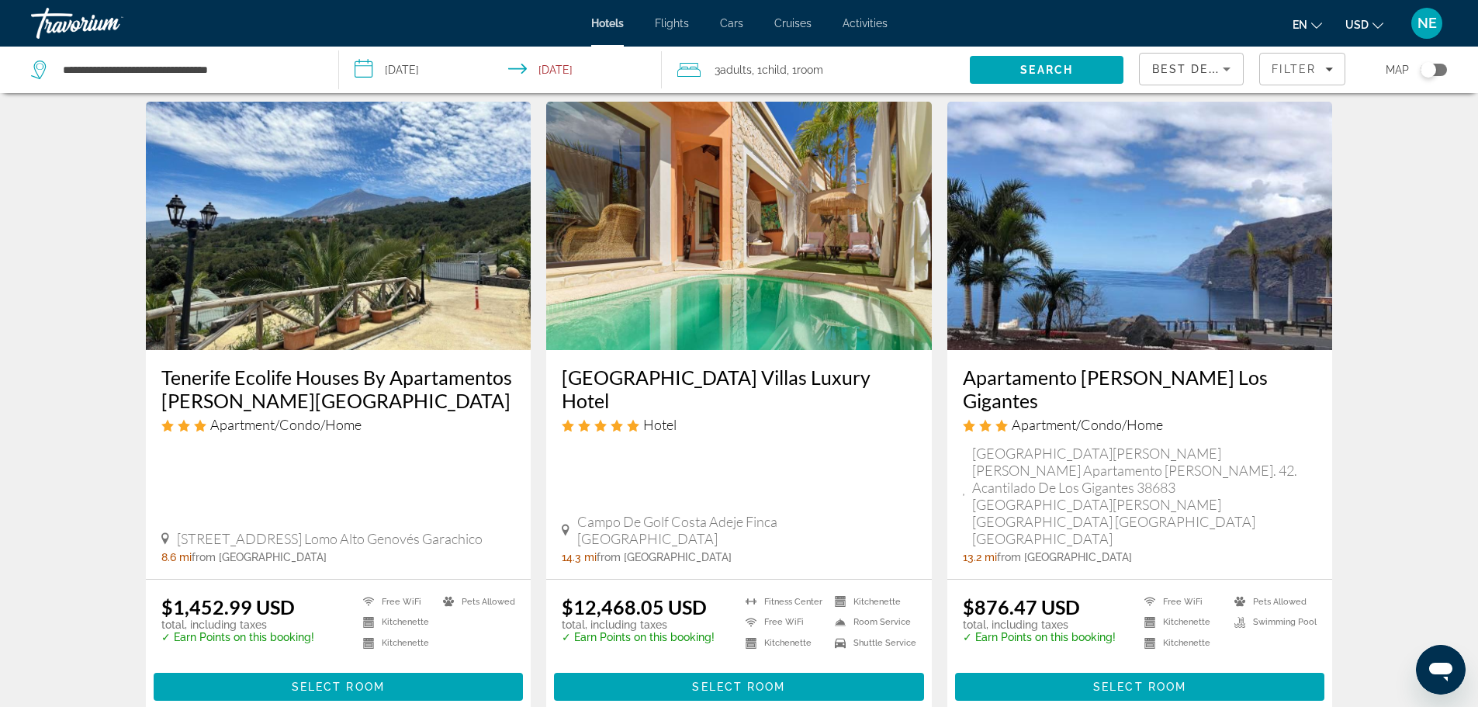
click at [1138, 253] on img "Main content" at bounding box center [1140, 226] width 386 height 248
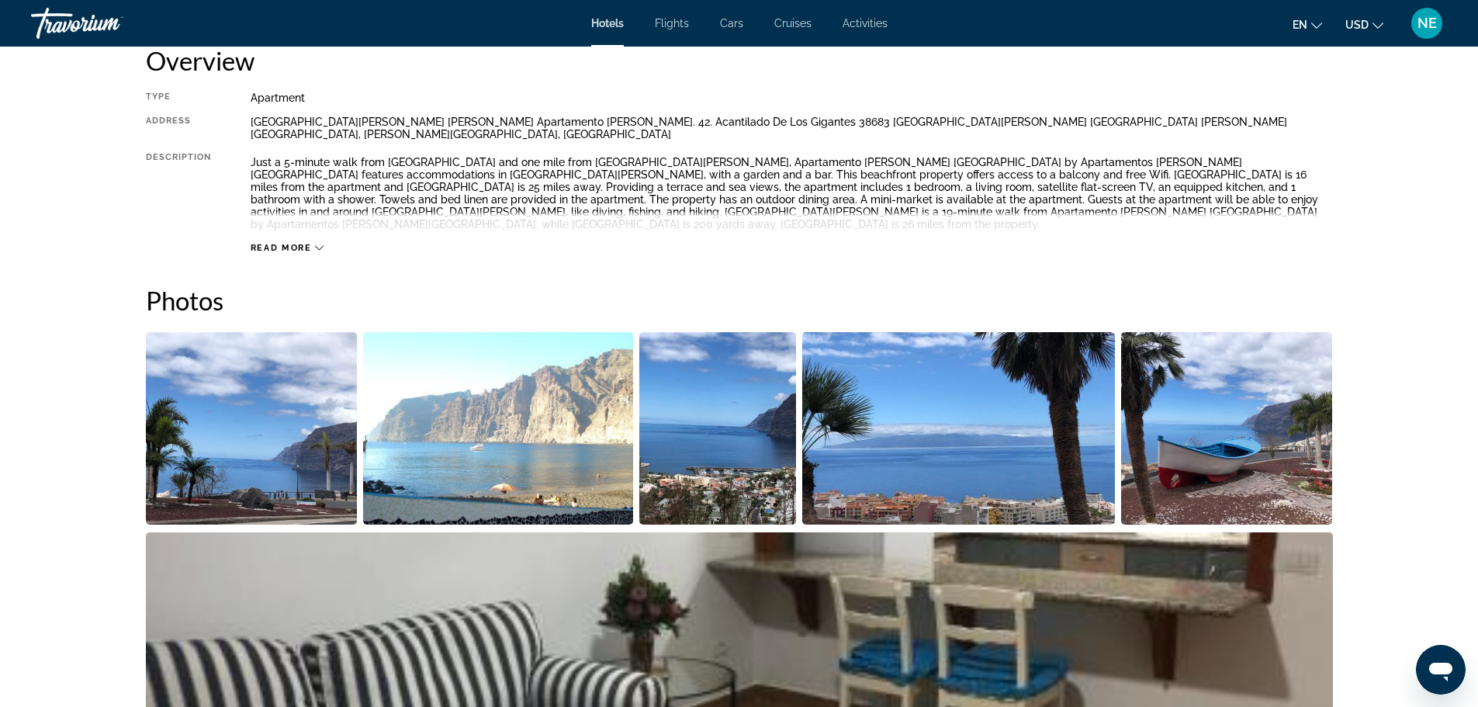
click at [840, 341] on img "Open full-screen image slider" at bounding box center [958, 428] width 313 height 192
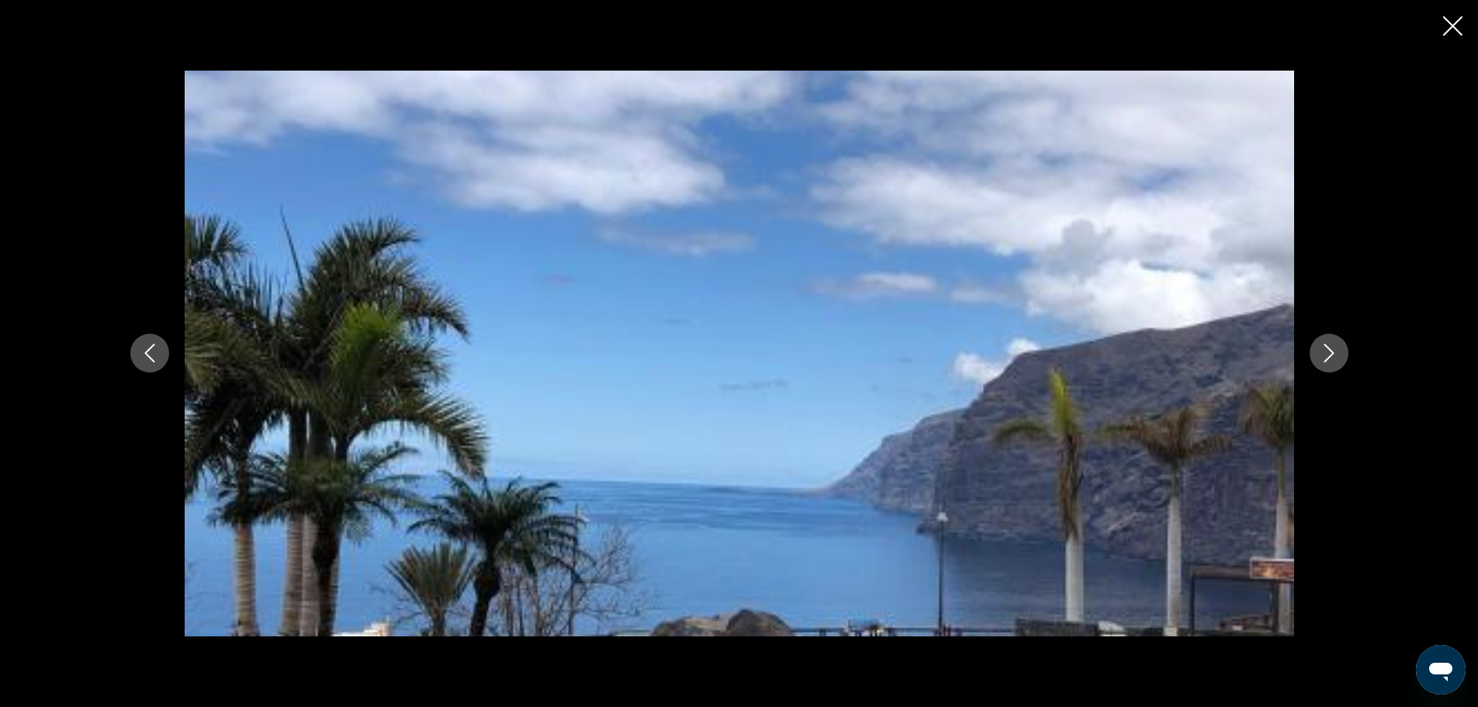
scroll to position [646, 0]
click at [1324, 354] on icon "Next image" at bounding box center [1329, 353] width 19 height 19
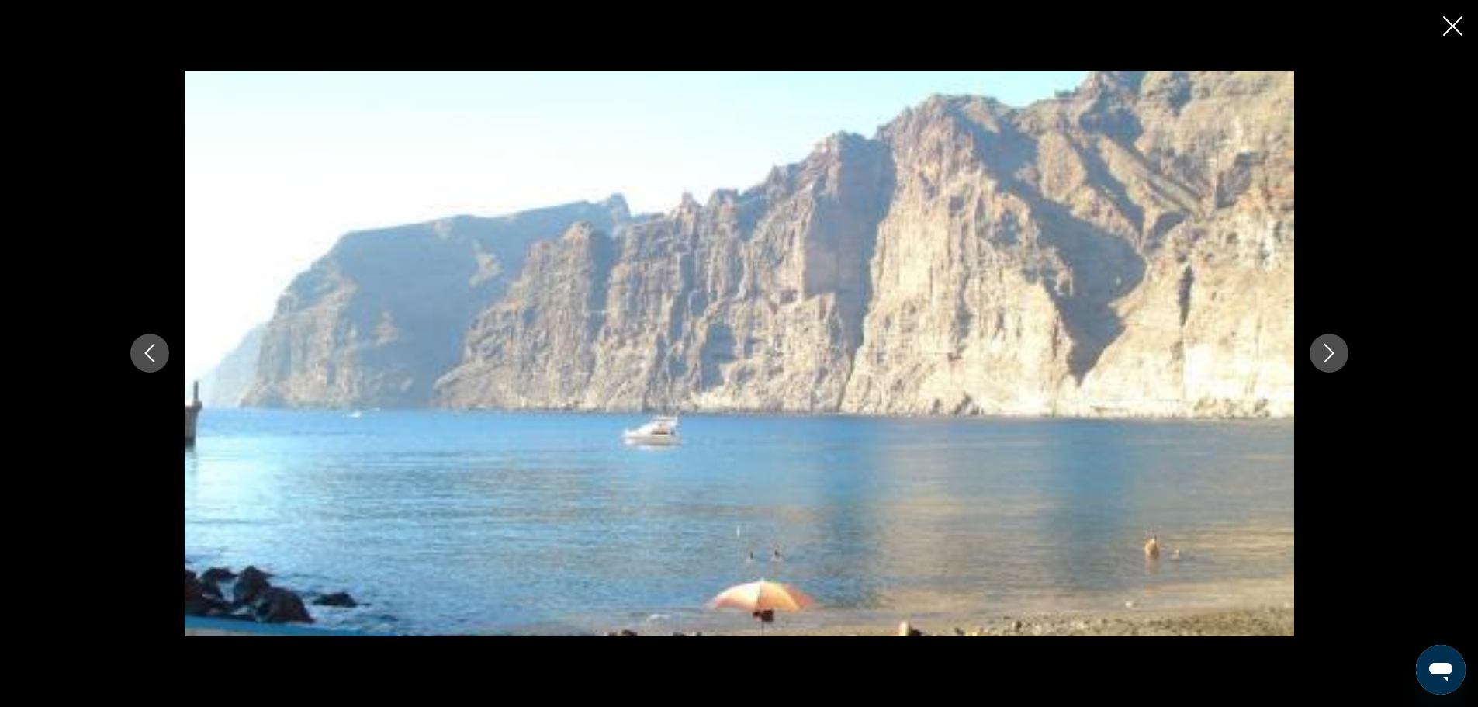
click at [1324, 354] on icon "Next image" at bounding box center [1329, 353] width 19 height 19
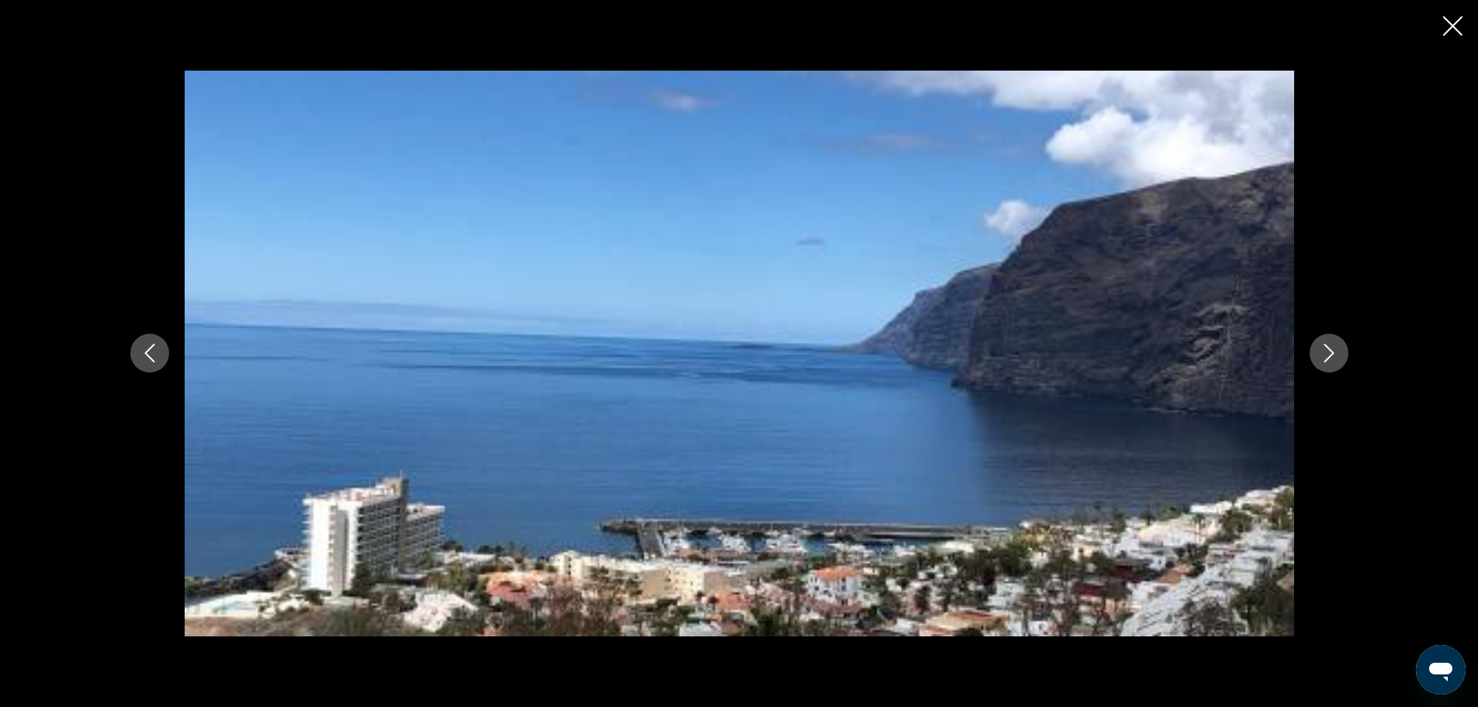
click at [1324, 354] on icon "Next image" at bounding box center [1329, 353] width 19 height 19
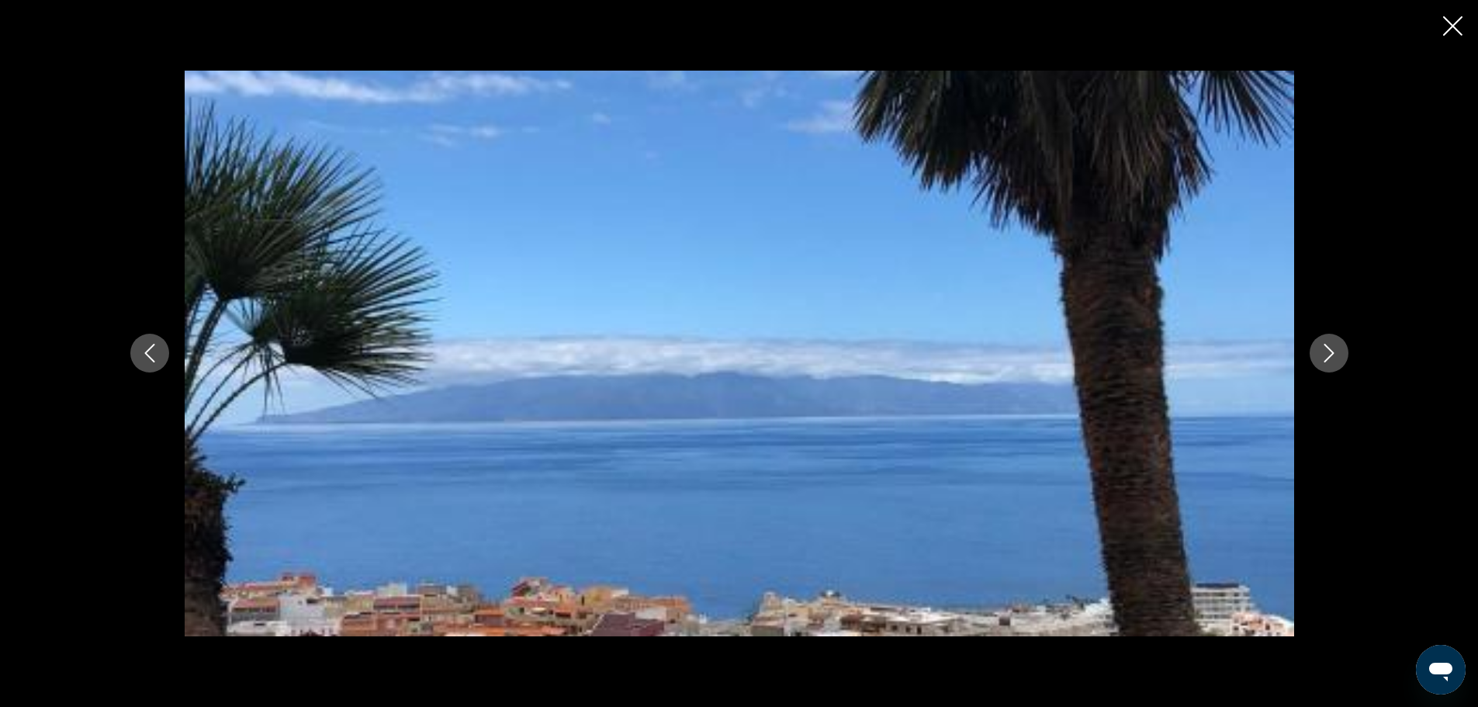
click at [1324, 354] on icon "Next image" at bounding box center [1329, 353] width 19 height 19
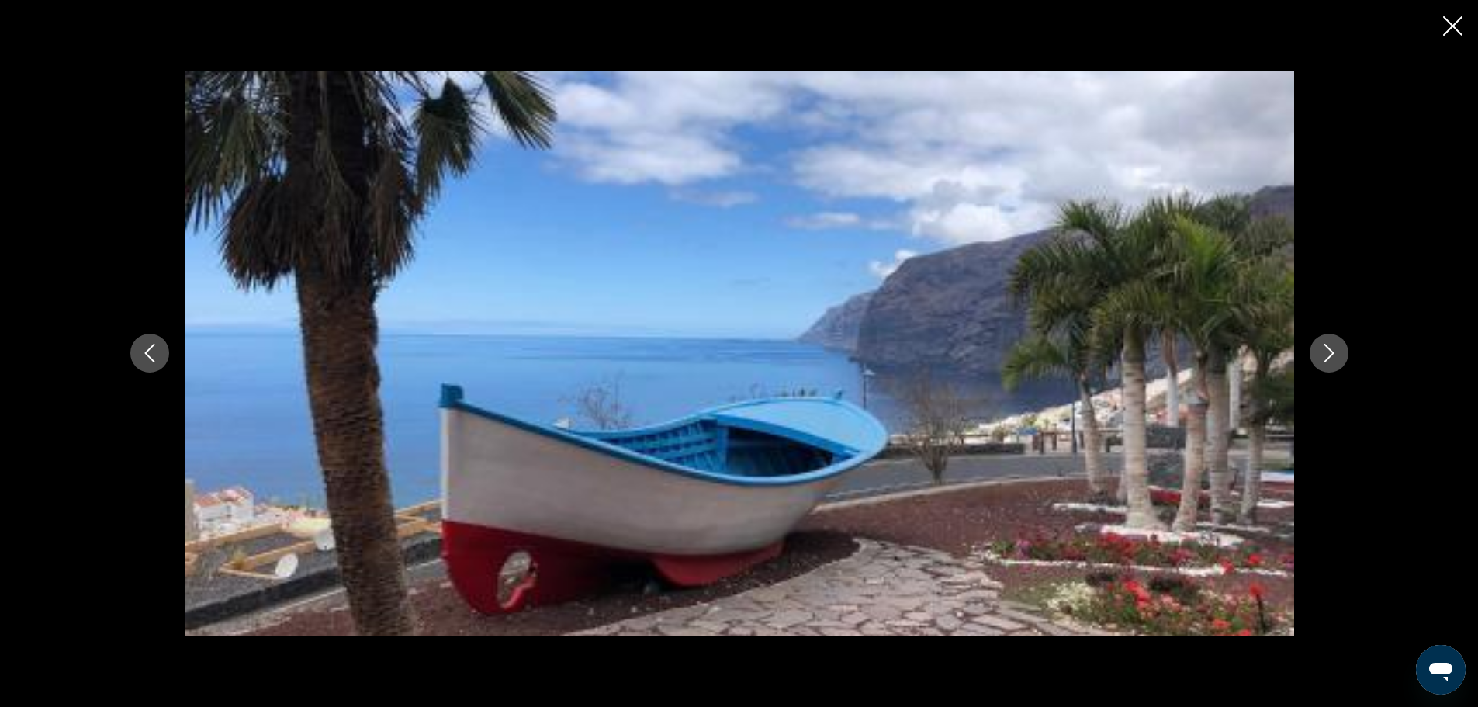
click at [1324, 354] on icon "Next image" at bounding box center [1329, 353] width 19 height 19
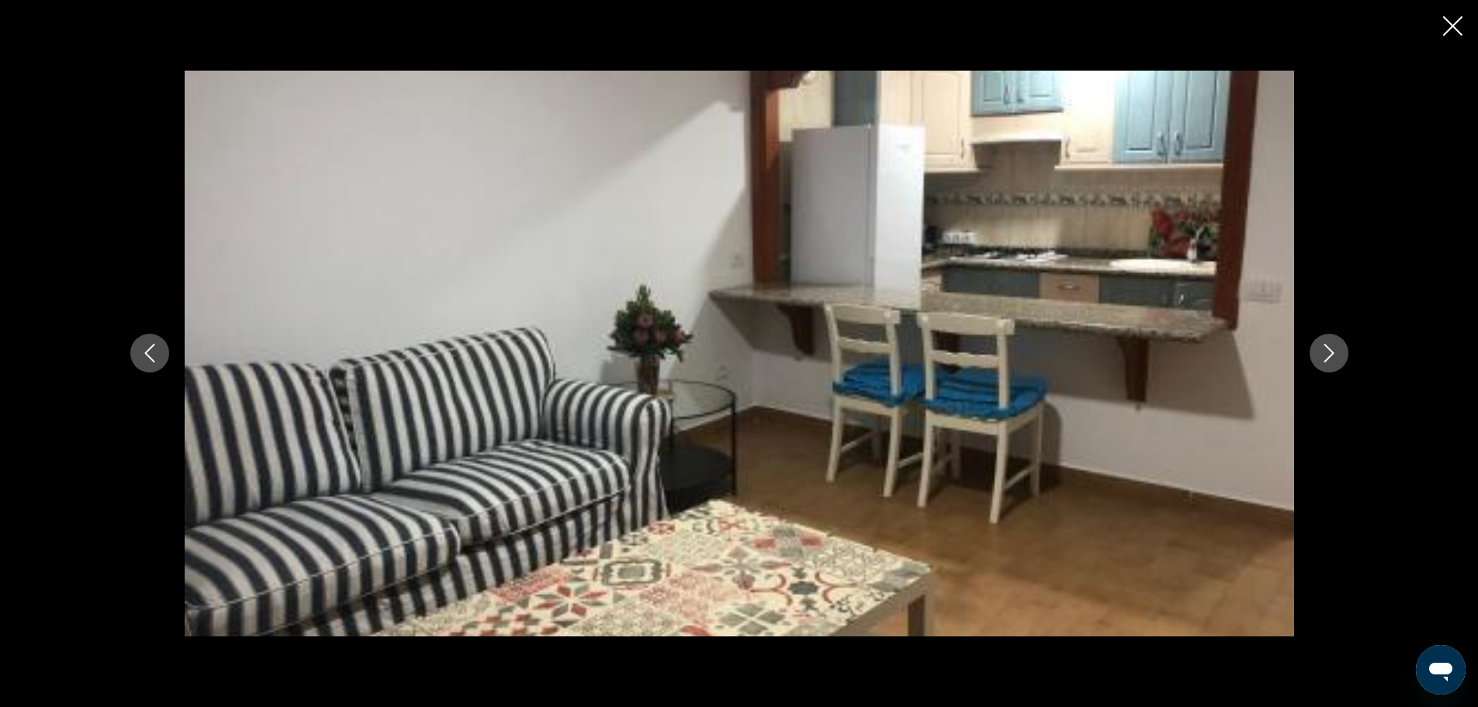
click at [1324, 354] on icon "Next image" at bounding box center [1329, 353] width 19 height 19
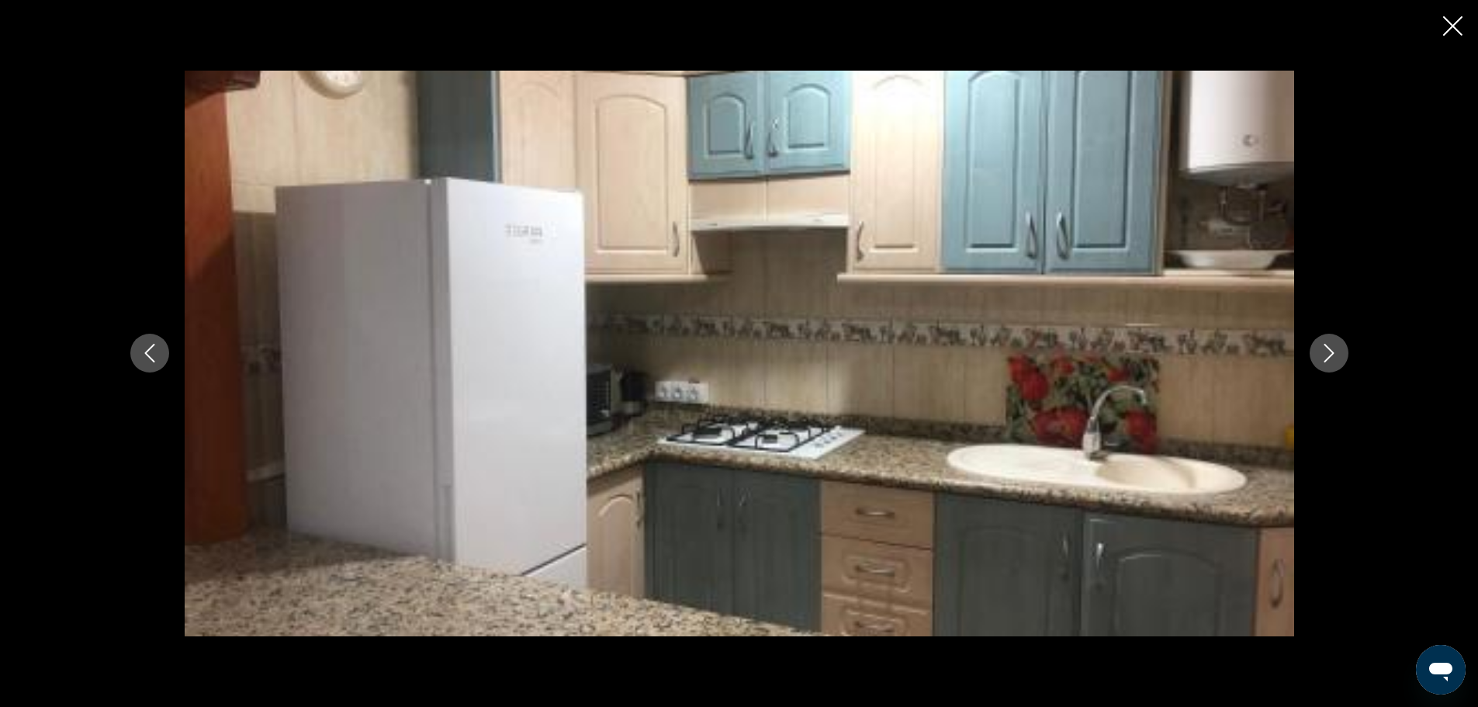
click at [1443, 26] on icon "Close slideshow" at bounding box center [1452, 25] width 19 height 19
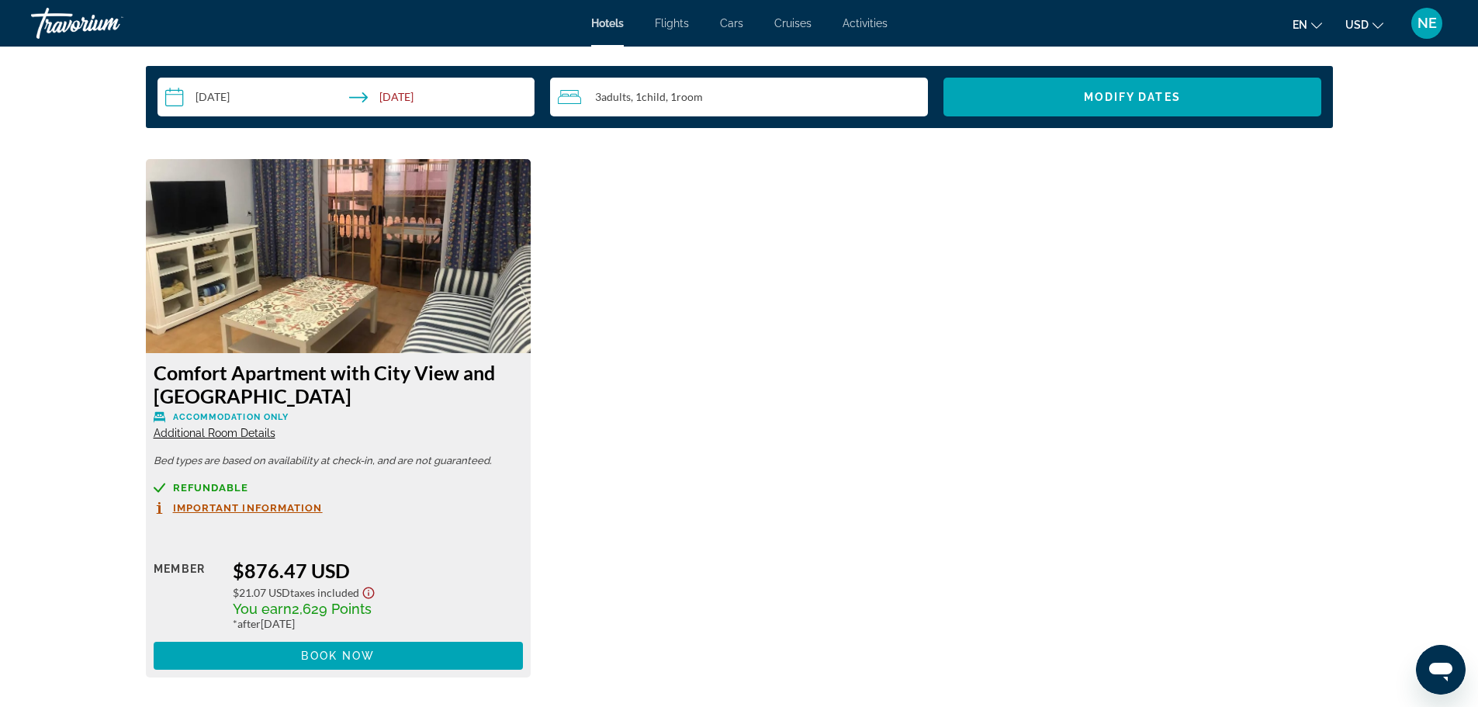
scroll to position [2017, 0]
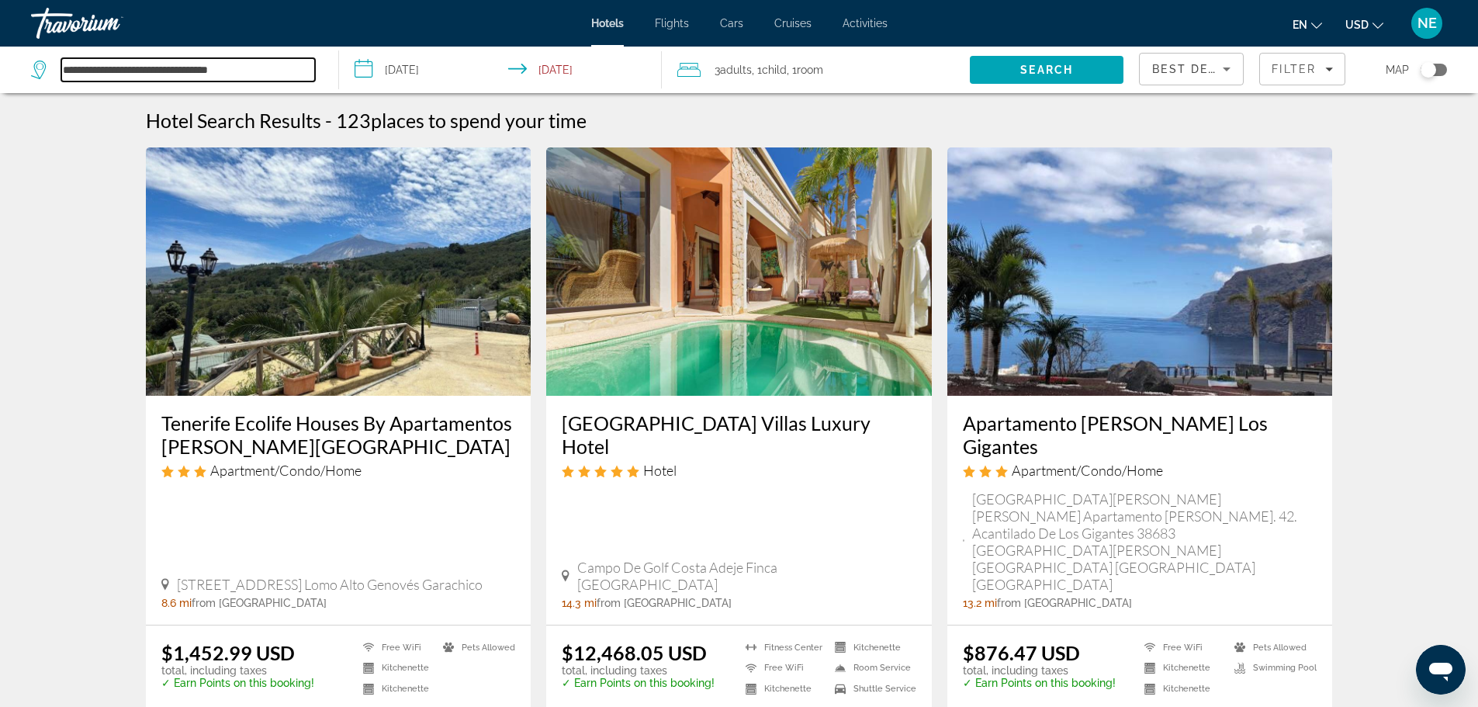
click at [165, 64] on input "**********" at bounding box center [188, 69] width 254 height 23
click at [248, 67] on input "**********" at bounding box center [188, 69] width 254 height 23
type input "*"
paste input "**********"
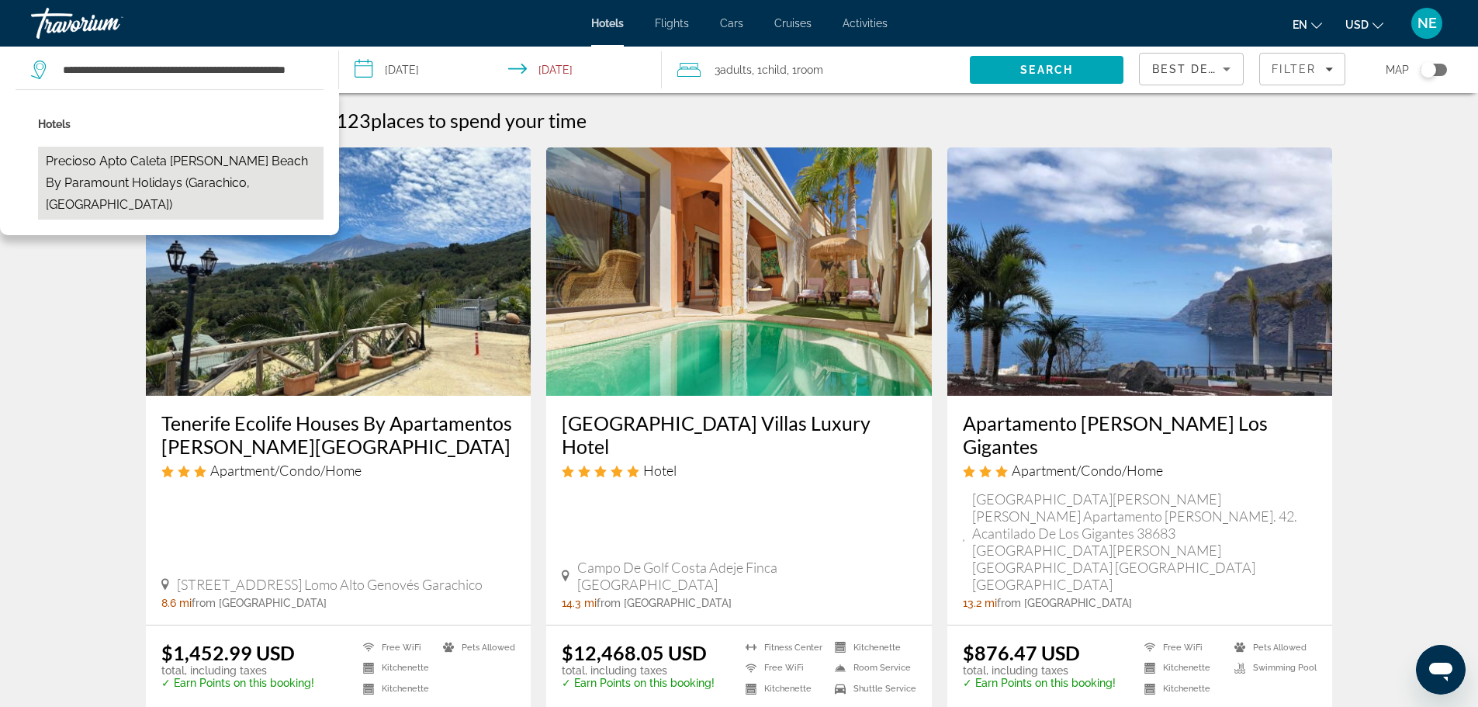
click at [182, 158] on button "Precioso Apto Caleta [PERSON_NAME] Beach By Paramount Holidays (Garachico, [GEO…" at bounding box center [181, 183] width 286 height 73
type input "**********"
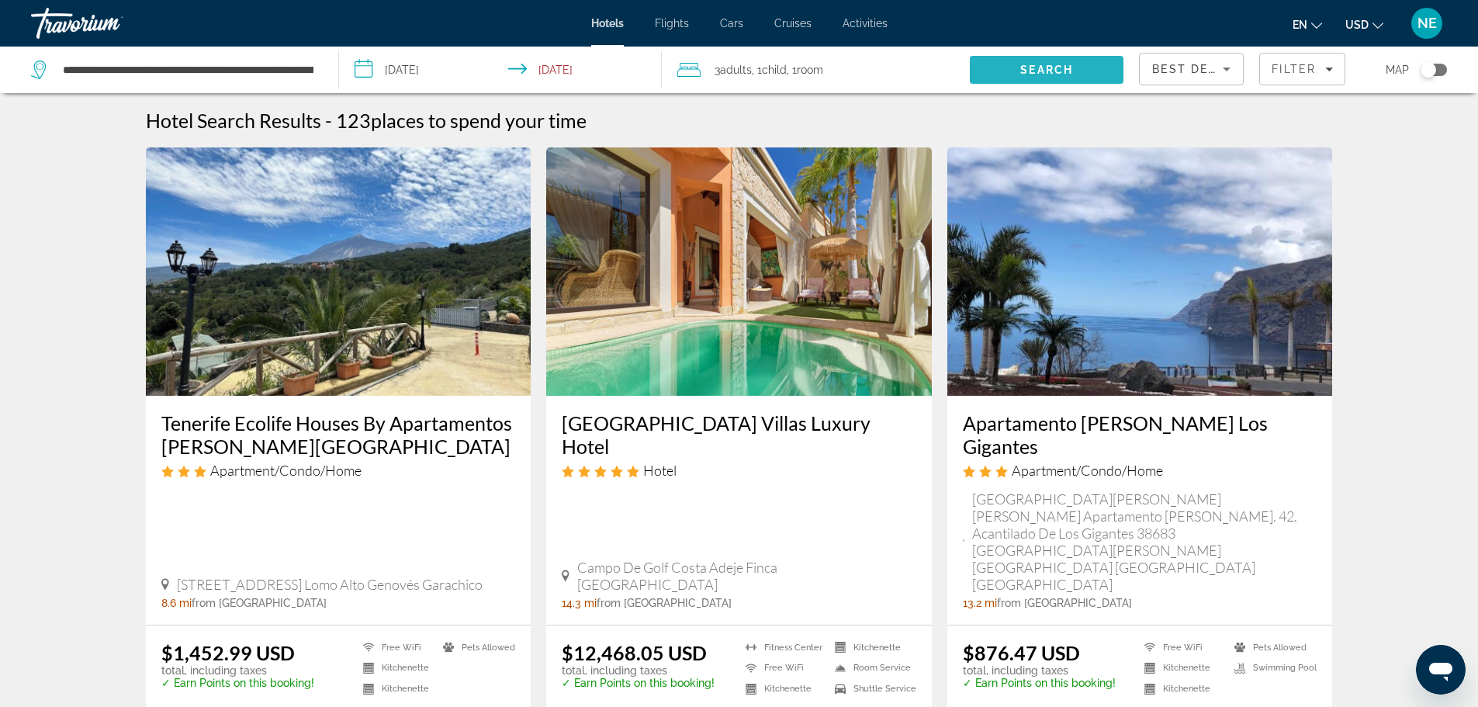
click at [1035, 63] on span "Search" at bounding box center [1047, 69] width 154 height 37
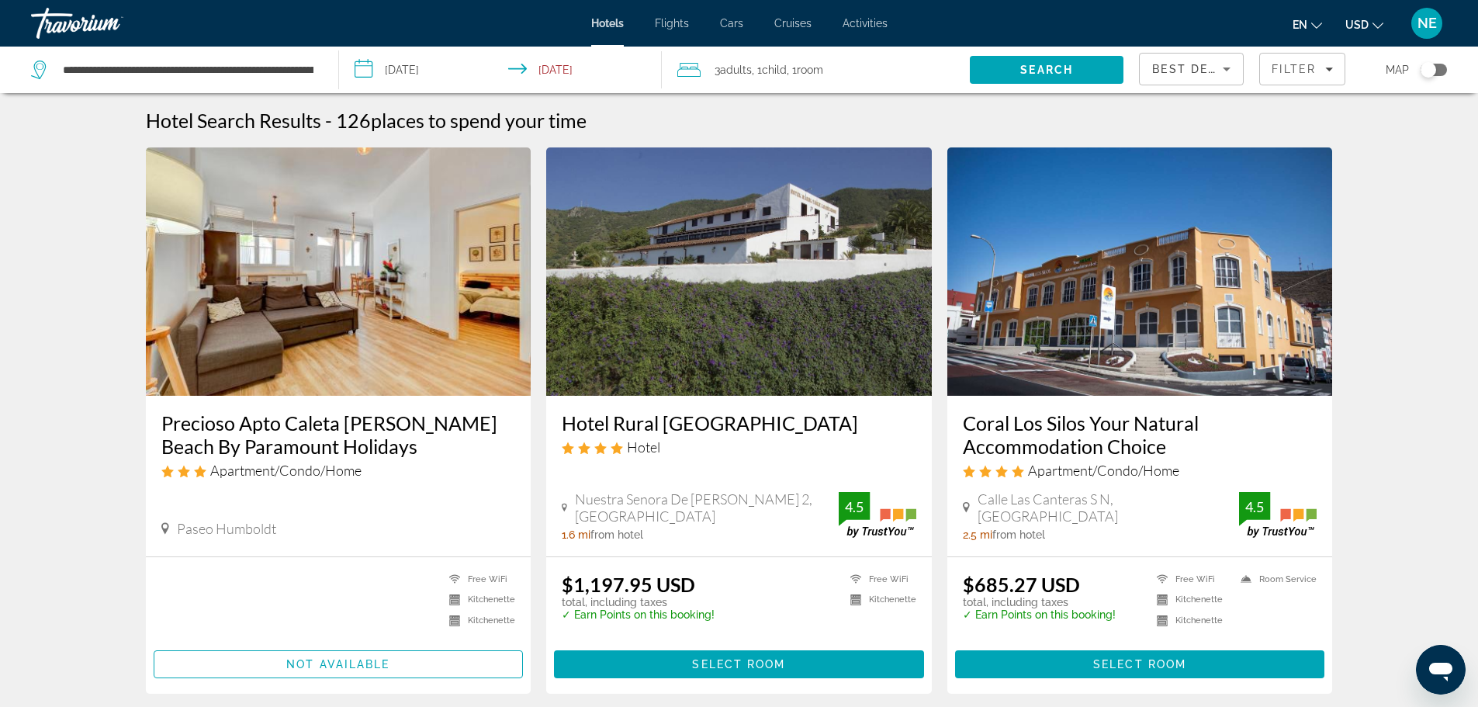
click at [305, 302] on img "Main content" at bounding box center [339, 271] width 386 height 248
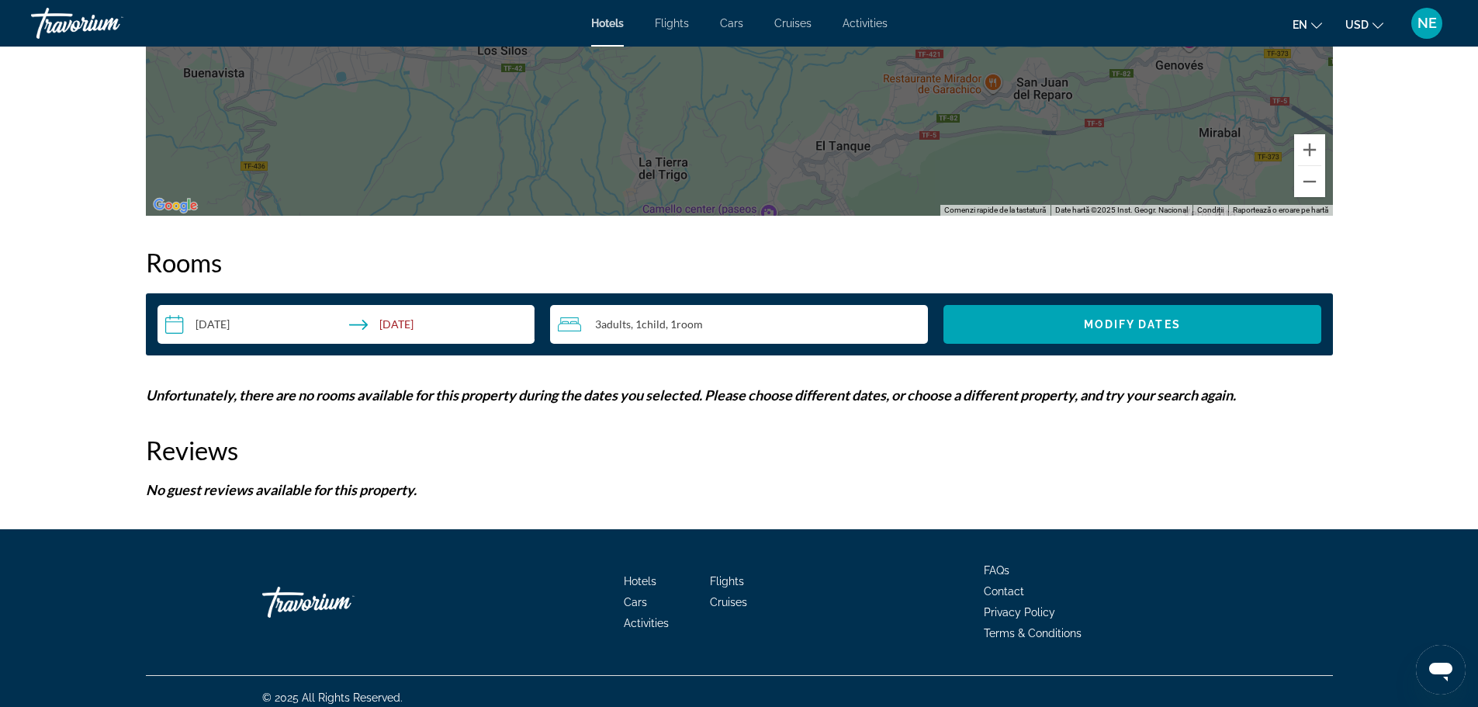
scroll to position [1764, 0]
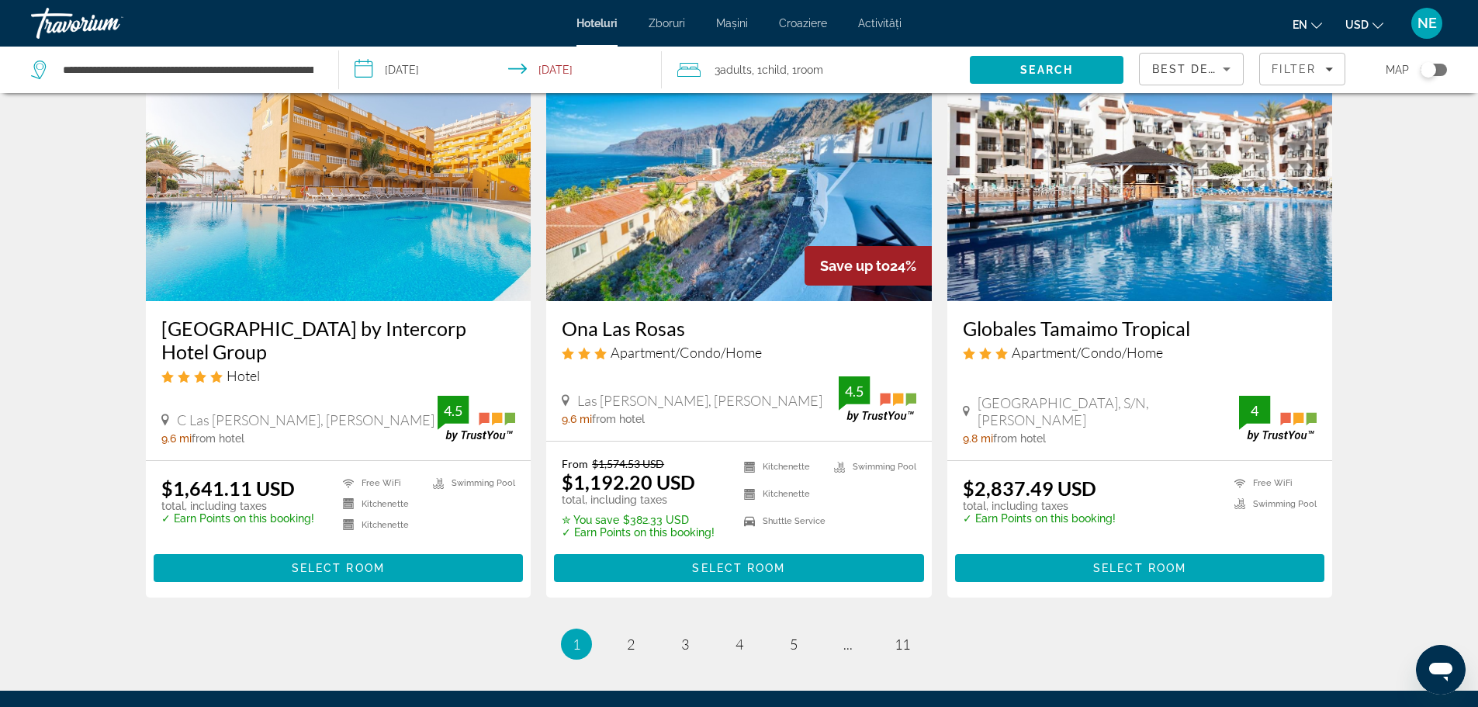
scroll to position [1990, 0]
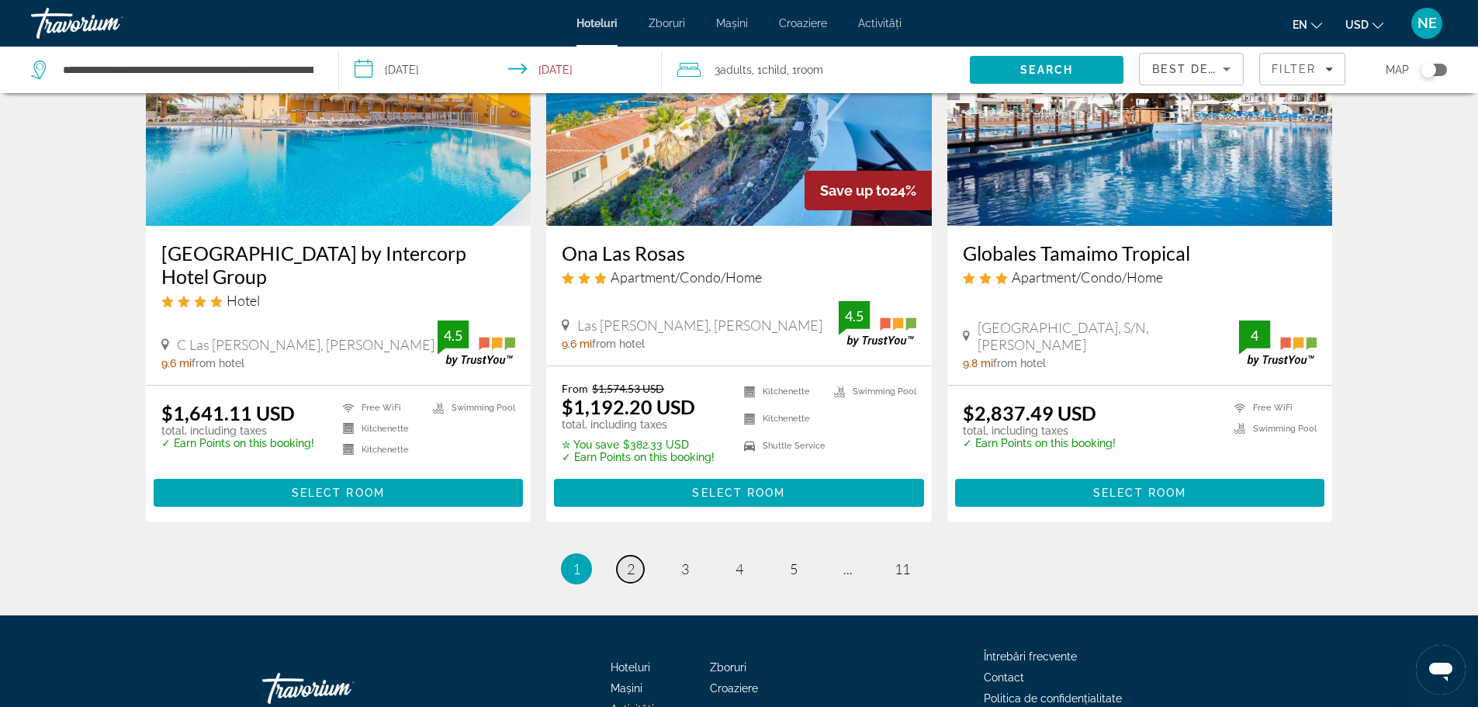
click at [625, 556] on link "page 2" at bounding box center [630, 569] width 27 height 27
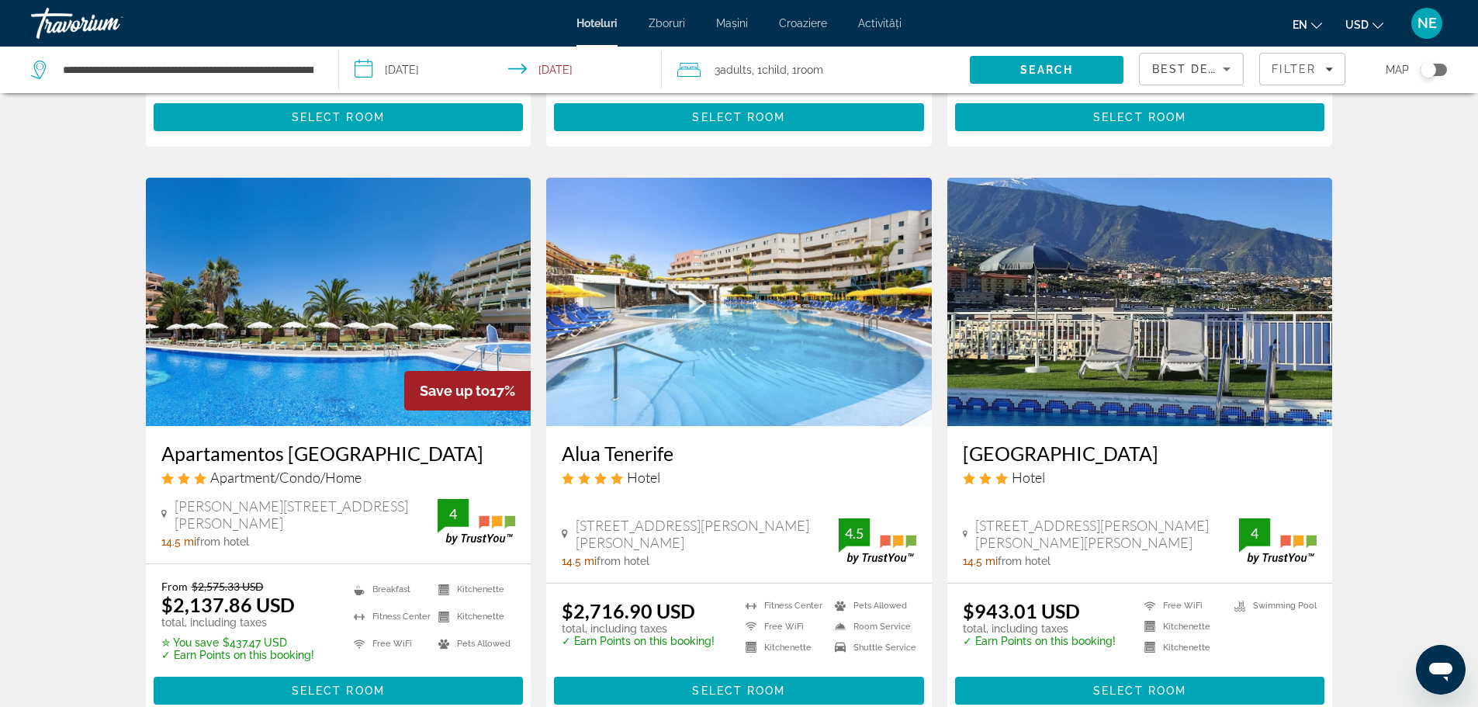
scroll to position [1698, 0]
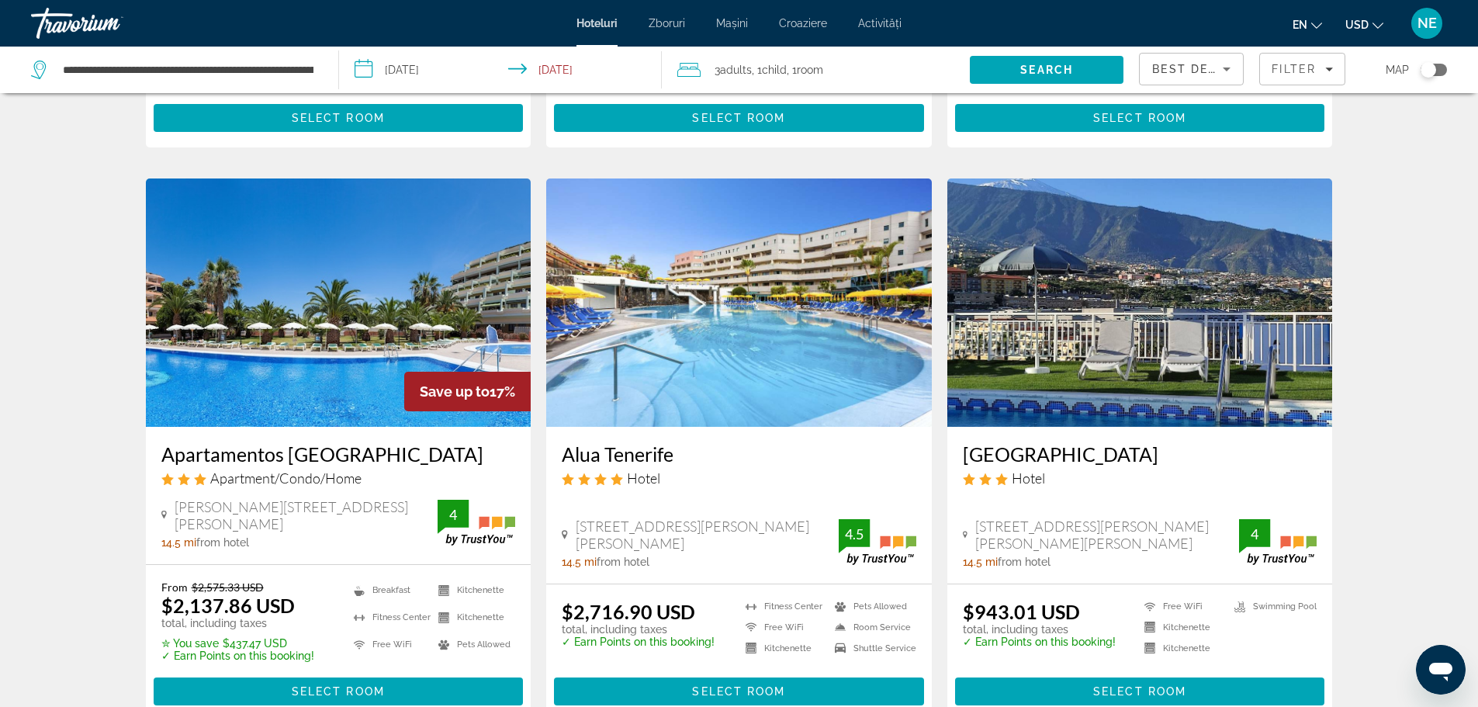
click at [1055, 321] on img "Conținut principal" at bounding box center [1140, 302] width 386 height 248
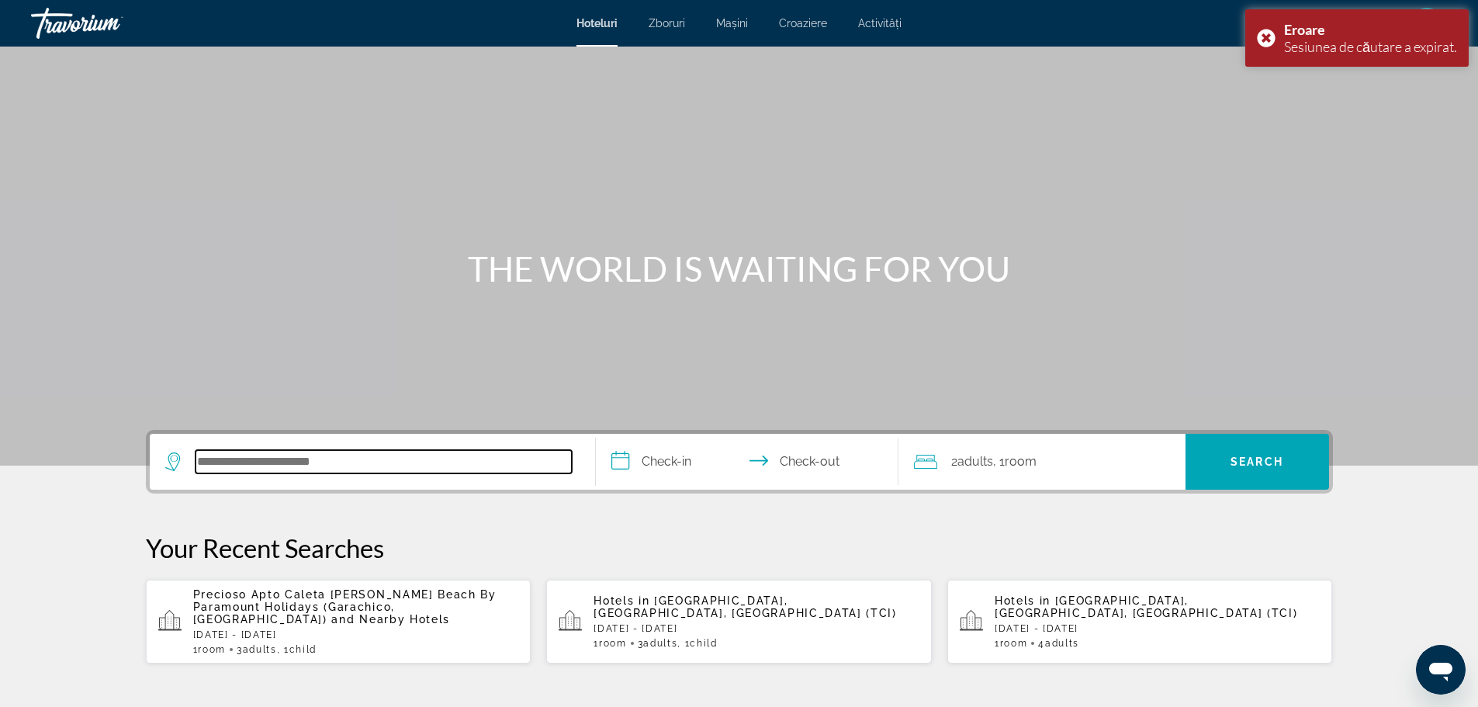
click at [390, 465] on input "Search hotel destination" at bounding box center [384, 461] width 376 height 23
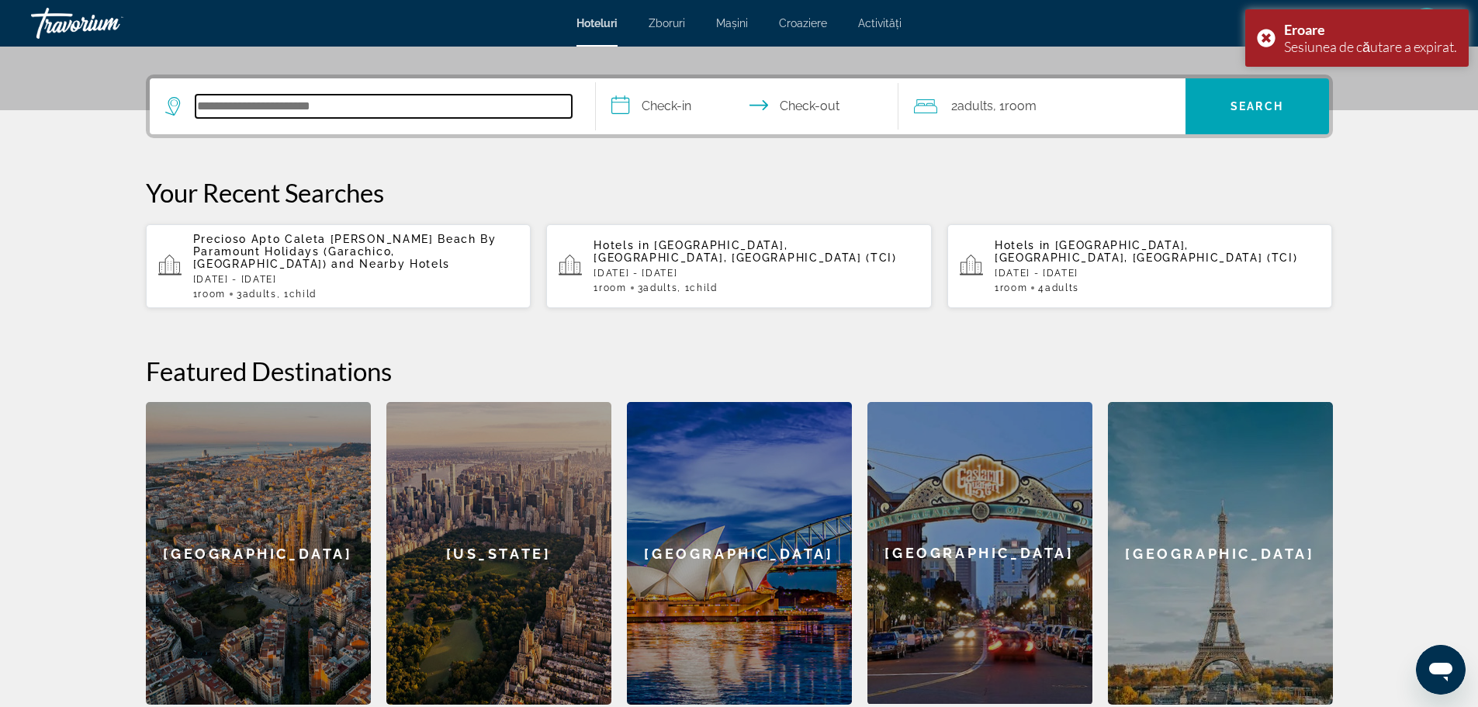
scroll to position [379, 0]
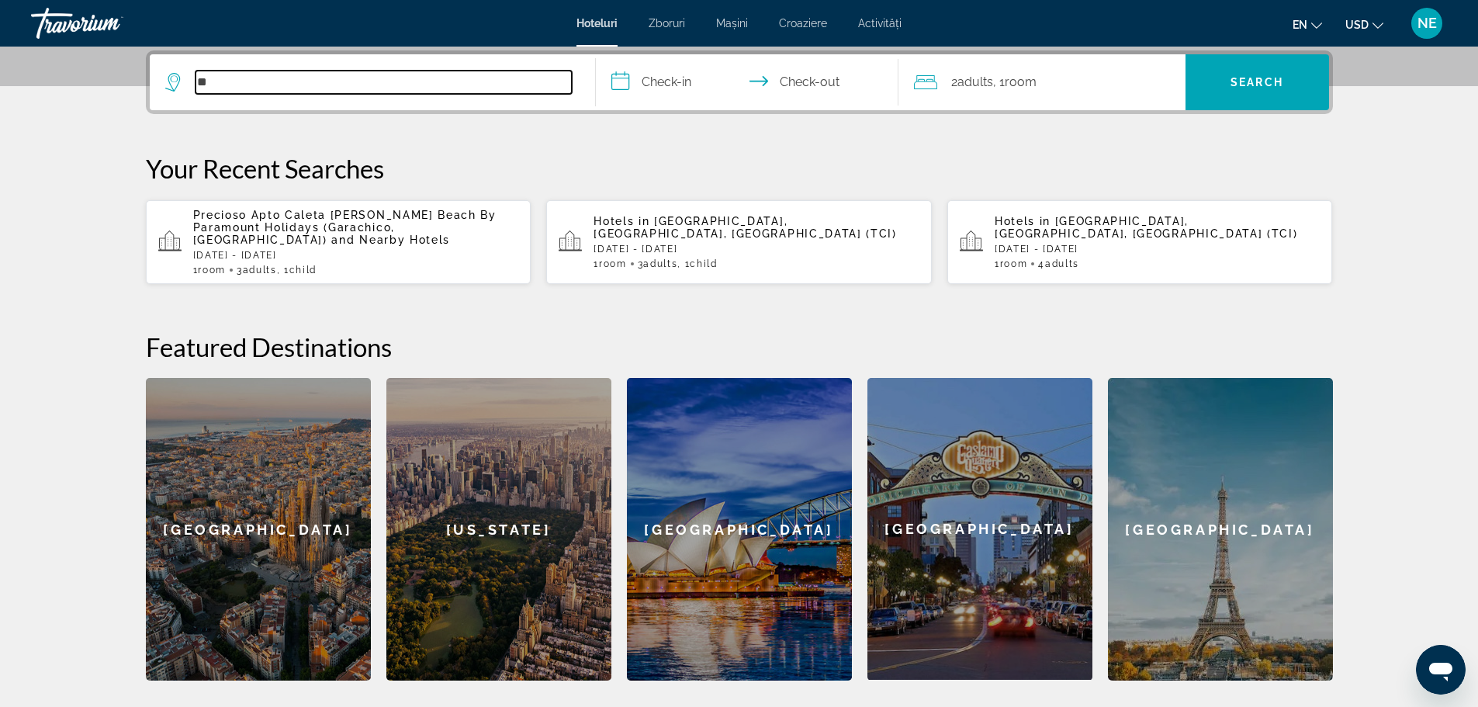
type input "*"
